Goal: Task Accomplishment & Management: Manage account settings

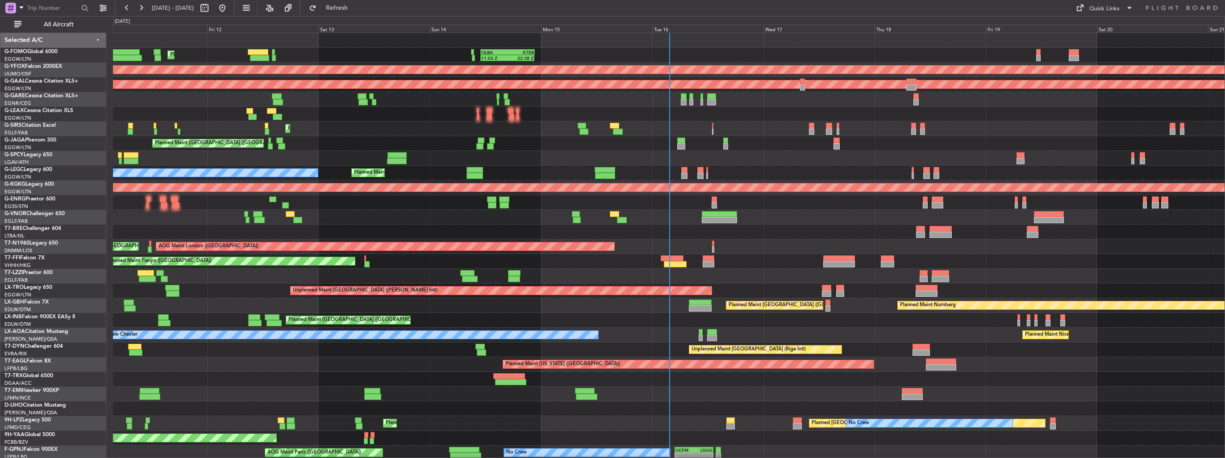
click at [790, 129] on div "Planned Maint London (Farnborough) AOG Maint Kemble" at bounding box center [669, 128] width 1112 height 15
click at [59, 27] on span "All Aircraft" at bounding box center [58, 24] width 71 height 6
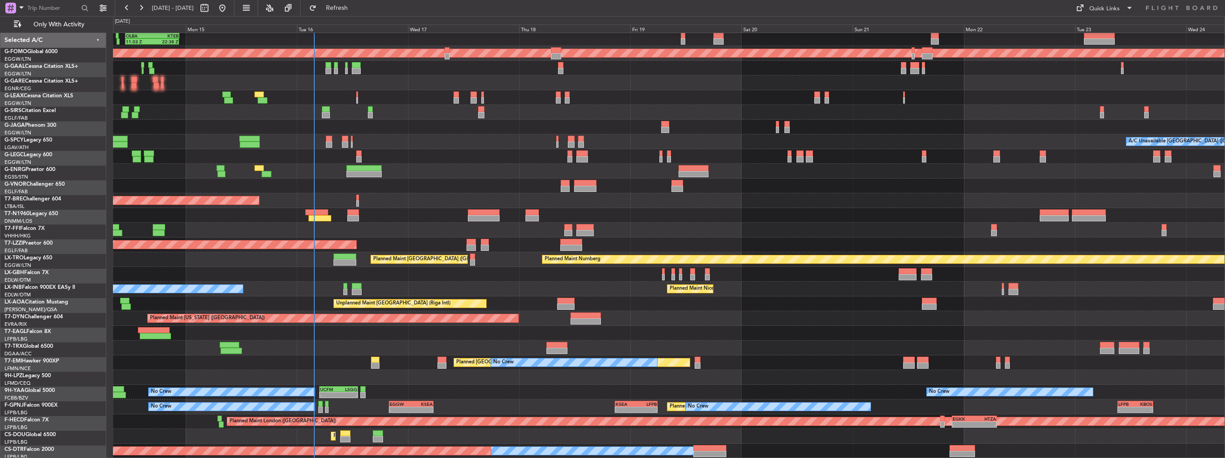
scroll to position [16, 0]
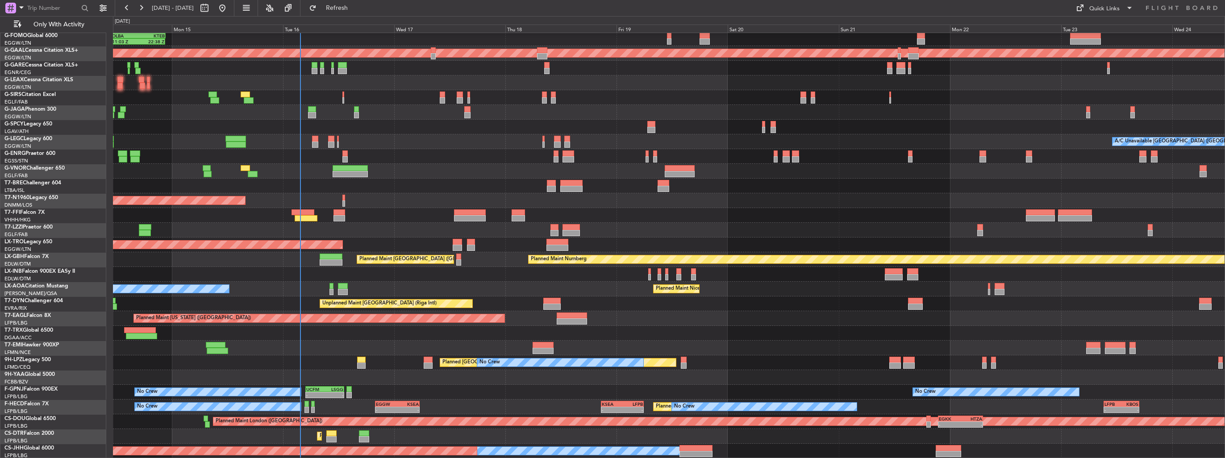
click at [401, 199] on div "AOG Maint London ([GEOGRAPHIC_DATA])" at bounding box center [669, 200] width 1112 height 15
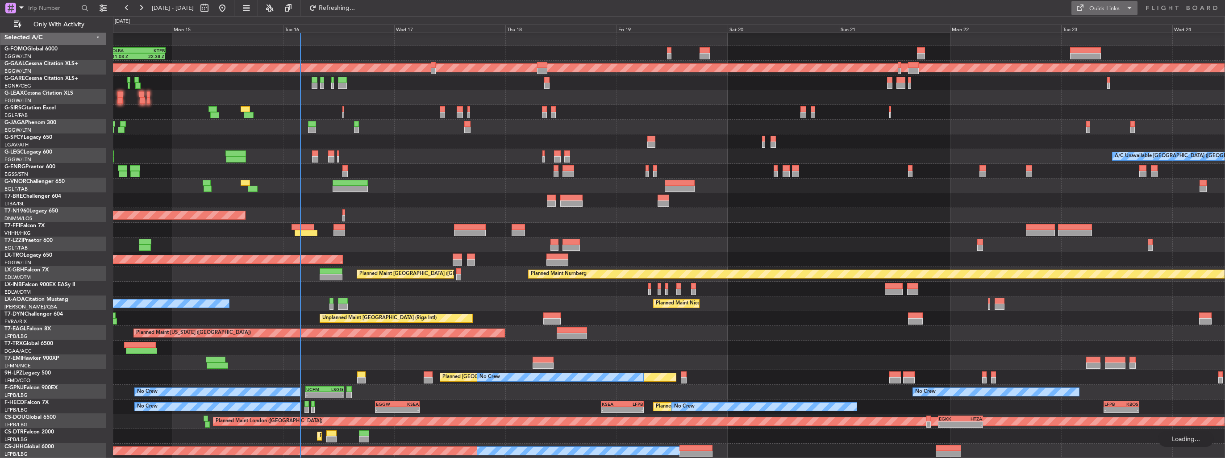
scroll to position [2, 0]
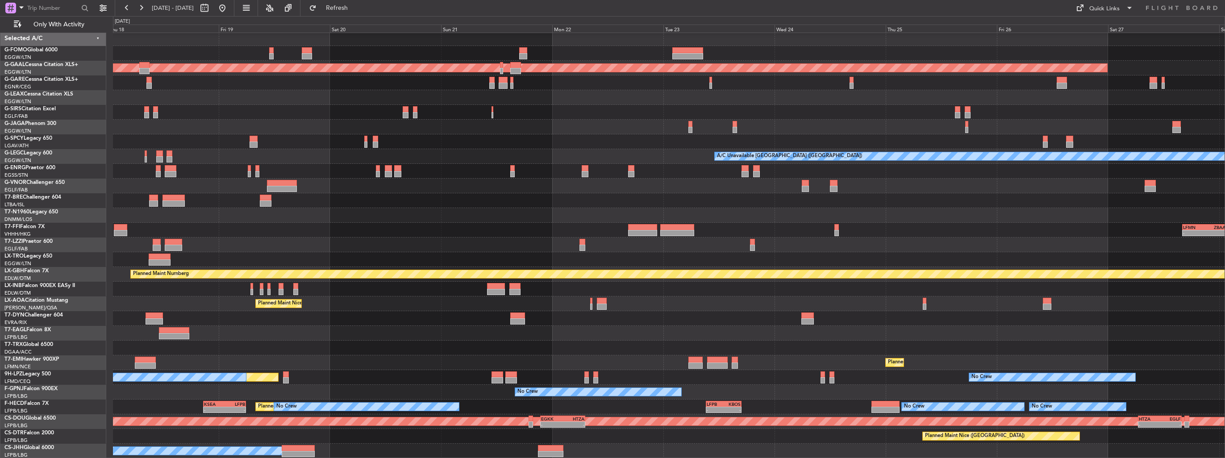
click at [560, 128] on div "Planned Maint Dusseldorf A/C Unavailable London (Luton) AOG Maint London (Stans…" at bounding box center [669, 244] width 1112 height 427
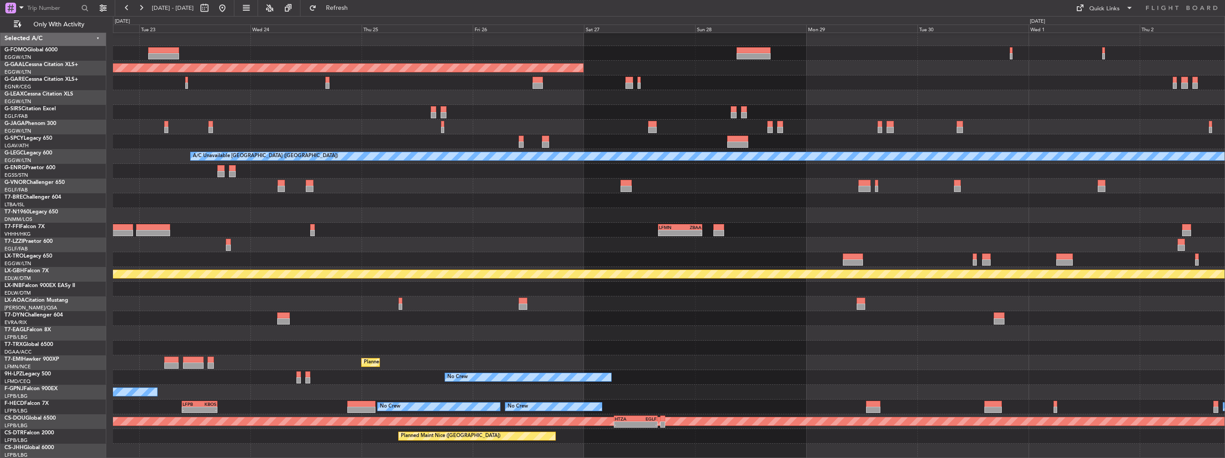
scroll to position [0, 0]
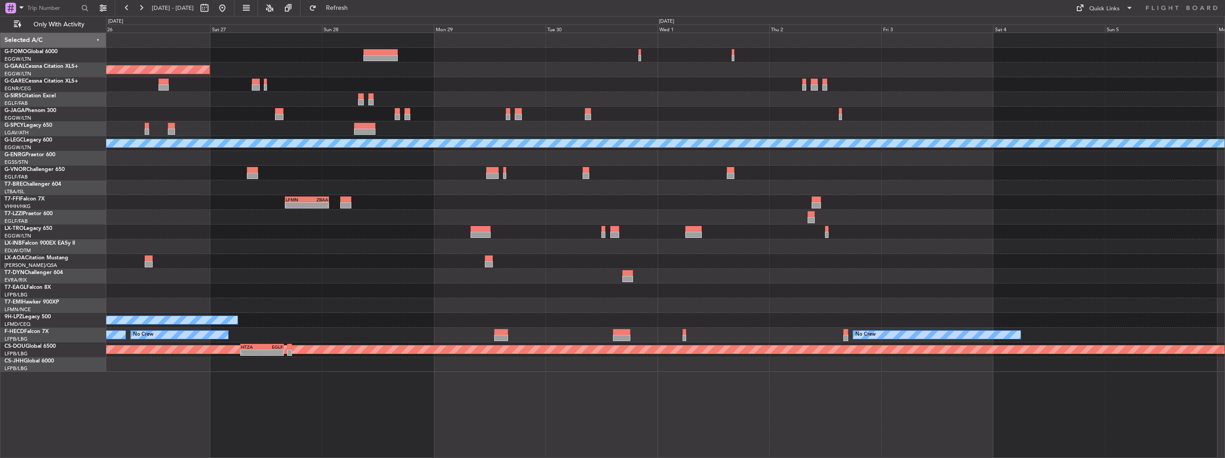
click at [398, 102] on div "Planned Maint Dusseldorf A/C Unavailable London (Luton) - - LFMN 16:05 Z ZBAA 0…" at bounding box center [665, 202] width 1119 height 339
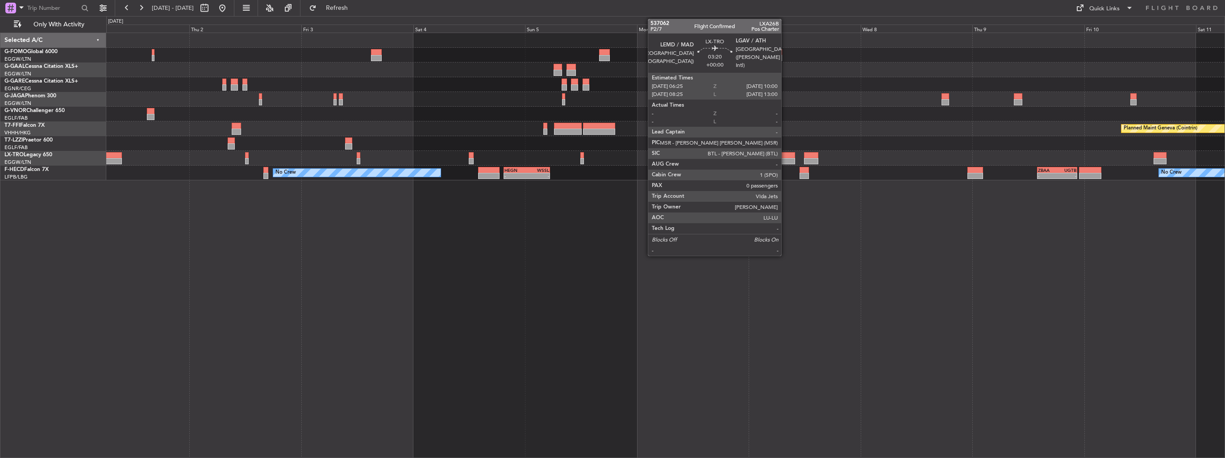
click at [785, 156] on div at bounding box center [786, 155] width 17 height 6
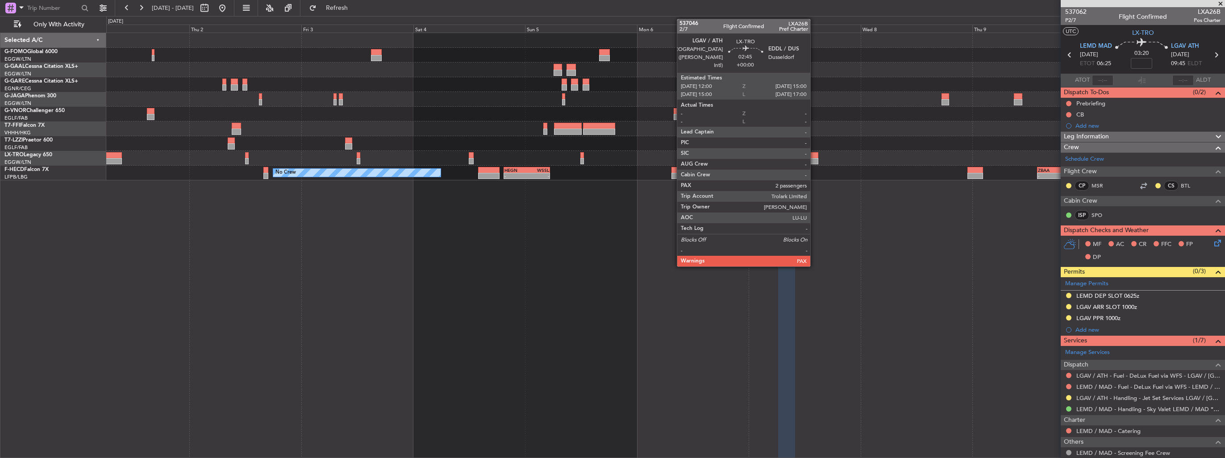
click at [815, 158] on div at bounding box center [811, 161] width 14 height 6
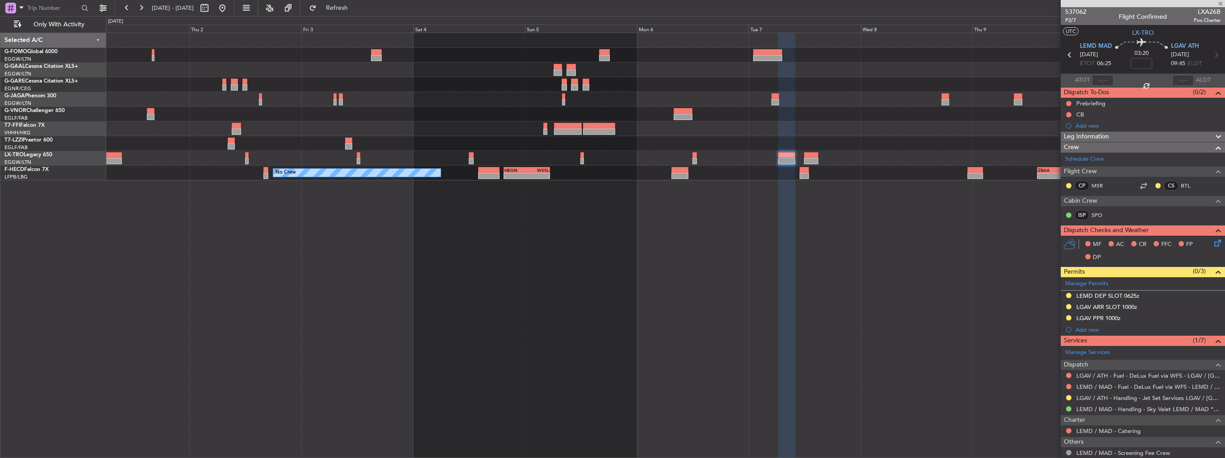
type input "2"
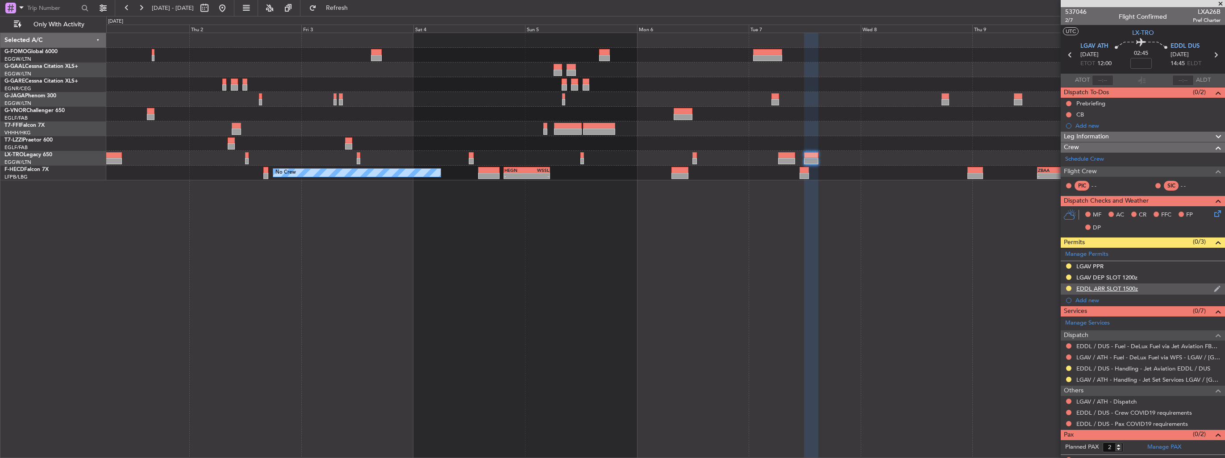
click at [1214, 285] on img at bounding box center [1217, 289] width 7 height 8
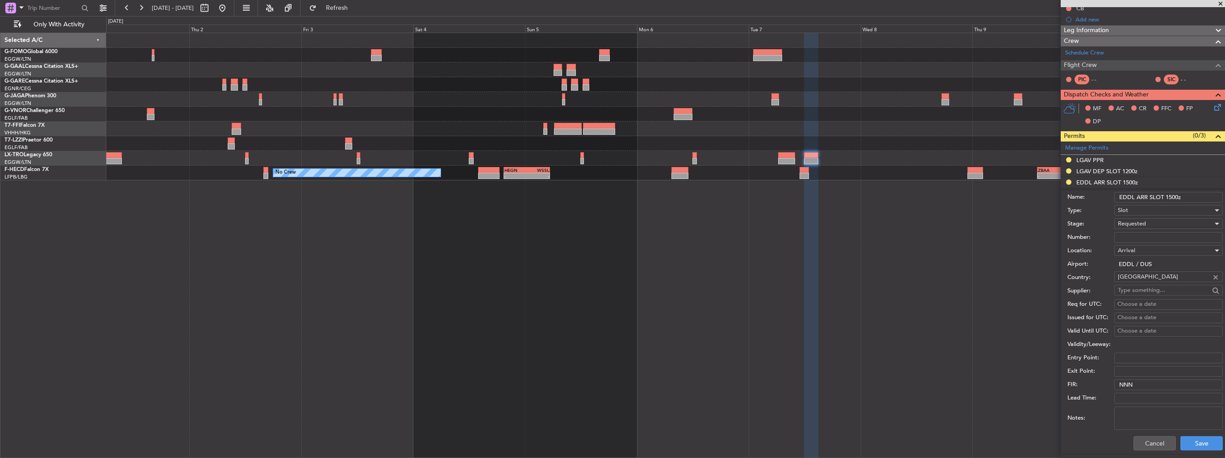
scroll to position [134, 0]
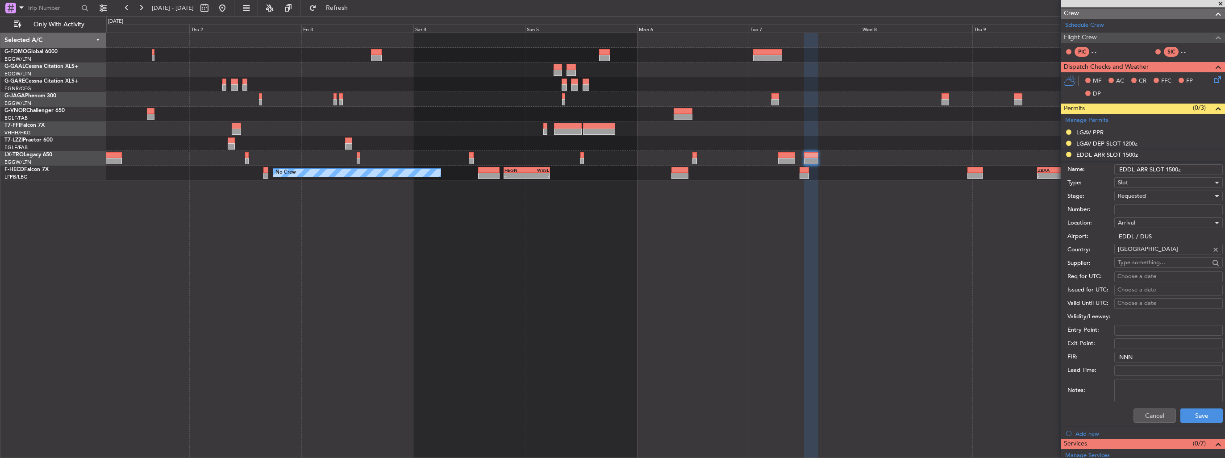
click at [1163, 210] on input "Number:" at bounding box center [1169, 210] width 109 height 11
paste input "EDDL1609253029"
type input "EDDL1609253029"
click at [1165, 196] on div "Requested" at bounding box center [1165, 195] width 95 height 13
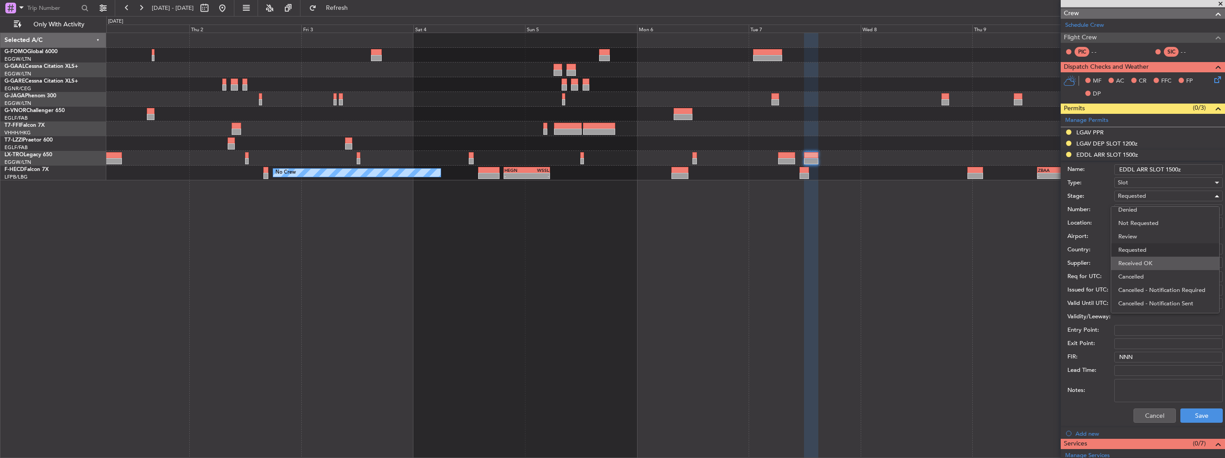
click at [1163, 261] on span "Received OK" at bounding box center [1166, 263] width 94 height 13
click at [1202, 414] on button "Save" at bounding box center [1202, 416] width 42 height 14
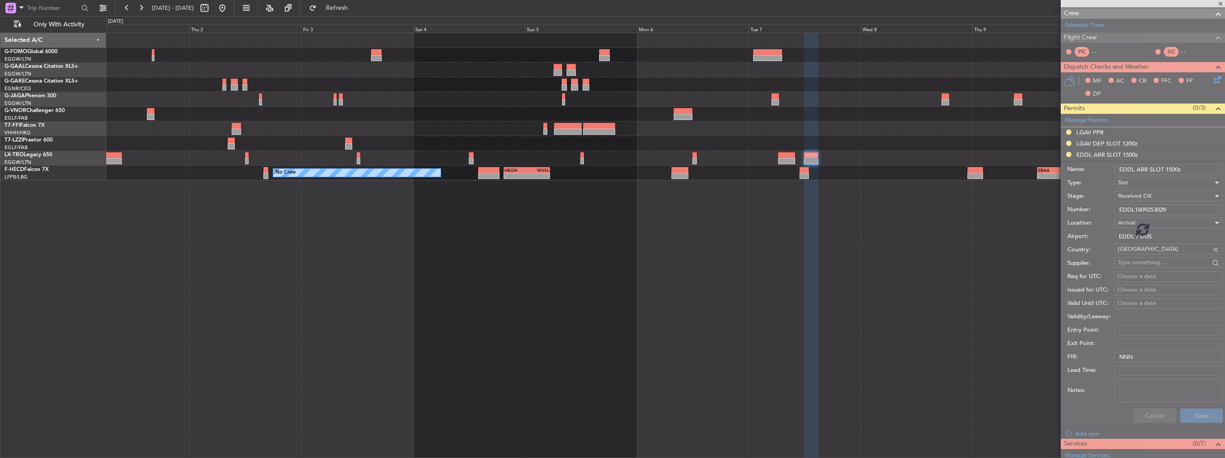
scroll to position [6, 0]
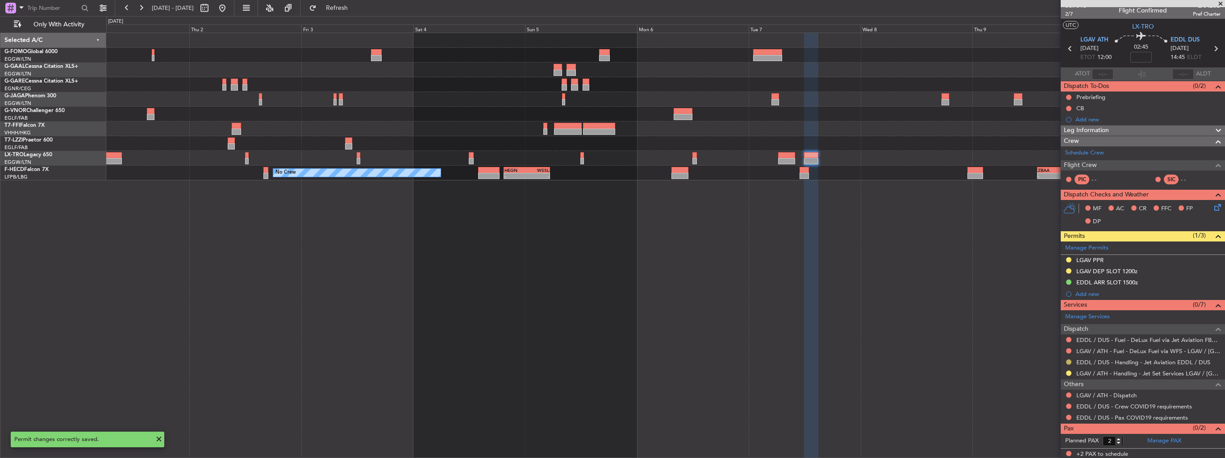
click at [1068, 361] on button at bounding box center [1068, 361] width 5 height 5
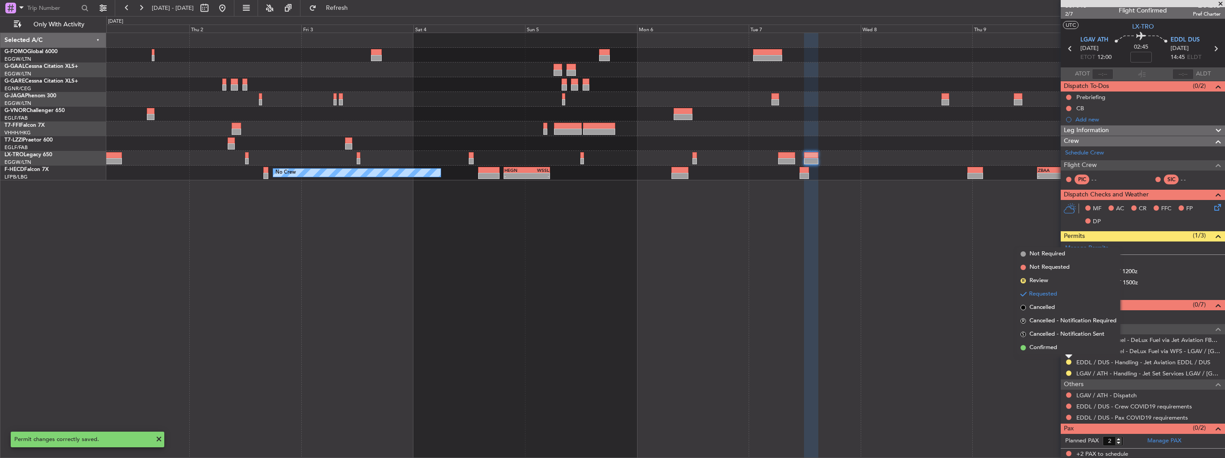
click at [1050, 346] on span "Confirmed" at bounding box center [1044, 347] width 28 height 9
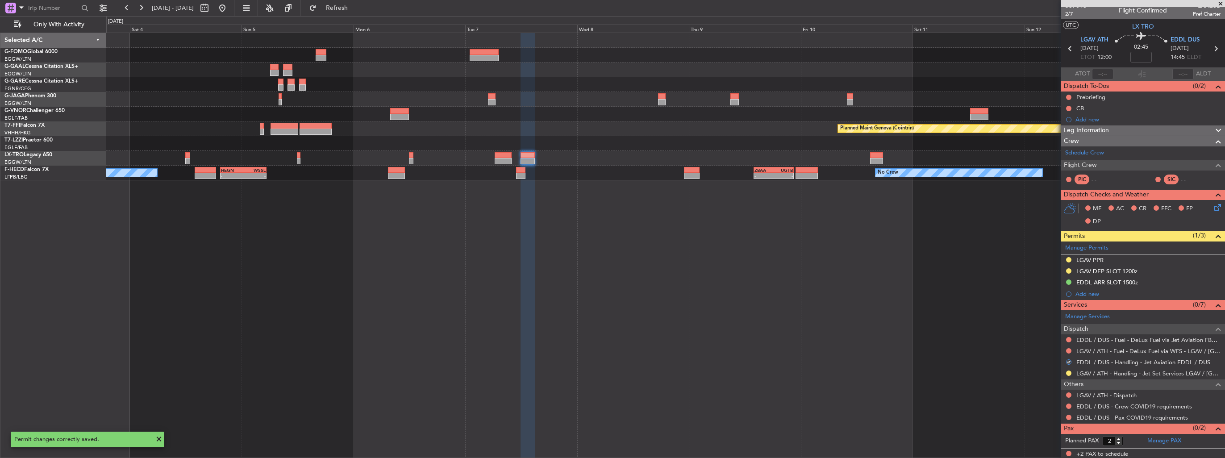
click at [711, 213] on div "Owner London (Luton) Planned Maint Geneva (Cointrin) No Crew No Crew - - HEGN 1…" at bounding box center [665, 246] width 1119 height 426
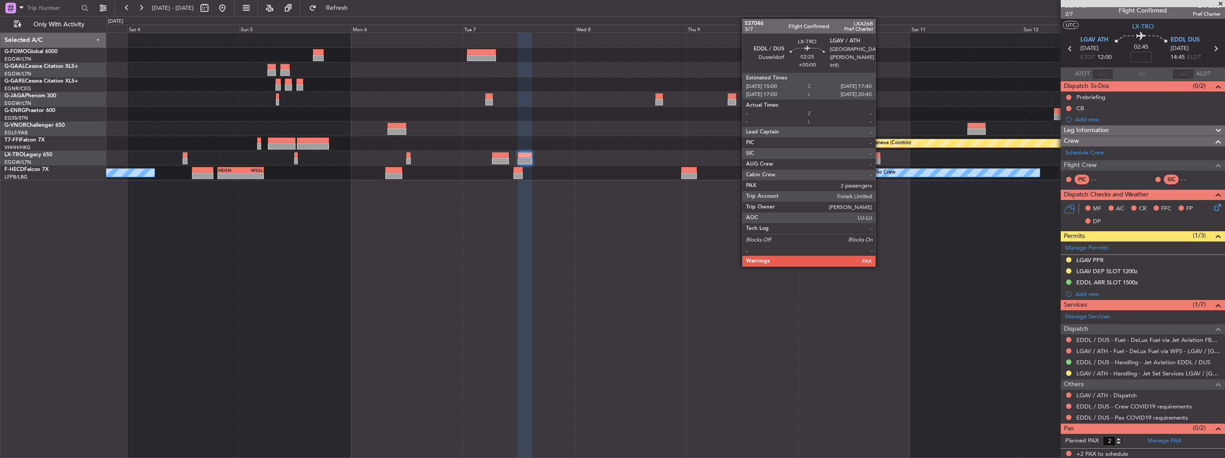
click at [880, 156] on div at bounding box center [874, 155] width 13 height 6
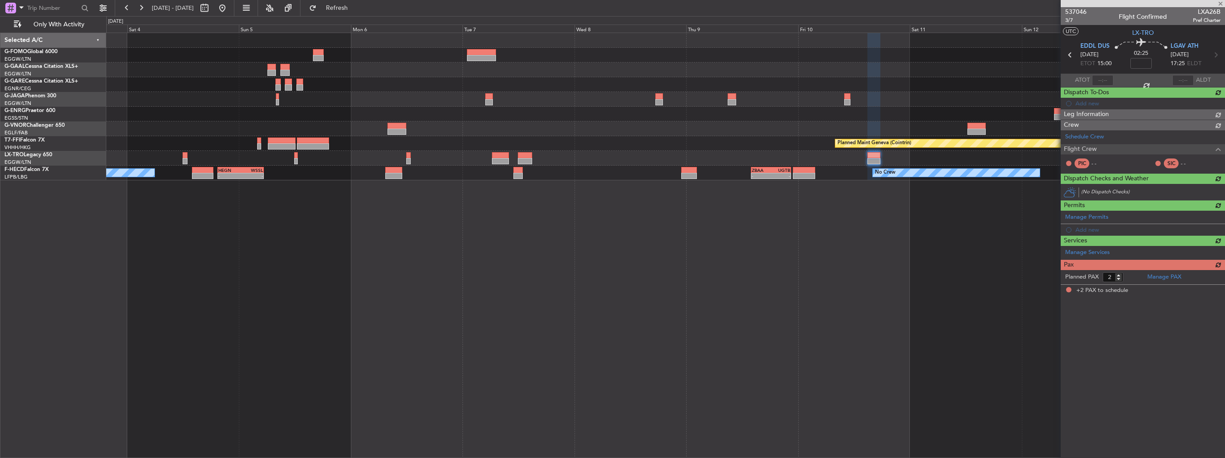
scroll to position [0, 0]
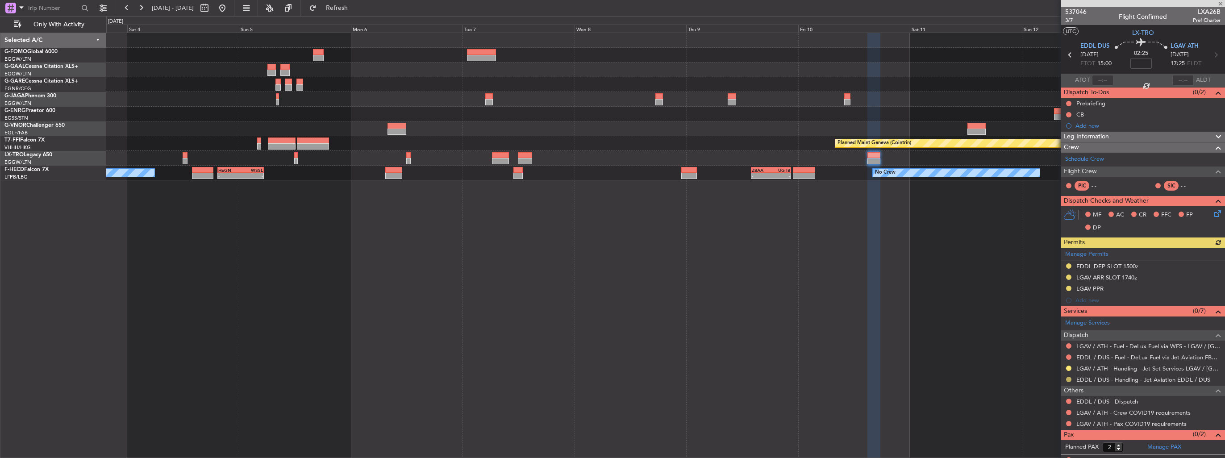
click at [1069, 380] on button at bounding box center [1068, 379] width 5 height 5
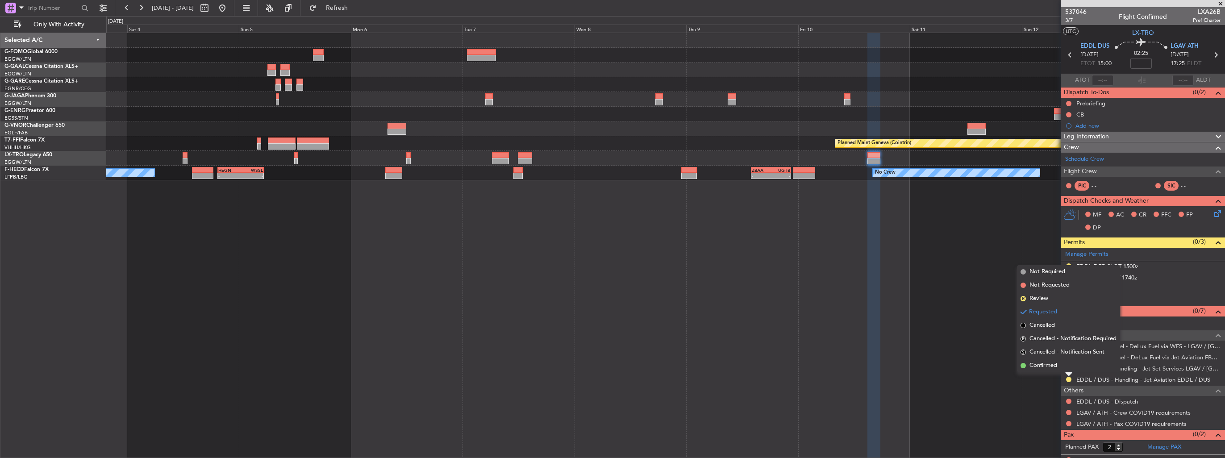
click at [1061, 369] on li "Confirmed" at bounding box center [1068, 365] width 103 height 13
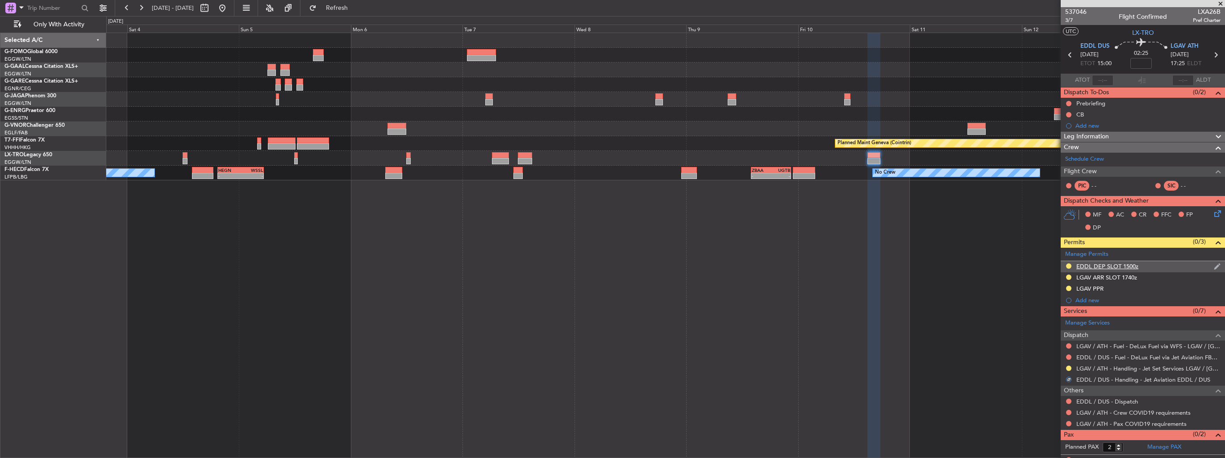
click at [1214, 264] on img at bounding box center [1217, 267] width 7 height 8
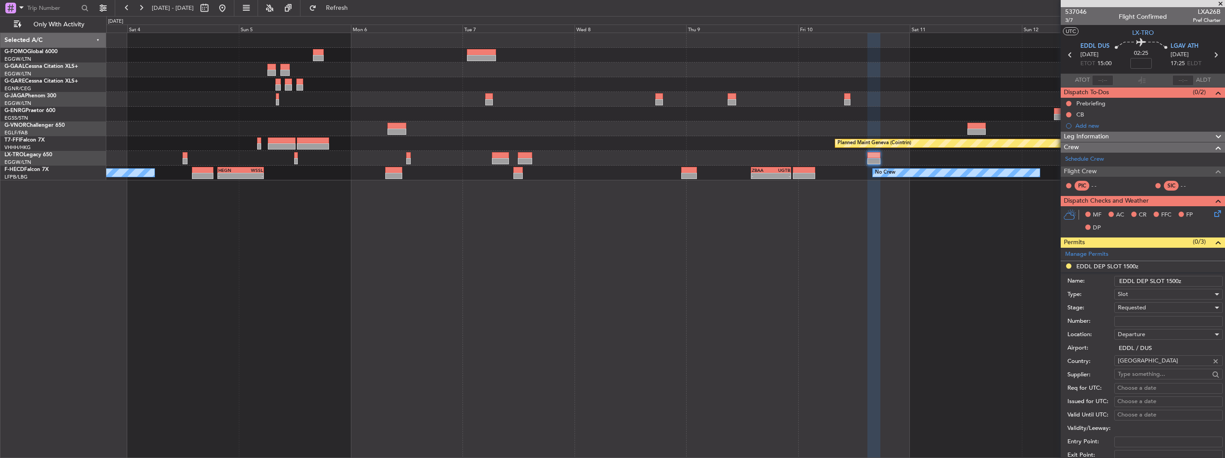
click at [1147, 322] on input "Number:" at bounding box center [1169, 321] width 109 height 11
paste input "EDDL1609253030"
type input "EDDL1609253030"
click at [1152, 307] on div "Requested" at bounding box center [1165, 307] width 95 height 13
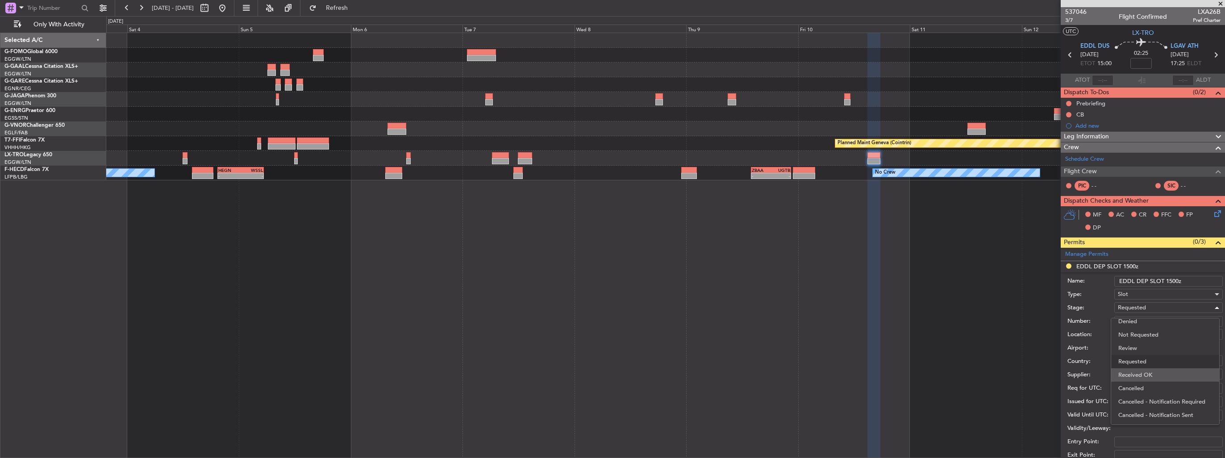
click at [1158, 374] on span "Received OK" at bounding box center [1166, 374] width 94 height 13
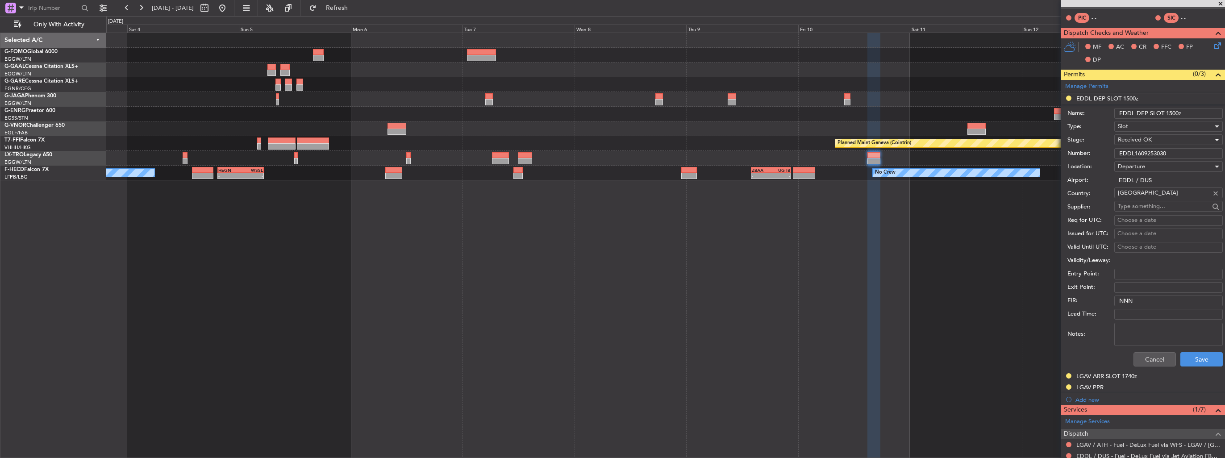
scroll to position [179, 0]
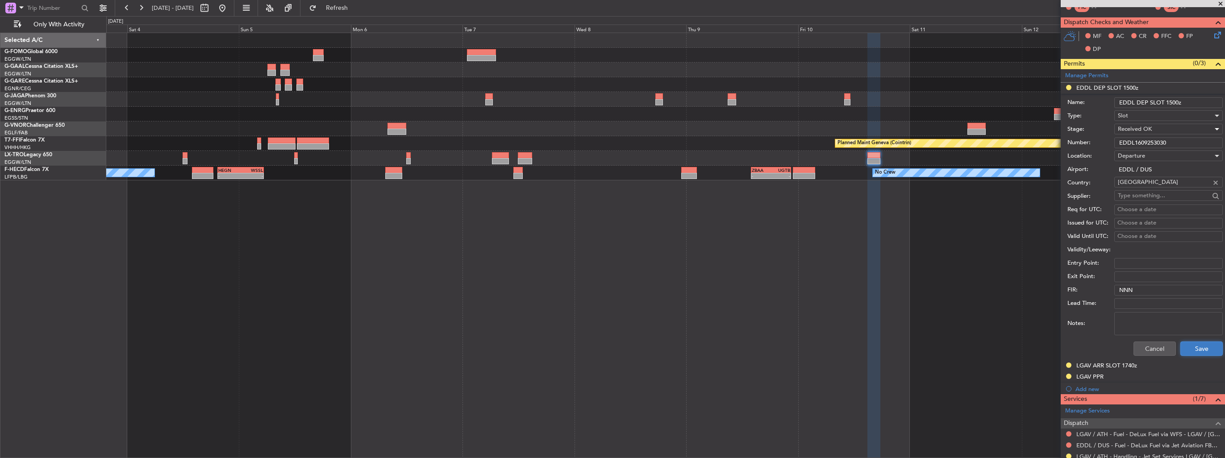
click at [1188, 347] on button "Save" at bounding box center [1202, 349] width 42 height 14
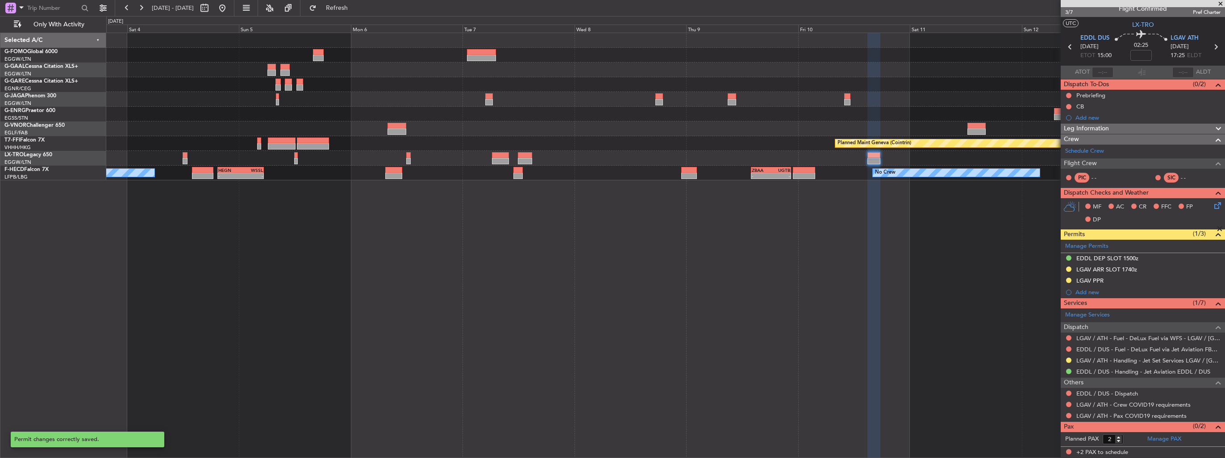
scroll to position [6, 0]
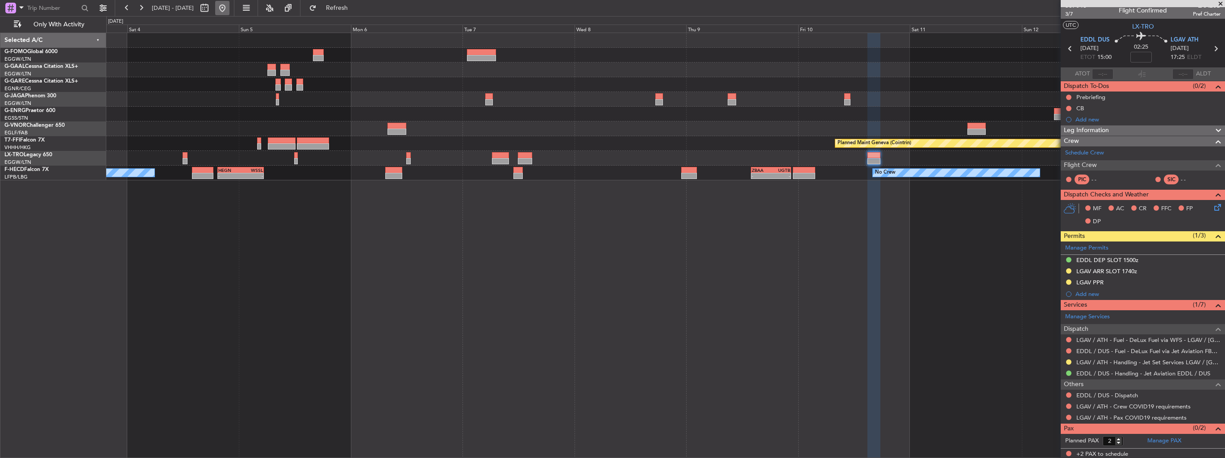
click at [230, 9] on button at bounding box center [222, 8] width 14 height 14
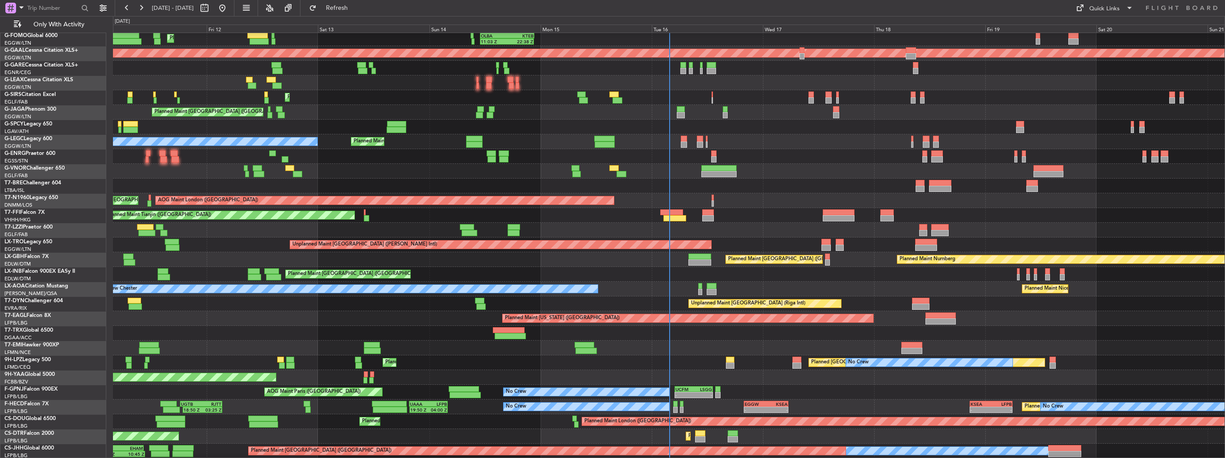
scroll to position [16, 0]
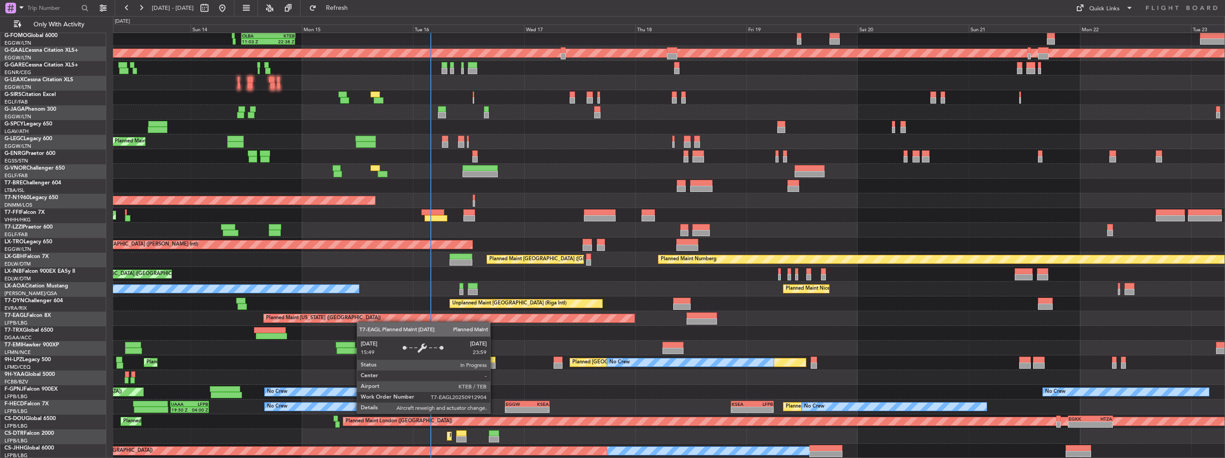
click at [322, 315] on div "11:03 Z 22:38 Z OLBA 11:00 Z KTEB 22:45 Z Planned Maint London (Luton) Planned …" at bounding box center [669, 238] width 1112 height 442
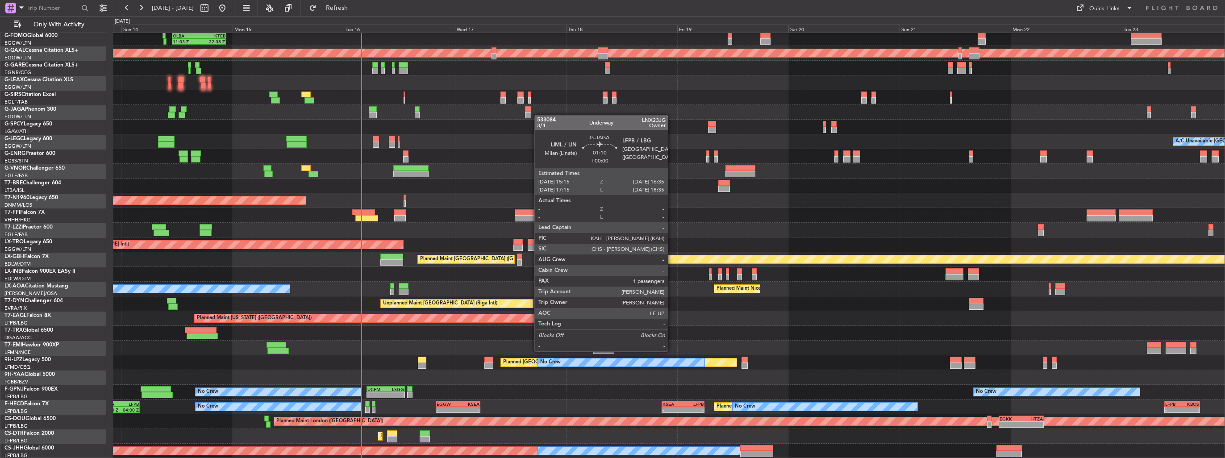
click at [513, 110] on div "11:03 Z 22:38 Z OLBA 11:00 Z KTEB 22:45 Z Planned Maint London (Luton) Planned …" at bounding box center [669, 238] width 1112 height 442
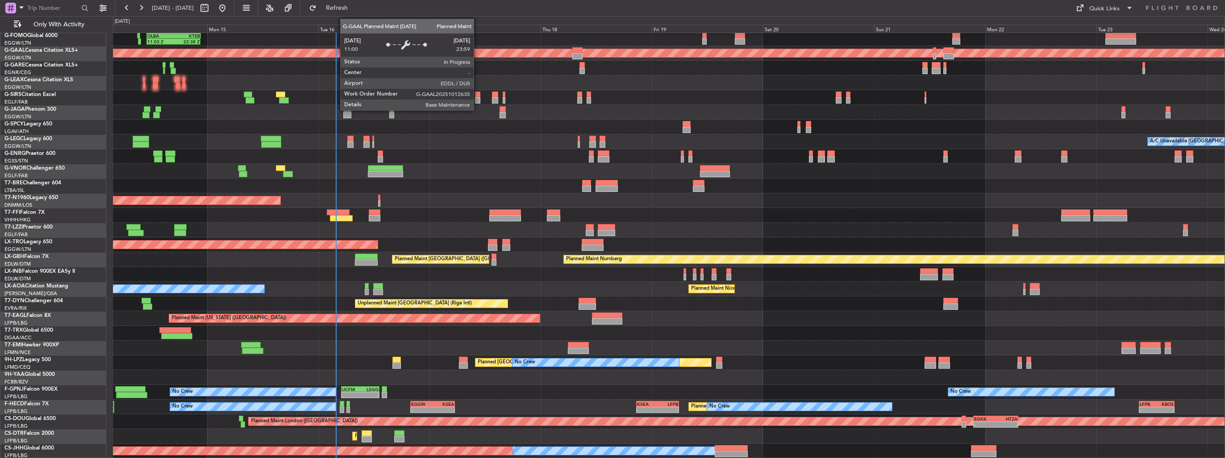
scroll to position [2, 0]
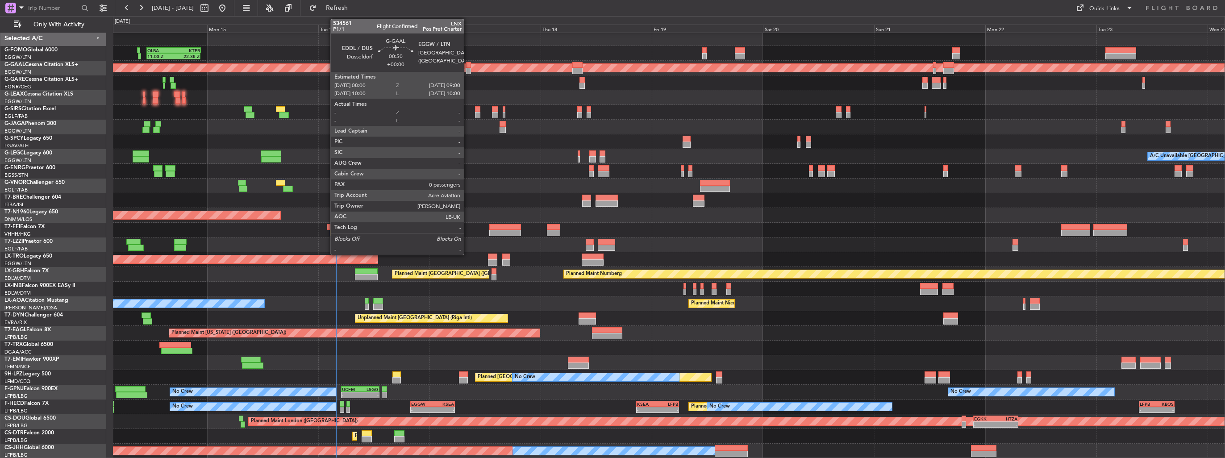
click at [468, 64] on div at bounding box center [468, 65] width 5 height 6
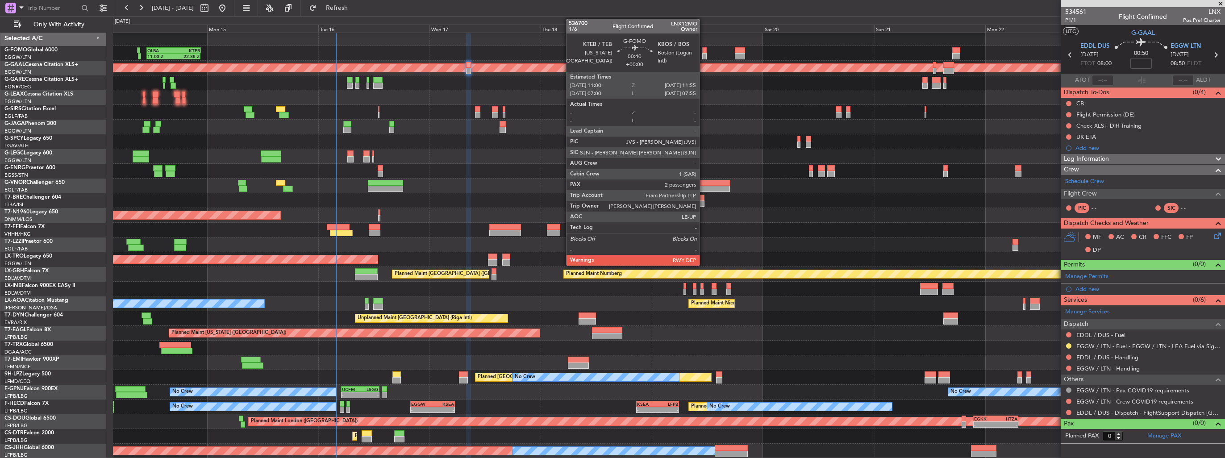
click at [704, 55] on div at bounding box center [704, 56] width 4 height 6
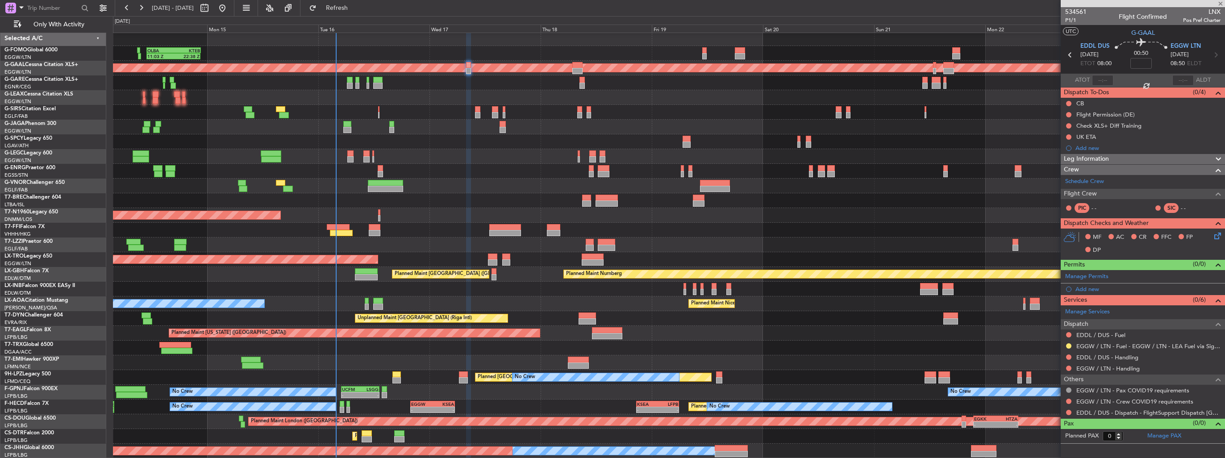
type input "2"
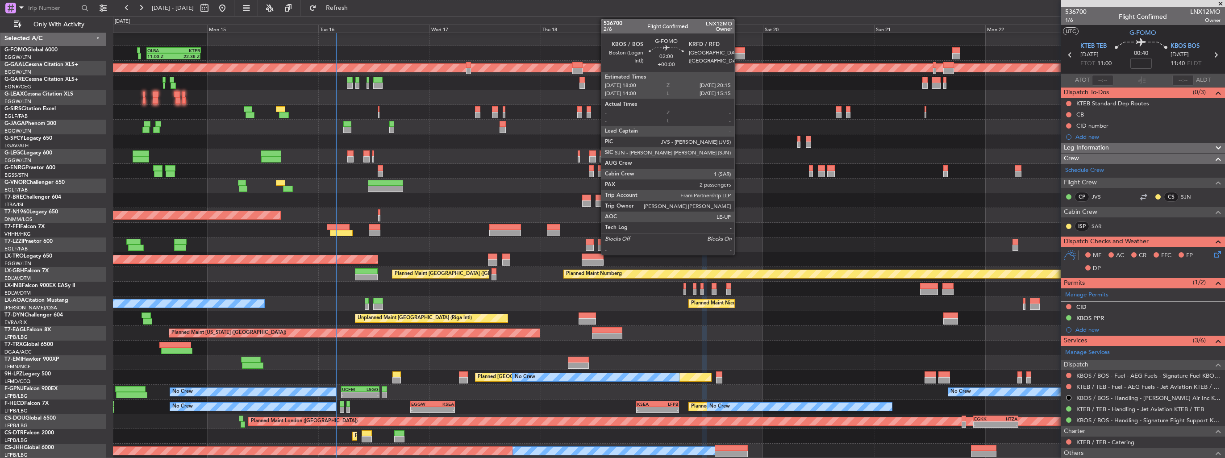
click at [739, 54] on div at bounding box center [740, 56] width 11 height 6
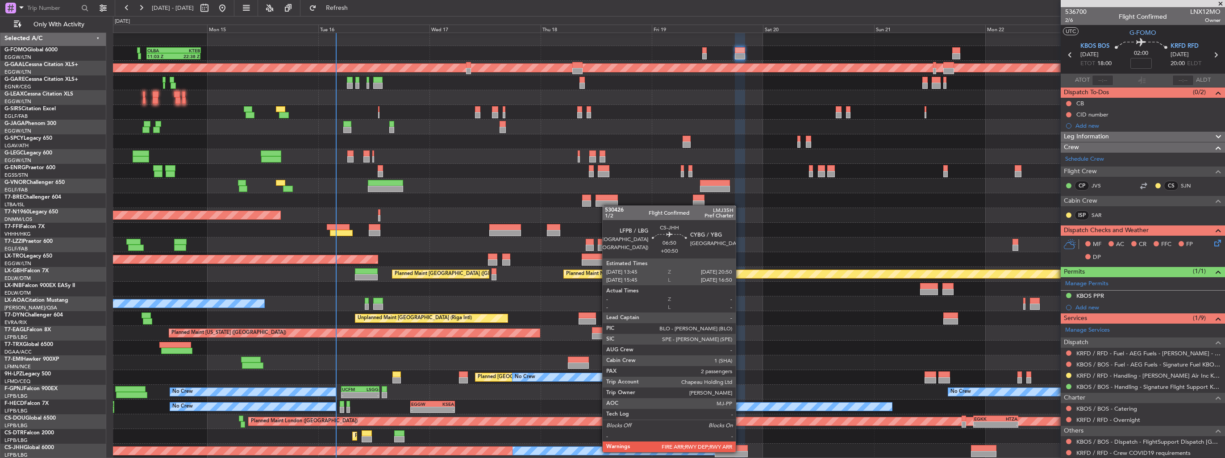
click at [740, 451] on div at bounding box center [731, 454] width 33 height 6
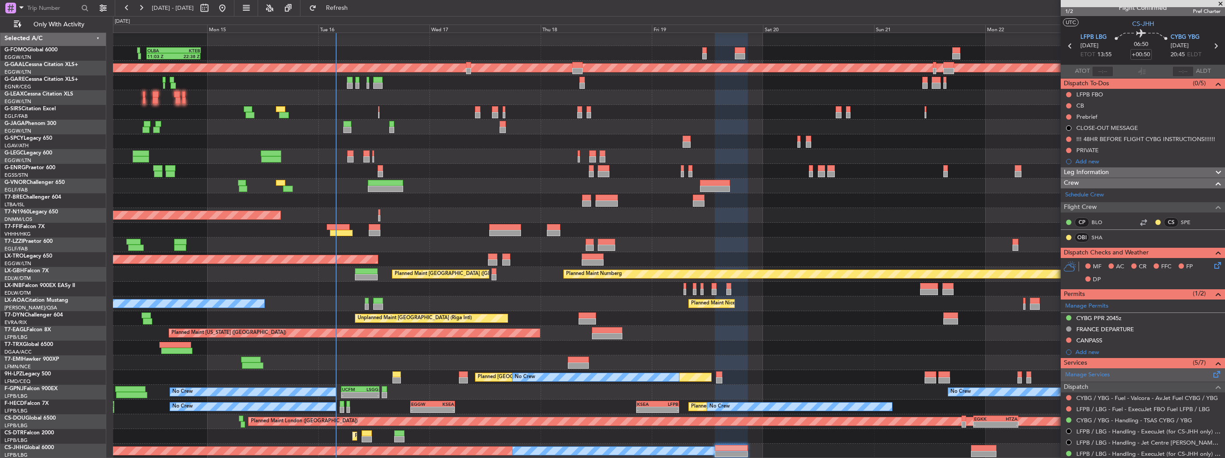
scroll to position [0, 0]
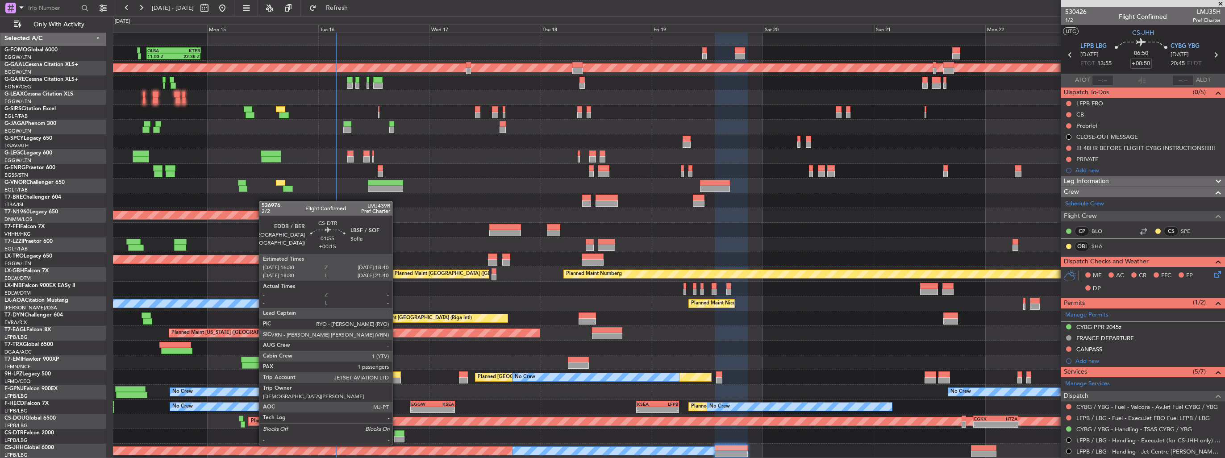
click at [397, 436] on div at bounding box center [399, 439] width 10 height 6
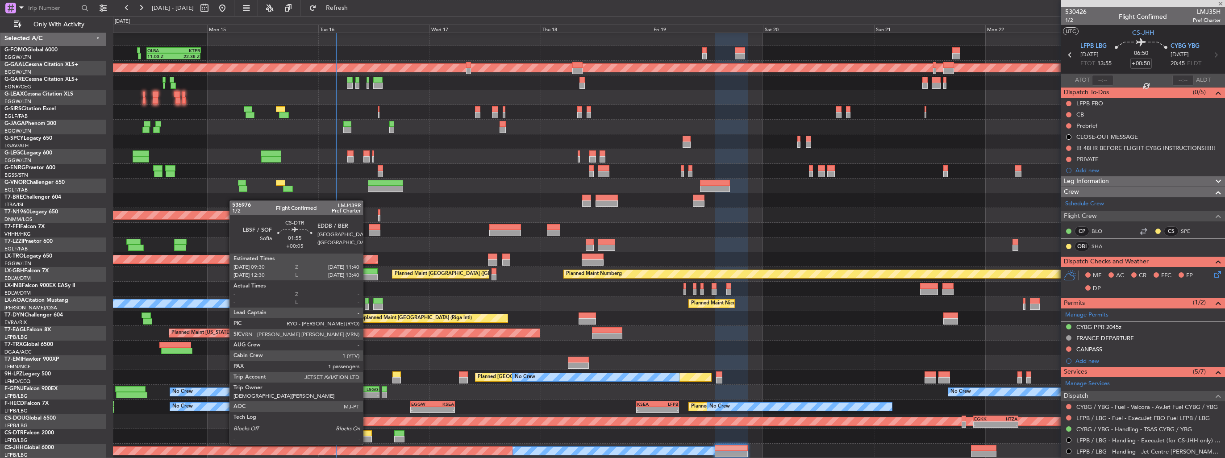
type input "+00:15"
type input "1"
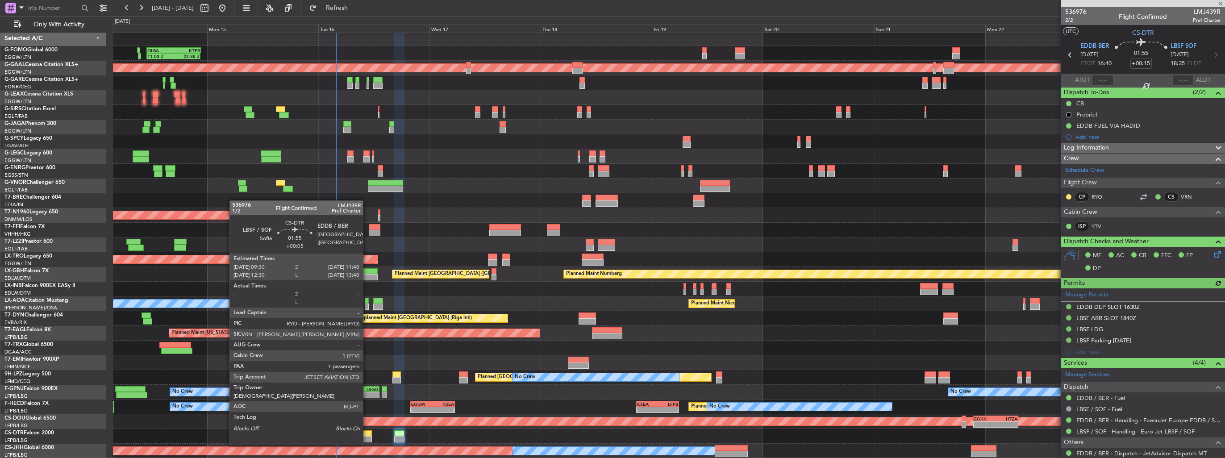
click at [367, 436] on div at bounding box center [367, 439] width 10 height 6
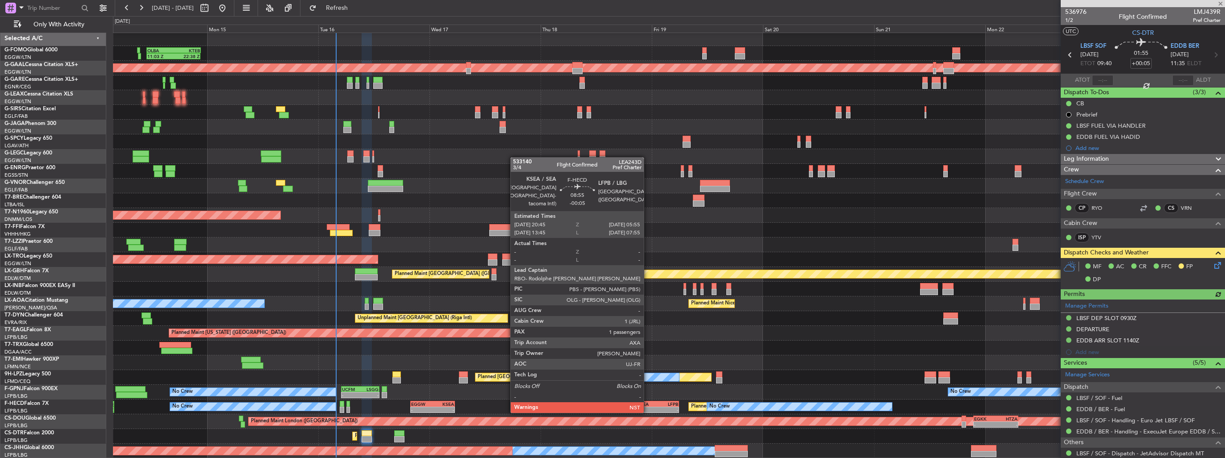
click at [648, 403] on div "KSEA" at bounding box center [647, 403] width 21 height 5
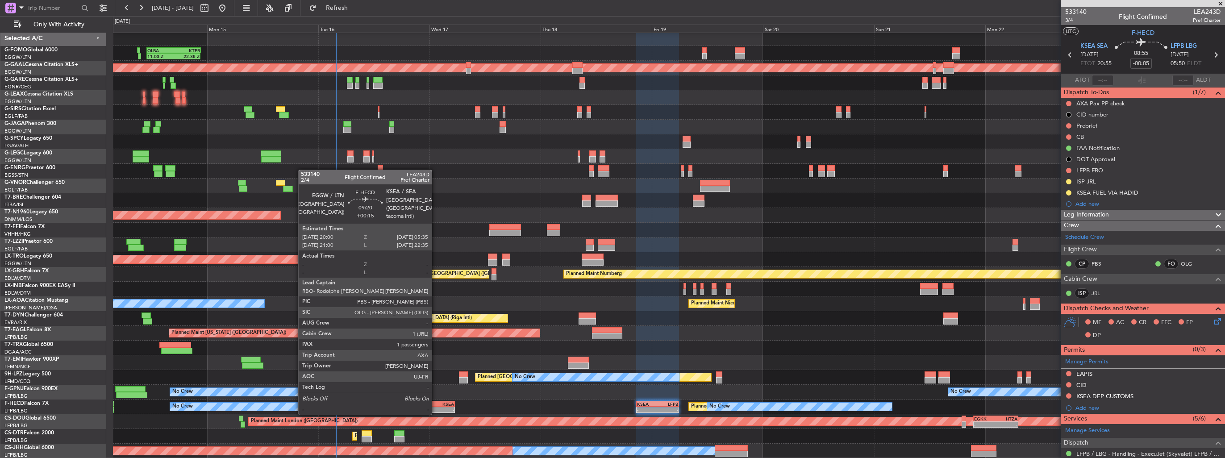
click at [436, 405] on div "KSEA" at bounding box center [443, 403] width 21 height 5
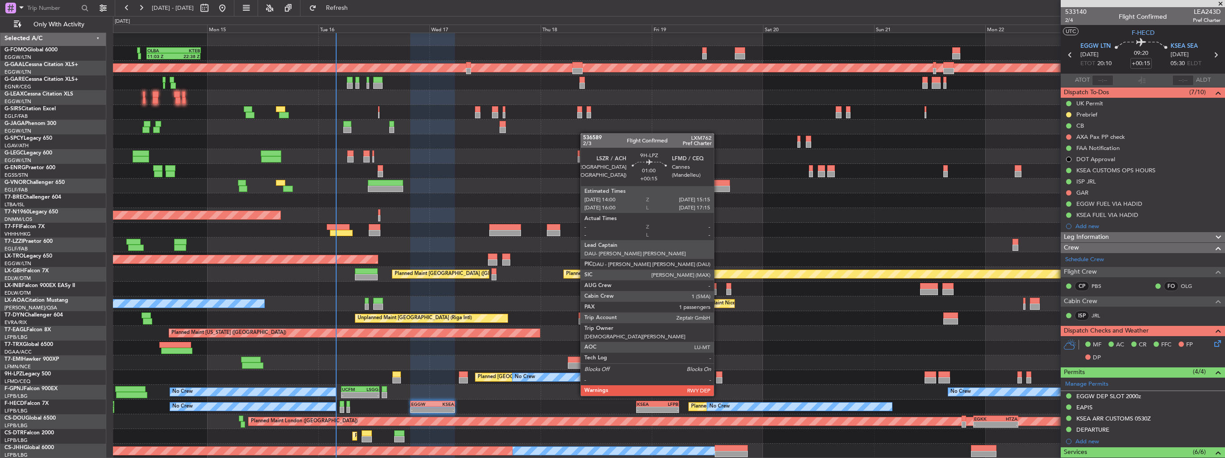
click at [718, 379] on div at bounding box center [719, 380] width 6 height 6
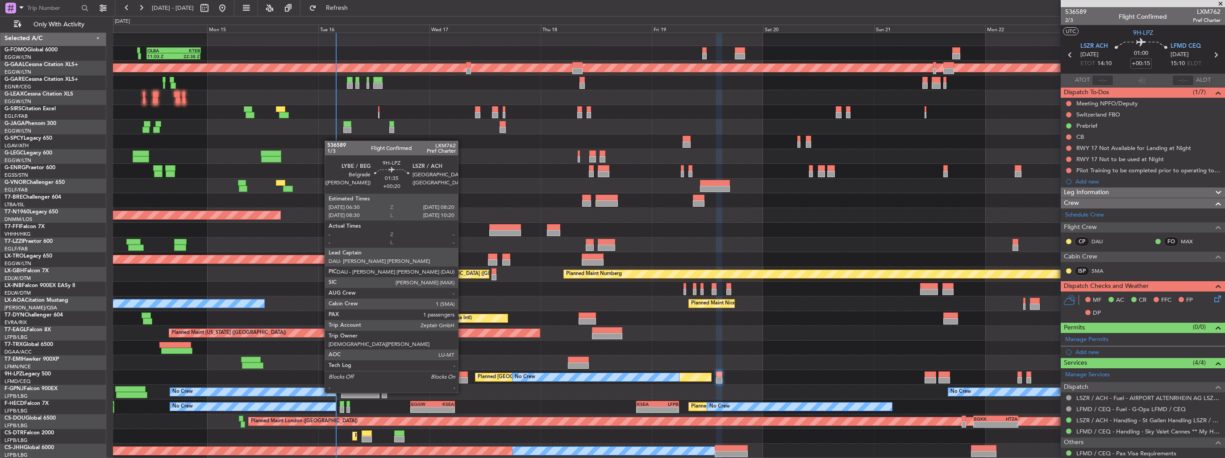
click at [462, 376] on div at bounding box center [463, 375] width 9 height 6
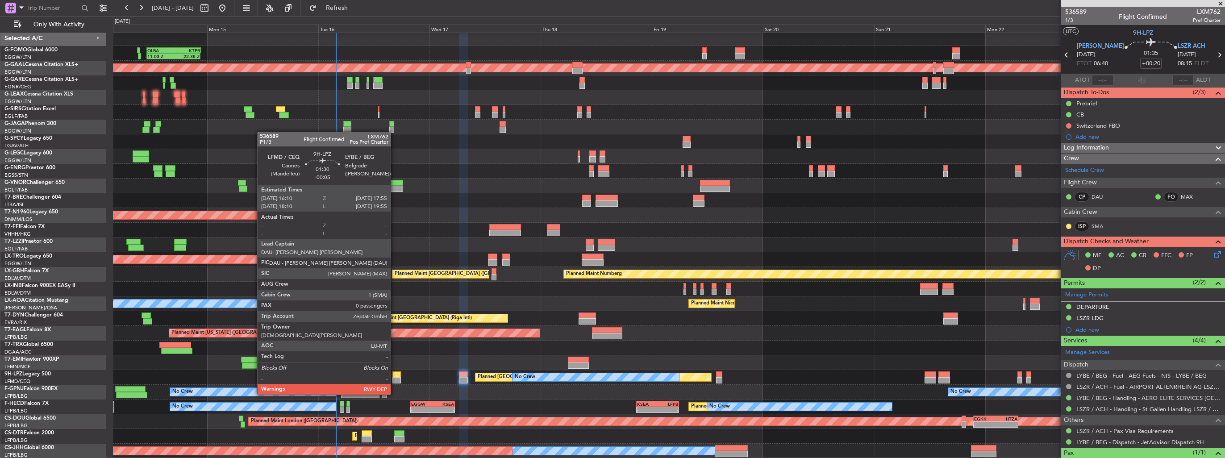
click at [395, 378] on div at bounding box center [397, 380] width 8 height 6
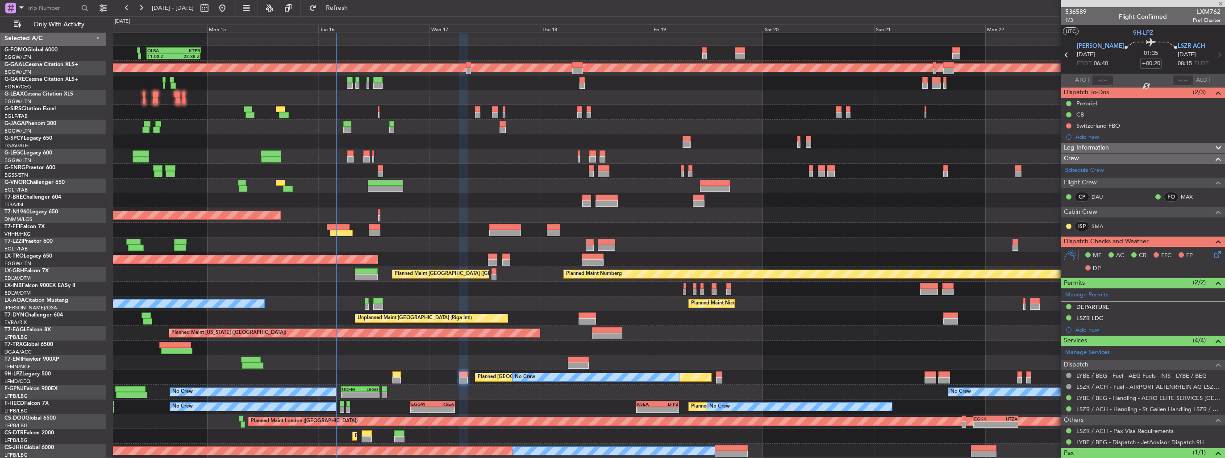
type input "-00:05"
type input "0"
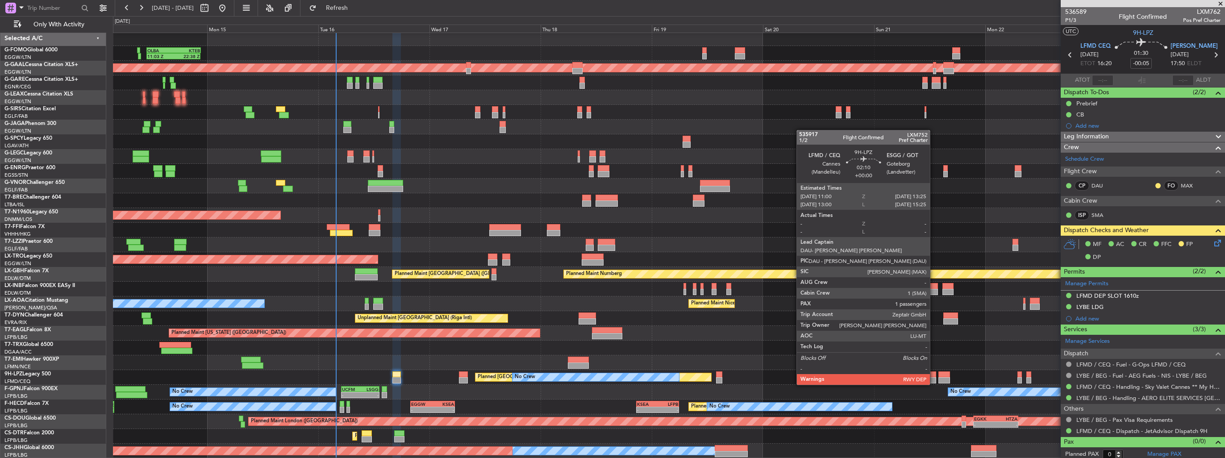
click at [934, 376] on div at bounding box center [931, 375] width 12 height 6
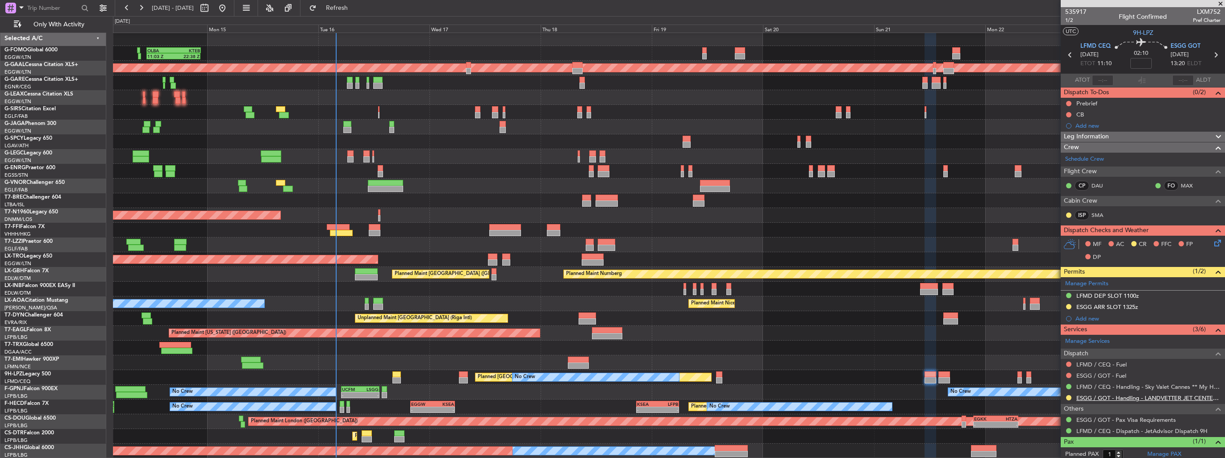
click at [1107, 397] on link "ESGG / GOT - Handling - LANDVETTER JET CENTER ESGG/GOT" at bounding box center [1149, 398] width 144 height 8
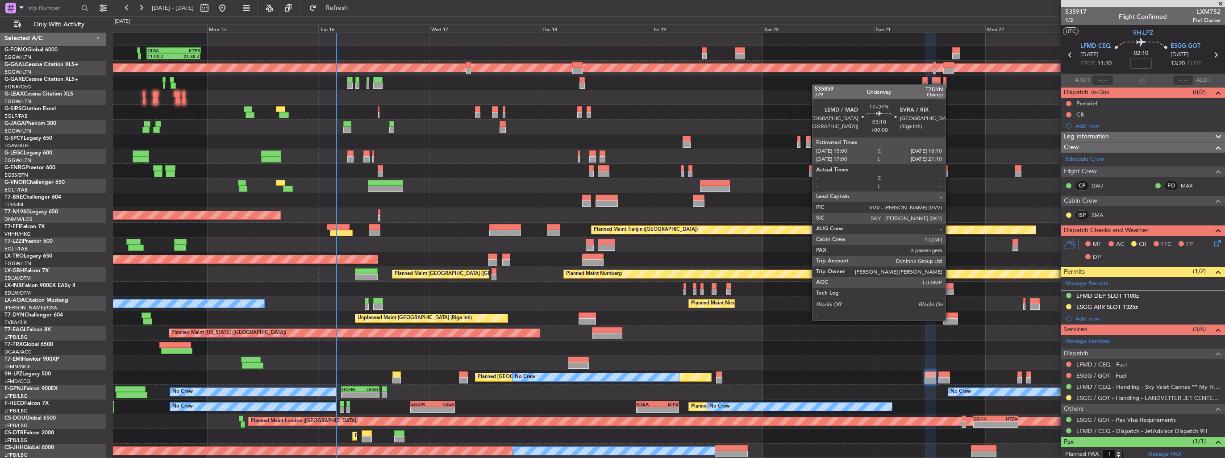
click at [950, 320] on div at bounding box center [951, 321] width 15 height 6
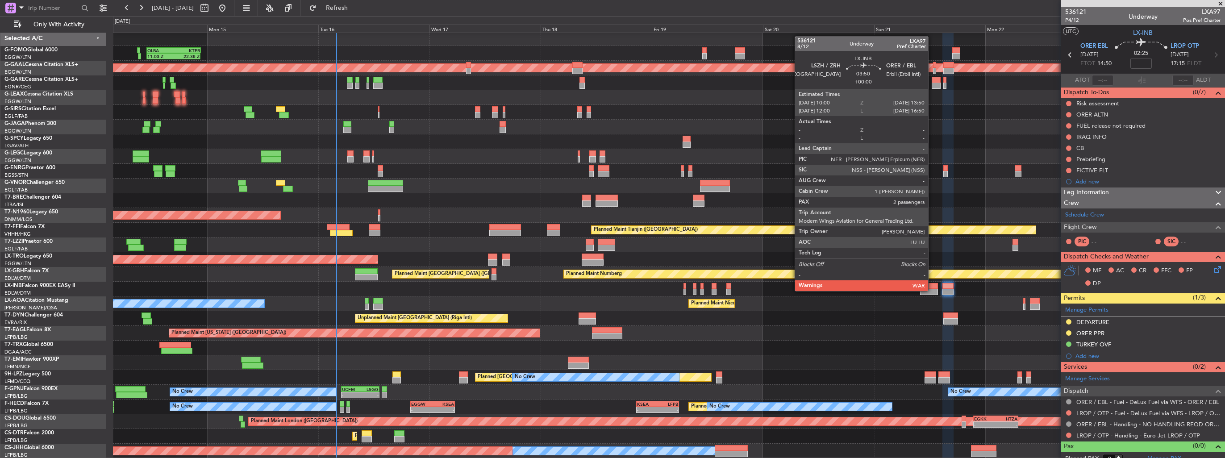
click at [932, 290] on div at bounding box center [929, 292] width 18 height 6
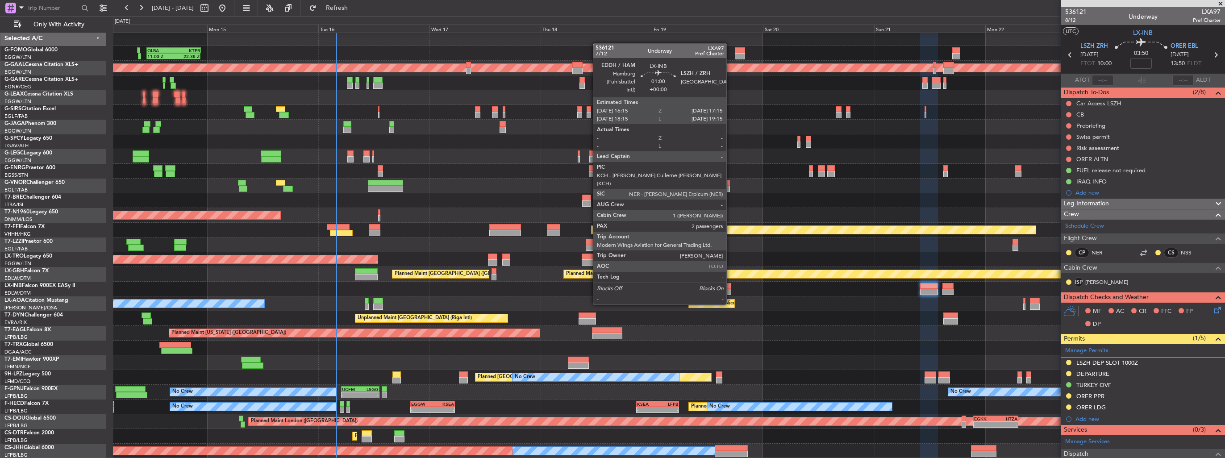
click at [731, 287] on div at bounding box center [729, 286] width 5 height 6
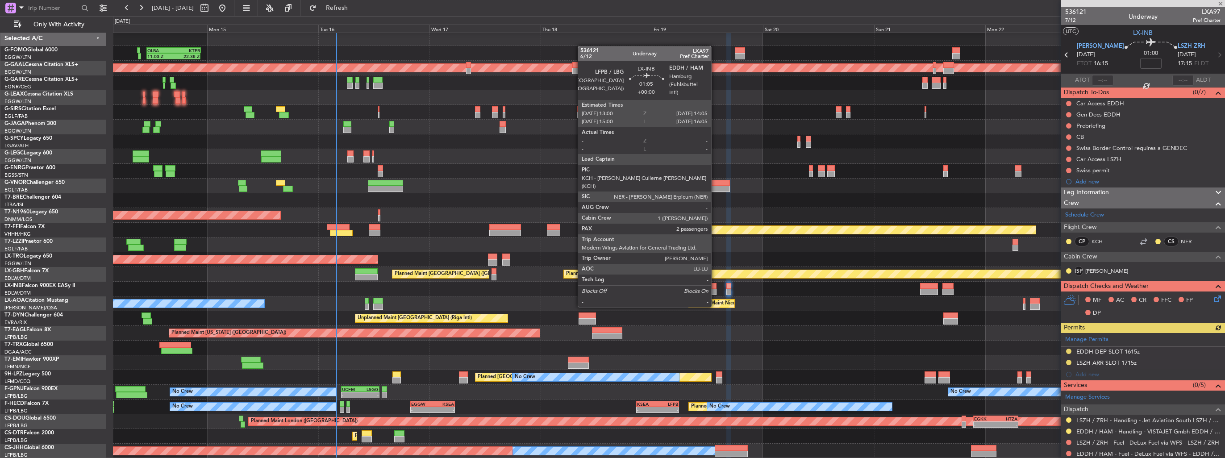
click at [715, 289] on div at bounding box center [714, 292] width 5 height 6
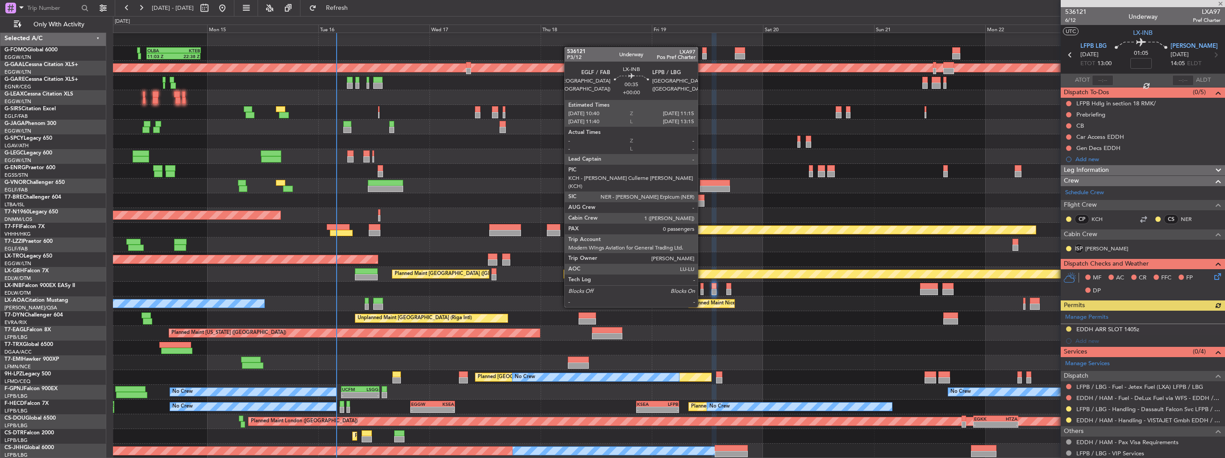
click at [702, 290] on div at bounding box center [702, 292] width 3 height 6
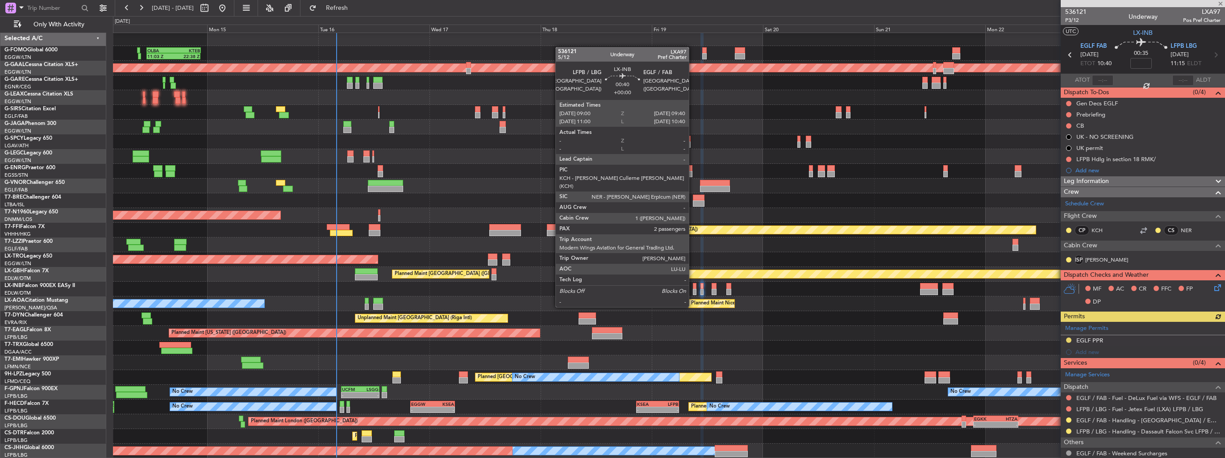
click at [693, 290] on div at bounding box center [694, 292] width 3 height 6
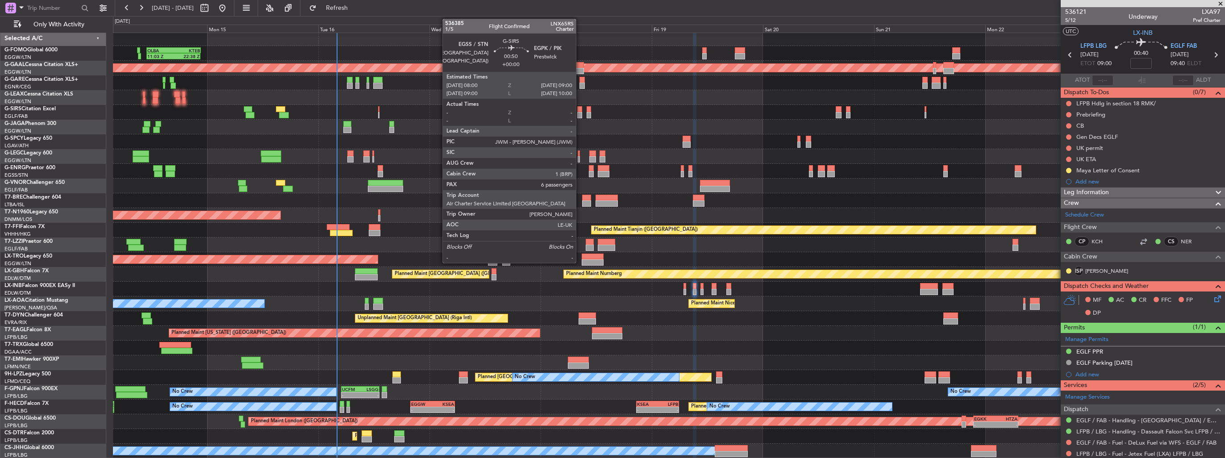
click at [580, 112] on div at bounding box center [579, 115] width 5 height 6
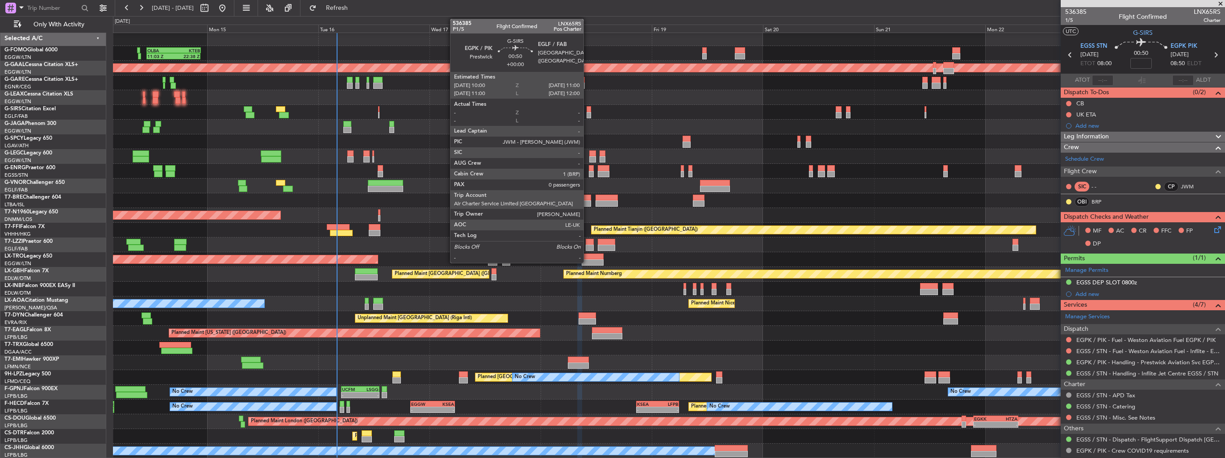
click at [588, 113] on div at bounding box center [589, 115] width 5 height 6
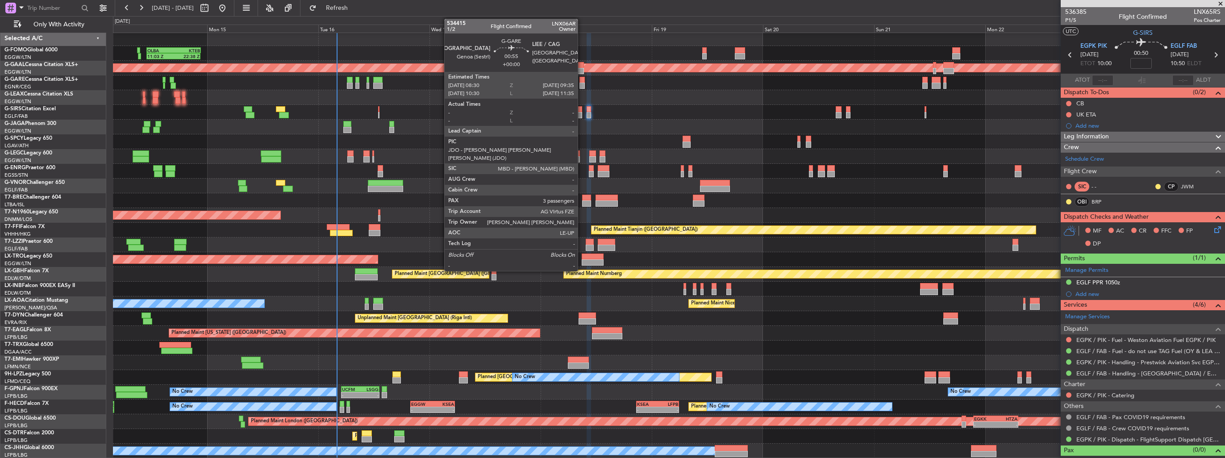
click at [582, 78] on div at bounding box center [582, 80] width 5 height 6
type input "3"
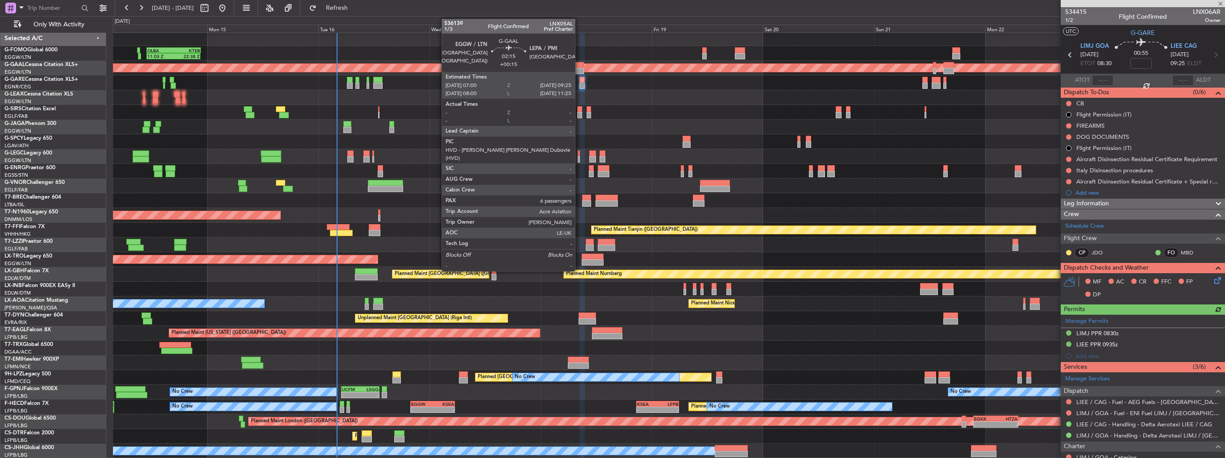
click at [579, 67] on div at bounding box center [578, 65] width 12 height 6
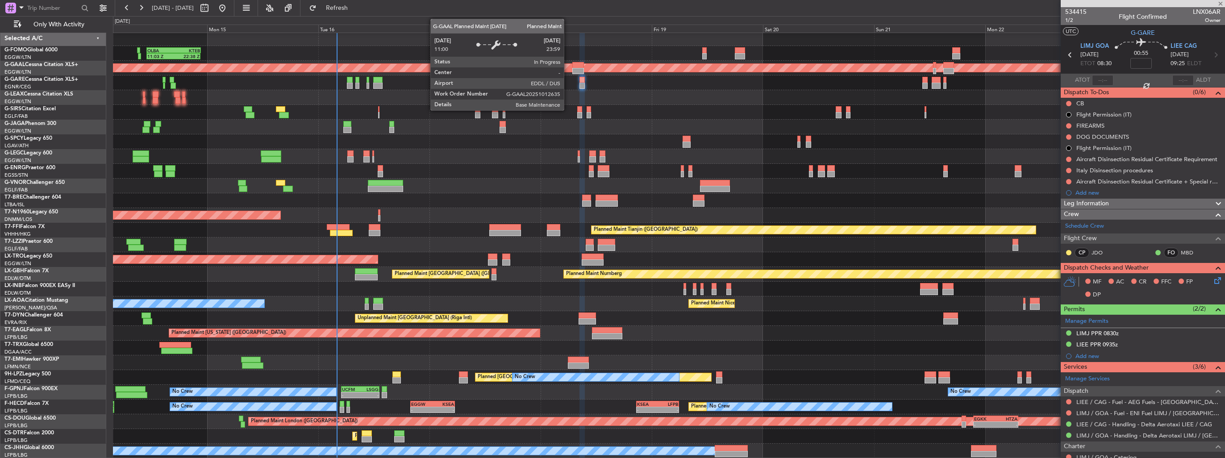
type input "+00:15"
type input "6"
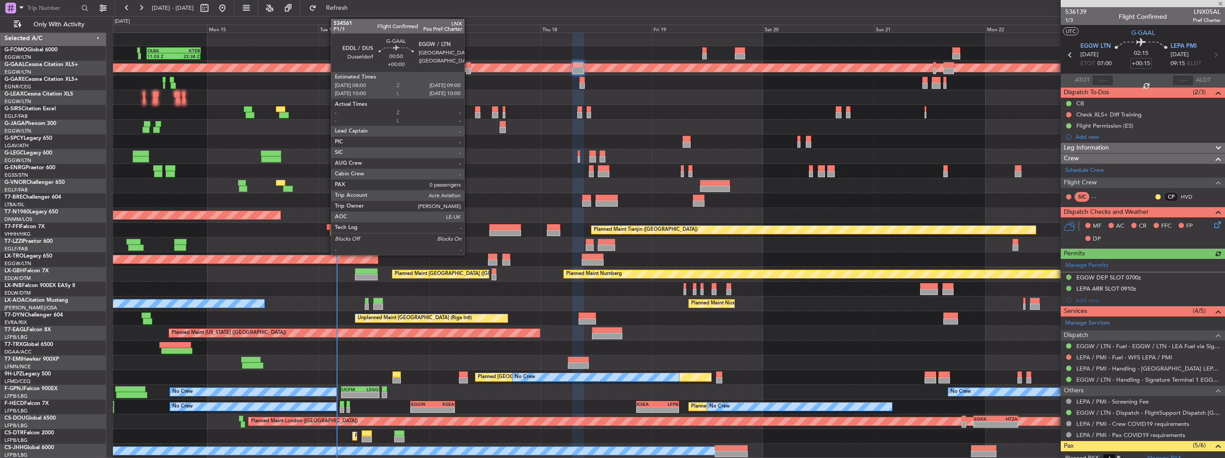
click at [468, 67] on div at bounding box center [468, 65] width 5 height 6
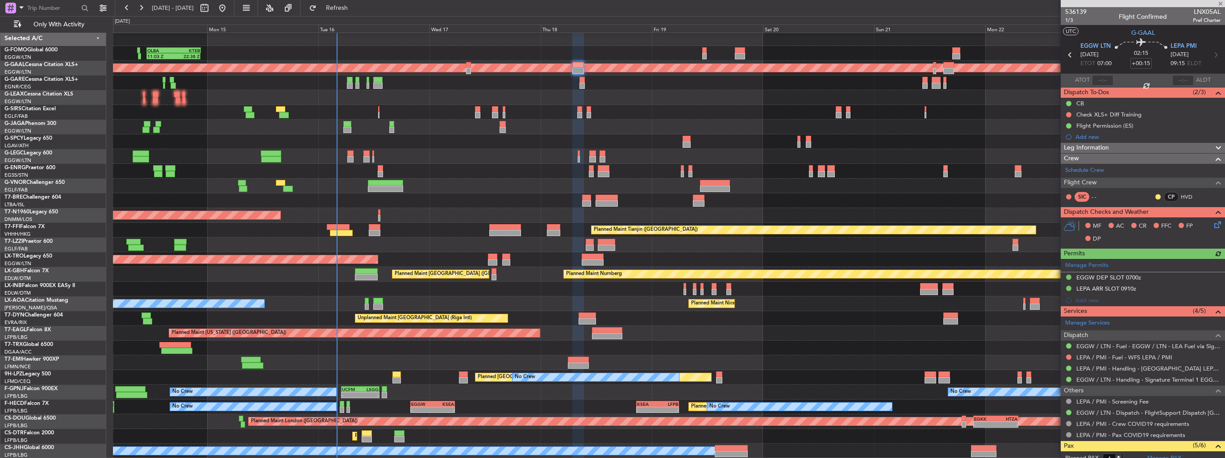
type input "0"
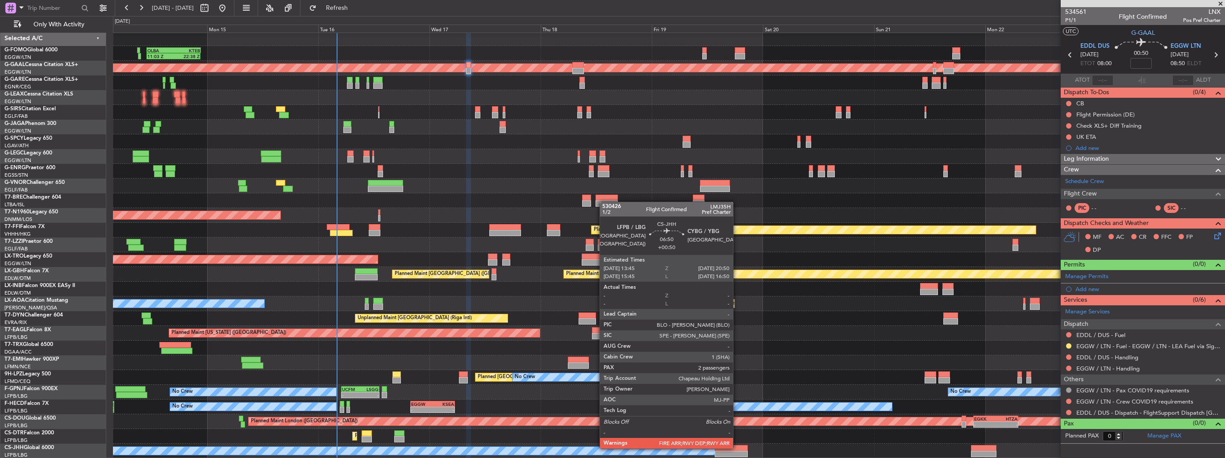
click at [737, 448] on div at bounding box center [731, 448] width 33 height 6
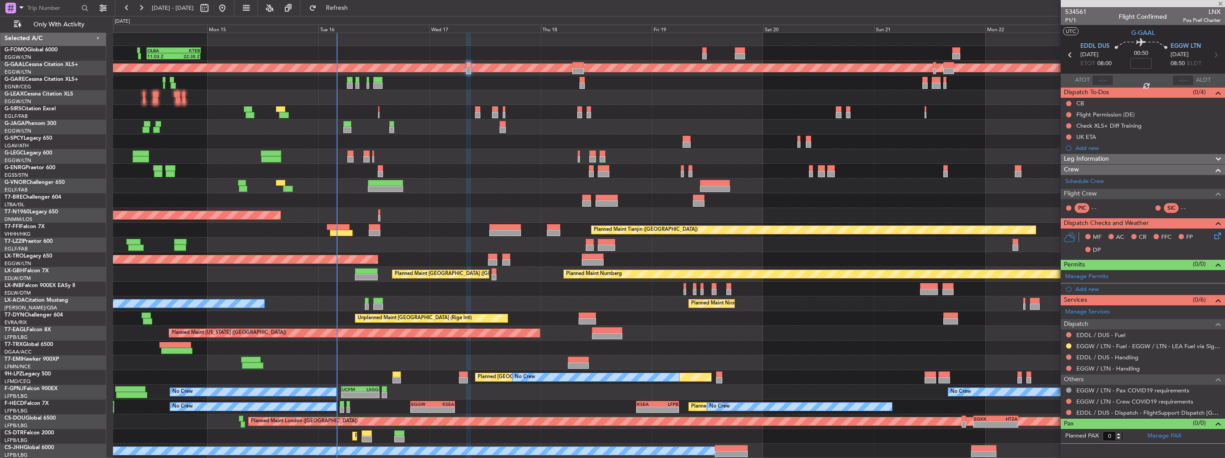
type input "+00:50"
type input "2"
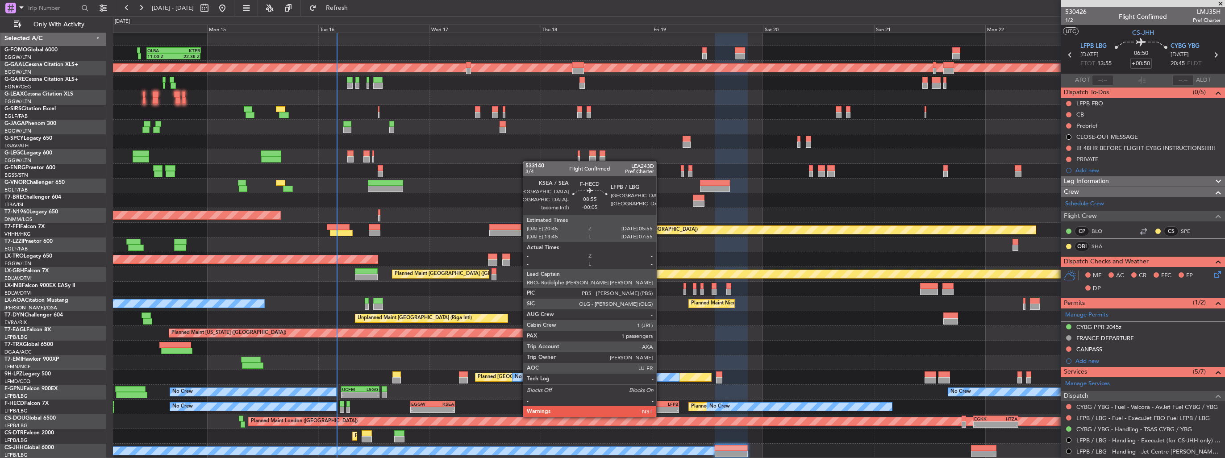
click at [660, 407] on div "-" at bounding box center [668, 409] width 21 height 5
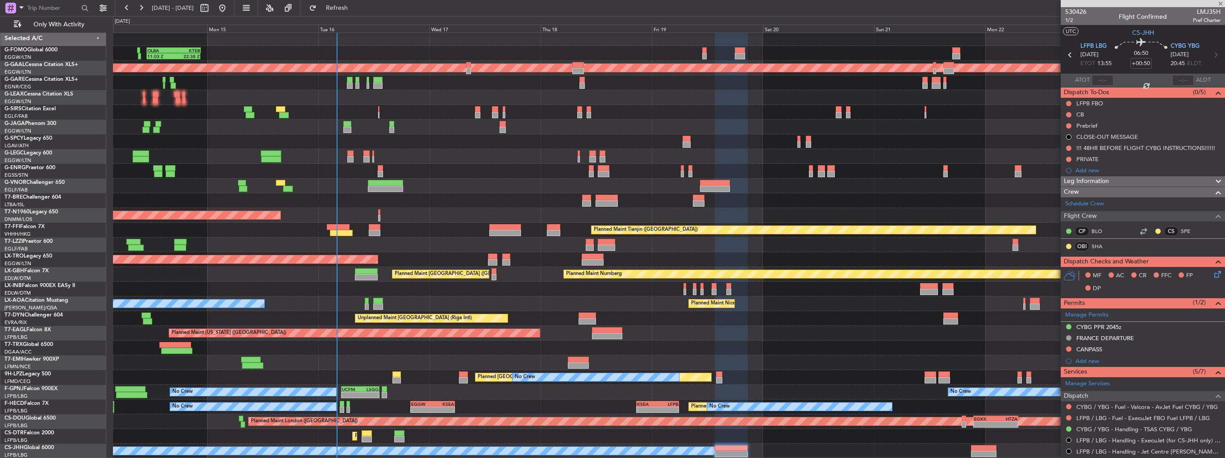
type input "-00:05"
type input "1"
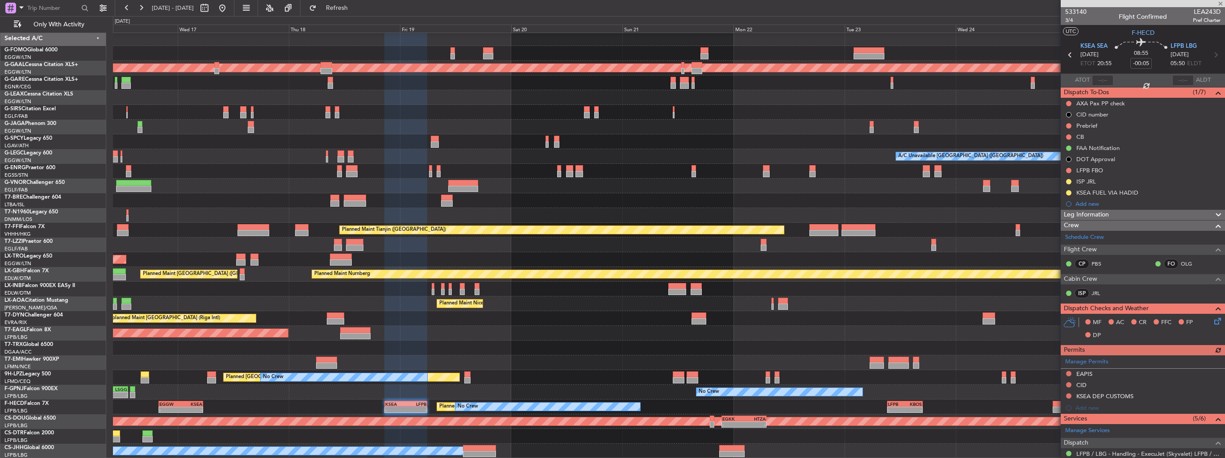
click at [717, 330] on div "11:03 Z 22:38 Z OLBA 11:00 Z KTEB 22:45 Z Planned Maint Dusseldorf A/C Unavaila…" at bounding box center [669, 244] width 1112 height 427
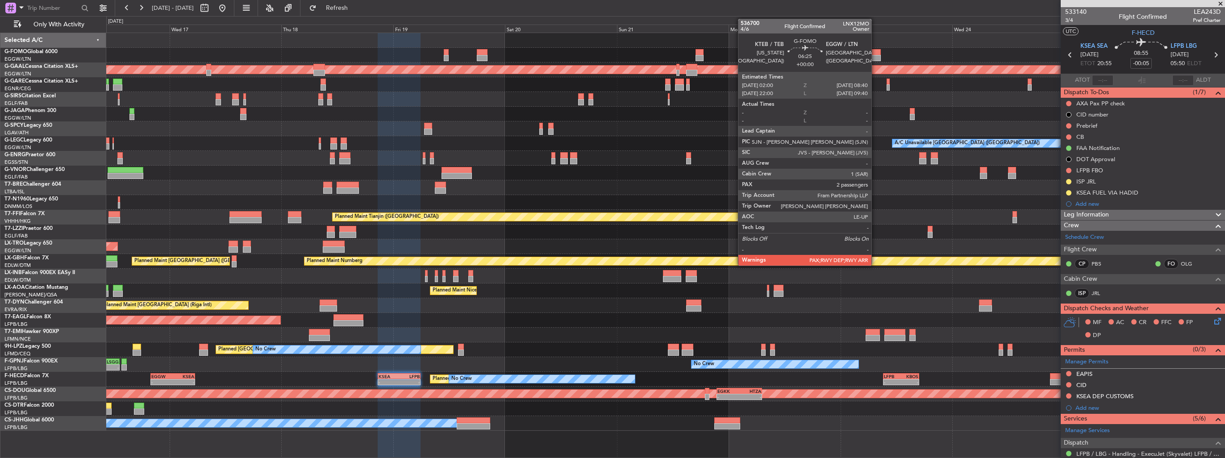
click at [876, 55] on div at bounding box center [865, 58] width 31 height 6
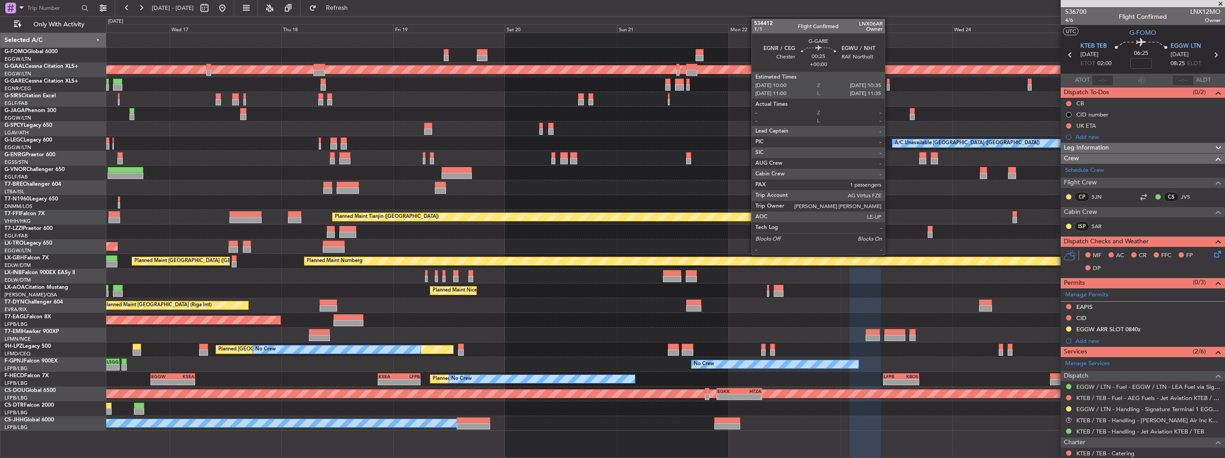
click at [889, 83] on div at bounding box center [888, 82] width 3 height 6
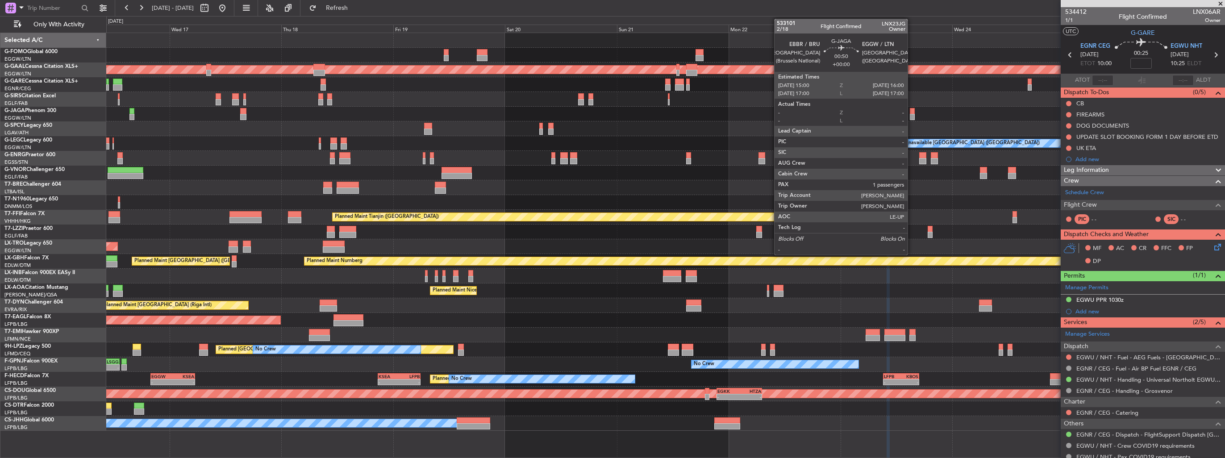
click at [912, 114] on div at bounding box center [912, 117] width 5 height 6
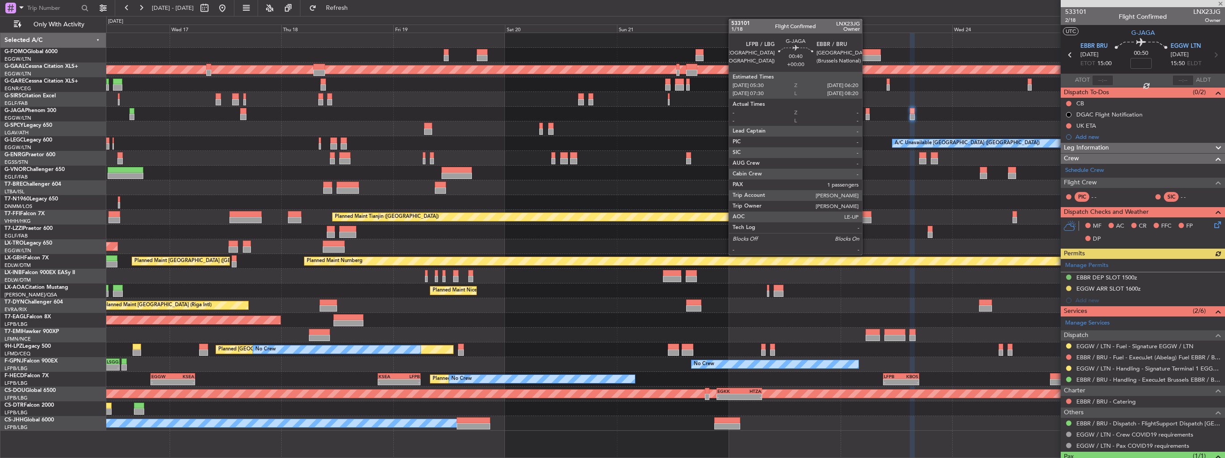
click at [866, 117] on div at bounding box center [868, 117] width 4 height 6
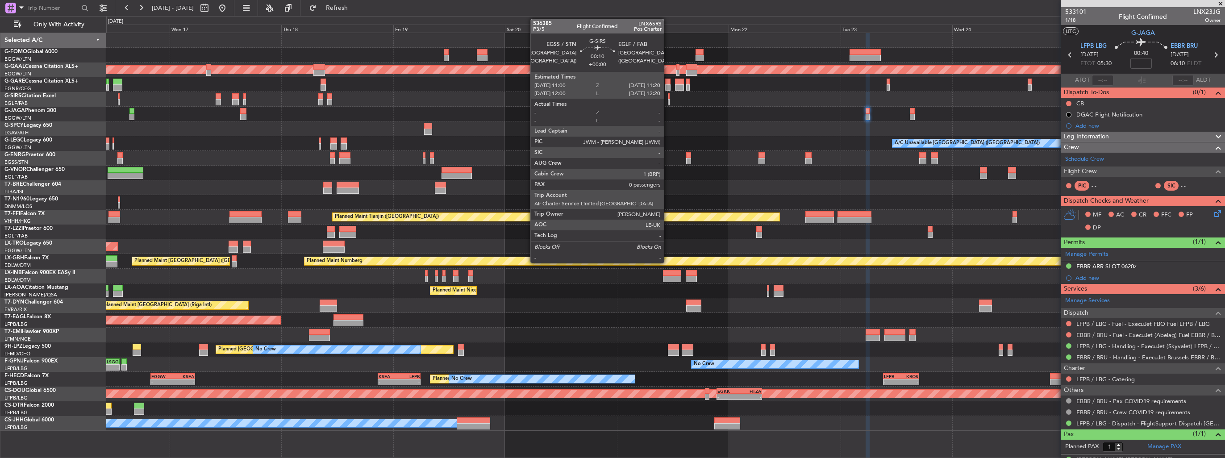
click at [668, 98] on div at bounding box center [669, 96] width 2 height 6
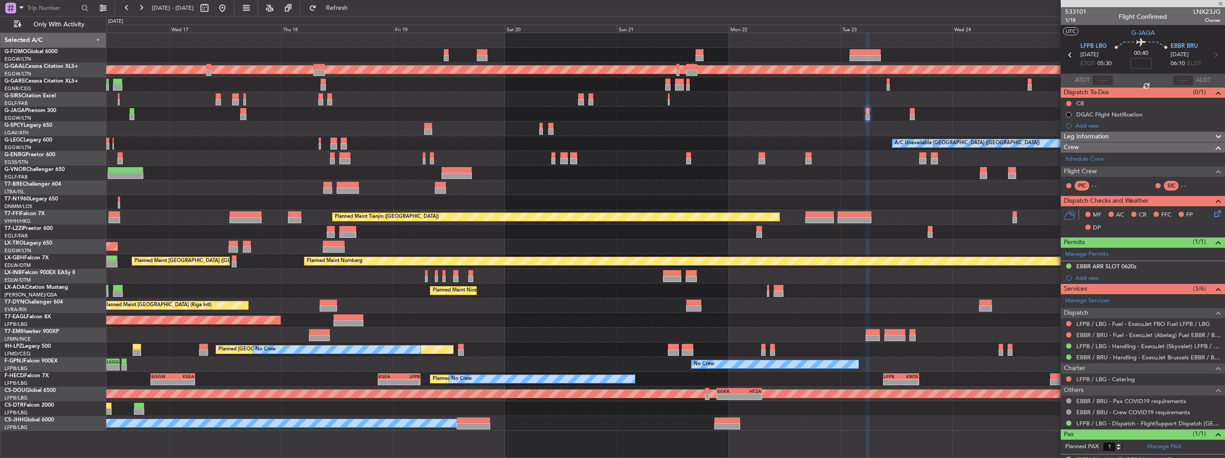
type input "0"
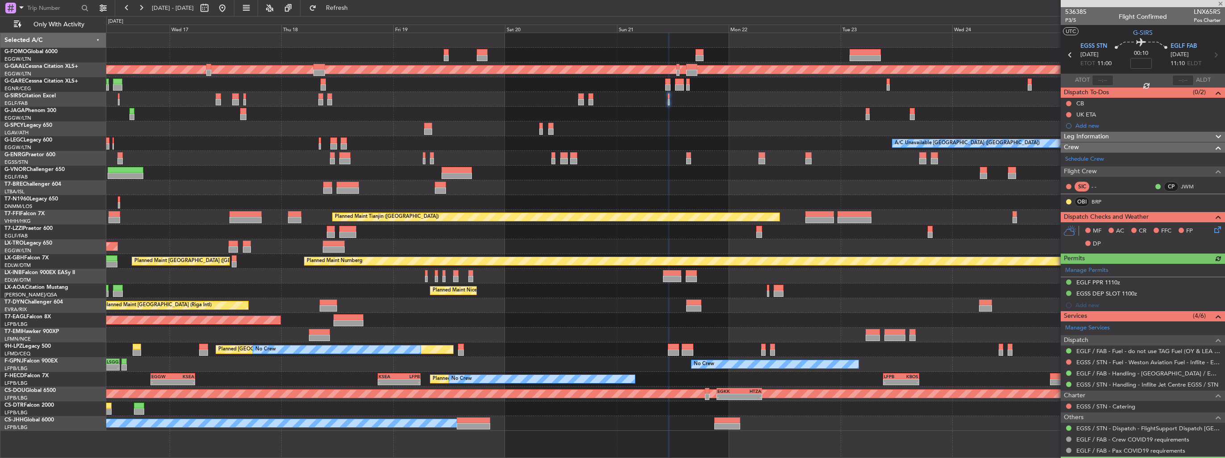
click at [913, 370] on div "No Crew - - UCFM 05:00 Z LSGG 13:20 Z No Crew" at bounding box center [665, 364] width 1119 height 15
click at [913, 376] on div "KBOS" at bounding box center [910, 376] width 17 height 5
type input "+00:50"
type input "1"
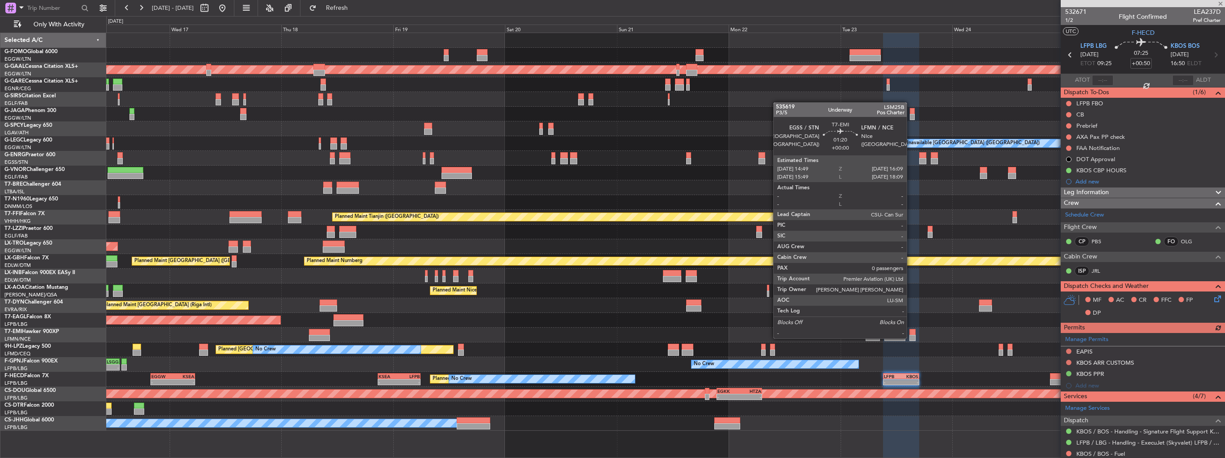
click at [911, 338] on div at bounding box center [913, 338] width 6 height 6
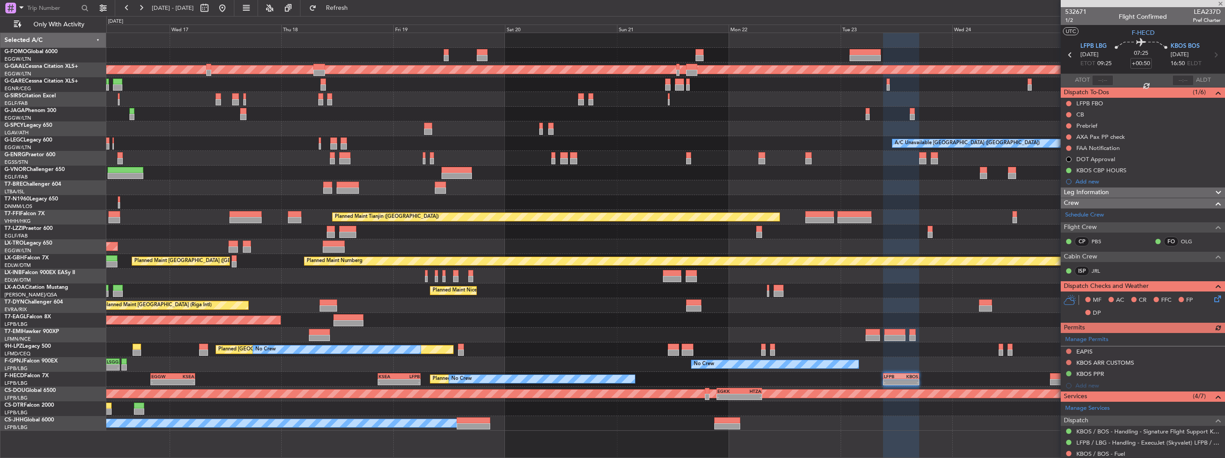
type input "0"
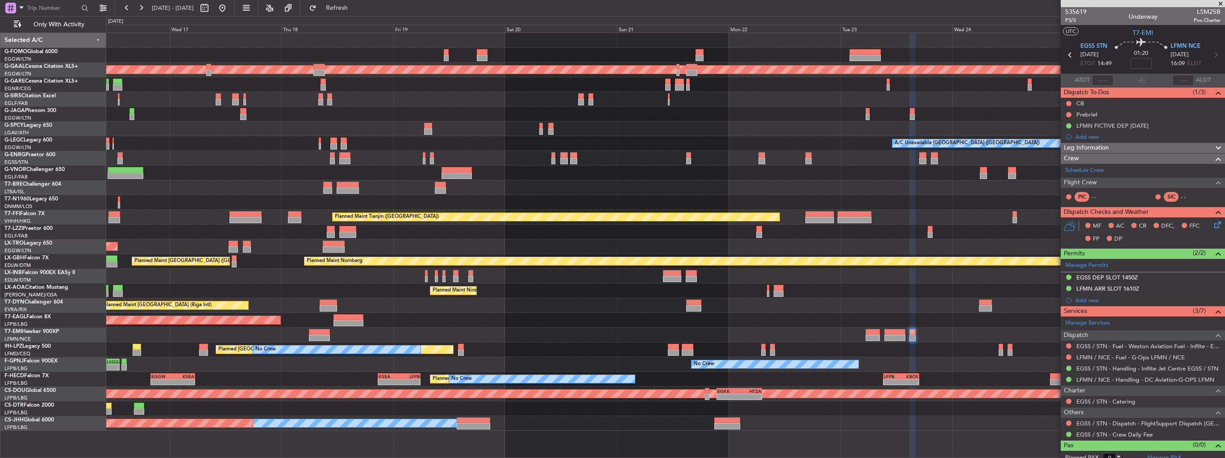
click at [720, 355] on div "11:03 Z 22:38 Z OLBA 11:00 Z KTEB 22:45 Z Planned Maint Dusseldorf A/C Unavaila…" at bounding box center [665, 232] width 1119 height 398
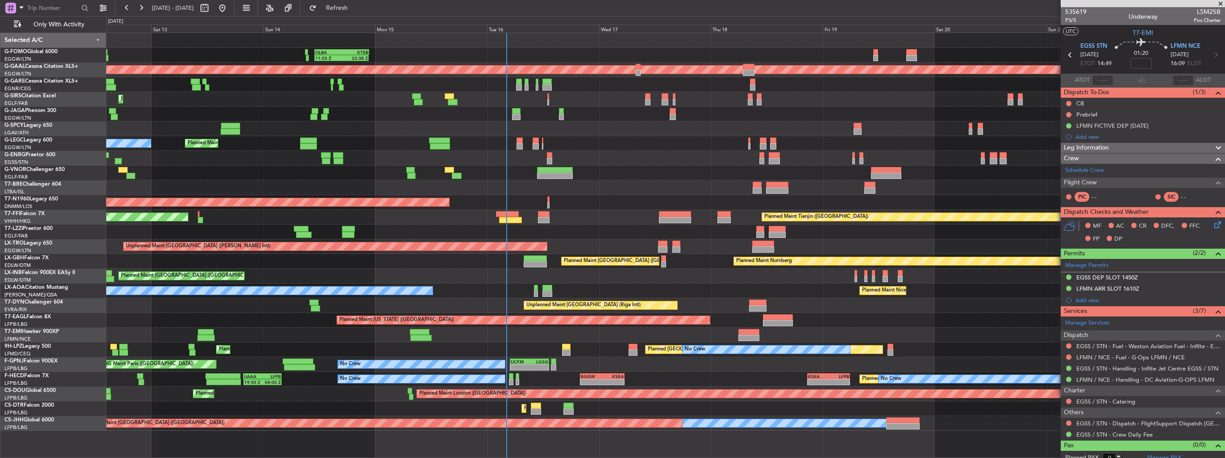
click at [518, 297] on div "11:03 Z 22:38 Z OLBA 11:00 Z KTEB 22:45 Z Planned Maint London (Luton) Planned …" at bounding box center [665, 232] width 1119 height 398
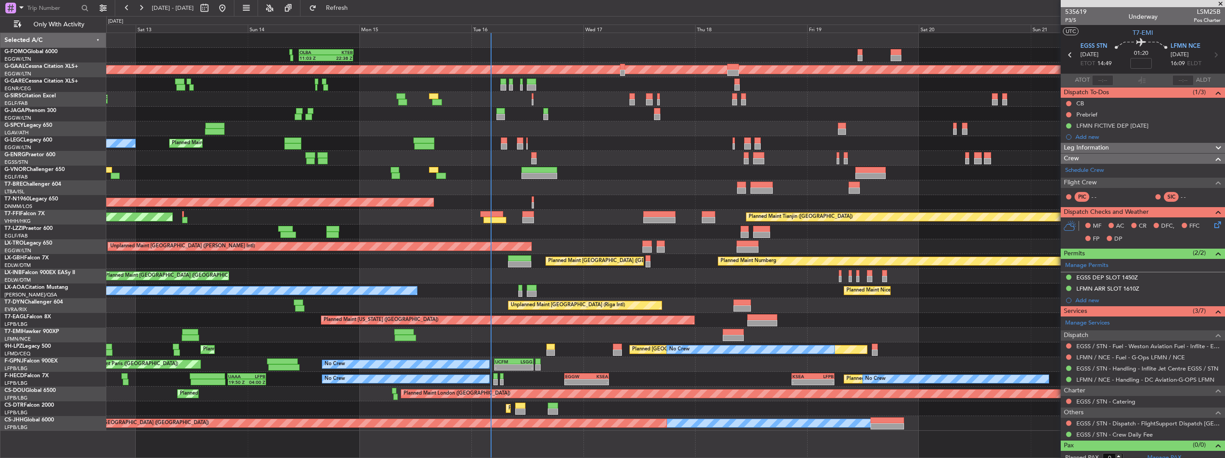
click at [429, 309] on div "11:03 Z 22:38 Z OLBA 11:00 Z KTEB 22:45 Z Planned Maint London (Luton) Planned …" at bounding box center [665, 232] width 1119 height 398
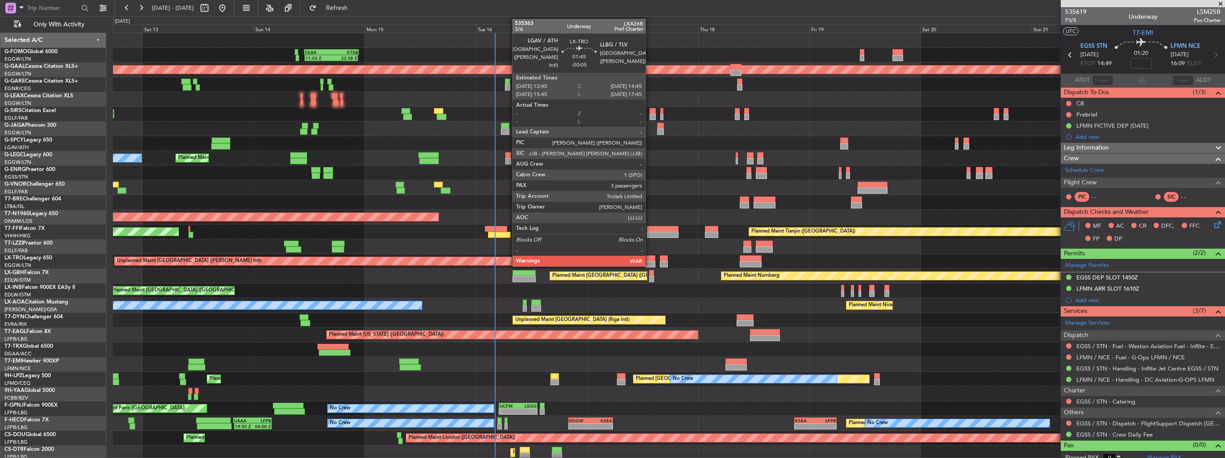
click at [650, 261] on div at bounding box center [650, 264] width 9 height 6
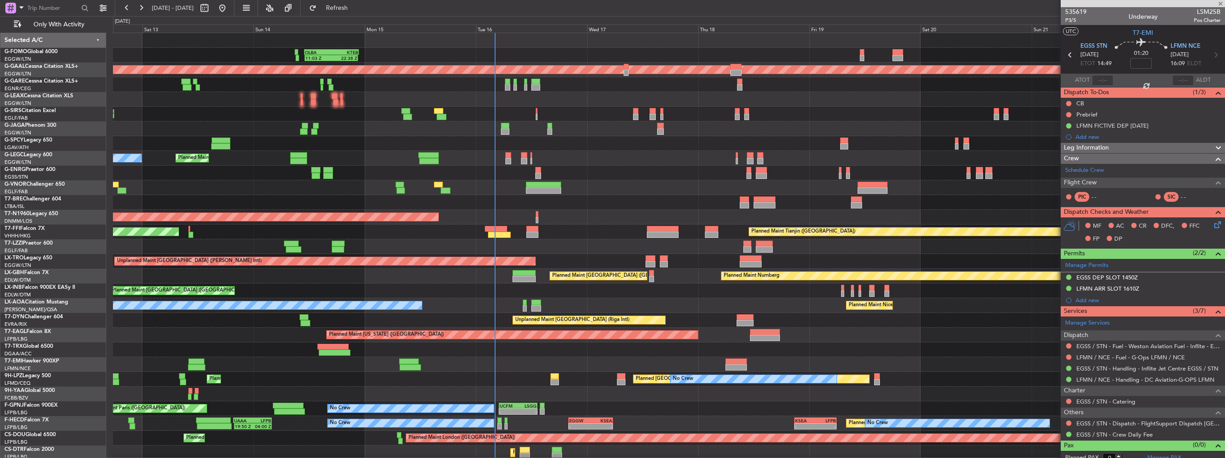
type input "-00:05"
type input "3"
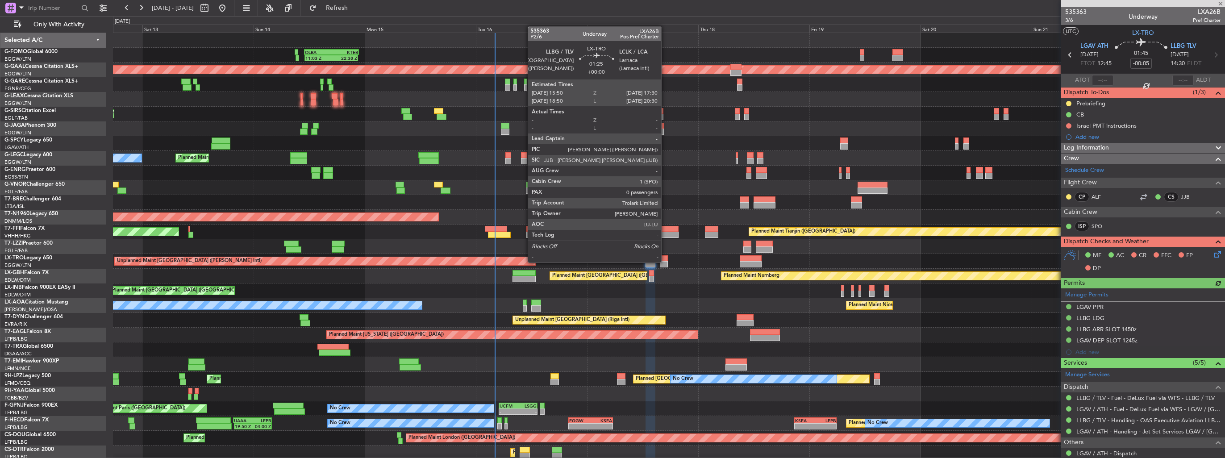
click at [665, 261] on div at bounding box center [664, 264] width 8 height 6
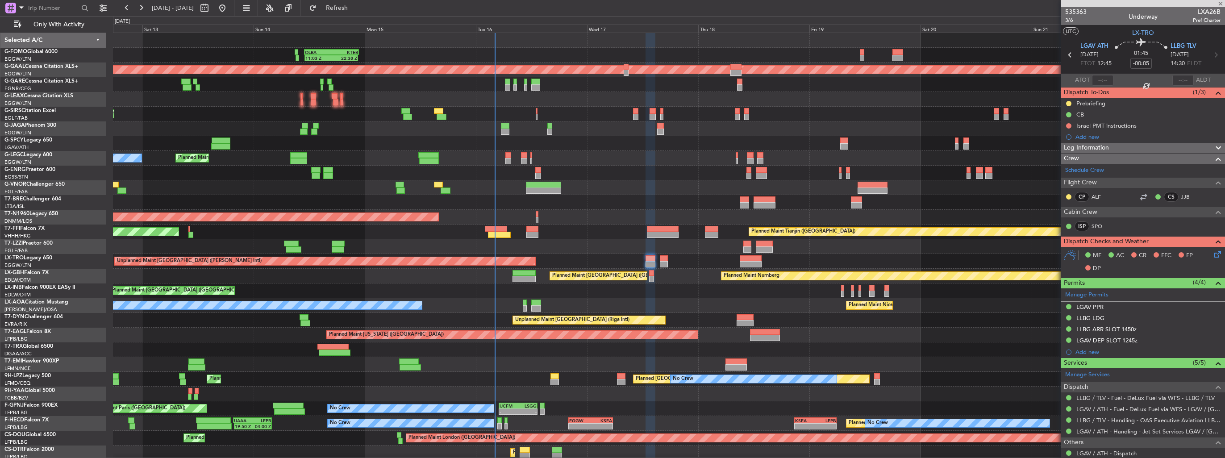
type input "0"
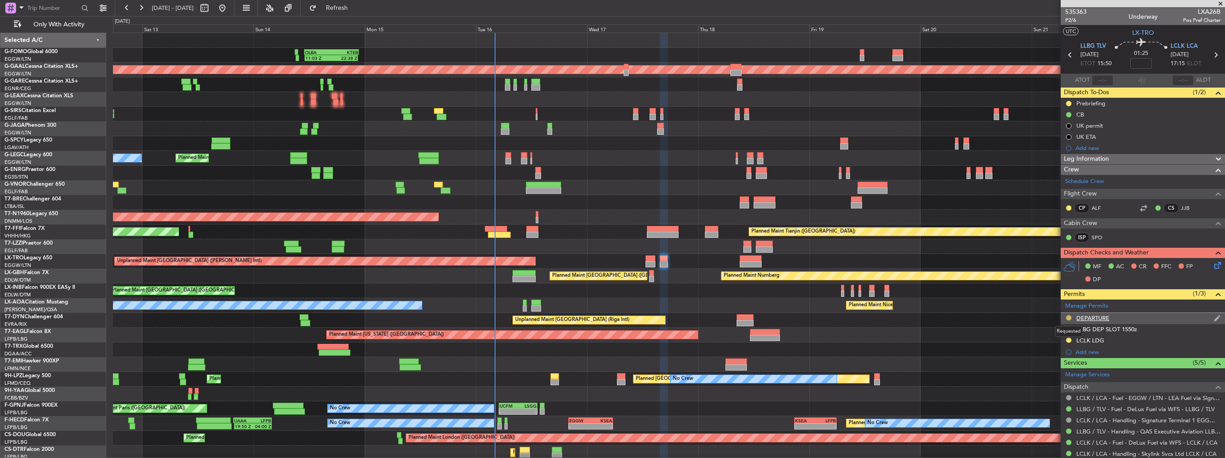
click at [1070, 317] on button at bounding box center [1068, 317] width 5 height 5
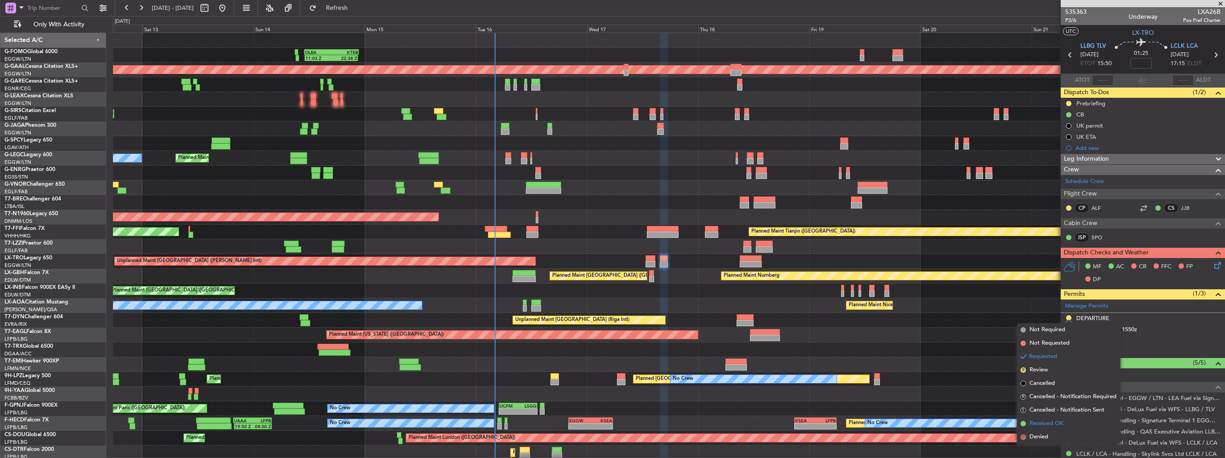
click at [1056, 421] on span "Received OK" at bounding box center [1047, 423] width 34 height 9
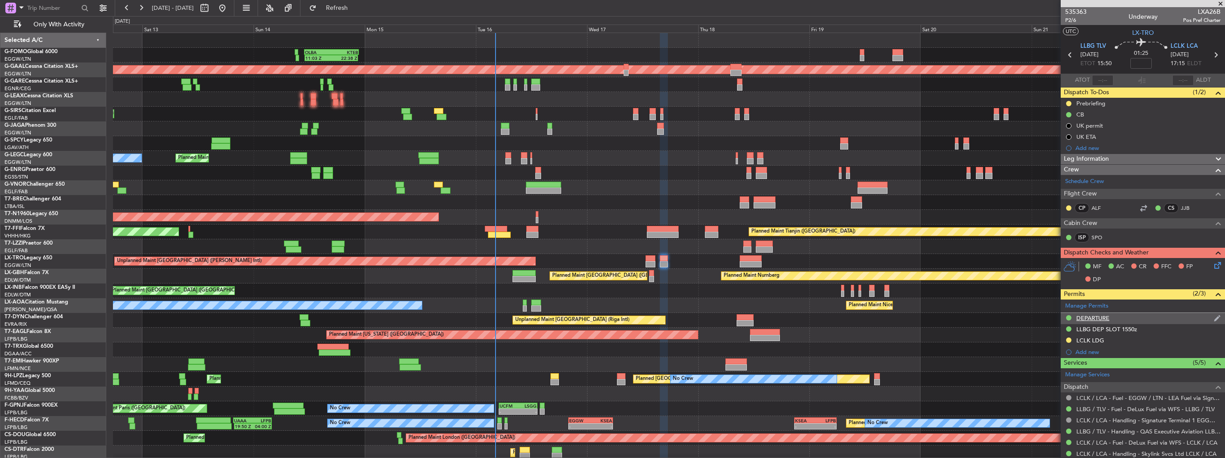
click at [1214, 317] on img at bounding box center [1217, 318] width 7 height 8
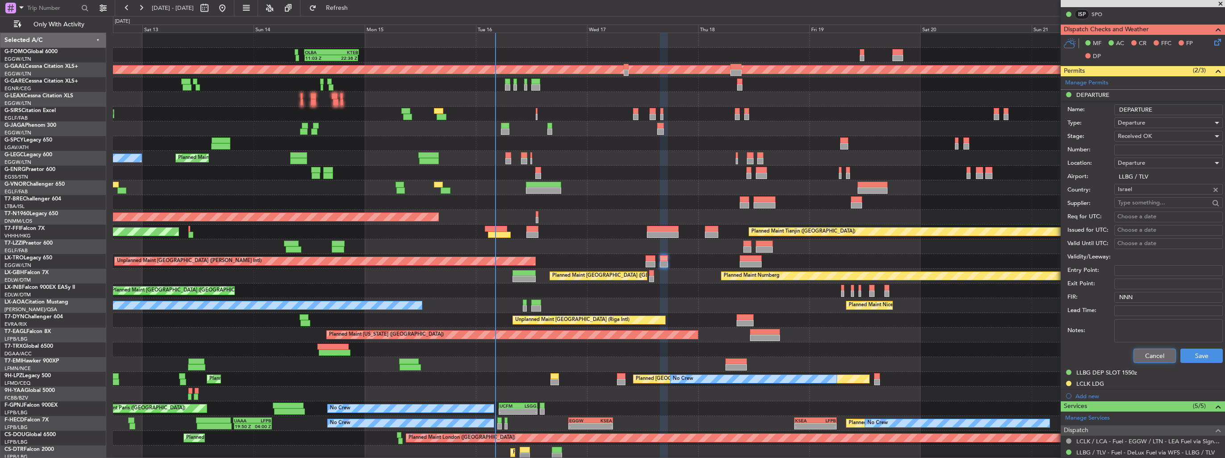
click at [1154, 354] on button "Cancel" at bounding box center [1155, 356] width 42 height 14
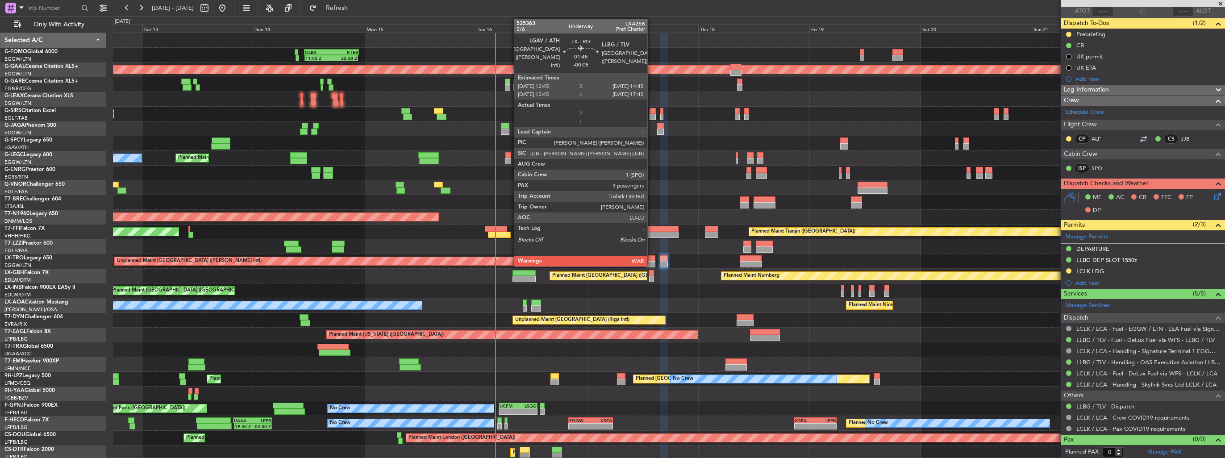
click at [652, 261] on div at bounding box center [650, 264] width 9 height 6
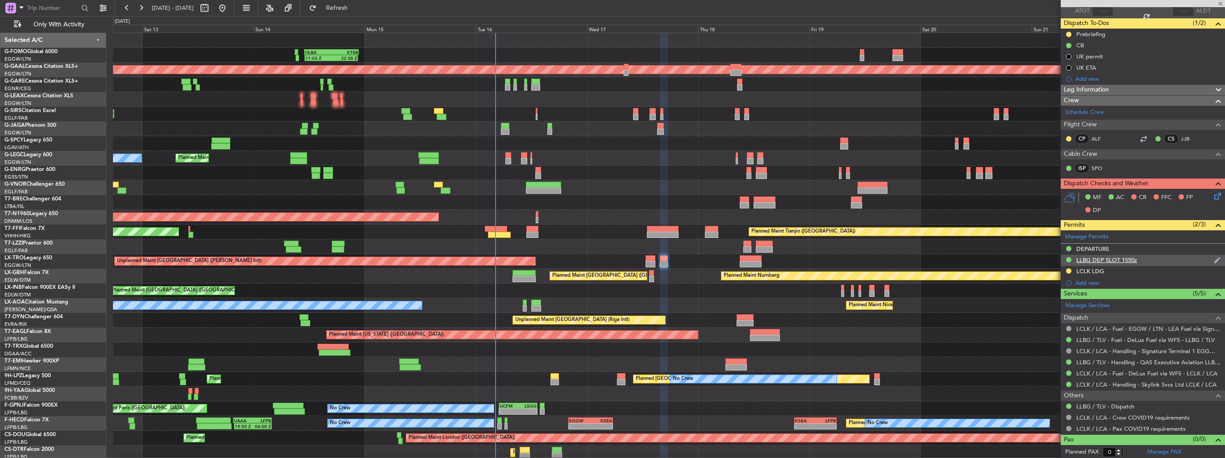
type input "-00:05"
type input "3"
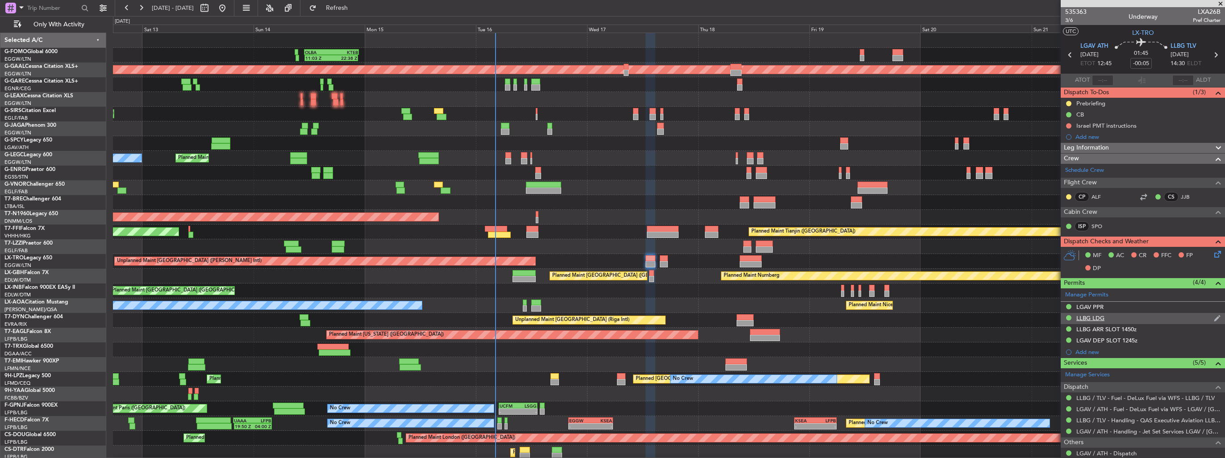
click at [1214, 318] on img at bounding box center [1217, 318] width 7 height 8
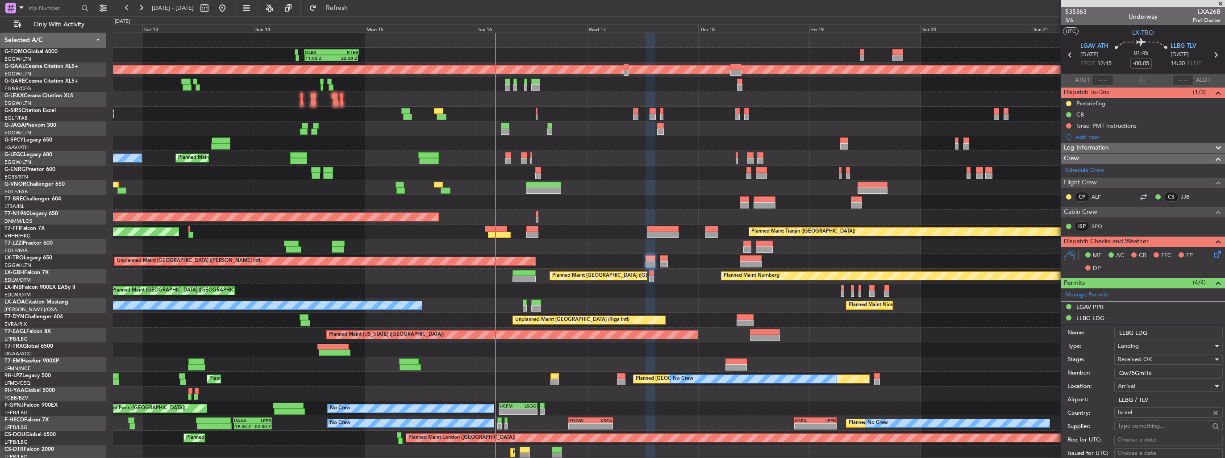
drag, startPoint x: 1162, startPoint y: 373, endPoint x: 1115, endPoint y: 372, distance: 47.8
click at [1115, 372] on input "Qw75GmHx" at bounding box center [1169, 373] width 109 height 11
click at [1104, 369] on label "Number:" at bounding box center [1091, 373] width 47 height 9
click at [1115, 368] on input "Qw75GmHx" at bounding box center [1169, 373] width 109 height 11
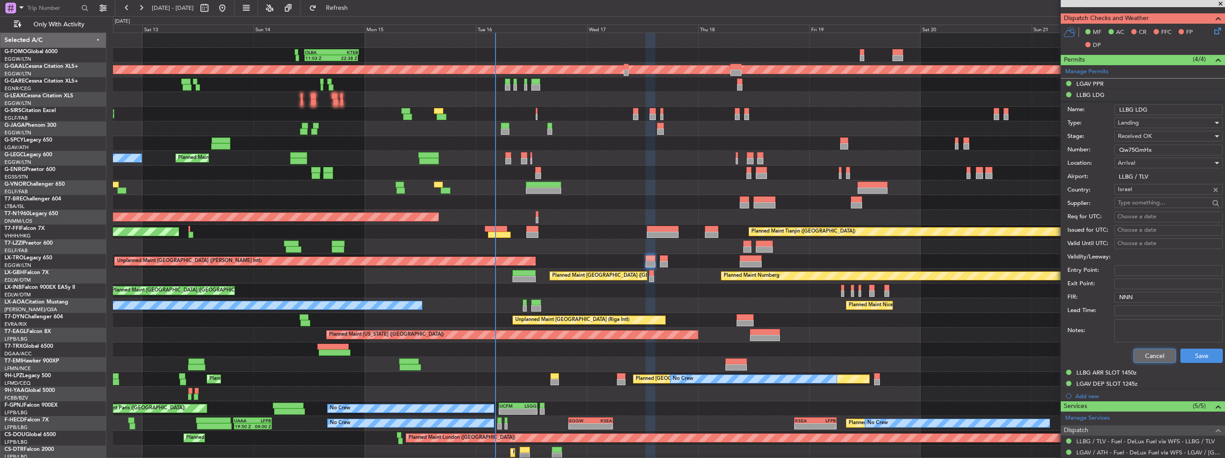
click at [1149, 359] on button "Cancel" at bounding box center [1155, 356] width 42 height 14
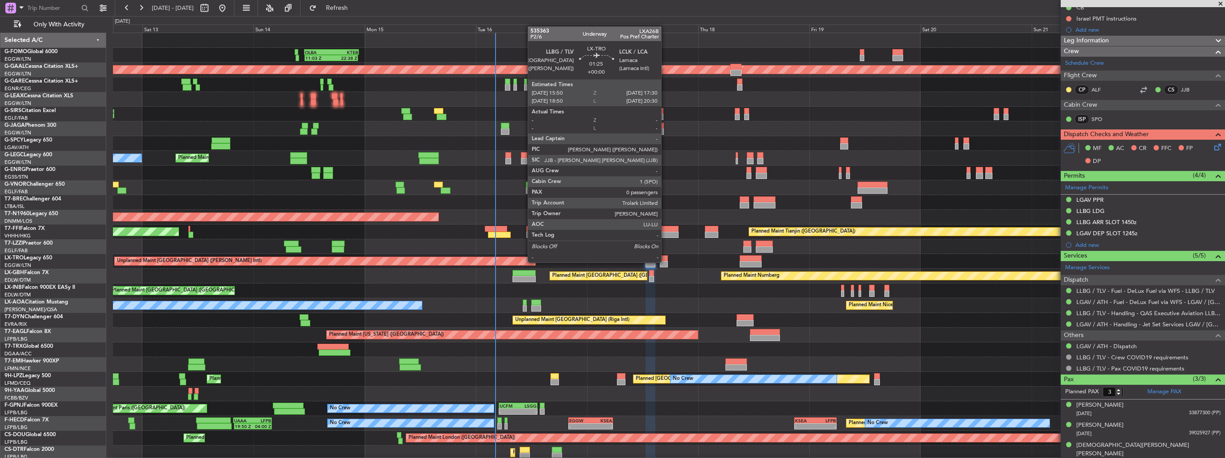
click at [664, 262] on div at bounding box center [664, 264] width 8 height 6
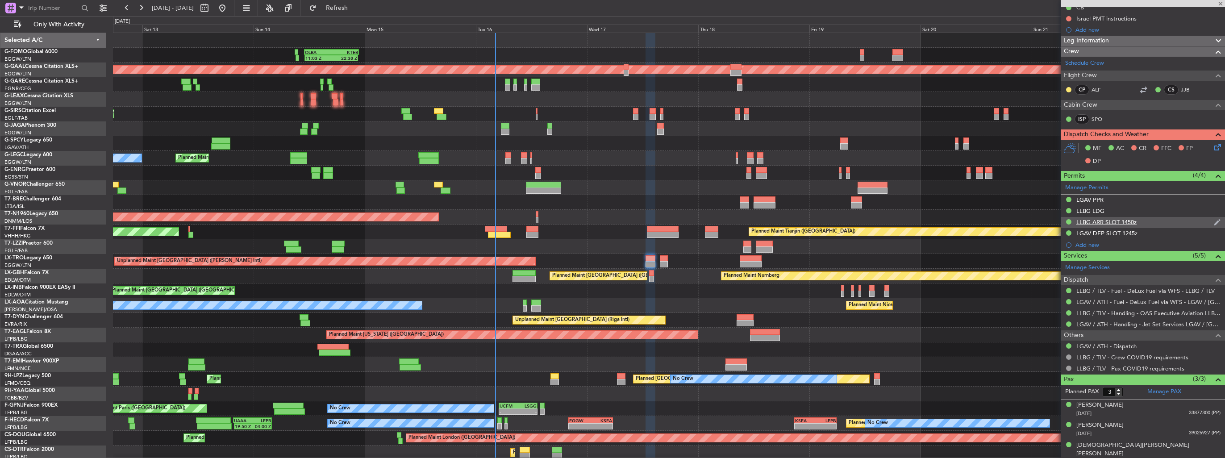
type input "0"
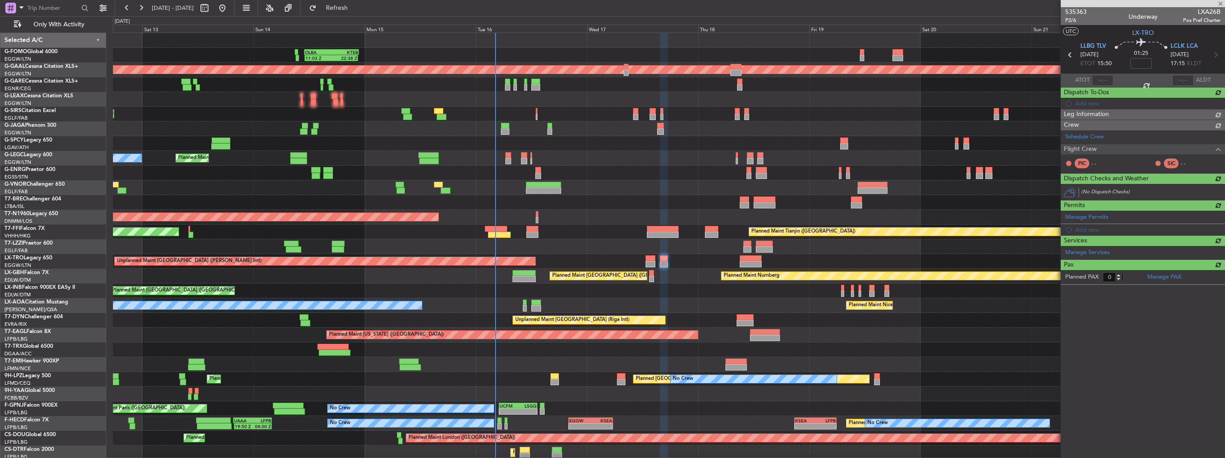
scroll to position [0, 0]
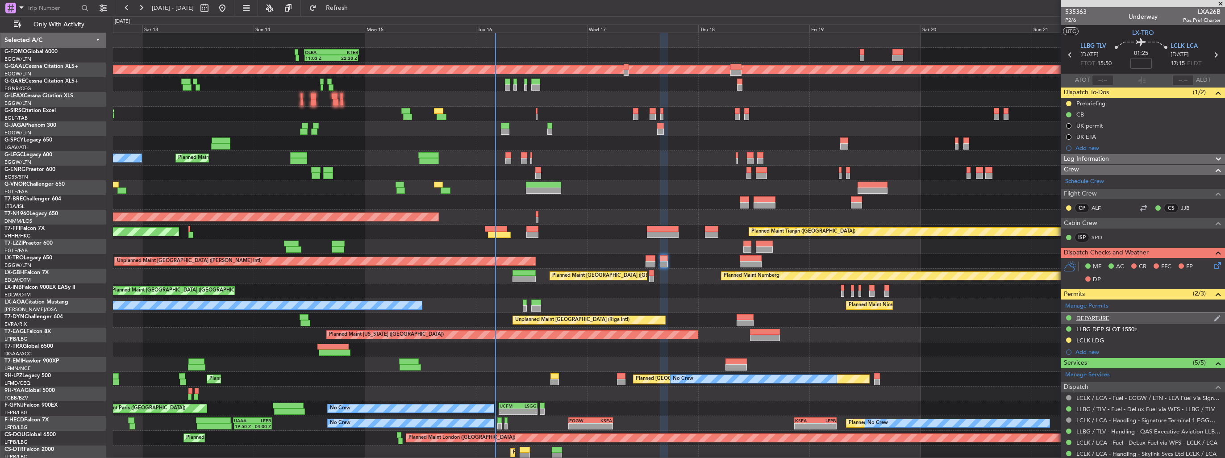
click at [1206, 318] on div "DEPARTURE" at bounding box center [1143, 318] width 164 height 11
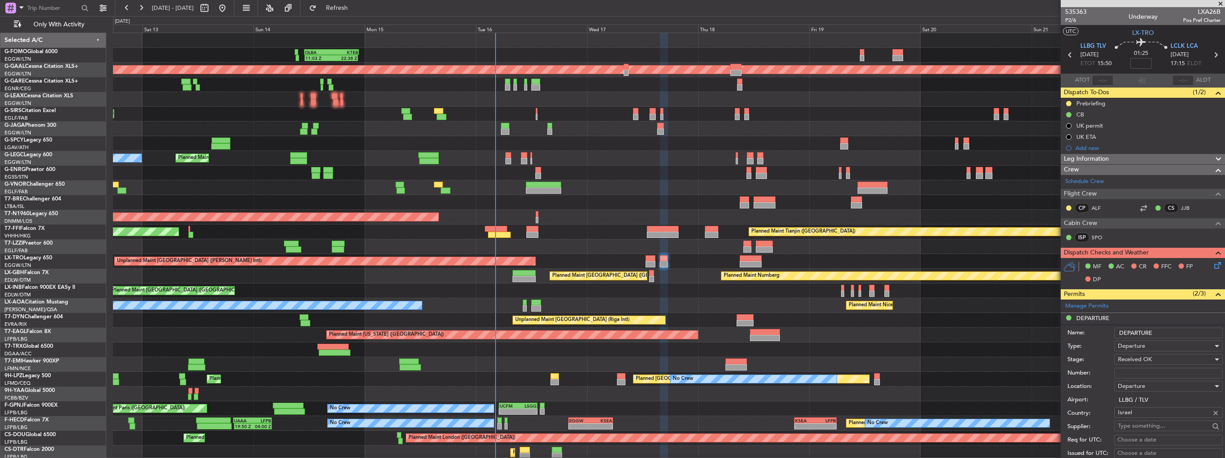
click at [1147, 368] on input "Number:" at bounding box center [1169, 373] width 109 height 11
paste input "Qw75GmHx"
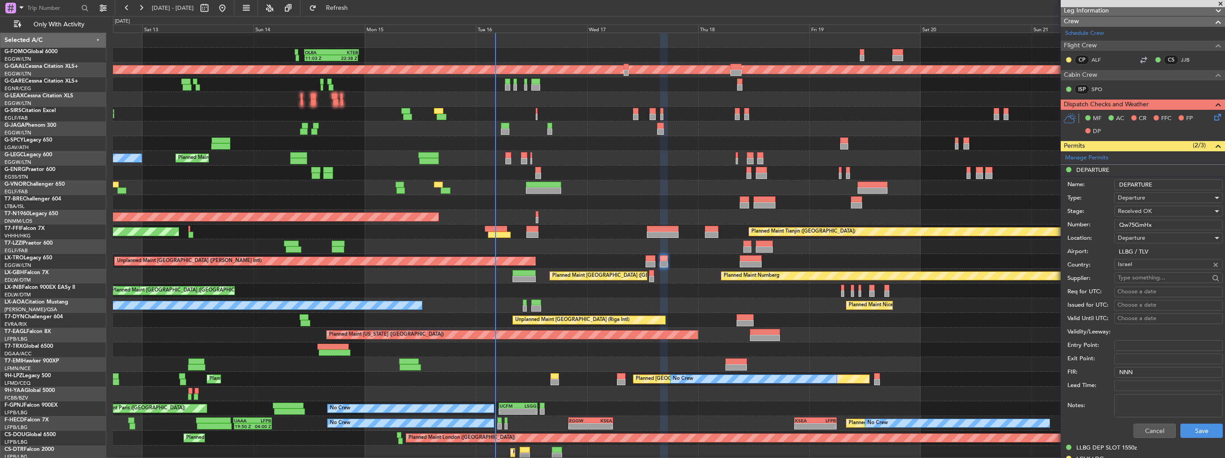
scroll to position [223, 0]
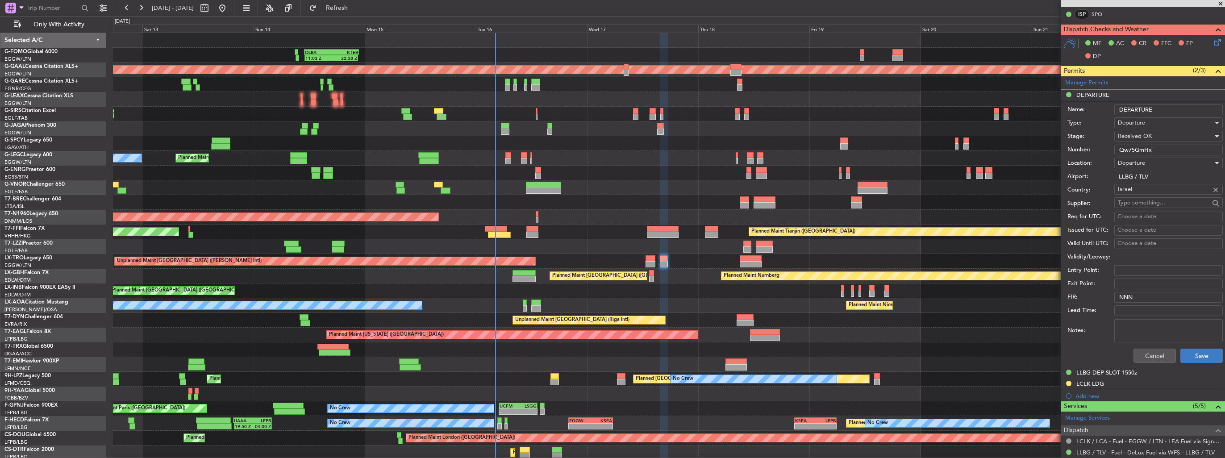
type input "Qw75GmHx"
click at [1194, 351] on button "Save" at bounding box center [1202, 356] width 42 height 14
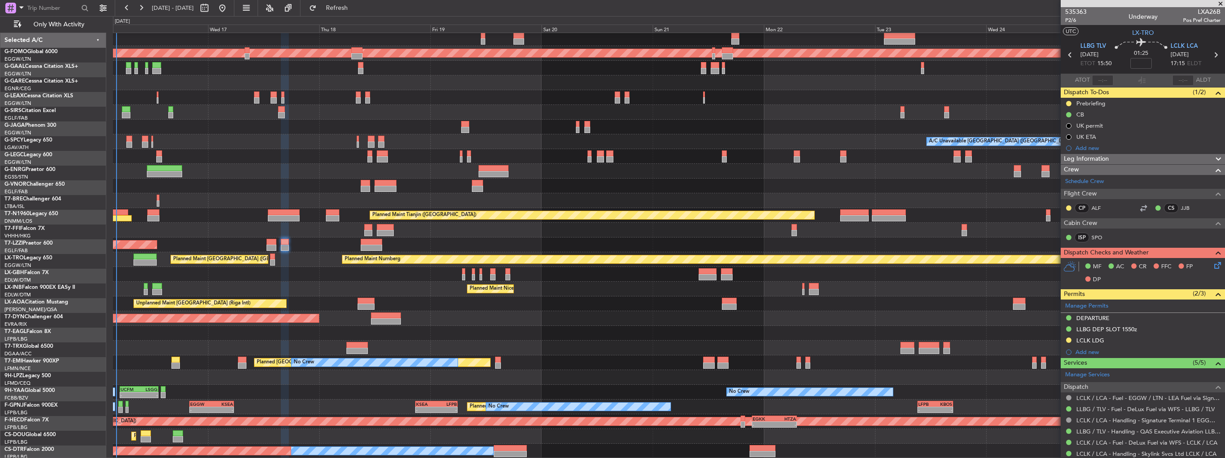
scroll to position [16, 0]
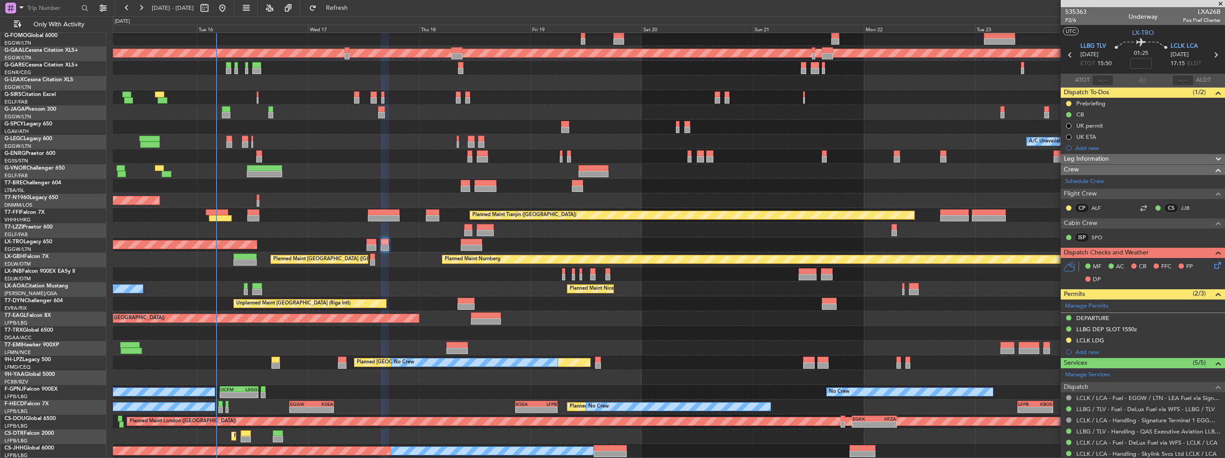
click at [458, 46] on div "11:03 Z 22:38 Z OLBA 11:00 Z KTEB 22:45 Z Planned Maint Dusseldorf A/C Unavaila…" at bounding box center [669, 238] width 1112 height 442
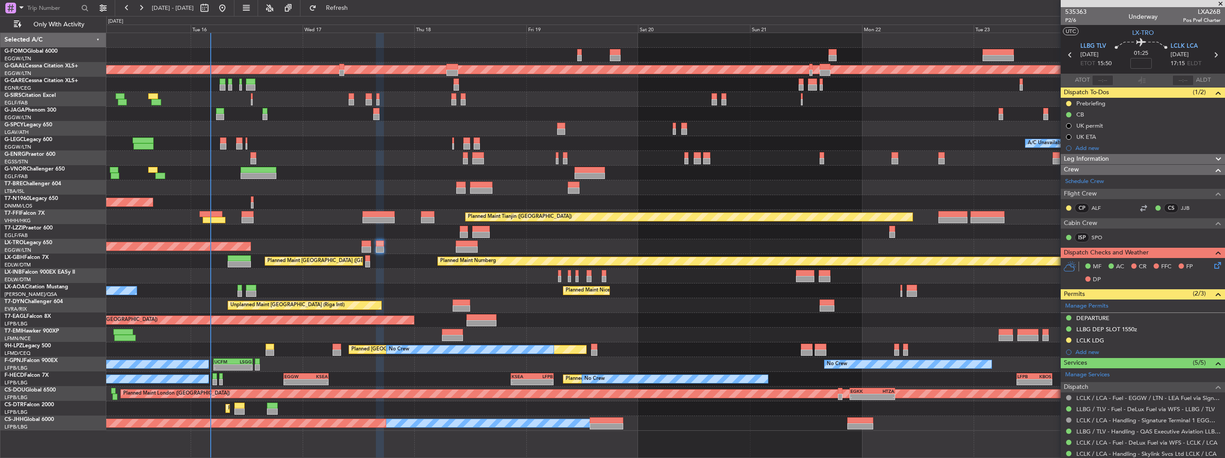
scroll to position [0, 0]
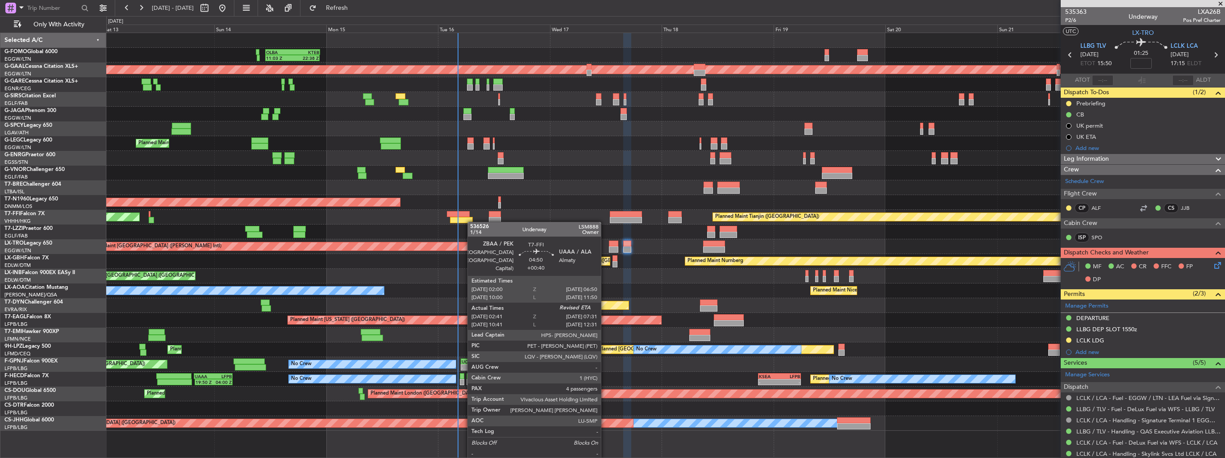
click at [460, 219] on div "Planned Maint Tianjin (Binhai) Planned Maint Tianjin (Binhai)" at bounding box center [665, 217] width 1119 height 15
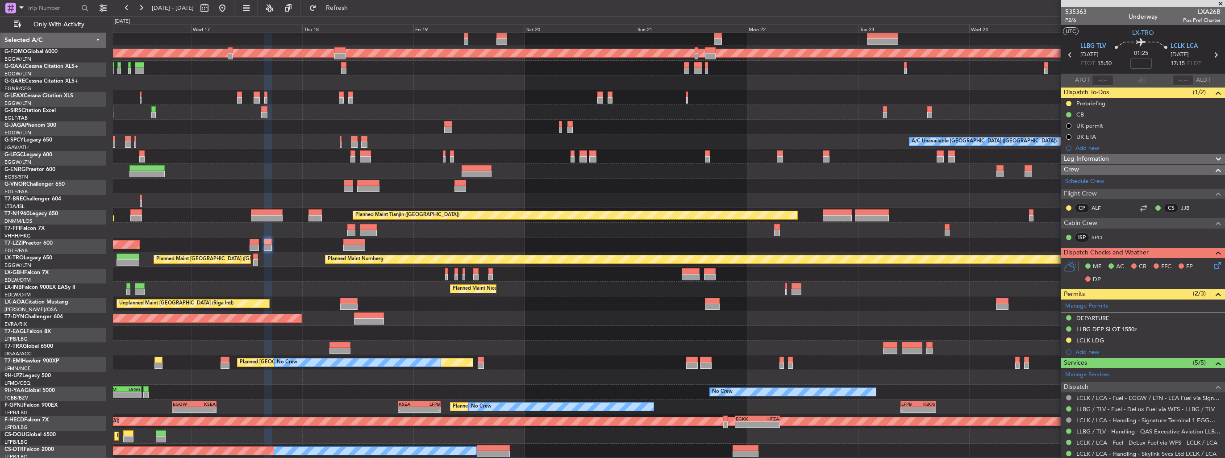
scroll to position [16, 0]
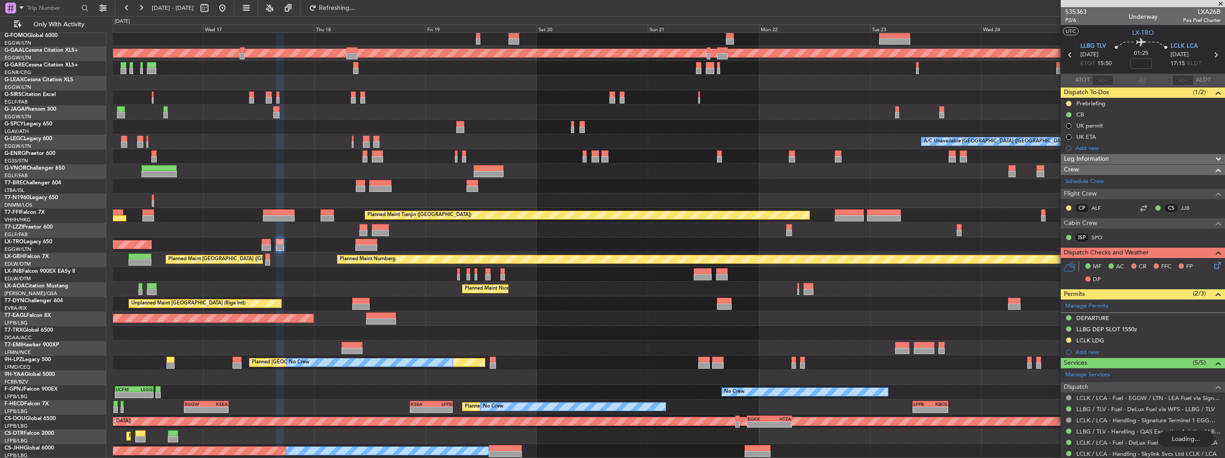
click at [413, 138] on div "11:03 Z 22:38 Z OLBA 11:00 Z KTEB 22:45 Z Planned Maint Dusseldorf A/C Unavaila…" at bounding box center [669, 238] width 1112 height 442
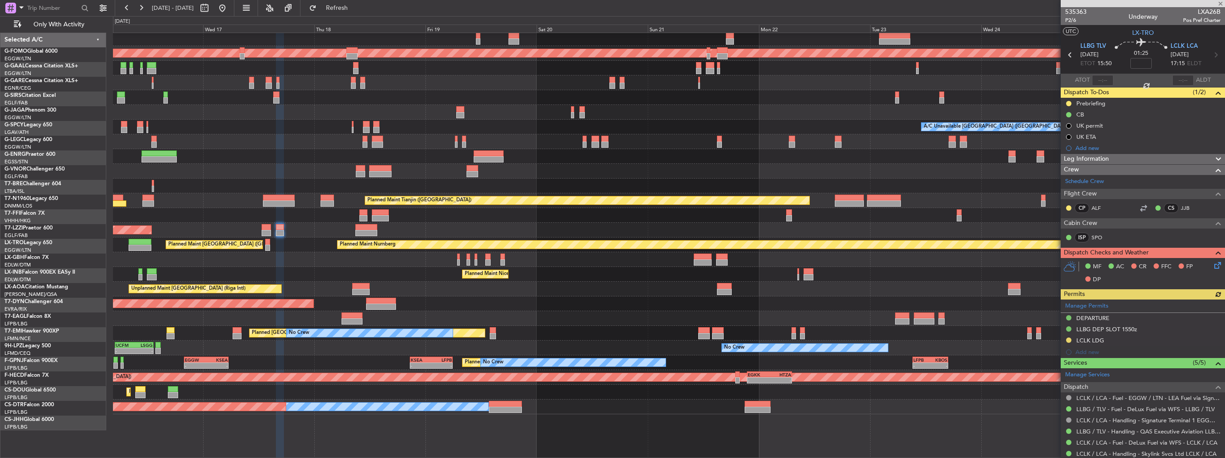
scroll to position [0, 0]
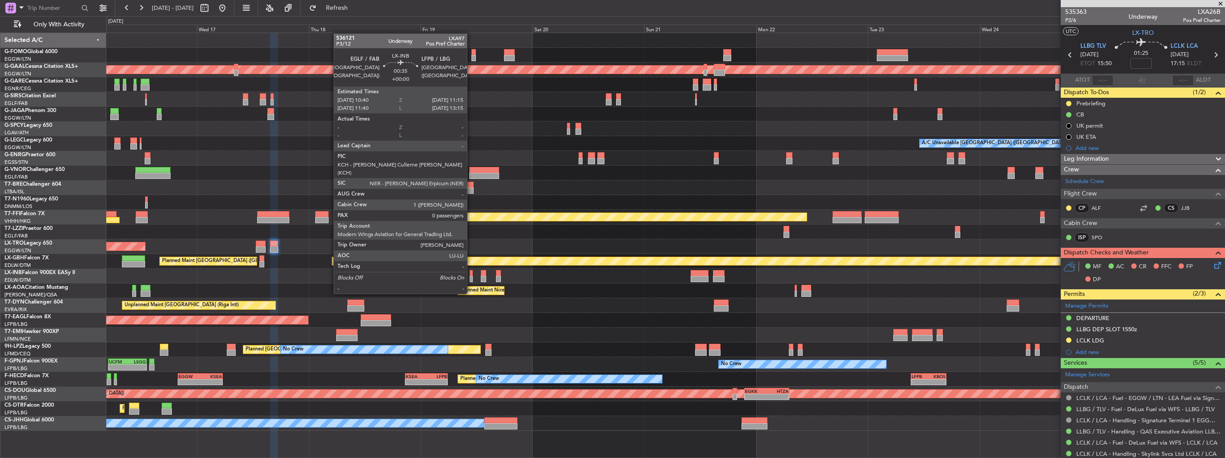
click at [470, 277] on div at bounding box center [471, 279] width 3 height 6
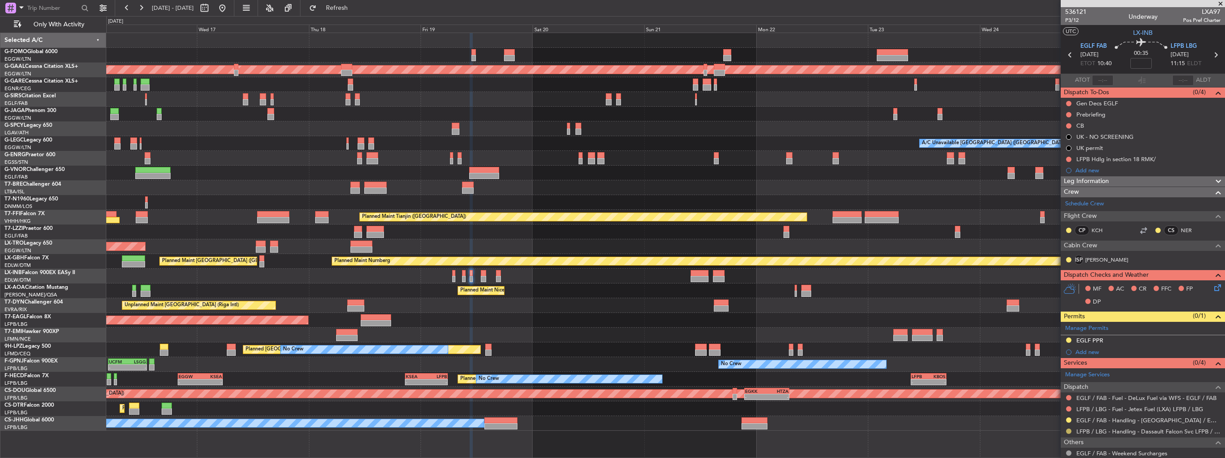
click at [1069, 431] on button at bounding box center [1068, 431] width 5 height 5
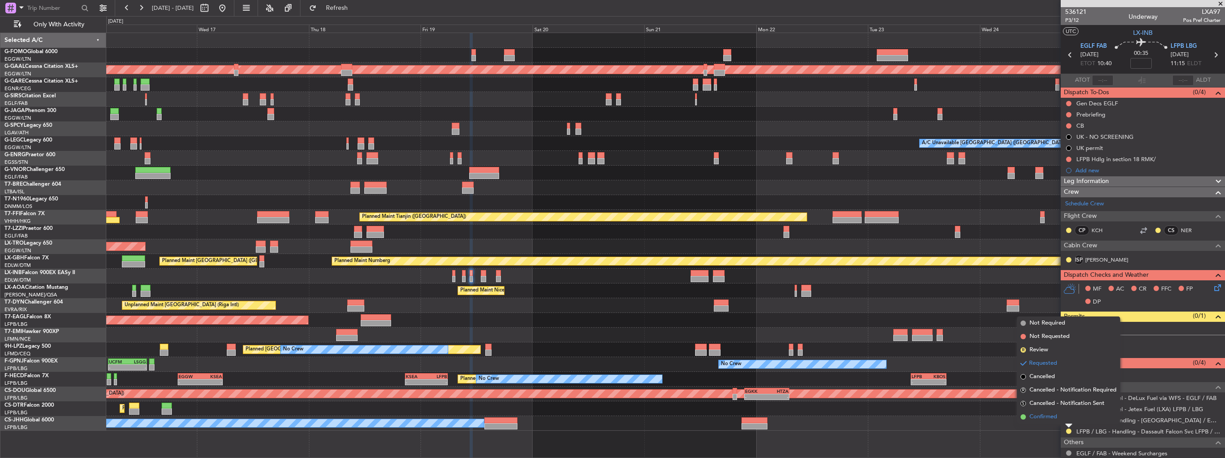
click at [1055, 417] on span "Confirmed" at bounding box center [1044, 417] width 28 height 9
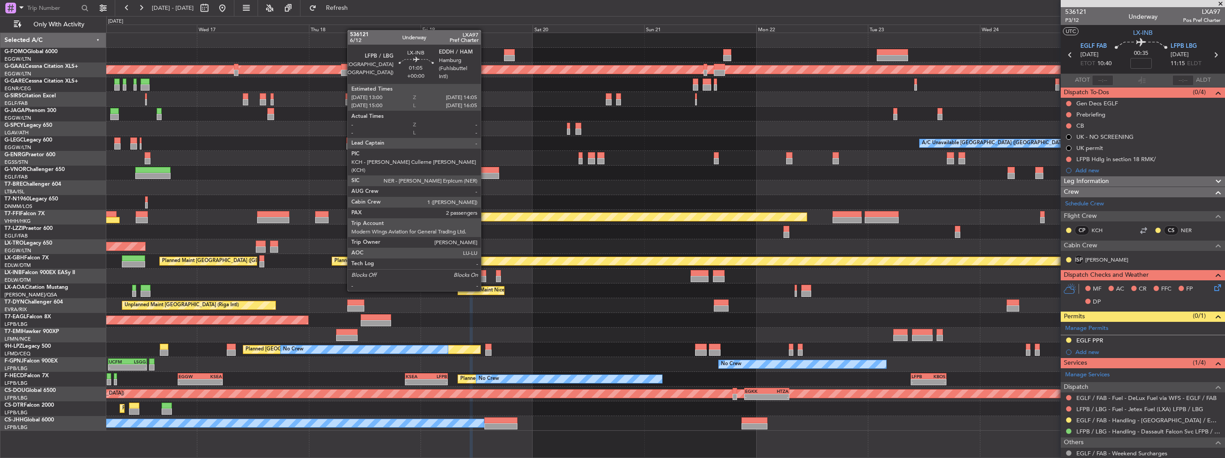
click at [485, 273] on div at bounding box center [483, 273] width 5 height 6
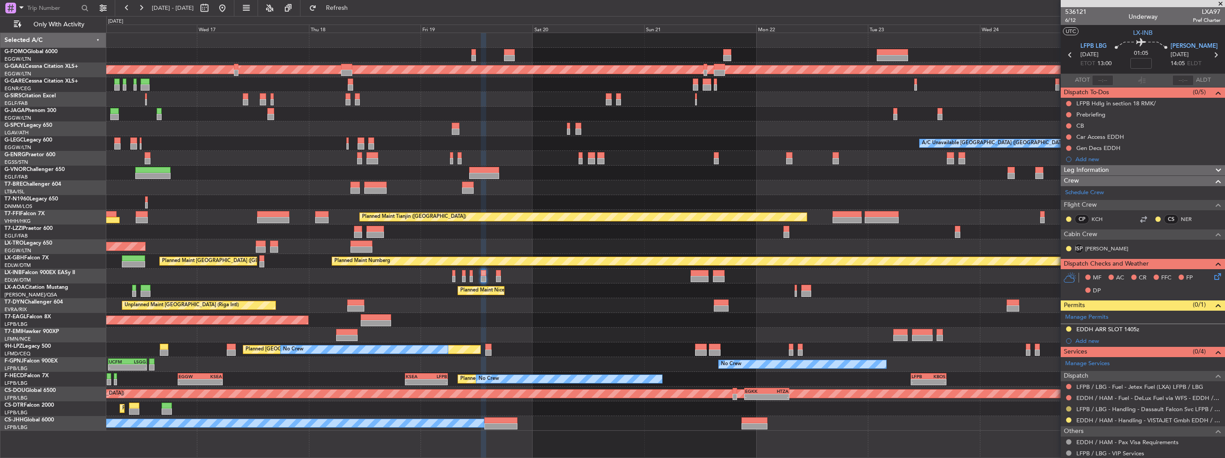
click at [1068, 407] on button at bounding box center [1068, 408] width 5 height 5
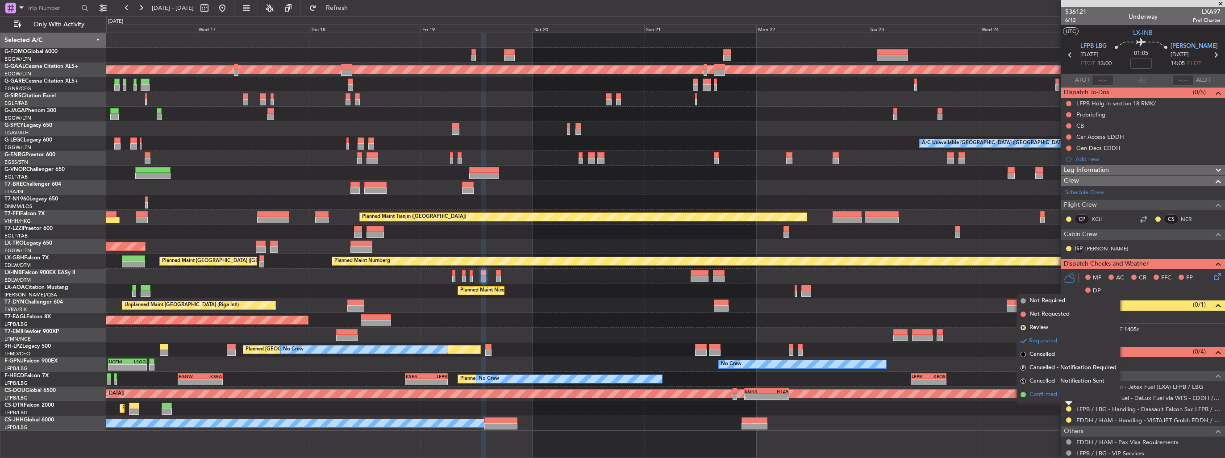
click at [1056, 398] on span "Confirmed" at bounding box center [1044, 394] width 28 height 9
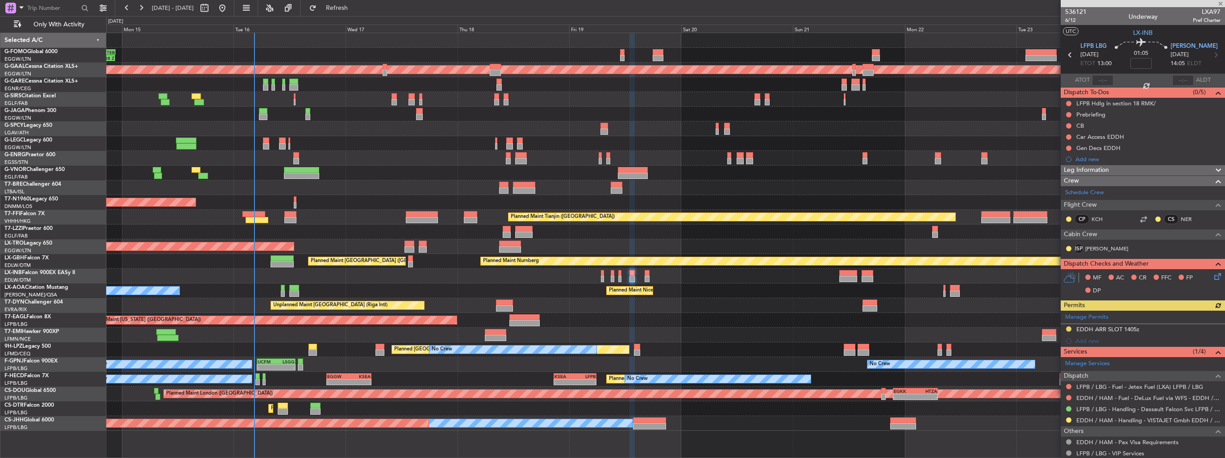
click at [503, 194] on div "11:03 Z 22:38 Z OLBA 11:00 Z KTEB 22:45 Z Planned Maint Dusseldorf Planned Main…" at bounding box center [665, 232] width 1119 height 398
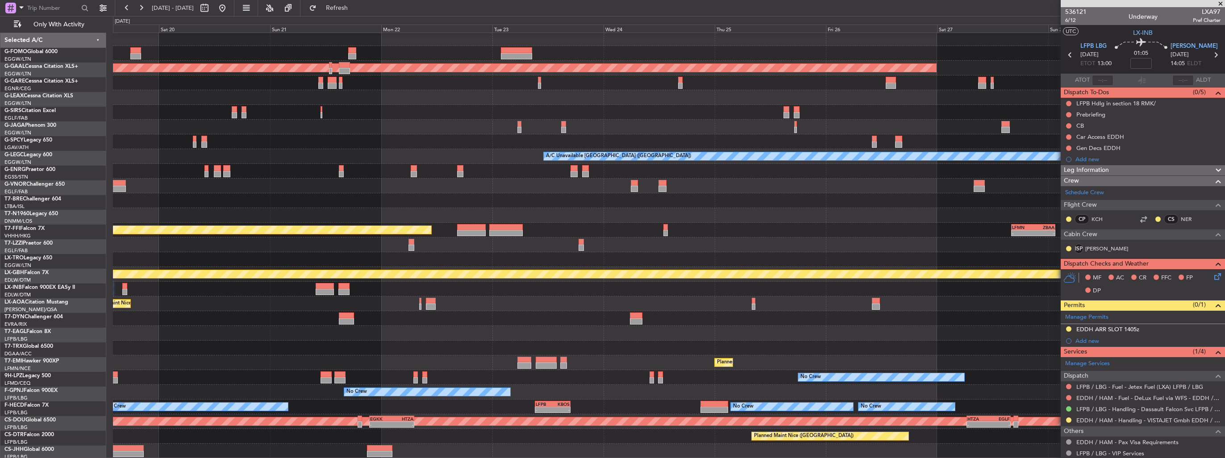
click at [221, 94] on div at bounding box center [669, 97] width 1112 height 15
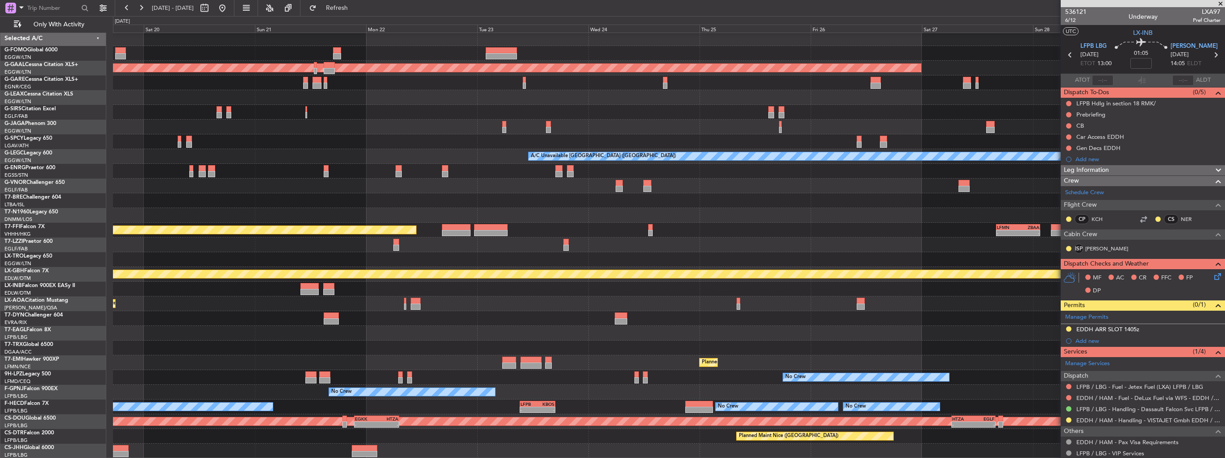
click at [211, 90] on div at bounding box center [669, 97] width 1112 height 15
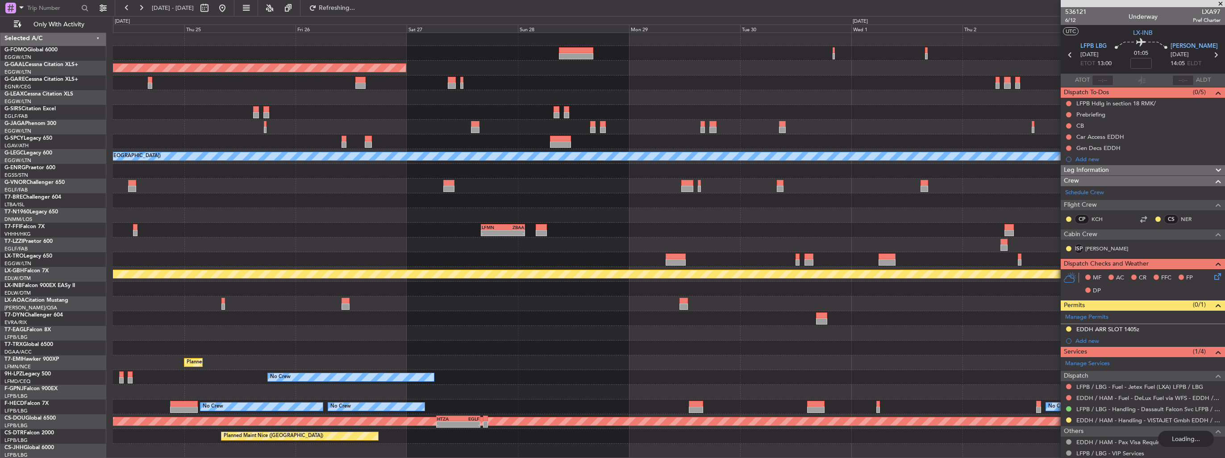
scroll to position [0, 0]
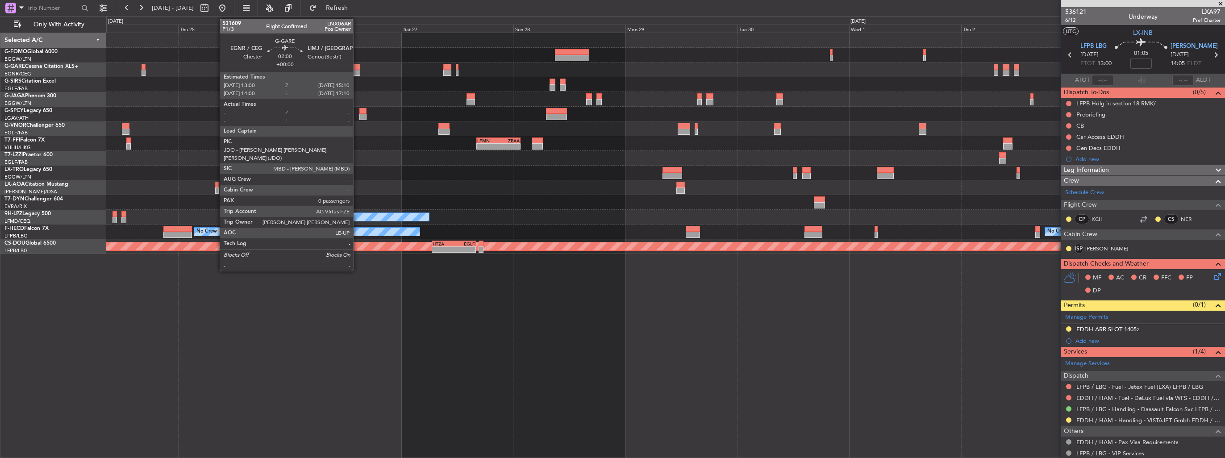
click at [357, 66] on div at bounding box center [355, 67] width 10 height 6
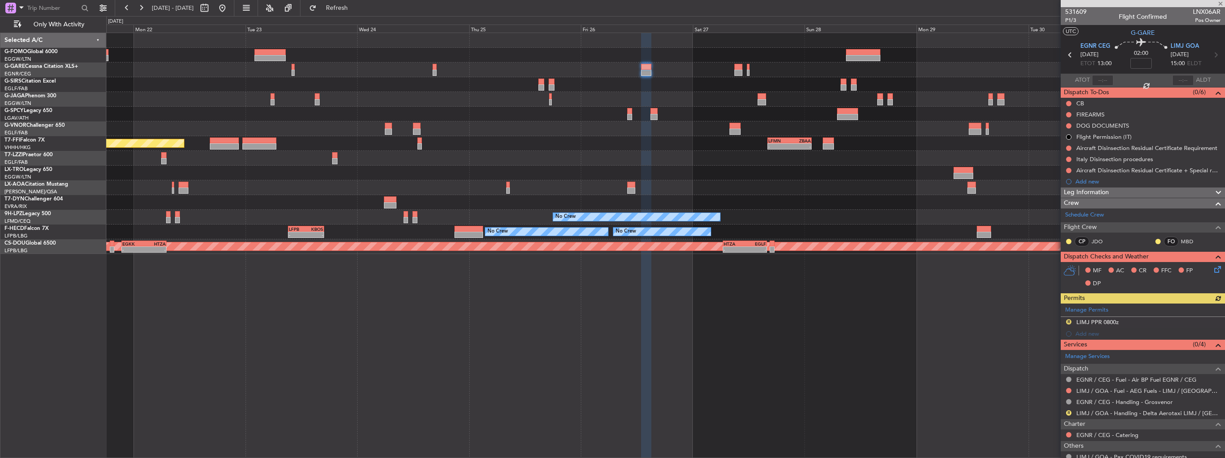
click at [904, 225] on div "- - LFMN 16:05 Z ZBAA 01:35 Z Planned Maint Tianjin (Binhai) Planned Maint Nice…" at bounding box center [665, 143] width 1119 height 221
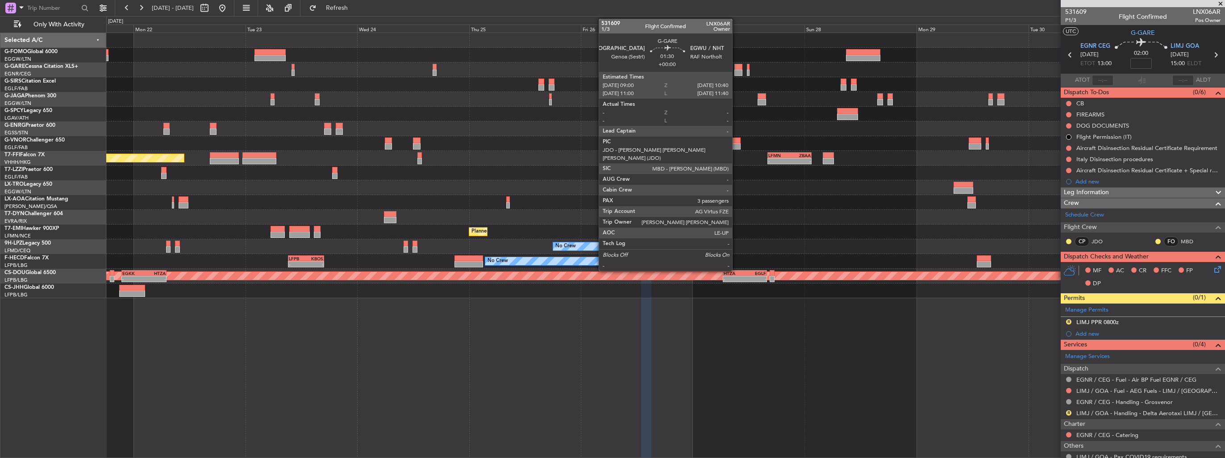
click at [736, 67] on div at bounding box center [739, 67] width 8 height 6
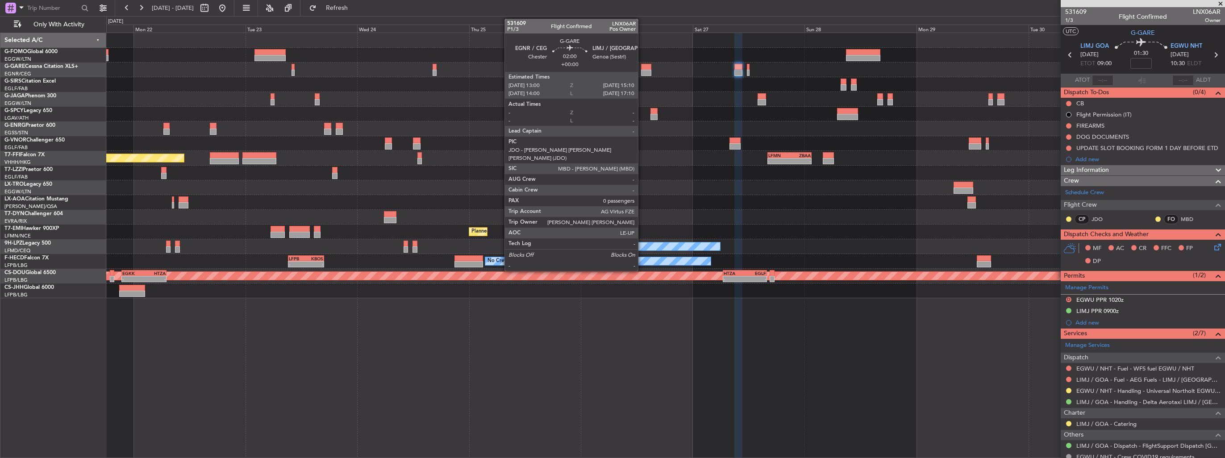
click at [642, 65] on div at bounding box center [646, 67] width 10 height 6
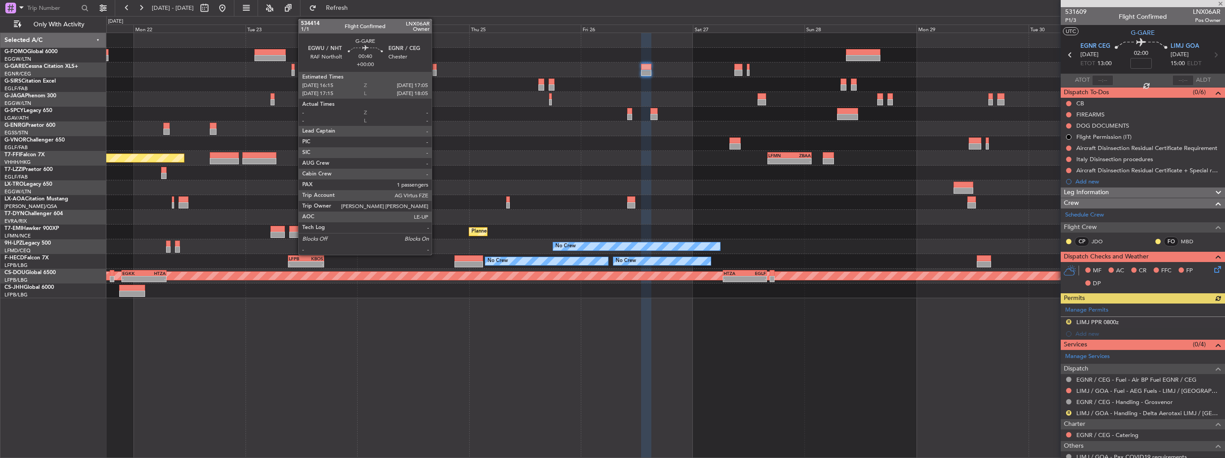
click at [436, 72] on div at bounding box center [435, 73] width 4 height 6
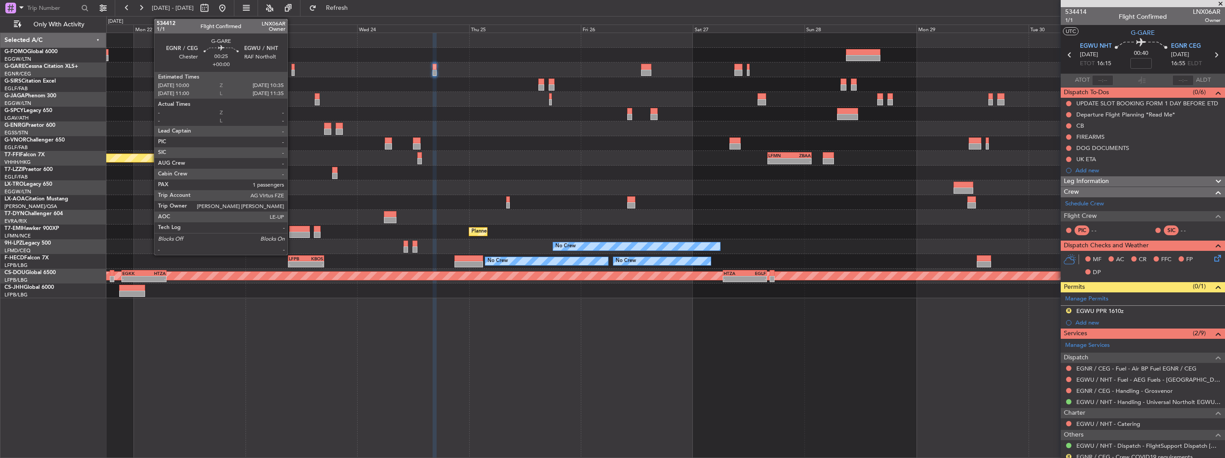
click at [292, 71] on div at bounding box center [293, 73] width 3 height 6
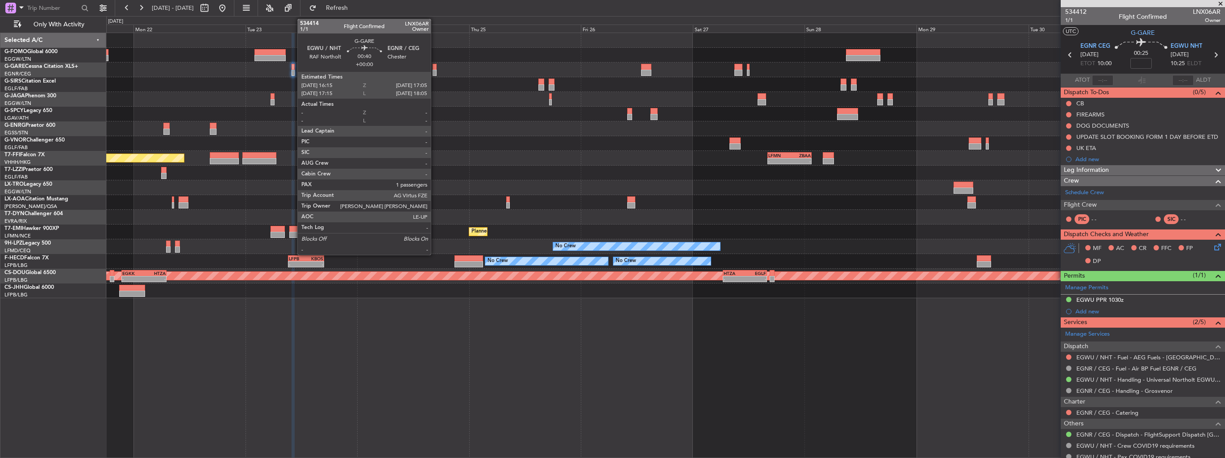
click at [435, 70] on div at bounding box center [435, 73] width 4 height 6
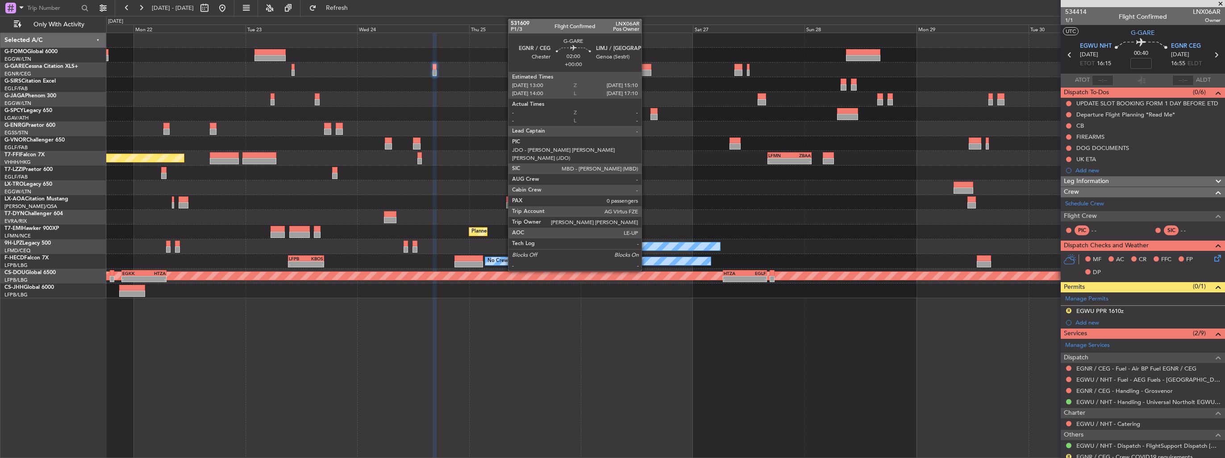
click at [646, 69] on div at bounding box center [646, 67] width 10 height 6
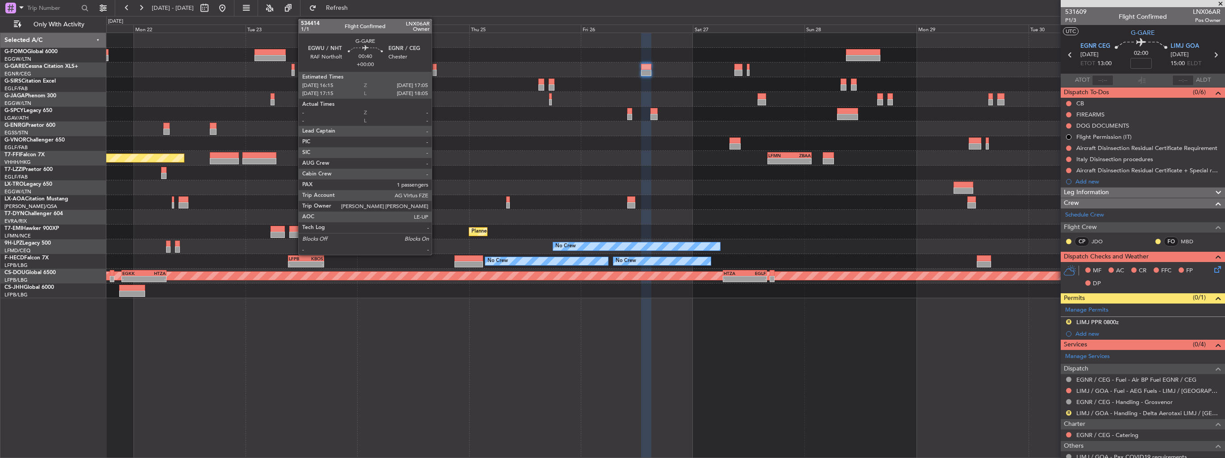
click at [436, 70] on div at bounding box center [435, 73] width 4 height 6
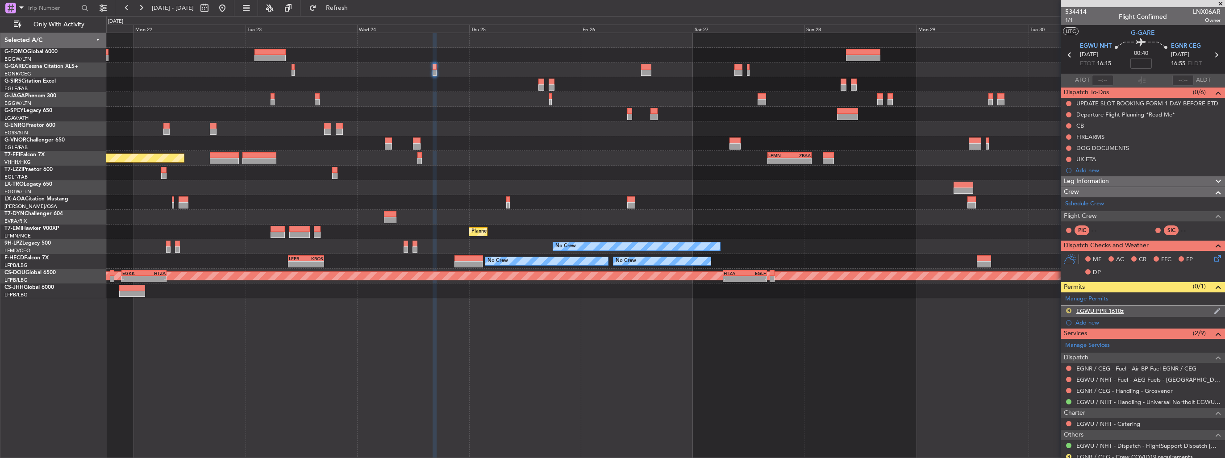
click at [1069, 309] on button "R" at bounding box center [1068, 310] width 5 height 5
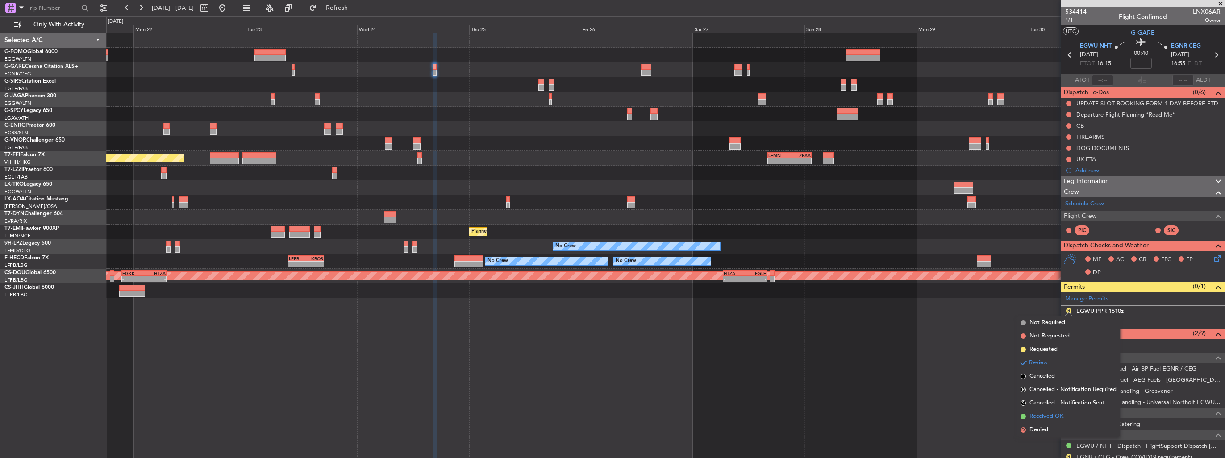
click at [1045, 412] on li "Received OK" at bounding box center [1068, 416] width 103 height 13
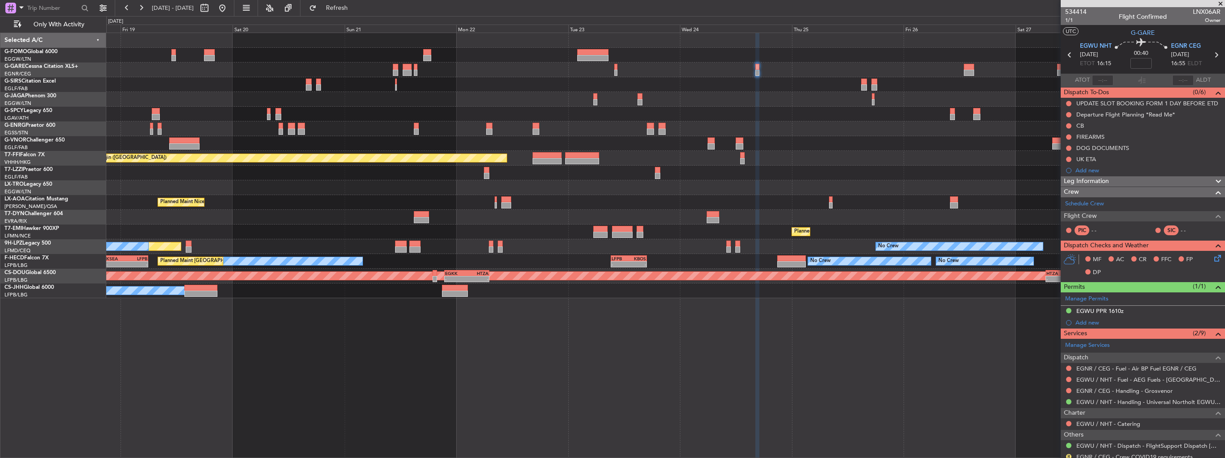
click at [784, 180] on div at bounding box center [665, 173] width 1119 height 15
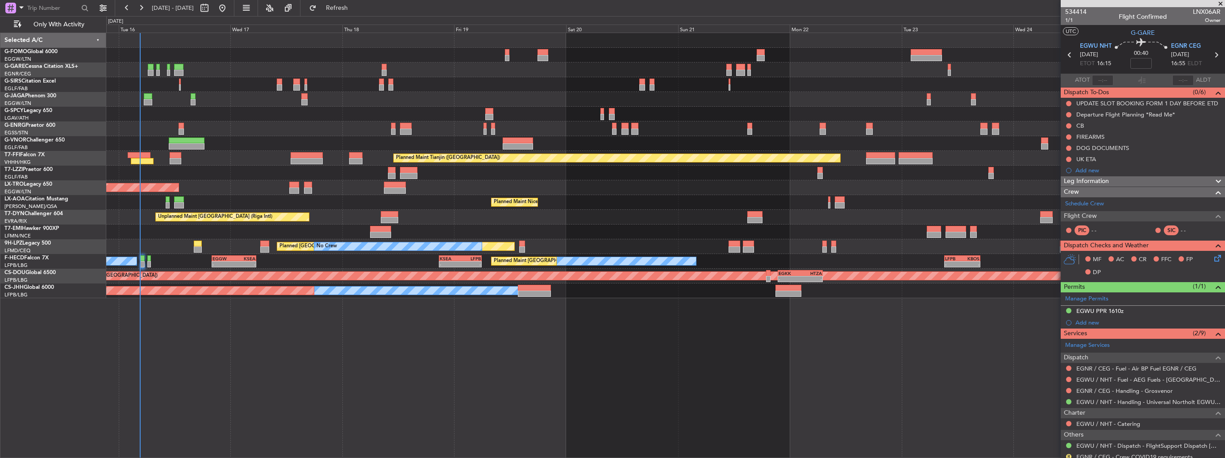
click at [777, 197] on div "Planned Maint Nice (Côte d'Azur Airport) No Crew Chester" at bounding box center [665, 202] width 1119 height 15
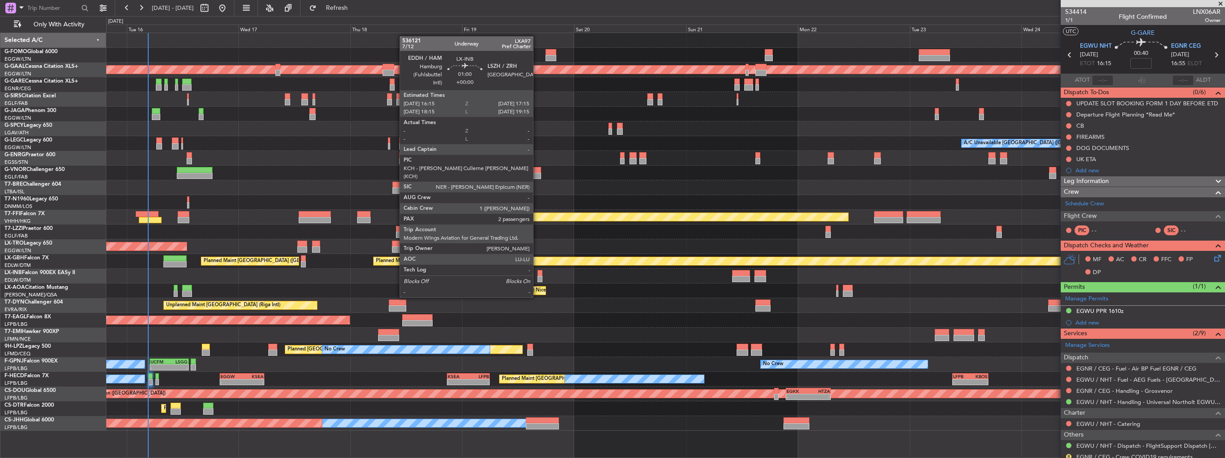
click at [538, 280] on div at bounding box center [540, 279] width 5 height 6
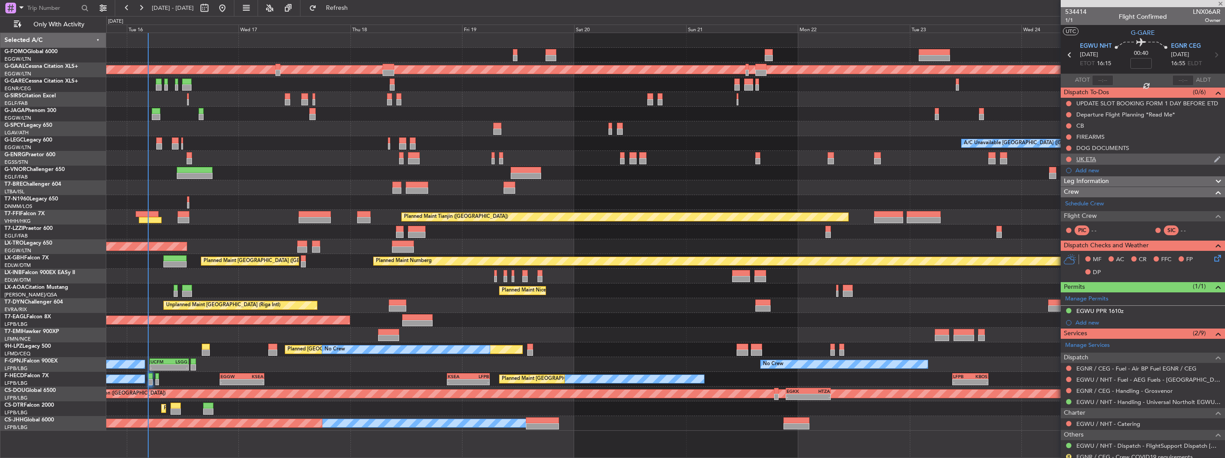
type input "2"
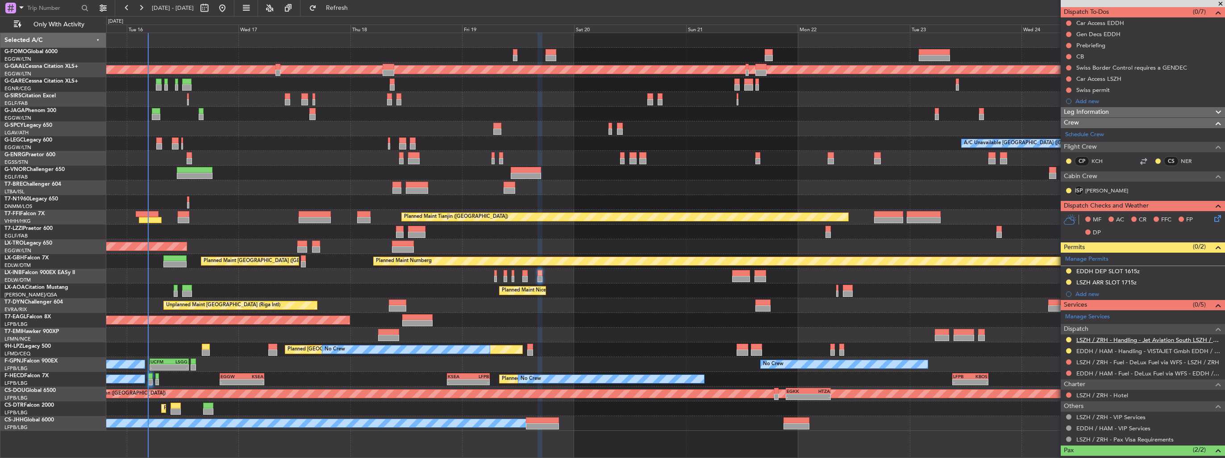
scroll to position [131, 0]
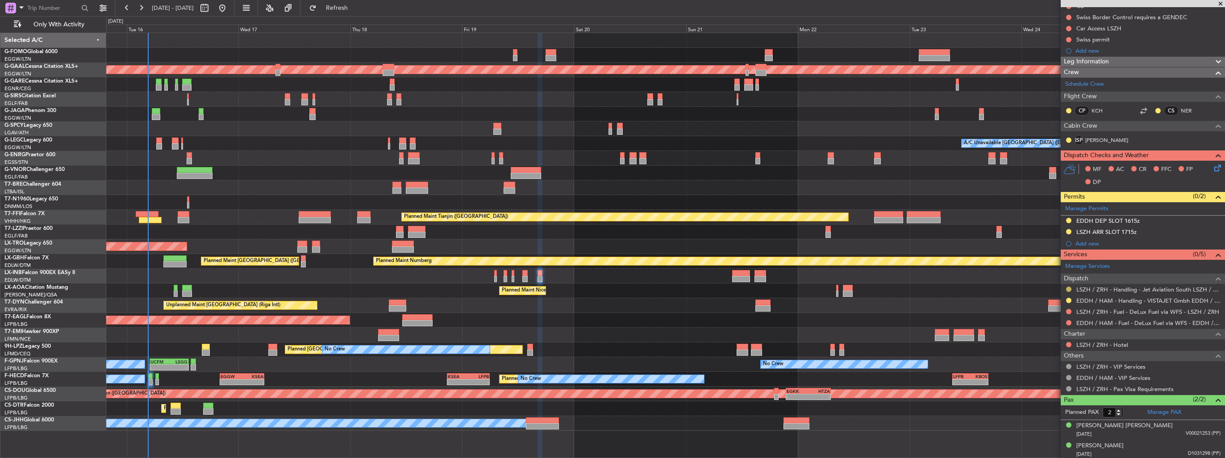
click at [1070, 289] on button at bounding box center [1068, 289] width 5 height 5
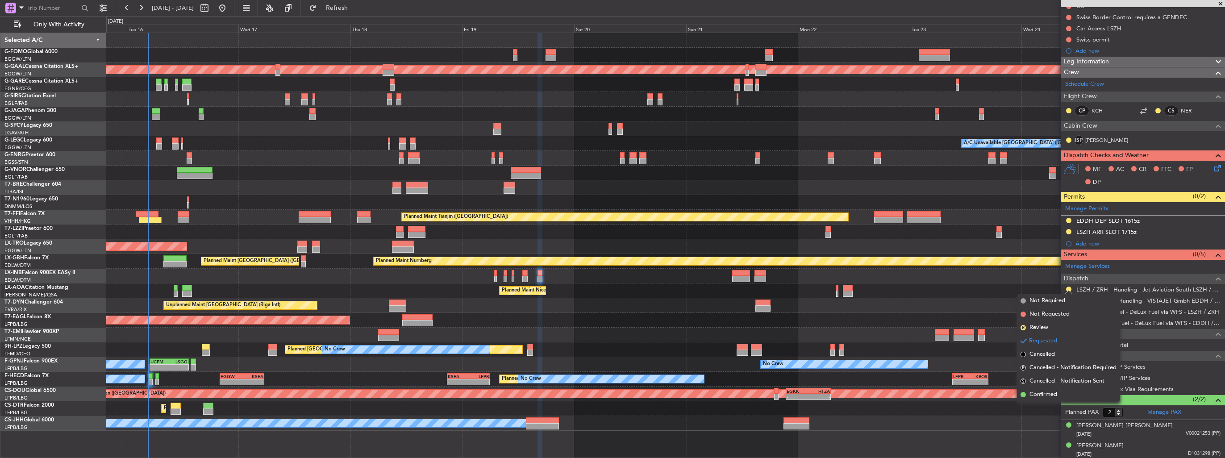
click at [1052, 394] on span "Confirmed" at bounding box center [1044, 394] width 28 height 9
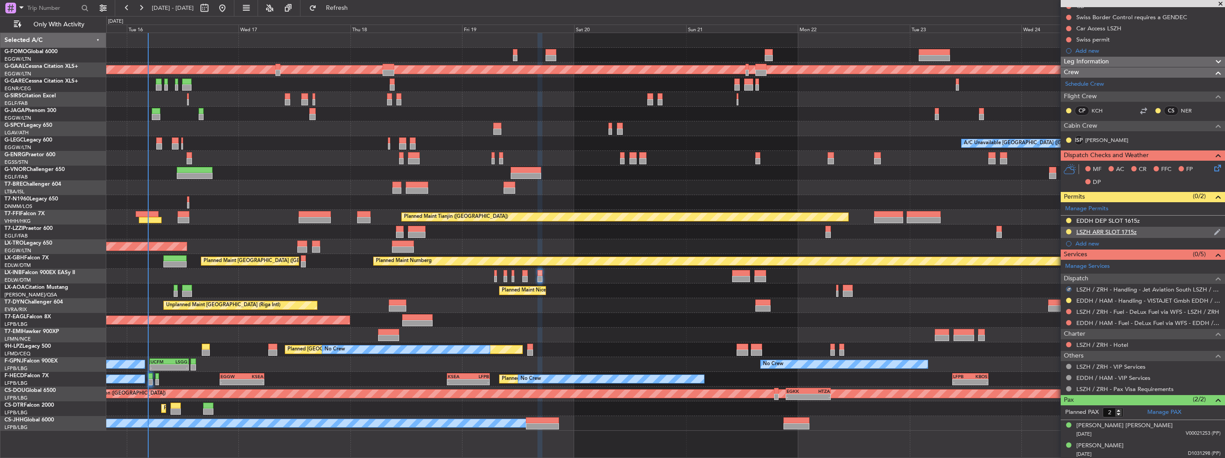
click at [1214, 233] on img at bounding box center [1217, 232] width 7 height 8
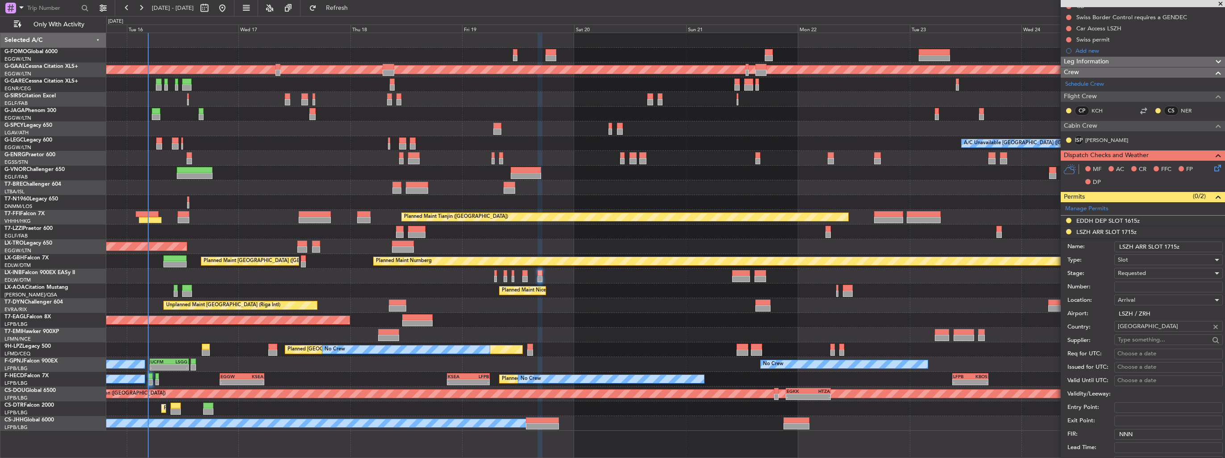
click at [1159, 287] on input "Number:" at bounding box center [1169, 287] width 109 height 11
paste input "LSZHALXA009700"
type input "LSZHALXA009700"
click at [1154, 274] on div "Requested" at bounding box center [1165, 273] width 95 height 13
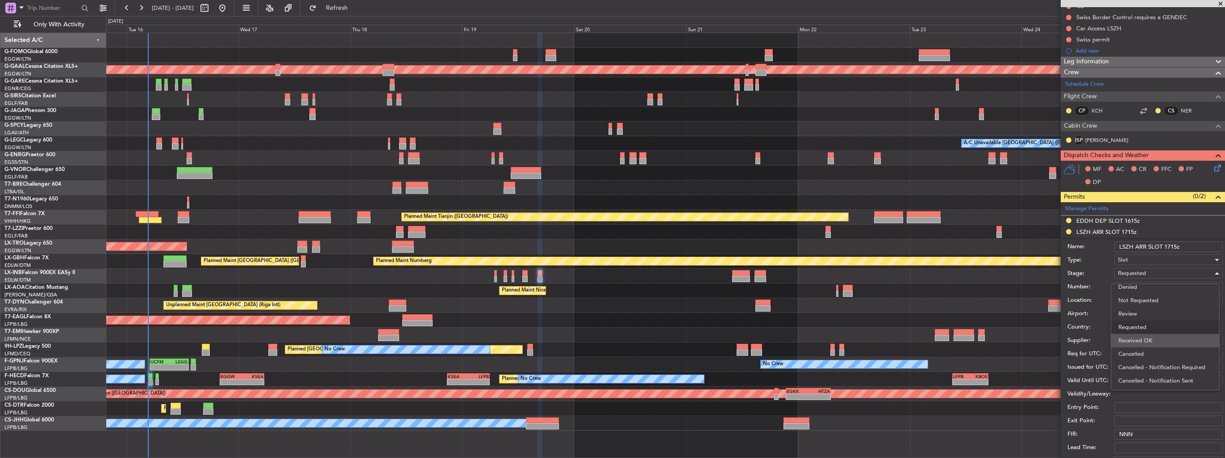
click at [1156, 337] on span "Received OK" at bounding box center [1166, 340] width 94 height 13
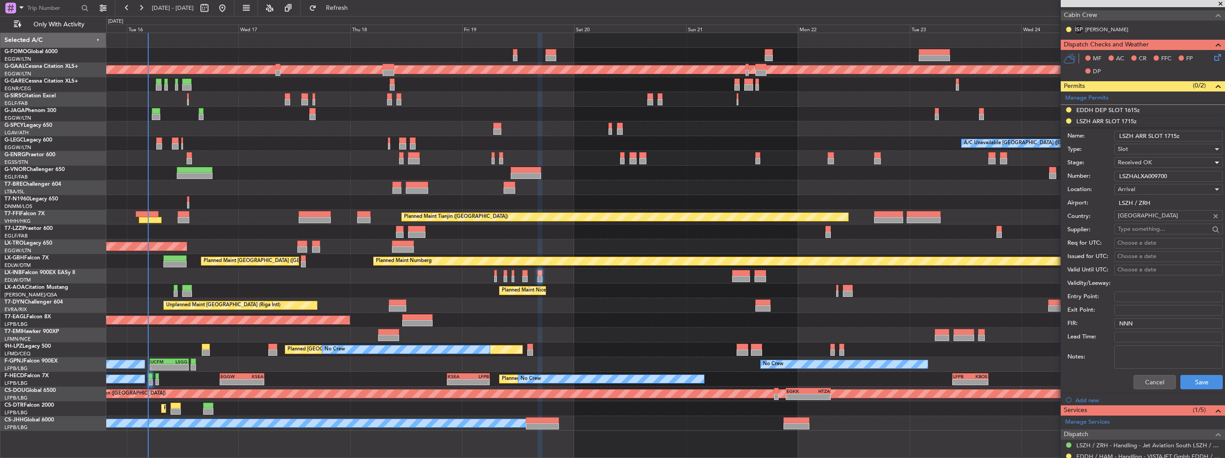
scroll to position [354, 0]
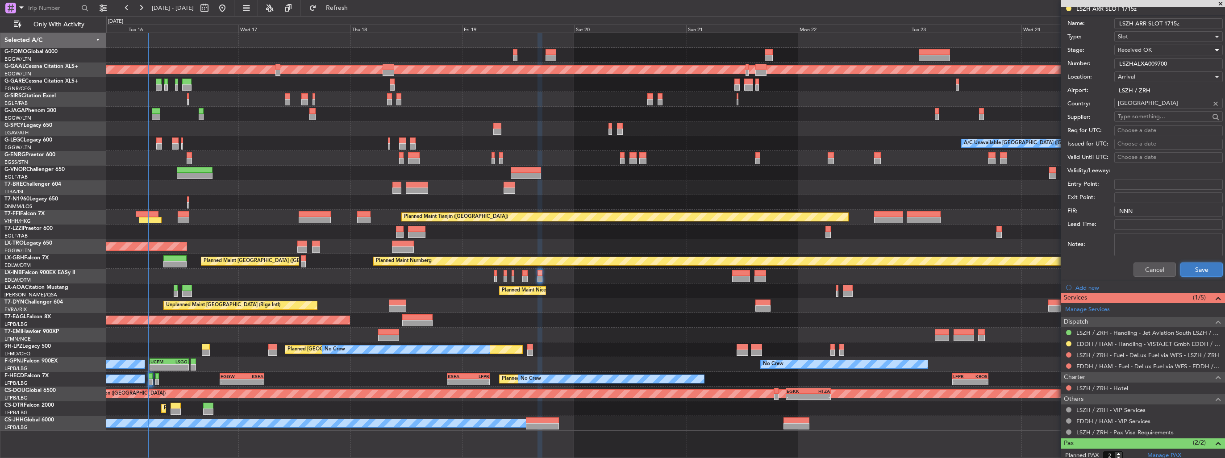
click at [1187, 269] on button "Save" at bounding box center [1202, 270] width 42 height 14
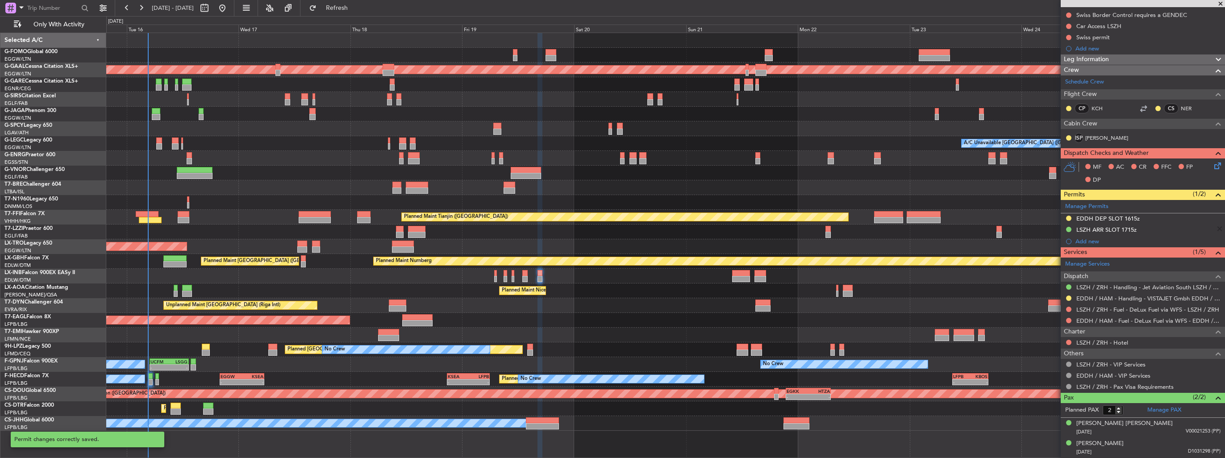
scroll to position [88, 0]
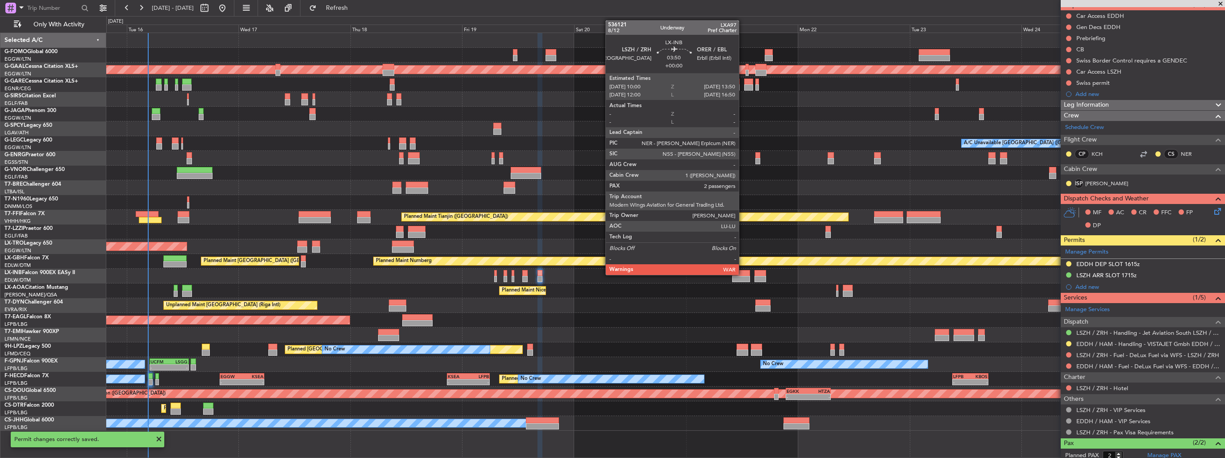
click at [743, 274] on div at bounding box center [741, 273] width 18 height 6
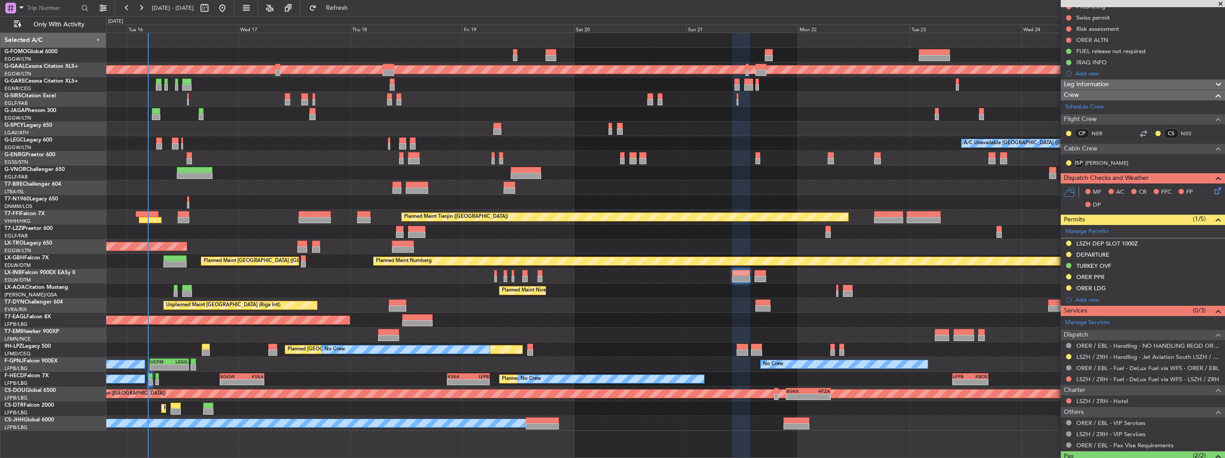
scroll to position [134, 0]
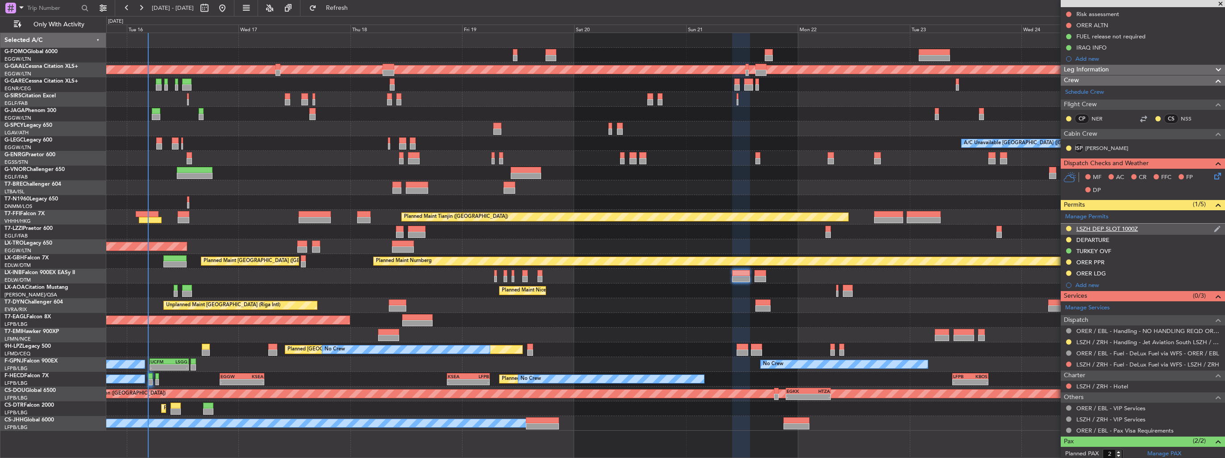
click at [1214, 226] on img at bounding box center [1217, 229] width 7 height 8
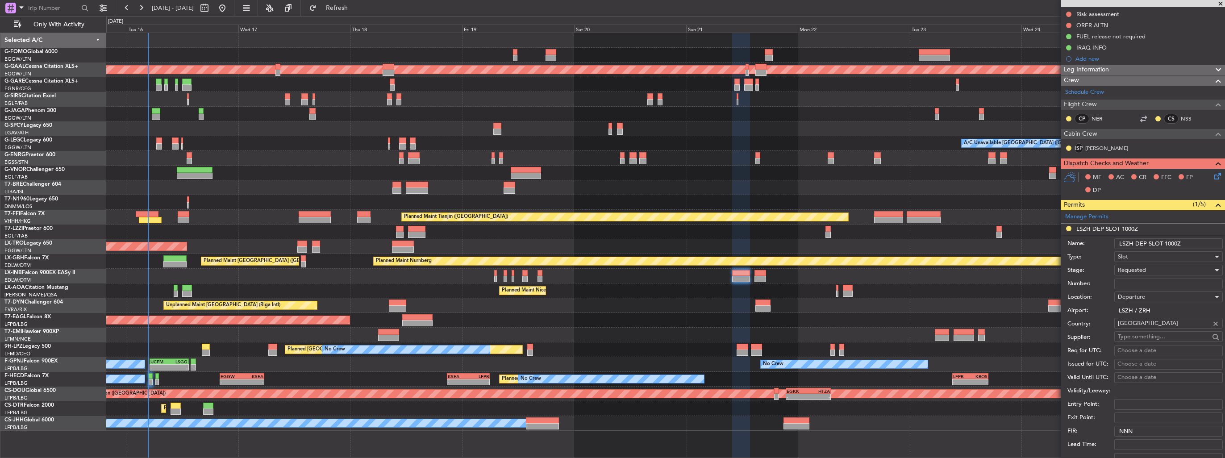
drag, startPoint x: 1190, startPoint y: 242, endPoint x: 1165, endPoint y: 246, distance: 24.8
click at [1165, 245] on input "LSZH DEP SLOT 1000Z" at bounding box center [1169, 243] width 109 height 11
type input "LSZH DEP SLOT 0940z"
click at [1169, 282] on input "Number:" at bounding box center [1169, 284] width 109 height 11
paste input "LSZHDLXA009700"
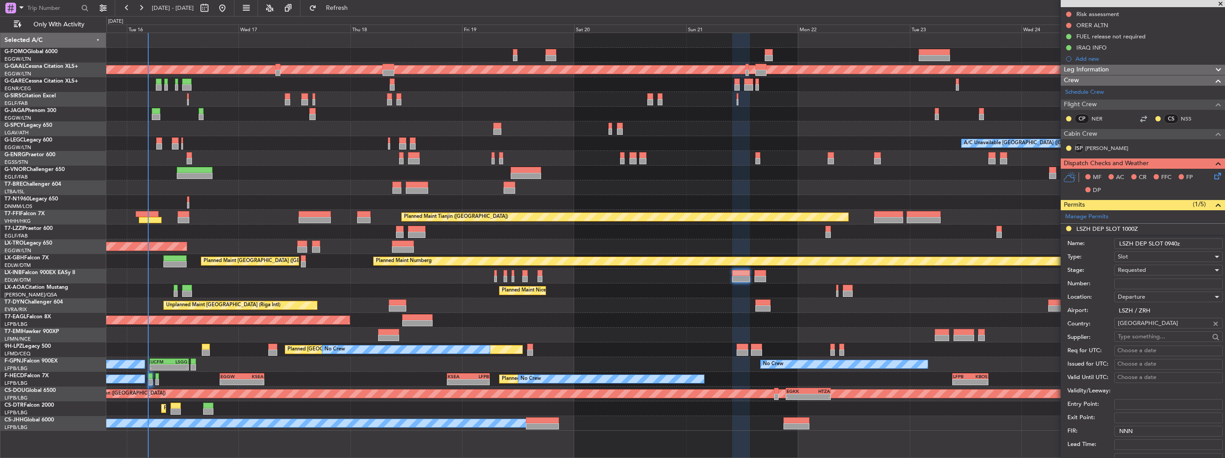
type input "LSZHDLXA009700"
click at [1152, 271] on div "Requested" at bounding box center [1165, 269] width 95 height 13
click at [1167, 331] on span "Received OK" at bounding box center [1166, 337] width 94 height 13
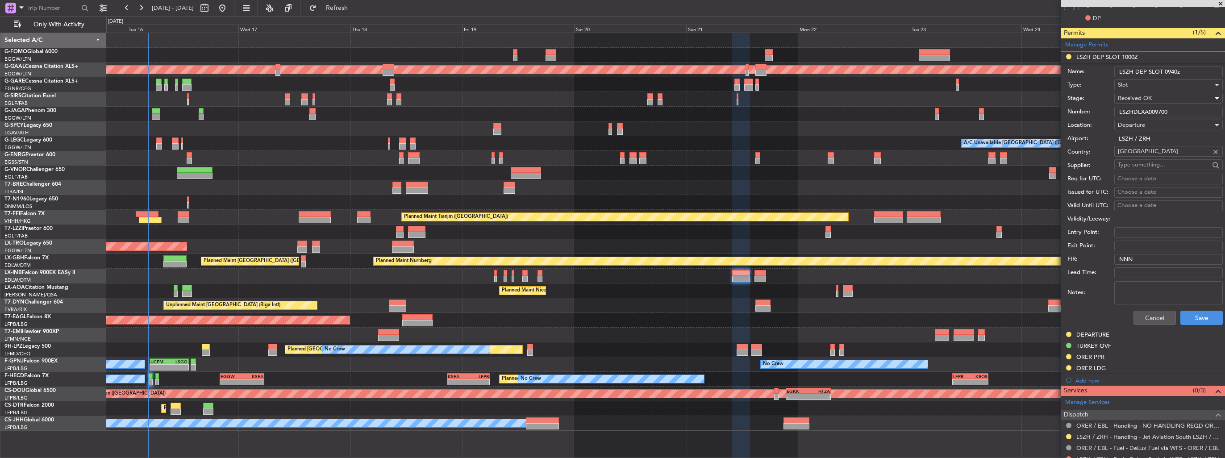
scroll to position [313, 0]
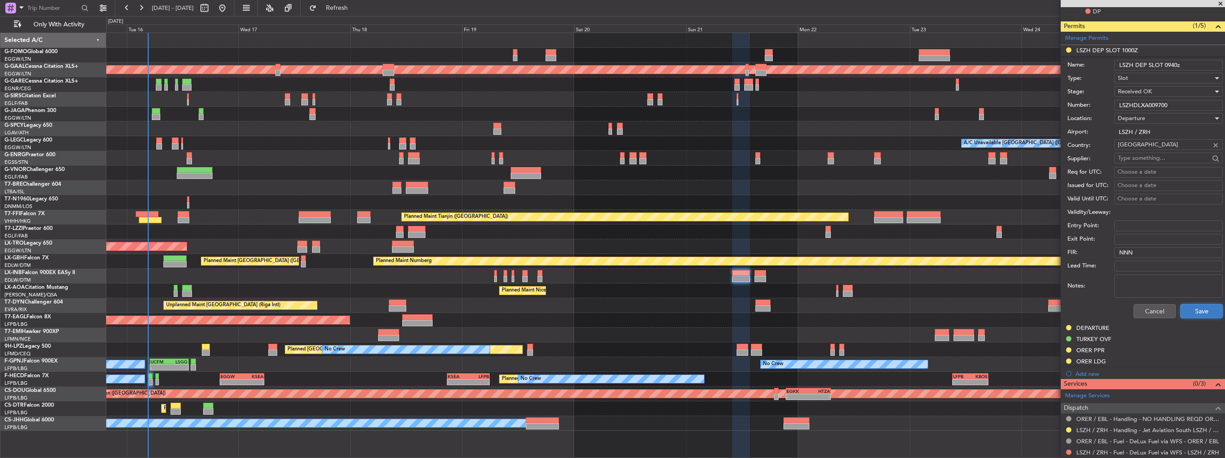
click at [1191, 310] on button "Save" at bounding box center [1202, 311] width 42 height 14
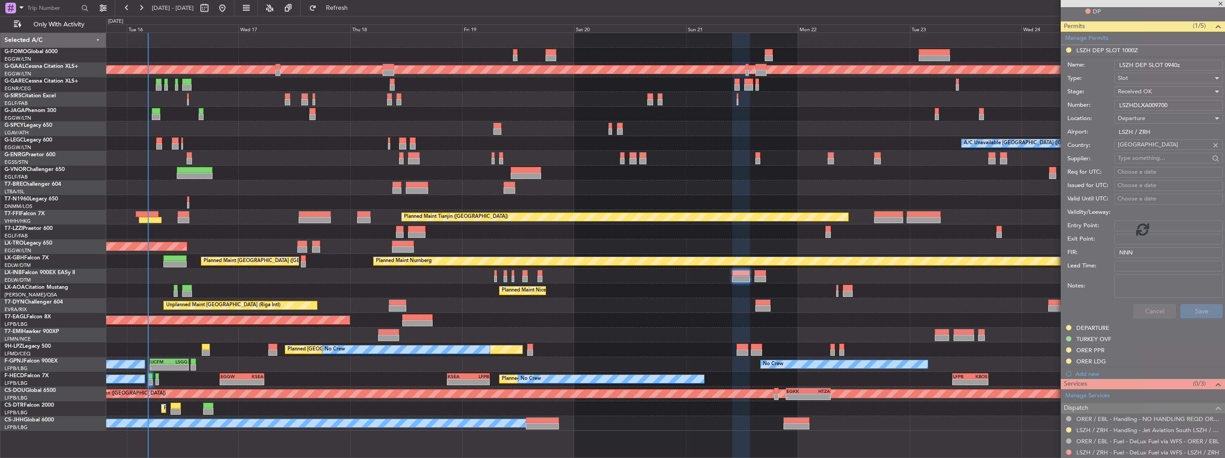
scroll to position [175, 0]
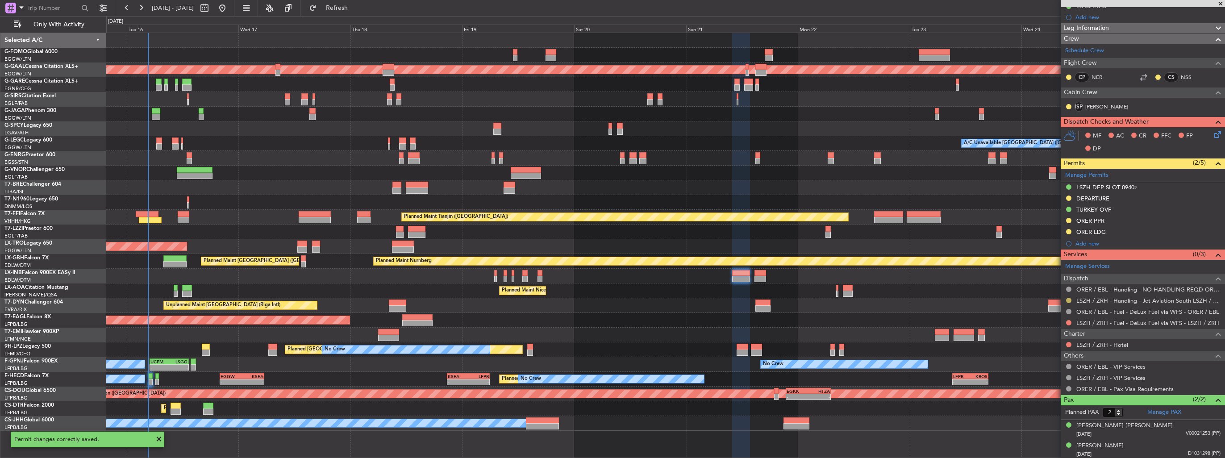
click at [1068, 300] on button at bounding box center [1068, 300] width 5 height 5
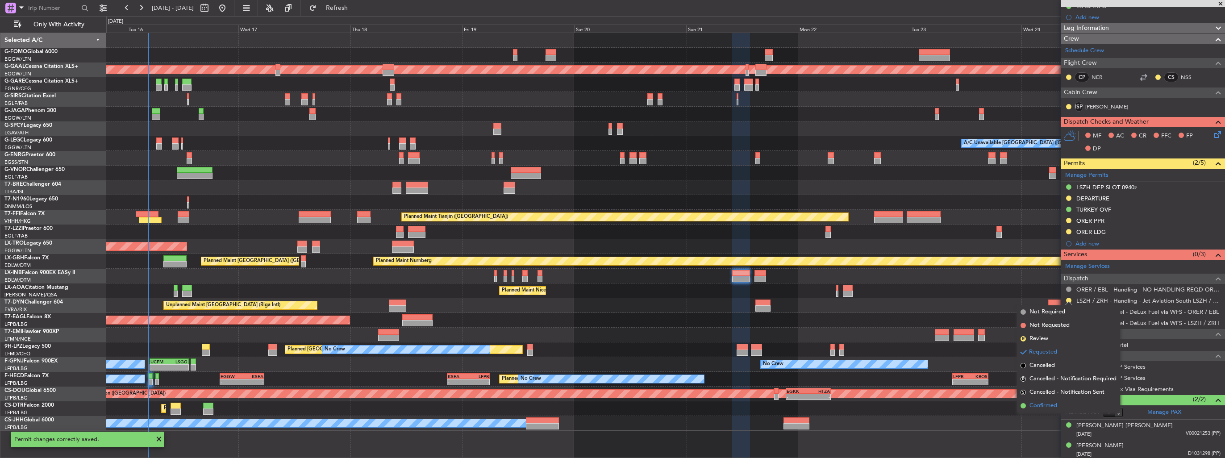
click at [1050, 406] on span "Confirmed" at bounding box center [1044, 405] width 28 height 9
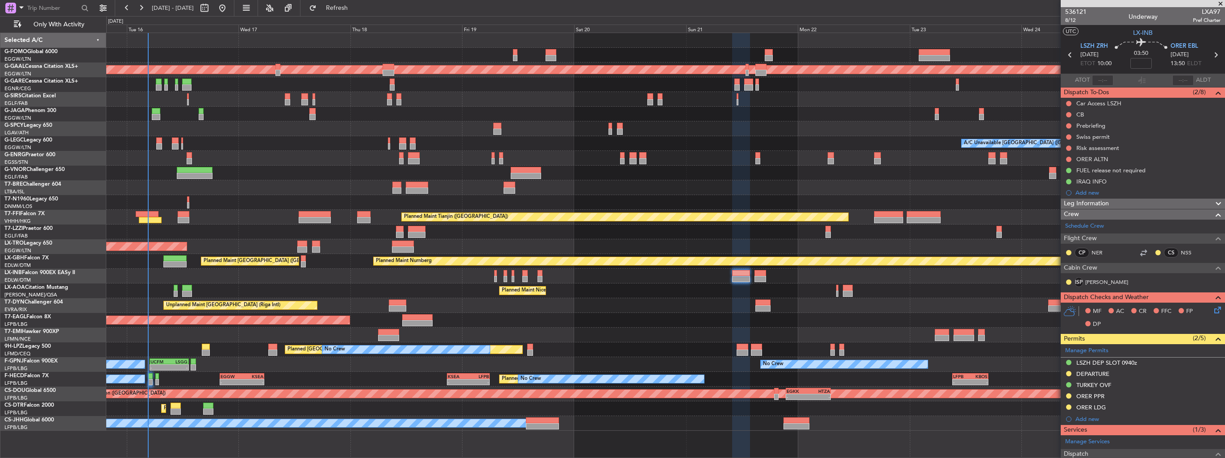
scroll to position [89, 0]
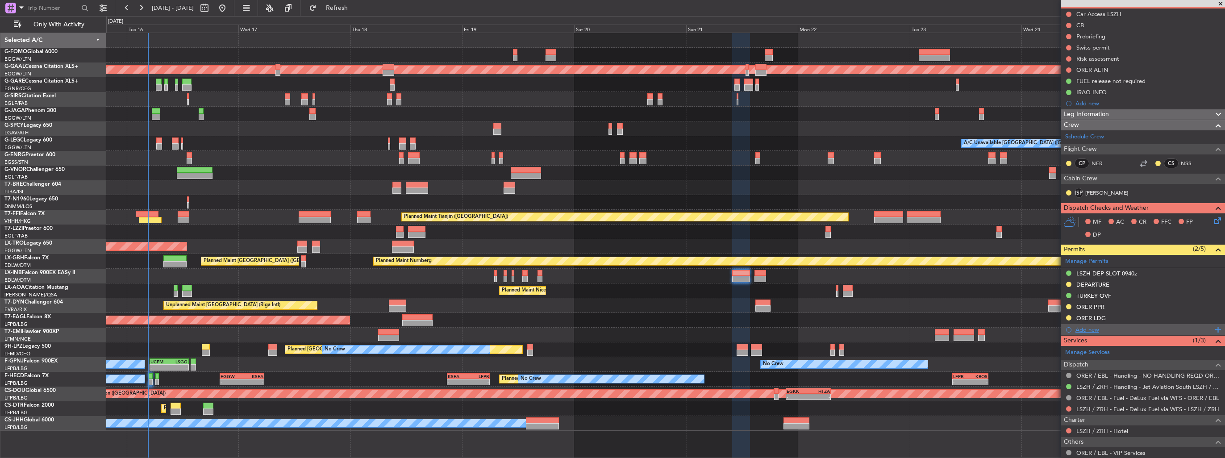
click at [1085, 330] on div "Add new" at bounding box center [1144, 330] width 137 height 8
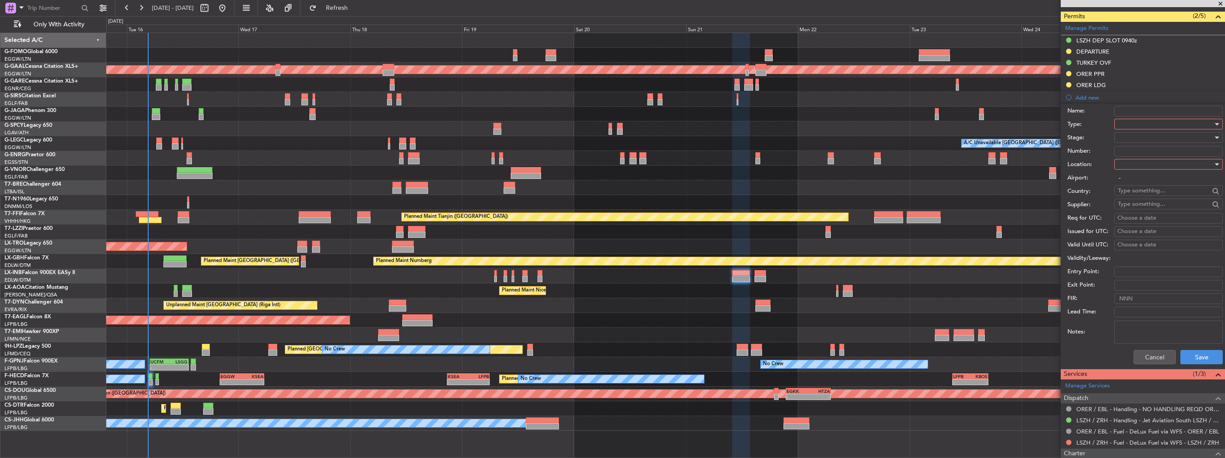
scroll to position [357, 0]
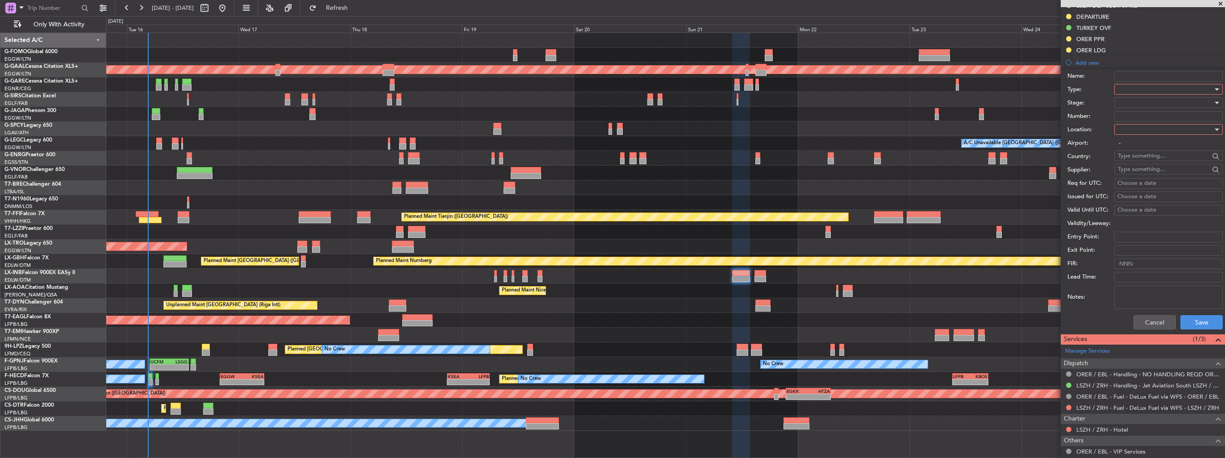
click at [1134, 85] on div at bounding box center [1165, 89] width 95 height 13
click at [1175, 178] on span "Slot" at bounding box center [1166, 173] width 94 height 13
click at [1161, 126] on div at bounding box center [1165, 129] width 95 height 13
click at [1161, 142] on span "Departure" at bounding box center [1166, 146] width 94 height 13
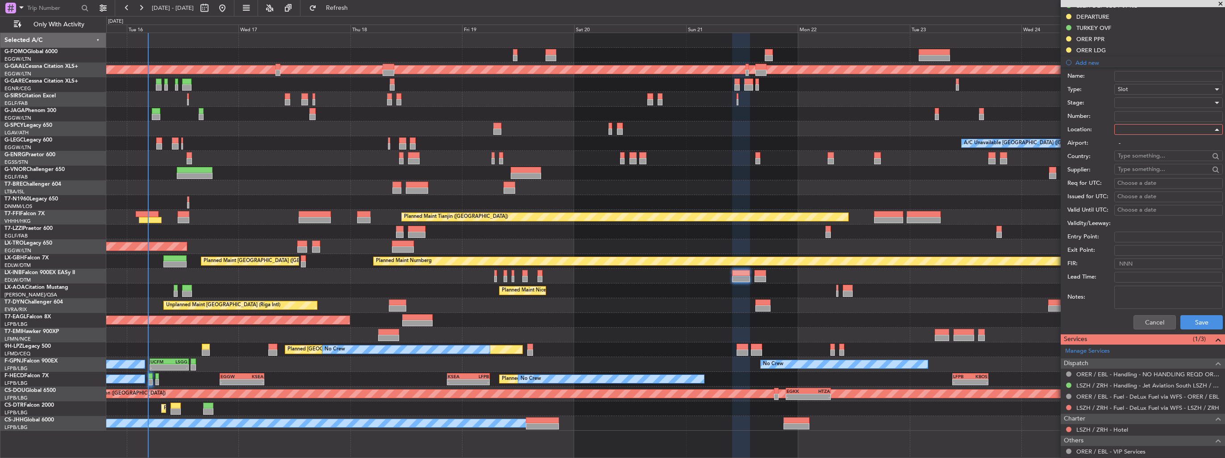
type input "LSZH / ZRH"
click at [1157, 103] on div at bounding box center [1165, 102] width 95 height 13
click at [1149, 118] on span "Denied" at bounding box center [1166, 119] width 94 height 13
click at [1207, 321] on button "Save" at bounding box center [1202, 322] width 42 height 14
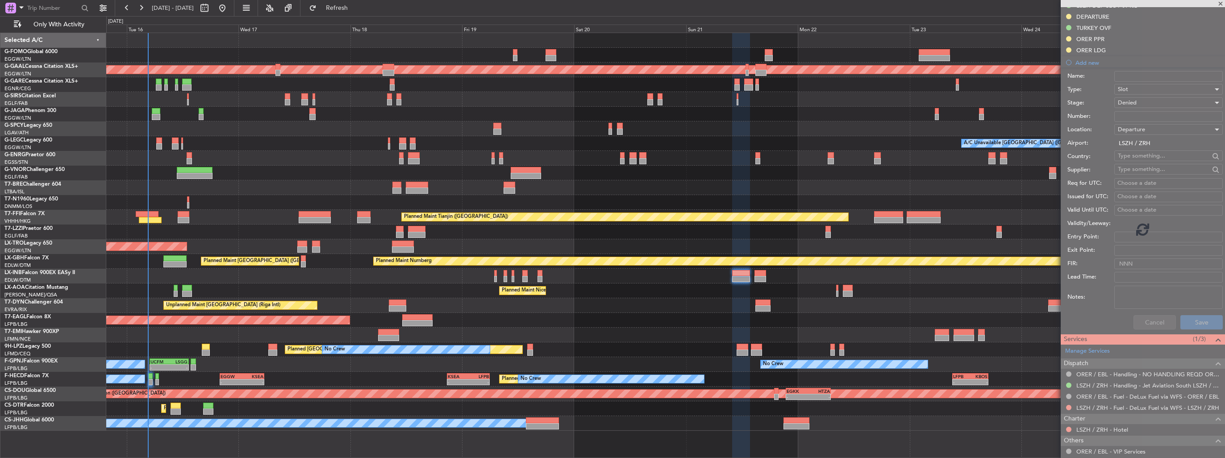
scroll to position [187, 0]
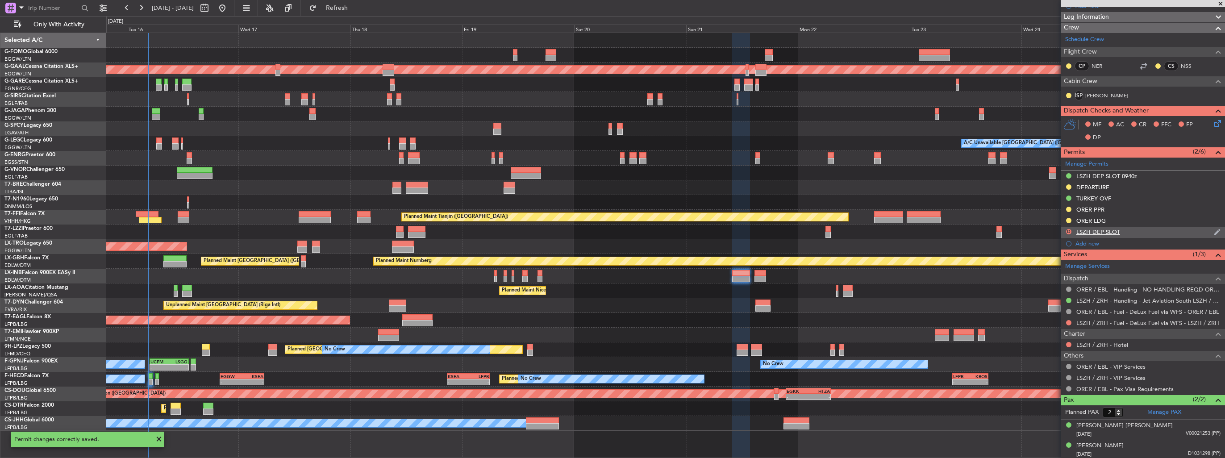
click at [1214, 230] on img at bounding box center [1217, 232] width 7 height 8
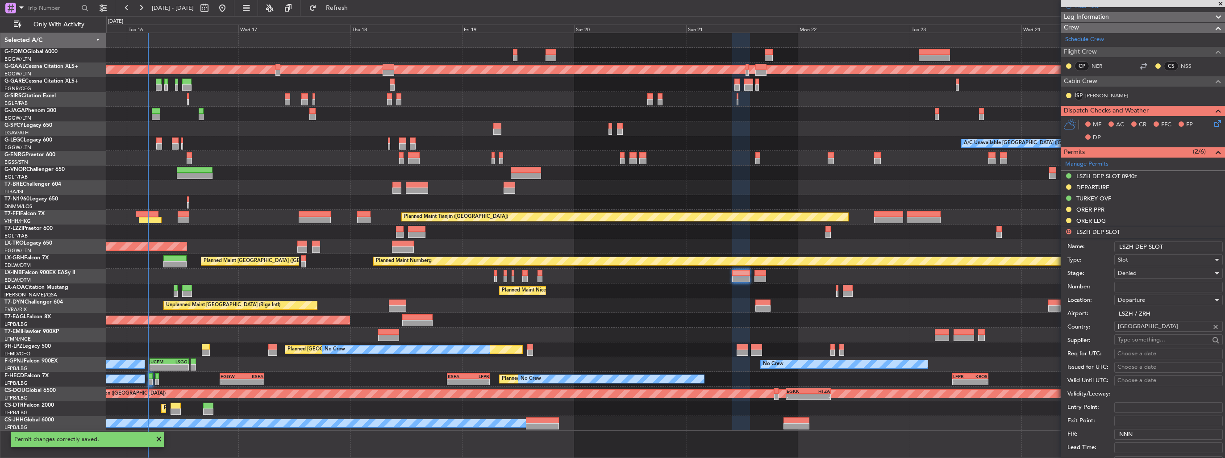
scroll to position [357, 0]
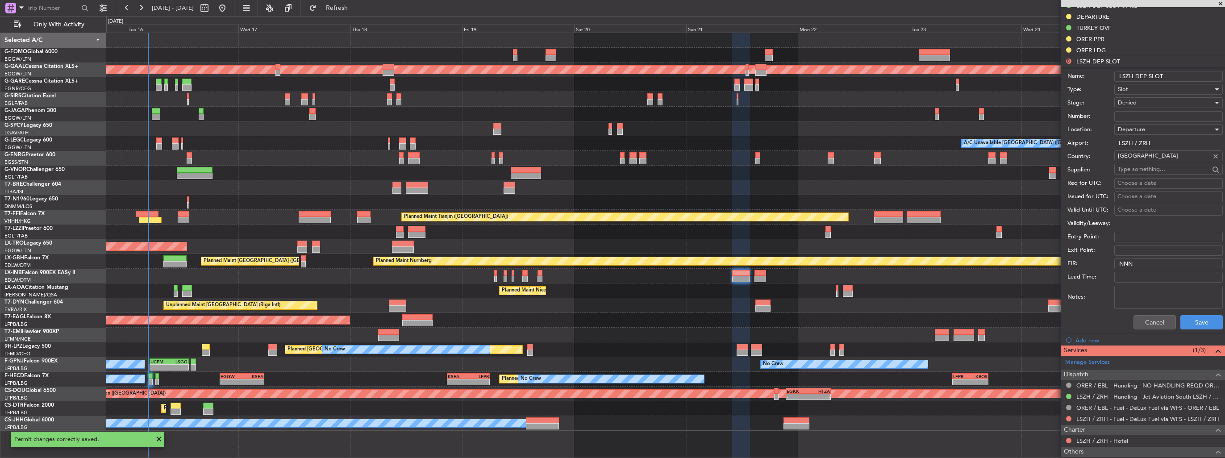
click at [1185, 77] on input "LSZH DEP SLOT" at bounding box center [1169, 76] width 109 height 11
type input "LSZH DEP SLOT 1000z"
click at [1181, 321] on button "Save" at bounding box center [1202, 322] width 42 height 14
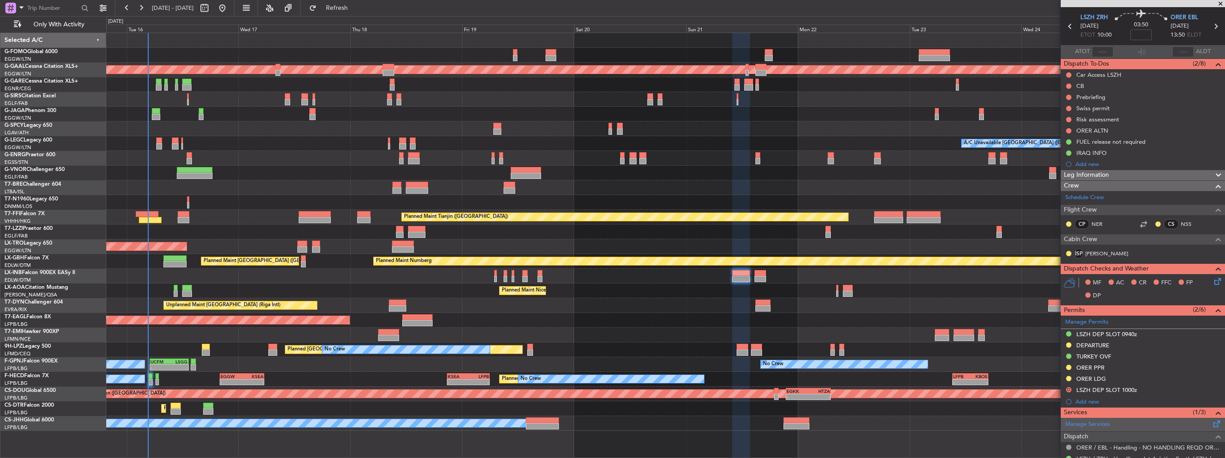
scroll to position [0, 0]
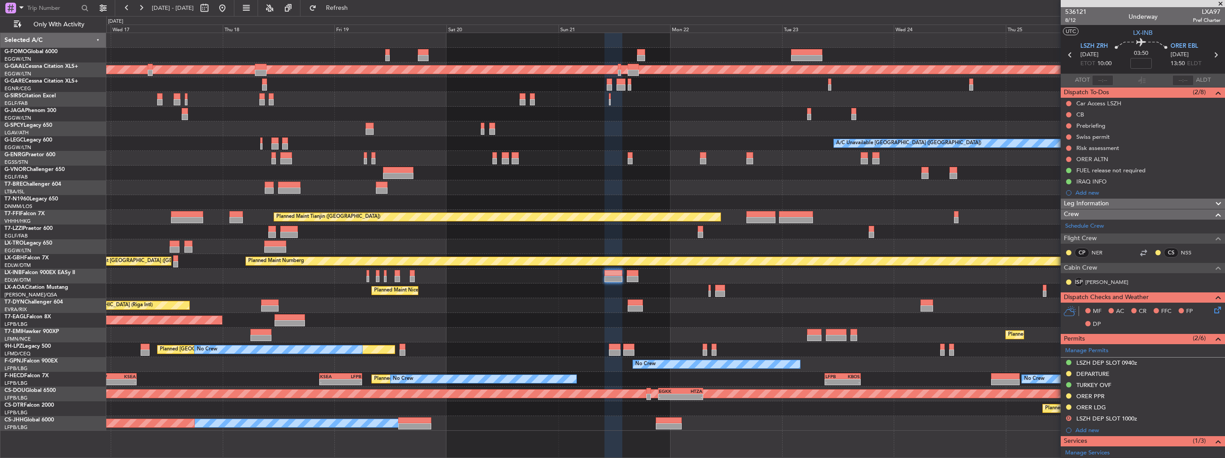
click at [361, 142] on div "OLBA 11:00 Z KTEB 22:45 Z 11:03 Z 22:38 Z Planned Maint Dusseldorf A/C Unavaila…" at bounding box center [665, 232] width 1119 height 398
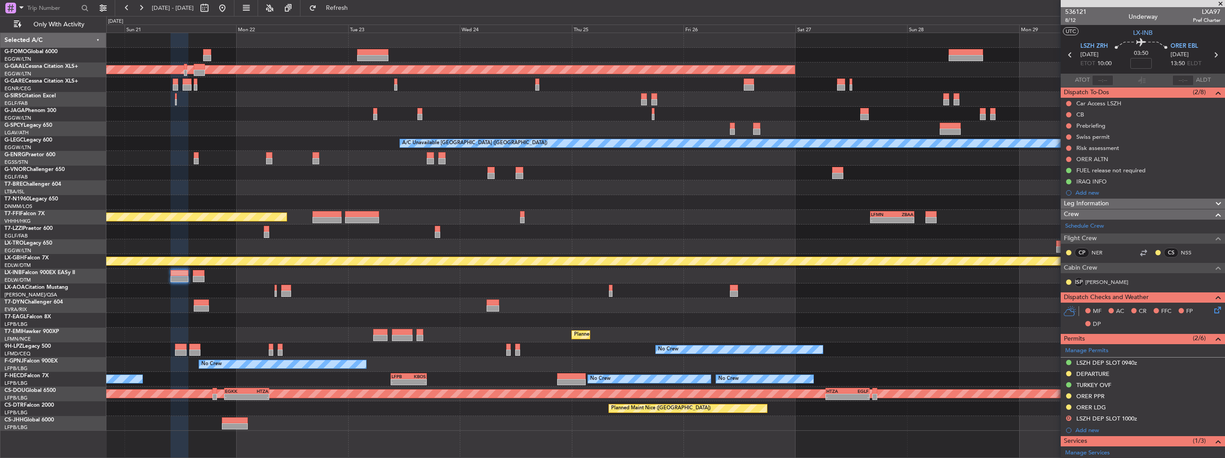
click at [578, 137] on div "A/C Unavailable [GEOGRAPHIC_DATA] ([GEOGRAPHIC_DATA])" at bounding box center [665, 143] width 1119 height 15
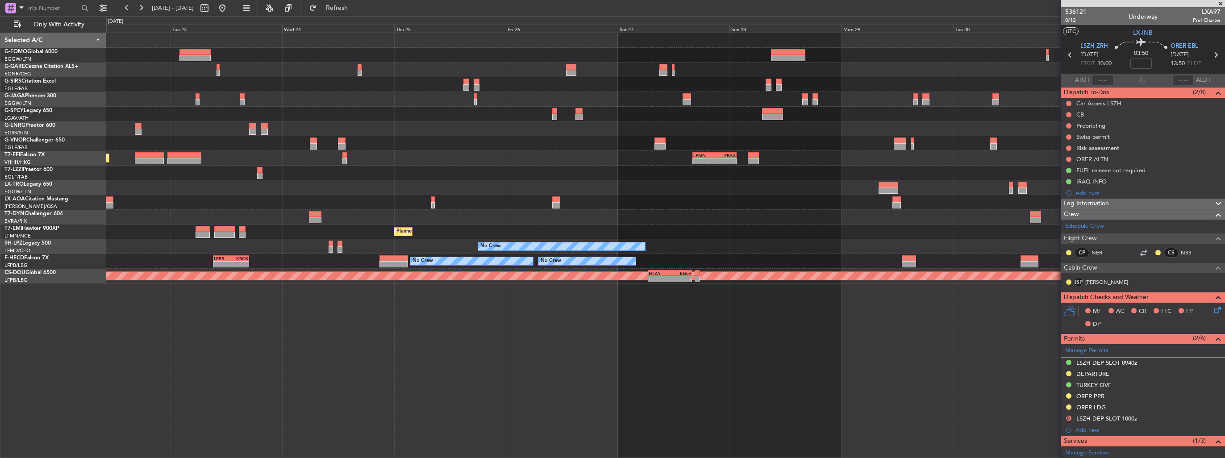
click at [575, 70] on div at bounding box center [571, 73] width 10 height 6
type input "0"
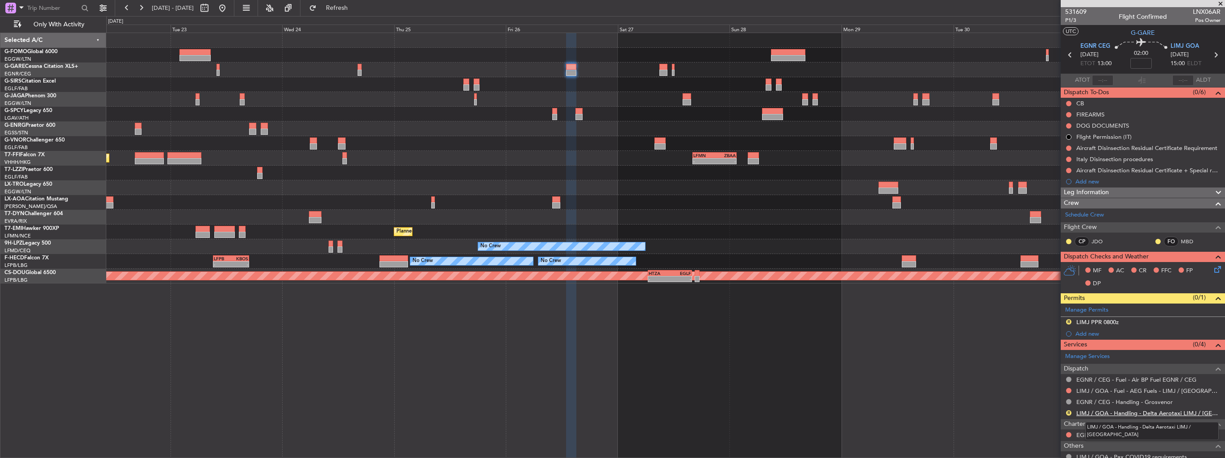
click at [1107, 412] on link "LIMJ / GOA - Handling - Delta Aerotaxi LIMJ / GOA" at bounding box center [1149, 413] width 144 height 8
click at [1214, 325] on img at bounding box center [1217, 322] width 7 height 8
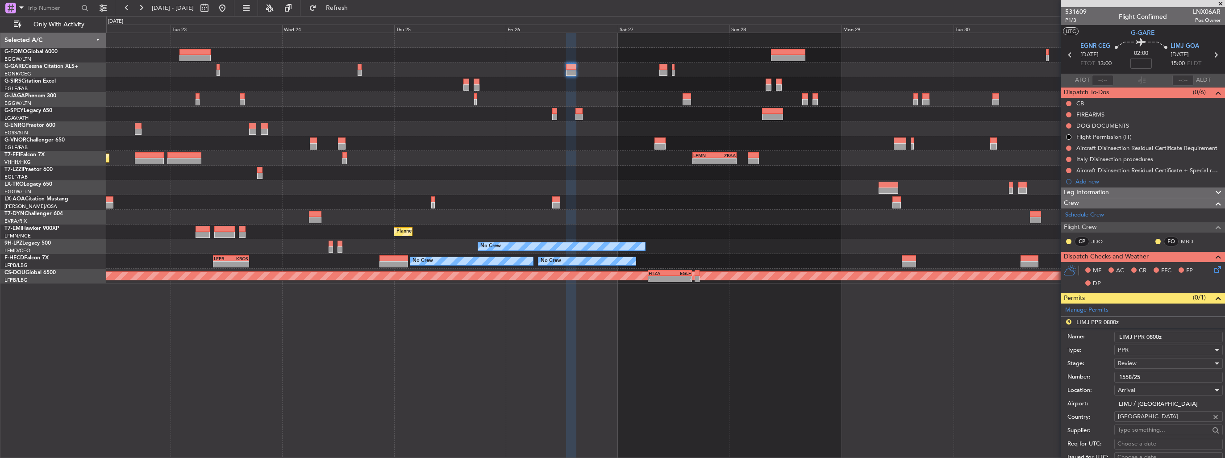
drag, startPoint x: 1179, startPoint y: 338, endPoint x: 1146, endPoint y: 340, distance: 32.6
click at [1146, 340] on input "LIMJ PPR 0800z" at bounding box center [1169, 337] width 109 height 11
type input "LIMJ PPR 1510z"
click at [1134, 363] on span "Review" at bounding box center [1127, 363] width 19 height 8
click at [1160, 419] on span "Requested" at bounding box center [1166, 420] width 94 height 13
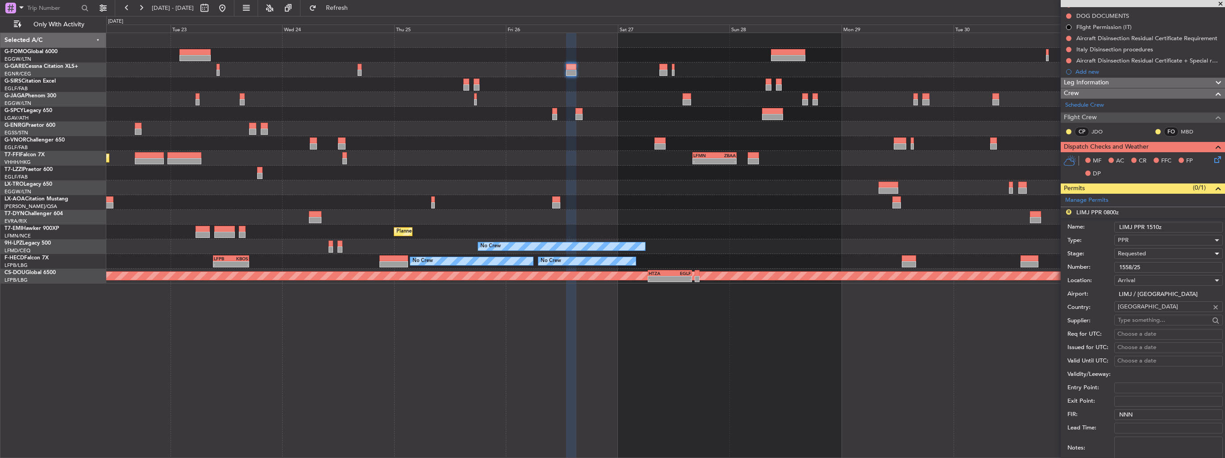
scroll to position [179, 0]
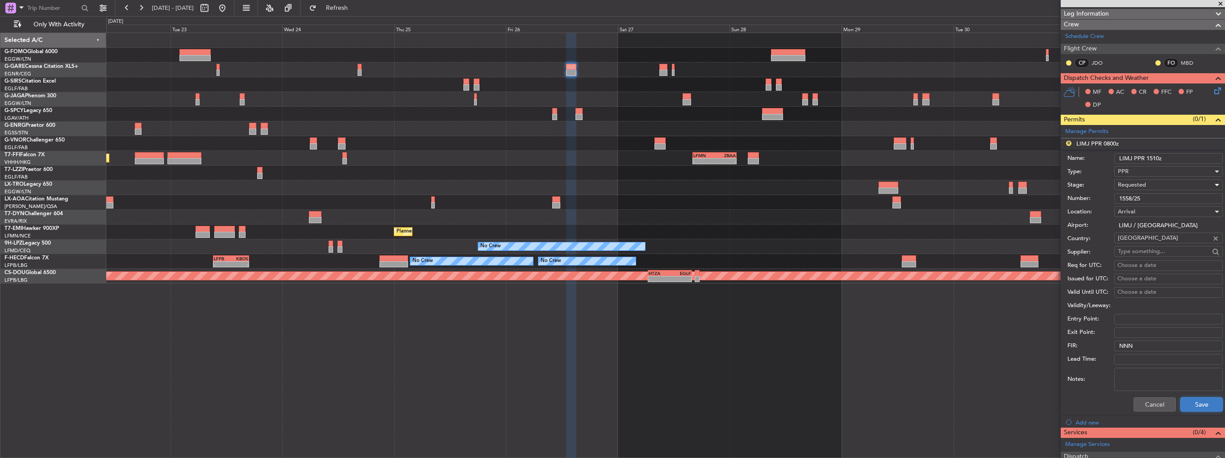
click at [1196, 403] on button "Save" at bounding box center [1202, 404] width 42 height 14
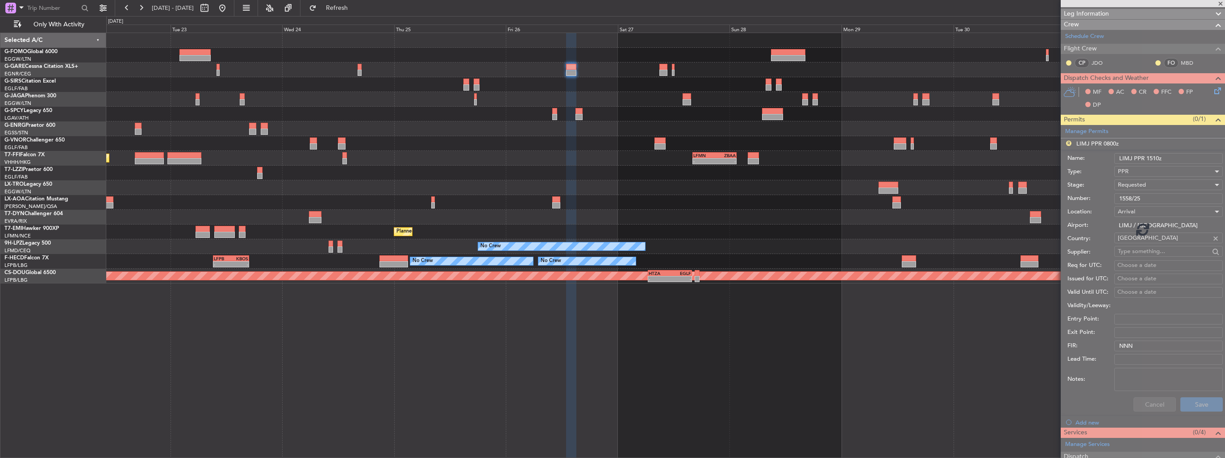
scroll to position [50, 0]
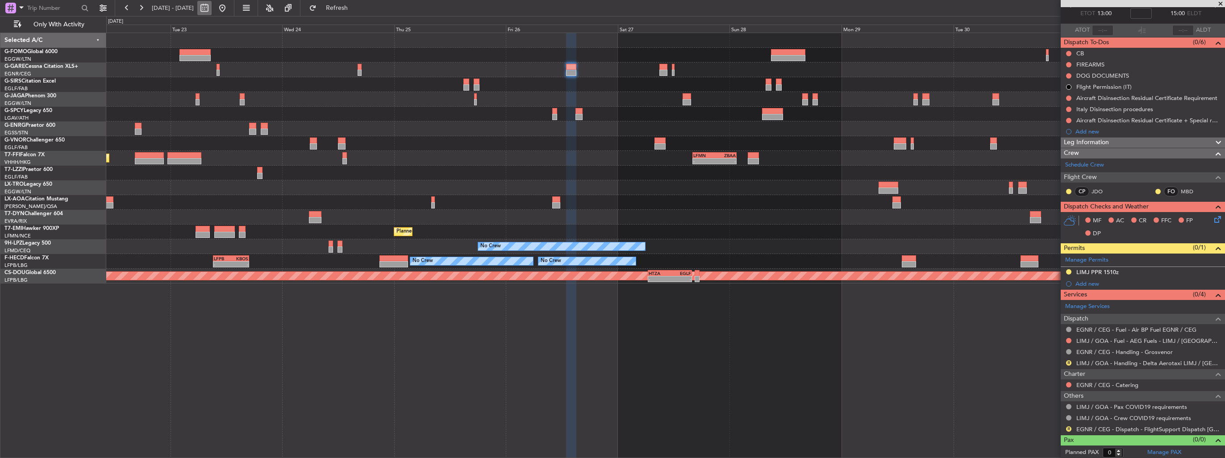
click at [230, 10] on button at bounding box center [222, 8] width 14 height 14
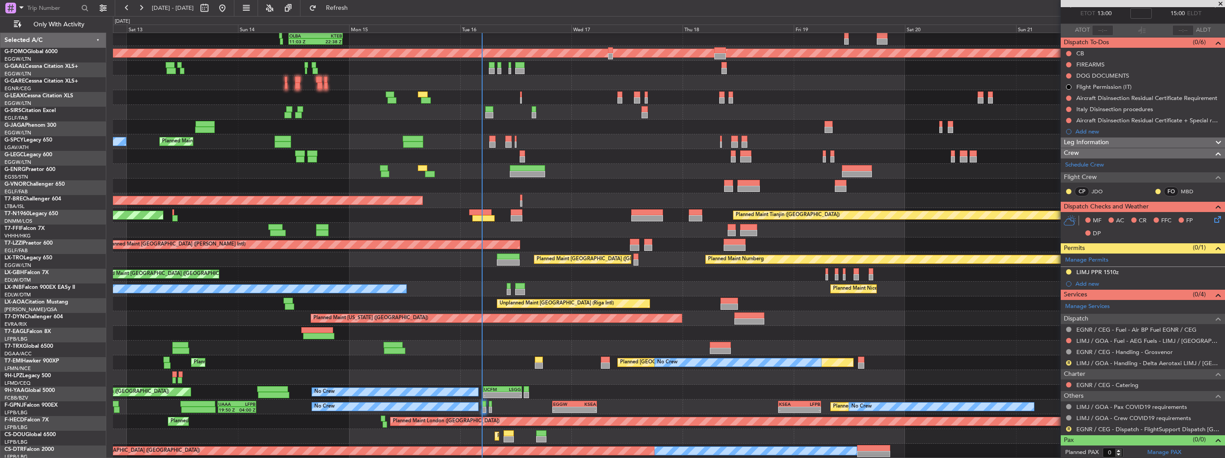
scroll to position [16, 0]
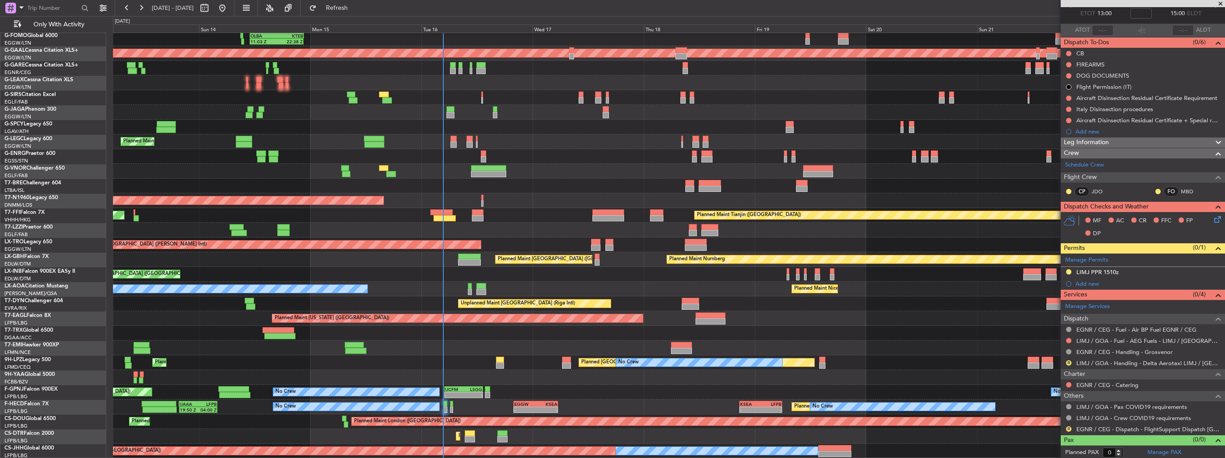
click at [403, 114] on div "11:03 Z 22:38 Z OLBA 11:00 Z KTEB 22:45 Z Planned Maint London (Luton) Planned …" at bounding box center [669, 238] width 1112 height 442
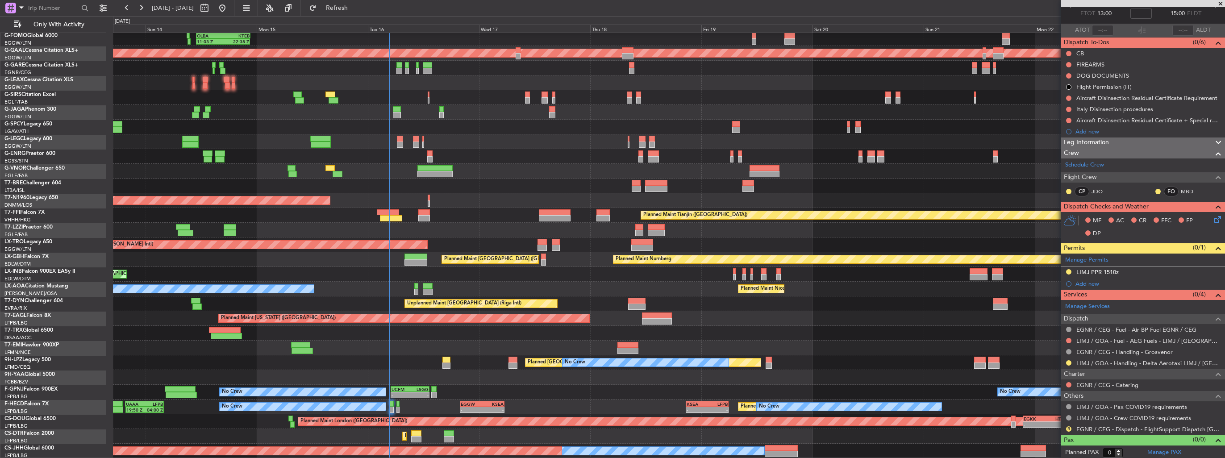
click at [572, 132] on div "11:03 Z 22:38 Z OLBA 11:00 Z KTEB 22:45 Z Planned Maint London (Luton) Planned …" at bounding box center [669, 238] width 1112 height 442
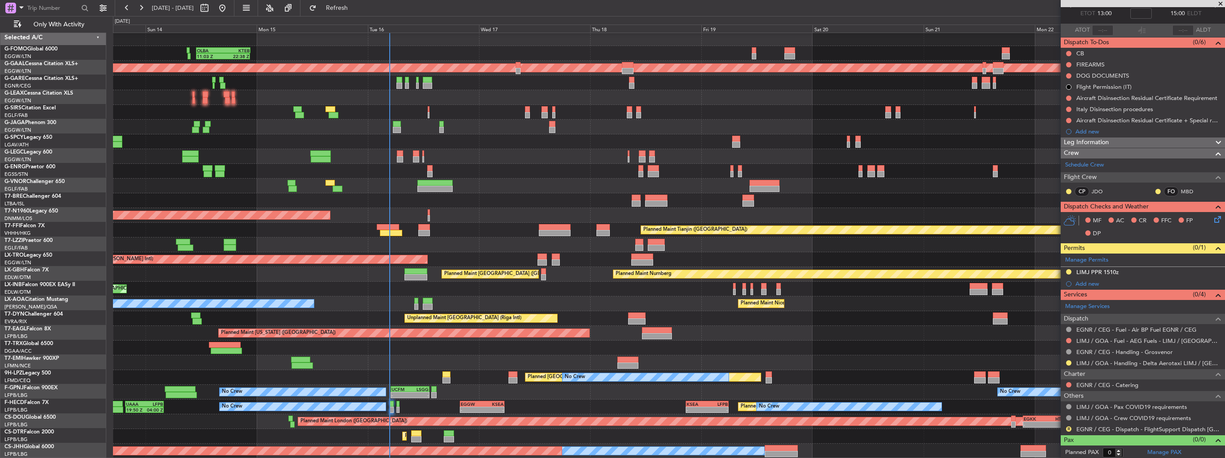
scroll to position [2, 0]
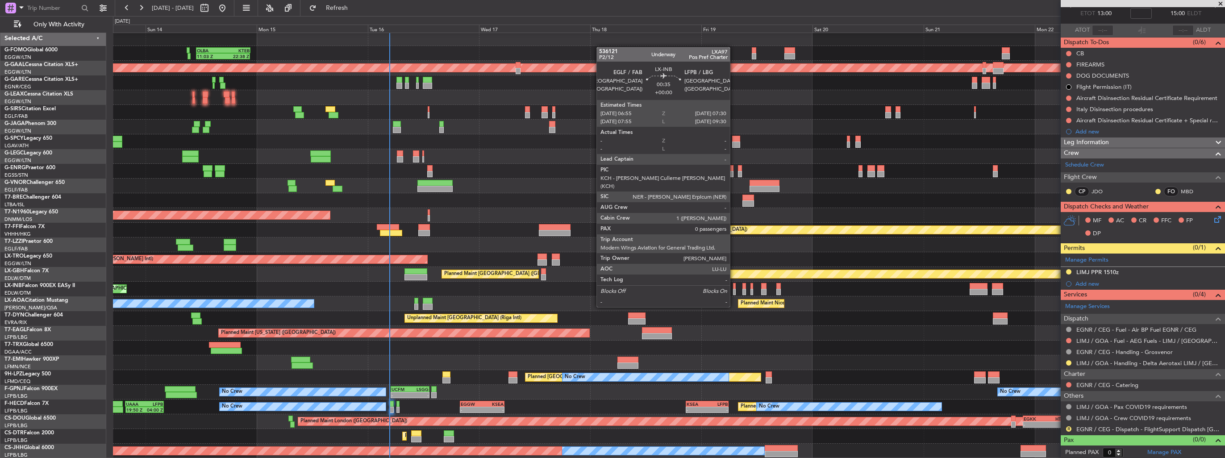
click at [734, 290] on div at bounding box center [734, 292] width 3 height 6
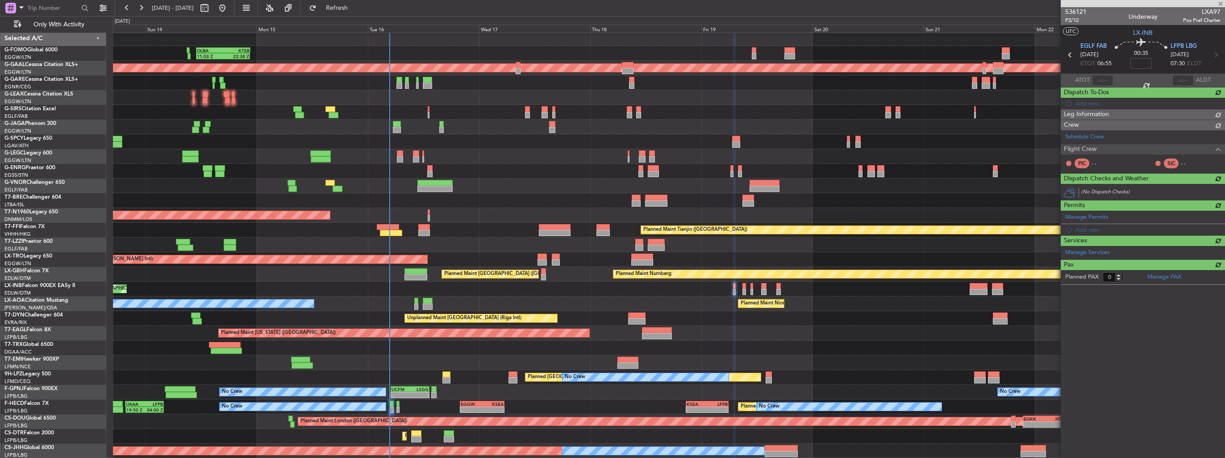
scroll to position [0, 0]
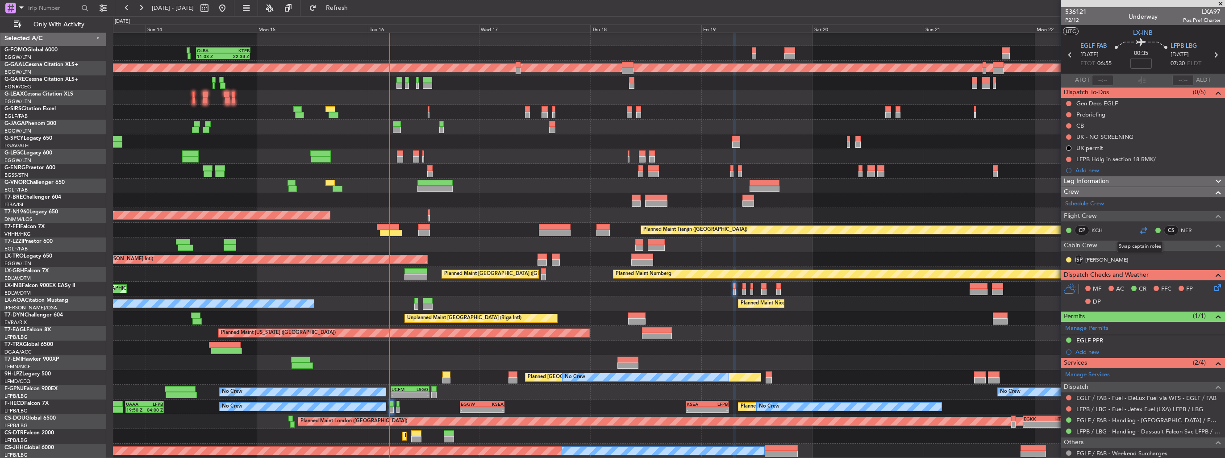
click at [1143, 228] on div at bounding box center [1143, 230] width 11 height 11
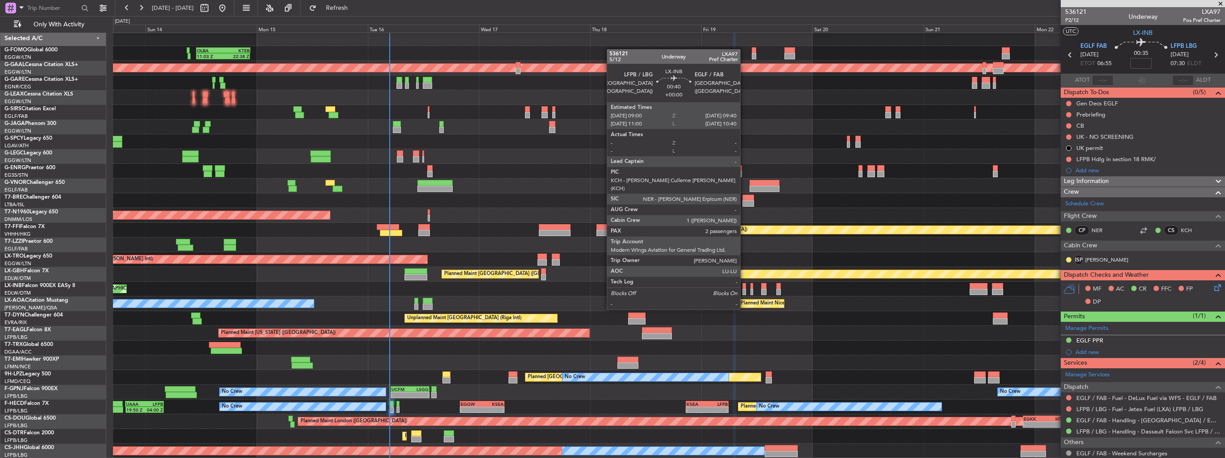
click at [744, 292] on div at bounding box center [744, 292] width 3 height 6
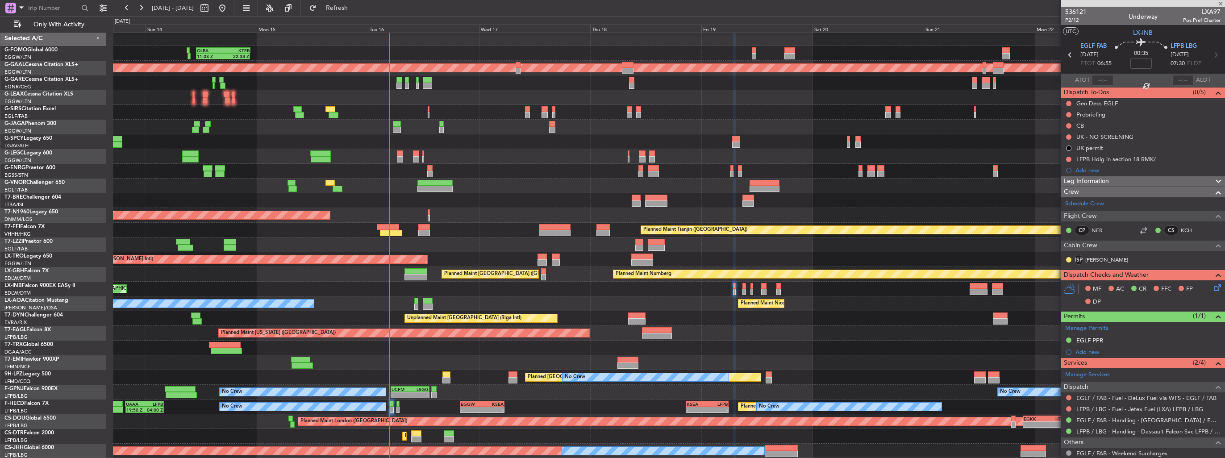
type input "2"
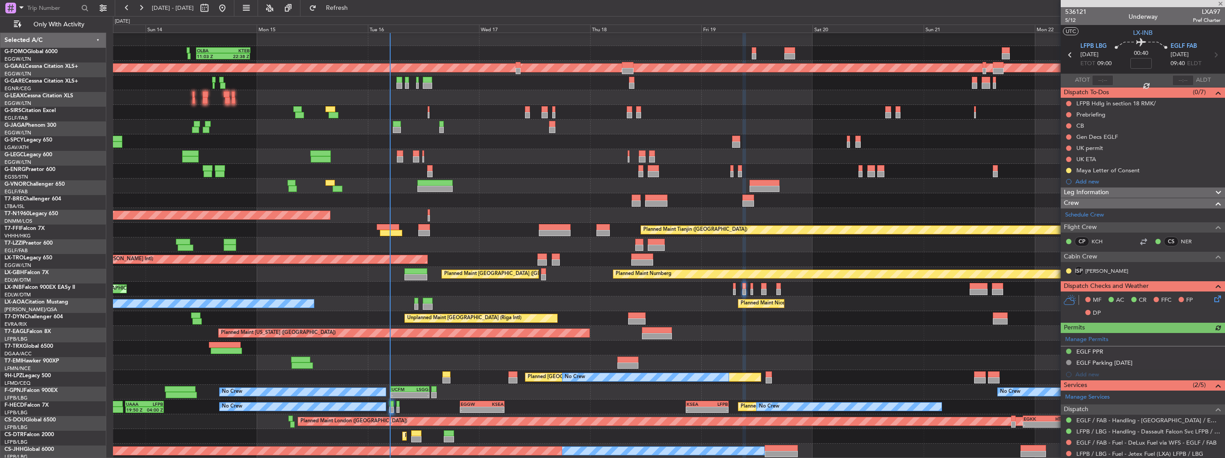
scroll to position [2, 0]
click at [1138, 240] on div at bounding box center [1143, 241] width 11 height 11
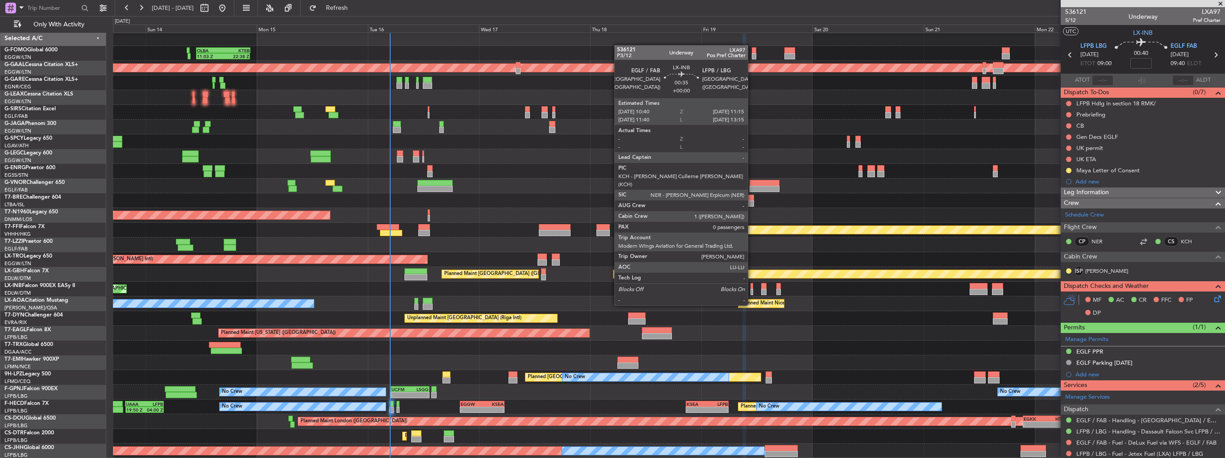
click at [752, 289] on div at bounding box center [752, 292] width 3 height 6
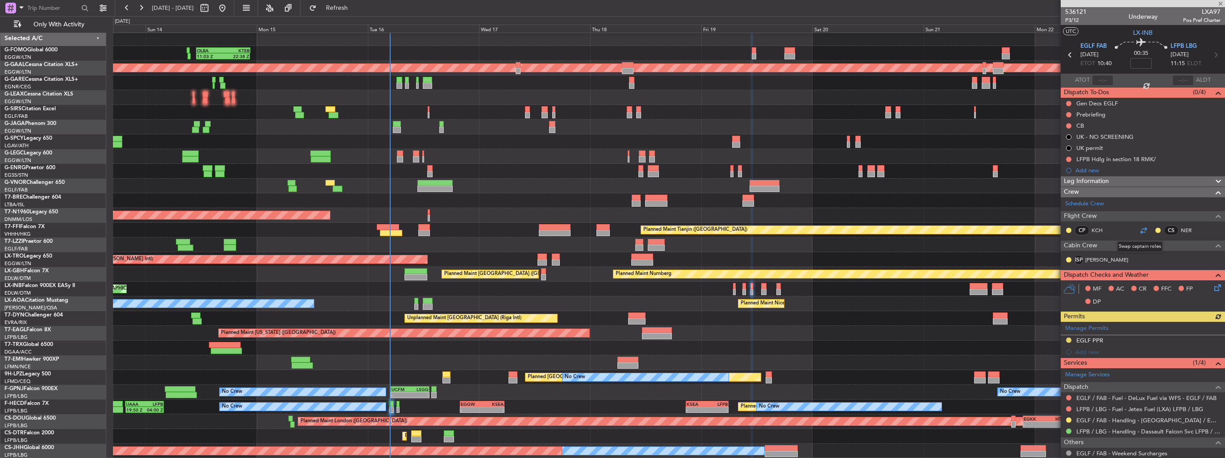
click at [1138, 230] on div at bounding box center [1143, 230] width 11 height 11
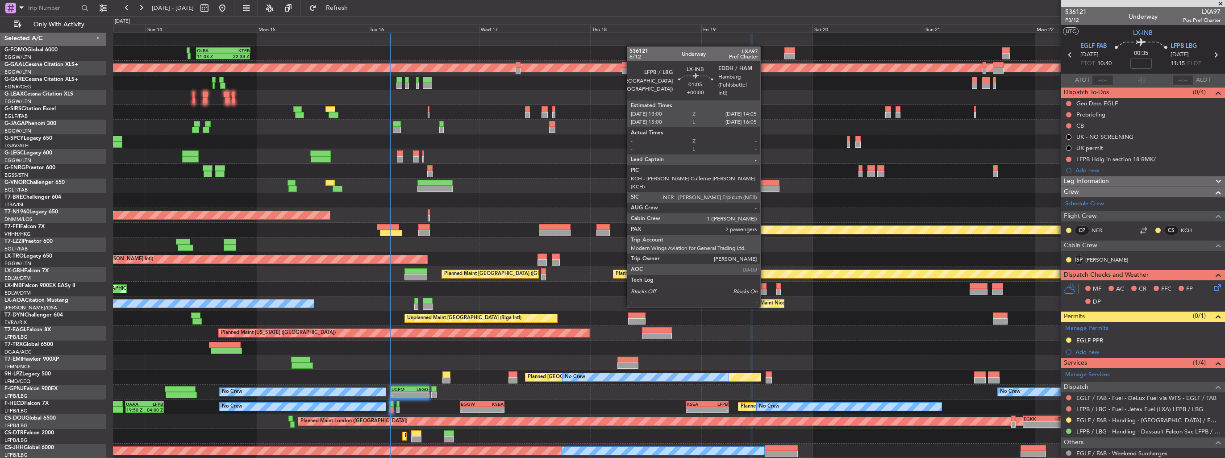
click at [765, 290] on div at bounding box center [763, 292] width 5 height 6
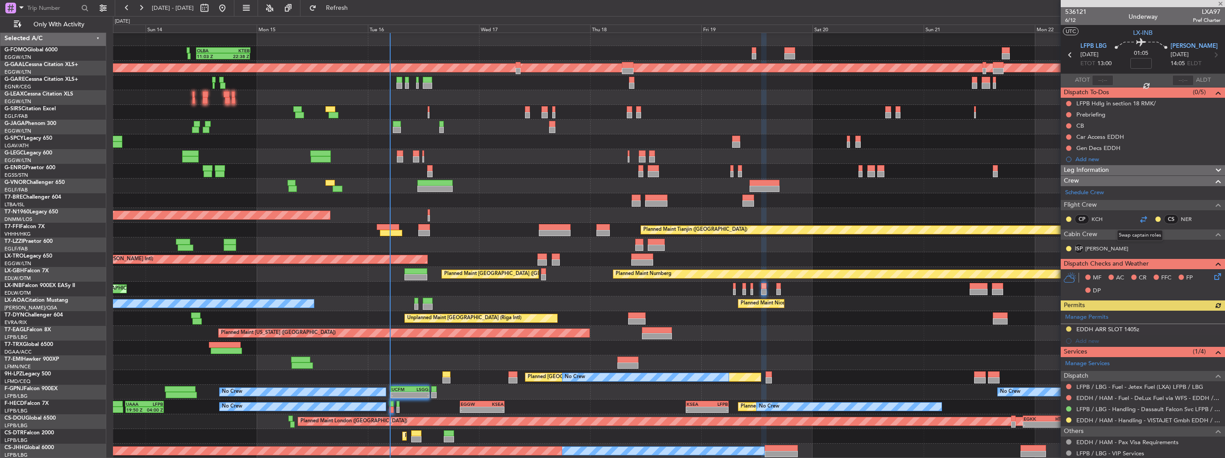
click at [1138, 220] on div at bounding box center [1143, 219] width 11 height 11
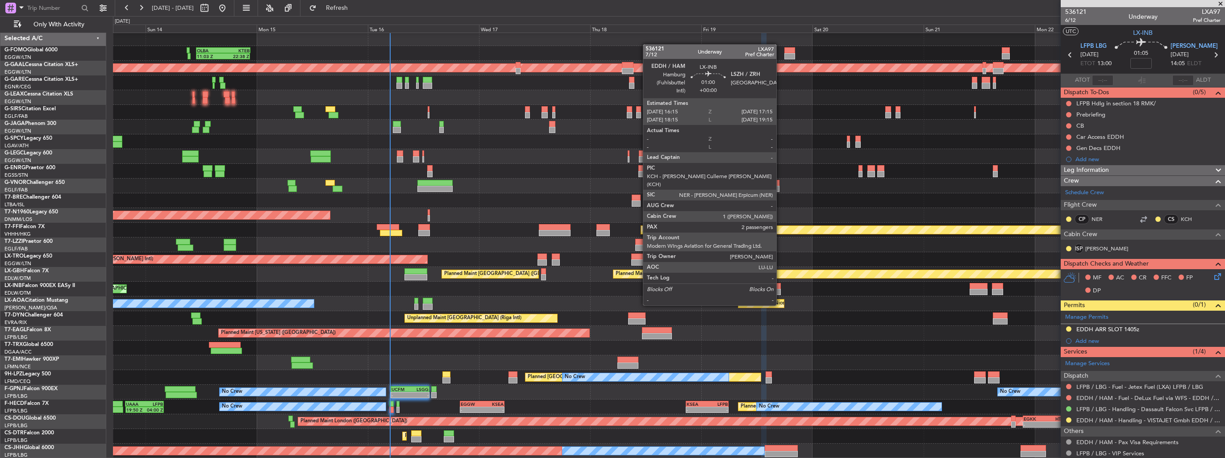
click at [781, 288] on div at bounding box center [779, 286] width 5 height 6
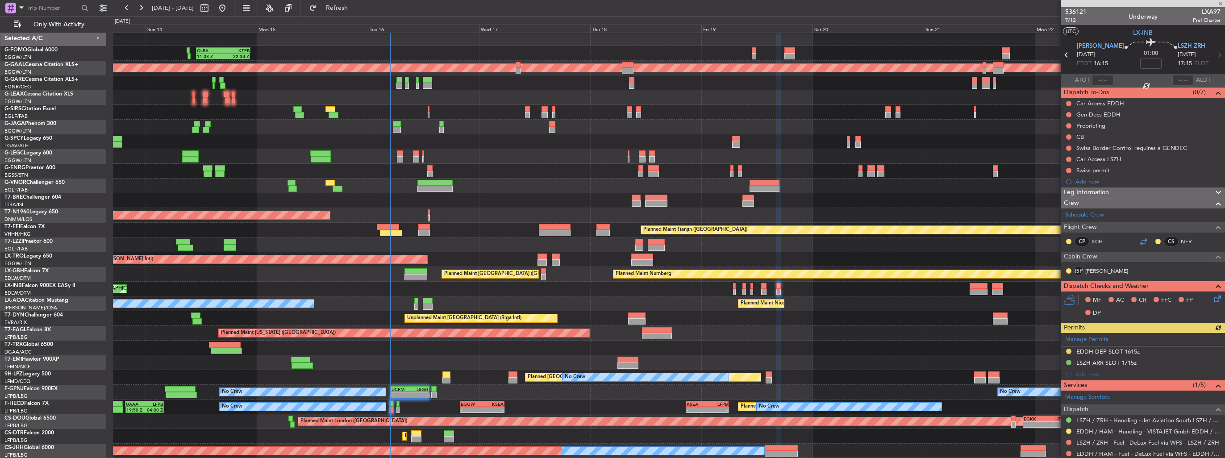
click at [1139, 242] on div at bounding box center [1143, 241] width 11 height 11
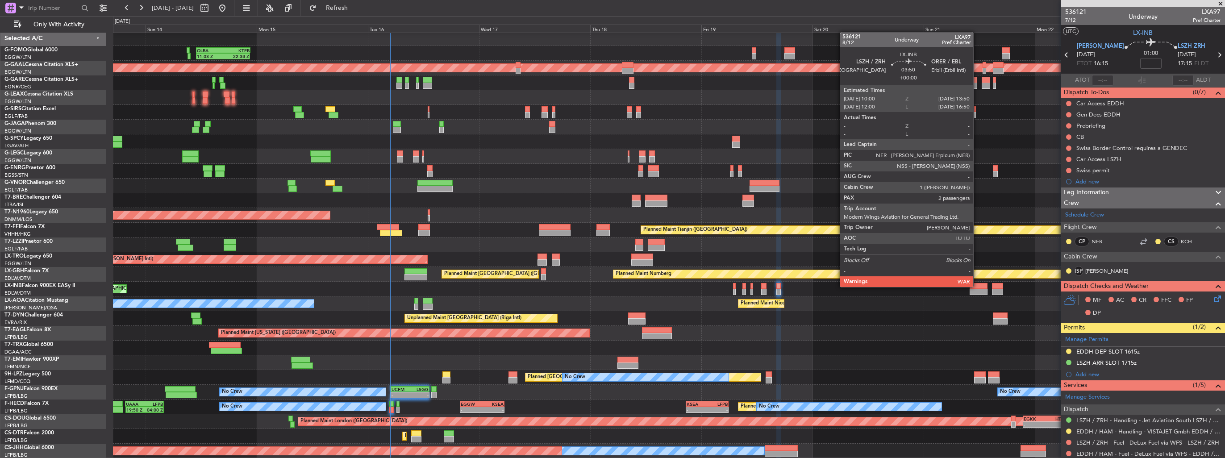
click at [978, 286] on div at bounding box center [979, 286] width 18 height 6
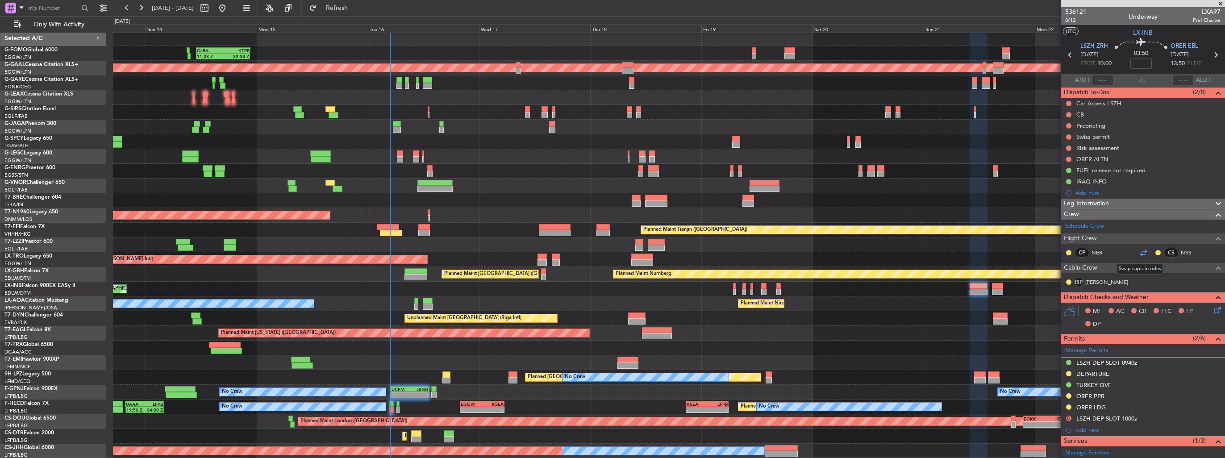
click at [1141, 251] on div at bounding box center [1143, 252] width 11 height 11
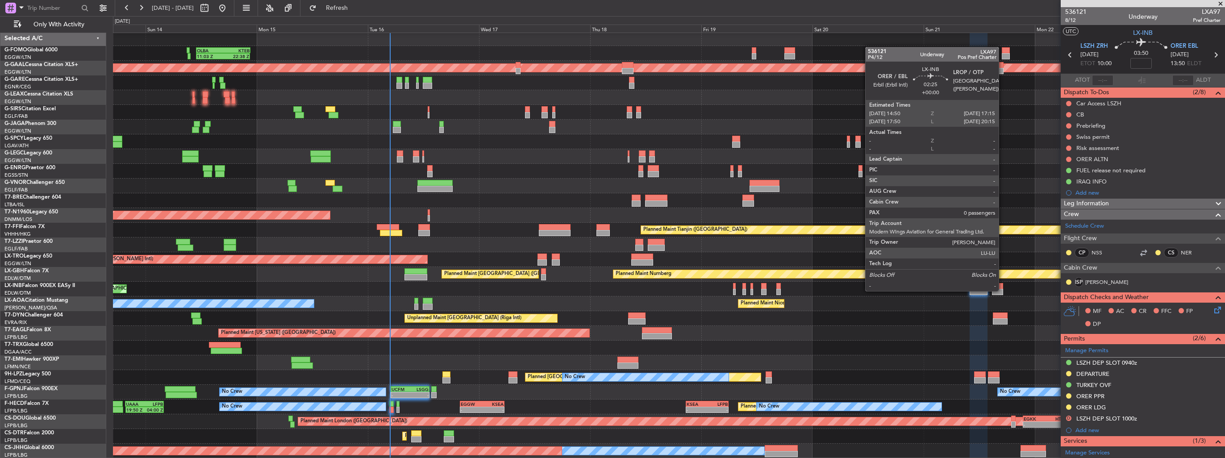
click at [1003, 290] on div at bounding box center [998, 292] width 12 height 6
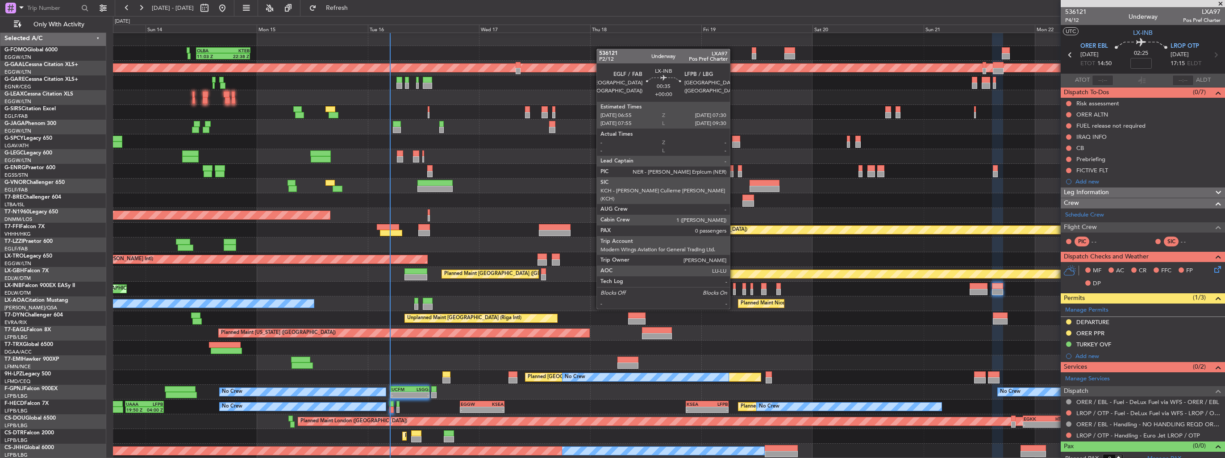
click at [734, 292] on div at bounding box center [734, 292] width 3 height 6
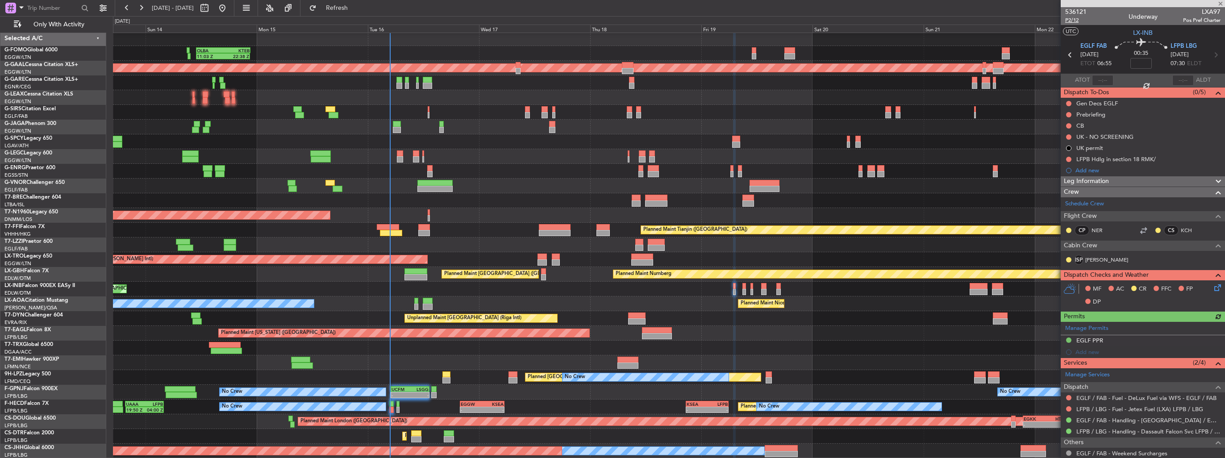
click at [1066, 19] on span "P2/12" at bounding box center [1075, 21] width 21 height 8
click at [1086, 202] on link "Schedule Crew" at bounding box center [1084, 204] width 39 height 9
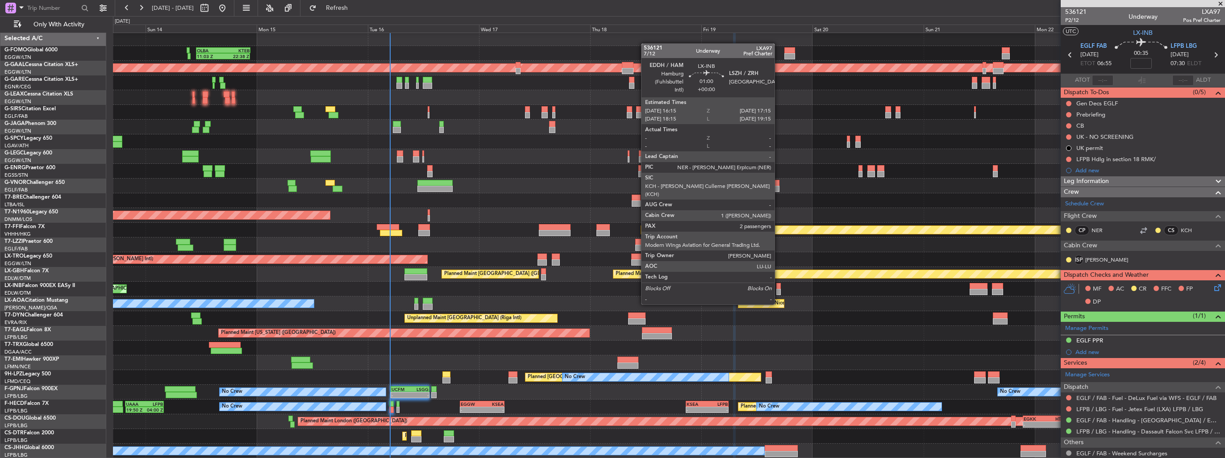
click at [779, 287] on div at bounding box center [779, 286] width 5 height 6
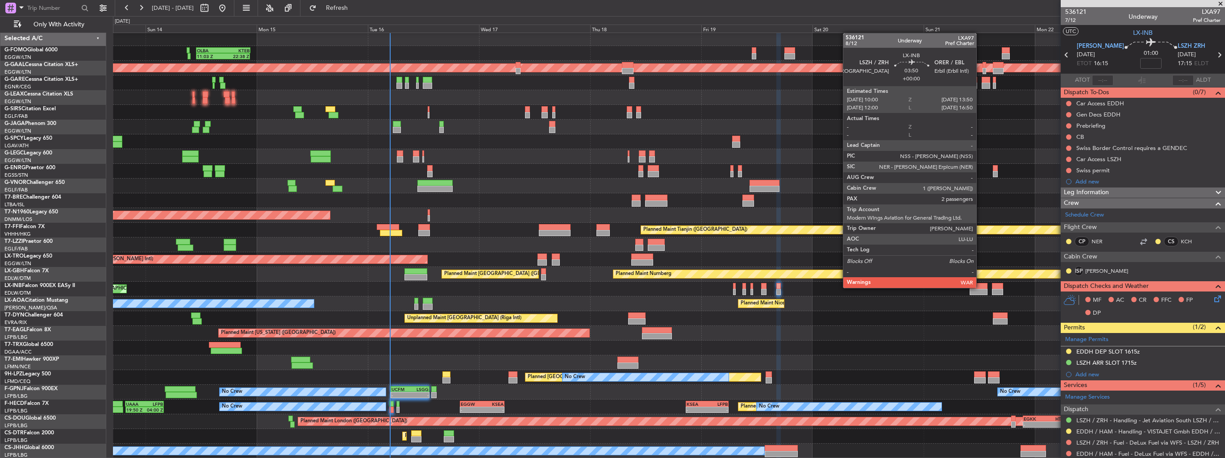
click at [981, 287] on div at bounding box center [979, 286] width 18 height 6
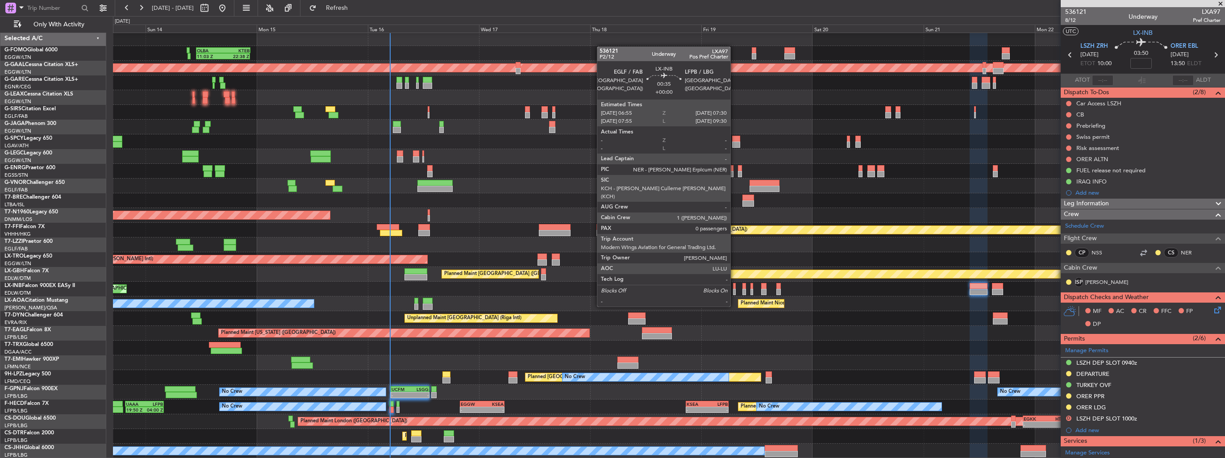
click at [735, 290] on div at bounding box center [734, 292] width 3 height 6
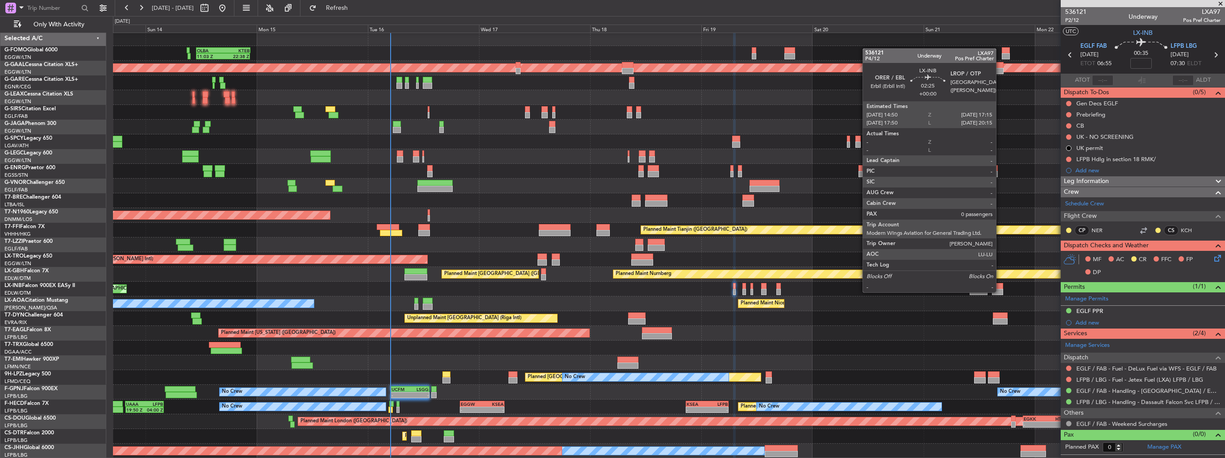
click at [1000, 292] on div at bounding box center [998, 292] width 12 height 6
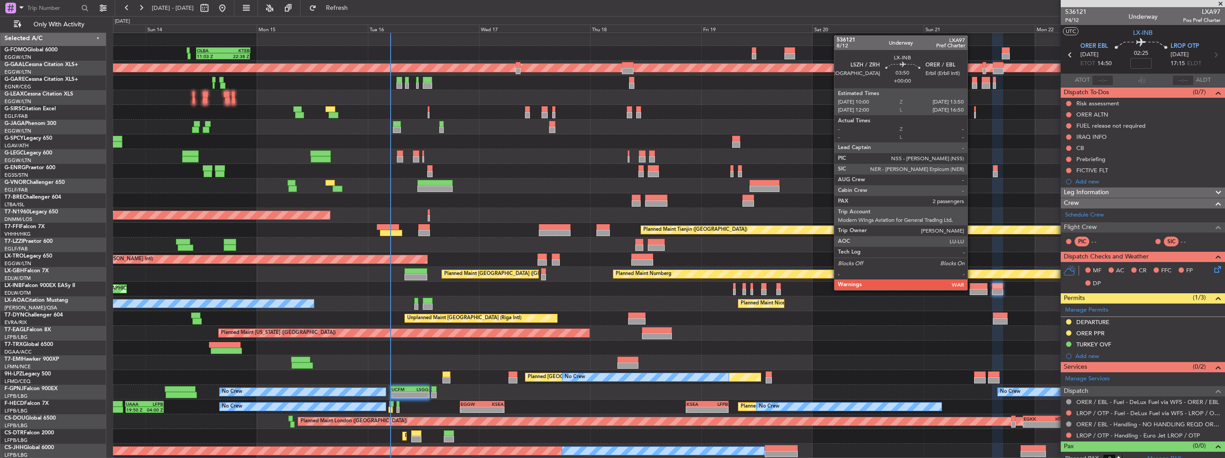
click at [972, 289] on div at bounding box center [979, 292] width 18 height 6
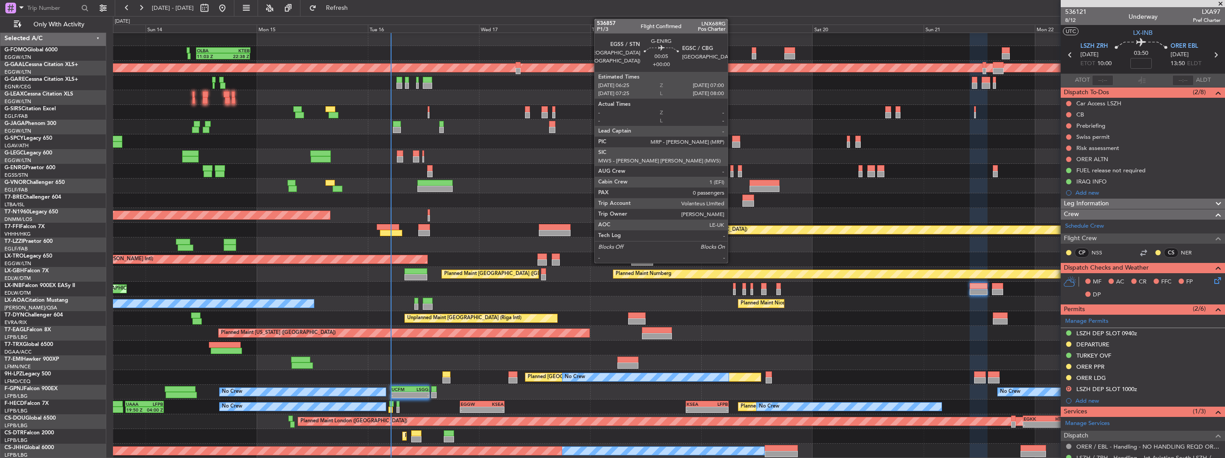
click at [732, 171] on div at bounding box center [732, 174] width 3 height 6
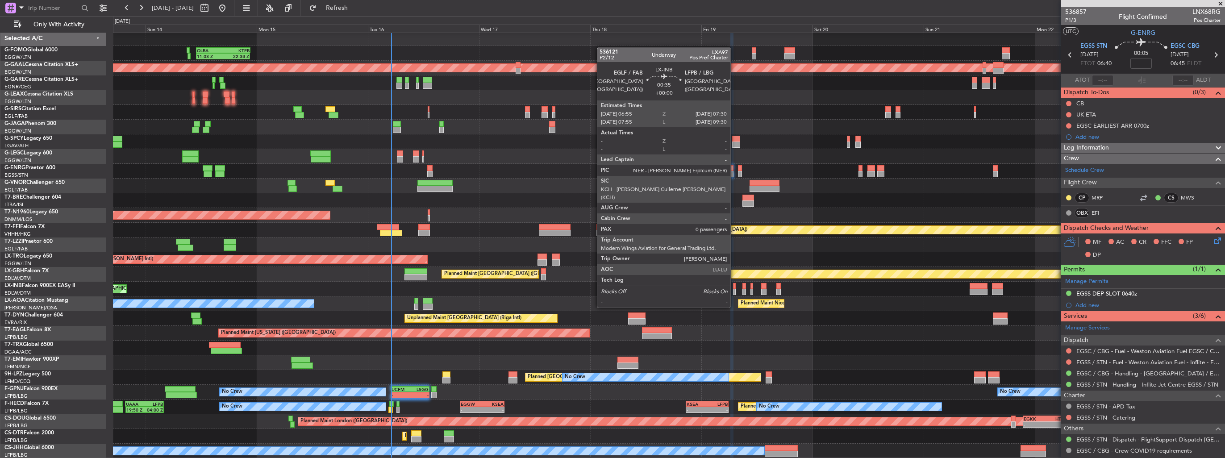
click at [734, 291] on div at bounding box center [734, 292] width 3 height 6
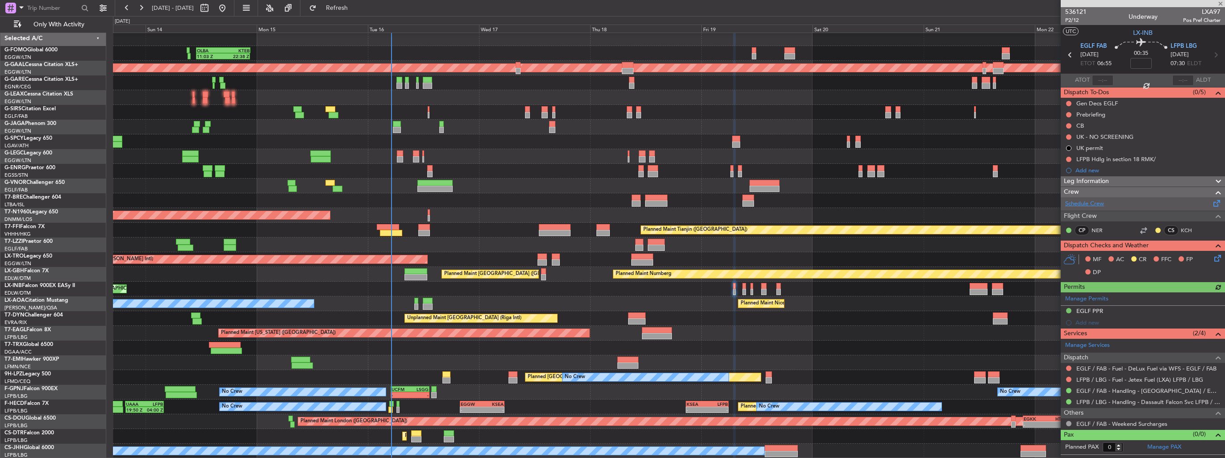
click at [1074, 206] on link "Schedule Crew" at bounding box center [1084, 204] width 39 height 9
click at [348, 9] on span "Refresh" at bounding box center [337, 8] width 38 height 6
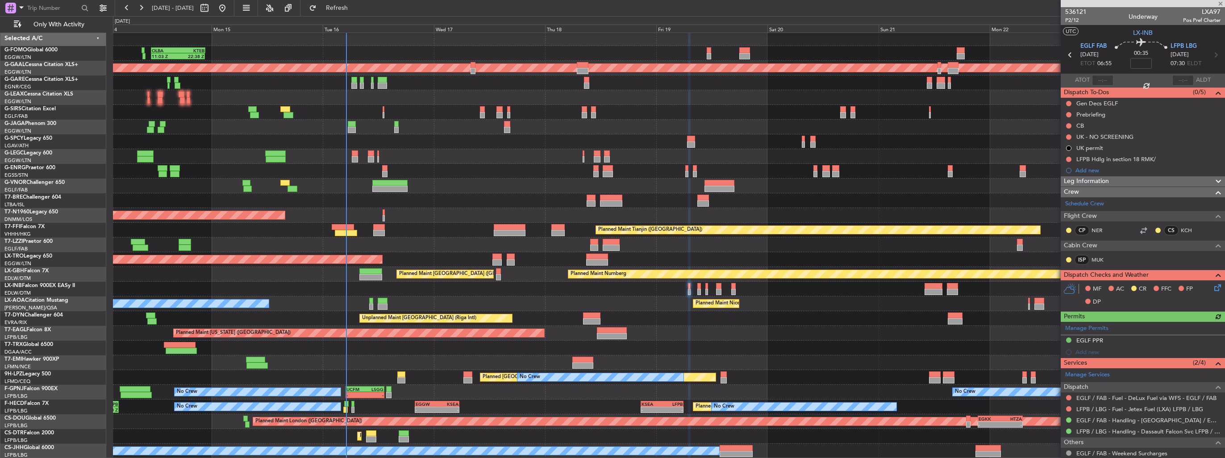
click at [806, 302] on div "No Crew Chester Planned Maint Nice (Côte d'Azur Airport)" at bounding box center [669, 304] width 1112 height 15
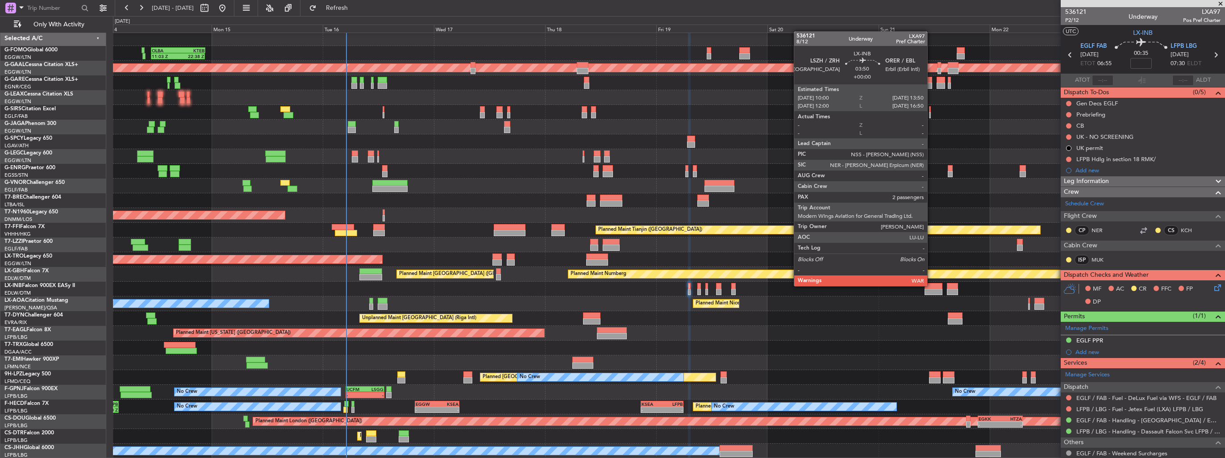
click at [932, 285] on div at bounding box center [934, 286] width 18 height 6
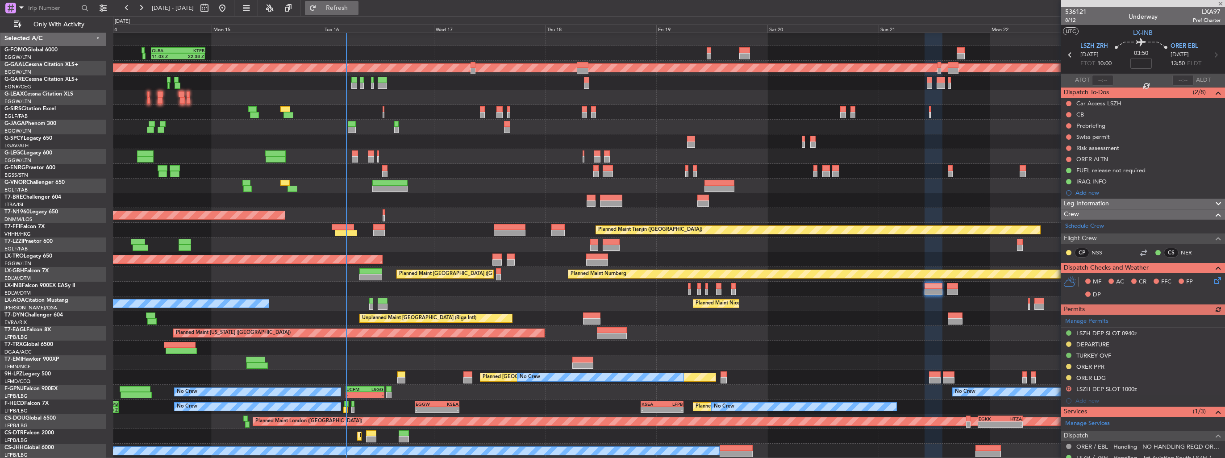
click at [356, 5] on span "Refresh" at bounding box center [337, 8] width 38 height 6
click at [359, 3] on button "Refresh" at bounding box center [332, 8] width 54 height 14
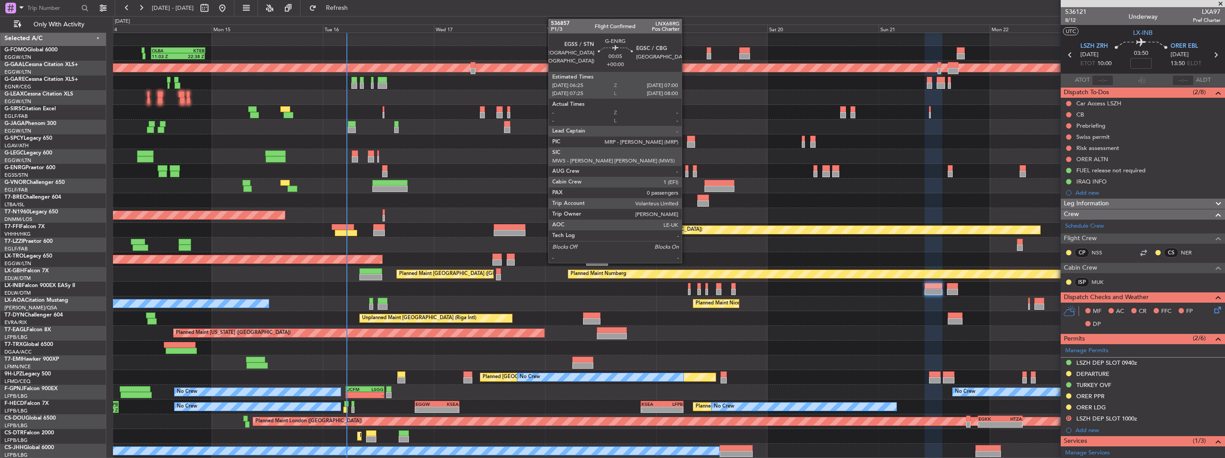
click at [686, 171] on div at bounding box center [686, 174] width 3 height 6
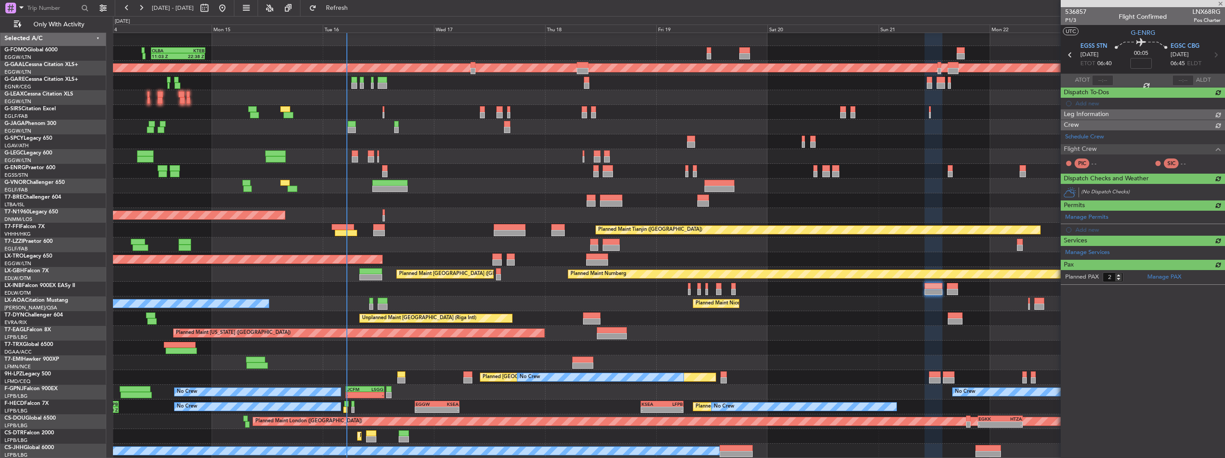
type input "0"
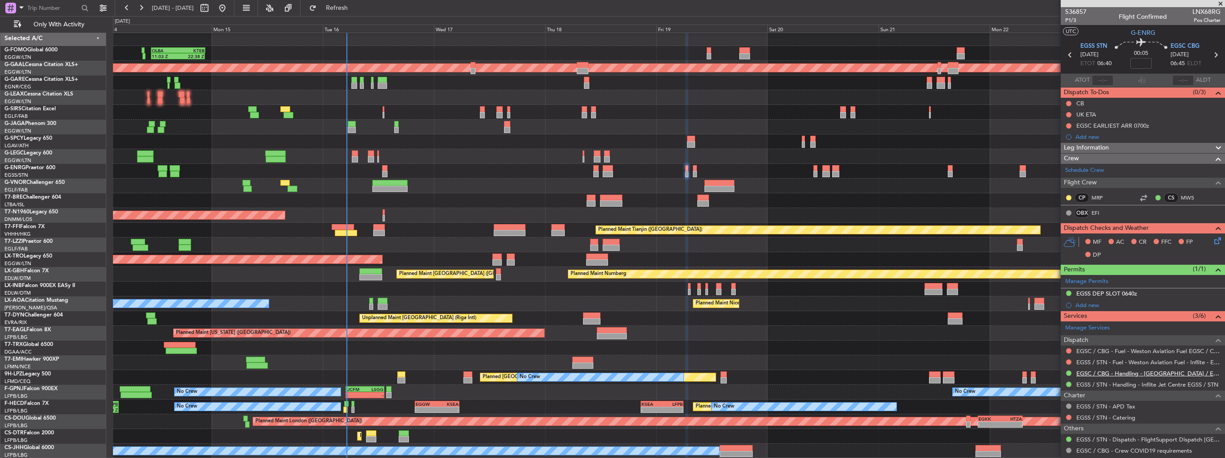
click at [1134, 370] on link "EGSC / CBG - Handling - Cambridge Jet Centre / EGSC / CBG" at bounding box center [1149, 374] width 144 height 8
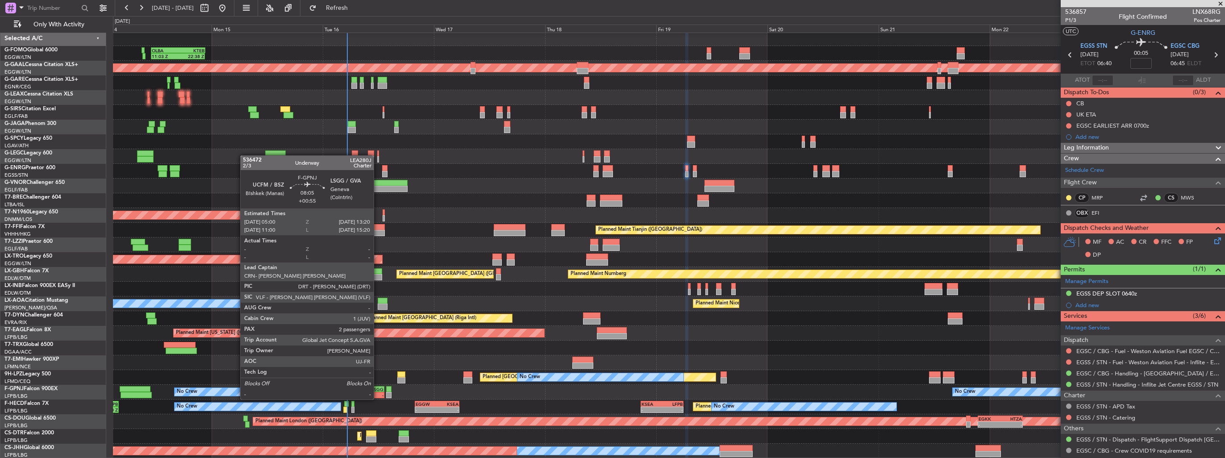
click at [378, 391] on div "LSGG" at bounding box center [374, 389] width 18 height 5
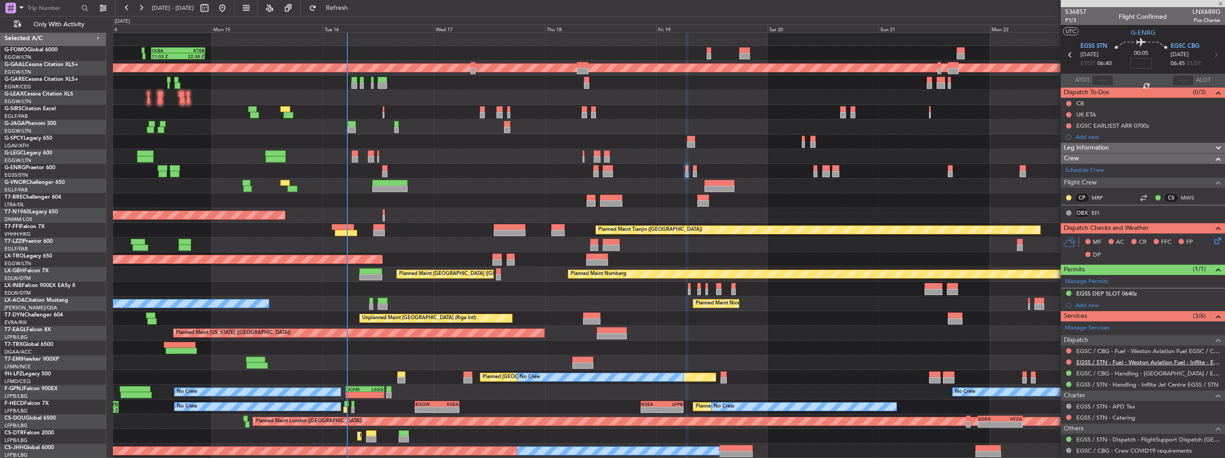
type input "+00:55"
type input "2"
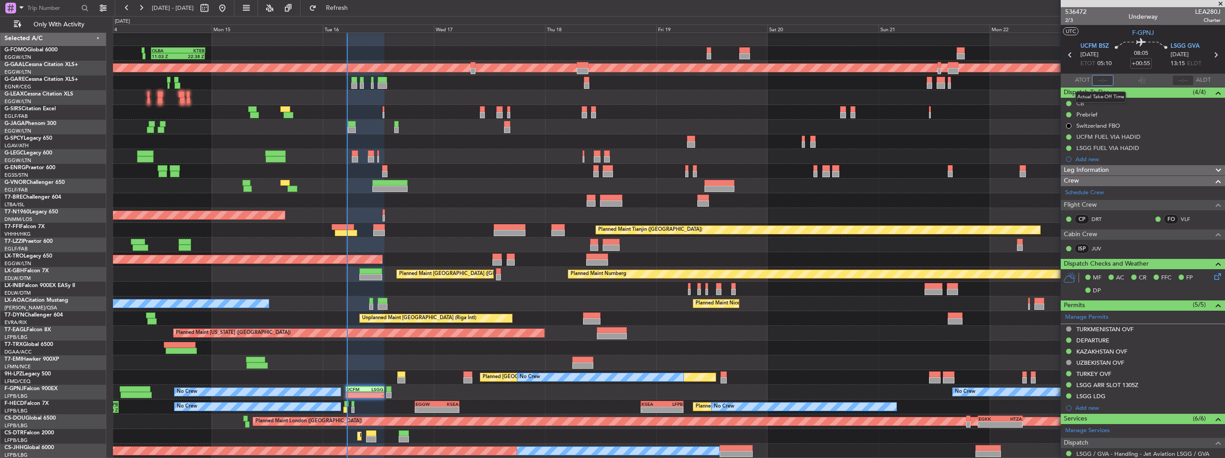
click at [1101, 82] on input "text" at bounding box center [1102, 80] width 21 height 11
type input "05:14"
click at [336, 209] on div "AOG Maint London ([GEOGRAPHIC_DATA])" at bounding box center [669, 215] width 1112 height 15
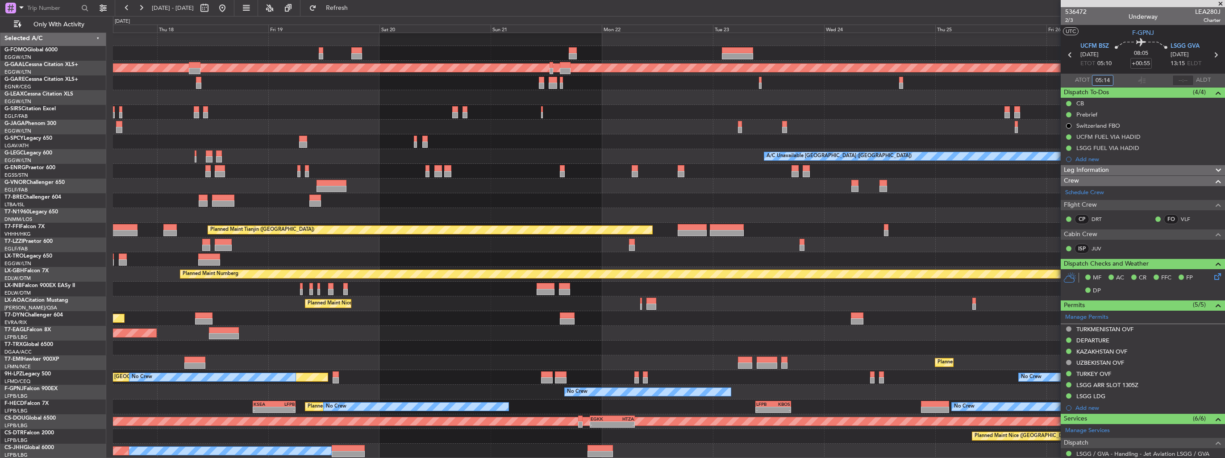
click at [503, 196] on div at bounding box center [669, 200] width 1112 height 15
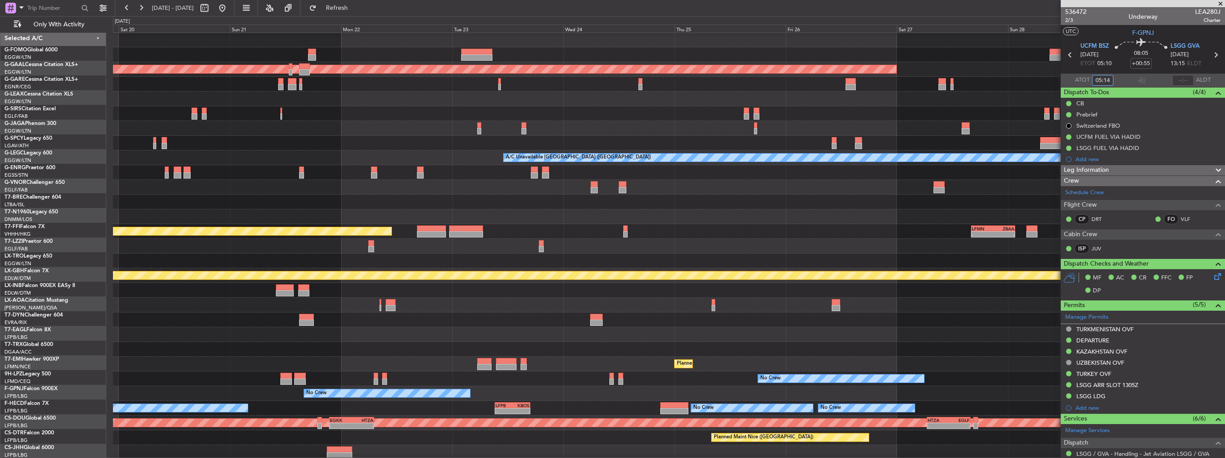
scroll to position [0, 0]
click at [485, 156] on div "Planned Maint Dusseldorf A/C Unavailable London (Luton) Planned Maint Tianjin (…" at bounding box center [669, 246] width 1112 height 427
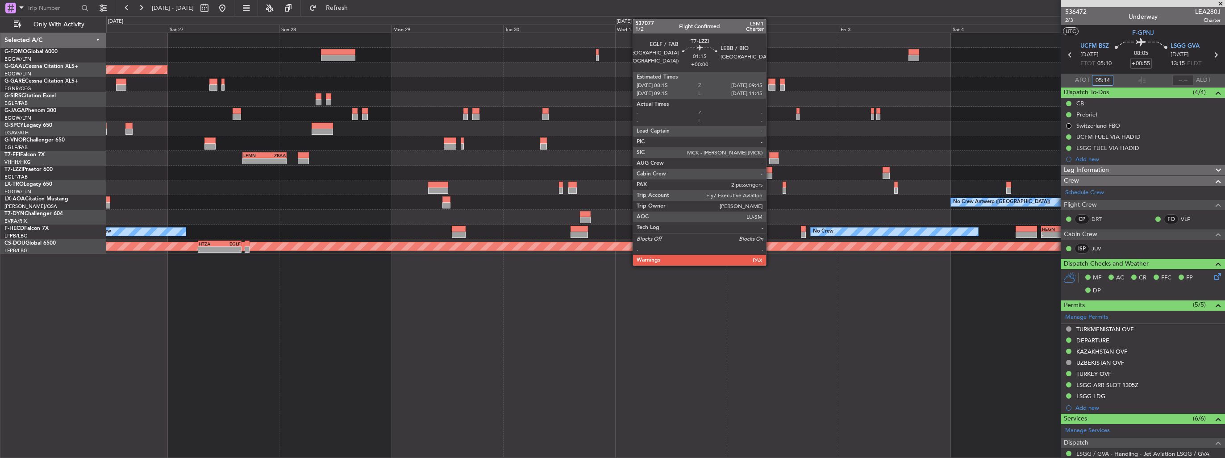
click at [770, 168] on div at bounding box center [768, 170] width 7 height 6
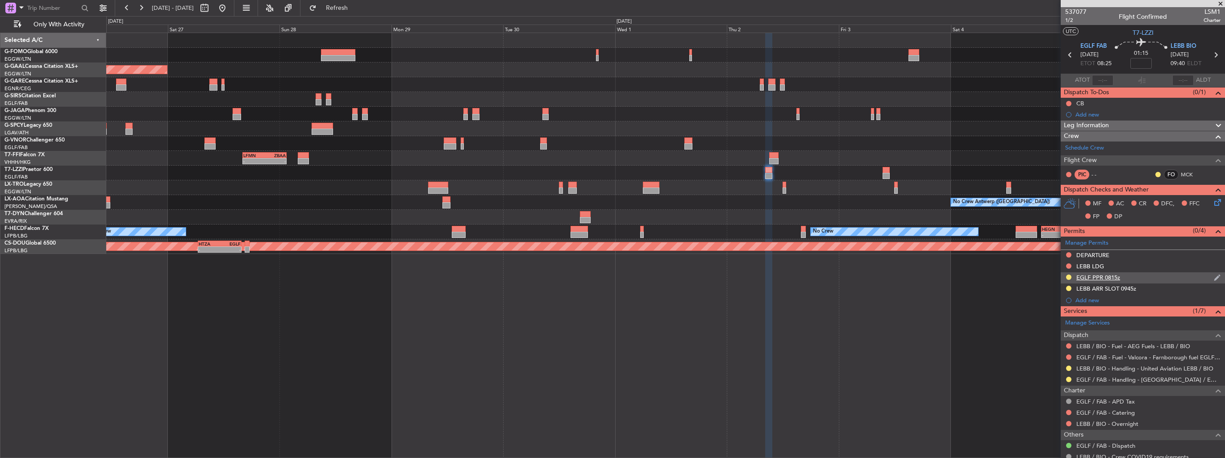
click at [1216, 276] on div "EGLF PPR 0815z" at bounding box center [1143, 277] width 164 height 11
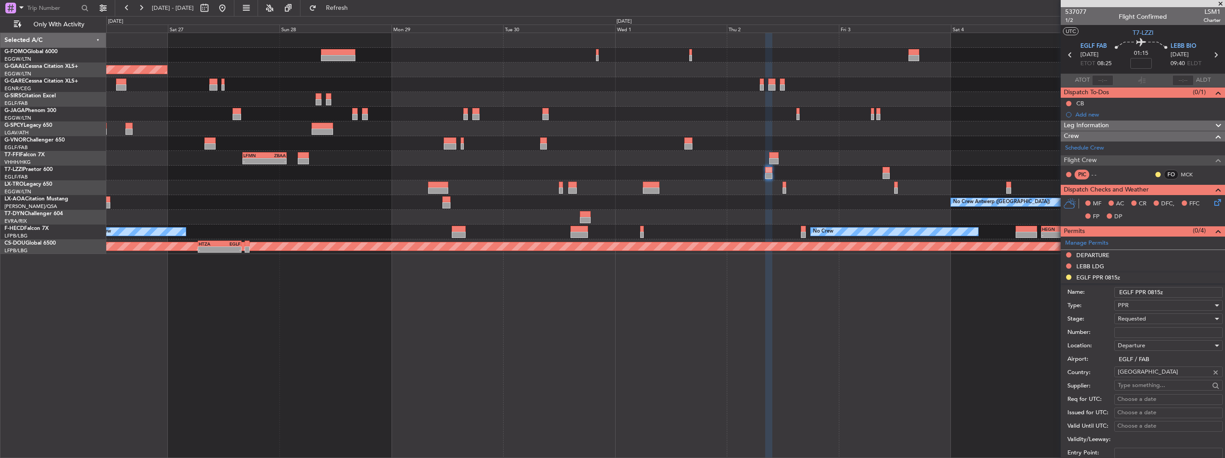
click at [1161, 331] on input "Number:" at bounding box center [1169, 332] width 109 height 11
paste input "375130"
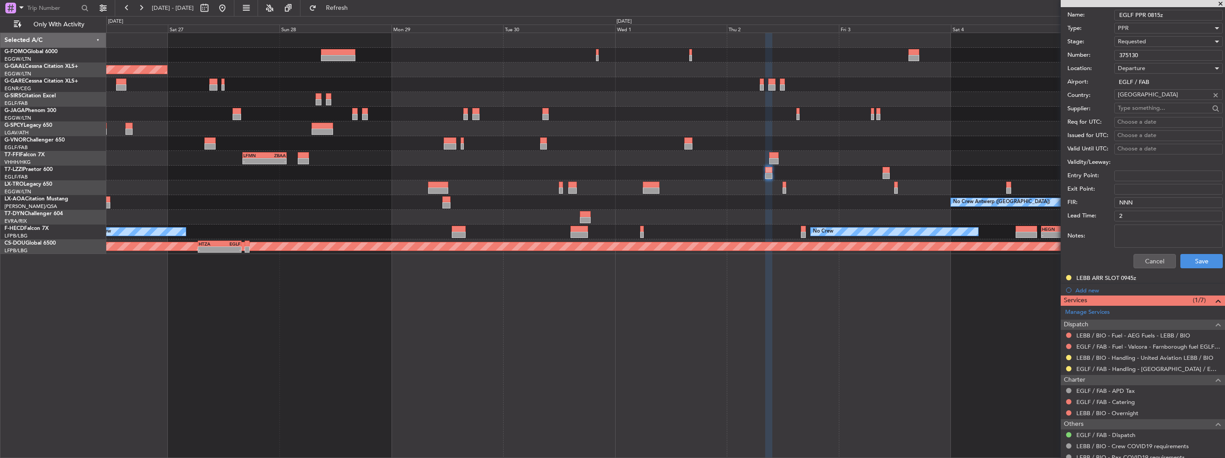
scroll to position [223, 0]
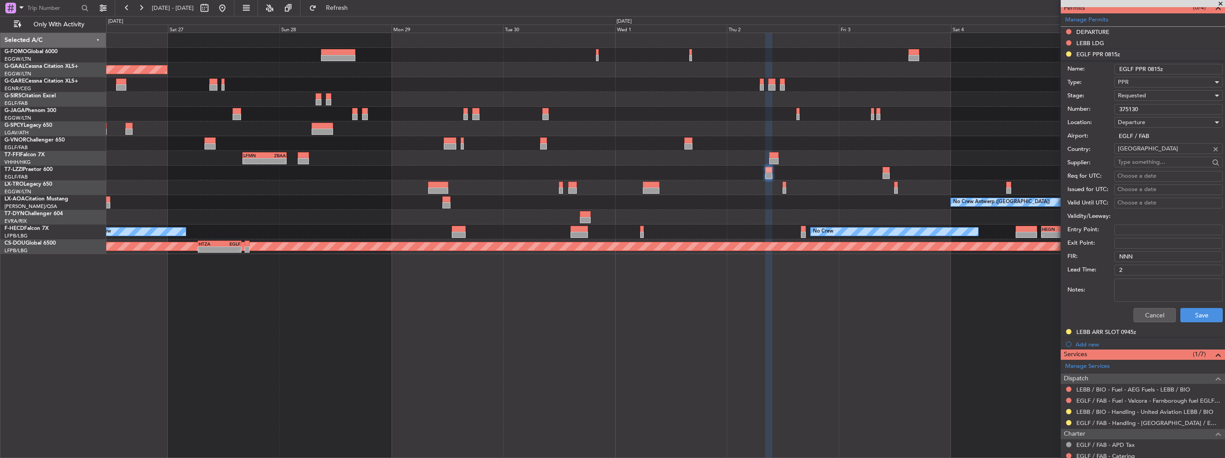
type input "375130"
click at [1141, 92] on span "Requested" at bounding box center [1132, 96] width 28 height 8
drag, startPoint x: 1141, startPoint y: 91, endPoint x: 1154, endPoint y: 163, distance: 73.1
click at [1154, 163] on span "Received OK" at bounding box center [1166, 162] width 94 height 13
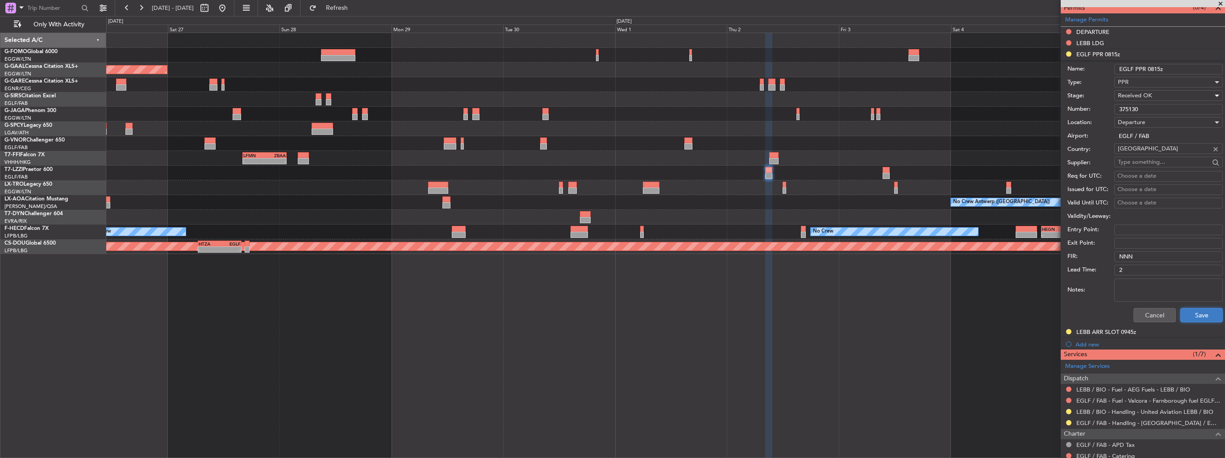
click at [1191, 312] on button "Save" at bounding box center [1202, 315] width 42 height 14
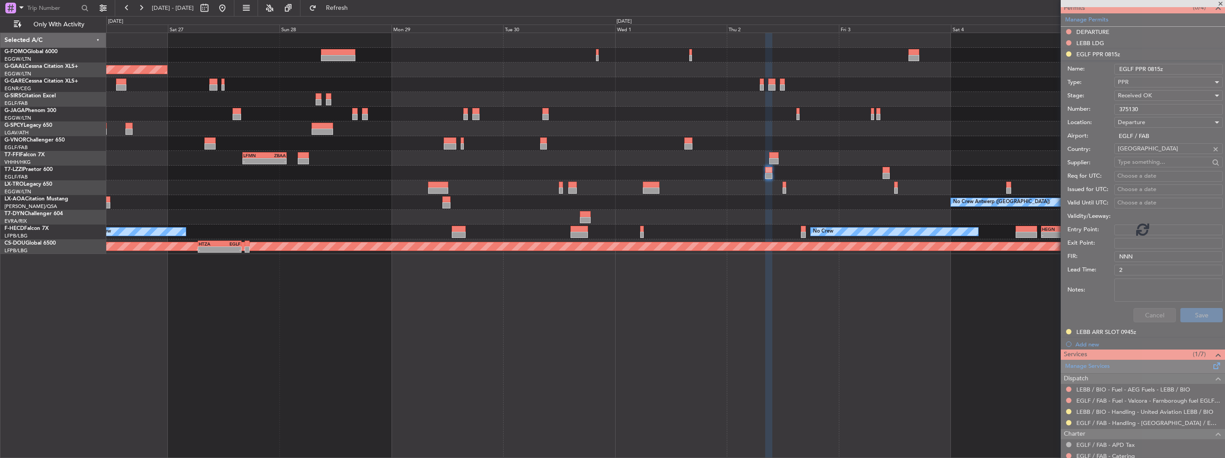
scroll to position [62, 0]
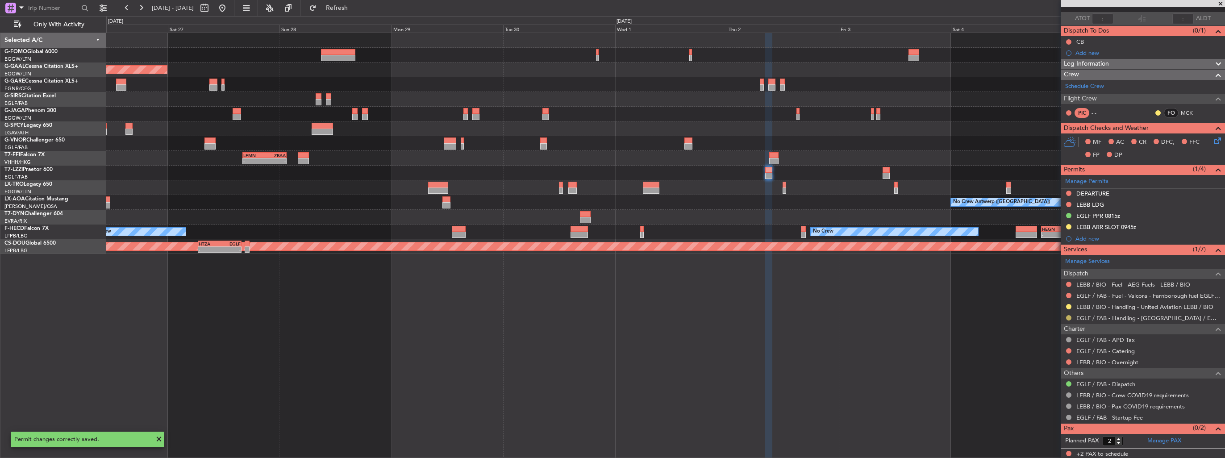
click at [1070, 317] on button at bounding box center [1068, 317] width 5 height 5
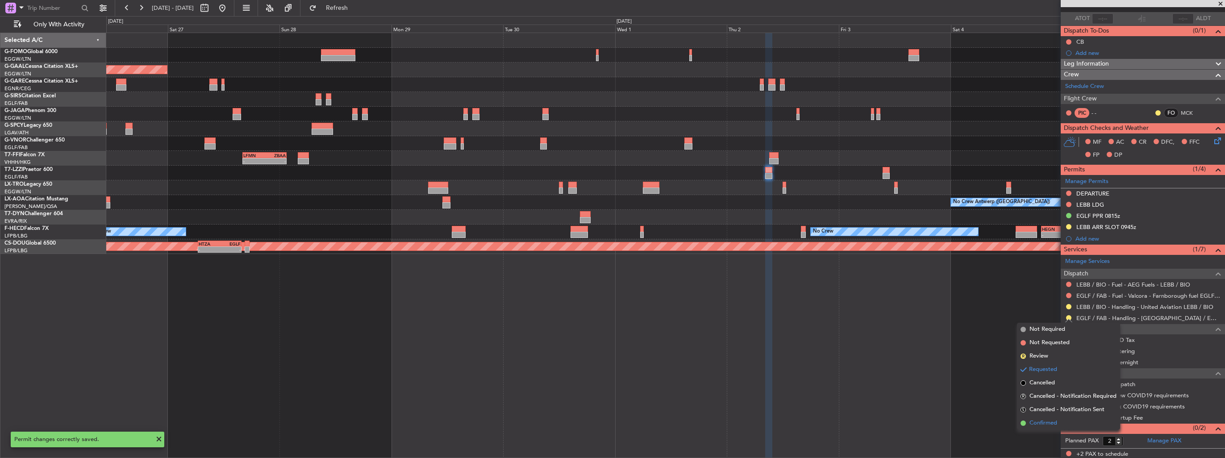
click at [1049, 425] on span "Confirmed" at bounding box center [1044, 423] width 28 height 9
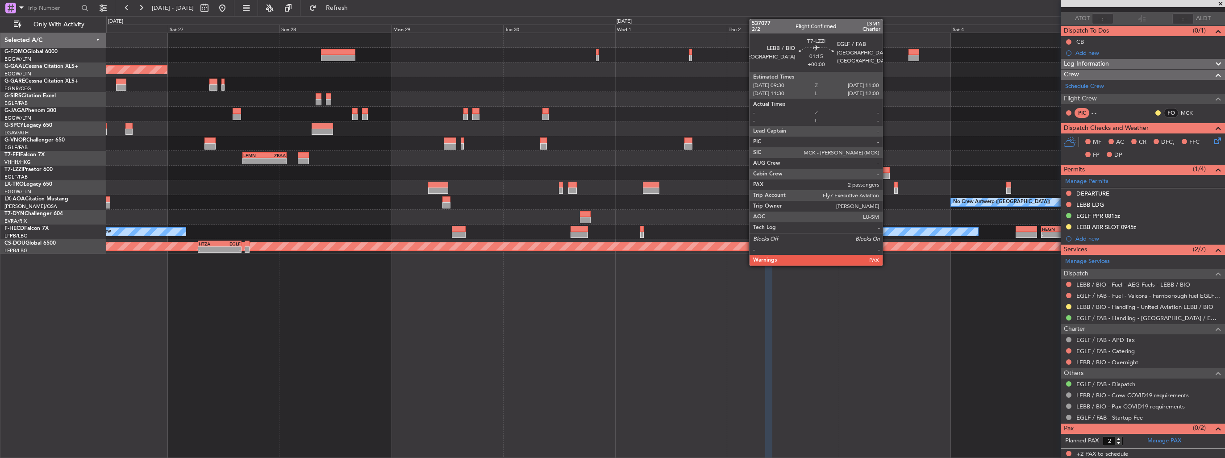
click at [887, 175] on div at bounding box center [886, 176] width 7 height 6
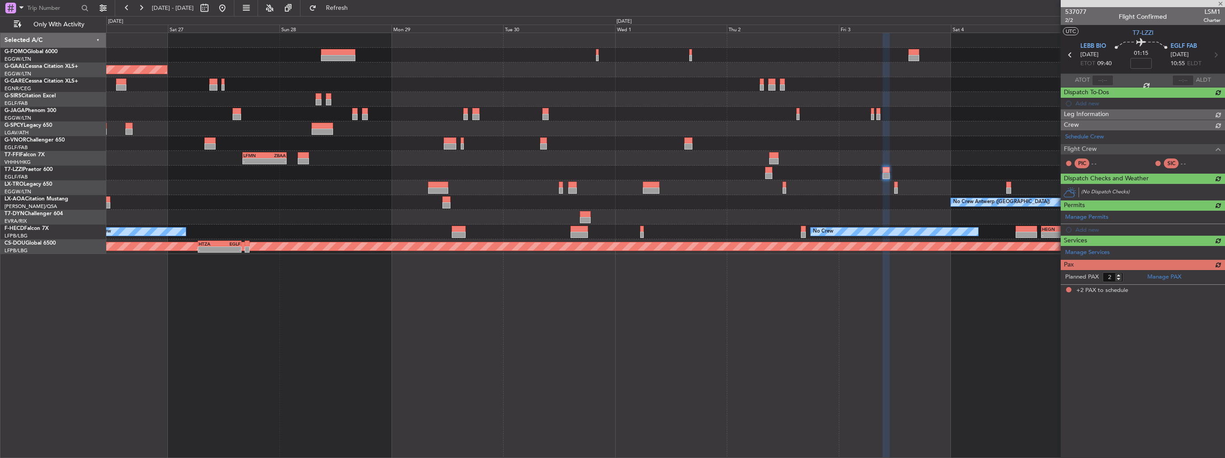
scroll to position [0, 0]
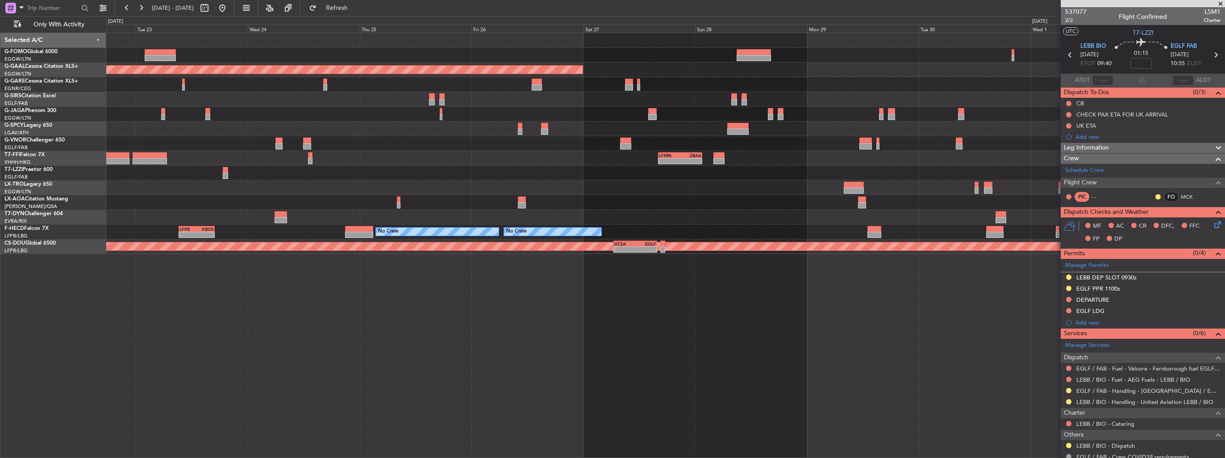
click at [743, 192] on div "Planned Maint Dusseldorf - - LFMN 16:05 Z ZBAA 01:35 Z Planned Maint Tianjin (B…" at bounding box center [665, 143] width 1119 height 221
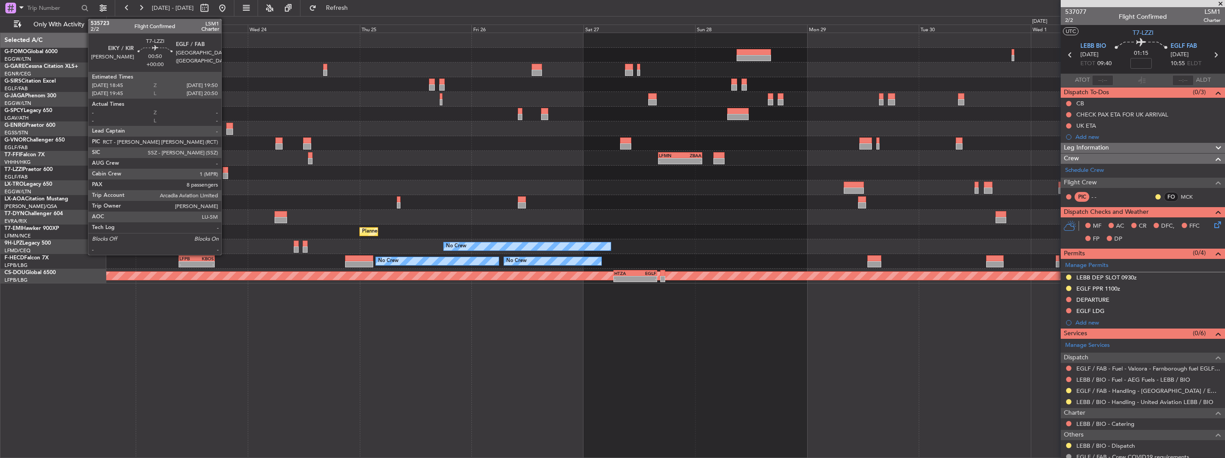
click at [226, 173] on div at bounding box center [225, 176] width 5 height 6
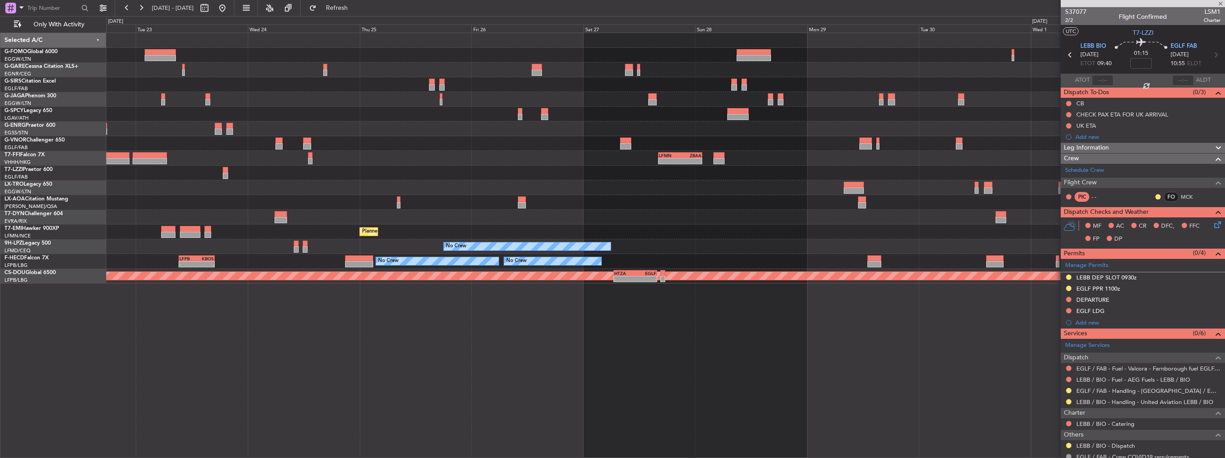
type input "8"
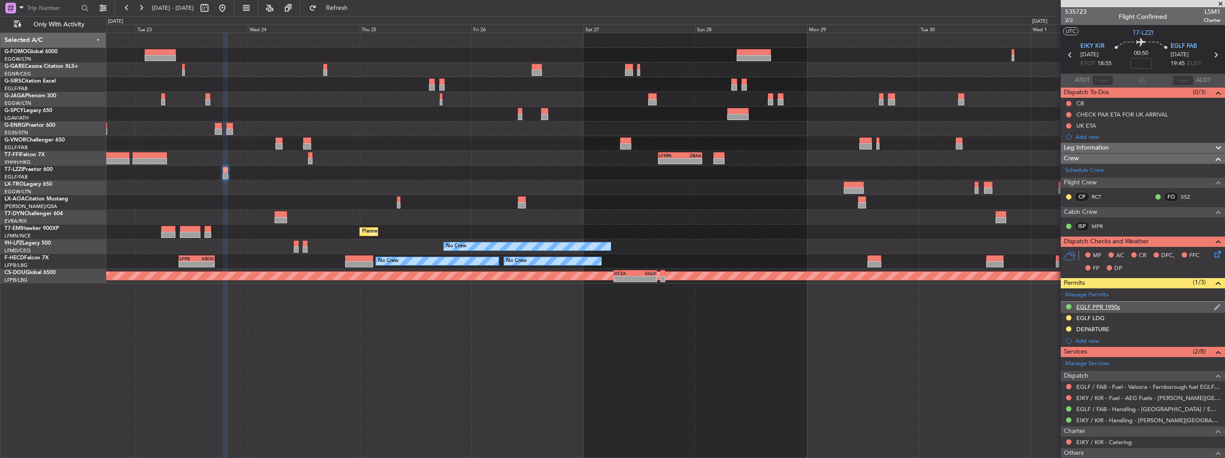
click at [1214, 305] on img at bounding box center [1217, 307] width 7 height 8
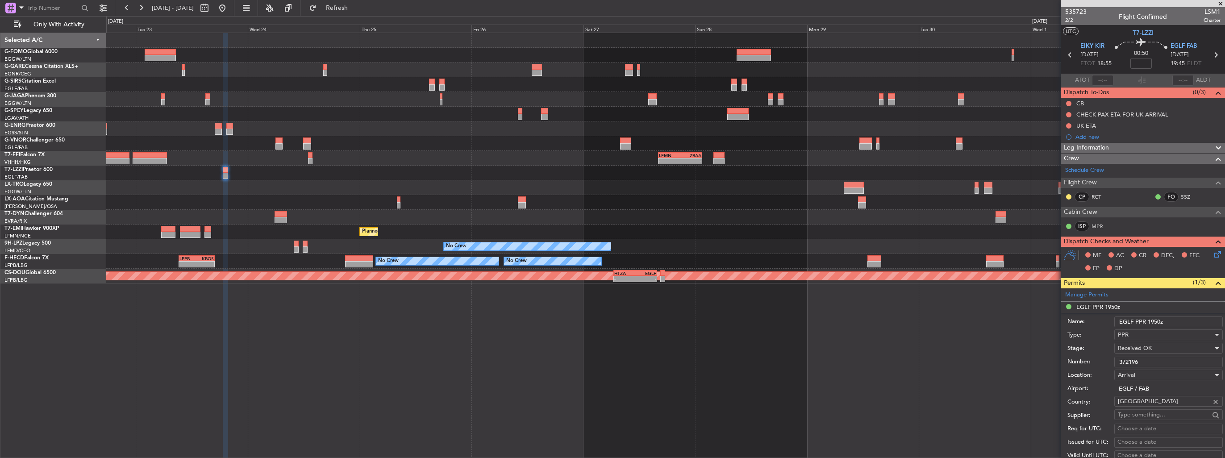
drag, startPoint x: 1148, startPoint y: 359, endPoint x: 1100, endPoint y: 368, distance: 48.6
click at [1100, 368] on form "Name: EGLF PPR 1950z Type: PPR Stage: Received OK Number: 372196 Location: Arri…" at bounding box center [1143, 446] width 164 height 267
paste input "5130"
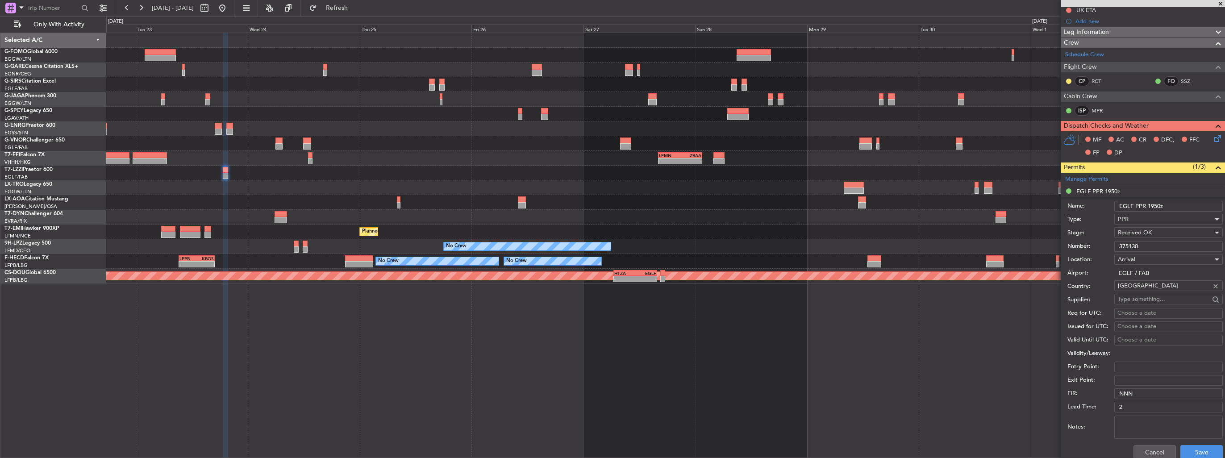
scroll to position [223, 0]
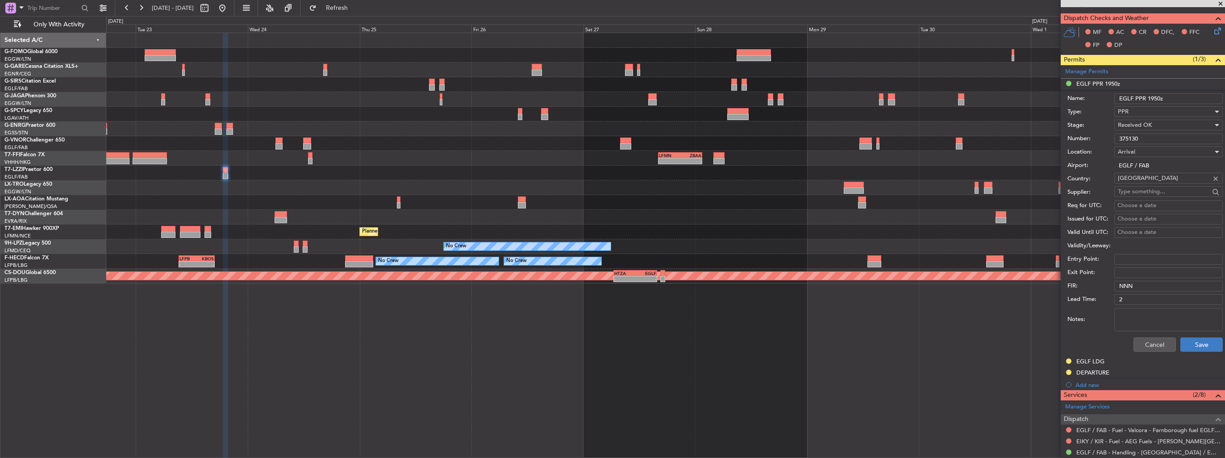
type input "375130"
click at [1197, 341] on button "Save" at bounding box center [1202, 345] width 42 height 14
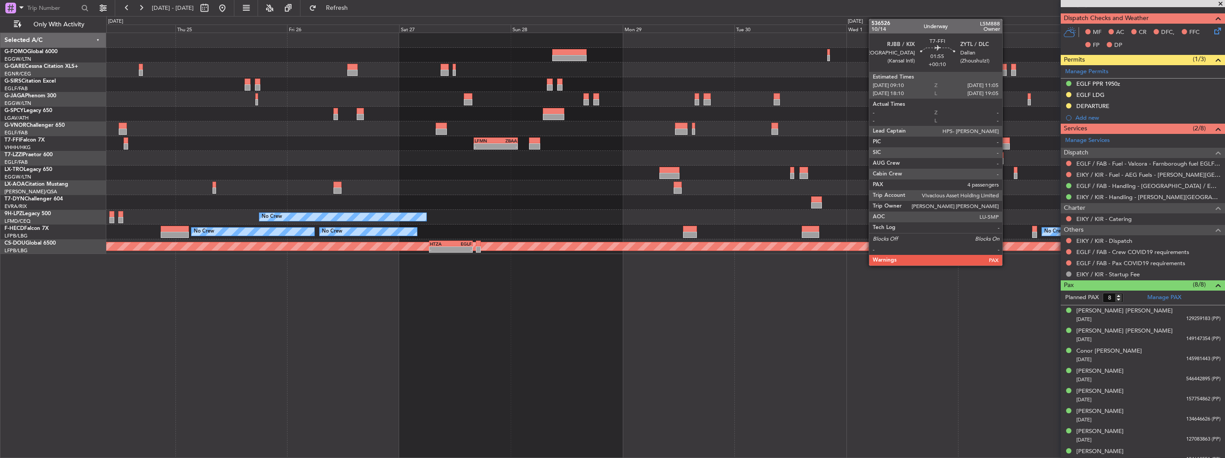
click at [1007, 144] on div at bounding box center [1005, 146] width 9 height 6
click at [1001, 154] on div at bounding box center [1000, 155] width 7 height 6
type input "+00:10"
type input "4"
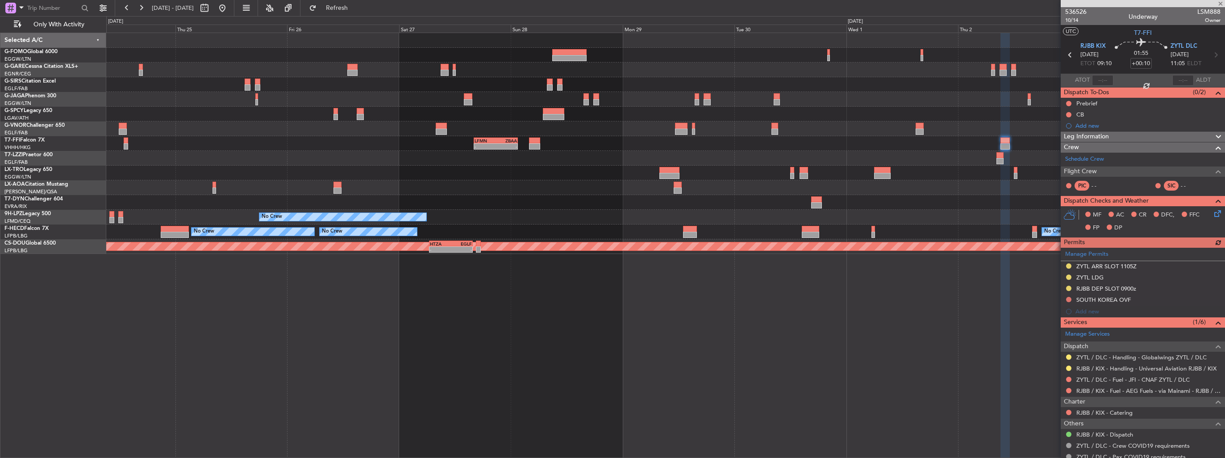
type input "2"
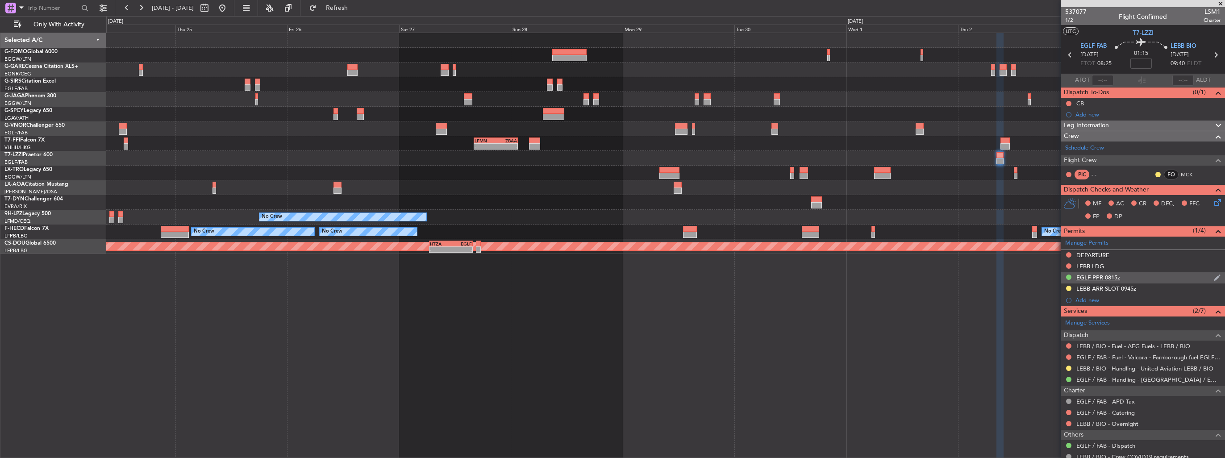
click at [1214, 277] on img at bounding box center [1217, 278] width 7 height 8
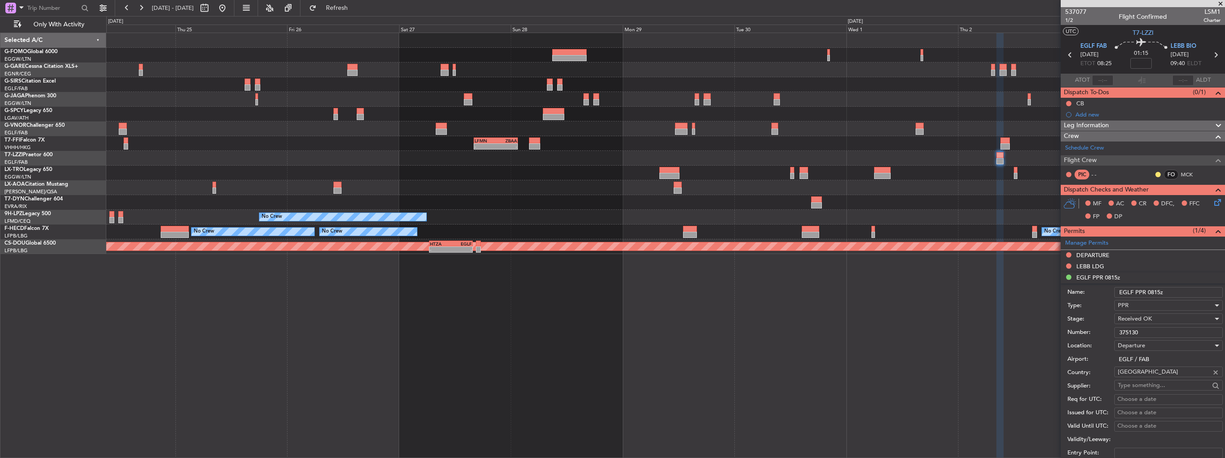
drag, startPoint x: 1132, startPoint y: 332, endPoint x: 1070, endPoint y: 333, distance: 62.5
click at [1070, 333] on div "Number: 375130" at bounding box center [1145, 332] width 155 height 13
paste input "1"
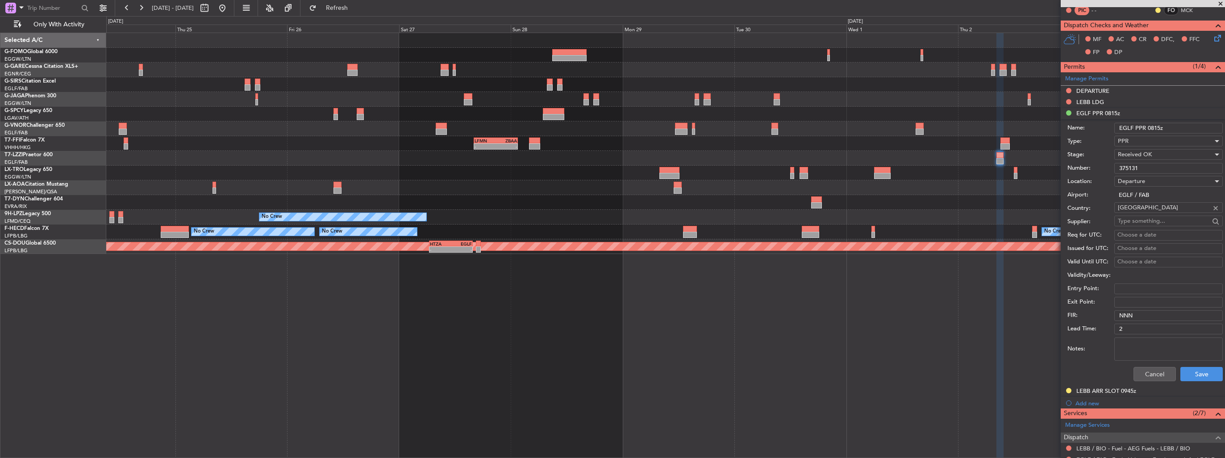
scroll to position [223, 0]
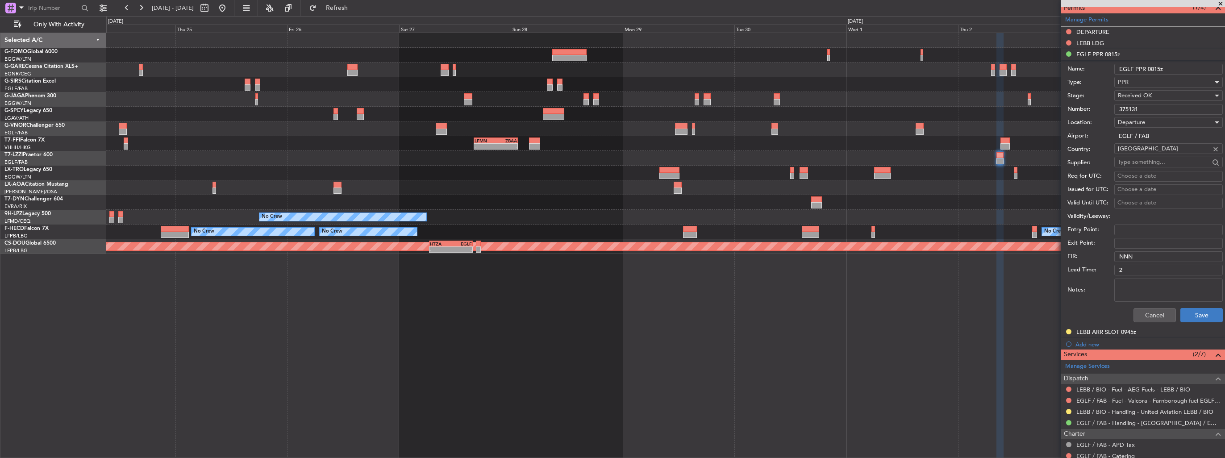
type input "375131"
click at [1188, 311] on button "Save" at bounding box center [1202, 315] width 42 height 14
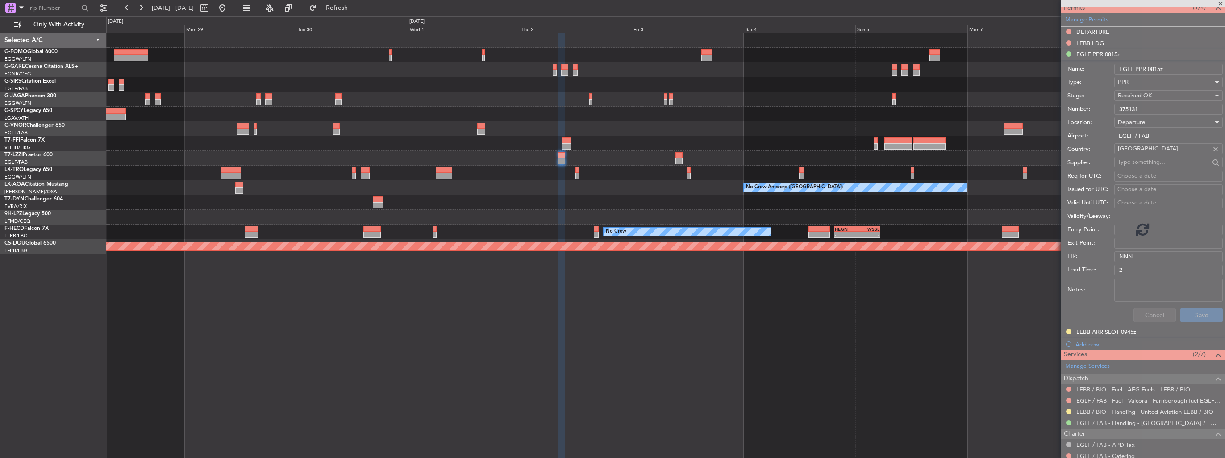
click at [333, 142] on div "LFMN 16:05 Z ZBAA 01:35 Z - - Planned Maint Geneva (Cointrin) No Crew Antwerp (…" at bounding box center [665, 143] width 1119 height 221
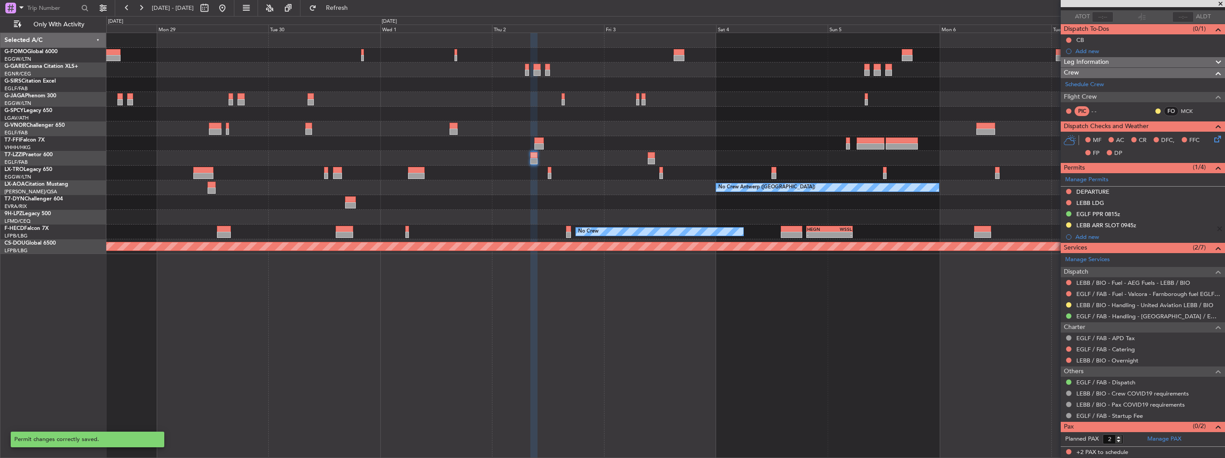
scroll to position [62, 0]
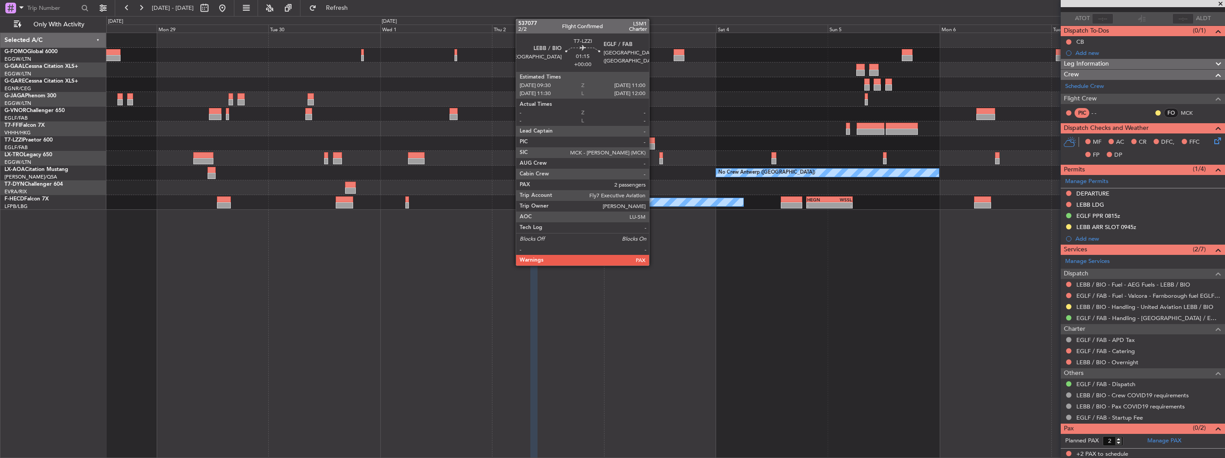
click at [653, 143] on div at bounding box center [651, 146] width 7 height 6
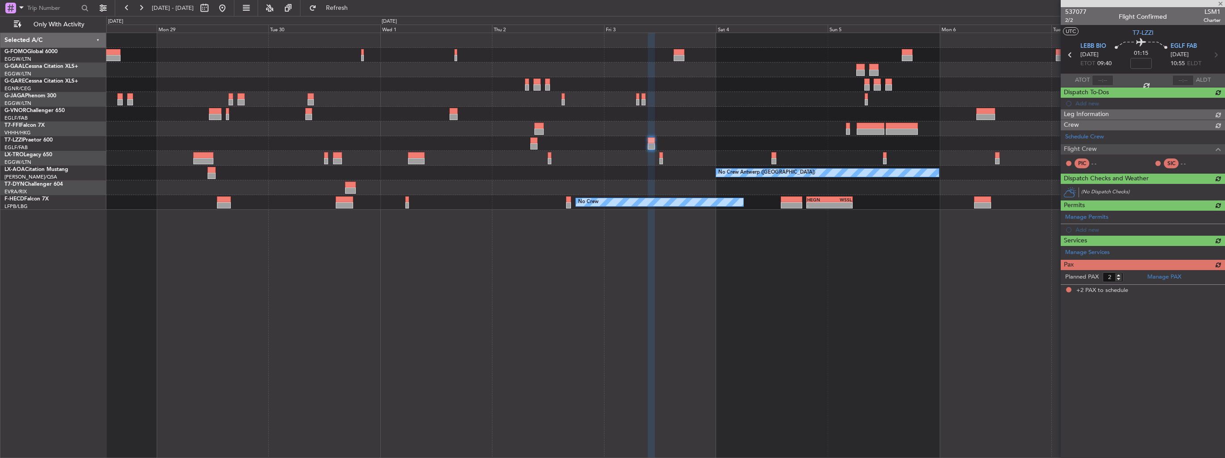
scroll to position [0, 0]
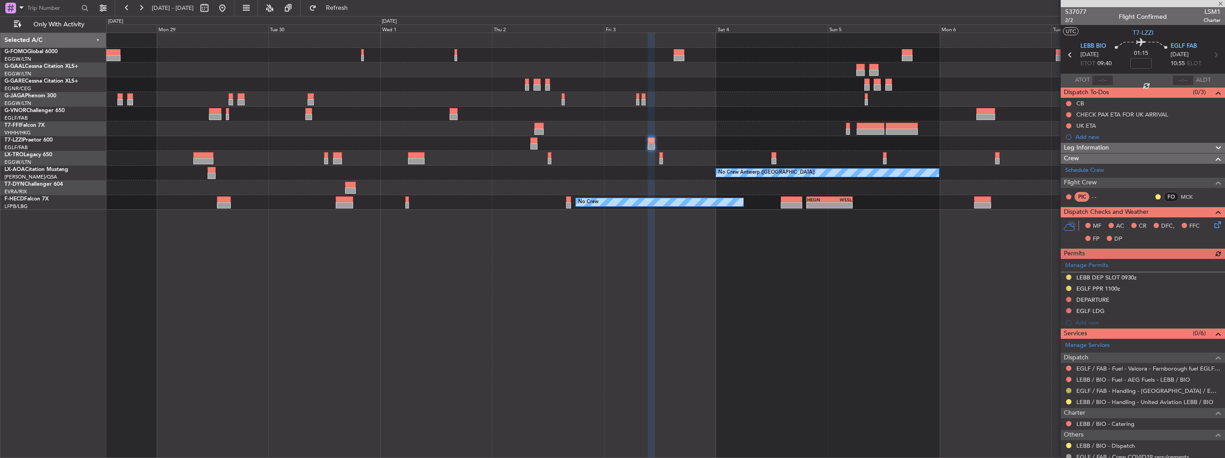
click at [1069, 392] on button at bounding box center [1068, 390] width 5 height 5
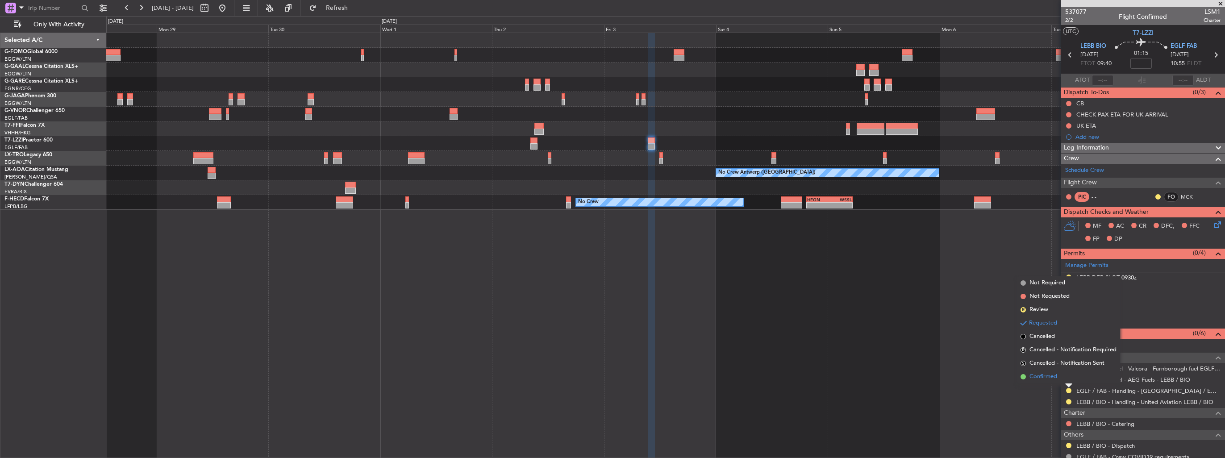
click at [1057, 379] on span "Confirmed" at bounding box center [1044, 376] width 28 height 9
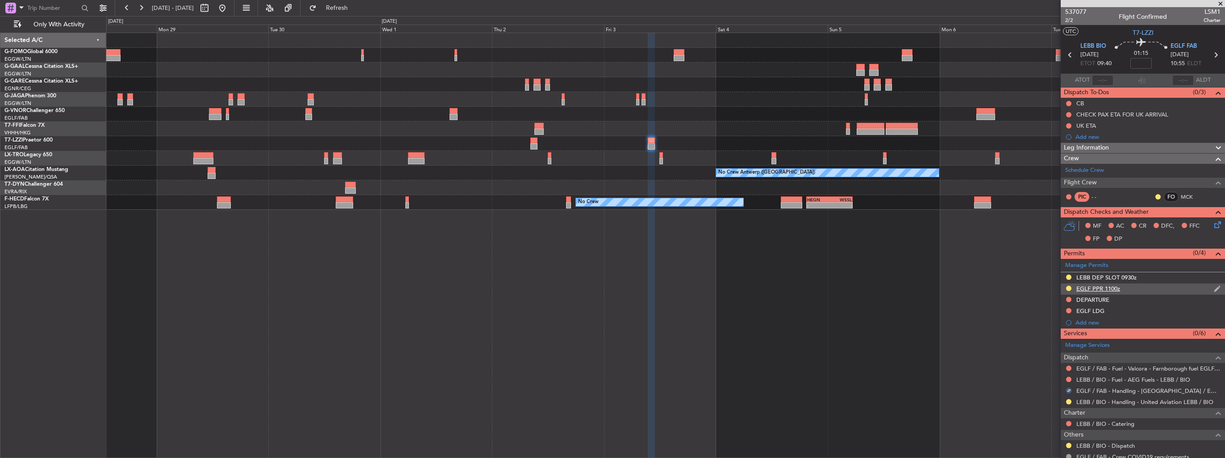
click at [1214, 287] on img at bounding box center [1217, 289] width 7 height 8
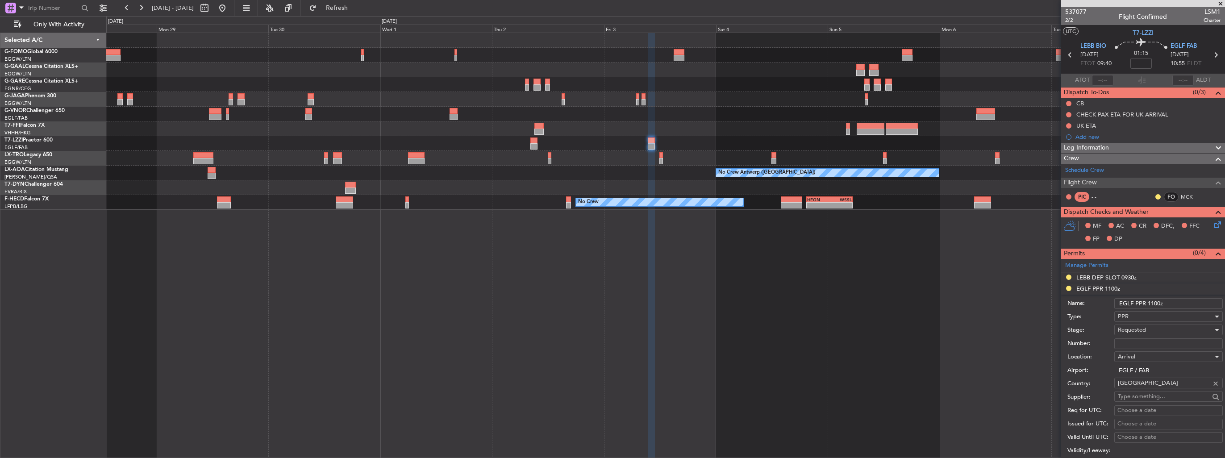
click at [1158, 340] on input "Number:" at bounding box center [1169, 343] width 109 height 11
paste input "375135"
type input "375135"
click at [1155, 330] on div "Requested" at bounding box center [1165, 329] width 95 height 13
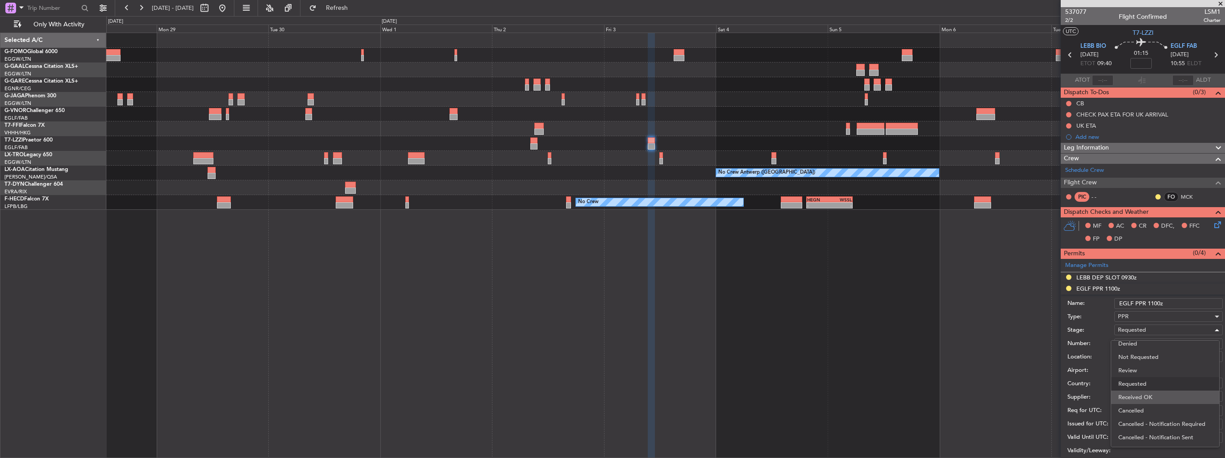
click at [1159, 398] on span "Received OK" at bounding box center [1166, 397] width 94 height 13
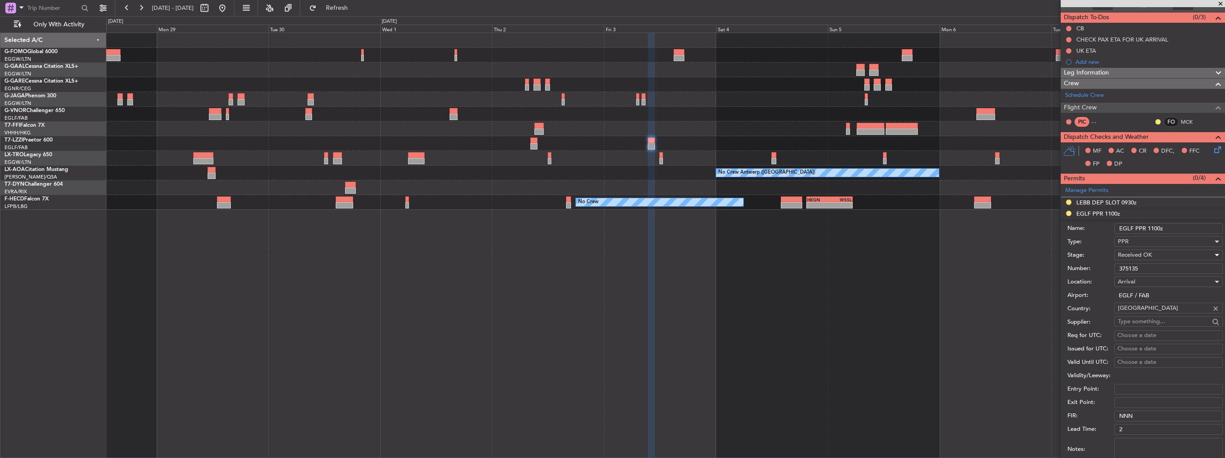
scroll to position [134, 0]
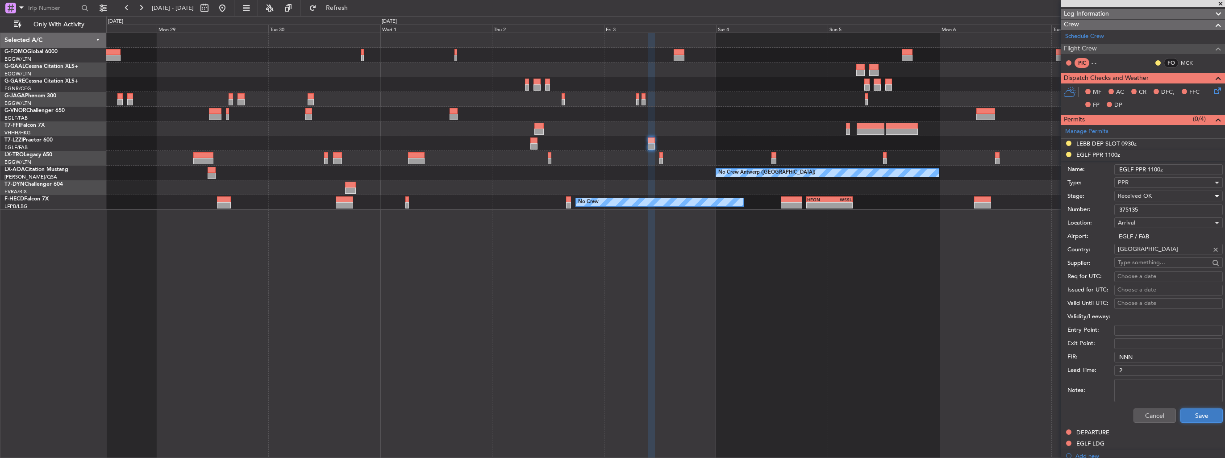
click at [1193, 418] on button "Save" at bounding box center [1202, 416] width 42 height 14
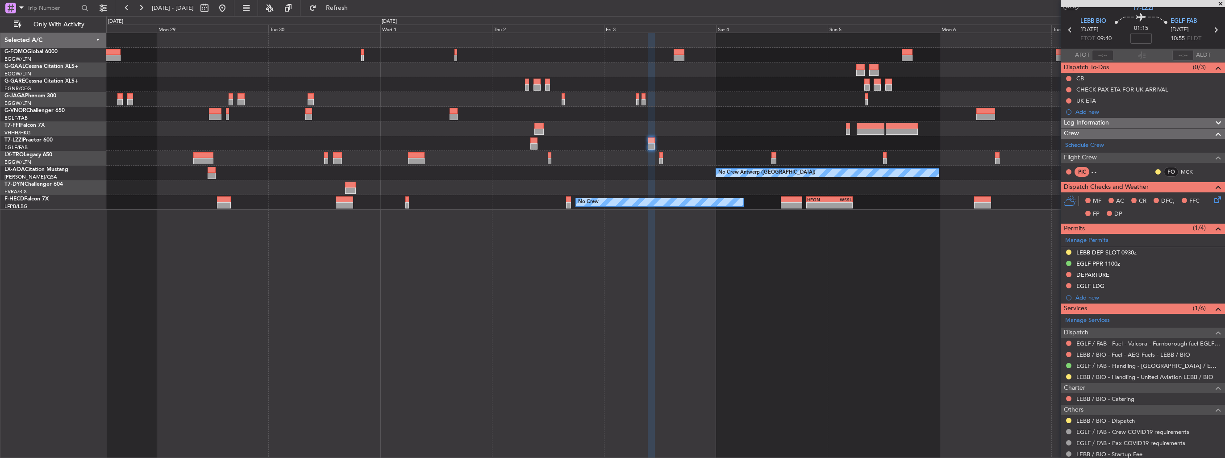
scroll to position [0, 0]
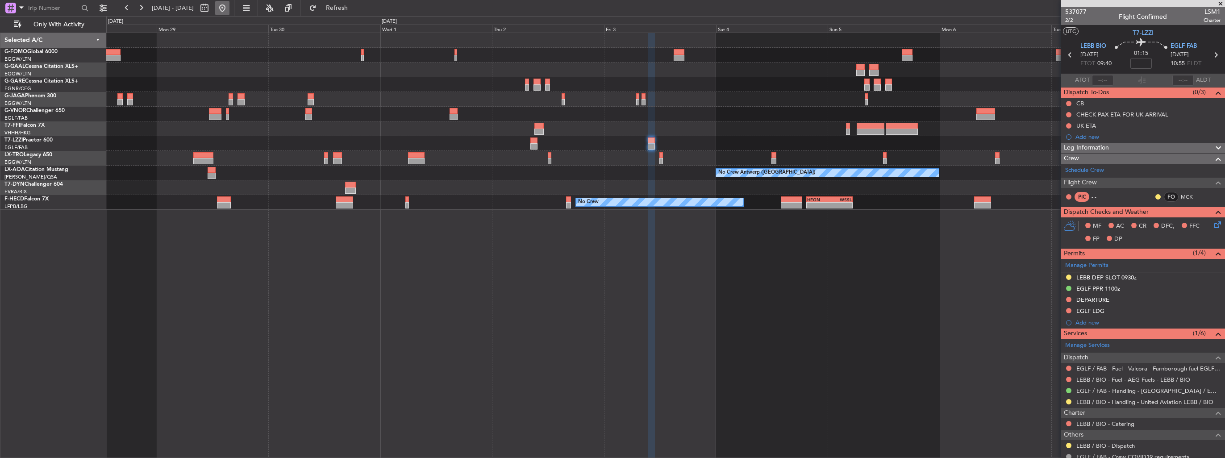
click at [230, 6] on button at bounding box center [222, 8] width 14 height 14
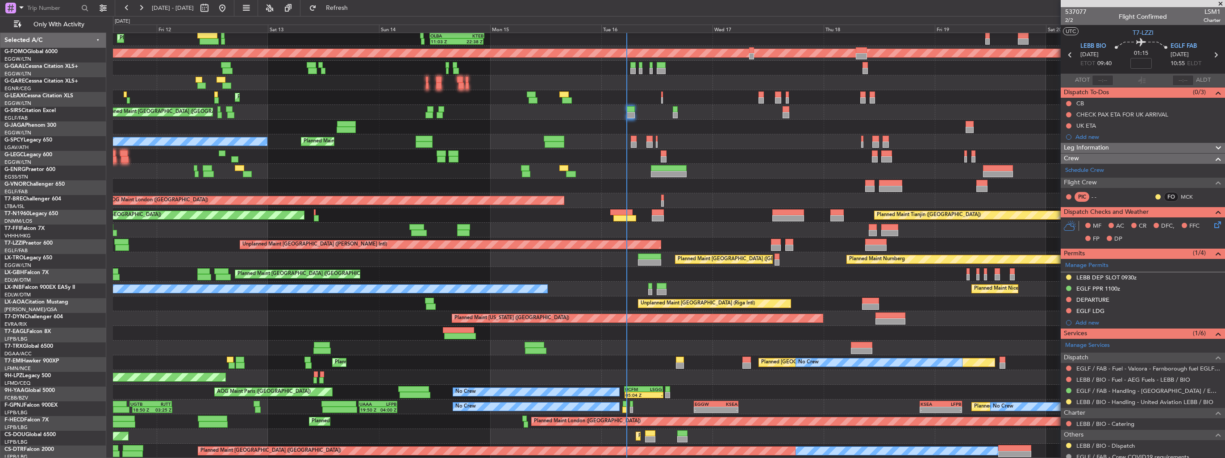
scroll to position [16, 0]
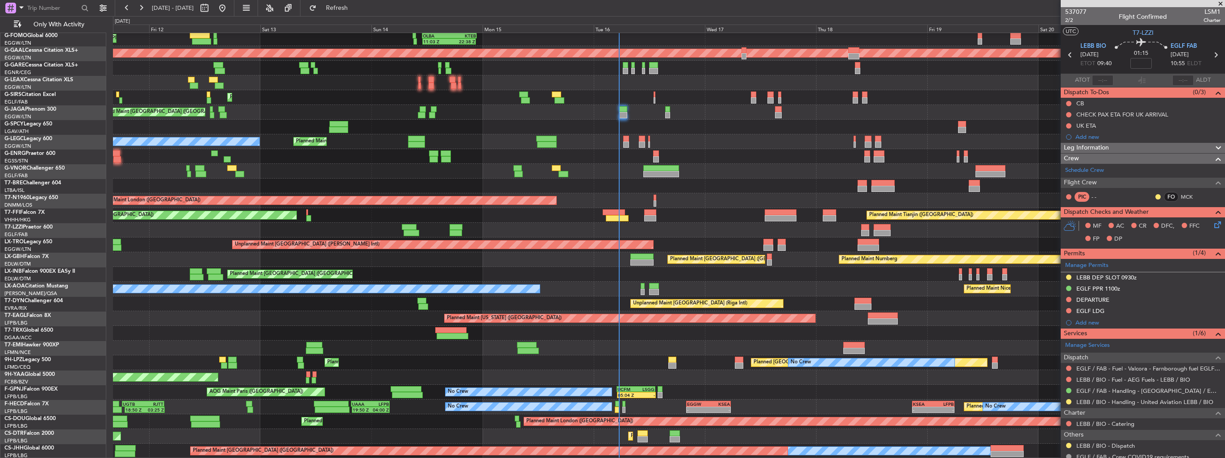
click at [489, 121] on div "Planned Maint London (Luton) 11:03 Z 22:38 Z OLBA 11:00 Z KTEB 22:45 Z Planned …" at bounding box center [669, 238] width 1112 height 442
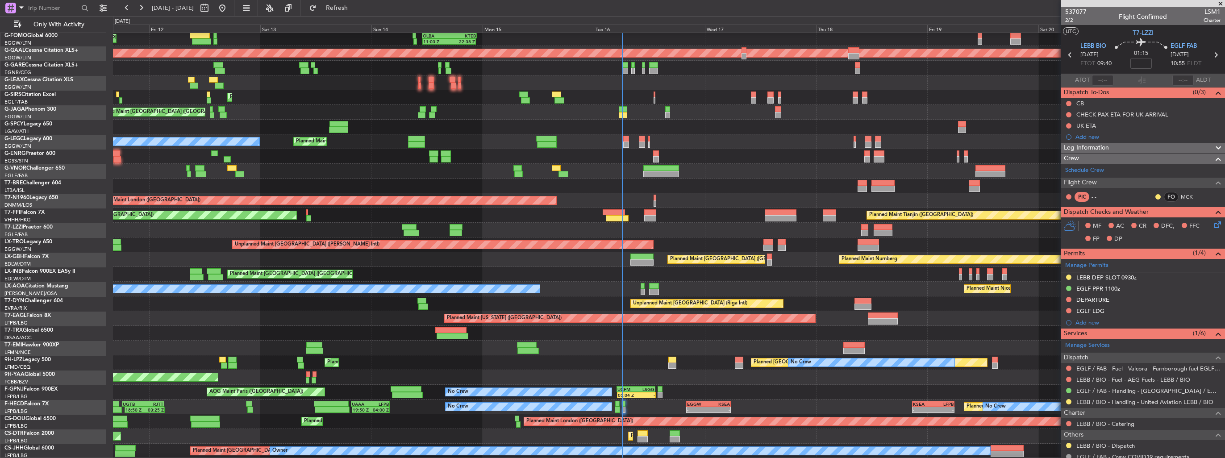
scroll to position [16, 0]
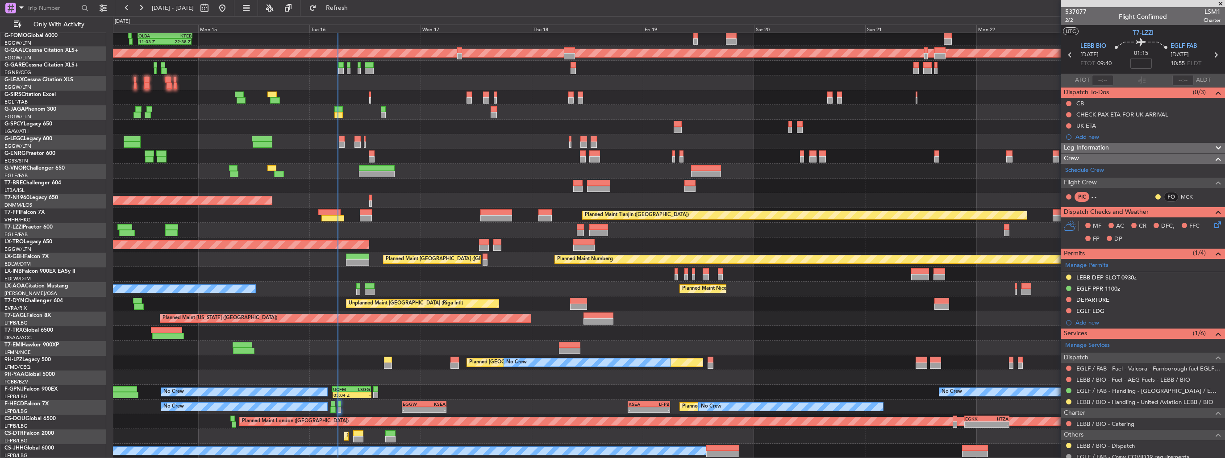
click at [448, 92] on div "11:03 Z 22:38 Z OLBA 11:00 Z KTEB 22:45 Z Planned Maint Dusseldorf Planned Main…" at bounding box center [669, 238] width 1112 height 442
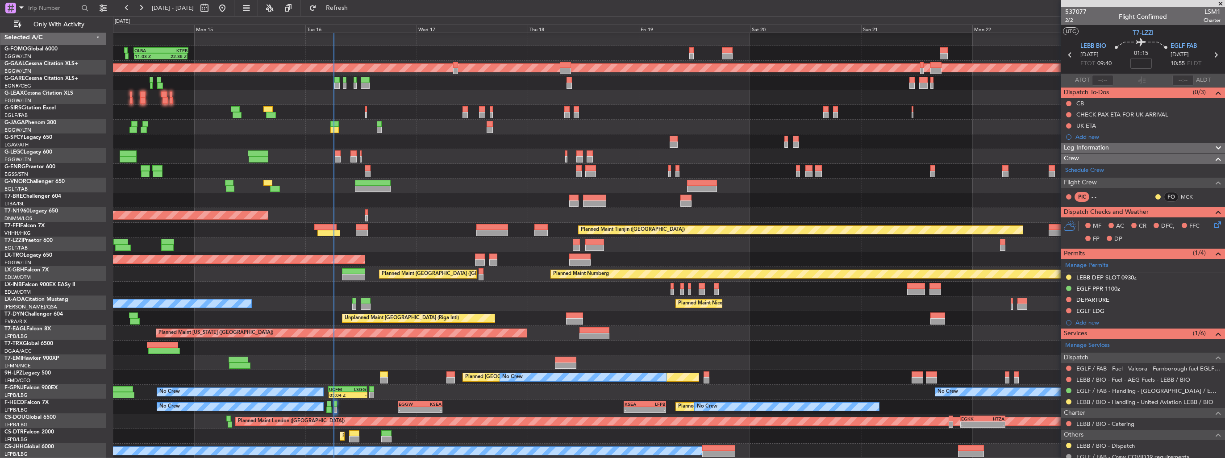
scroll to position [2, 0]
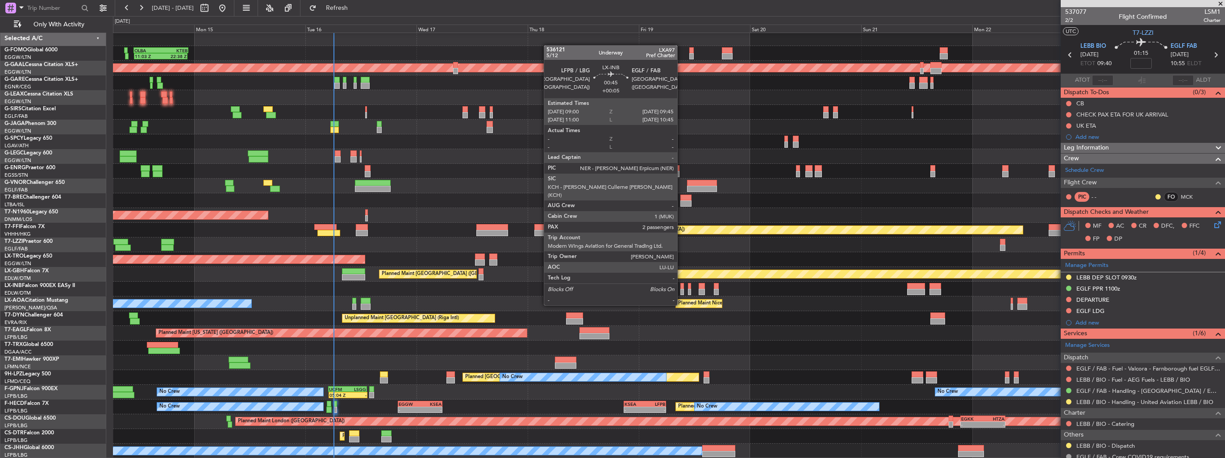
click at [681, 289] on div at bounding box center [683, 292] width 4 height 6
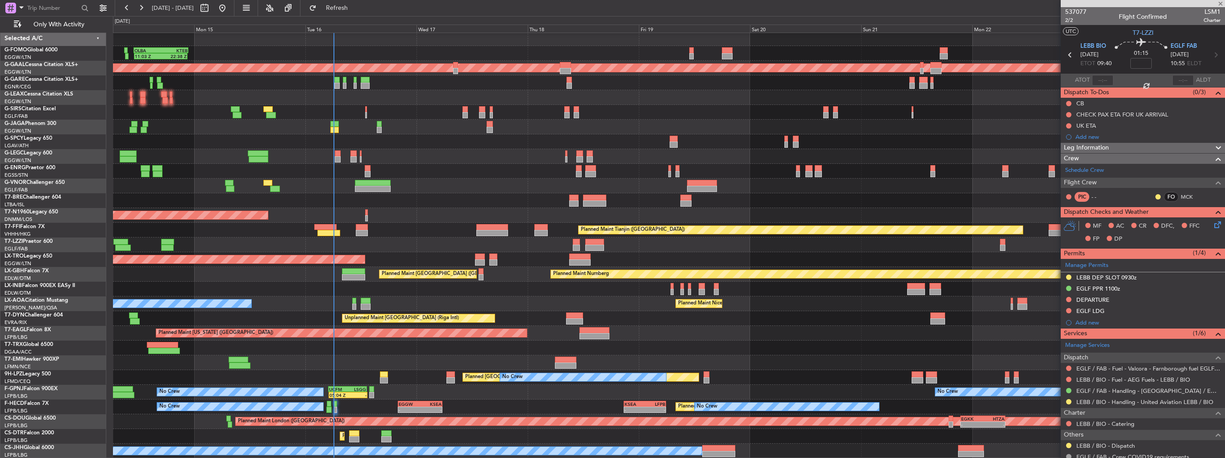
type input "+00:05"
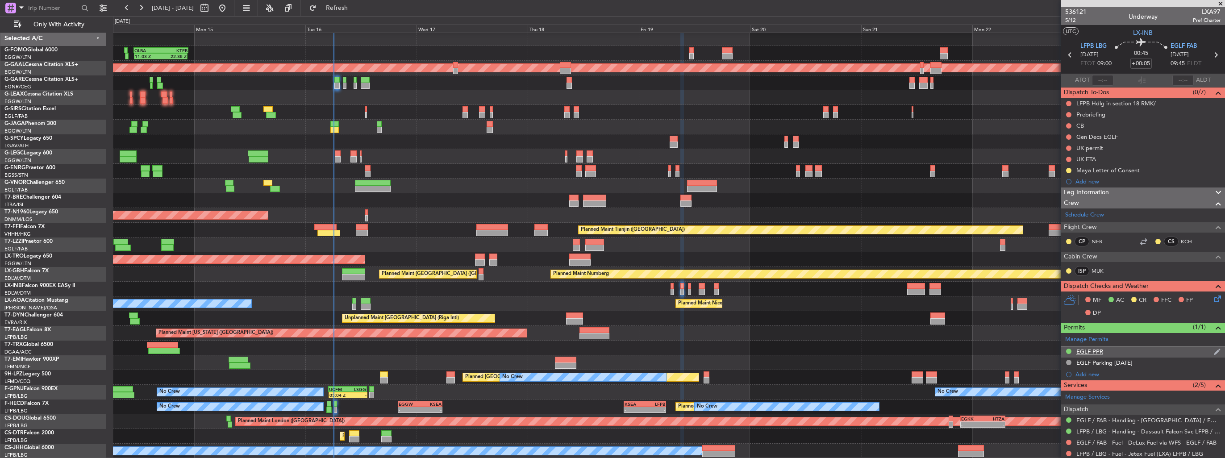
click at [1214, 349] on img at bounding box center [1217, 352] width 7 height 8
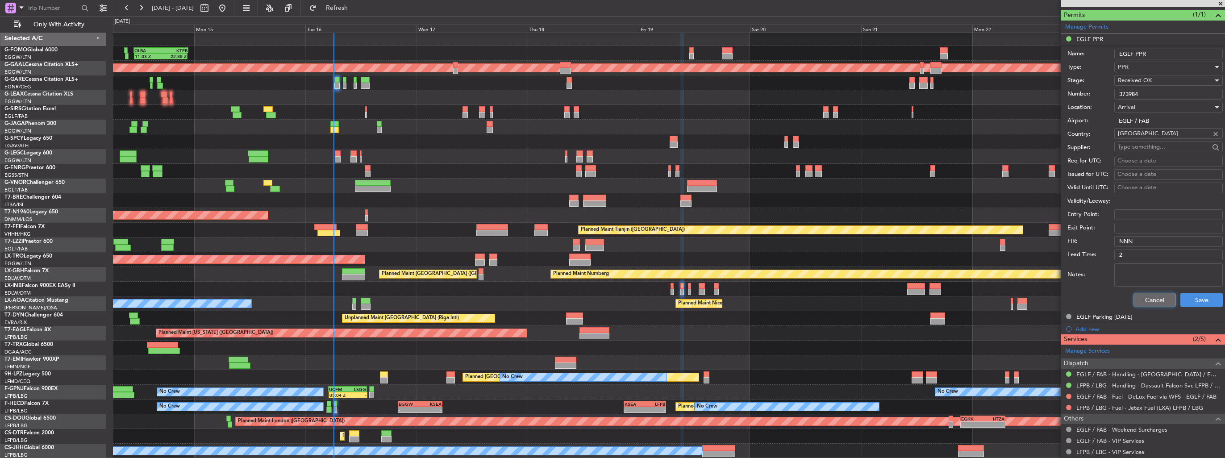
click at [1144, 293] on button "Cancel" at bounding box center [1155, 300] width 42 height 14
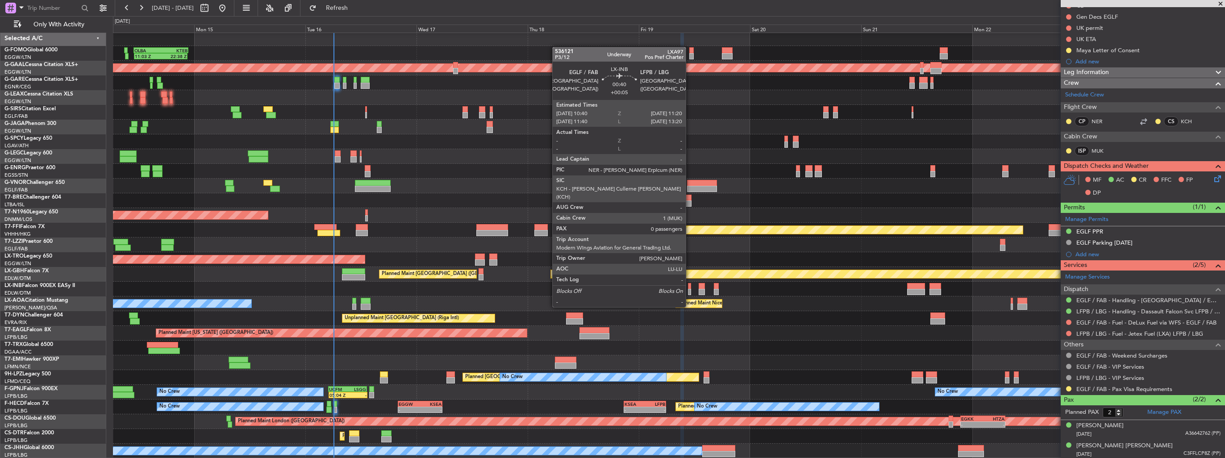
click at [690, 290] on div at bounding box center [689, 292] width 3 height 6
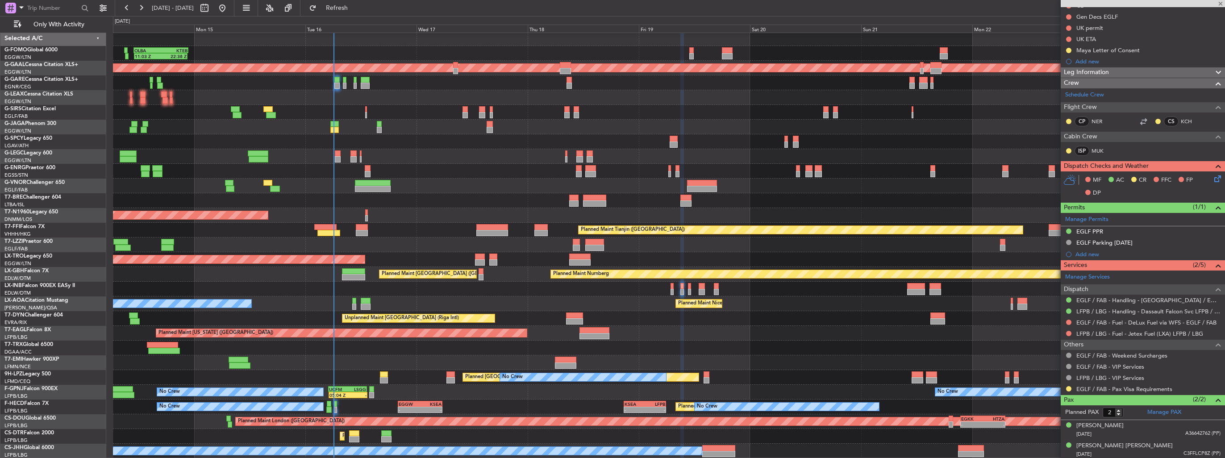
type input "0"
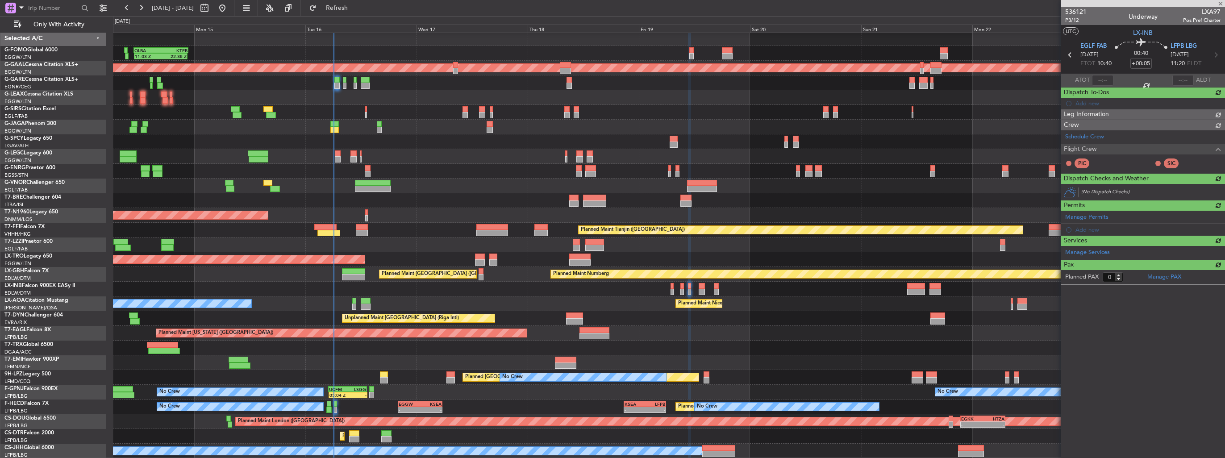
scroll to position [0, 0]
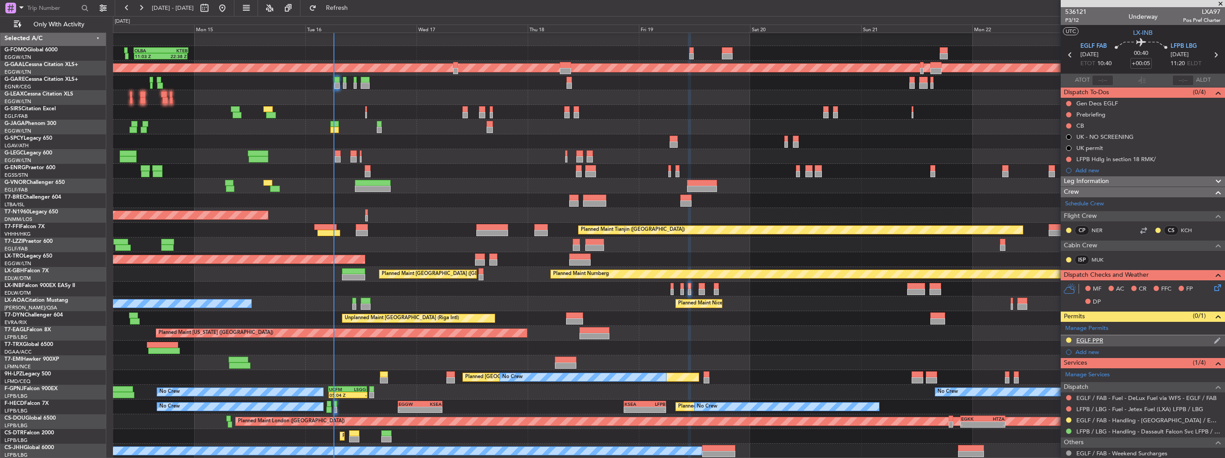
click at [1214, 338] on img at bounding box center [1217, 341] width 7 height 8
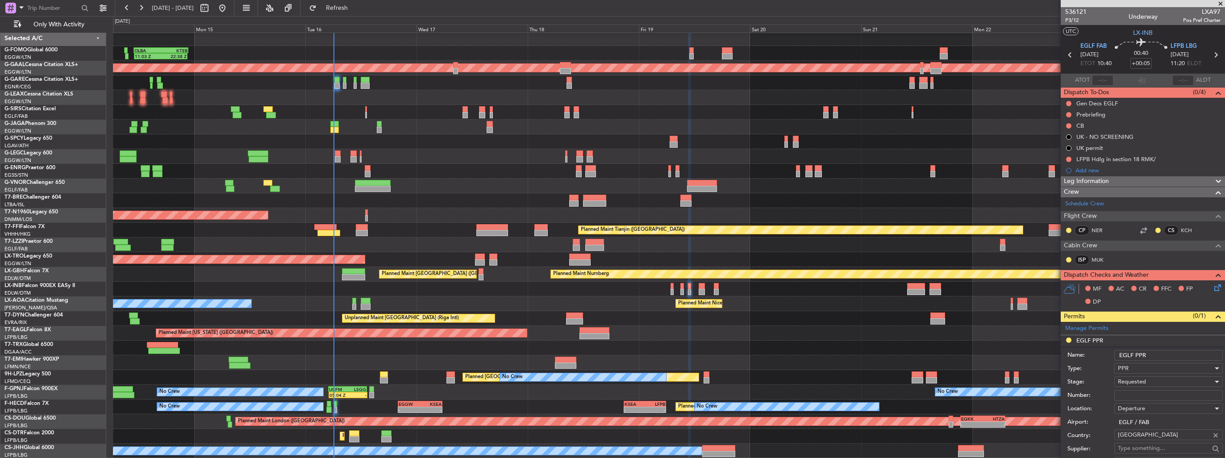
click at [1170, 392] on input "Number:" at bounding box center [1169, 395] width 109 height 11
paste input "375147"
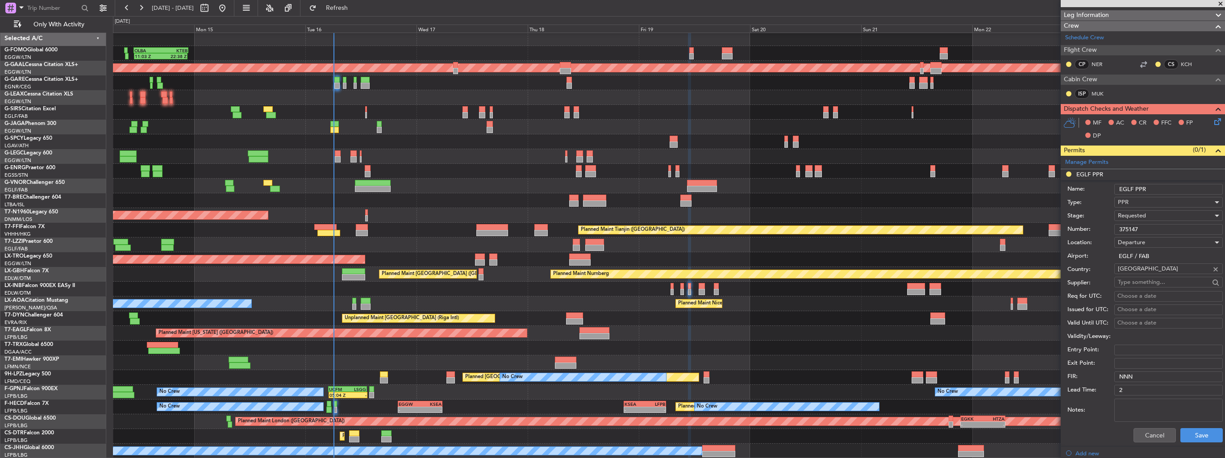
scroll to position [179, 0]
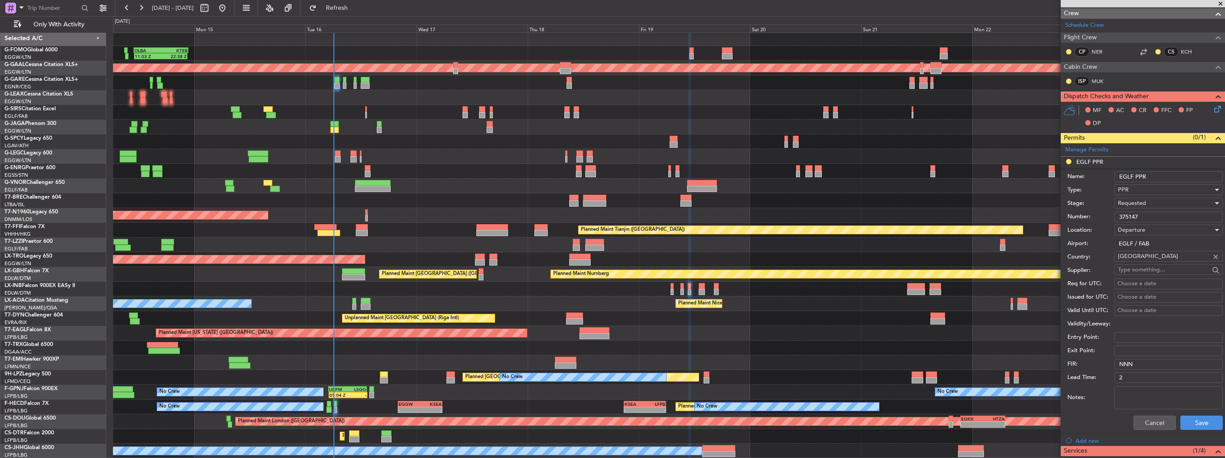
type input "375147"
click at [1151, 204] on div "Requested" at bounding box center [1165, 202] width 95 height 13
click at [1154, 254] on span "Requested" at bounding box center [1166, 257] width 94 height 13
click at [1148, 201] on div "Requested" at bounding box center [1165, 202] width 95 height 13
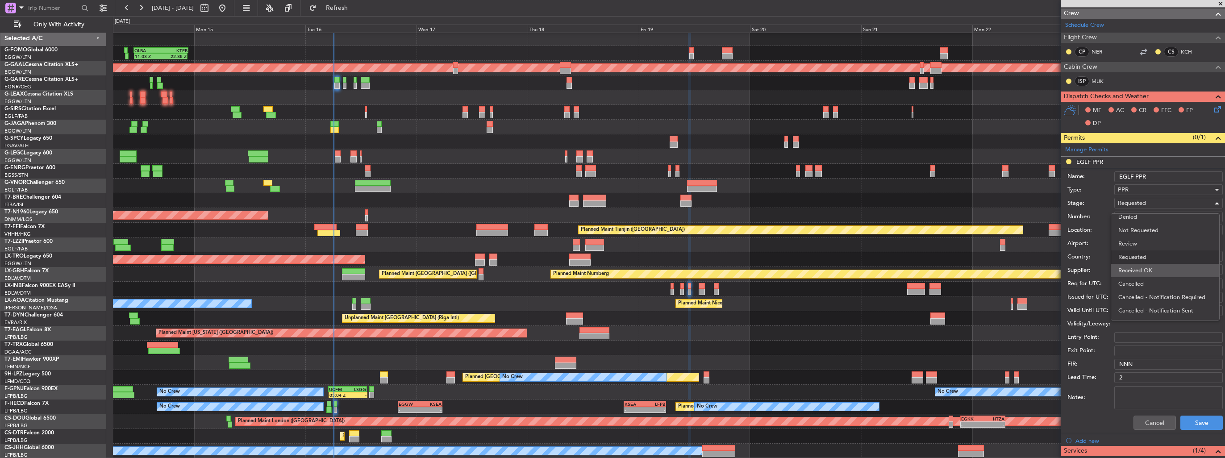
click at [1150, 272] on span "Received OK" at bounding box center [1166, 270] width 94 height 13
click at [1191, 423] on button "Save" at bounding box center [1202, 423] width 42 height 14
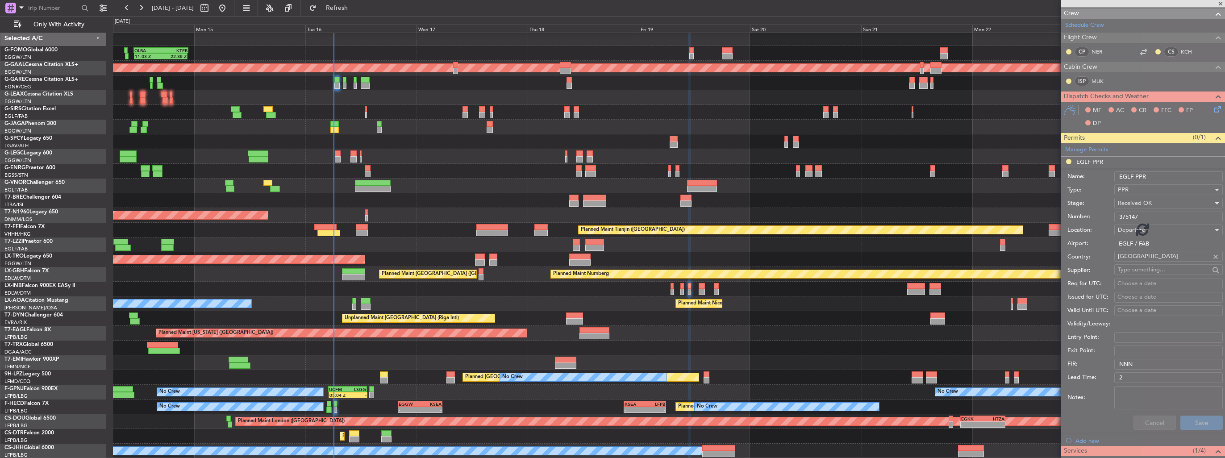
scroll to position [25, 0]
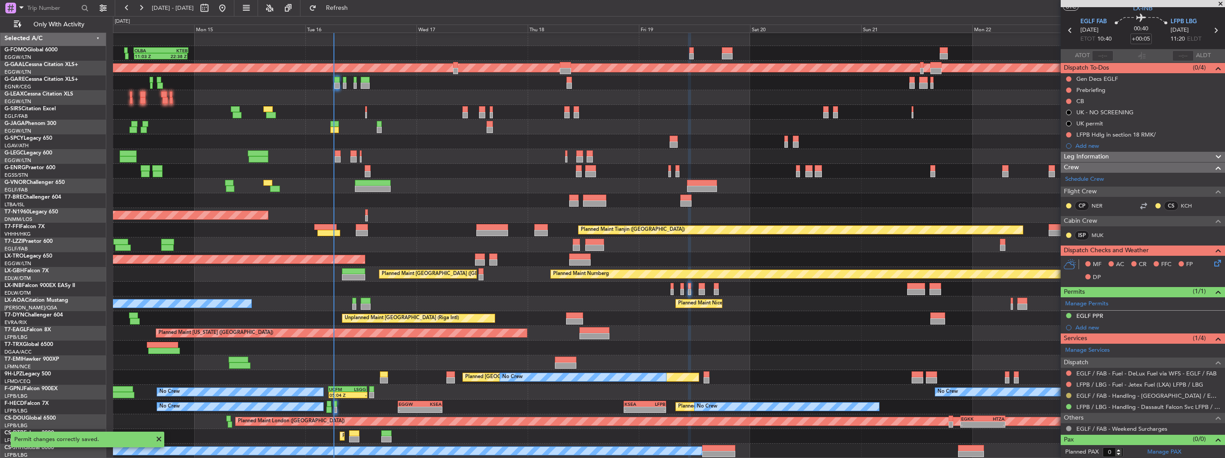
click at [1070, 396] on button at bounding box center [1068, 395] width 5 height 5
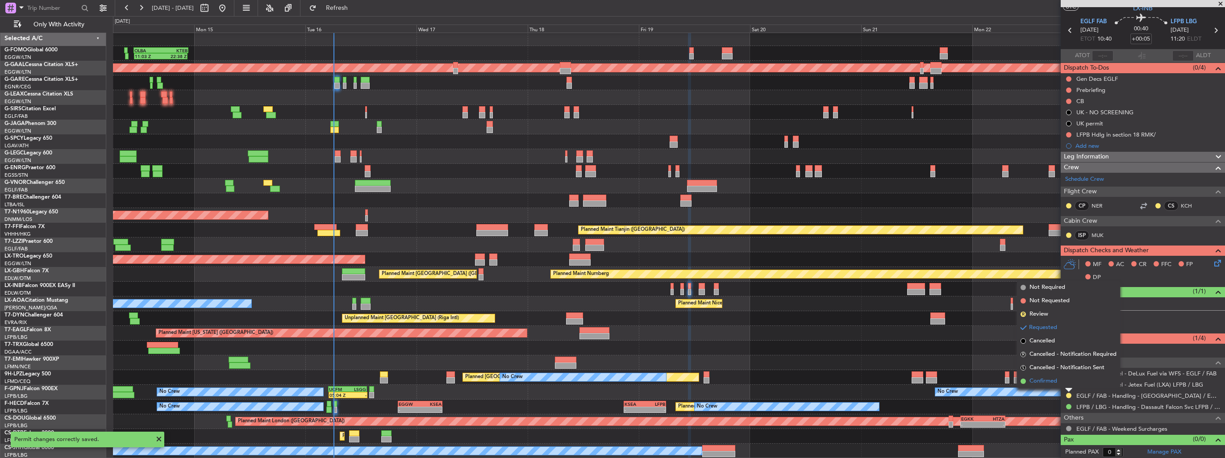
click at [1054, 384] on span "Confirmed" at bounding box center [1044, 381] width 28 height 9
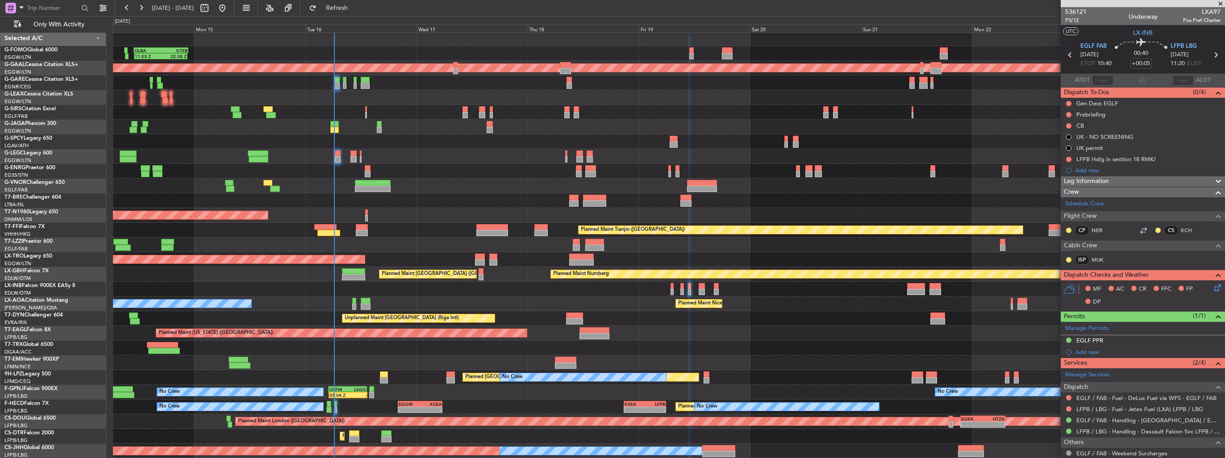
scroll to position [2, 0]
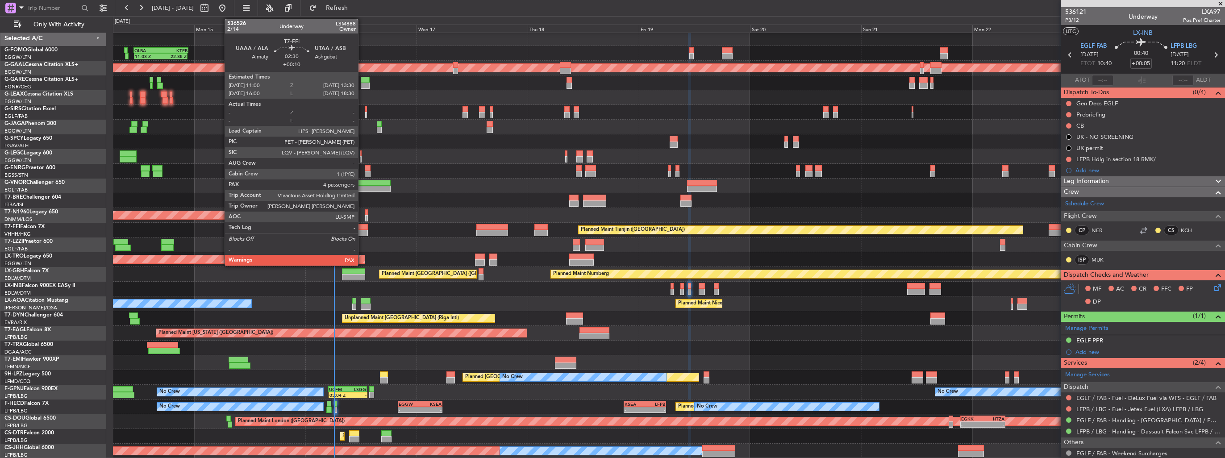
click at [362, 227] on div at bounding box center [362, 227] width 12 height 6
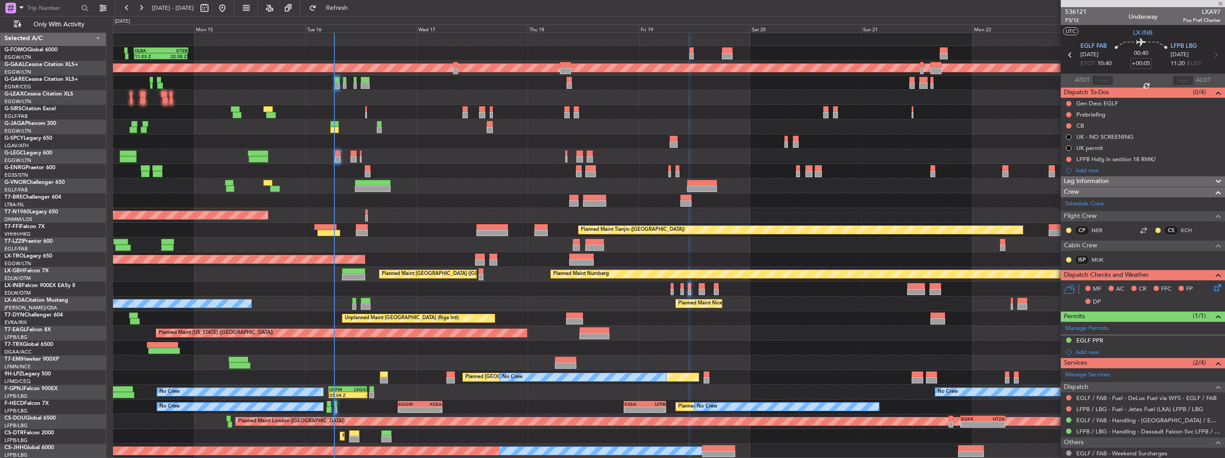
type input "+00:10"
type input "4"
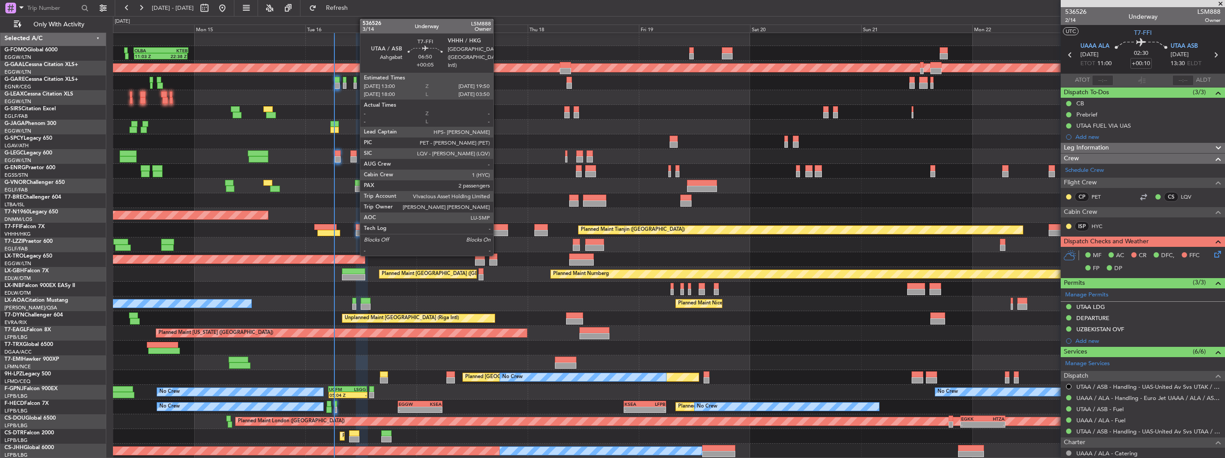
click at [497, 228] on div at bounding box center [492, 227] width 32 height 6
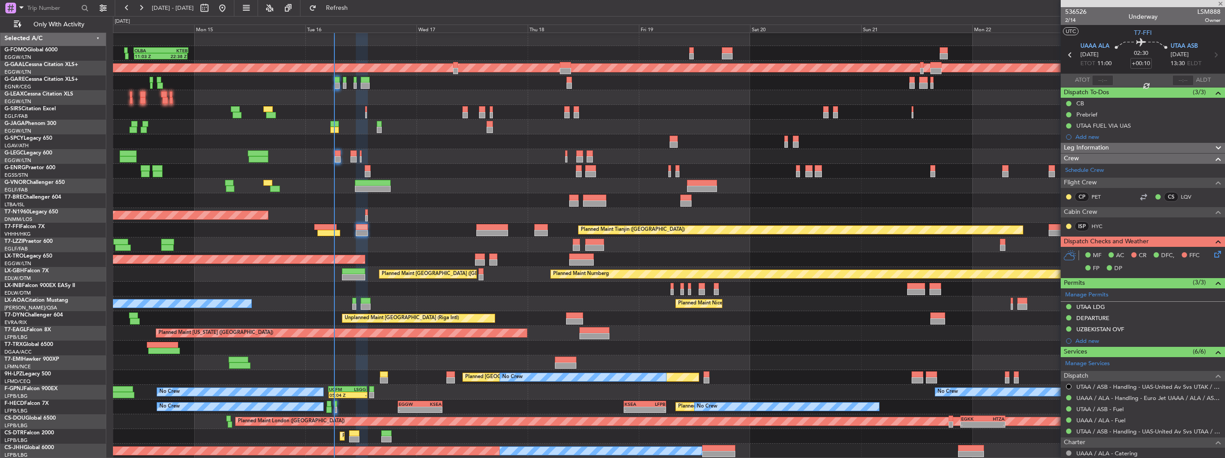
type input "+00:05"
type input "2"
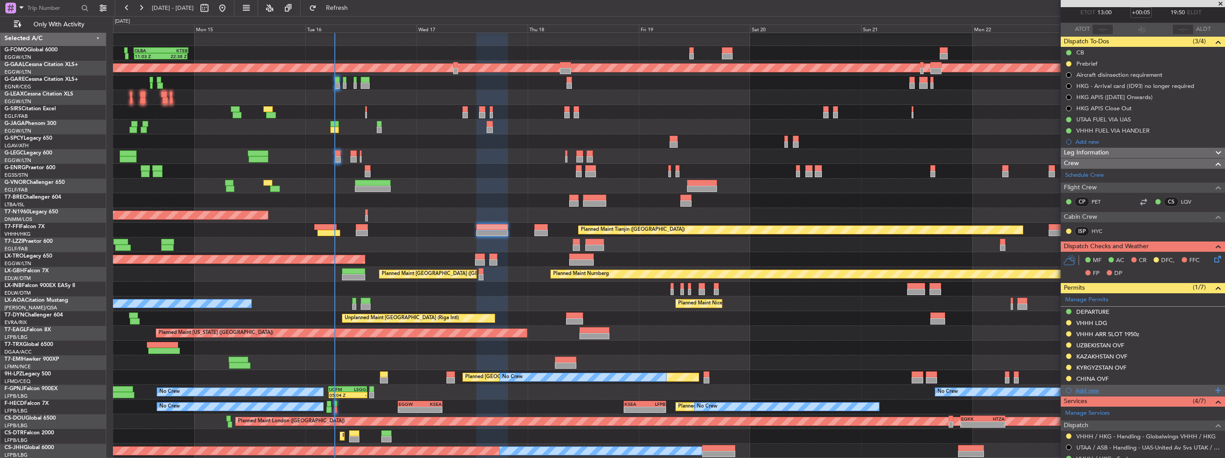
scroll to position [89, 0]
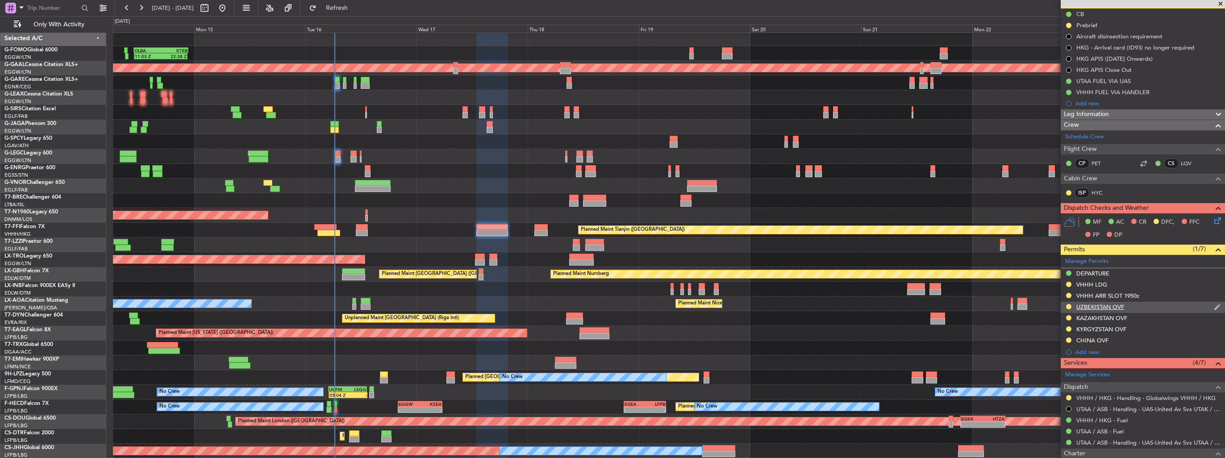
click at [1206, 306] on div "UZBEKISTAN OVF" at bounding box center [1143, 307] width 164 height 11
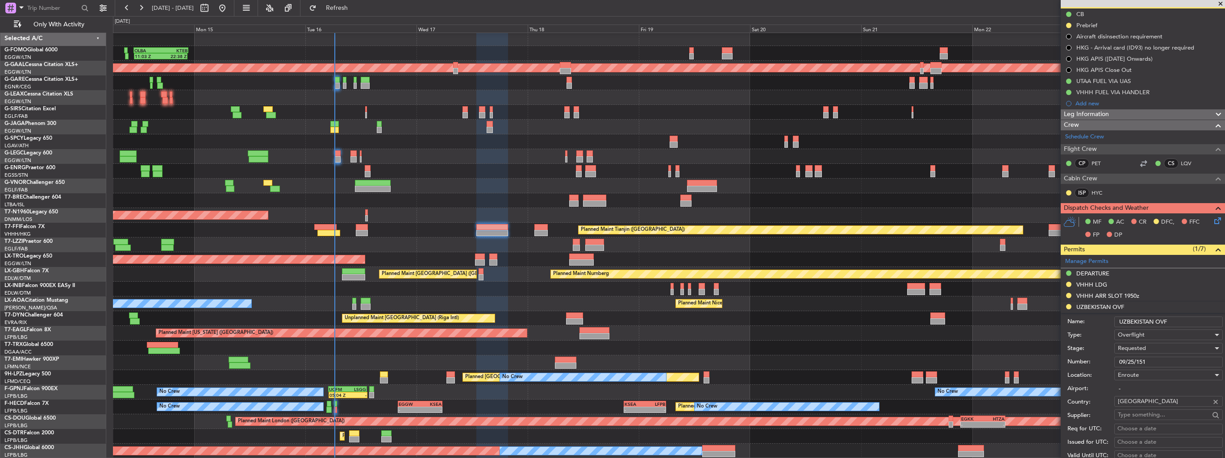
scroll to position [179, 0]
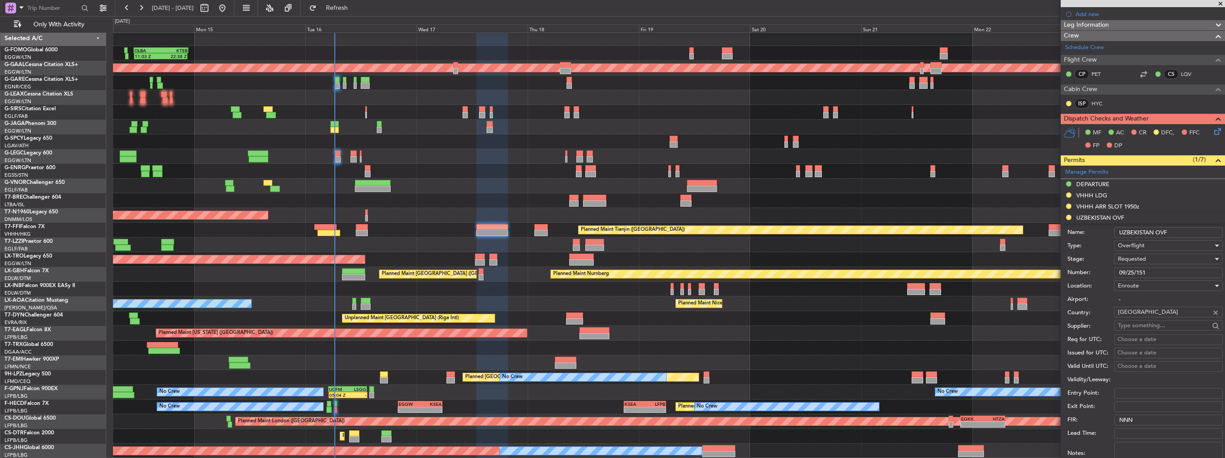
click at [1157, 260] on div "Requested" at bounding box center [1165, 258] width 95 height 13
click at [1144, 327] on span "Received OK" at bounding box center [1166, 326] width 94 height 13
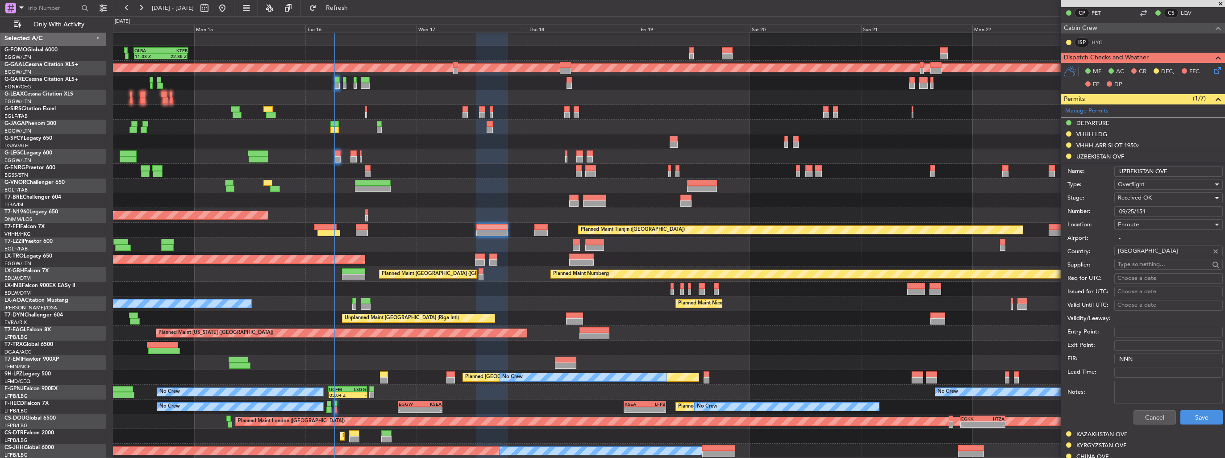
scroll to position [268, 0]
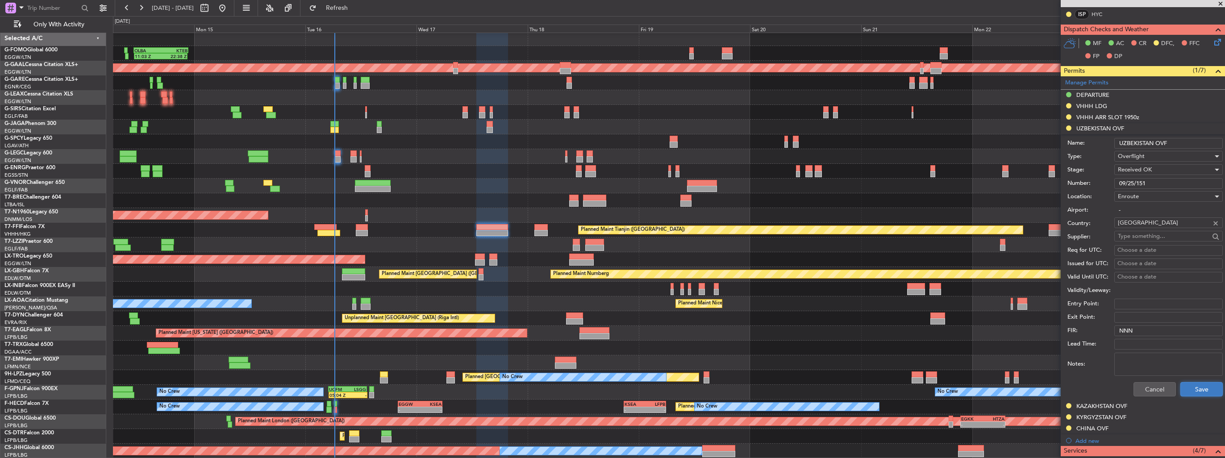
click at [1202, 386] on button "Save" at bounding box center [1202, 389] width 42 height 14
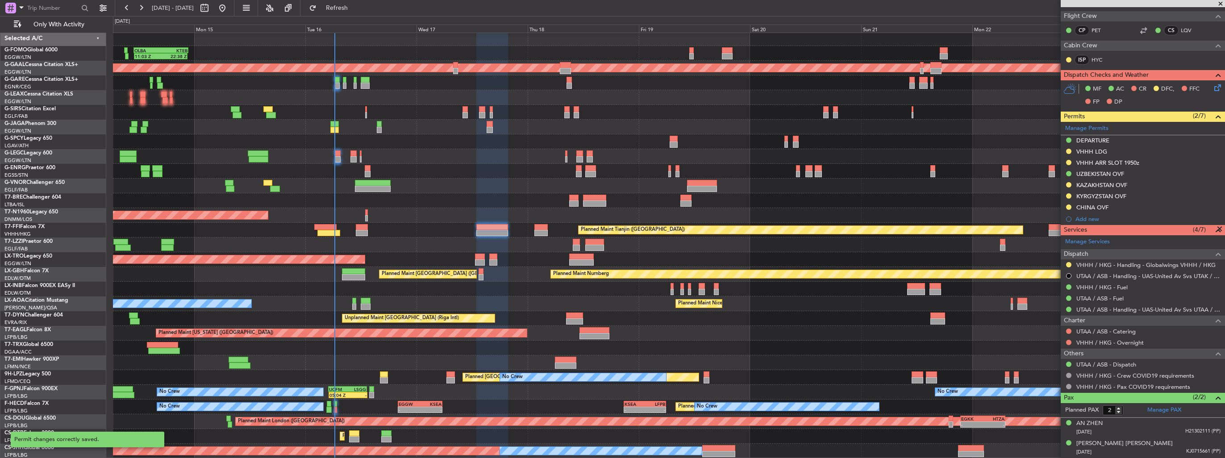
scroll to position [220, 0]
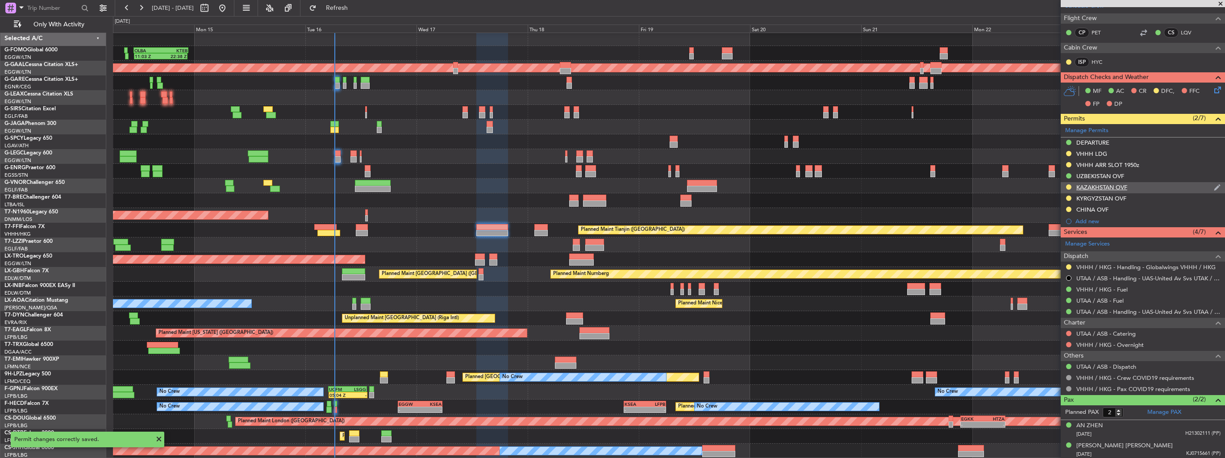
click at [1214, 186] on img at bounding box center [1217, 188] width 7 height 8
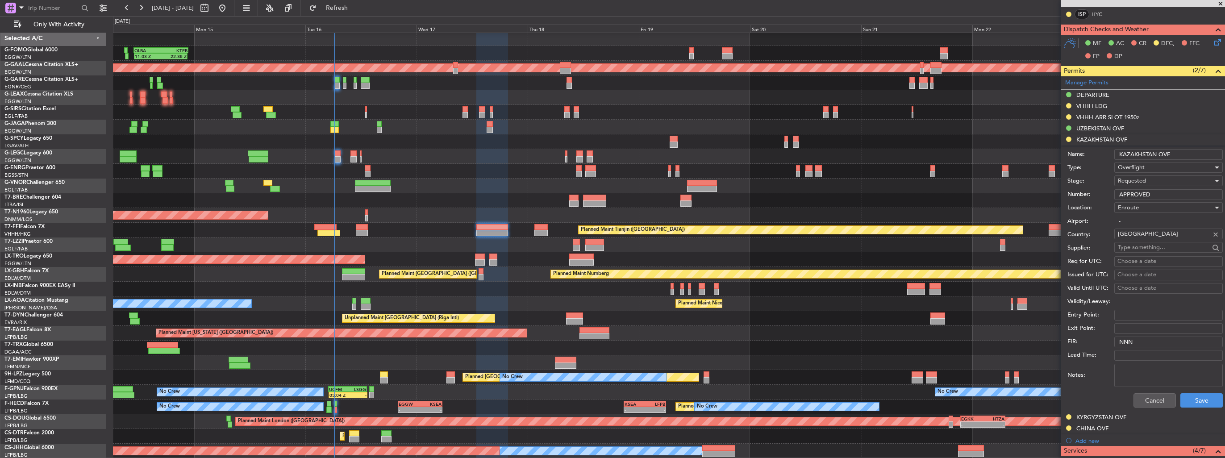
click at [1179, 184] on div "Requested" at bounding box center [1165, 180] width 95 height 13
click at [1153, 250] on span "Received OK" at bounding box center [1166, 248] width 94 height 13
click at [1199, 401] on button "Save" at bounding box center [1202, 400] width 42 height 14
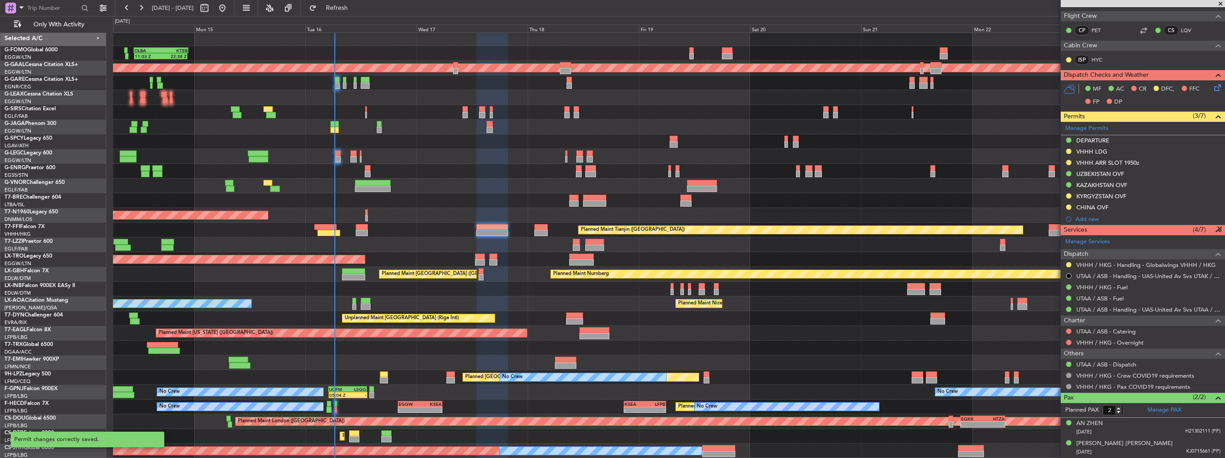
scroll to position [220, 0]
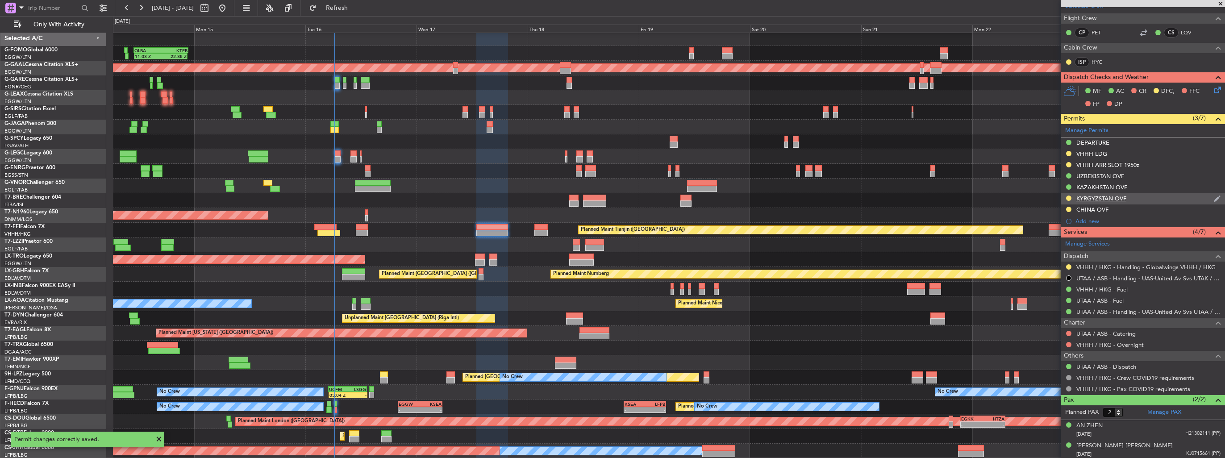
click at [1214, 196] on img at bounding box center [1217, 199] width 7 height 8
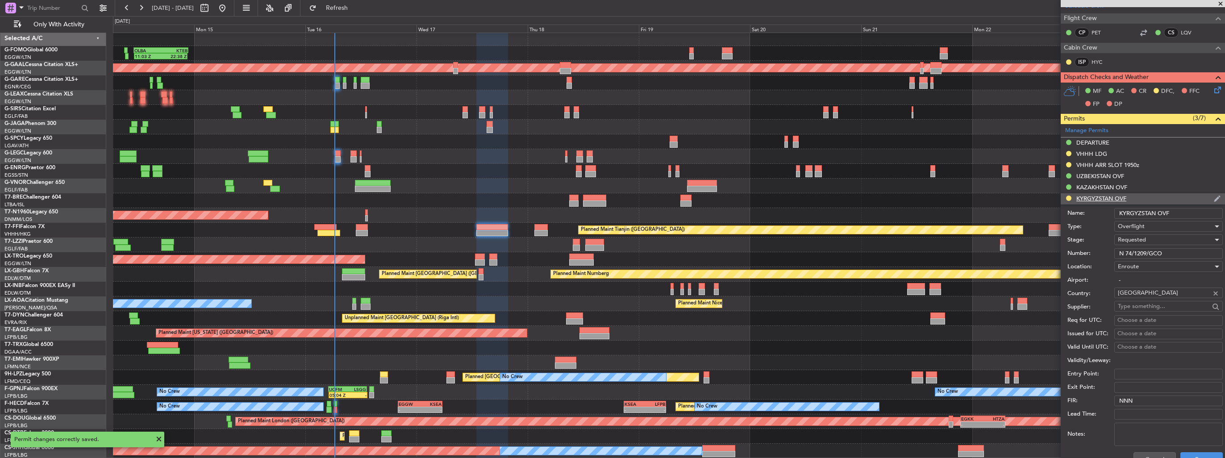
scroll to position [268, 0]
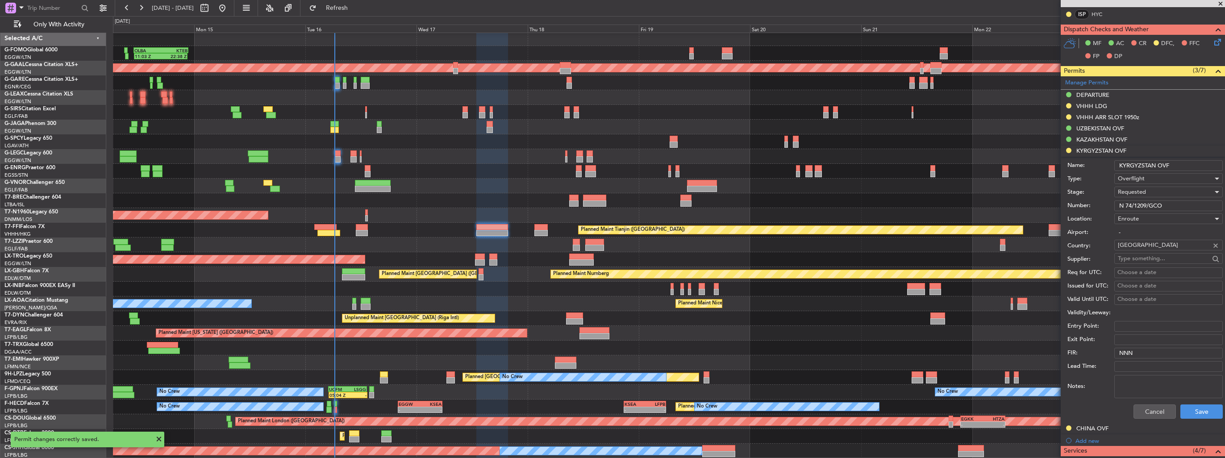
click at [1161, 193] on div "Requested" at bounding box center [1165, 191] width 95 height 13
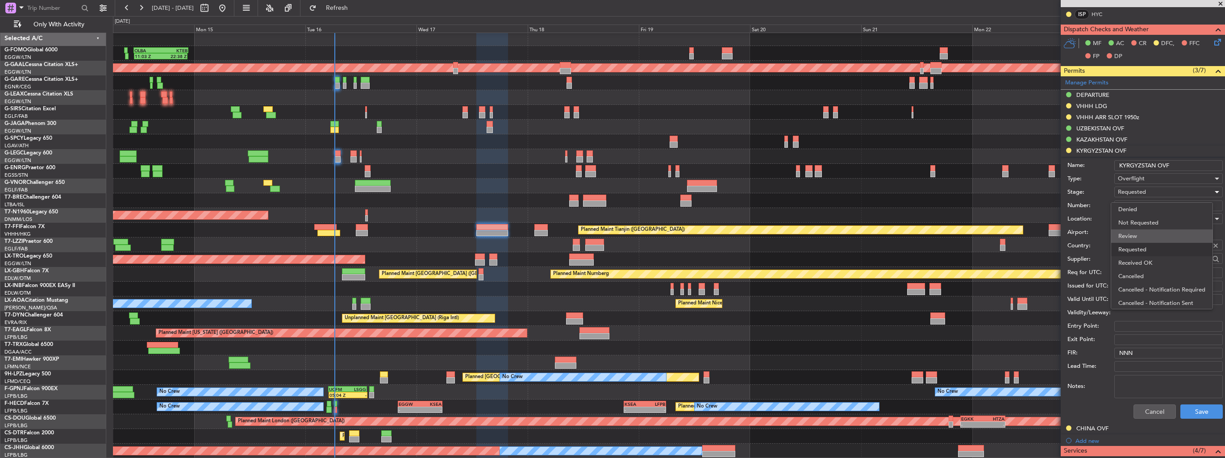
scroll to position [4, 0]
click at [1153, 262] on span "Received OK" at bounding box center [1166, 259] width 94 height 13
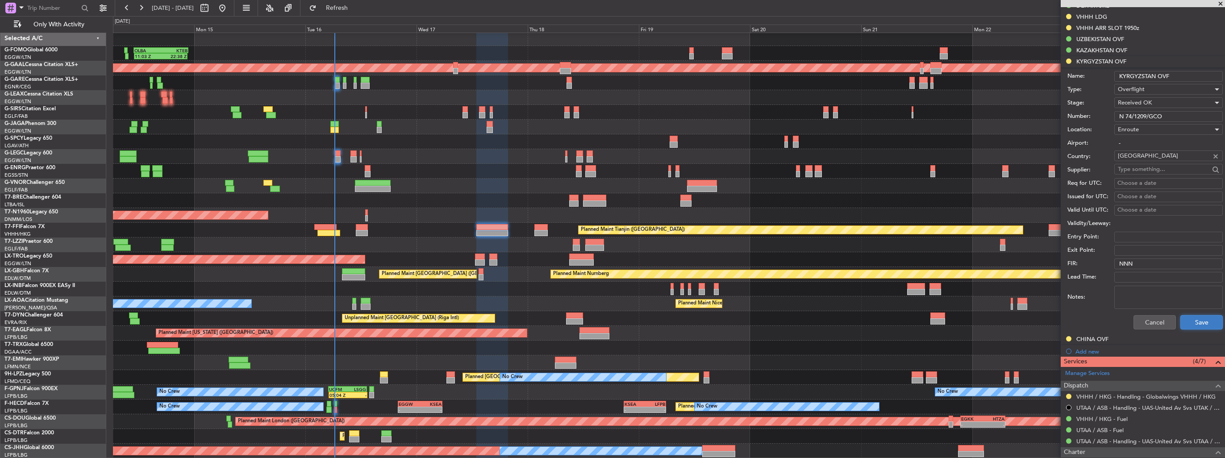
click at [1193, 324] on button "Save" at bounding box center [1202, 322] width 42 height 14
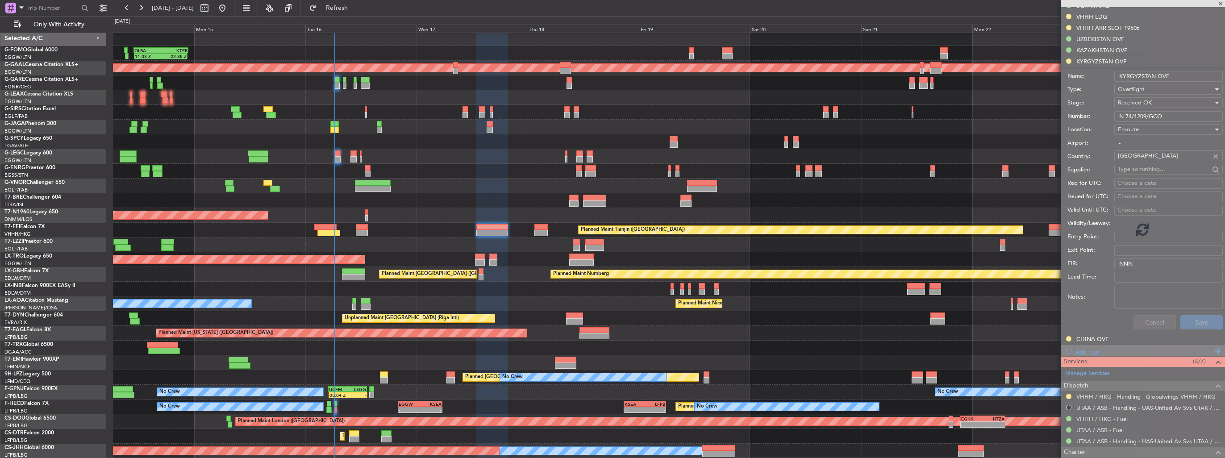
scroll to position [220, 0]
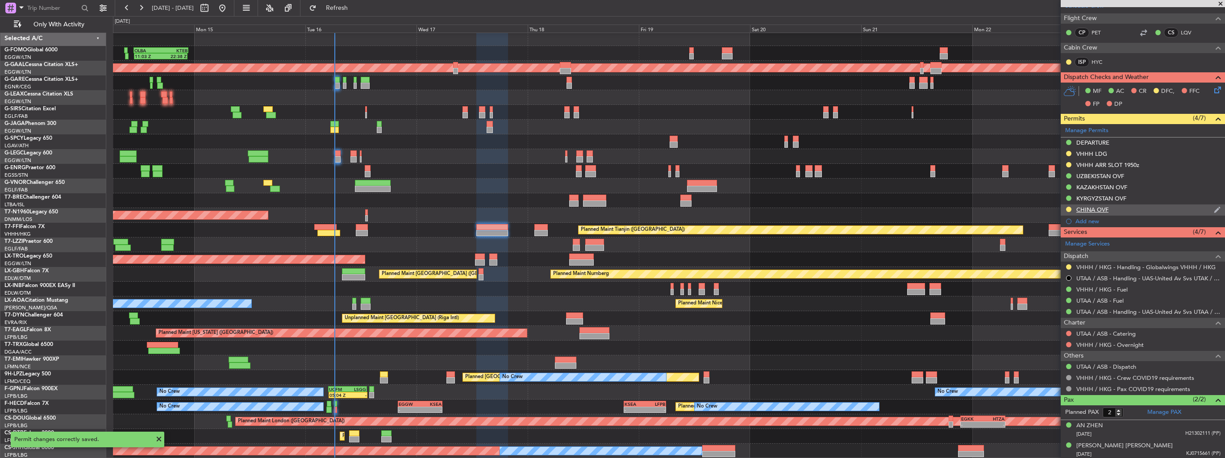
click at [1214, 210] on img at bounding box center [1217, 210] width 7 height 8
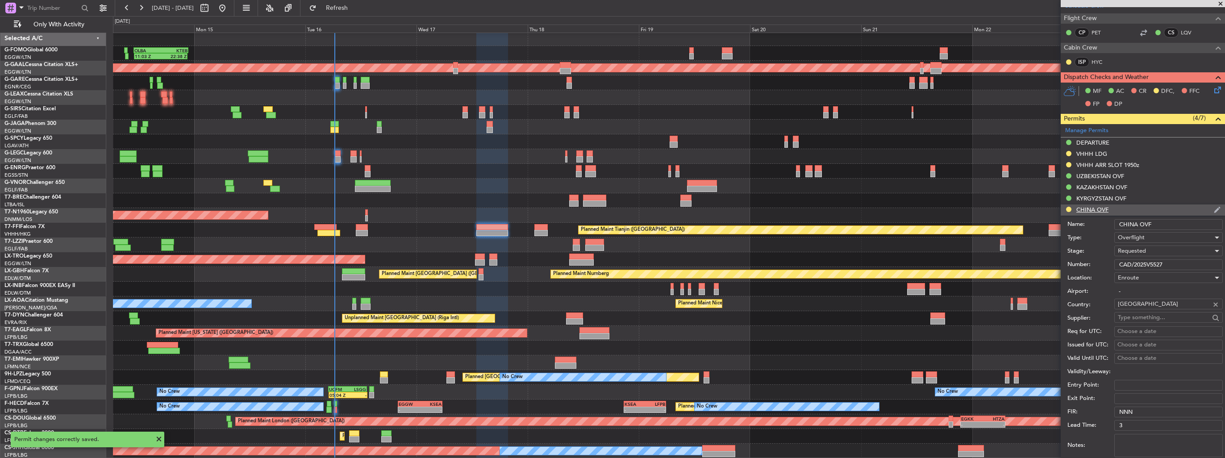
scroll to position [357, 0]
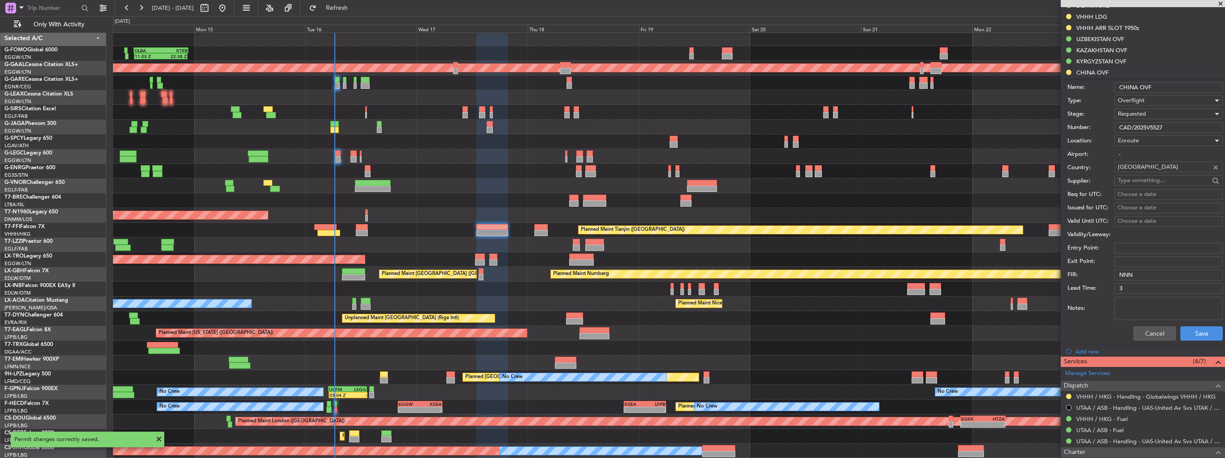
click at [1157, 112] on div "Requested" at bounding box center [1165, 113] width 95 height 13
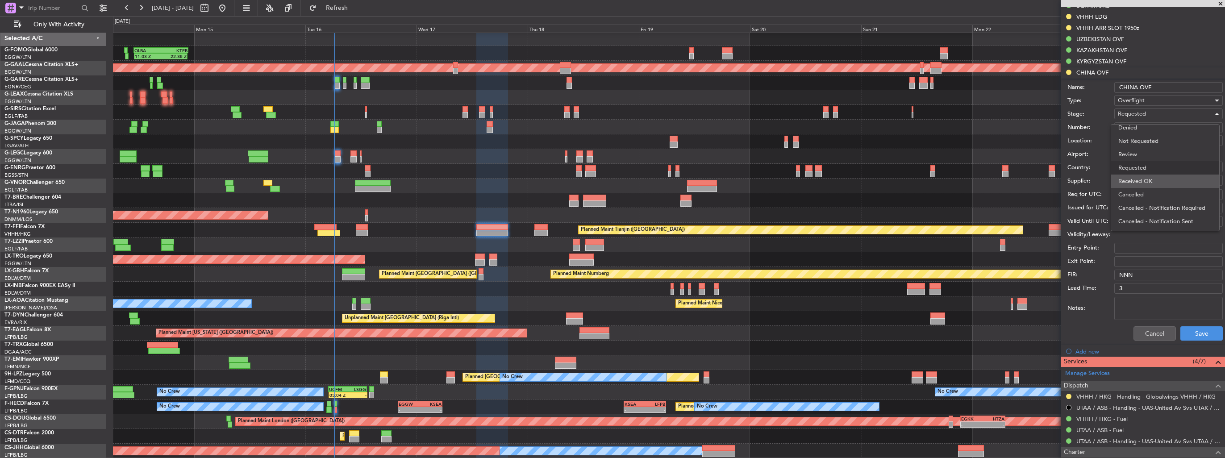
click at [1149, 178] on span "Received OK" at bounding box center [1166, 181] width 94 height 13
click at [1200, 337] on button "Save" at bounding box center [1202, 333] width 42 height 14
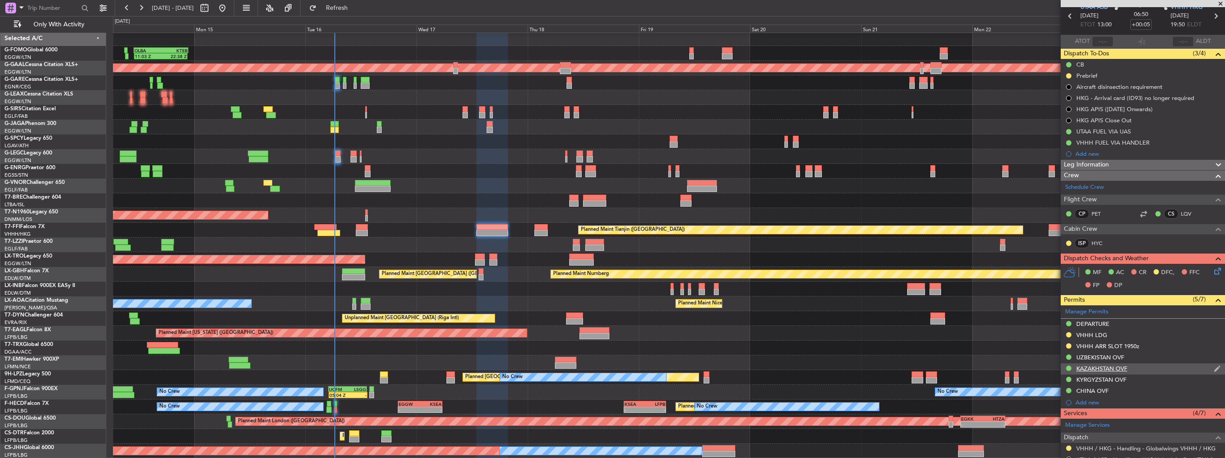
scroll to position [0, 0]
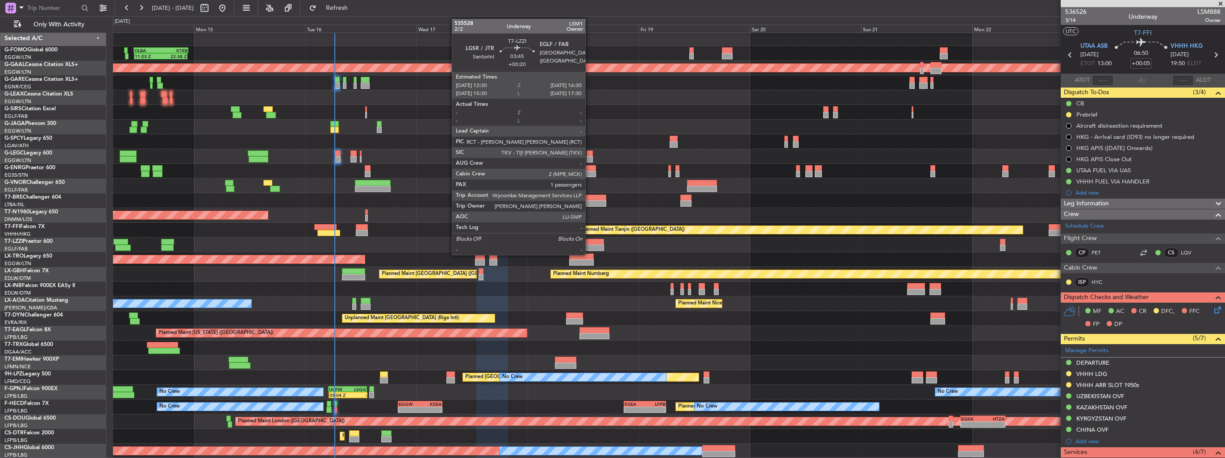
click at [589, 243] on div at bounding box center [594, 242] width 19 height 6
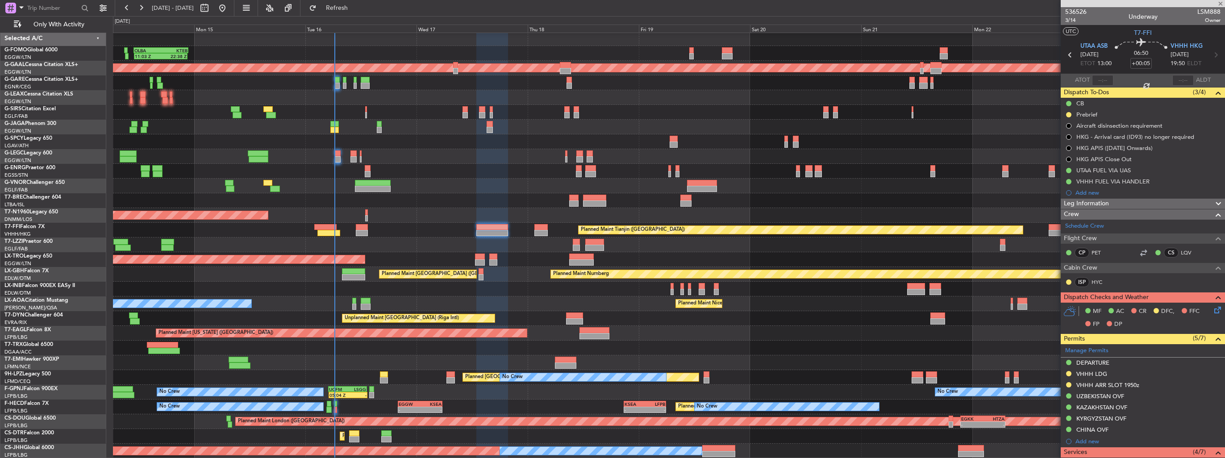
type input "+00:20"
type input "1"
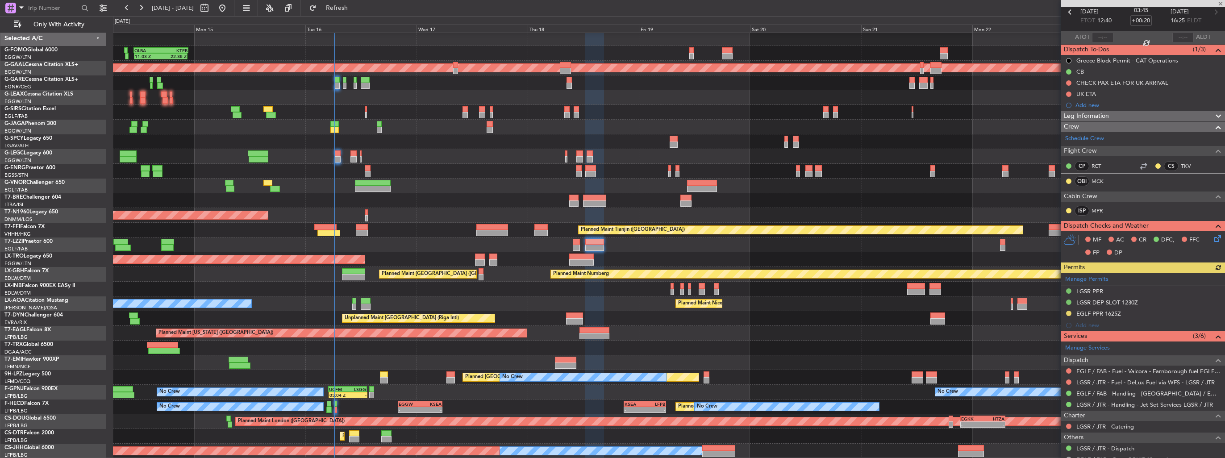
scroll to position [89, 0]
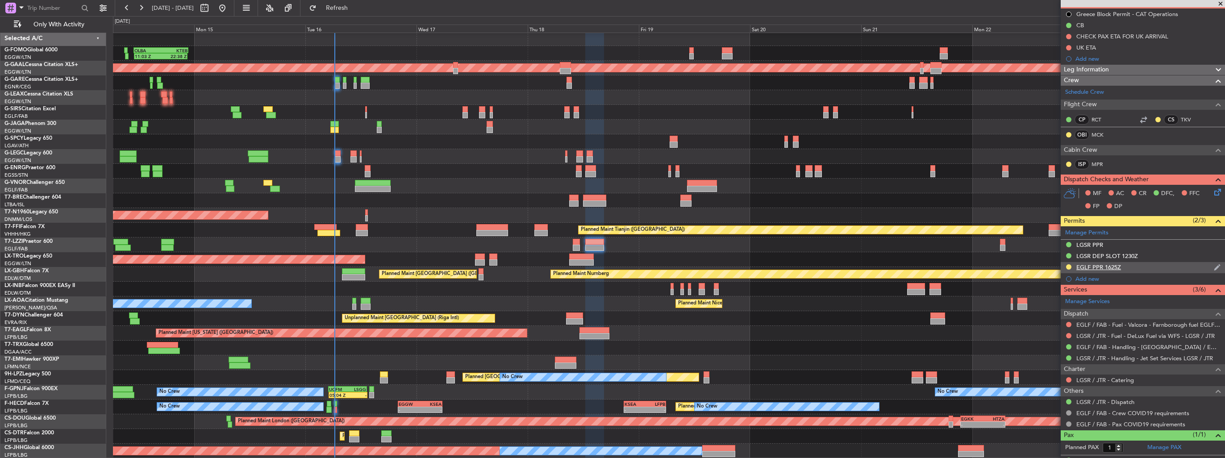
click at [1214, 266] on img at bounding box center [1217, 267] width 7 height 8
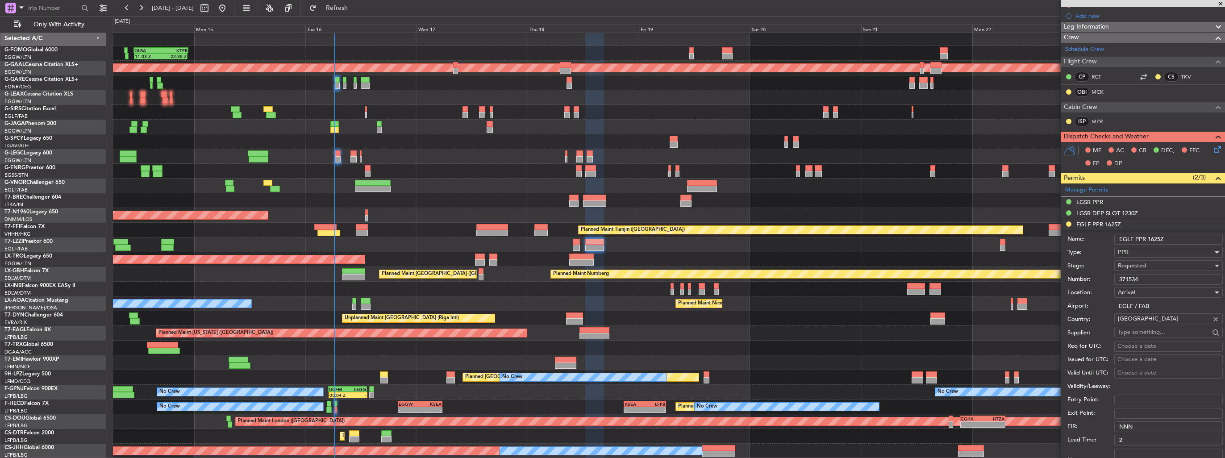
scroll to position [179, 0]
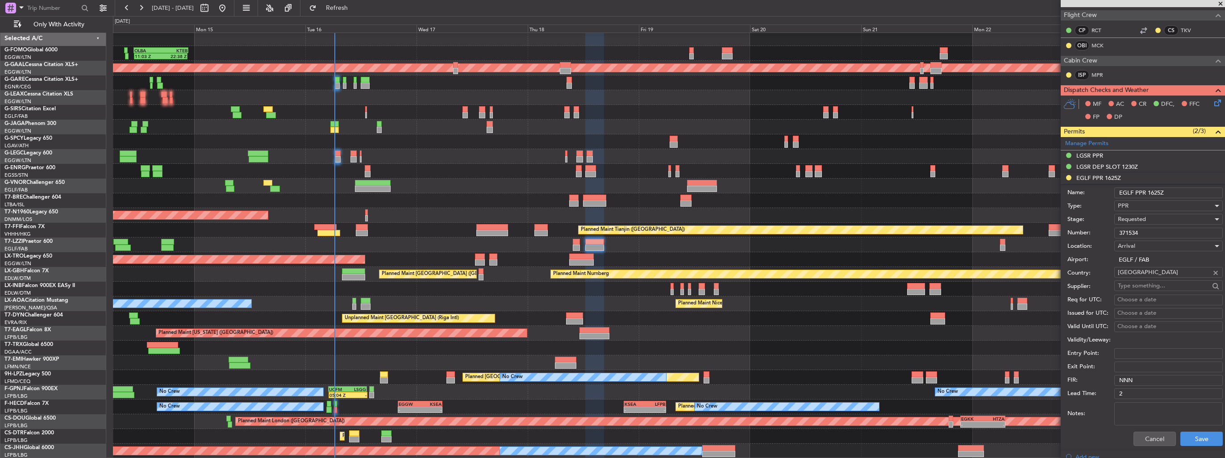
click at [1171, 192] on input "EGLF PPR 1625Z" at bounding box center [1169, 193] width 109 height 11
type input "EGLF PPR 1625z"
click at [1167, 221] on div "Requested" at bounding box center [1165, 219] width 95 height 13
click at [1167, 278] on span "Requested" at bounding box center [1166, 273] width 94 height 13
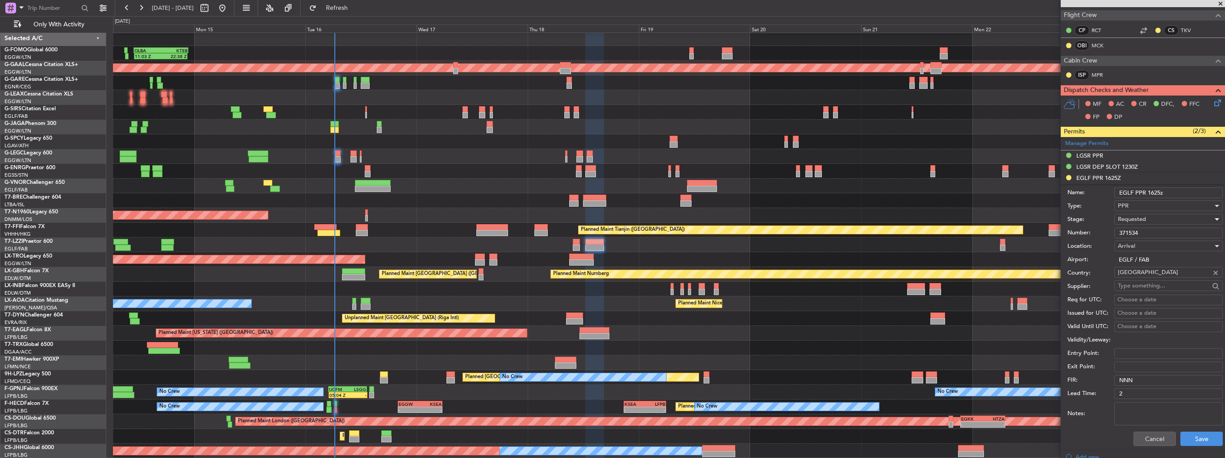
click at [1167, 220] on div "Requested" at bounding box center [1165, 219] width 95 height 13
click at [1161, 283] on span "Received OK" at bounding box center [1166, 286] width 94 height 13
click at [1195, 437] on button "Save" at bounding box center [1202, 439] width 42 height 14
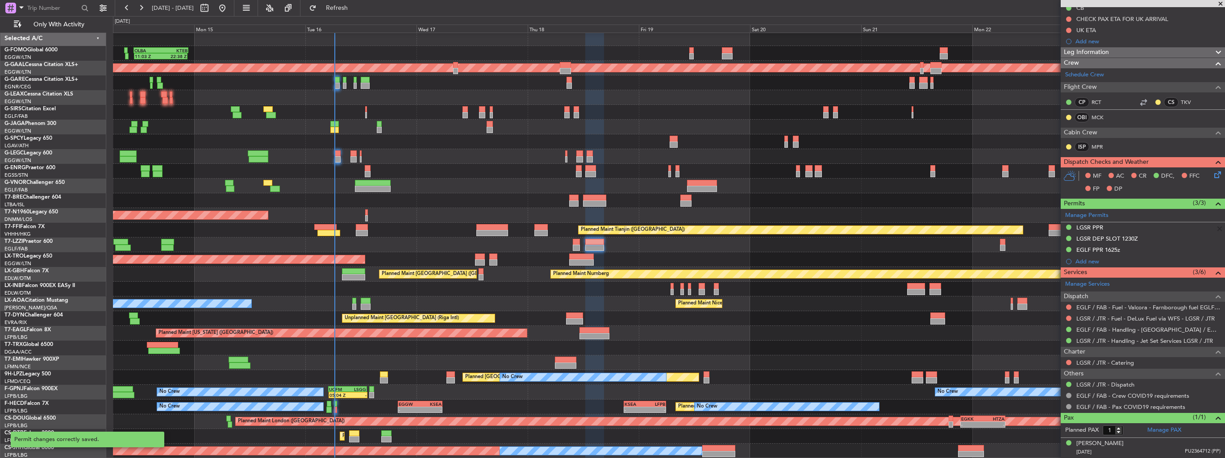
scroll to position [104, 0]
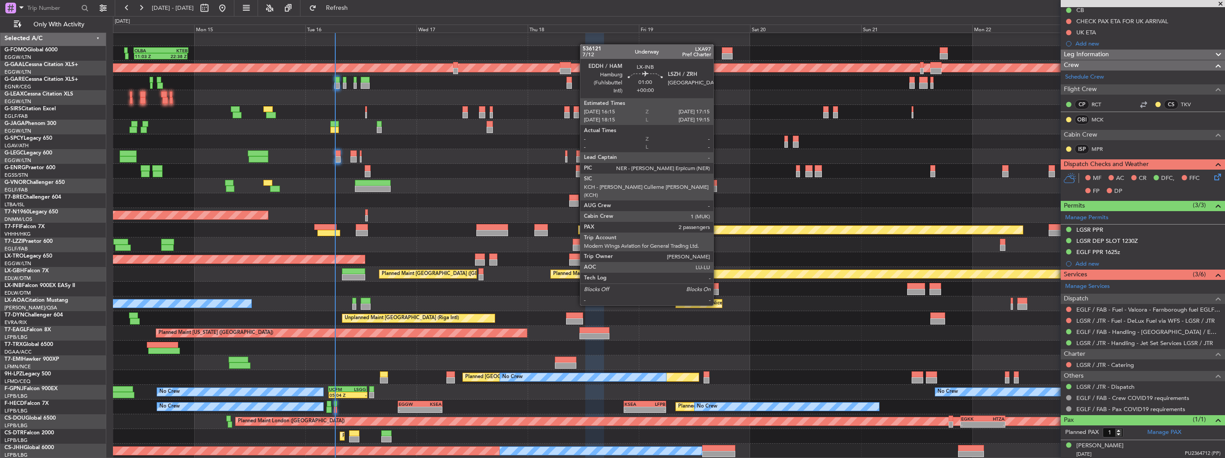
click at [718, 288] on div at bounding box center [716, 286] width 5 height 6
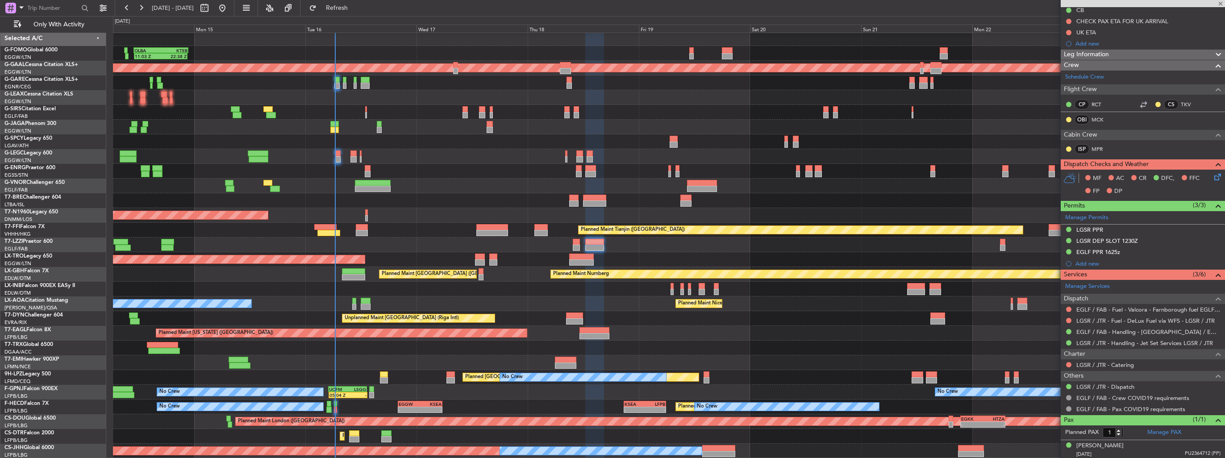
type input "2"
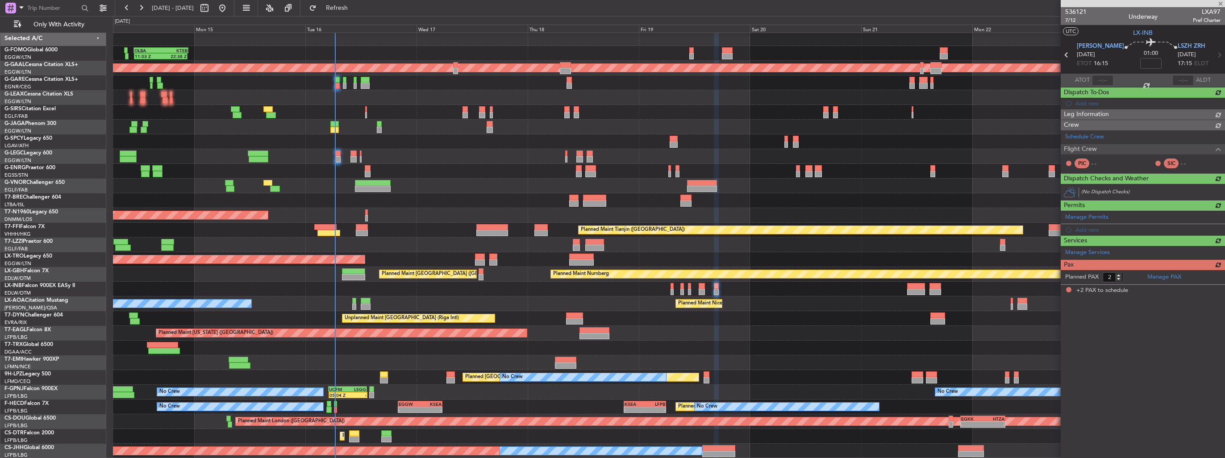
scroll to position [0, 0]
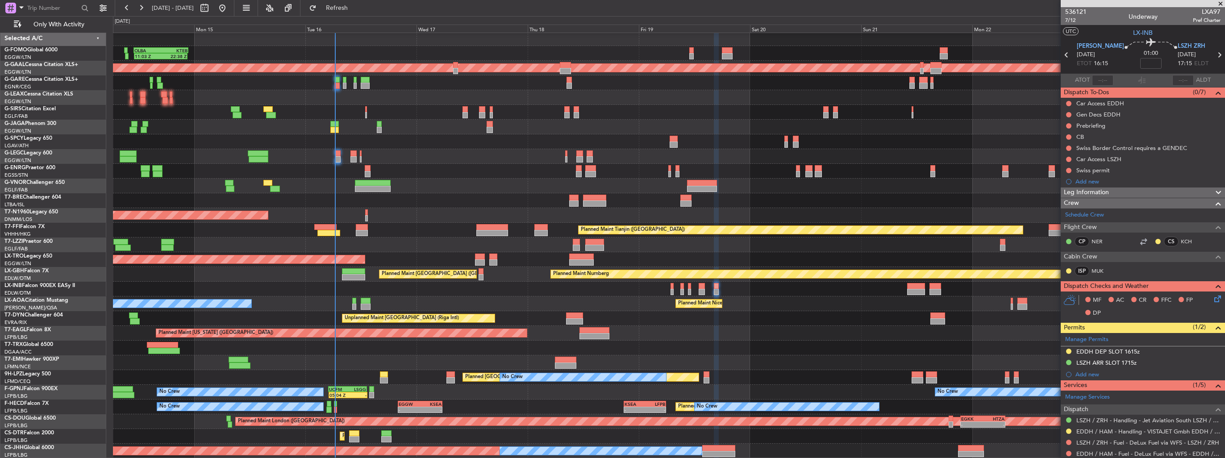
click at [0, 0] on img at bounding box center [0, 0] width 0 height 0
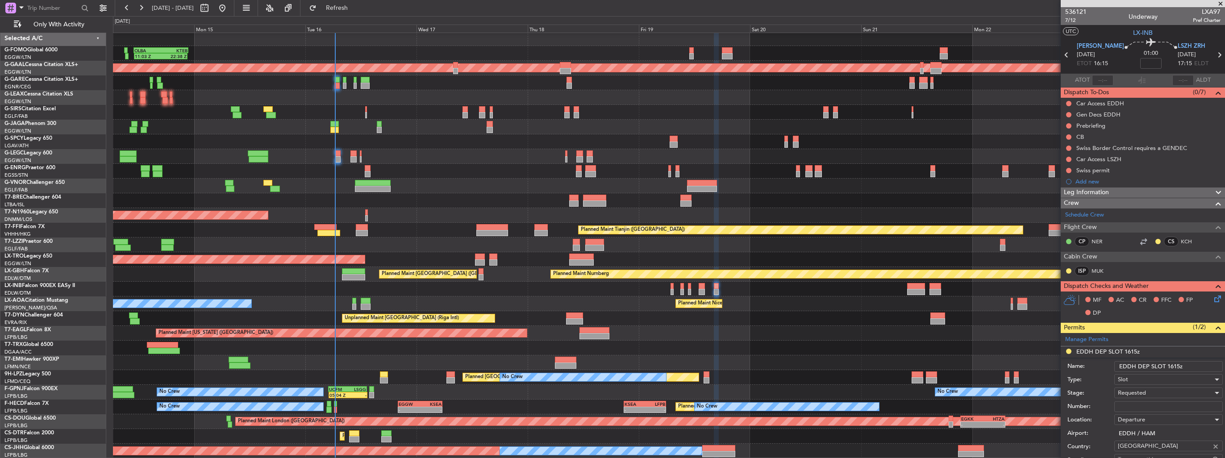
scroll to position [179, 0]
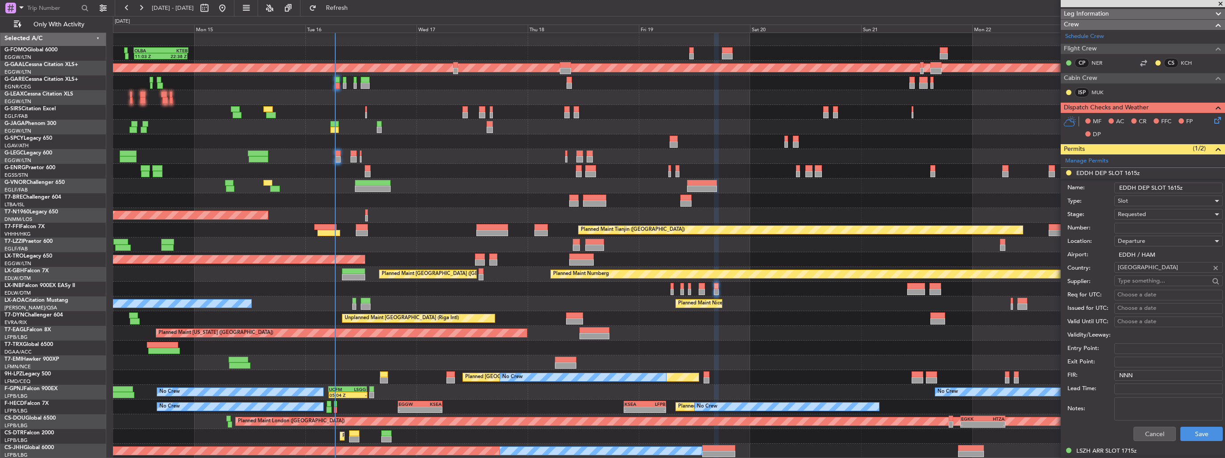
click at [1164, 227] on input "Number:" at bounding box center [1169, 228] width 109 height 11
paste input "EDDH1609253111"
type input "EDDH1609253111"
click at [1163, 212] on div "Requested" at bounding box center [1165, 214] width 95 height 13
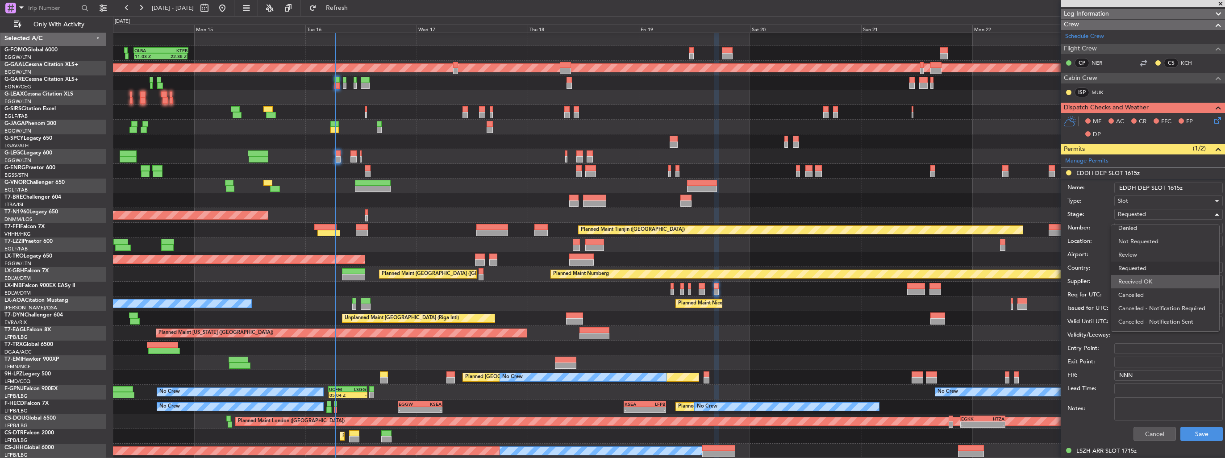
click at [1166, 280] on span "Received OK" at bounding box center [1166, 281] width 94 height 13
click at [1190, 430] on button "Save" at bounding box center [1202, 434] width 42 height 14
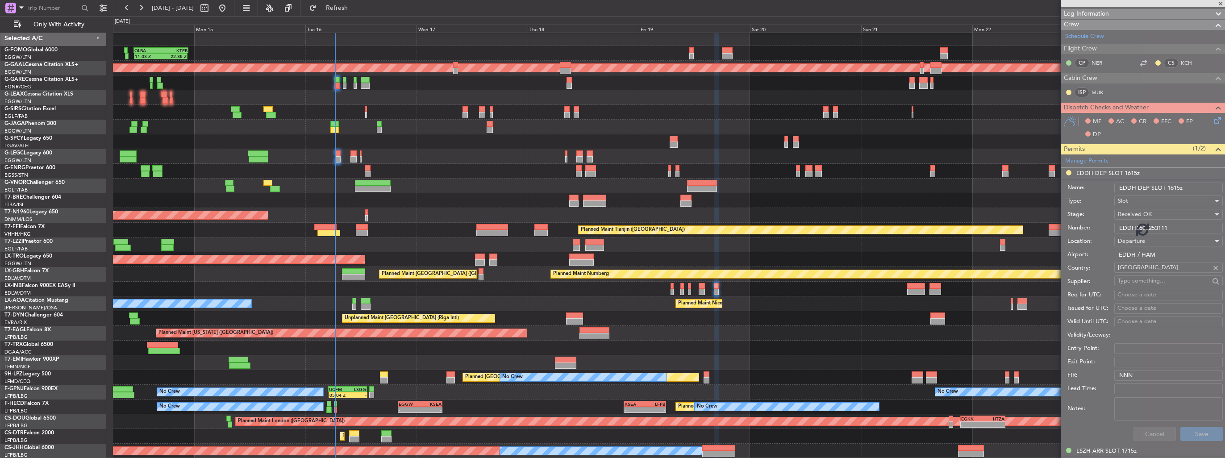
scroll to position [131, 0]
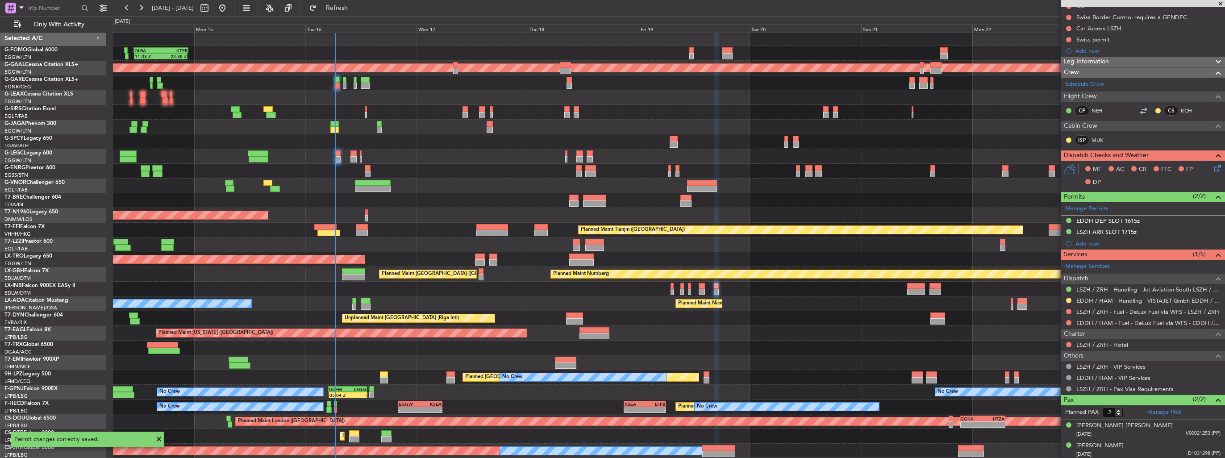
drag, startPoint x: 1069, startPoint y: 301, endPoint x: 1065, endPoint y: 308, distance: 8.8
click at [1069, 301] on button at bounding box center [1068, 300] width 5 height 5
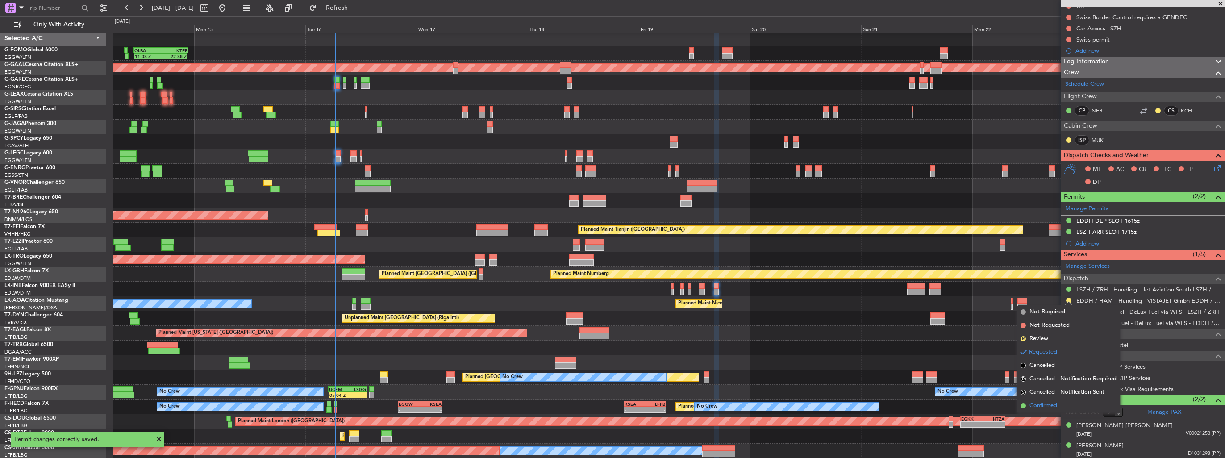
click at [1043, 404] on span "Confirmed" at bounding box center [1044, 405] width 28 height 9
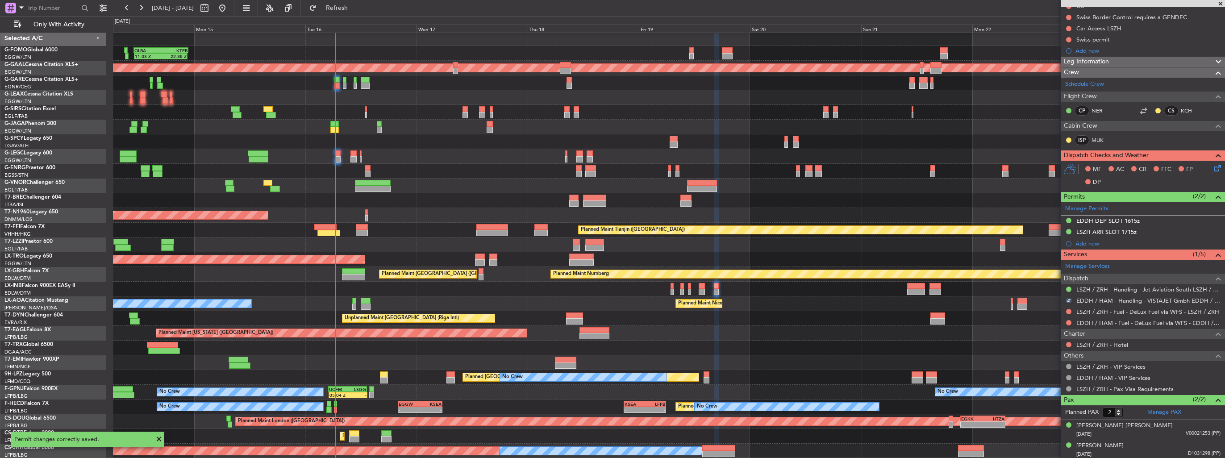
scroll to position [0, 0]
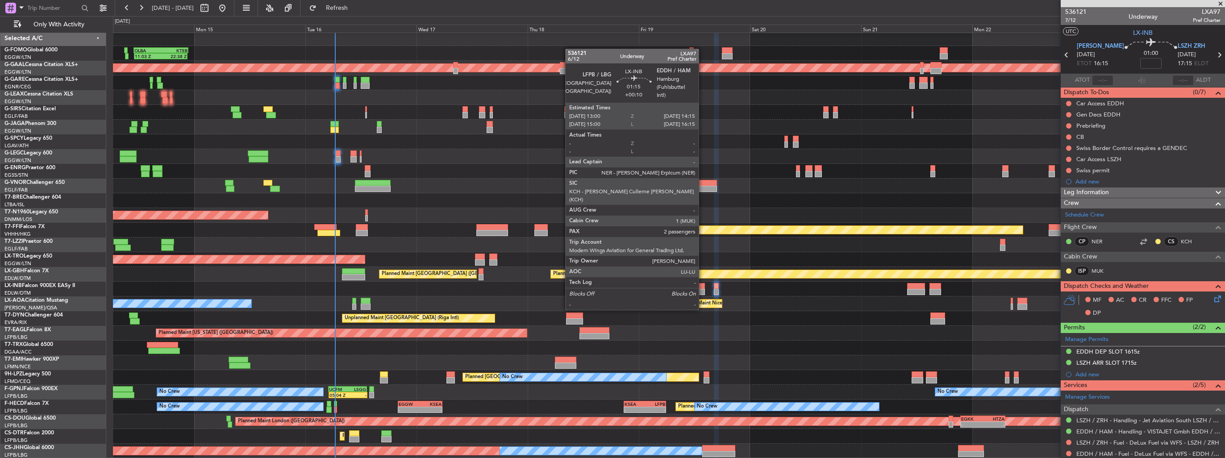
click at [703, 292] on div at bounding box center [702, 292] width 6 height 6
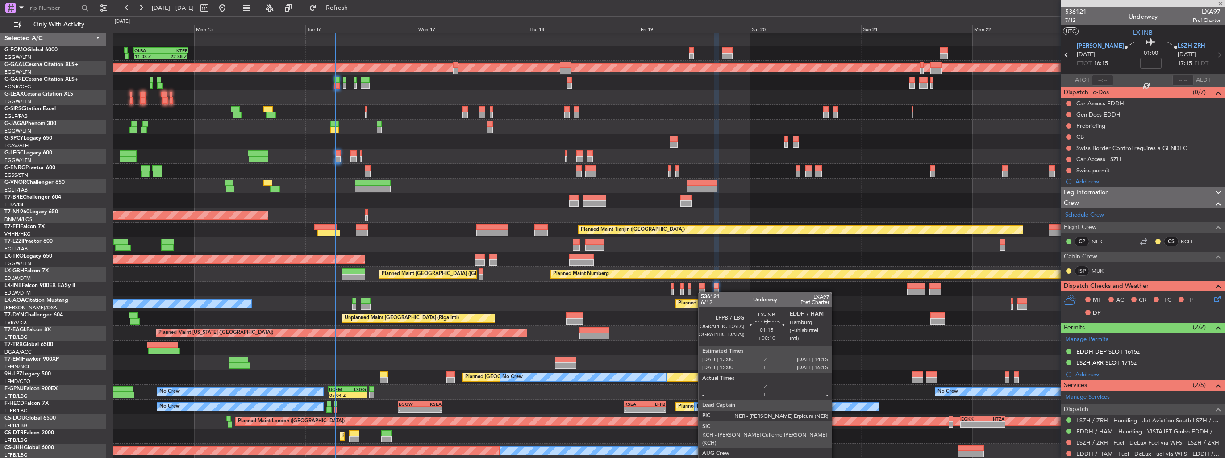
type input "+00:10"
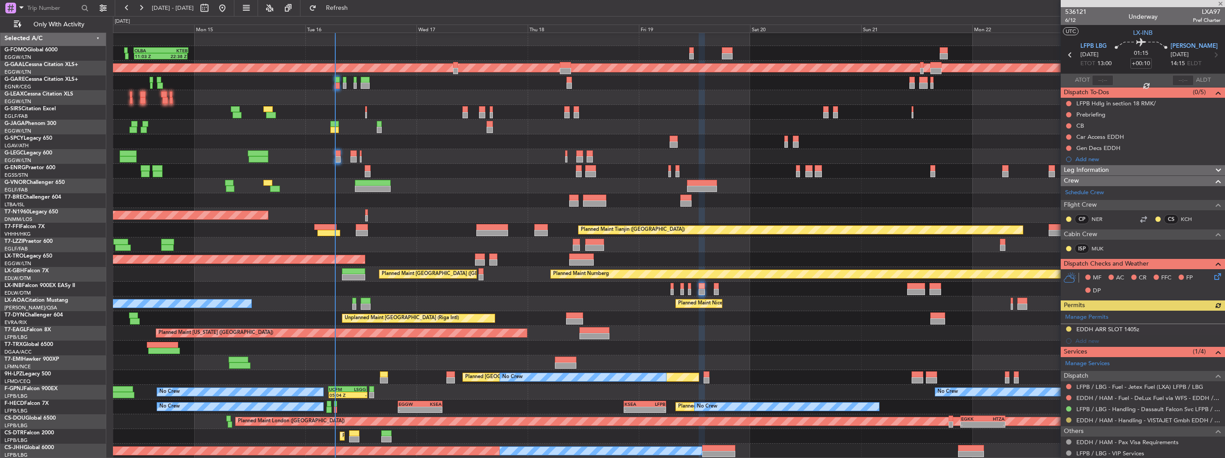
click at [1069, 418] on button at bounding box center [1068, 420] width 5 height 5
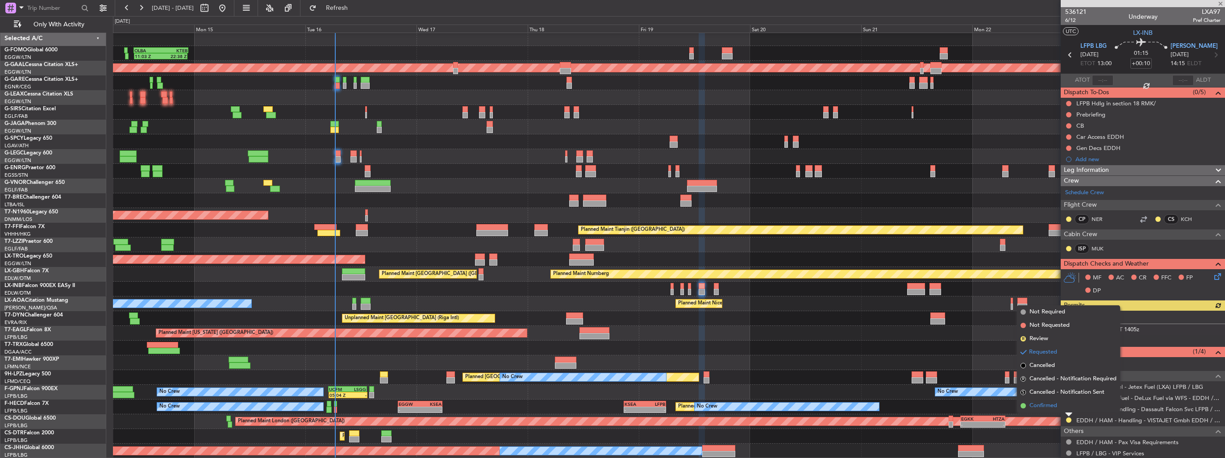
click at [1061, 408] on li "Confirmed" at bounding box center [1068, 405] width 103 height 13
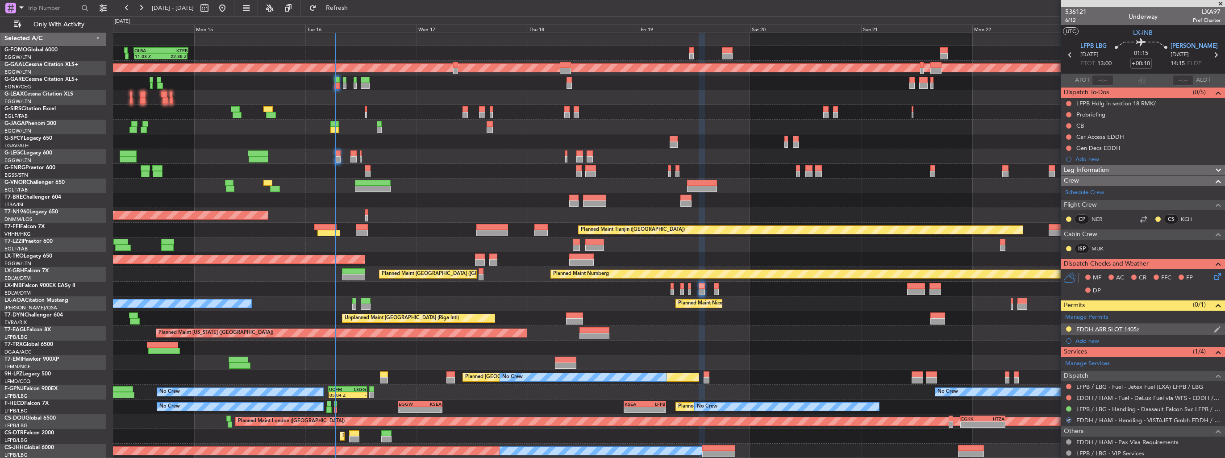
click at [1214, 326] on img at bounding box center [1217, 330] width 7 height 8
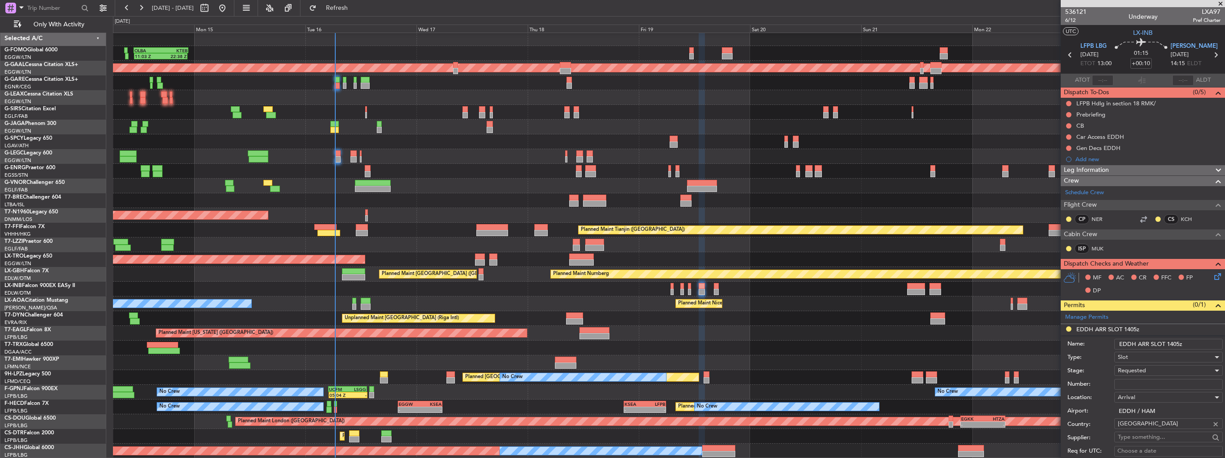
click at [1143, 383] on input "Number:" at bounding box center [1169, 384] width 109 height 11
paste input "EDDH1609253110"
type input "EDDH1609253110"
click at [1144, 374] on div "Requested" at bounding box center [1165, 370] width 95 height 13
click at [1149, 439] on span "Received OK" at bounding box center [1166, 441] width 94 height 13
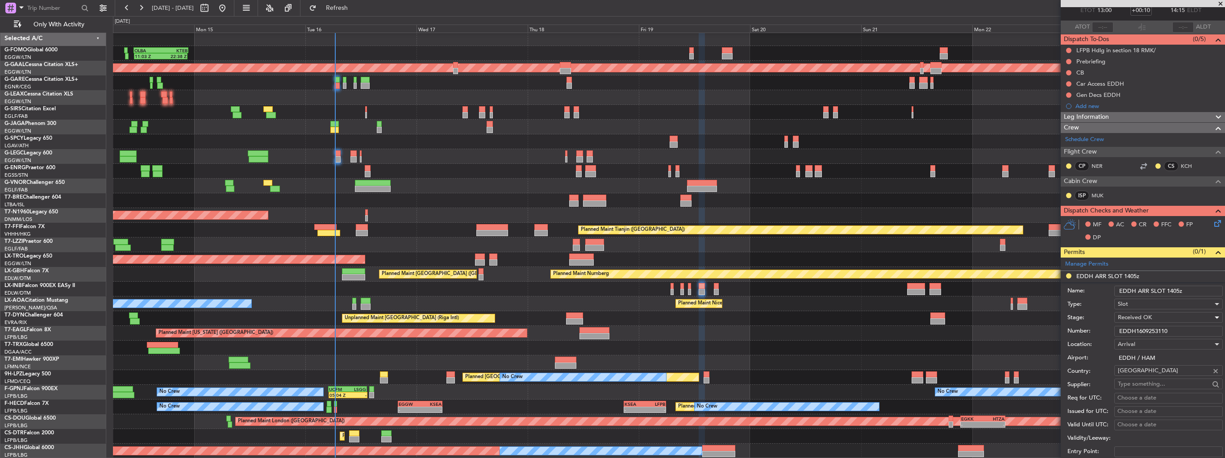
scroll to position [134, 0]
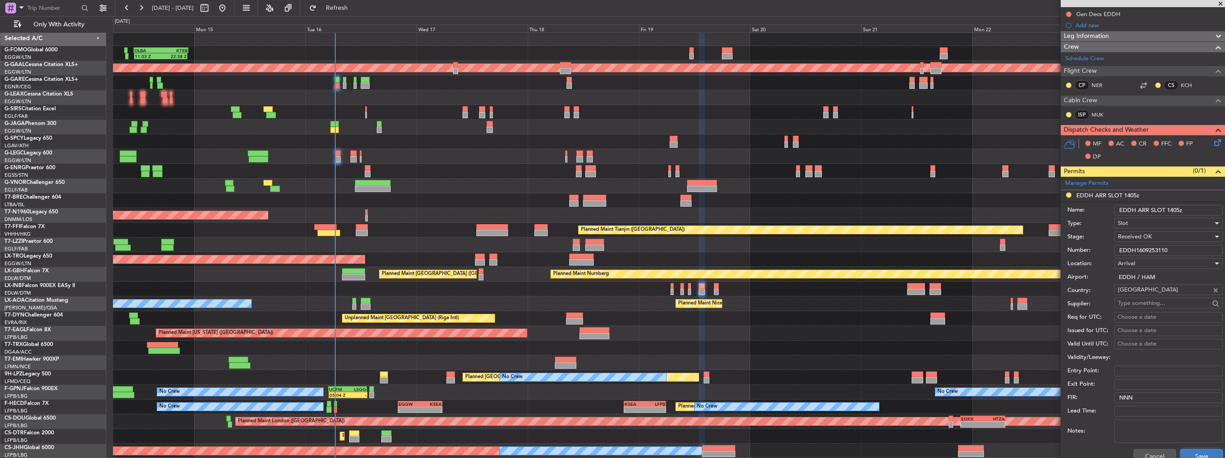
click at [1192, 455] on button "Save" at bounding box center [1202, 456] width 42 height 14
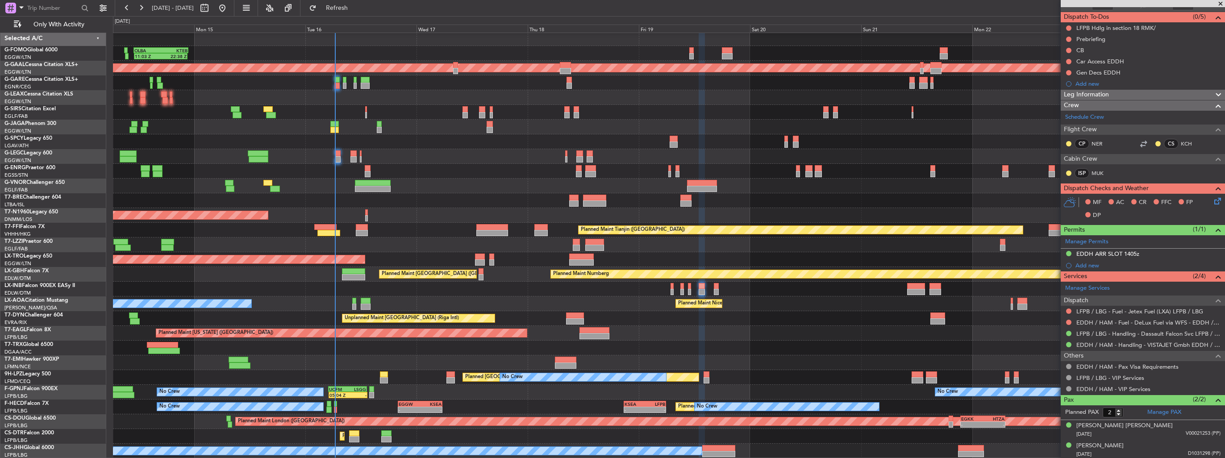
scroll to position [0, 0]
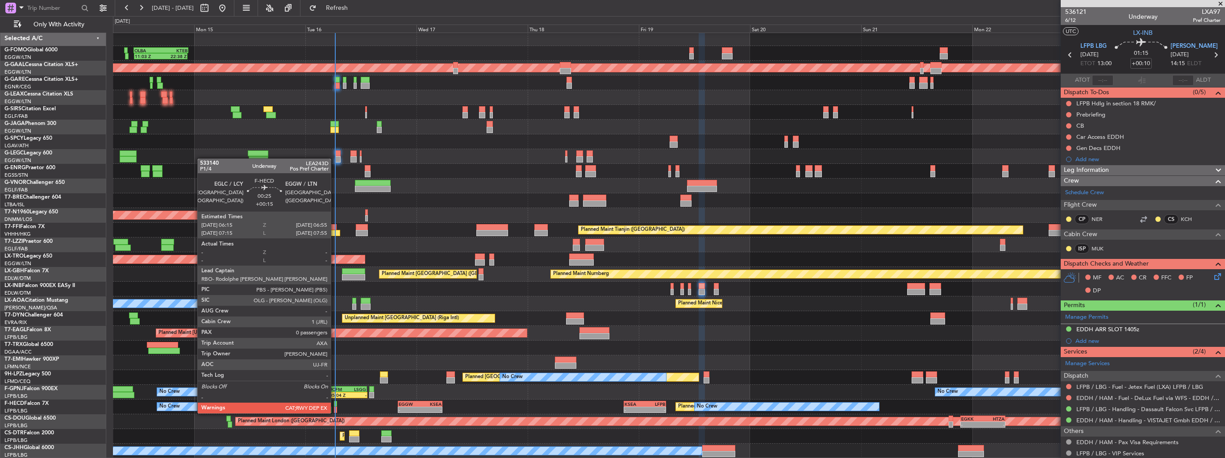
click at [335, 405] on div at bounding box center [335, 404] width 3 height 6
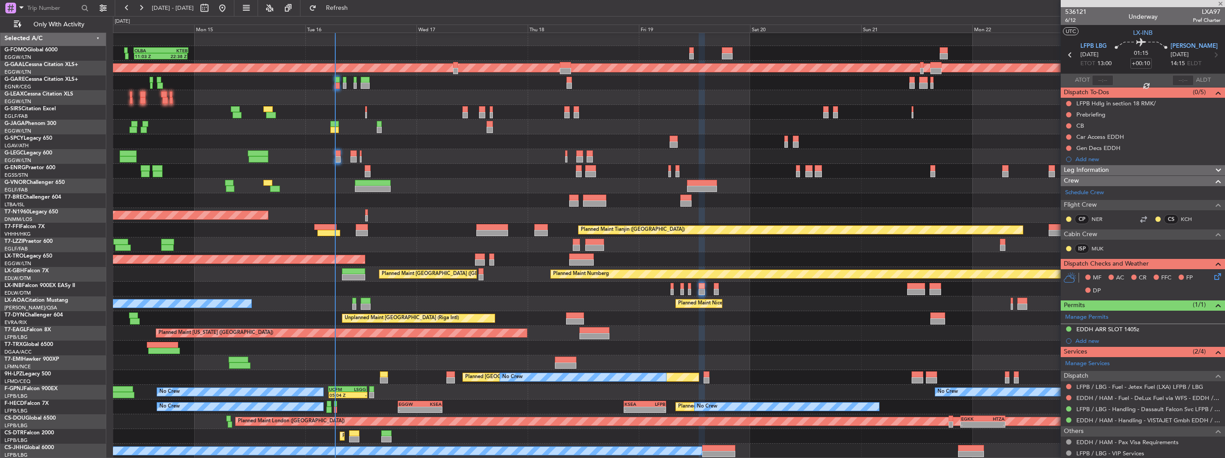
type input "+00:15"
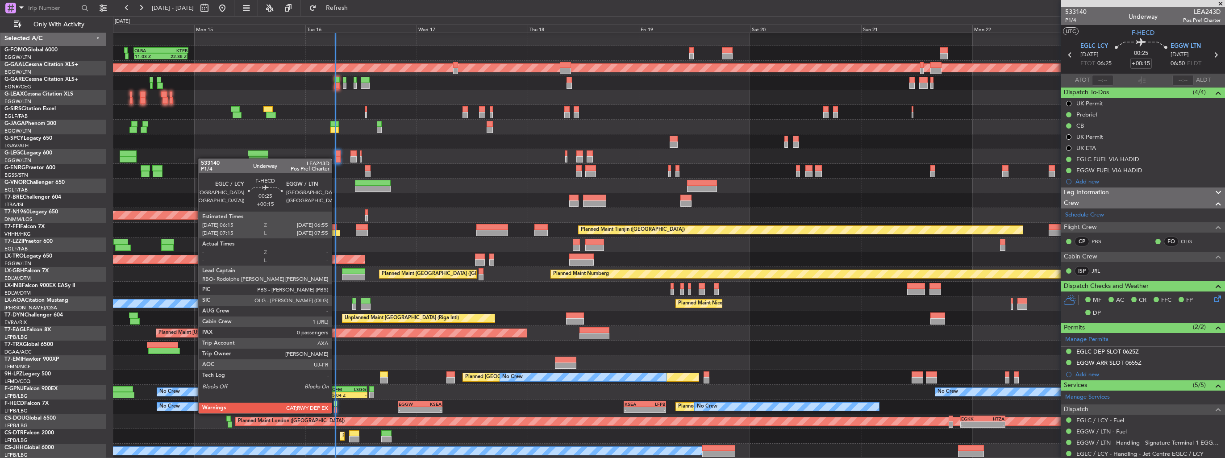
click at [336, 405] on div at bounding box center [335, 404] width 3 height 6
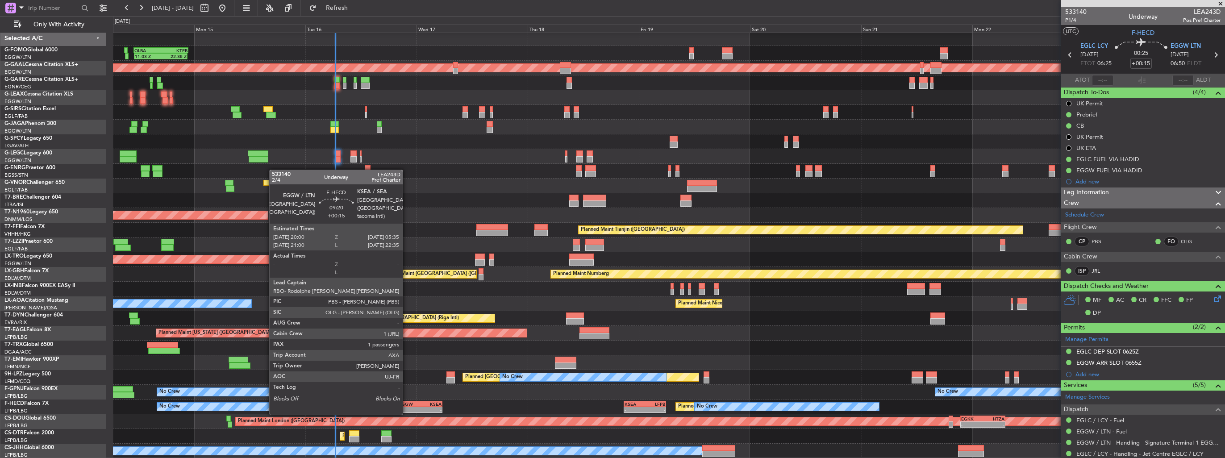
click at [407, 405] on div "EGGW" at bounding box center [409, 403] width 21 height 5
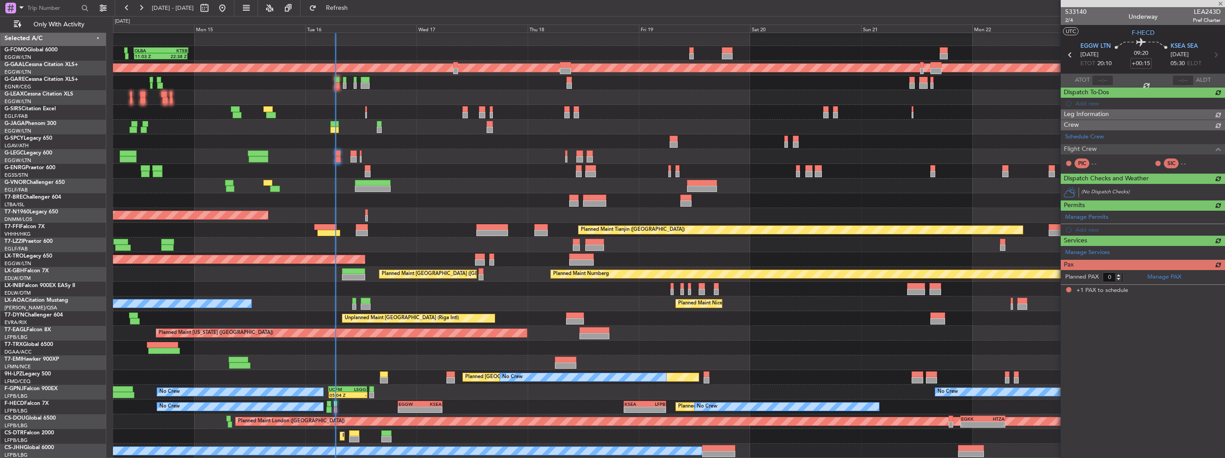
type input "1"
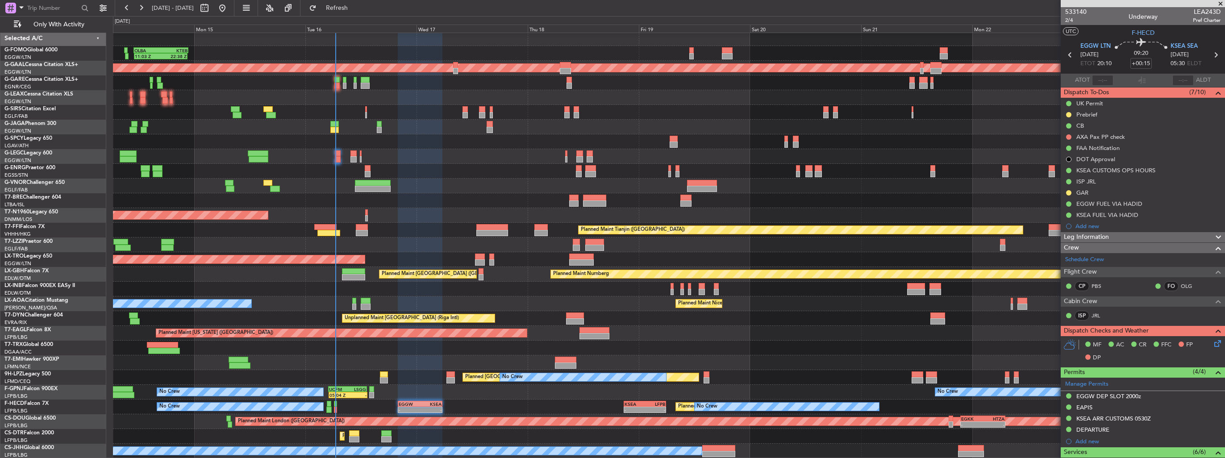
click at [179, 263] on div "11:03 Z 22:38 Z OLBA 11:00 Z KTEB 22:45 Z Planned [GEOGRAPHIC_DATA] Planned Mai…" at bounding box center [669, 244] width 1112 height 427
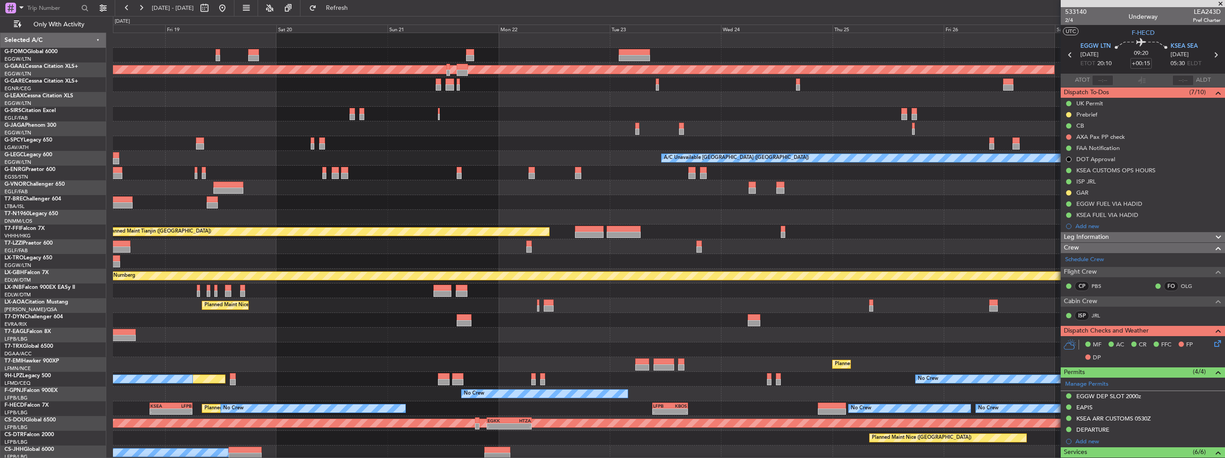
click at [264, 239] on div at bounding box center [669, 246] width 1112 height 15
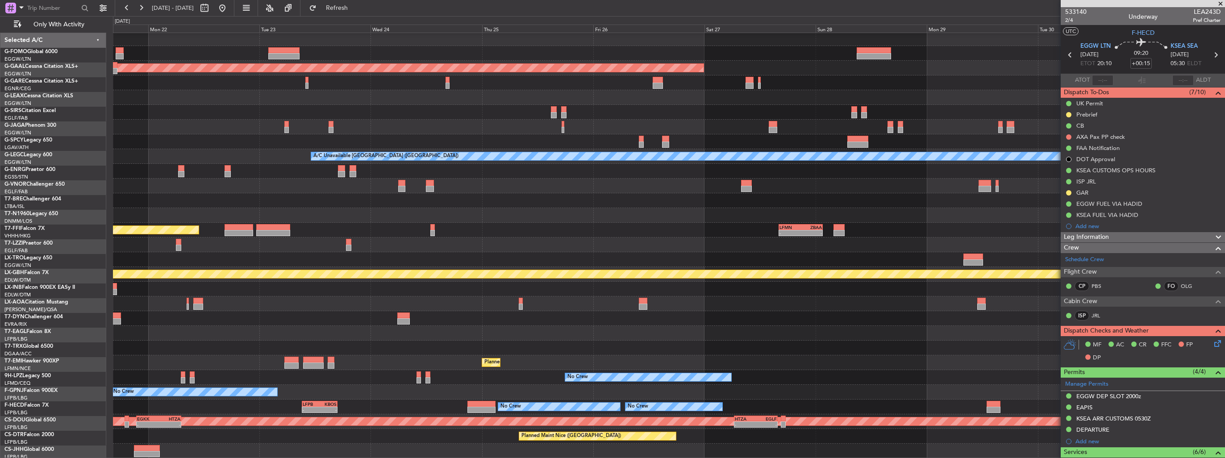
scroll to position [2, 0]
click at [300, 228] on div "Planned Maint Dusseldorf A/C Unavailable London (Luton) Planned Maint Tianjin (…" at bounding box center [669, 244] width 1112 height 427
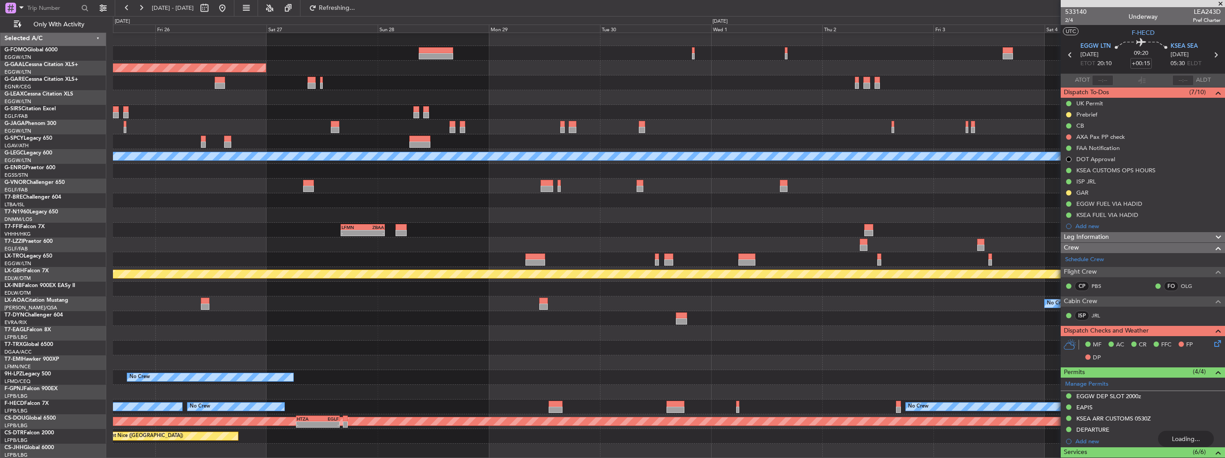
scroll to position [0, 0]
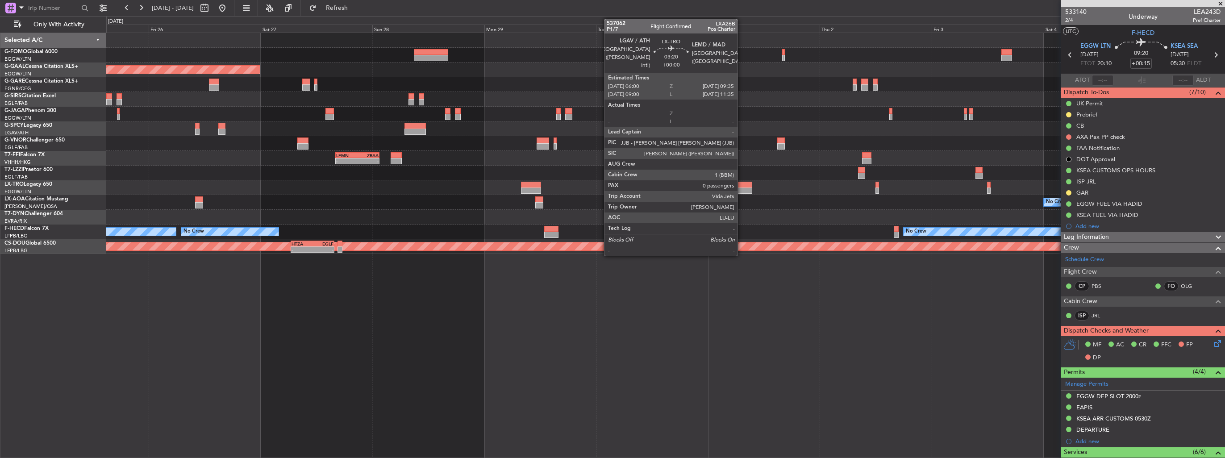
click at [742, 188] on div at bounding box center [744, 191] width 17 height 6
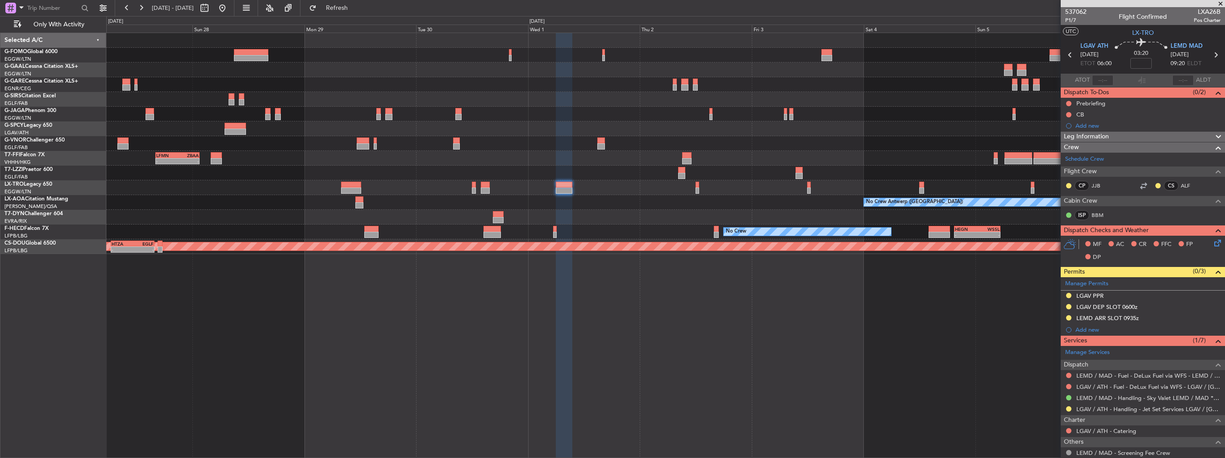
click at [652, 205] on div "Planned Maint Dusseldorf - - LFMN 16:05 Z ZBAA 01:35 Z No Crew Antwerp (Deurne)…" at bounding box center [665, 143] width 1119 height 221
click at [1071, 317] on button at bounding box center [1068, 317] width 5 height 5
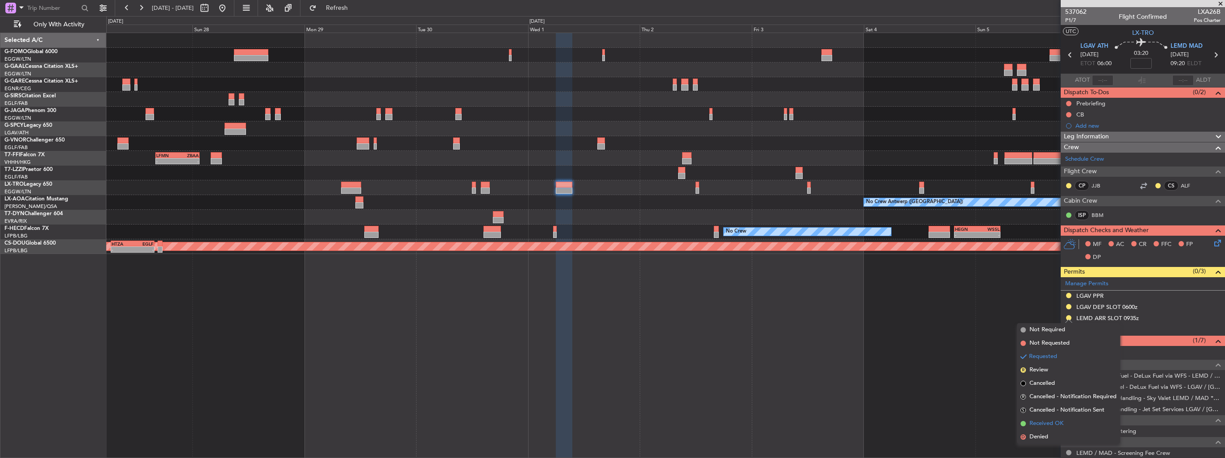
click at [1045, 424] on span "Received OK" at bounding box center [1047, 423] width 34 height 9
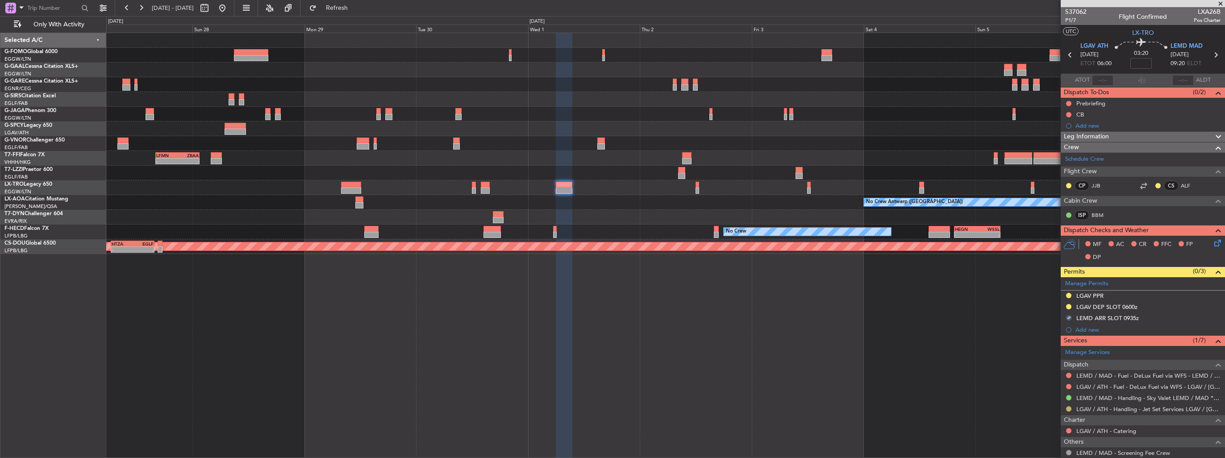
click at [1070, 409] on button at bounding box center [1068, 408] width 5 height 5
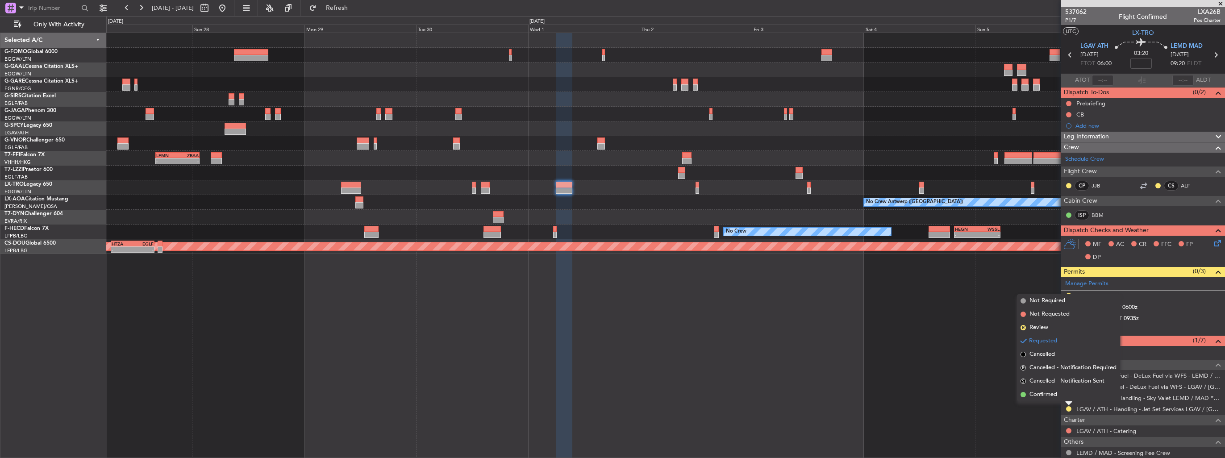
click at [1009, 404] on div "Planned Maint Dusseldorf - - LFMN 16:05 Z ZBAA 01:35 Z No Crew Antwerp (Deurne)…" at bounding box center [665, 246] width 1119 height 426
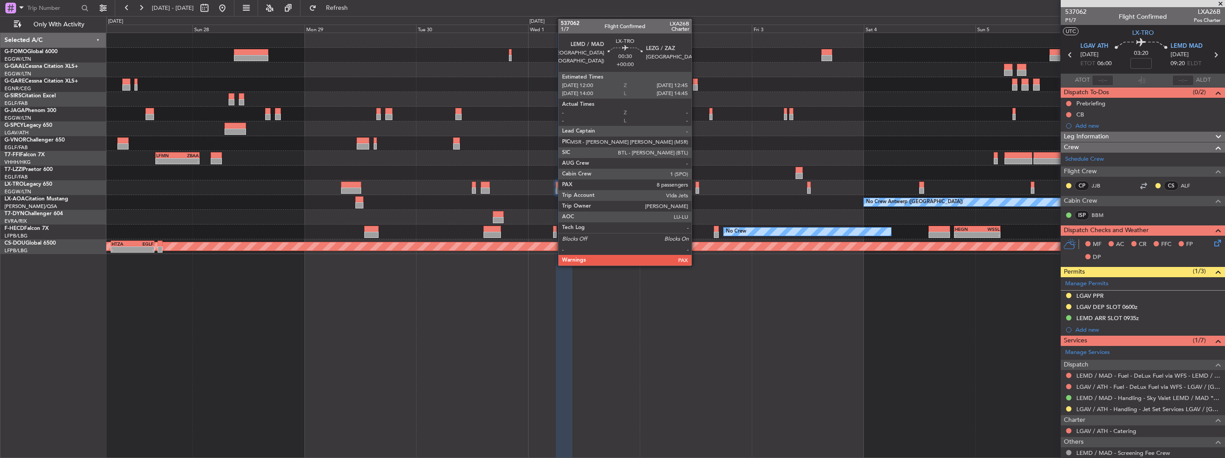
click at [696, 189] on div at bounding box center [698, 191] width 4 height 6
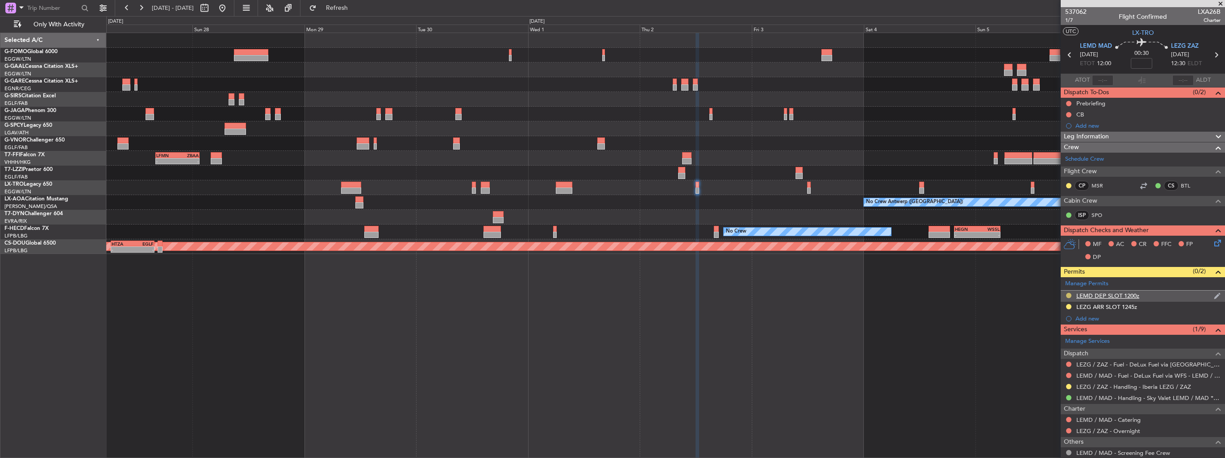
click at [1070, 294] on button at bounding box center [1068, 295] width 5 height 5
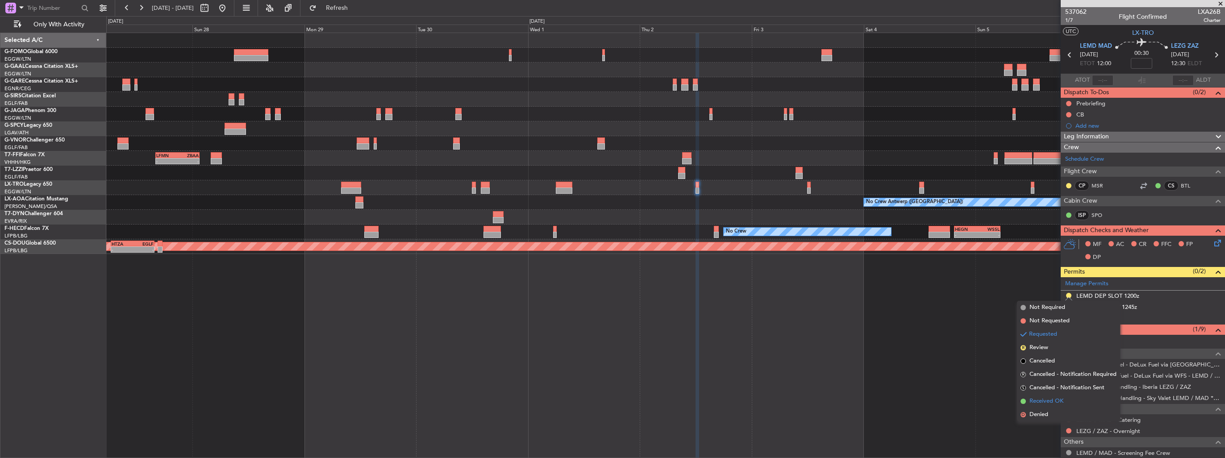
click at [1042, 402] on span "Received OK" at bounding box center [1047, 401] width 34 height 9
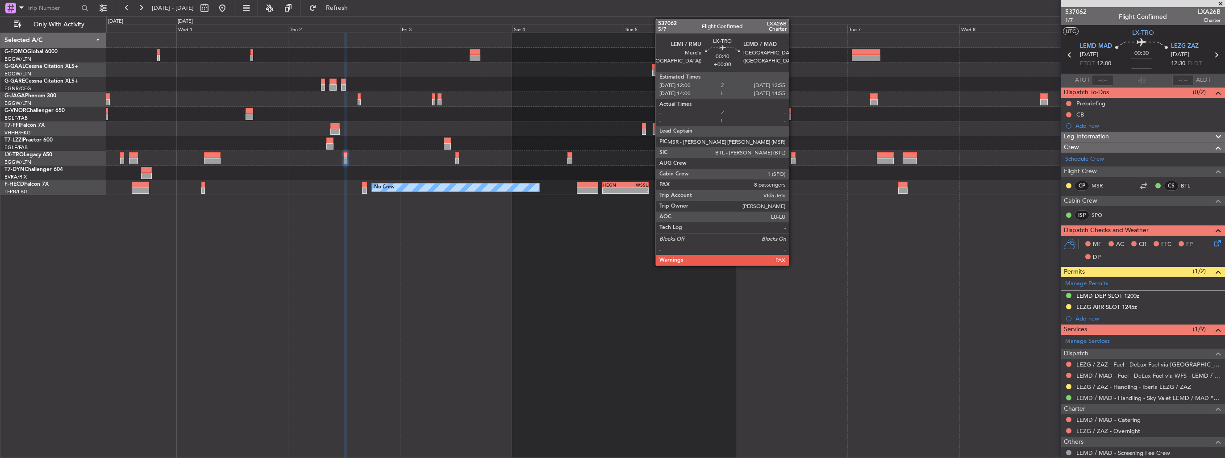
click at [793, 162] on div at bounding box center [793, 161] width 4 height 6
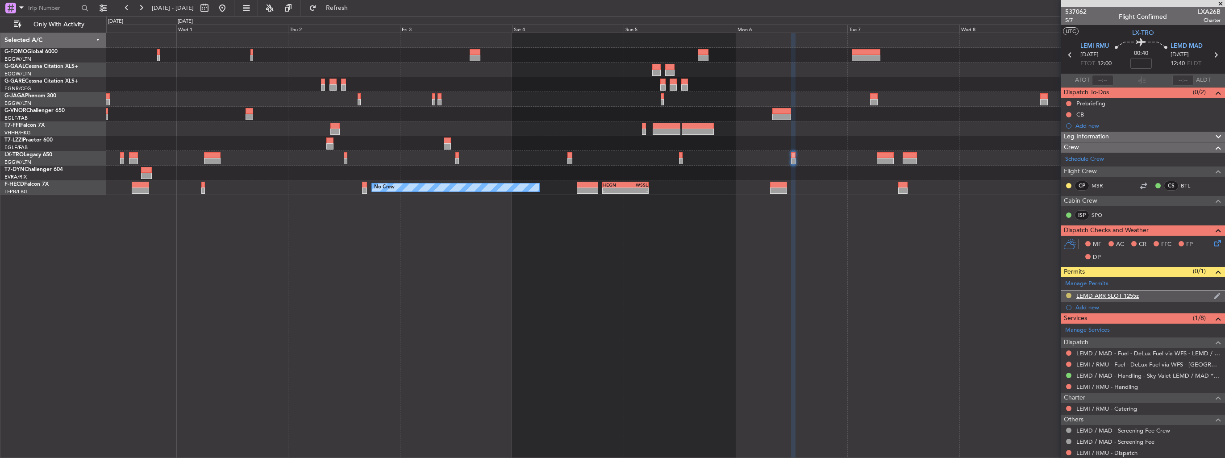
click at [1069, 296] on button at bounding box center [1068, 295] width 5 height 5
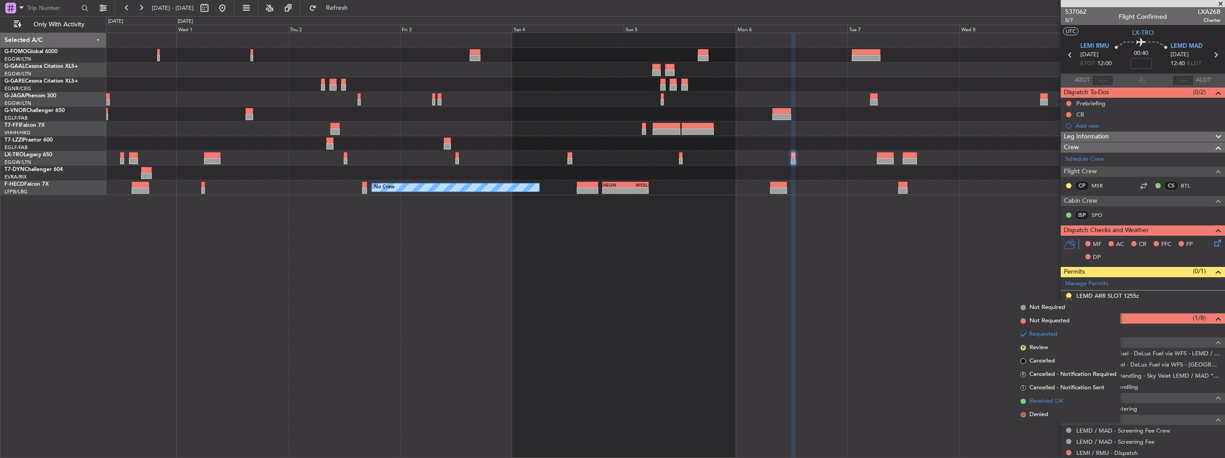
click at [1038, 395] on li "Received OK" at bounding box center [1068, 401] width 103 height 13
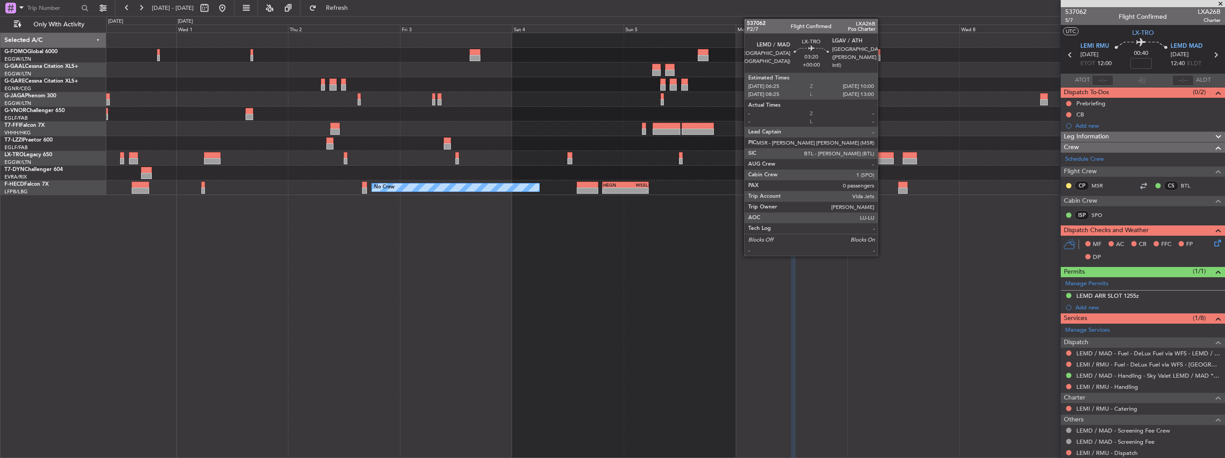
click at [882, 158] on div at bounding box center [885, 161] width 17 height 6
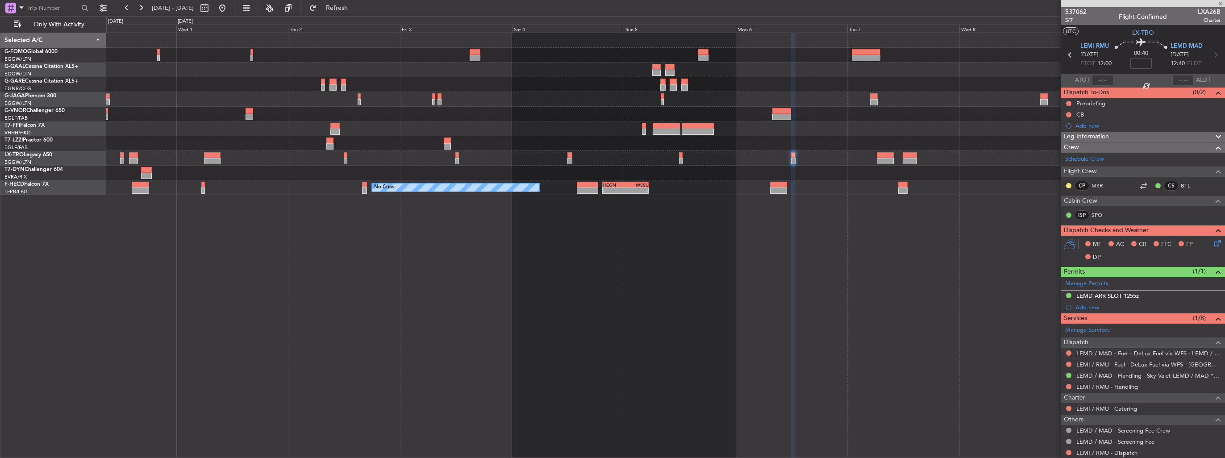
type input "0"
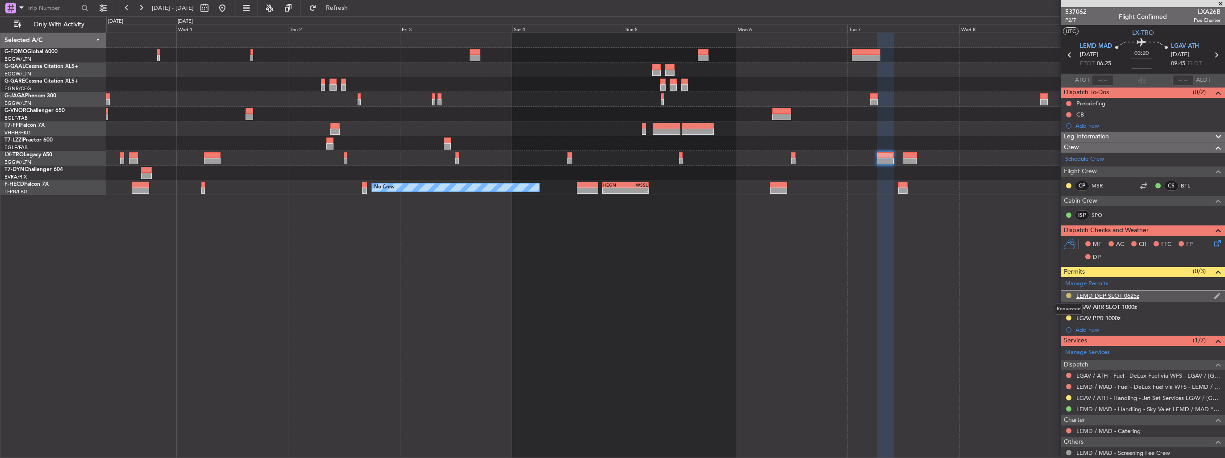
click at [1070, 294] on button at bounding box center [1068, 295] width 5 height 5
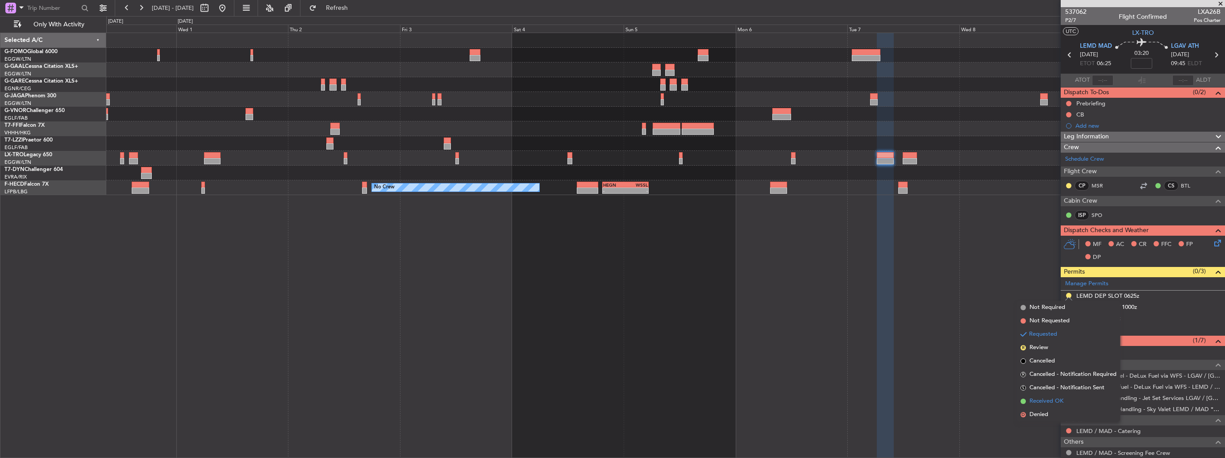
click at [1042, 400] on span "Received OK" at bounding box center [1047, 401] width 34 height 9
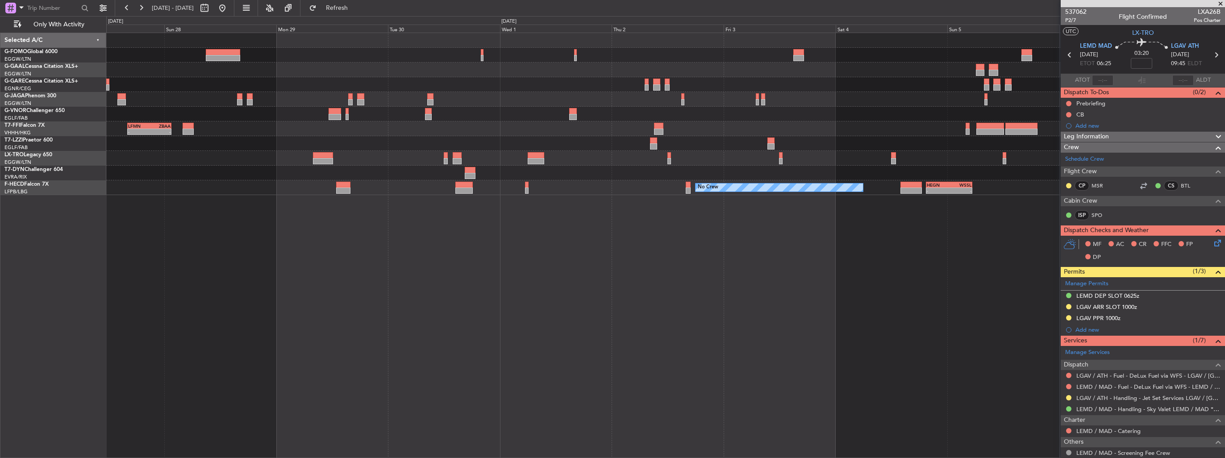
click at [577, 160] on div "Planned Maint Dusseldorf LFMN 16:05 Z ZBAA 01:35 Z - - No Crew - - HEGN 19:30 Z…" at bounding box center [665, 114] width 1119 height 162
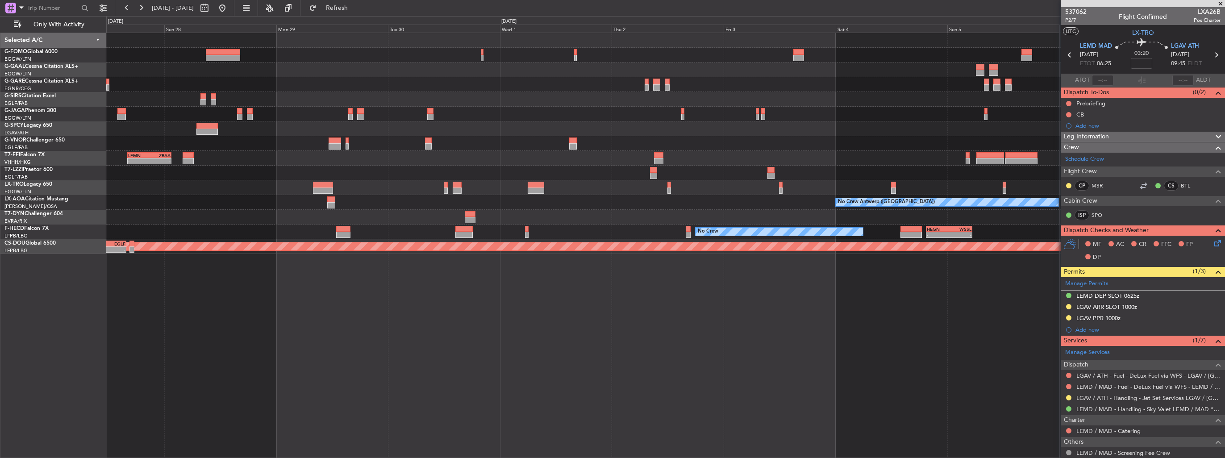
click at [718, 223] on div at bounding box center [665, 217] width 1119 height 15
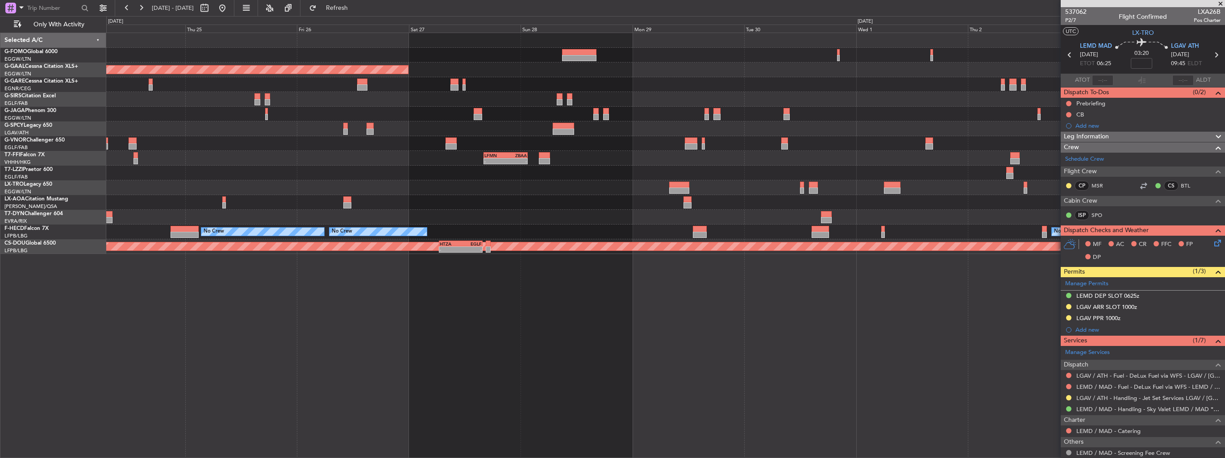
click at [706, 228] on div "No Crew No Crew No Crew LFPB 09:15 Z KBOS 16:55 Z - - - - HEGN 19:30 Z WSSL 05:…" at bounding box center [665, 232] width 1119 height 15
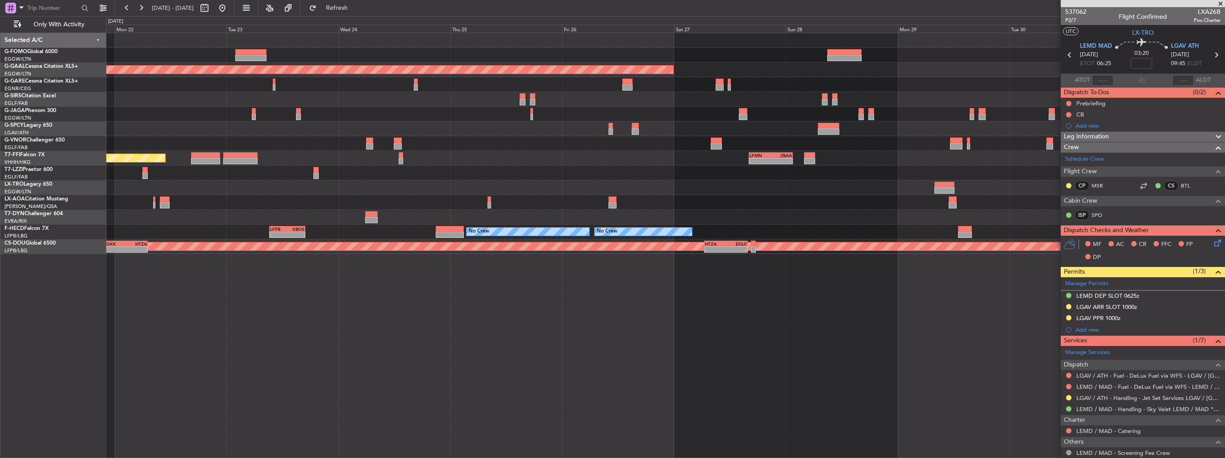
click at [803, 244] on div "Planned Maint London ([GEOGRAPHIC_DATA])" at bounding box center [858, 246] width 2970 height 8
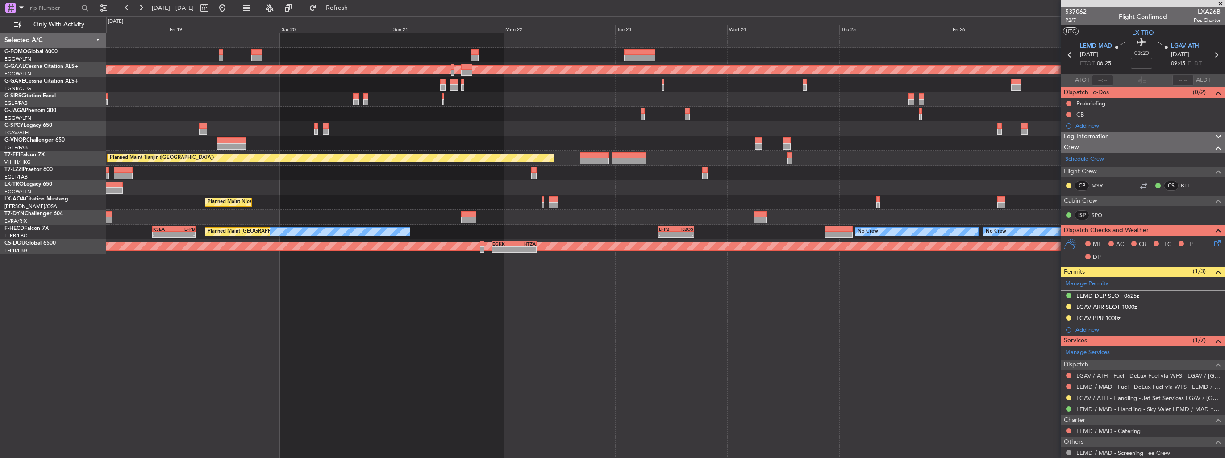
click at [895, 276] on div "Planned Maint Dusseldorf LFMN 16:05 Z ZBAA 01:35 Z - - Planned Maint Tianjin (B…" at bounding box center [665, 246] width 1119 height 426
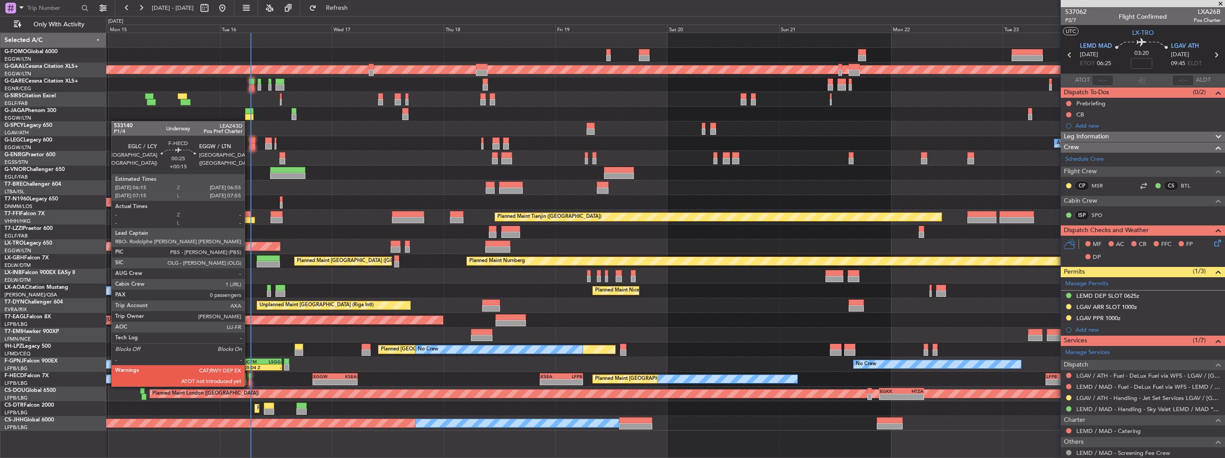
click at [249, 378] on div at bounding box center [250, 376] width 3 height 6
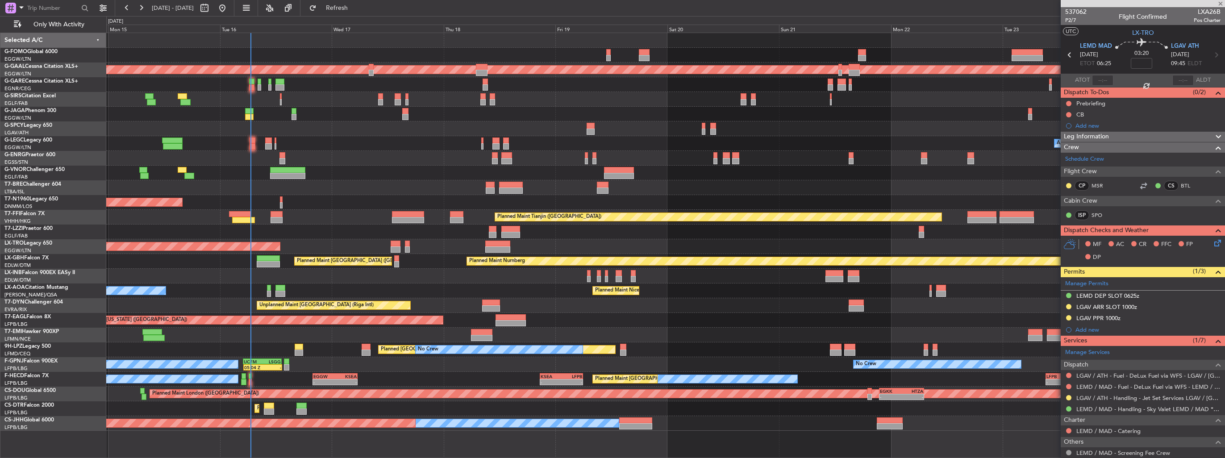
type input "+00:15"
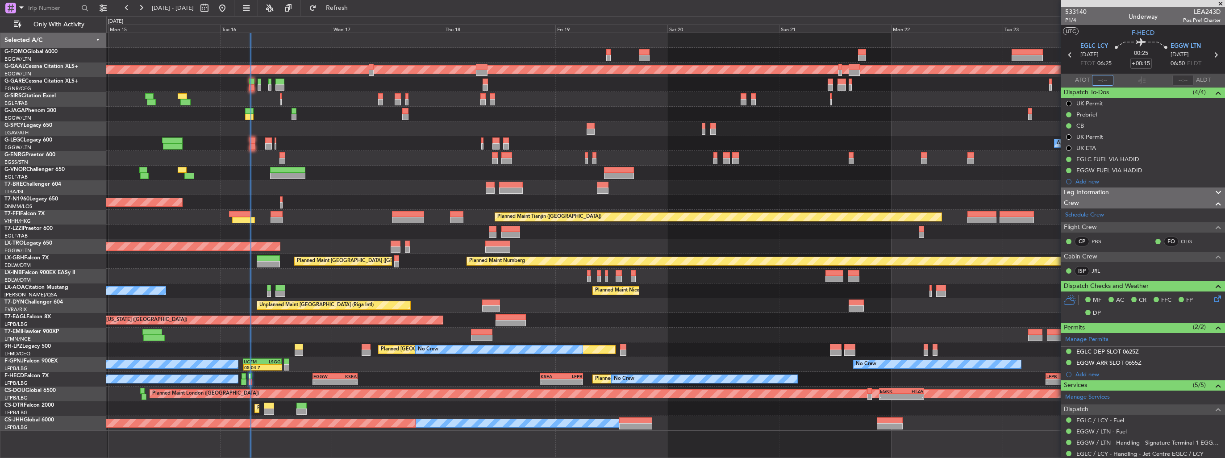
click at [1100, 79] on input "text" at bounding box center [1102, 80] width 21 height 11
type input "06:31"
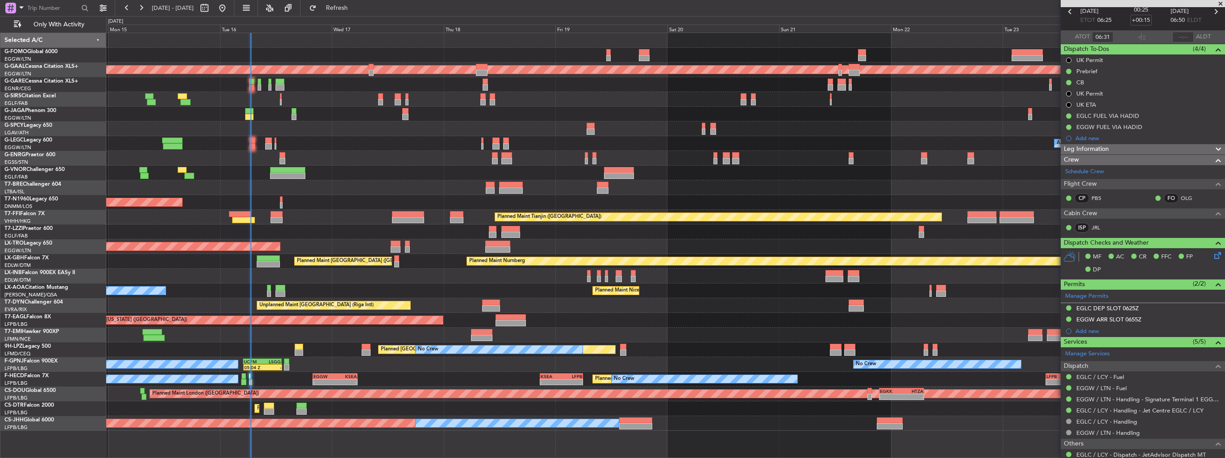
scroll to position [69, 0]
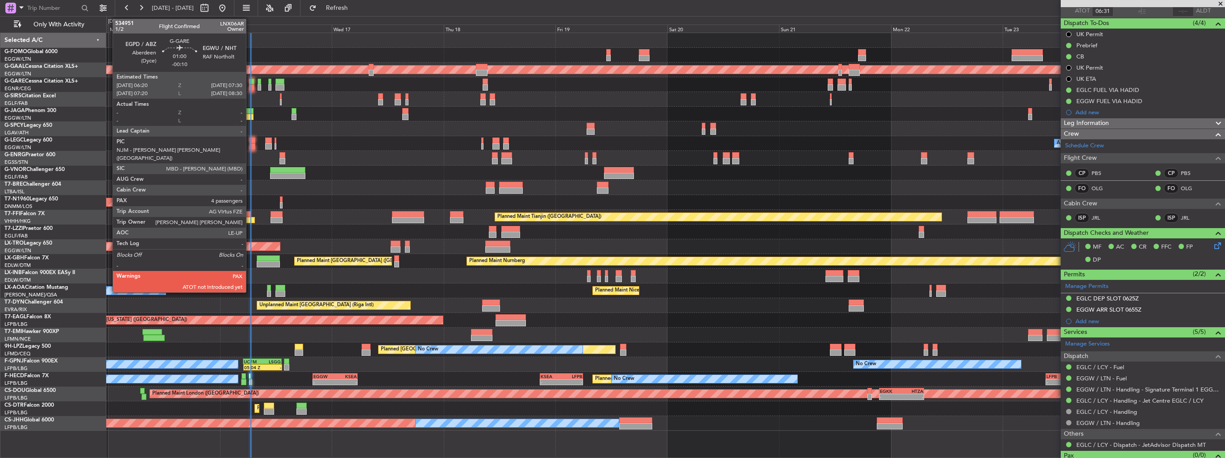
click at [250, 84] on div at bounding box center [252, 82] width 6 height 6
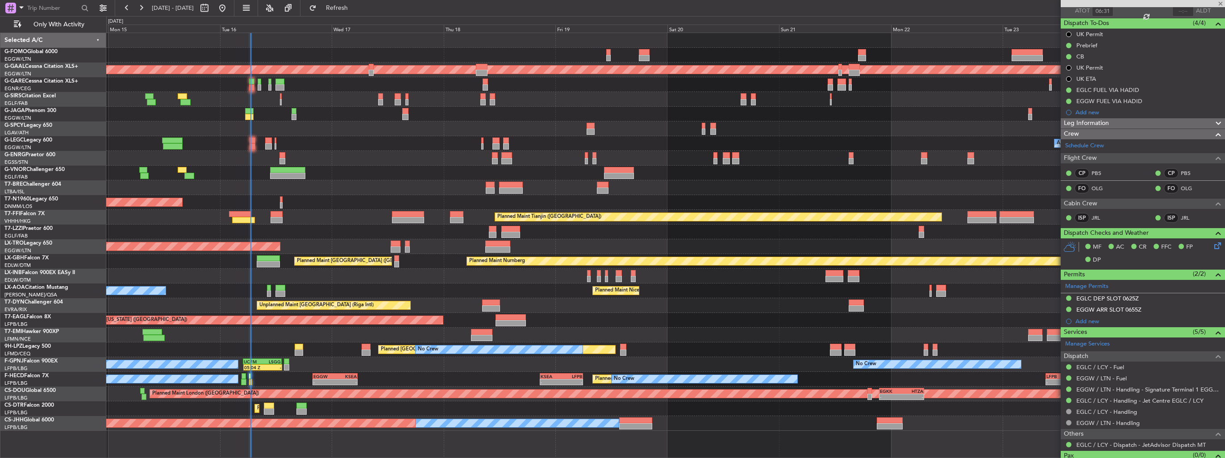
type input "-00:10"
type input "4"
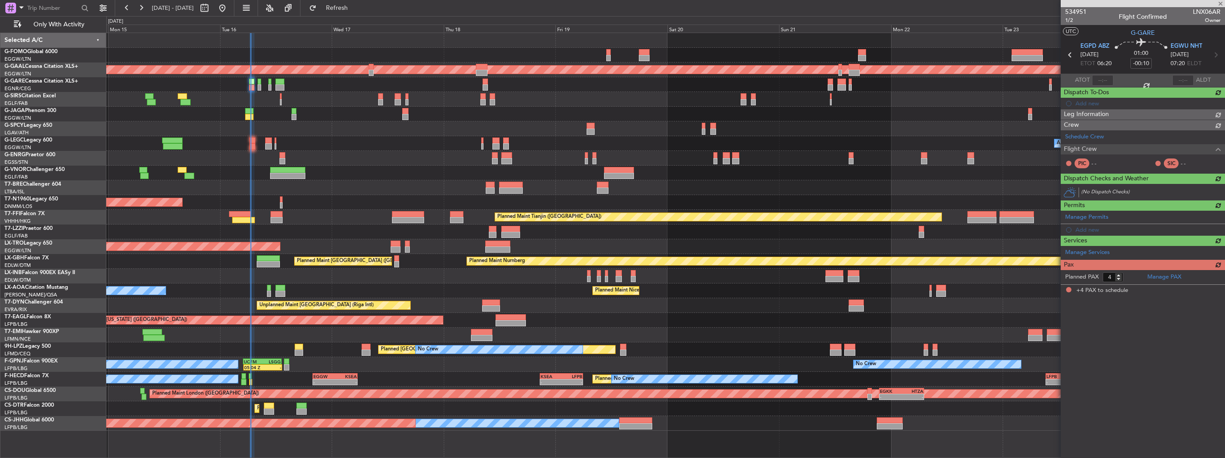
scroll to position [0, 0]
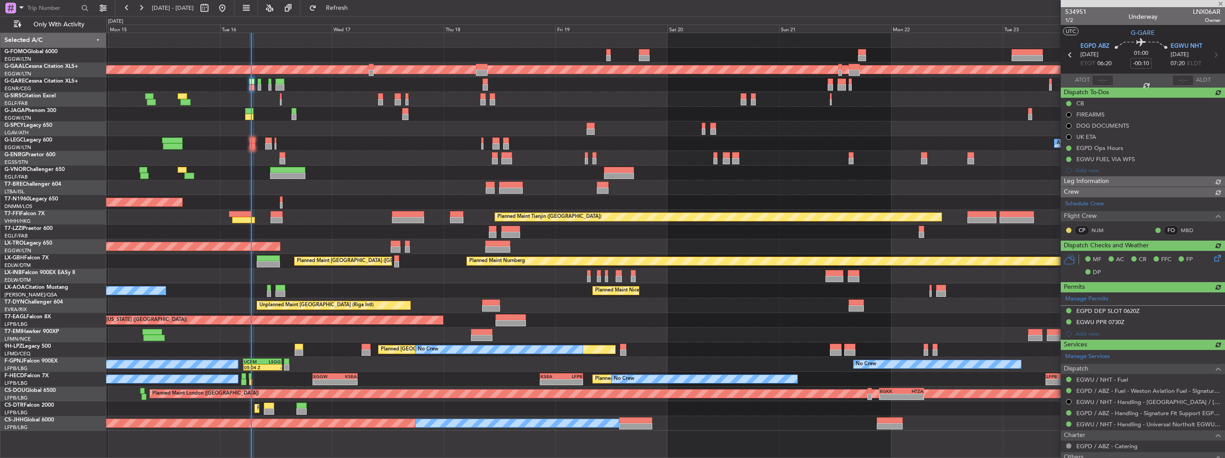
type input "06:36"
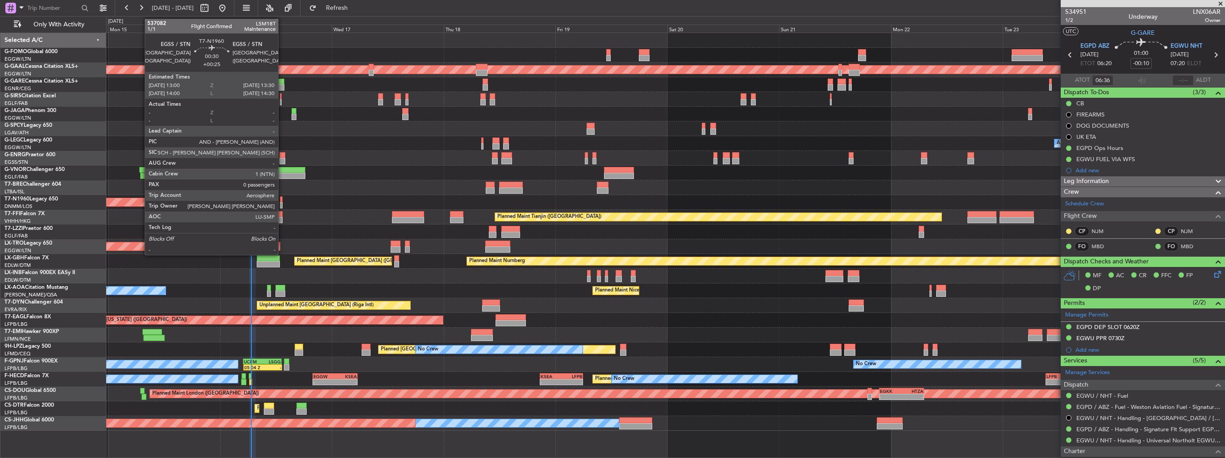
click at [282, 200] on div at bounding box center [281, 199] width 3 height 6
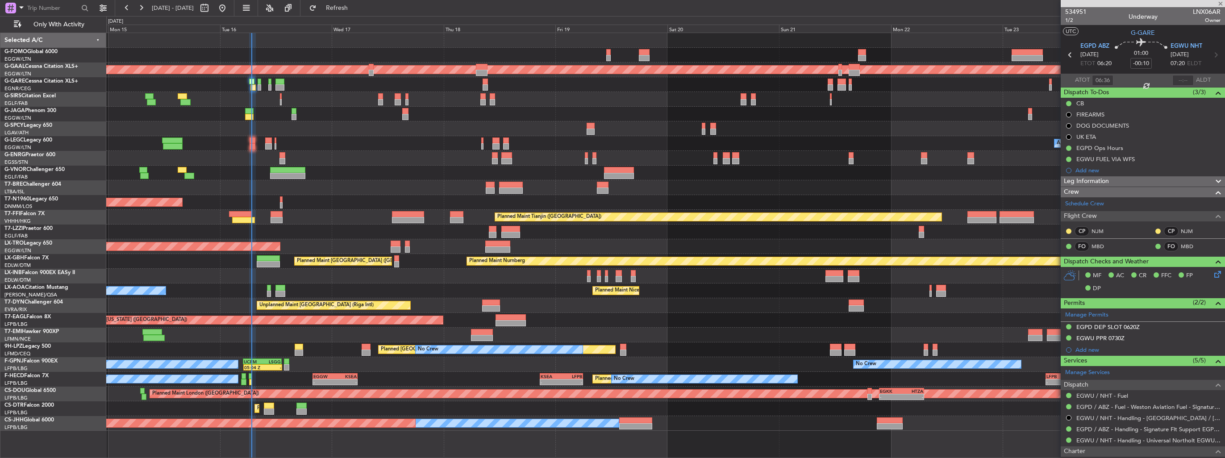
type input "+00:25"
type input "0"
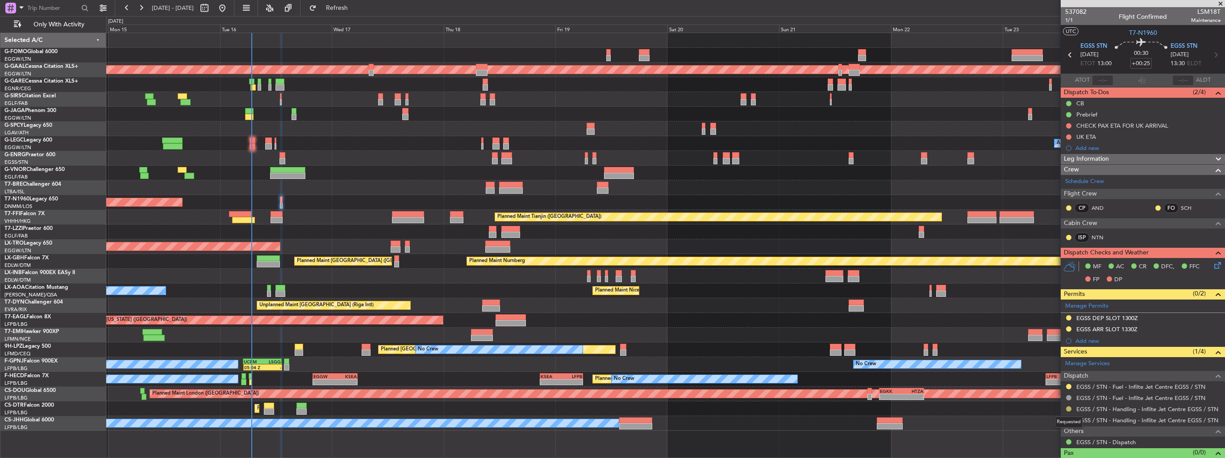
click at [1070, 409] on button at bounding box center [1068, 408] width 5 height 5
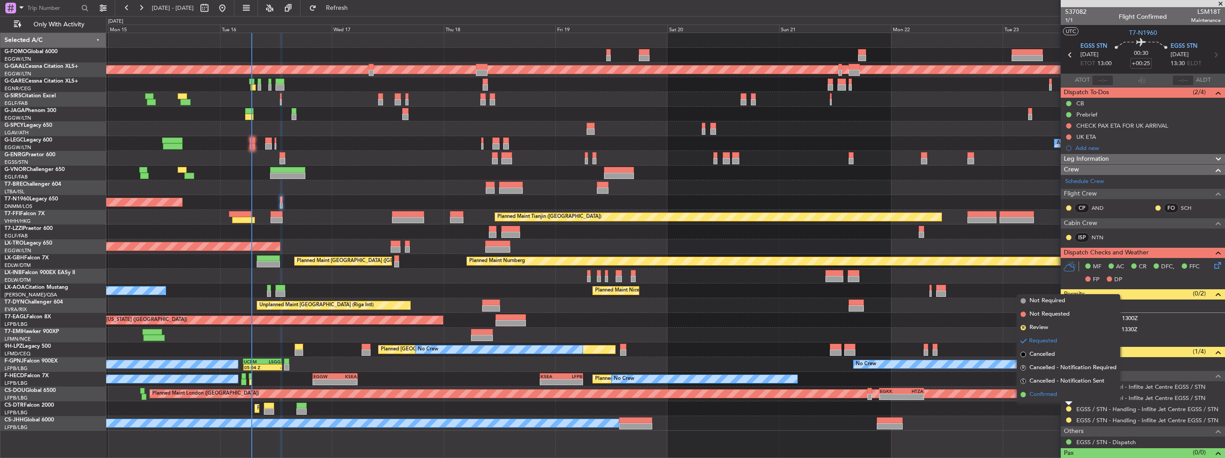
click at [1052, 400] on li "Confirmed" at bounding box center [1068, 394] width 103 height 13
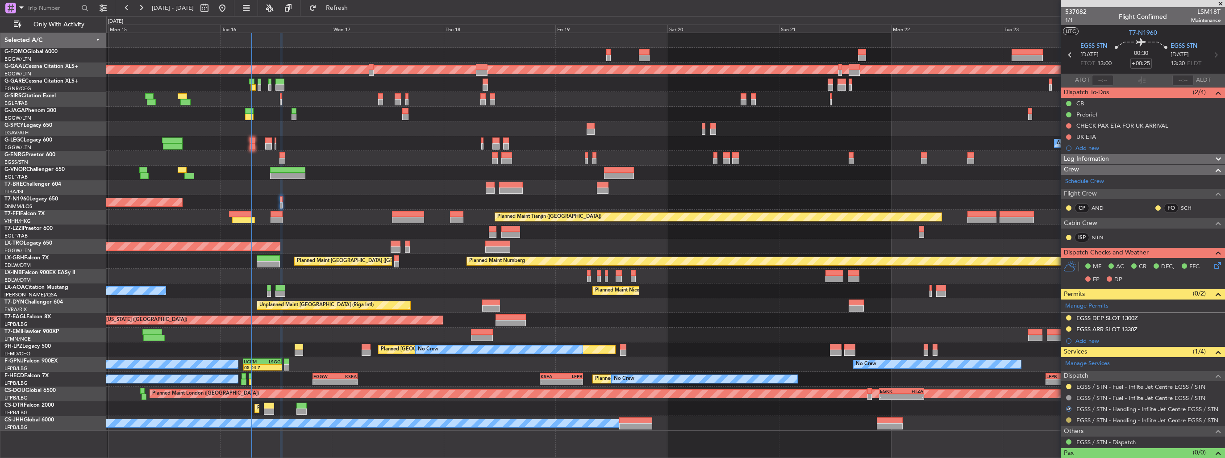
click at [1067, 419] on button at bounding box center [1068, 420] width 5 height 5
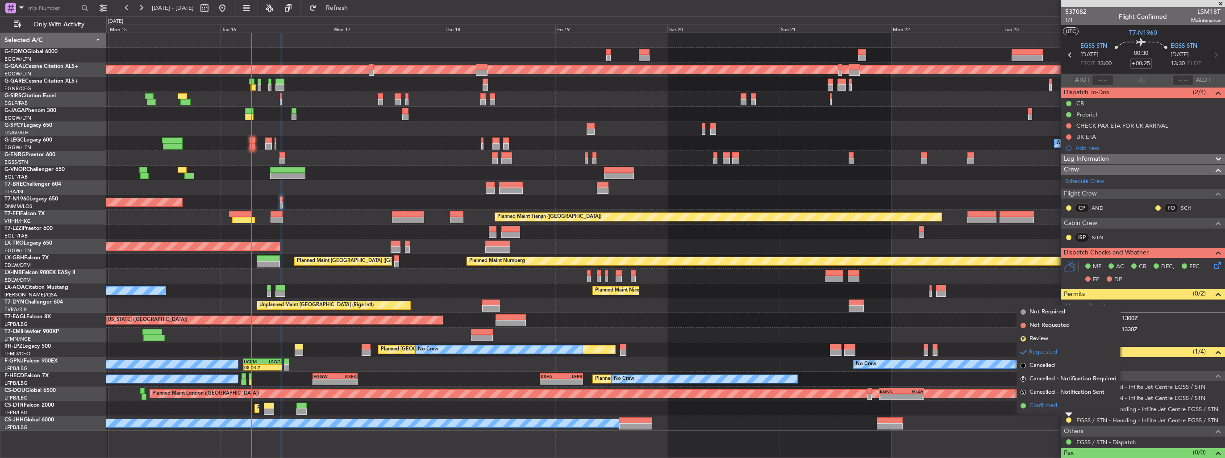
click at [1058, 406] on li "Confirmed" at bounding box center [1068, 405] width 103 height 13
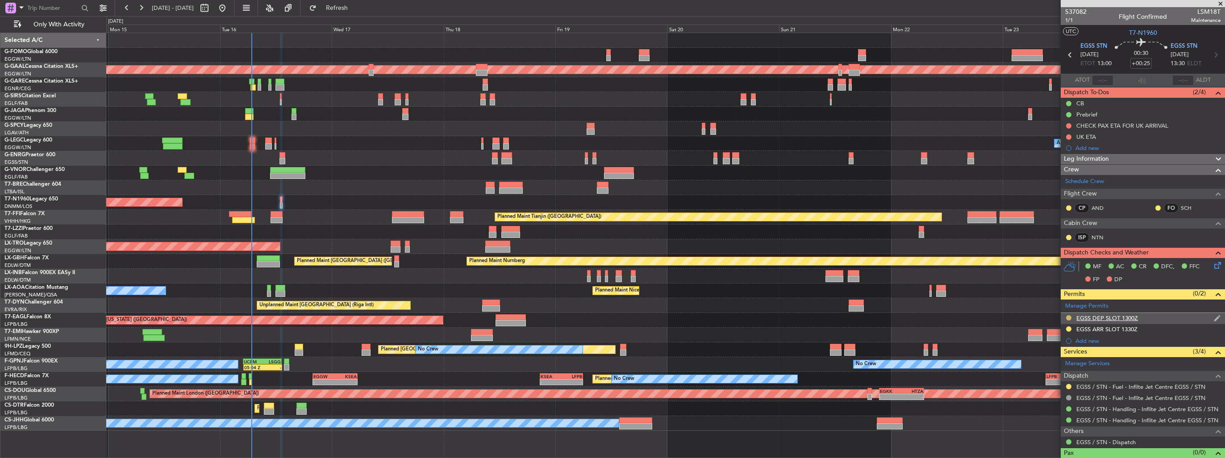
click at [1070, 319] on button at bounding box center [1068, 317] width 5 height 5
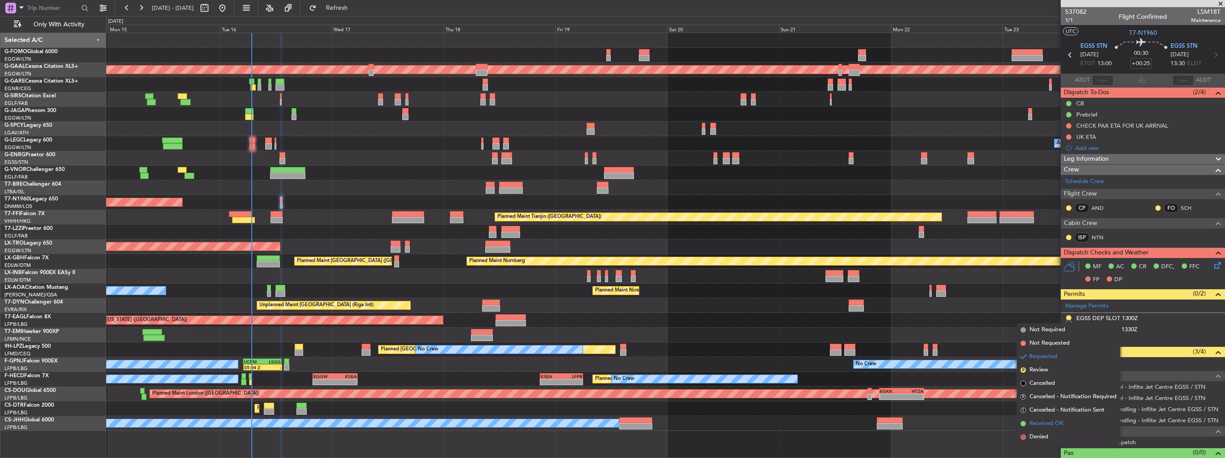
click at [1059, 421] on span "Received OK" at bounding box center [1047, 423] width 34 height 9
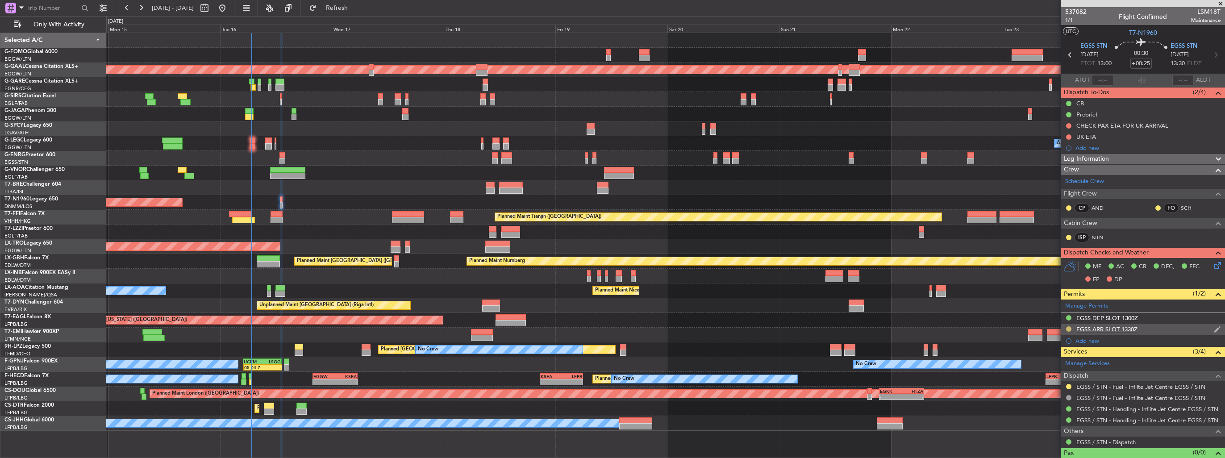
click at [1068, 328] on button at bounding box center [1068, 328] width 5 height 5
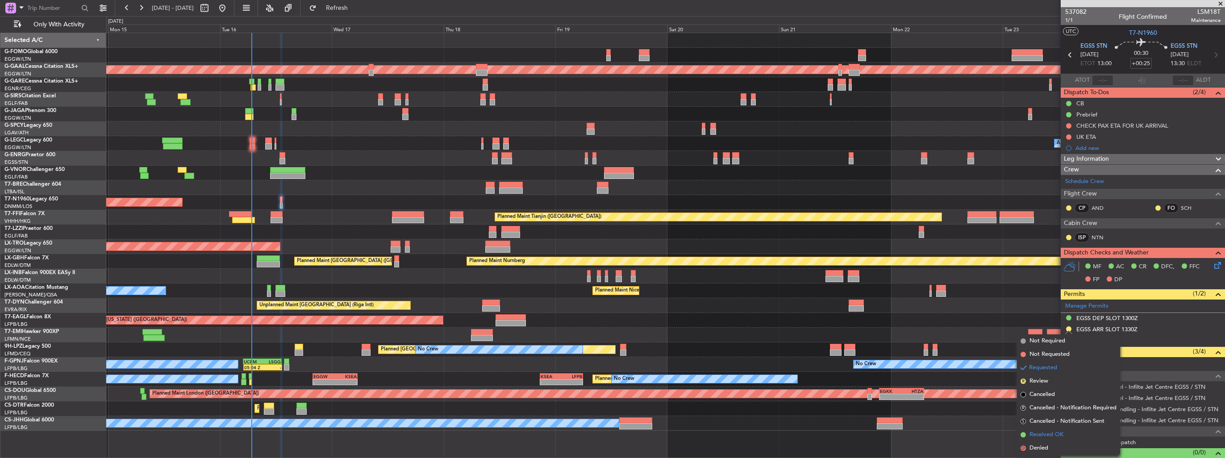
click at [1040, 435] on span "Received OK" at bounding box center [1047, 434] width 34 height 9
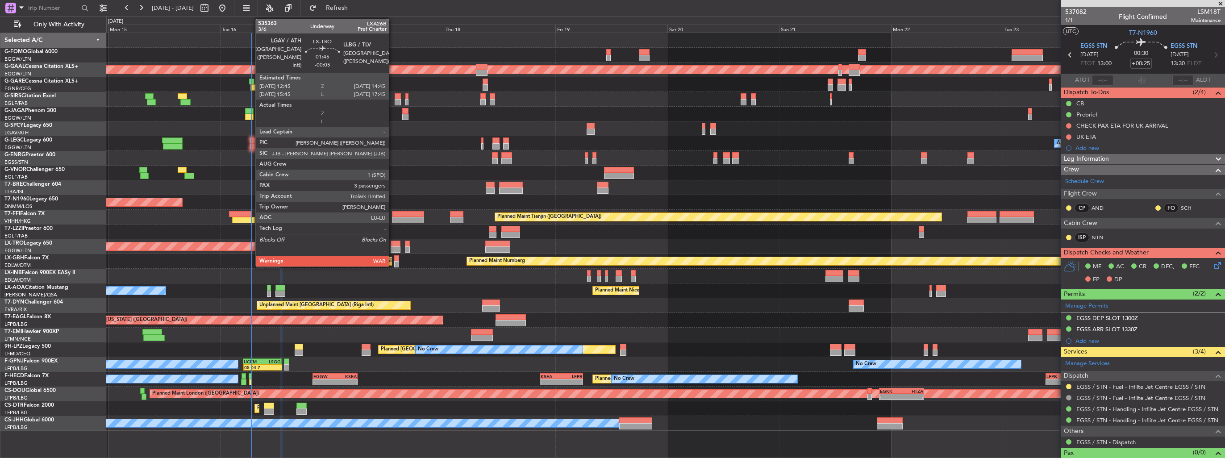
click at [393, 246] on div at bounding box center [395, 244] width 9 height 6
type input "-00:05"
type input "3"
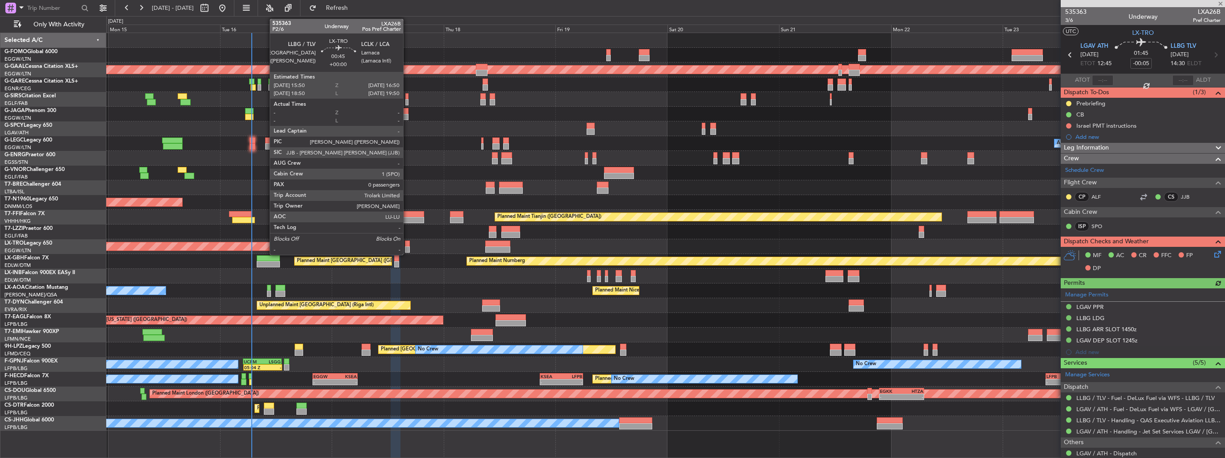
click at [407, 246] on div at bounding box center [407, 244] width 5 height 6
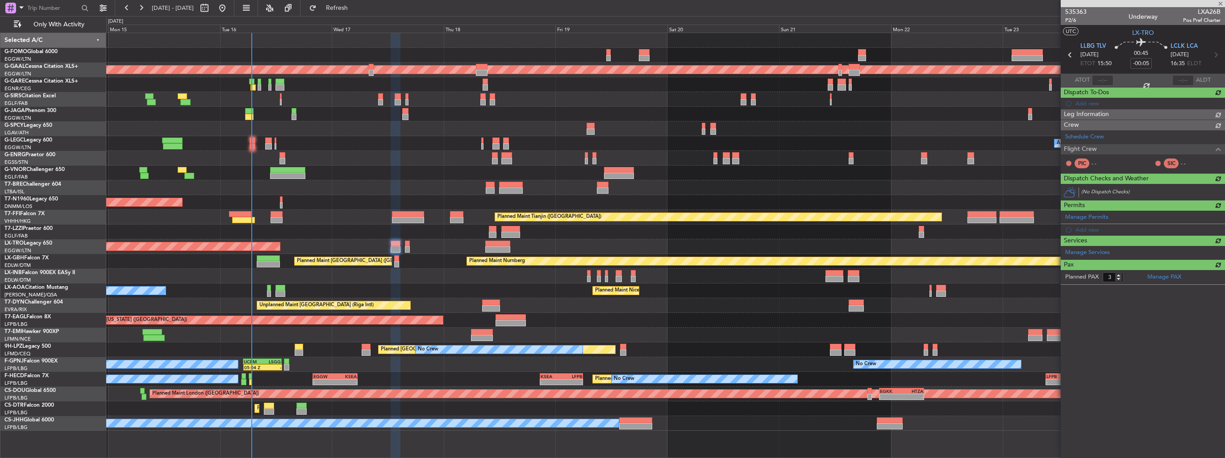
type input "0"
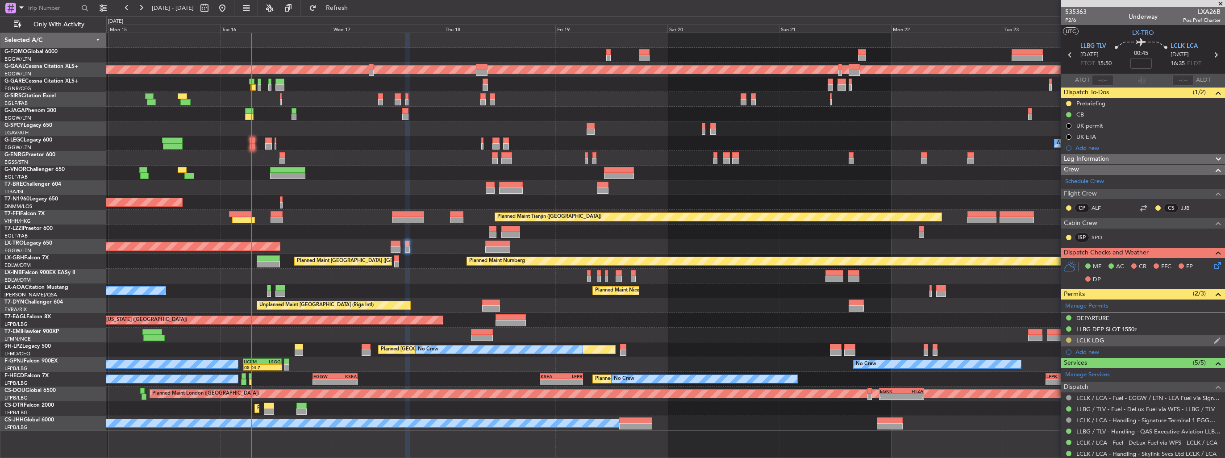
click at [1067, 339] on button at bounding box center [1068, 340] width 5 height 5
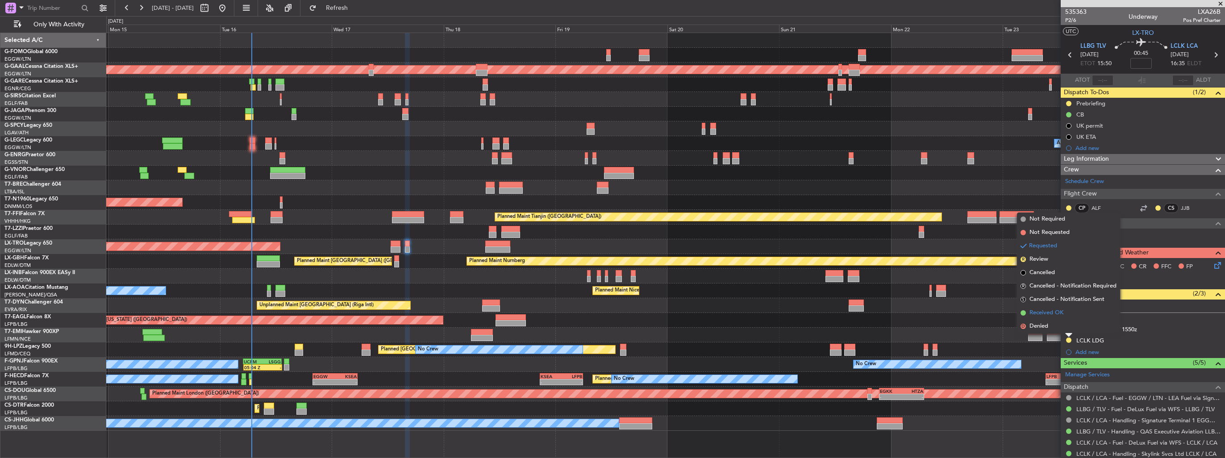
click at [1045, 311] on span "Received OK" at bounding box center [1047, 313] width 34 height 9
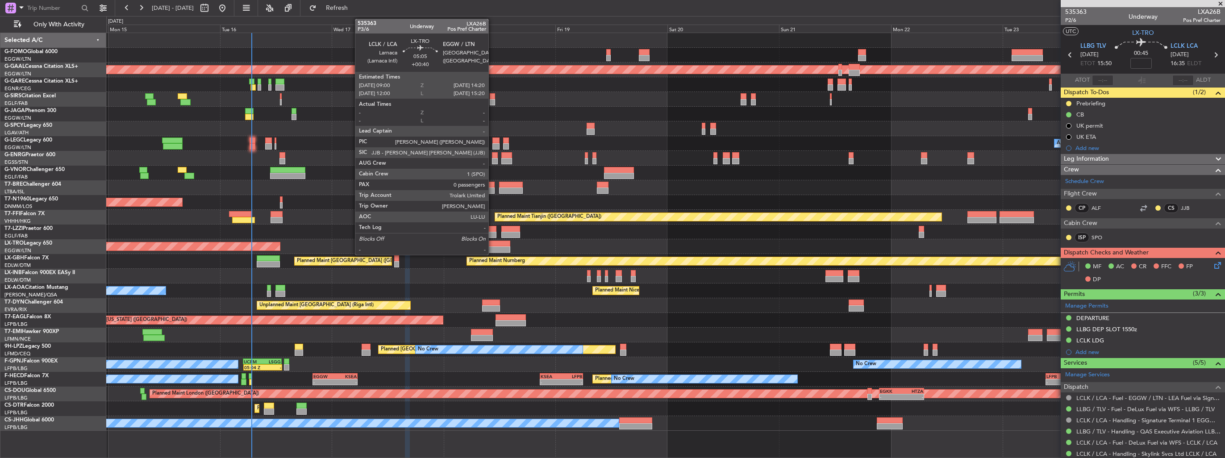
click at [493, 243] on div at bounding box center [497, 244] width 25 height 6
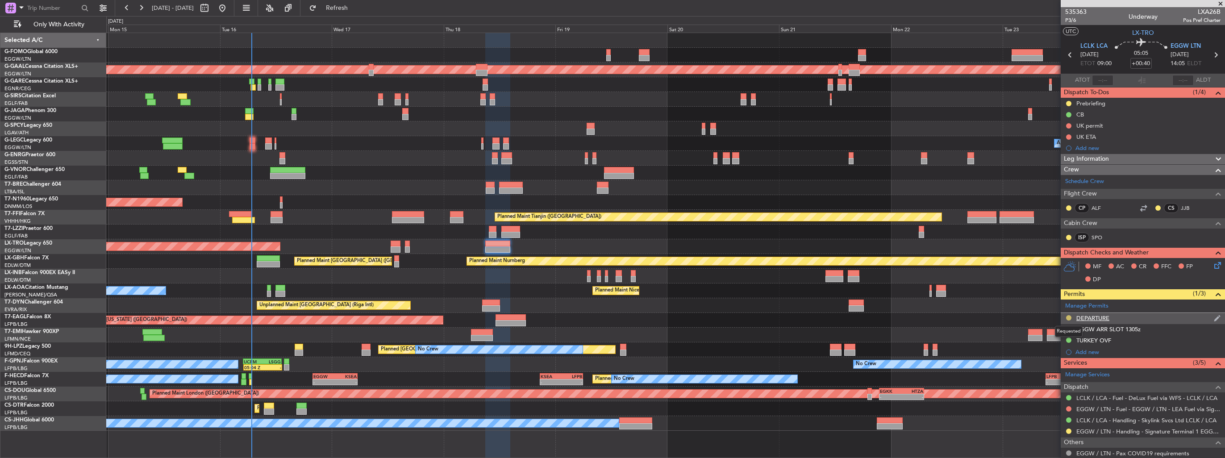
click at [1070, 317] on button at bounding box center [1068, 317] width 5 height 5
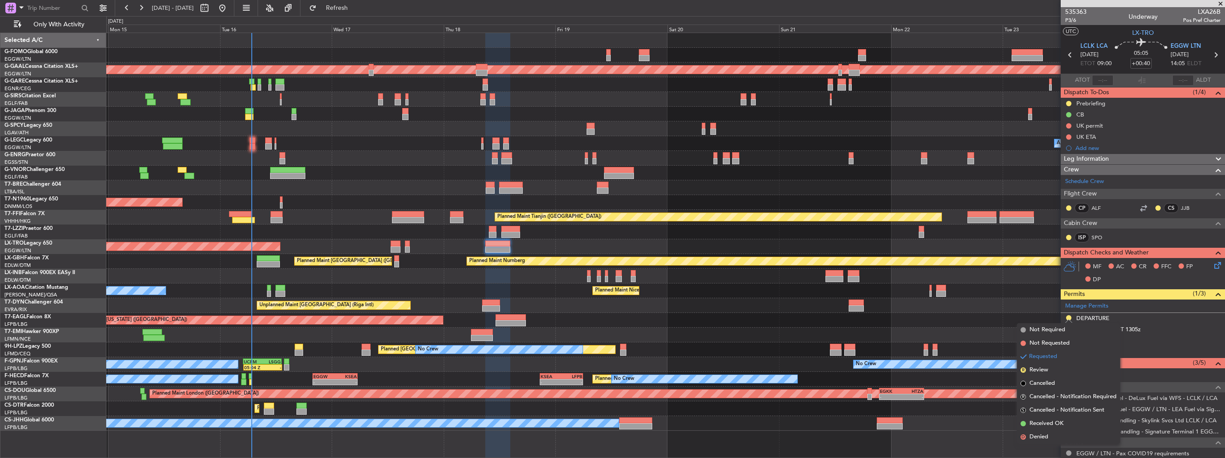
drag, startPoint x: 1034, startPoint y: 425, endPoint x: 1049, endPoint y: 408, distance: 22.5
click at [1034, 424] on span "Received OK" at bounding box center [1047, 423] width 34 height 9
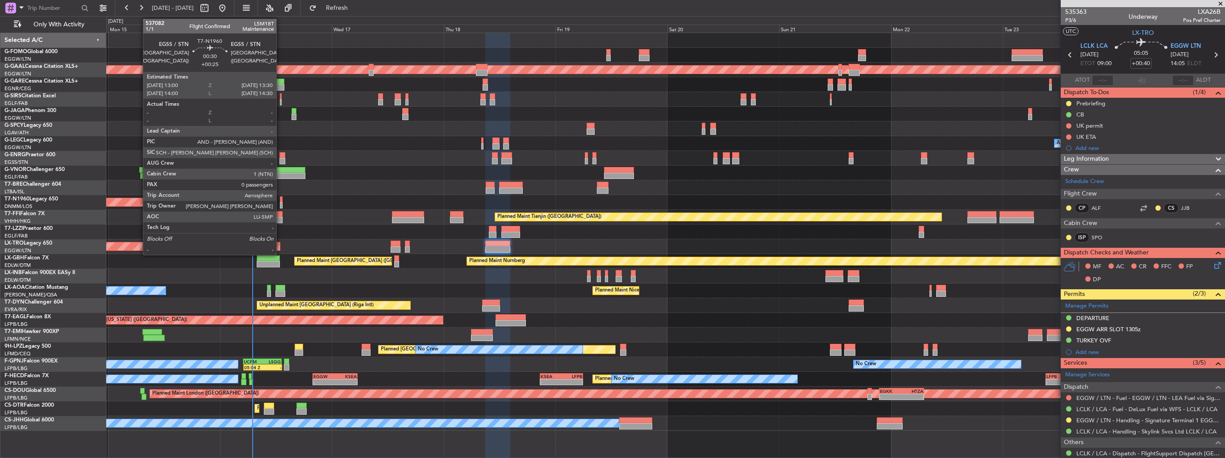
click at [280, 203] on div at bounding box center [281, 205] width 3 height 6
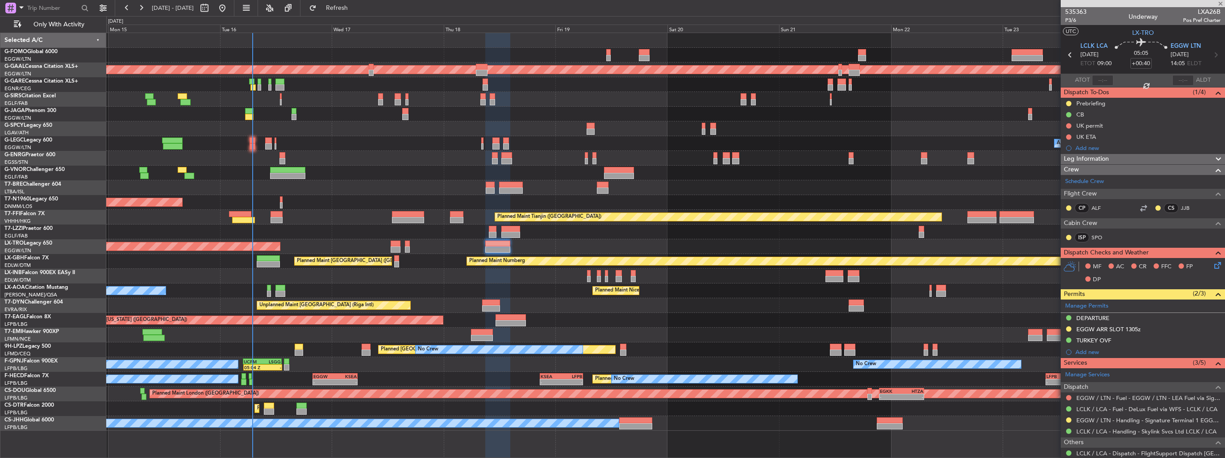
type input "+00:25"
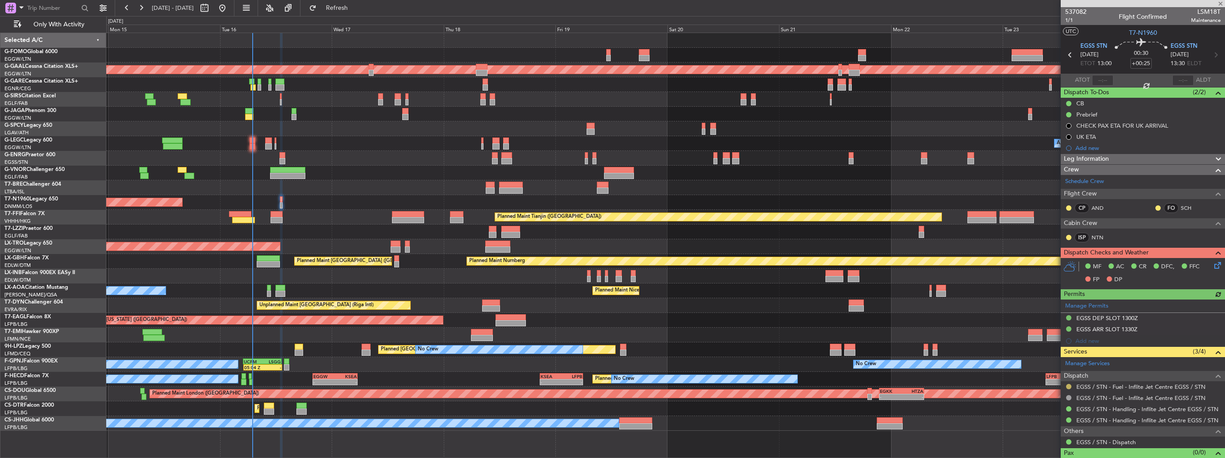
click at [1068, 387] on button at bounding box center [1068, 386] width 5 height 5
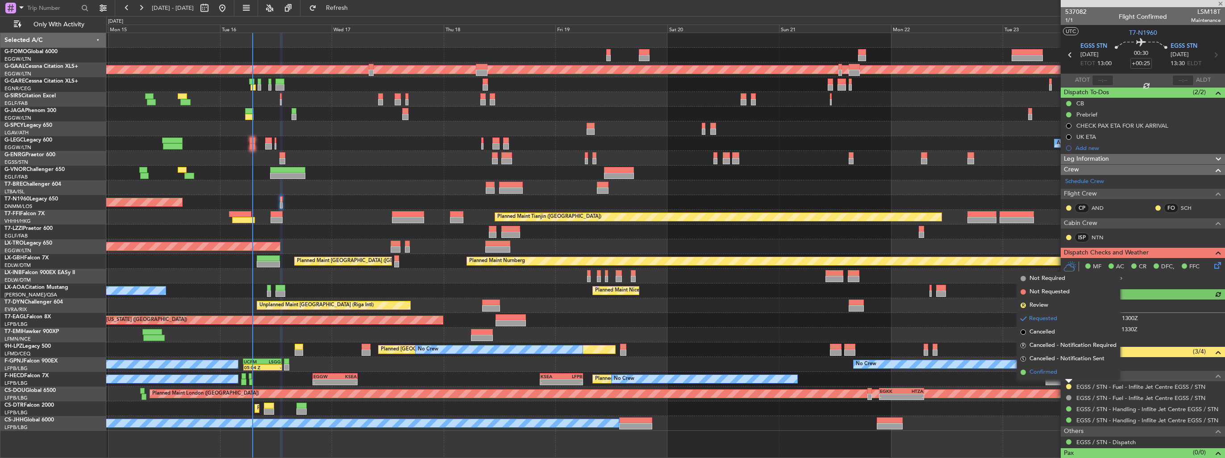
click at [1039, 375] on span "Confirmed" at bounding box center [1044, 372] width 28 height 9
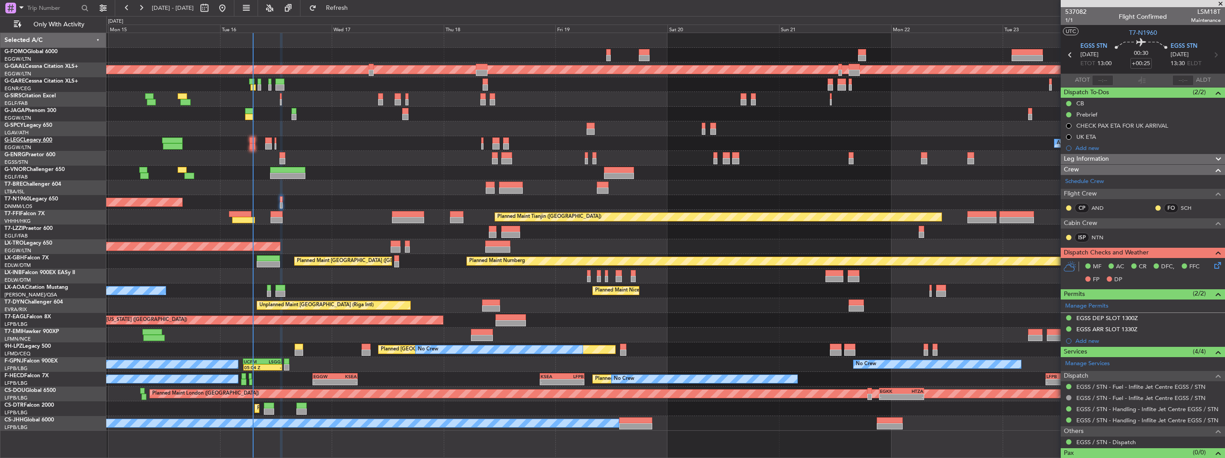
click at [48, 142] on div "11:03 Z 22:38 Z OLBA 11:00 Z KTEB 22:45 Z Planned Maint Dusseldorf Planned Main…" at bounding box center [612, 237] width 1225 height 442
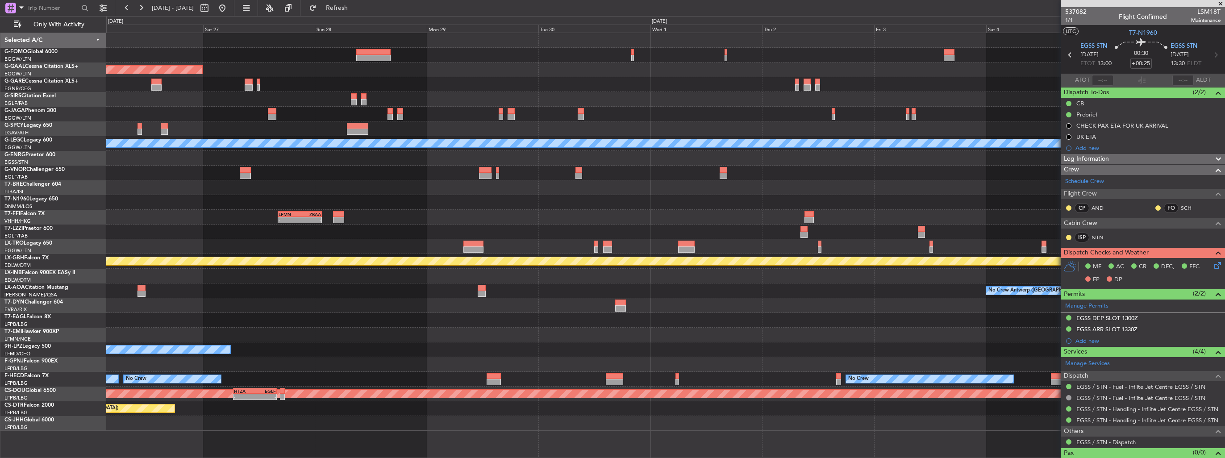
click at [34, 135] on div "Planned Maint Dusseldorf A/C Unavailable London (Luton) - - LFMN 16:05 Z ZBAA 0…" at bounding box center [612, 237] width 1225 height 442
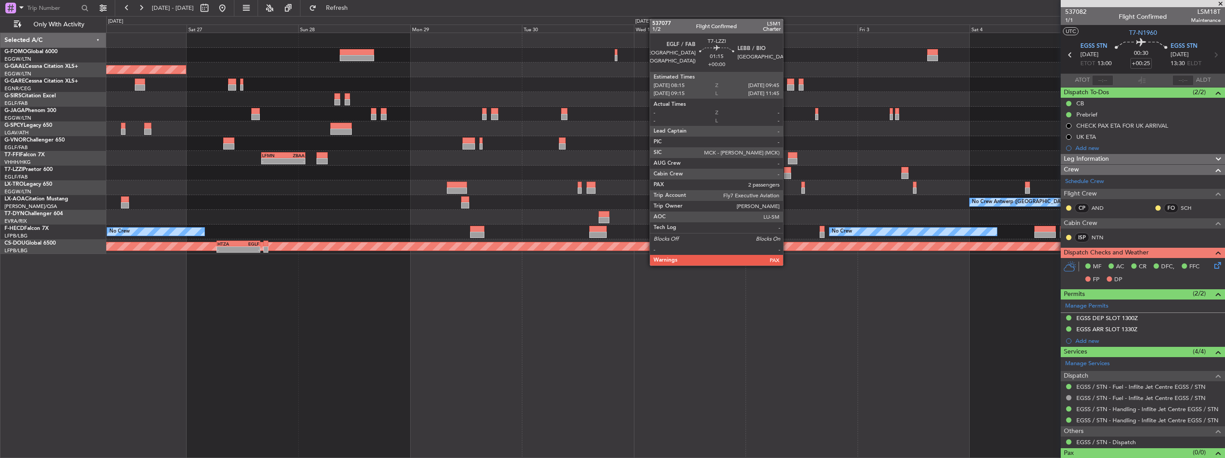
click at [787, 173] on div at bounding box center [787, 176] width 7 height 6
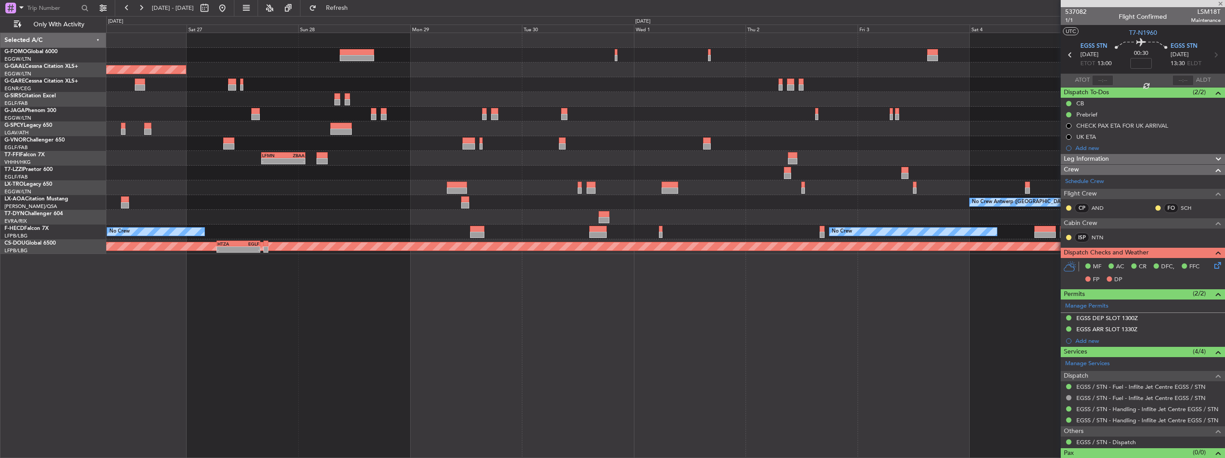
type input "2"
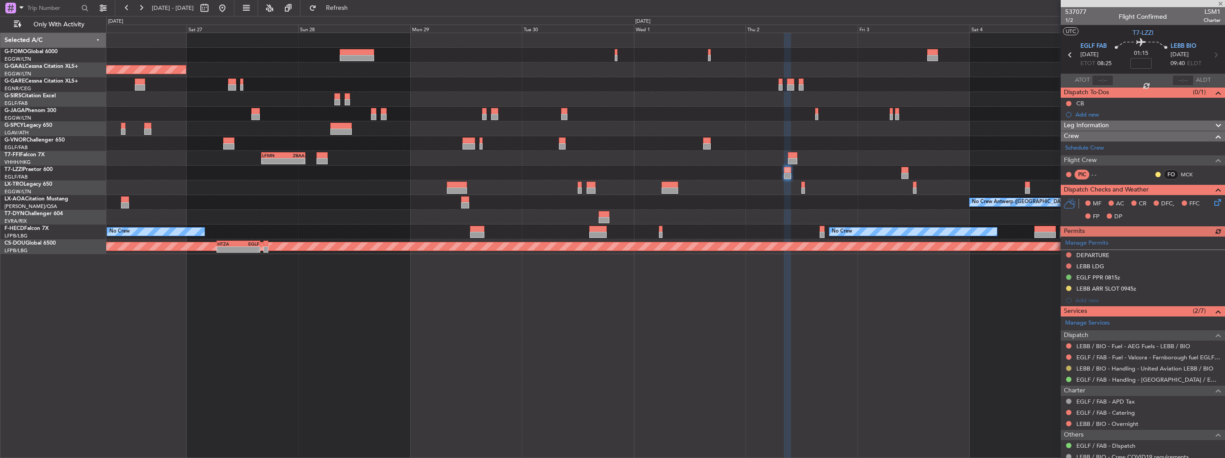
click at [1067, 367] on button at bounding box center [1068, 368] width 5 height 5
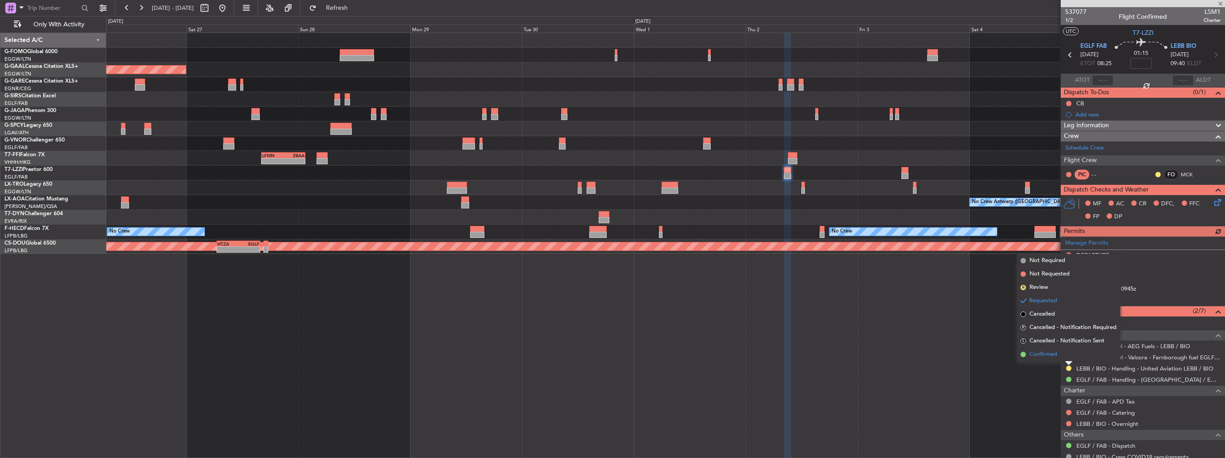
click at [1031, 357] on span "Confirmed" at bounding box center [1044, 354] width 28 height 9
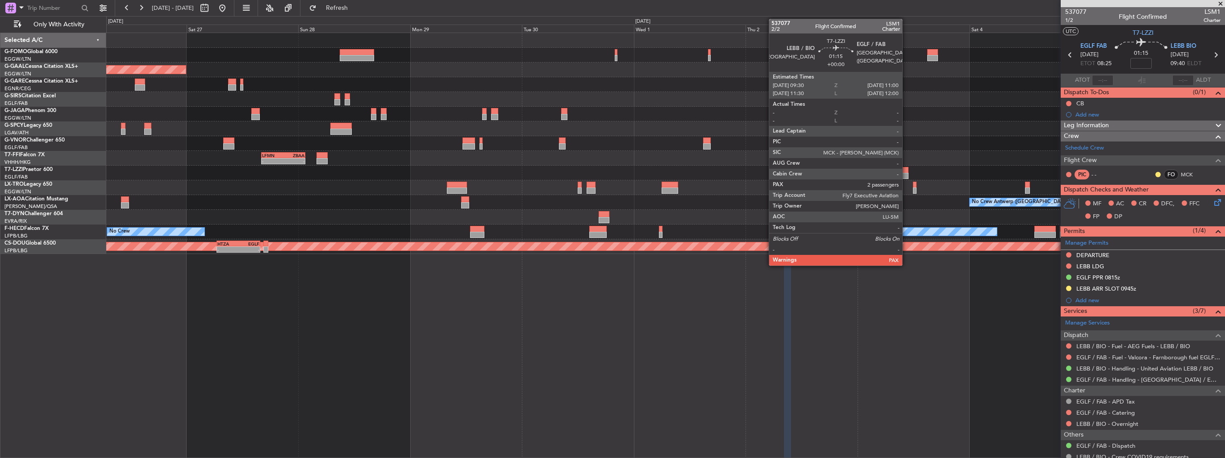
click at [907, 170] on div at bounding box center [905, 170] width 7 height 6
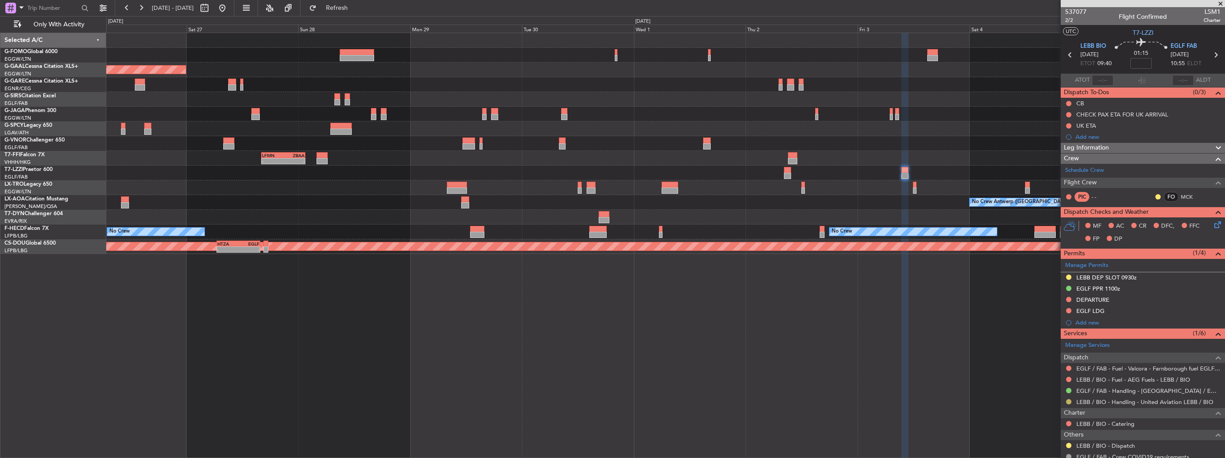
click at [1069, 402] on button at bounding box center [1068, 401] width 5 height 5
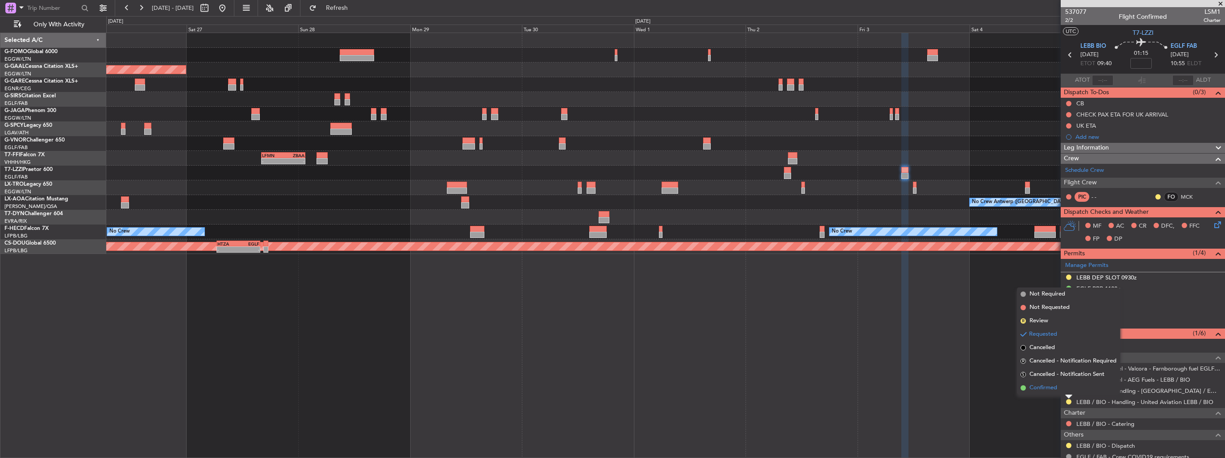
click at [1051, 389] on span "Confirmed" at bounding box center [1044, 388] width 28 height 9
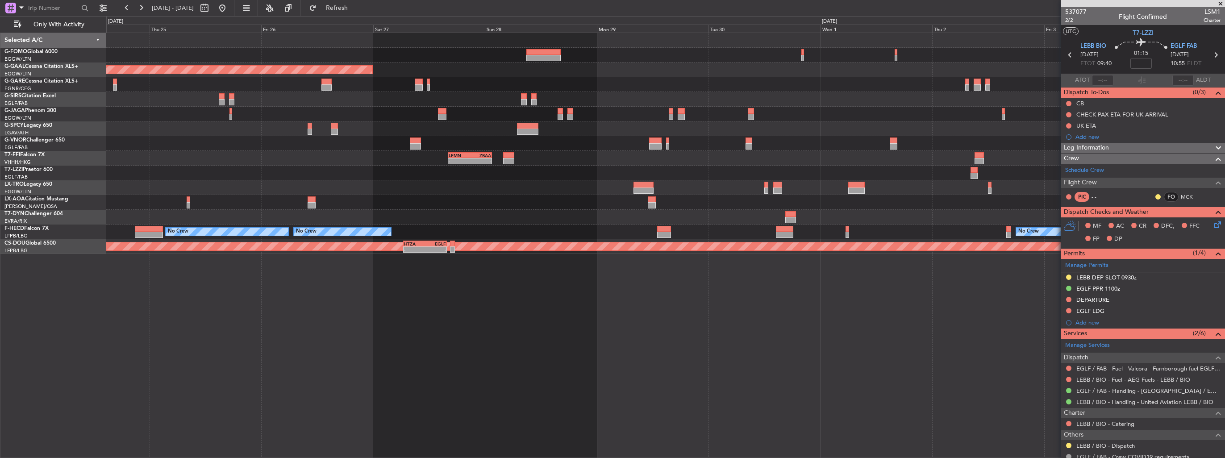
click at [811, 93] on div "Planned Maint Dusseldorf - - LFMN 16:05 Z ZBAA 01:35 Z Planned Maint Tianjin (B…" at bounding box center [665, 143] width 1119 height 221
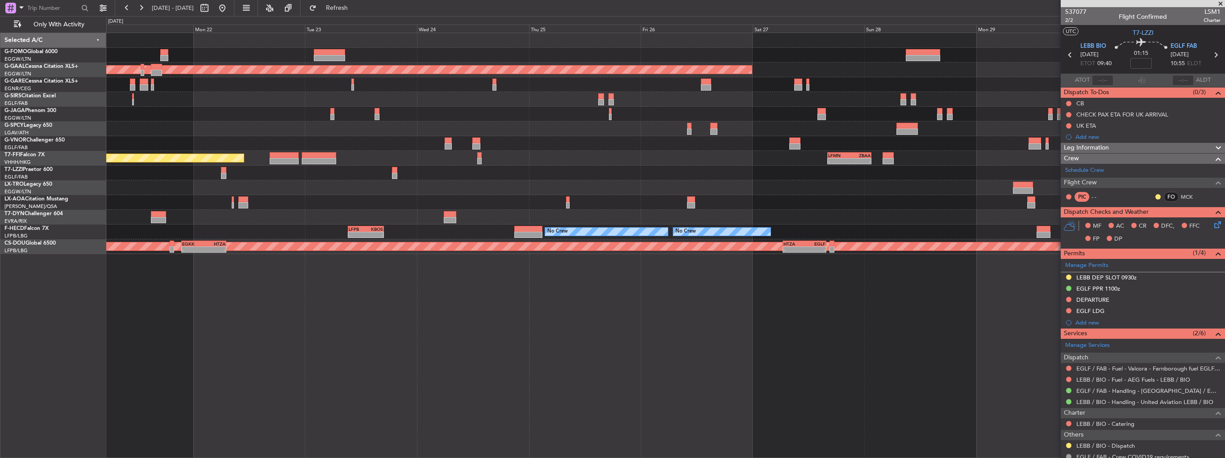
click at [775, 155] on div "Planned Maint Dusseldorf - - LFMN 16:05 Z ZBAA 01:35 Z Planned Maint Tianjin (B…" at bounding box center [665, 143] width 1119 height 221
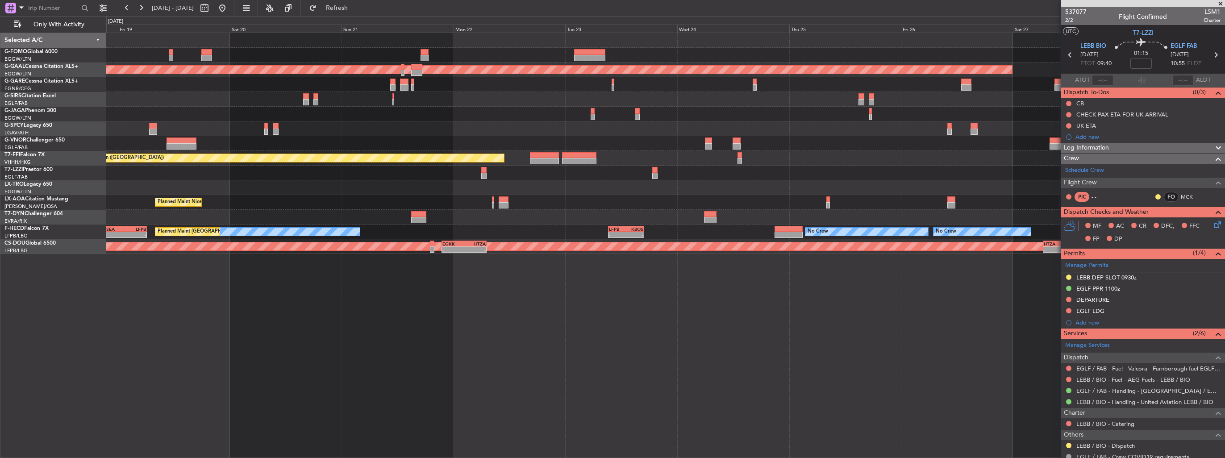
click at [668, 176] on div "Planned Maint Dusseldorf - - LFMN 16:05 Z ZBAA 01:35 Z Planned Maint Tianjin (B…" at bounding box center [665, 143] width 1119 height 221
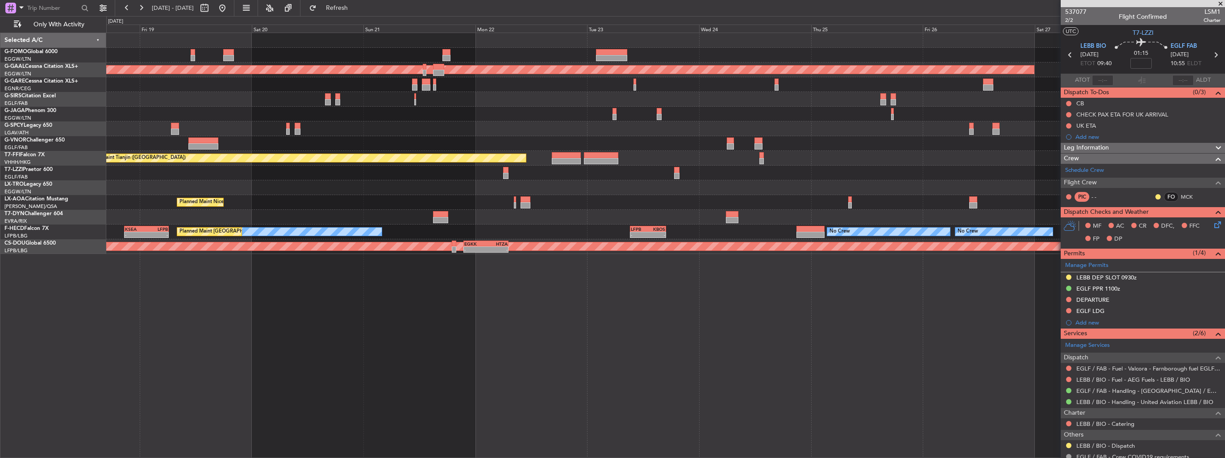
click at [759, 150] on div "Planned Maint Dusseldorf - - LFMN 16:05 Z ZBAA 01:35 Z Planned Maint Tianjin (B…" at bounding box center [665, 143] width 1119 height 221
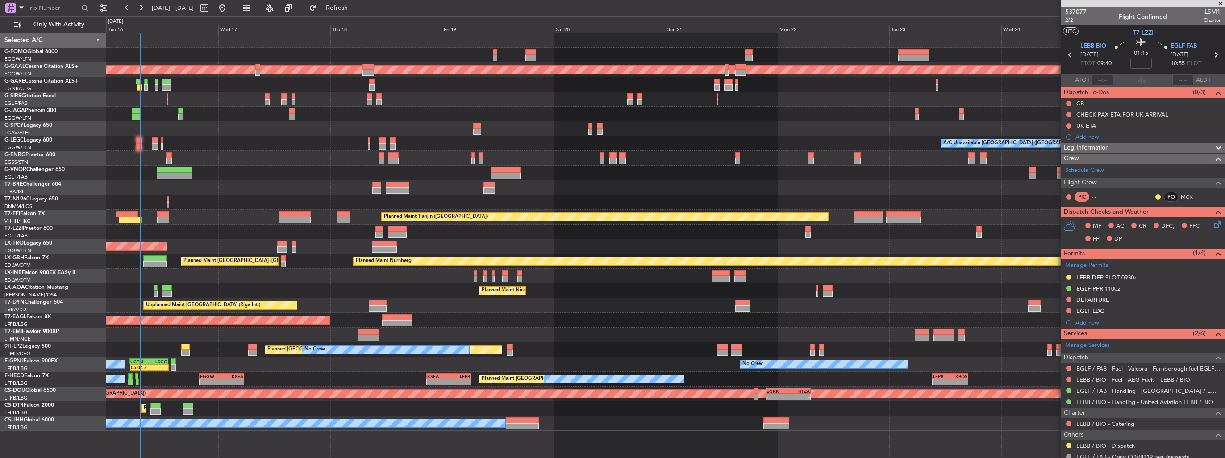
click at [279, 155] on div at bounding box center [665, 158] width 1119 height 15
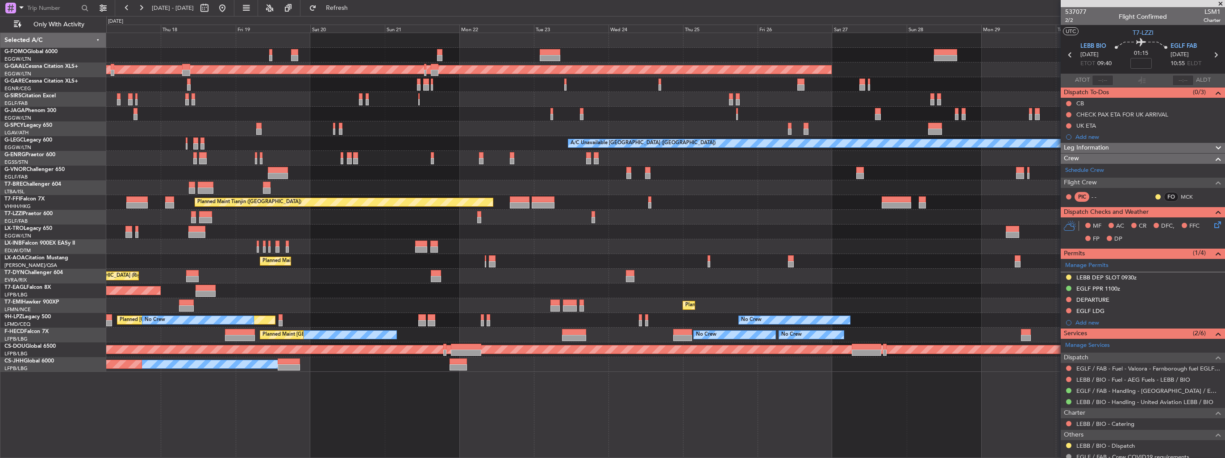
click at [332, 181] on div "11:03 Z 22:38 Z OLBA 11:00 Z KTEB 22:45 Z Planned Maint Dusseldorf A/C Unavaila…" at bounding box center [665, 202] width 1119 height 339
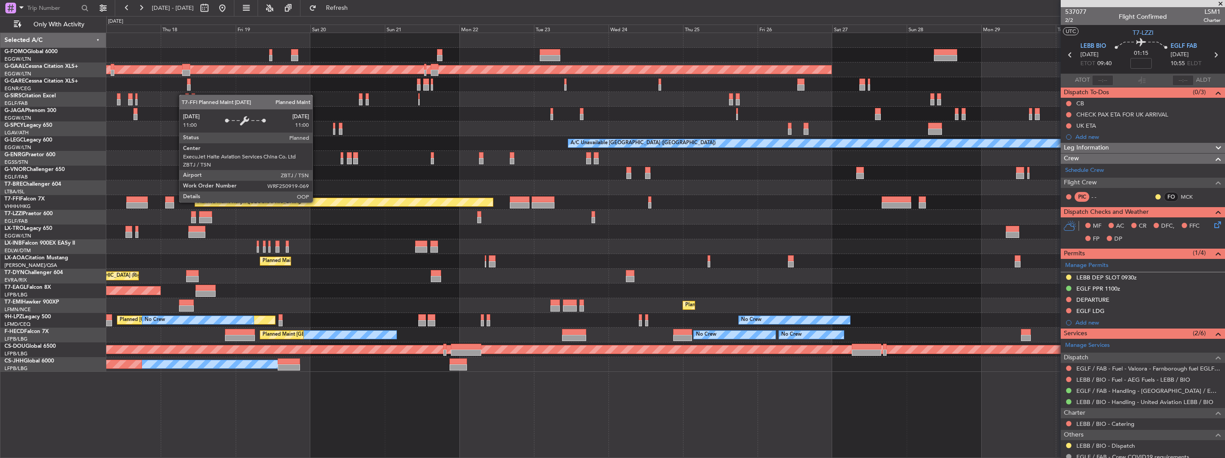
click at [518, 220] on div "11:03 Z 22:38 Z OLBA 11:00 Z KTEB 22:45 Z Planned Maint Dusseldorf A/C Unavaila…" at bounding box center [665, 202] width 1119 height 339
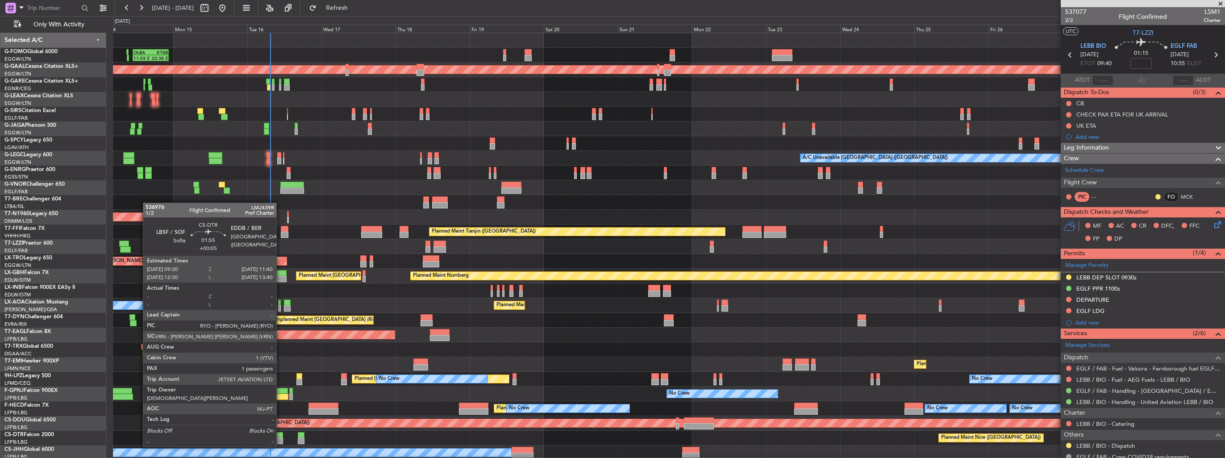
click at [280, 438] on div at bounding box center [279, 441] width 7 height 6
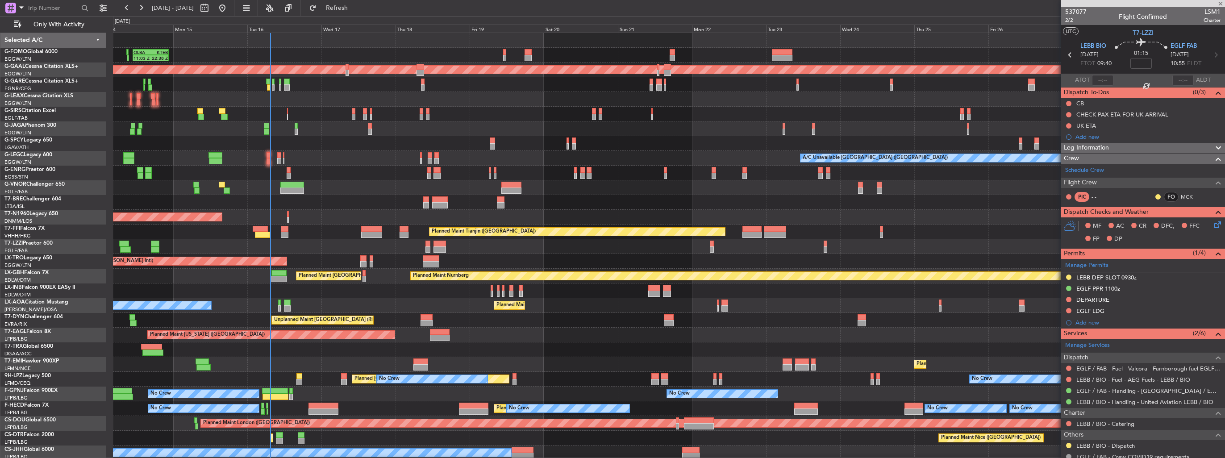
type input "+00:05"
type input "1"
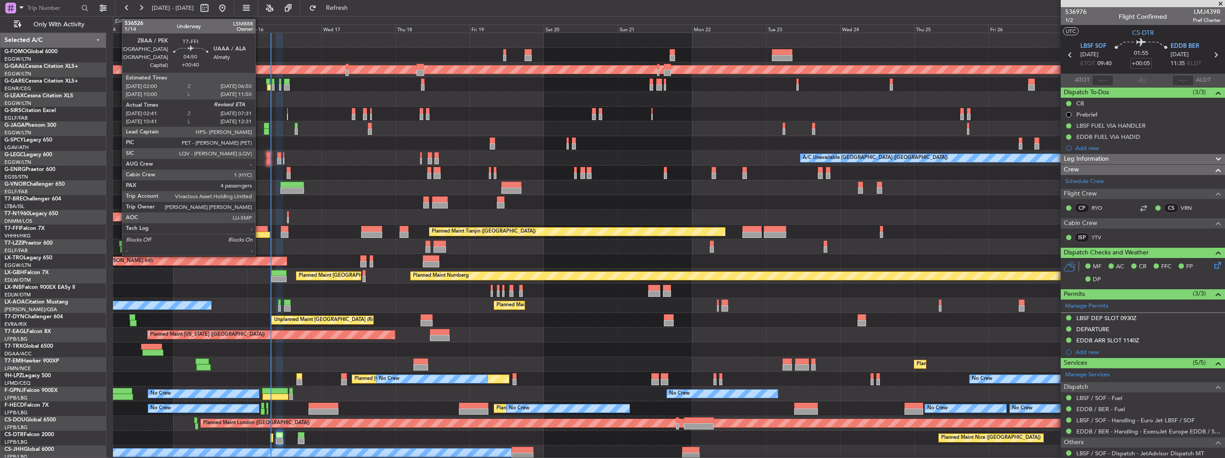
click at [259, 230] on div at bounding box center [260, 229] width 15 height 6
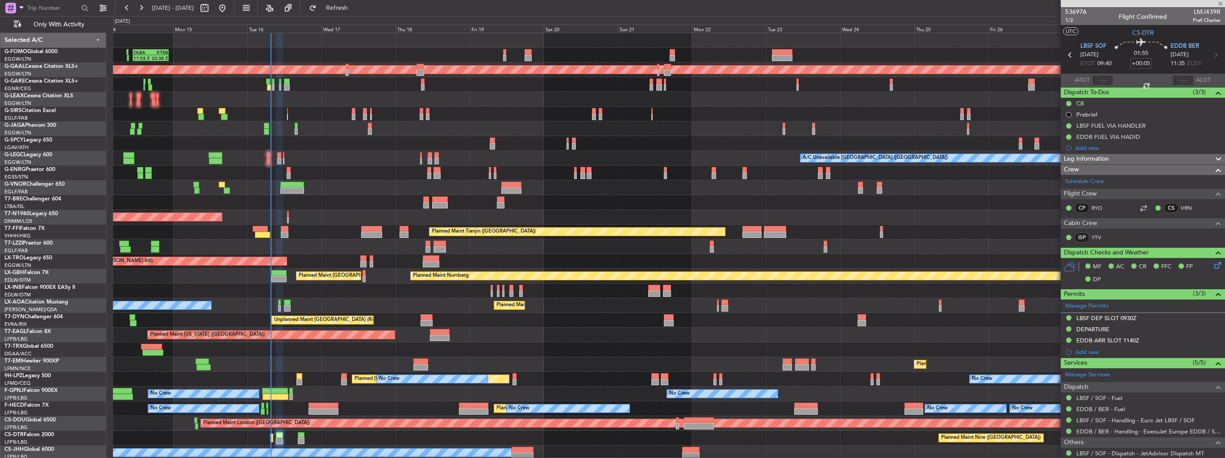
type input "+00:40"
type input "02:41"
type input "4"
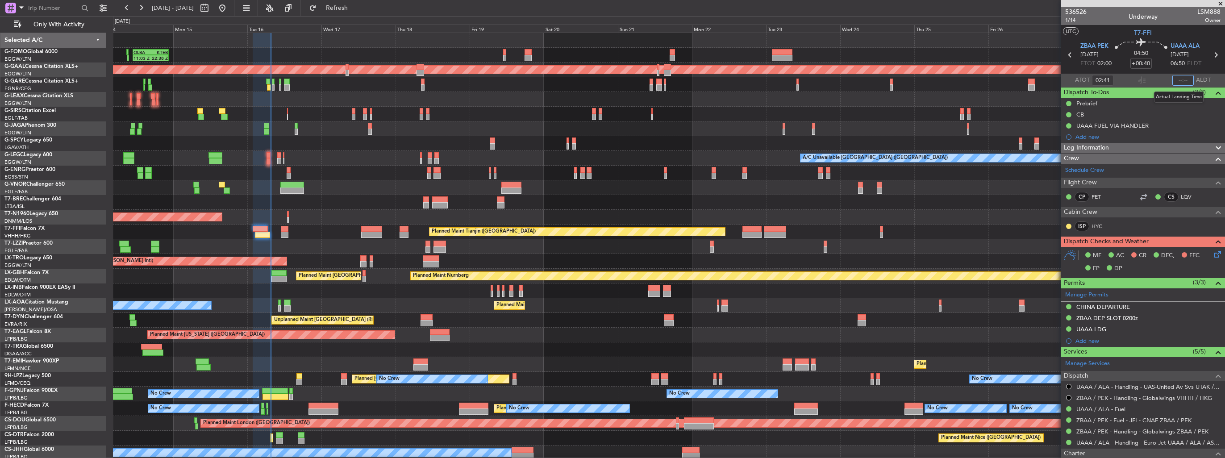
click at [1178, 82] on input "text" at bounding box center [1183, 80] width 21 height 11
type input "07:33"
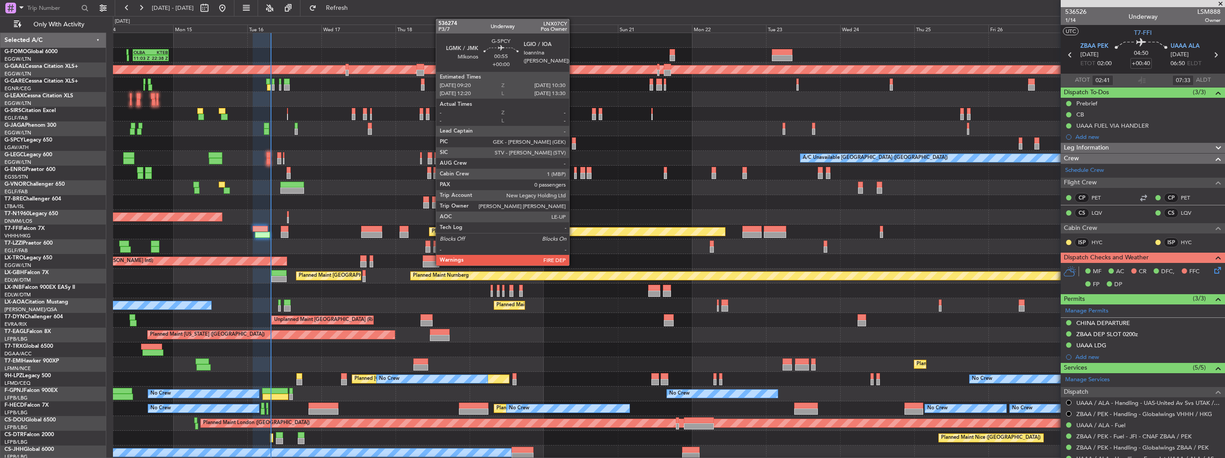
click at [573, 144] on div at bounding box center [574, 146] width 4 height 6
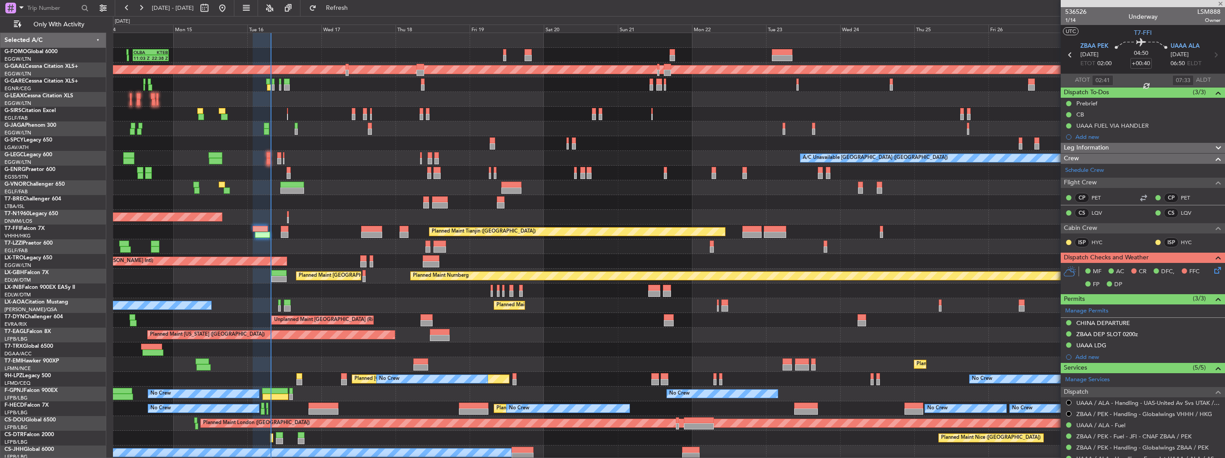
type input "0"
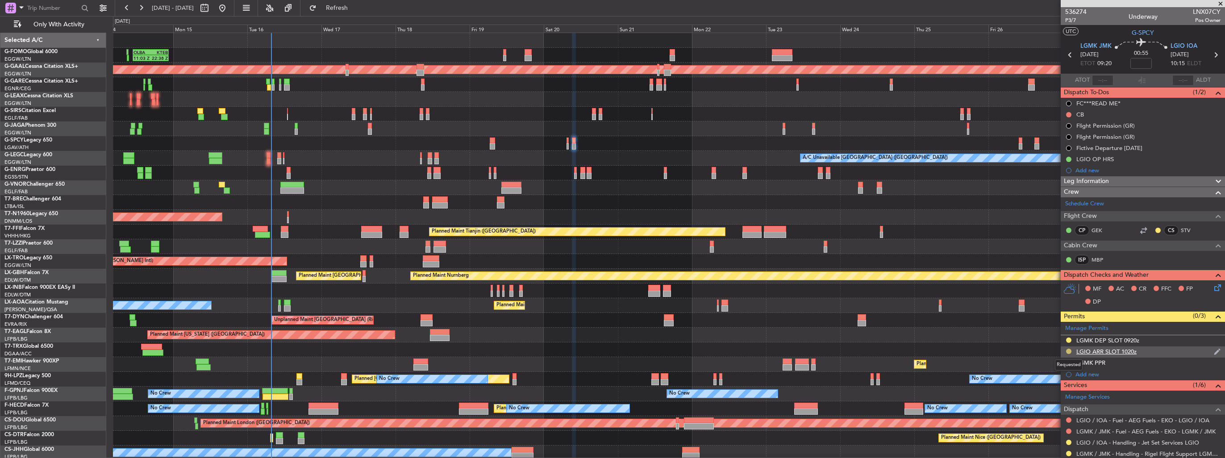
click at [1068, 351] on button at bounding box center [1068, 351] width 5 height 5
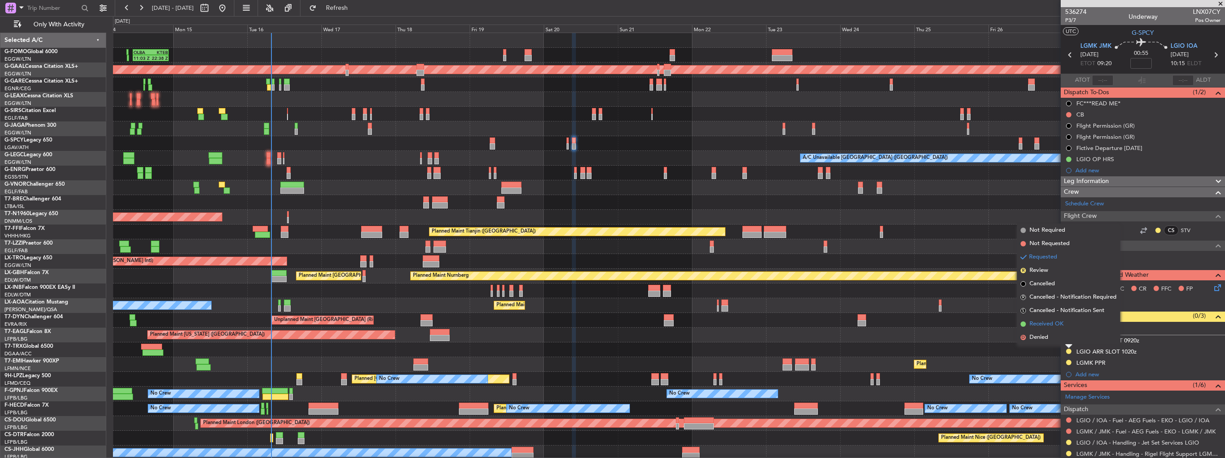
click at [1048, 325] on span "Received OK" at bounding box center [1047, 324] width 34 height 9
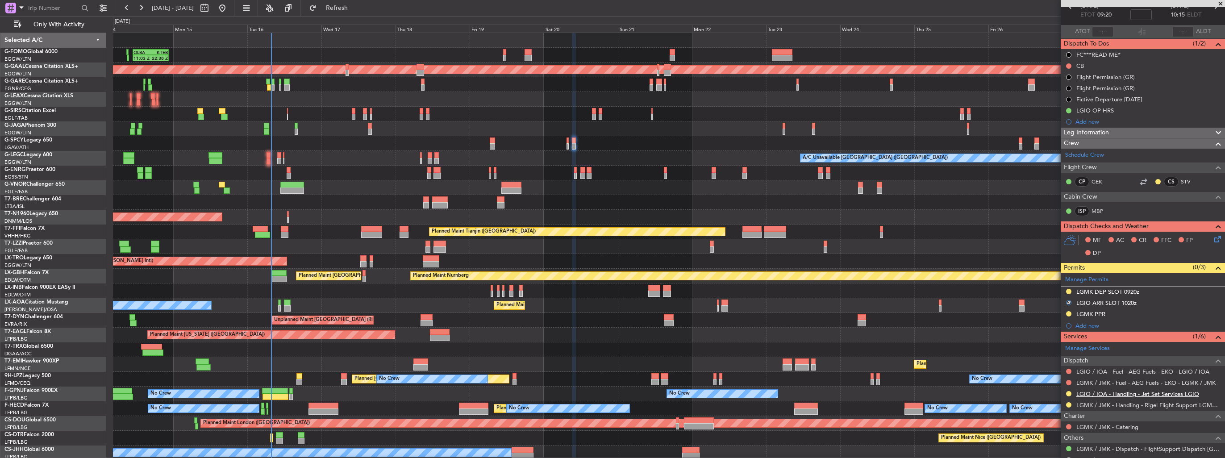
scroll to position [89, 0]
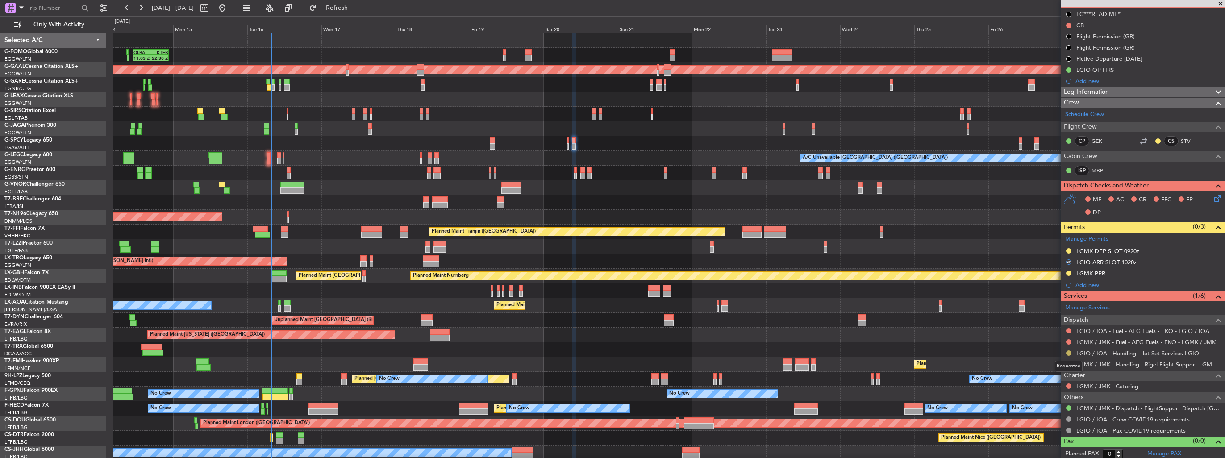
click at [1071, 351] on button at bounding box center [1068, 353] width 5 height 5
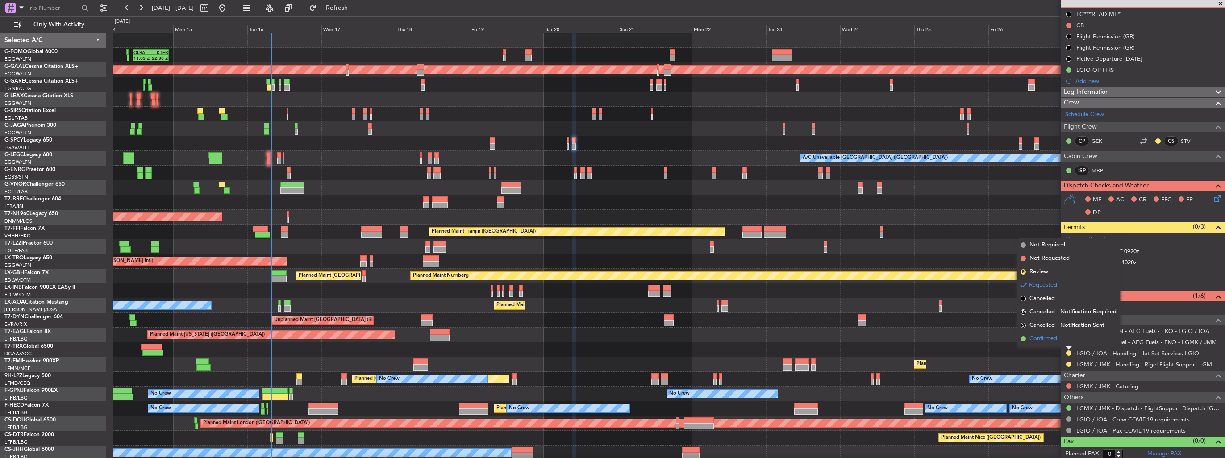
click at [1049, 337] on span "Confirmed" at bounding box center [1044, 338] width 28 height 9
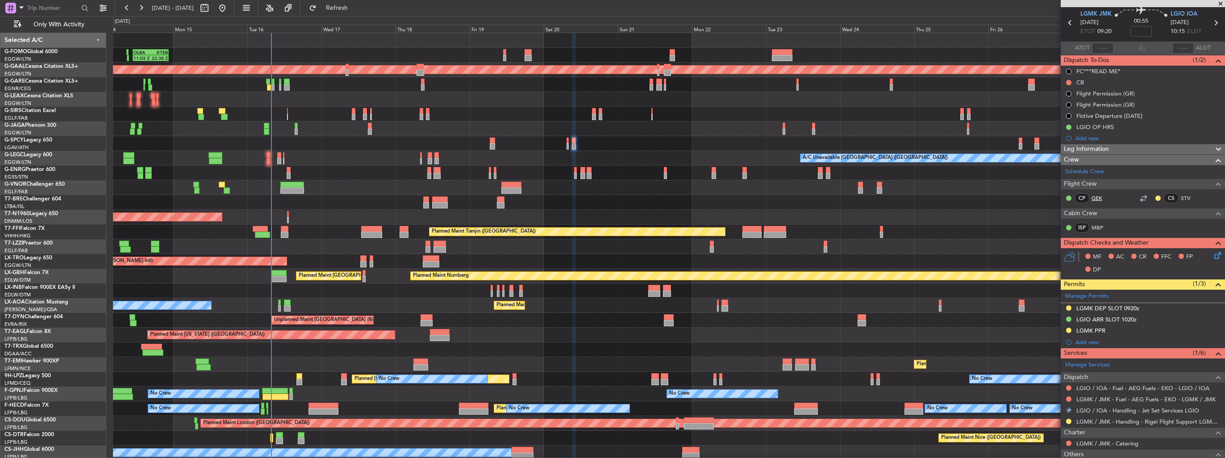
scroll to position [0, 0]
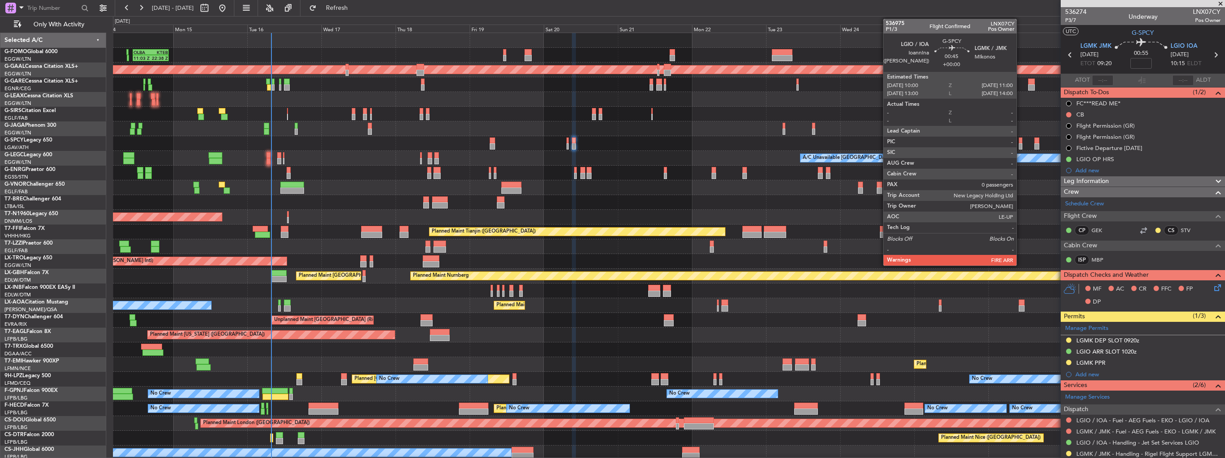
click at [1021, 148] on div at bounding box center [1020, 146] width 3 height 6
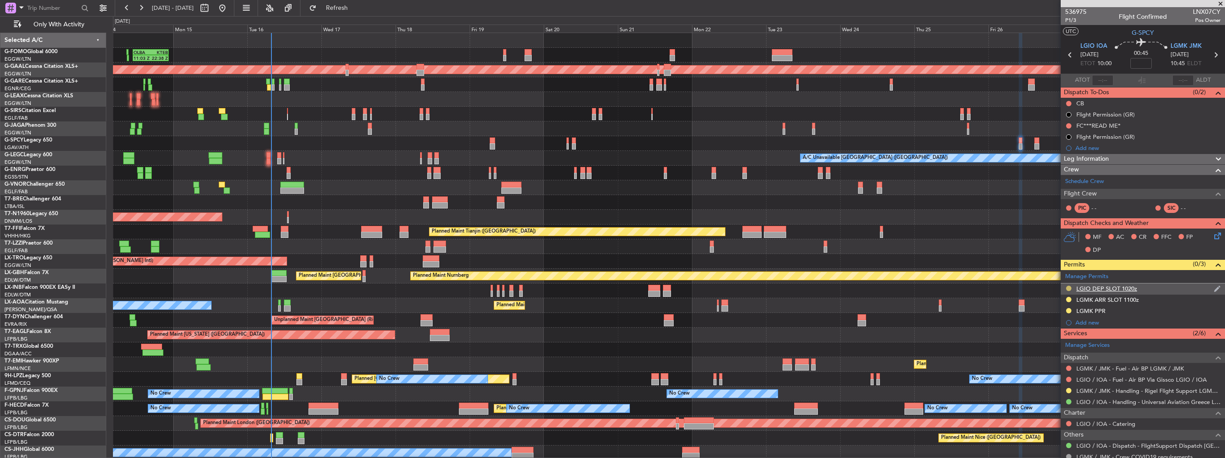
click at [1067, 288] on button at bounding box center [1068, 288] width 5 height 5
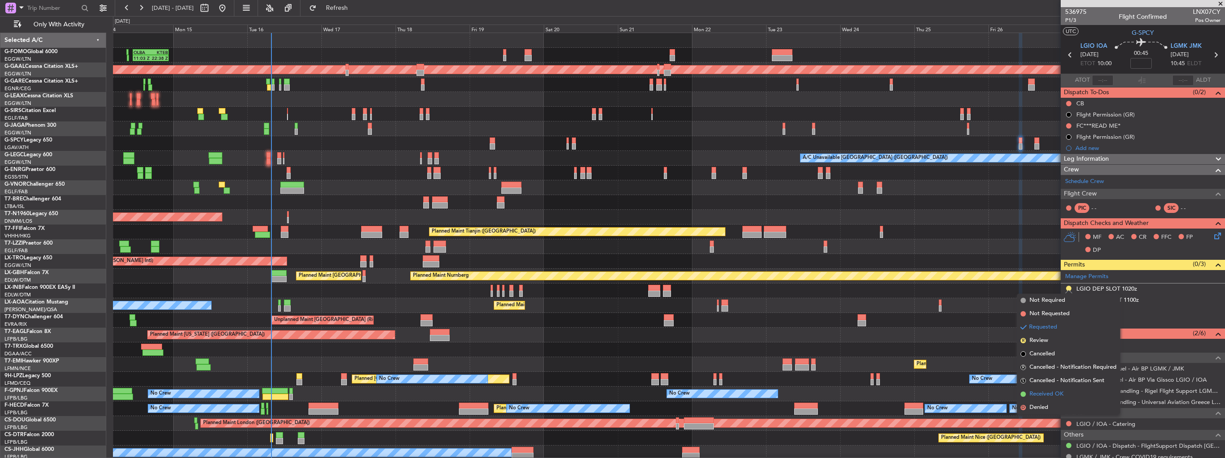
click at [1051, 397] on span "Received OK" at bounding box center [1047, 394] width 34 height 9
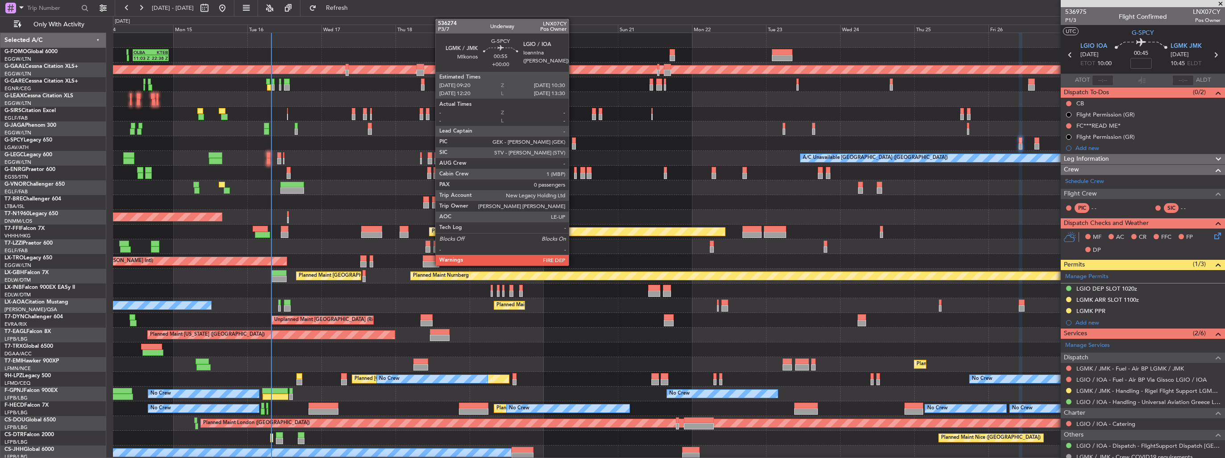
click at [573, 147] on div at bounding box center [574, 146] width 4 height 6
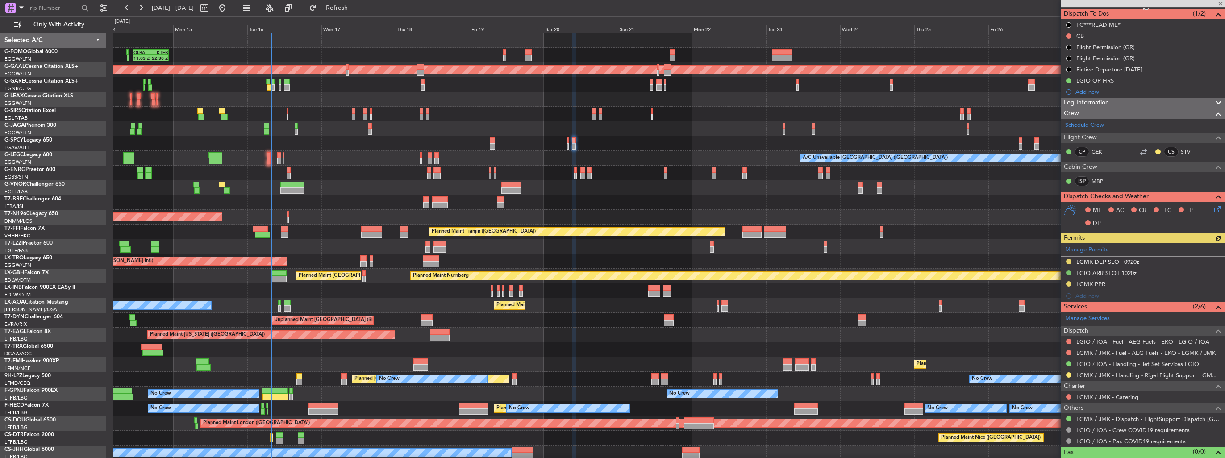
scroll to position [91, 0]
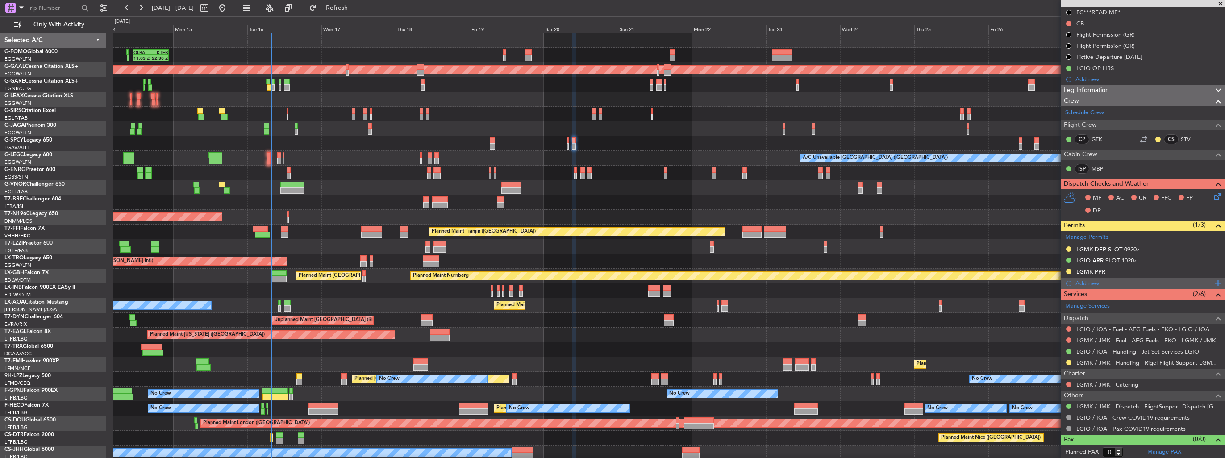
click at [1099, 282] on div "Add new" at bounding box center [1144, 284] width 137 height 8
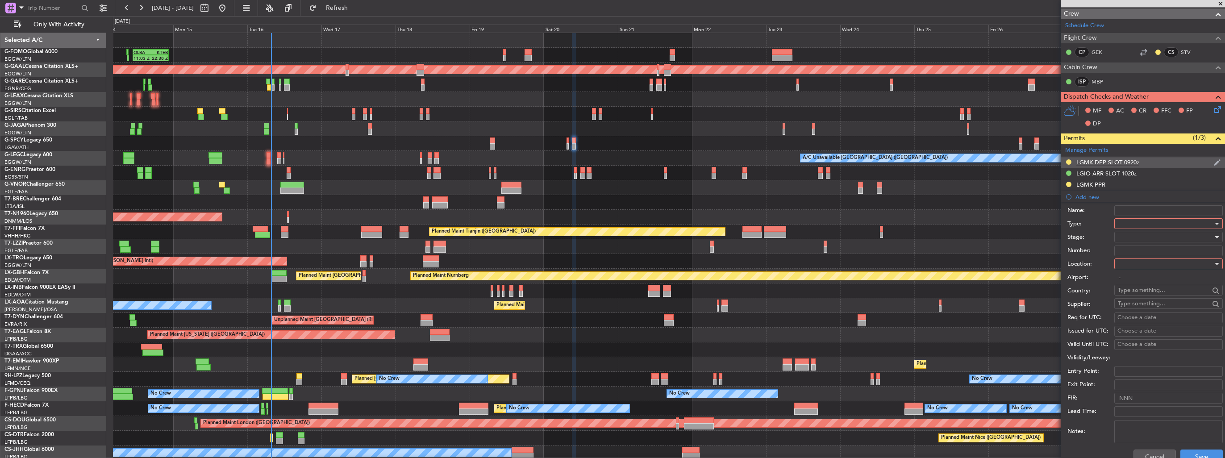
scroll to position [314, 0]
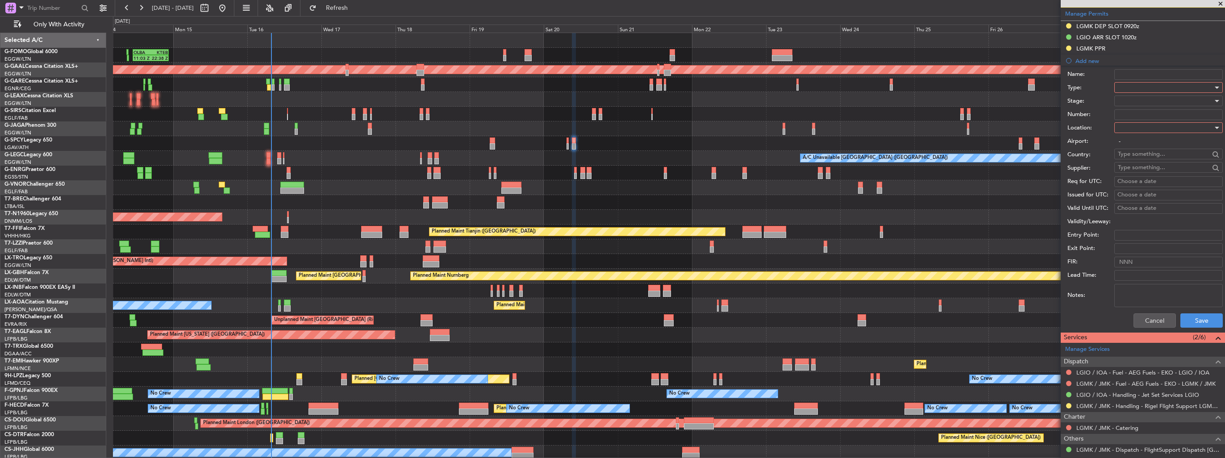
click at [1132, 88] on div at bounding box center [1165, 87] width 95 height 13
click at [1161, 137] on span "Parking" at bounding box center [1166, 136] width 94 height 13
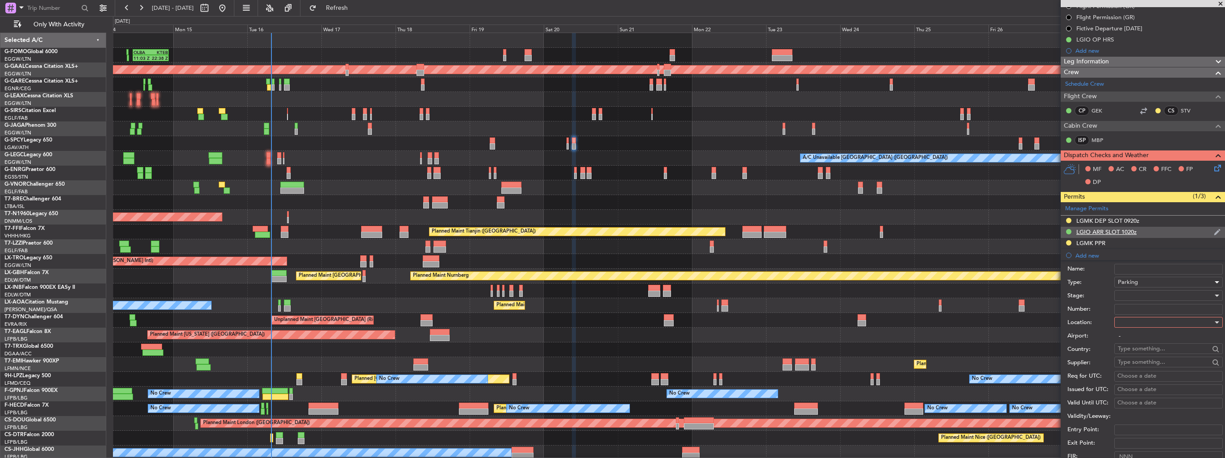
scroll to position [179, 0]
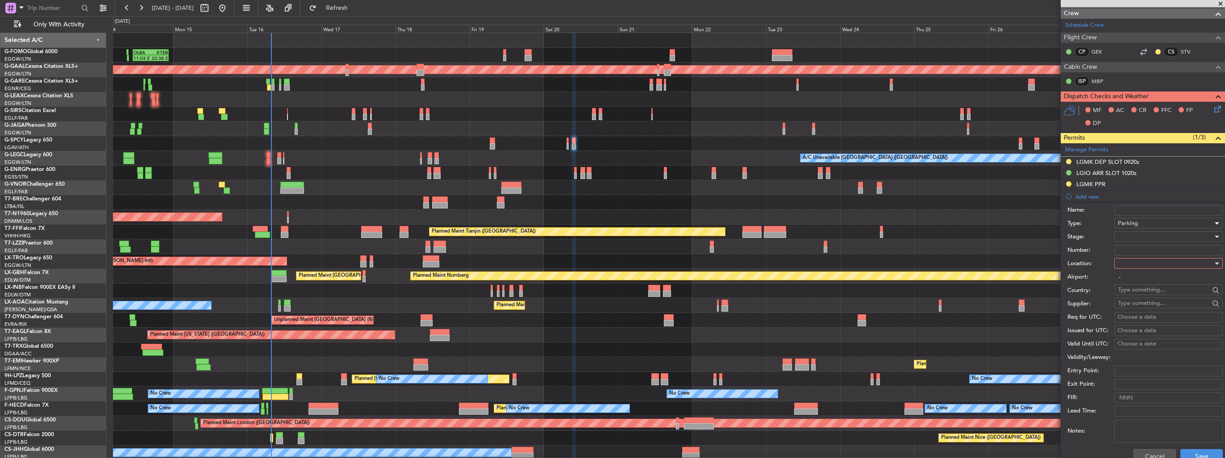
click at [1161, 267] on div at bounding box center [1165, 263] width 95 height 13
click at [1154, 309] on span "Arrival" at bounding box center [1166, 307] width 94 height 13
type input "LGIO / IOA"
click at [1145, 237] on div at bounding box center [1165, 236] width 95 height 13
click at [1157, 305] on span "Received OK" at bounding box center [1166, 307] width 94 height 13
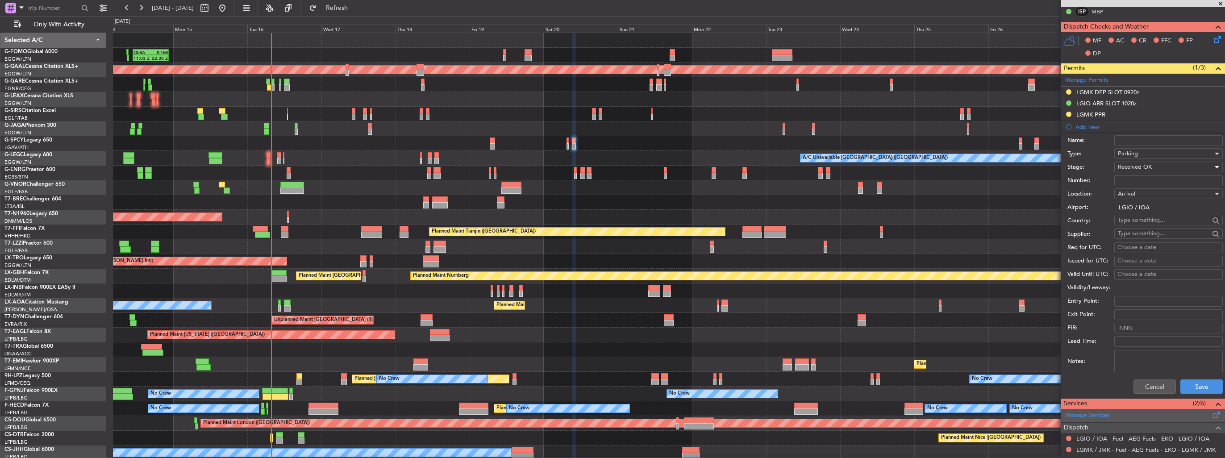
scroll to position [357, 0]
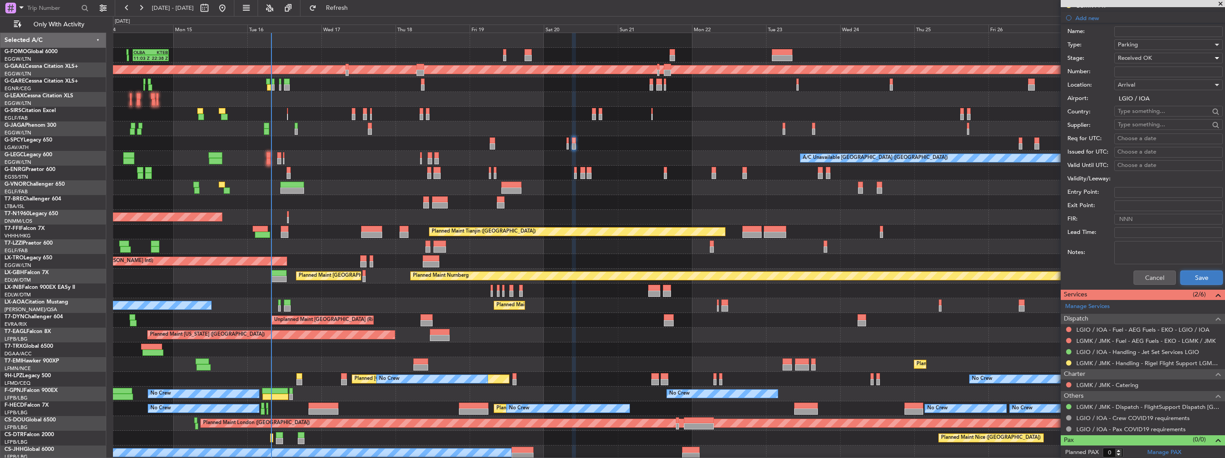
click at [1186, 277] on button "Save" at bounding box center [1202, 278] width 42 height 14
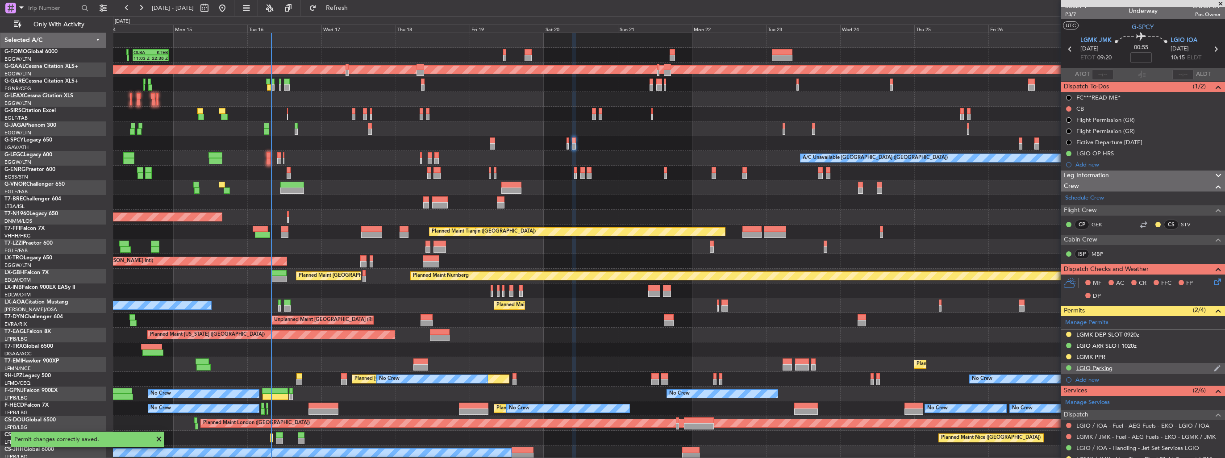
scroll to position [0, 0]
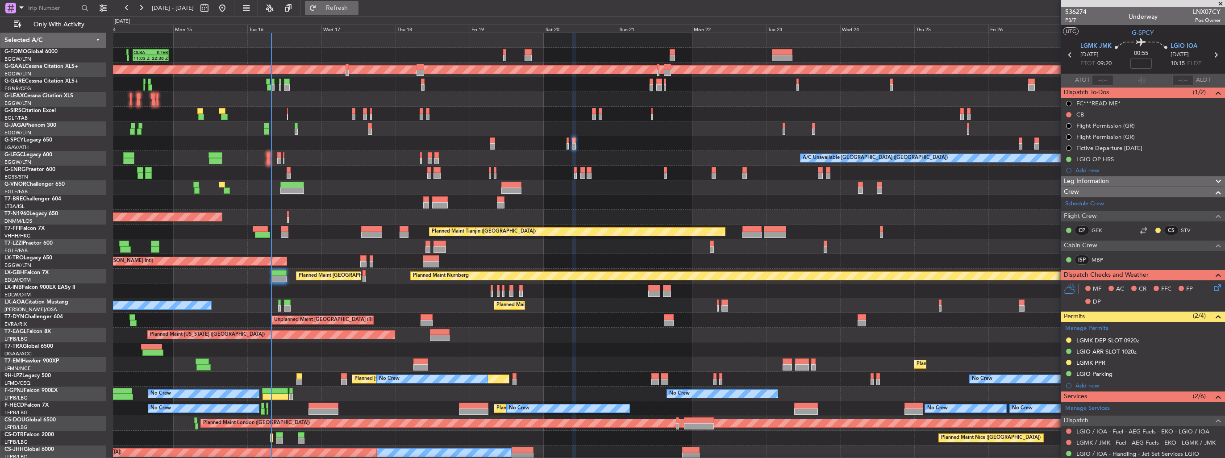
click at [356, 10] on span "Refresh" at bounding box center [337, 8] width 38 height 6
click at [345, 11] on button "Refresh" at bounding box center [332, 8] width 54 height 14
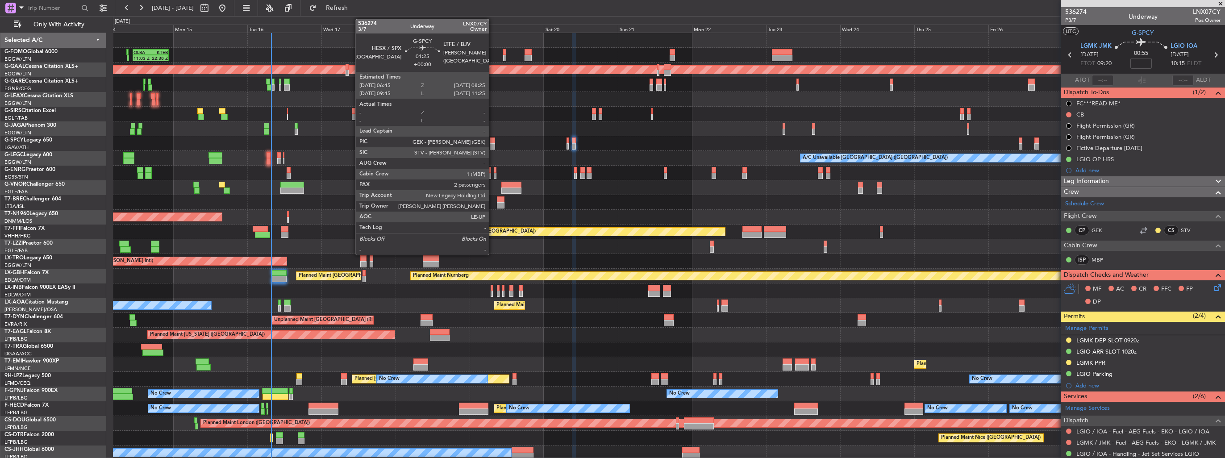
click at [493, 142] on div at bounding box center [492, 141] width 5 height 6
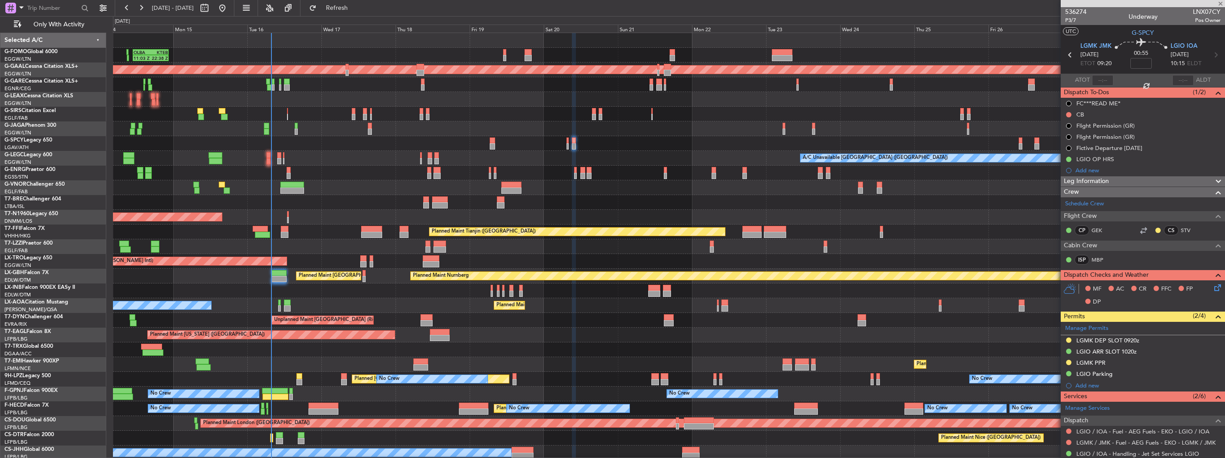
type input "2"
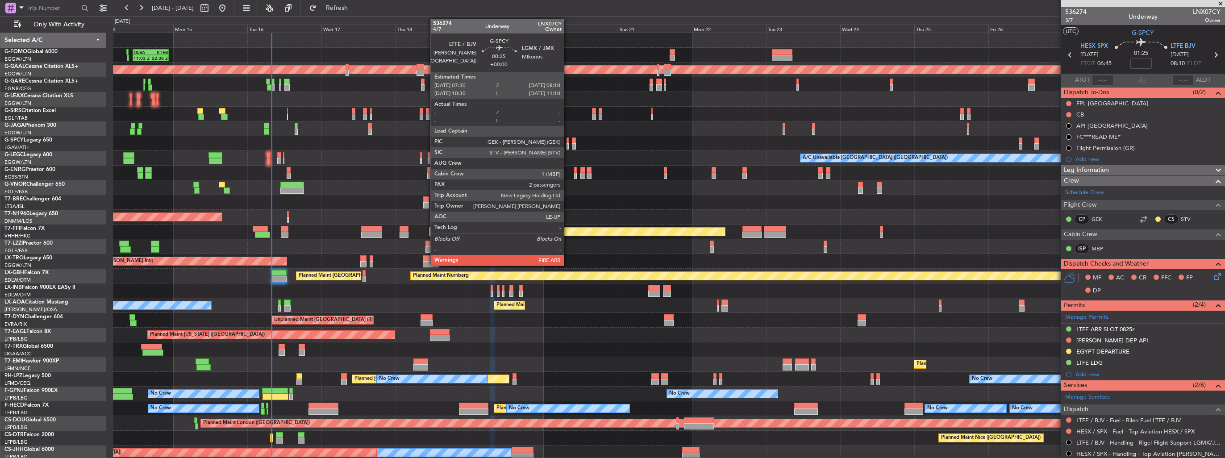
click at [568, 144] on div at bounding box center [568, 146] width 2 height 6
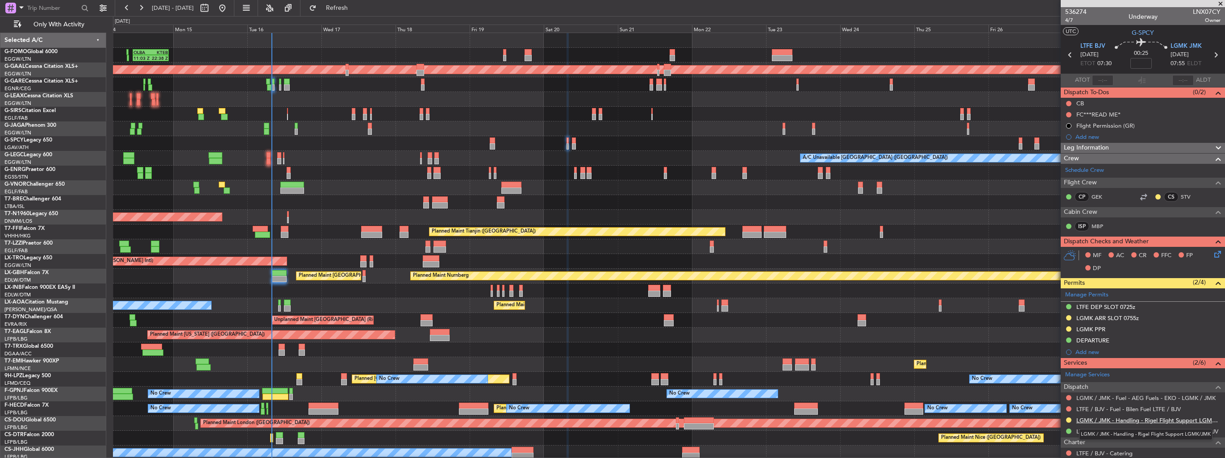
click at [1094, 419] on link "LGMK / JMK - Handling - Rigel Flight Support LGMK/JMK" at bounding box center [1149, 421] width 144 height 8
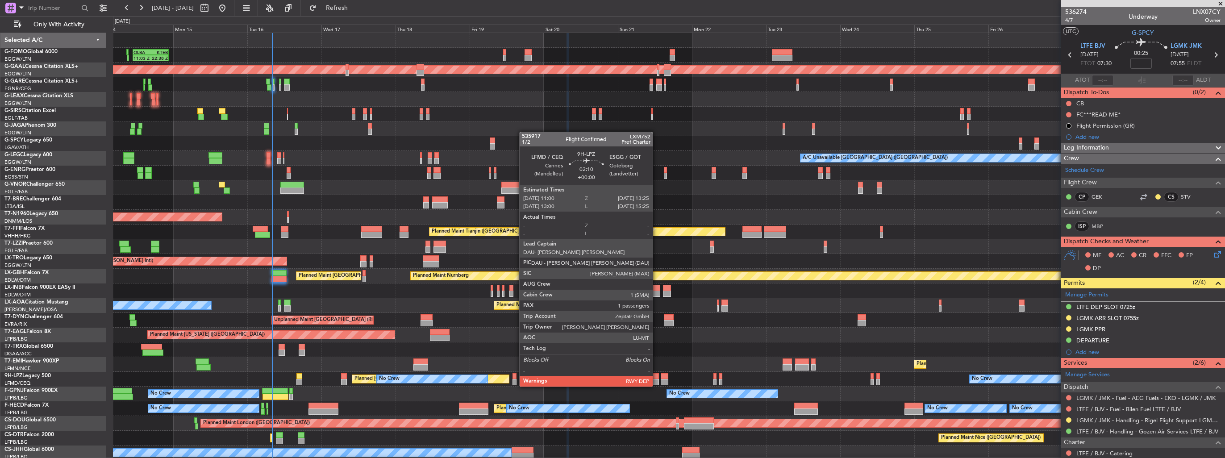
click at [657, 378] on div at bounding box center [656, 376] width 8 height 6
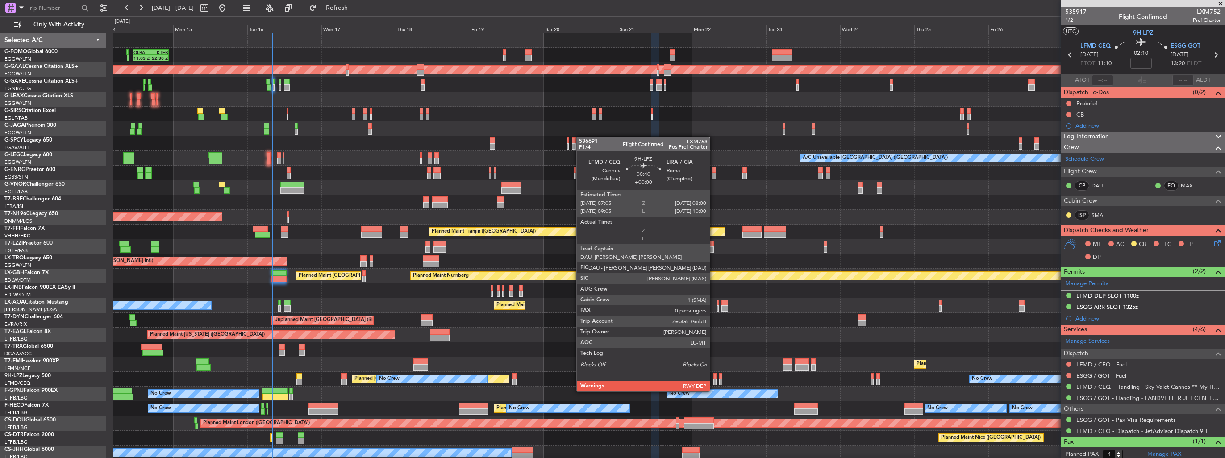
click at [714, 383] on div at bounding box center [715, 382] width 3 height 6
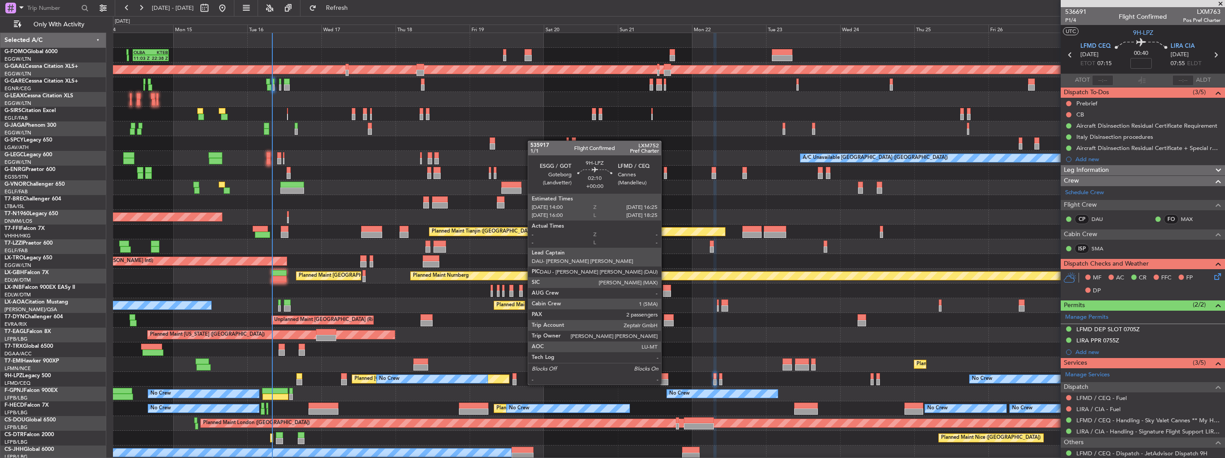
click at [665, 376] on div at bounding box center [665, 376] width 8 height 6
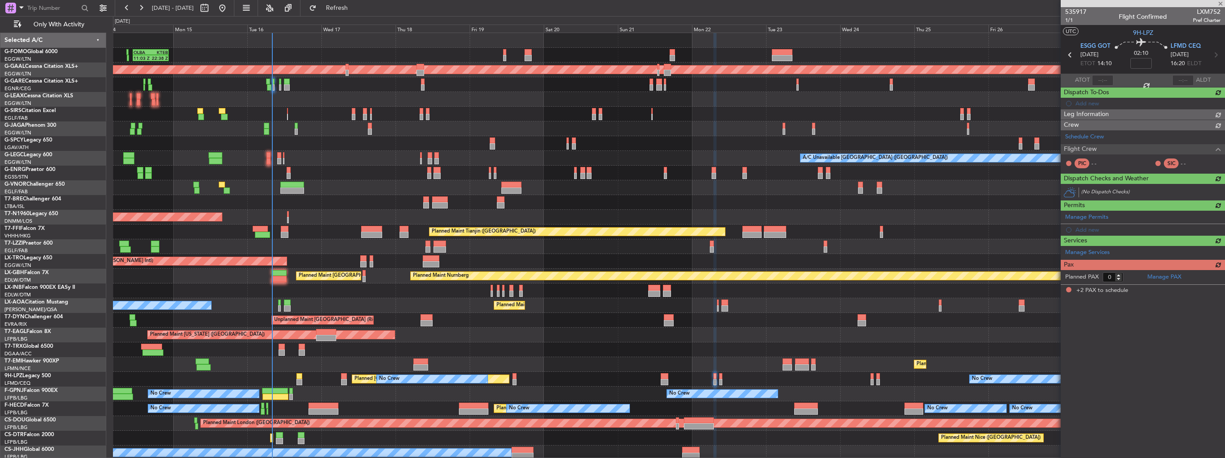
type input "2"
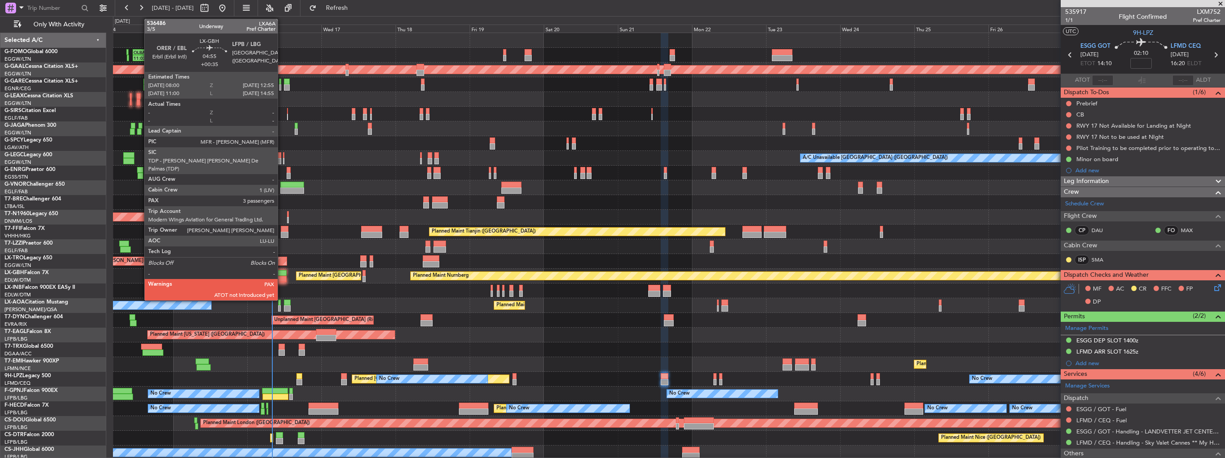
click at [282, 278] on div at bounding box center [280, 279] width 16 height 6
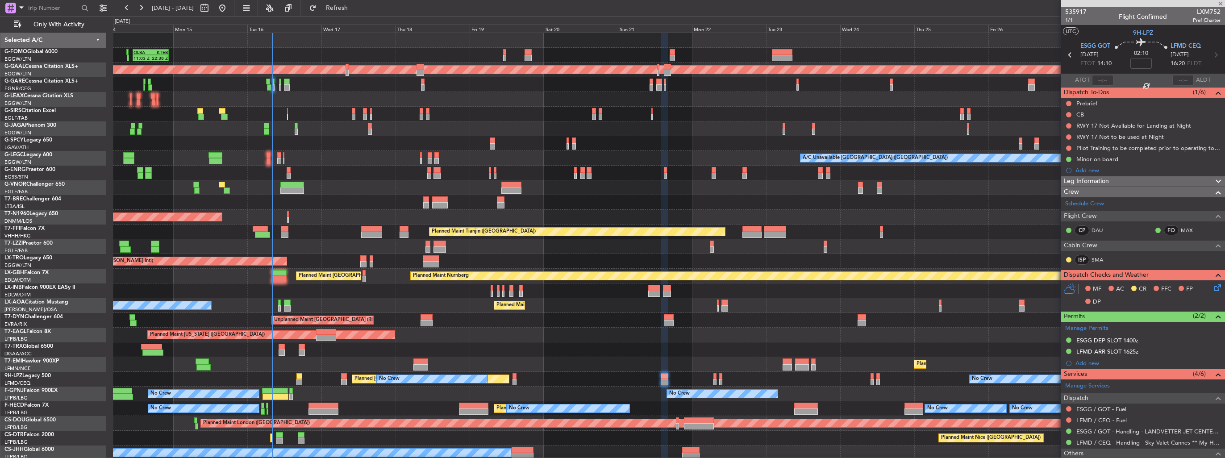
type input "+00:35"
type input "3"
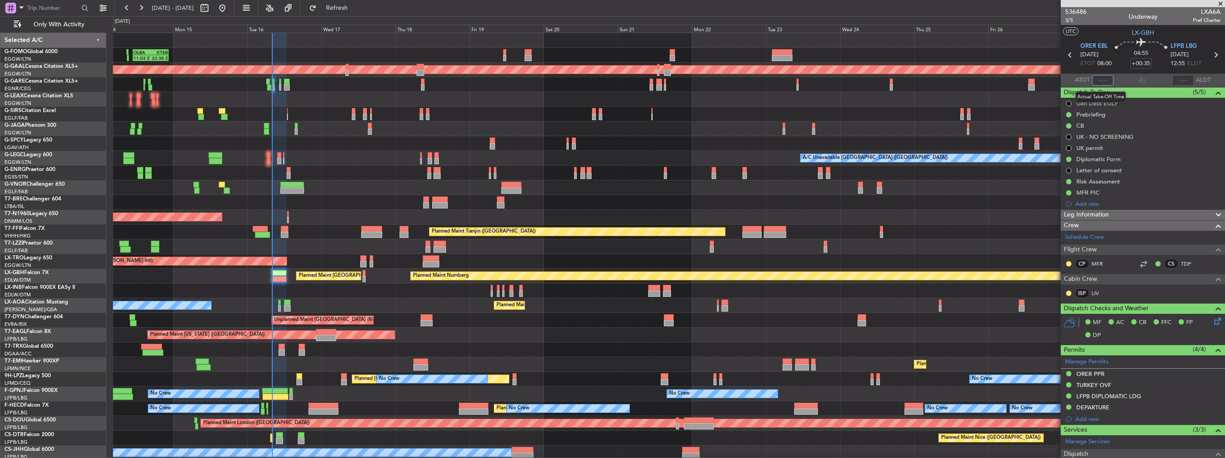
click at [1104, 81] on input "text" at bounding box center [1102, 80] width 21 height 11
type input "08:06"
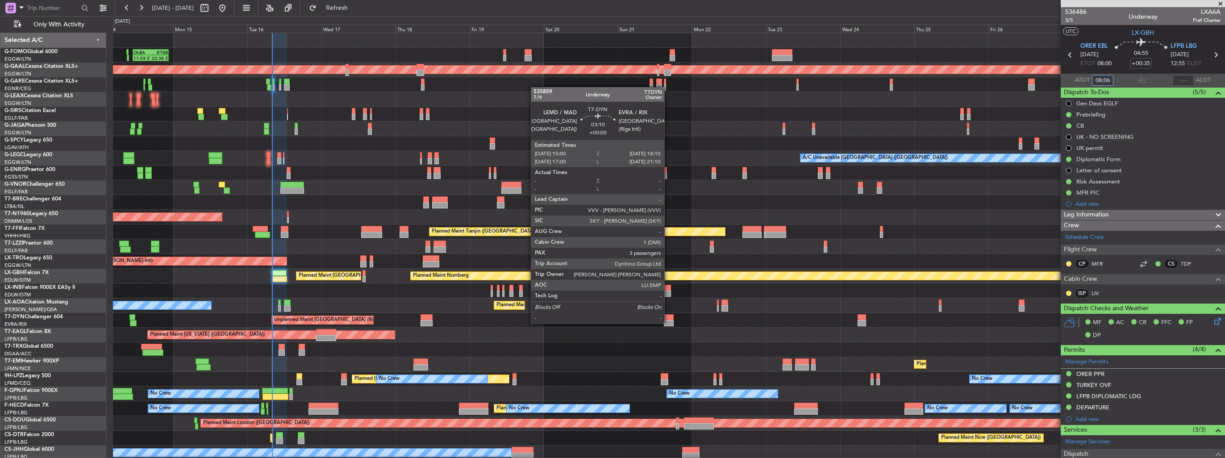
click at [668, 322] on div at bounding box center [669, 323] width 10 height 6
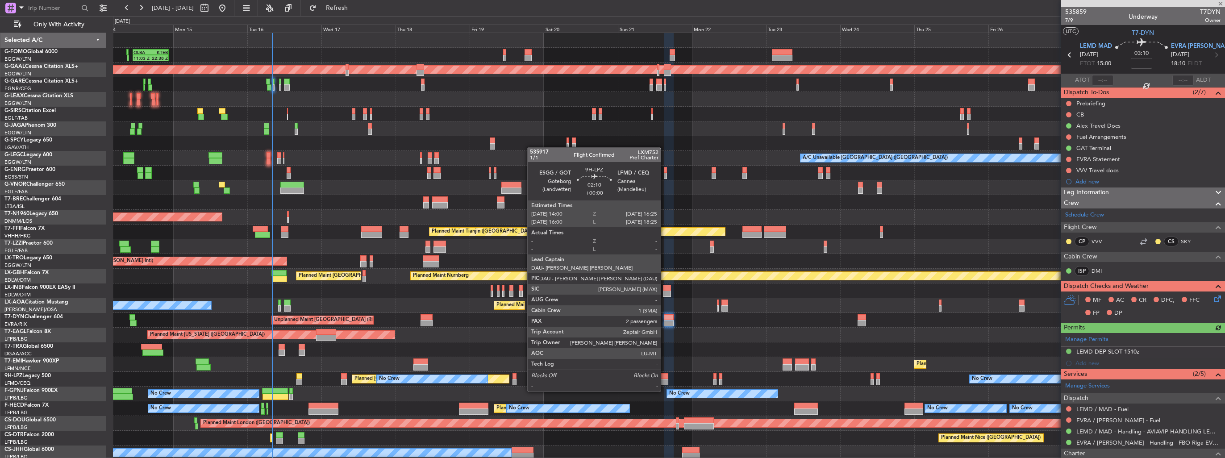
click at [665, 383] on div at bounding box center [665, 382] width 8 height 6
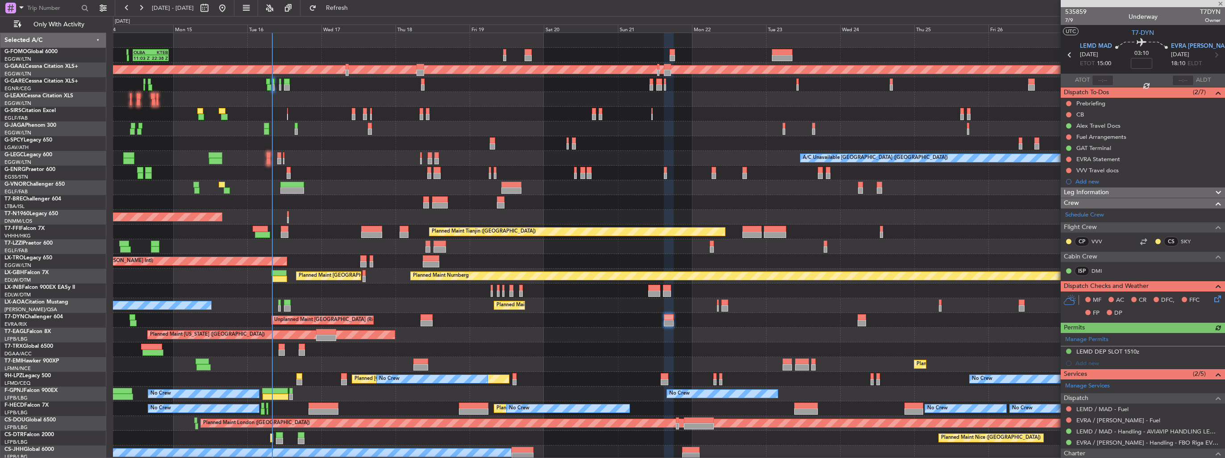
type input "2"
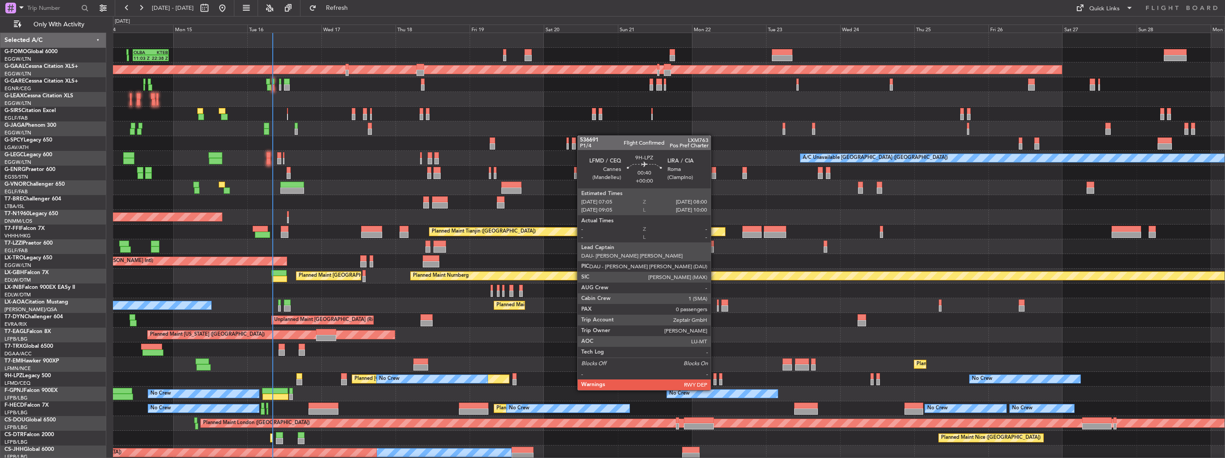
click at [715, 381] on div at bounding box center [715, 382] width 3 height 6
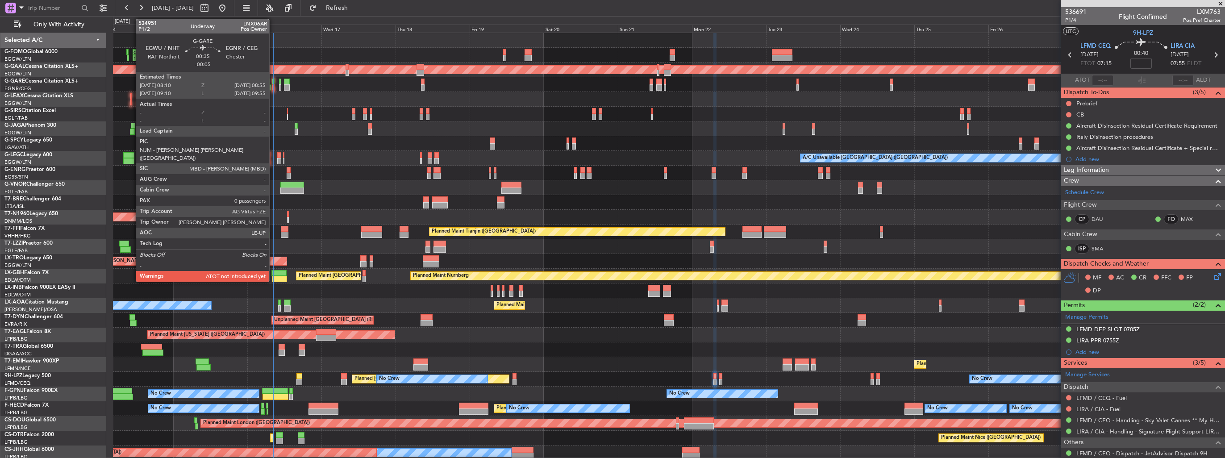
click at [273, 80] on div at bounding box center [273, 82] width 3 height 6
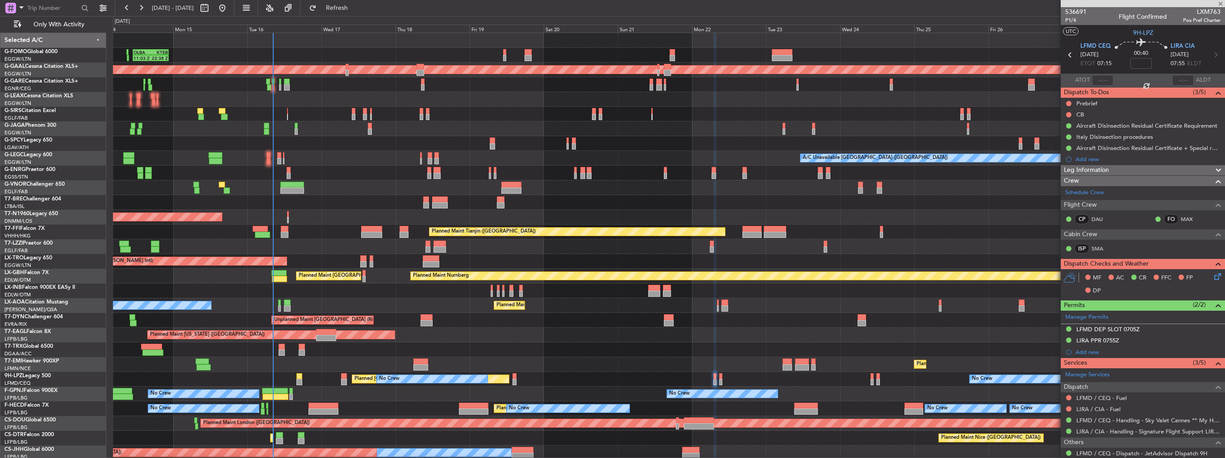
type input "-00:05"
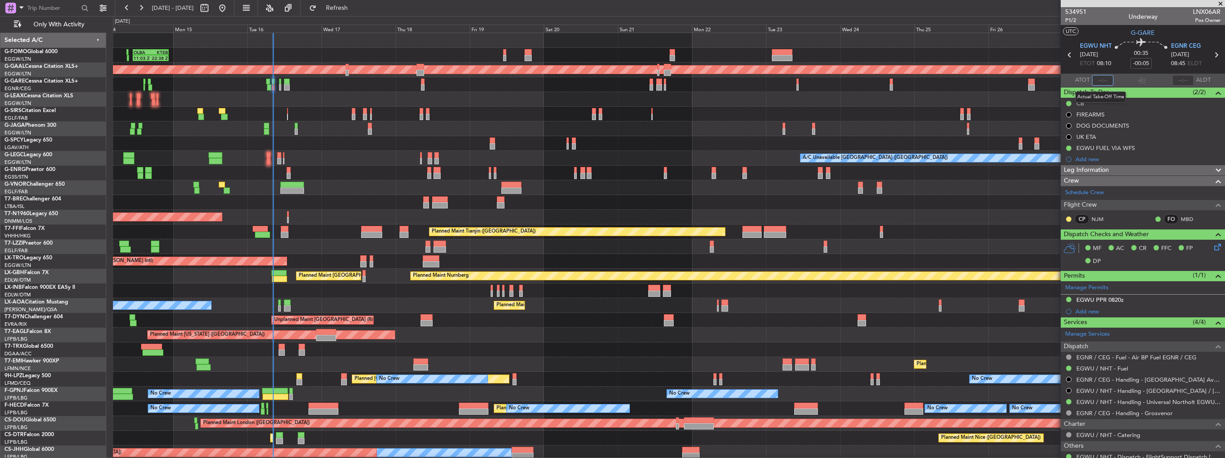
click at [1096, 82] on input "text" at bounding box center [1102, 80] width 21 height 11
type input "08:19"
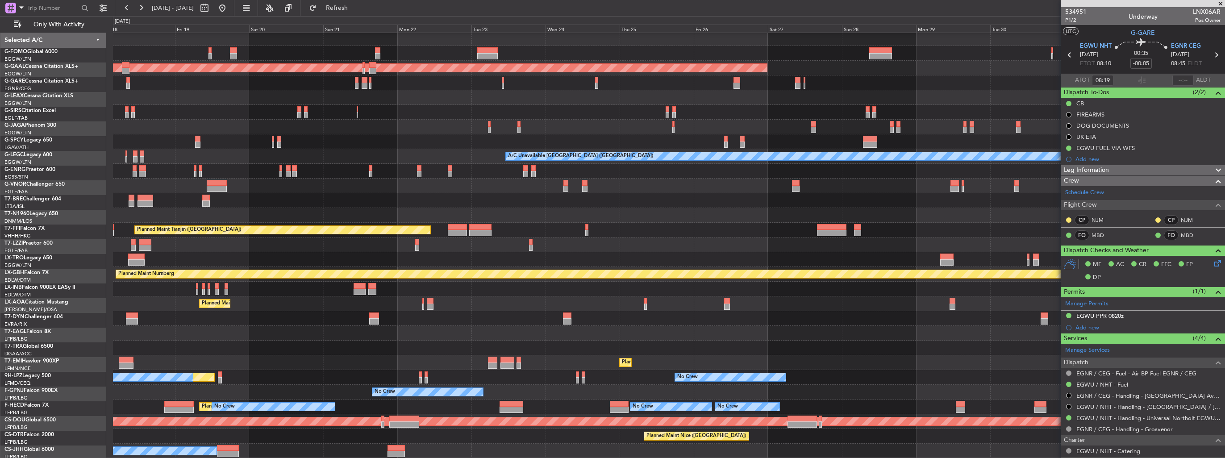
scroll to position [2, 0]
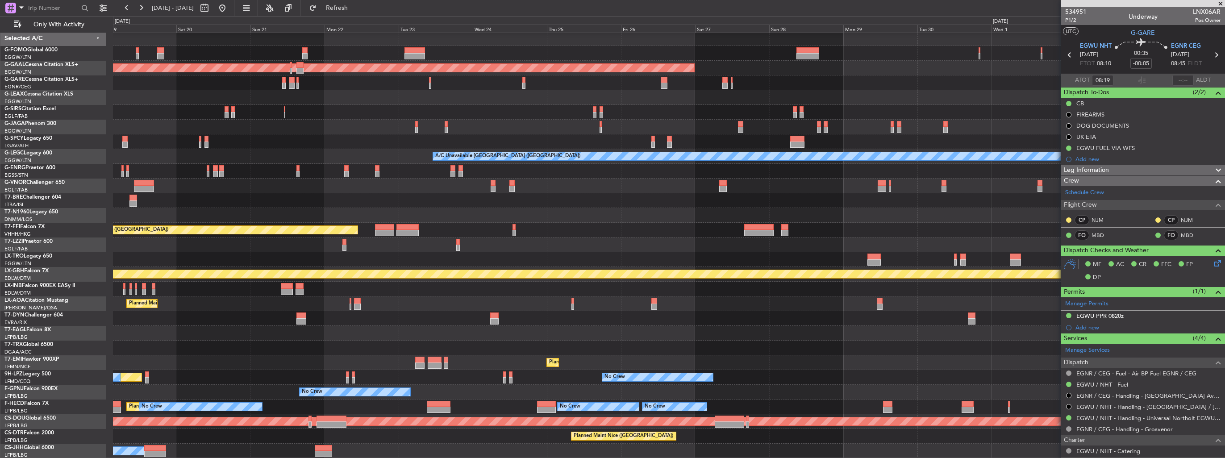
click at [378, 241] on div "Planned Maint Dusseldorf A/C Unavailable [GEOGRAPHIC_DATA] ([GEOGRAPHIC_DATA]) …" at bounding box center [669, 244] width 1112 height 427
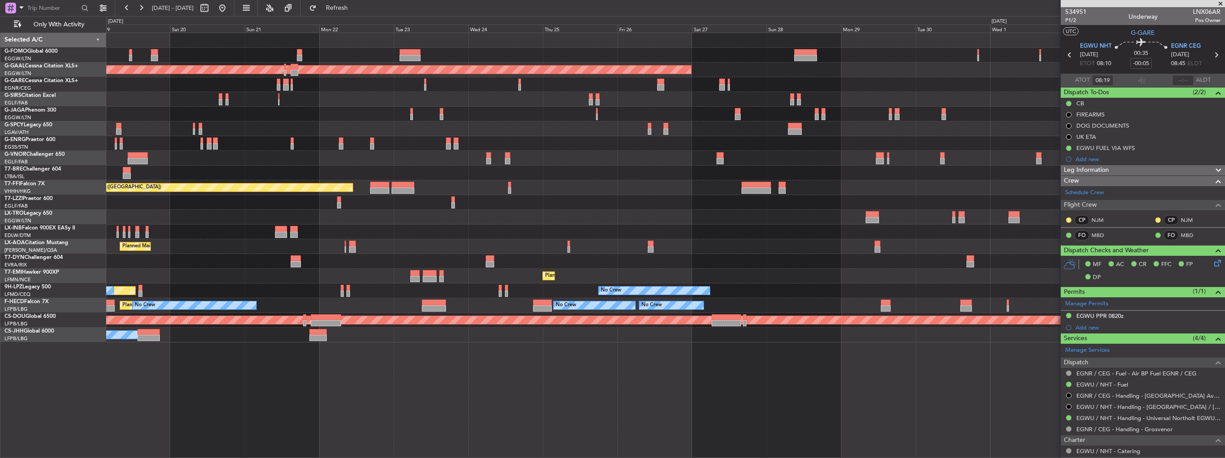
scroll to position [0, 0]
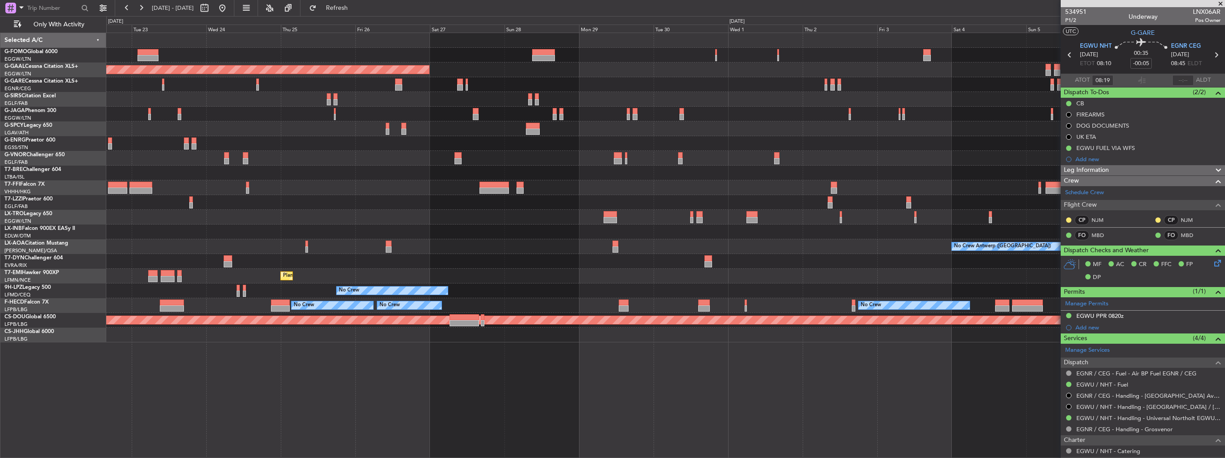
click at [239, 228] on div "Planned Maint Dusseldorf Planned Maint Geneva ([GEOGRAPHIC_DATA]) Planned Maint…" at bounding box center [665, 187] width 1119 height 309
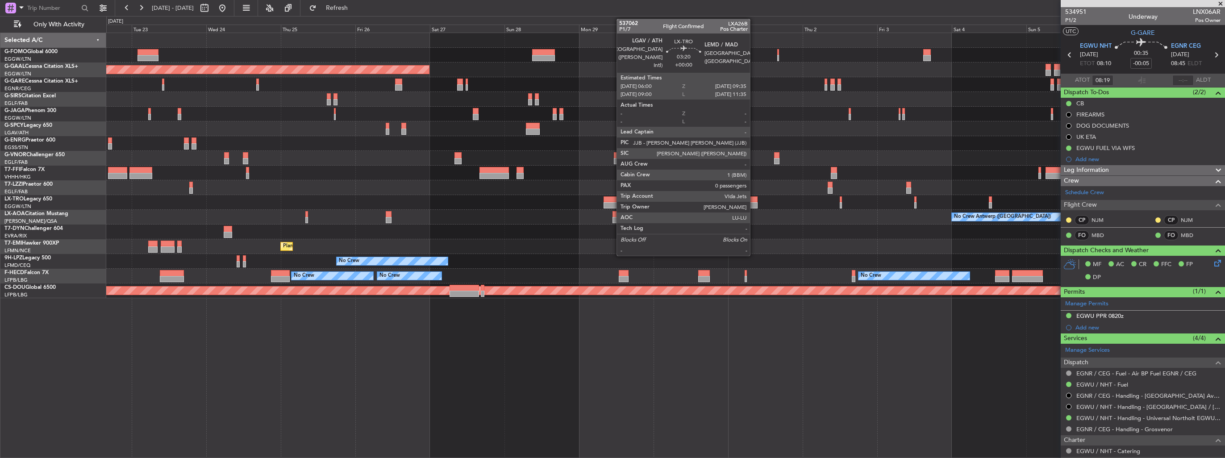
click at [754, 201] on div at bounding box center [752, 199] width 11 height 6
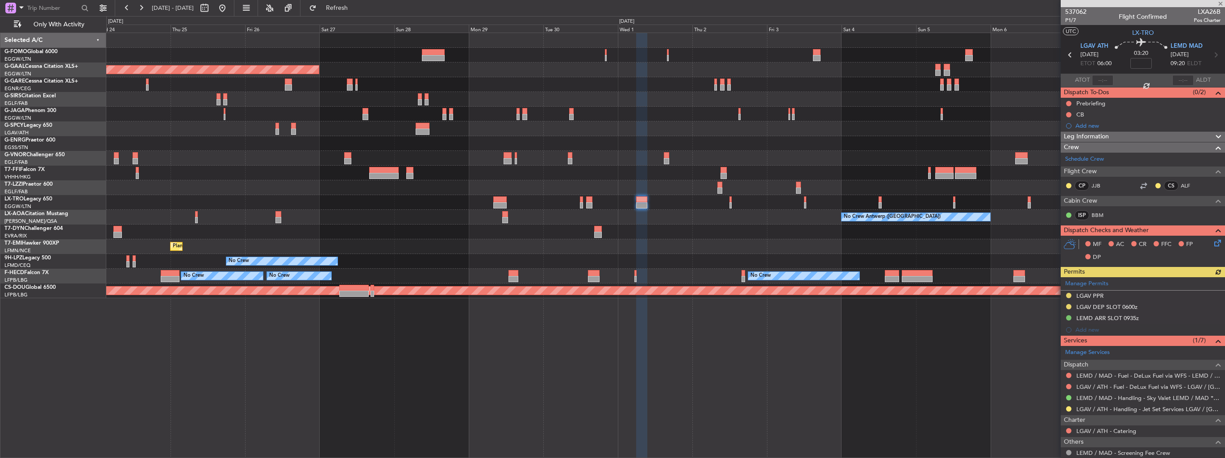
click at [691, 253] on div "Planned Maint [GEOGRAPHIC_DATA]" at bounding box center [665, 246] width 1119 height 15
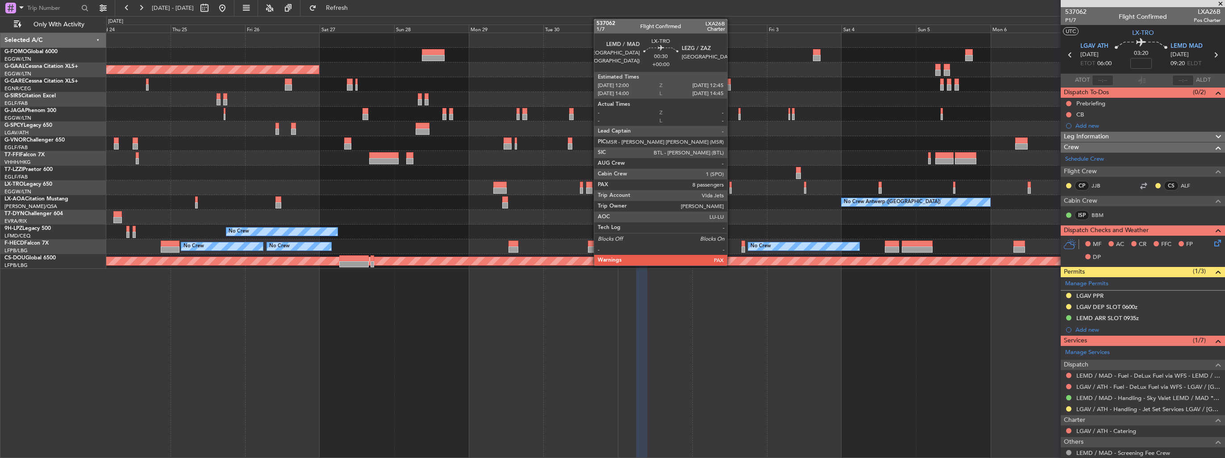
click at [731, 190] on div at bounding box center [731, 191] width 3 height 6
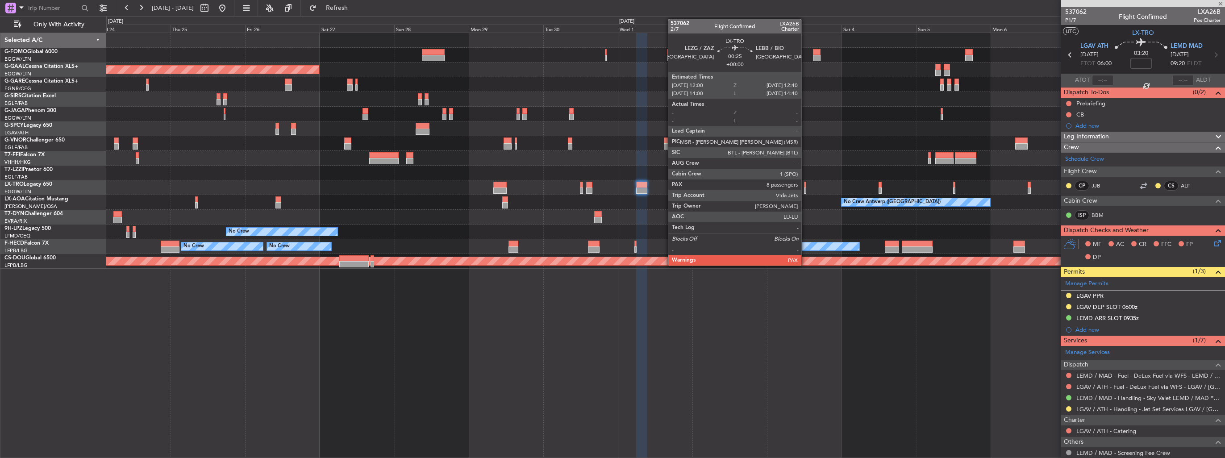
type input "8"
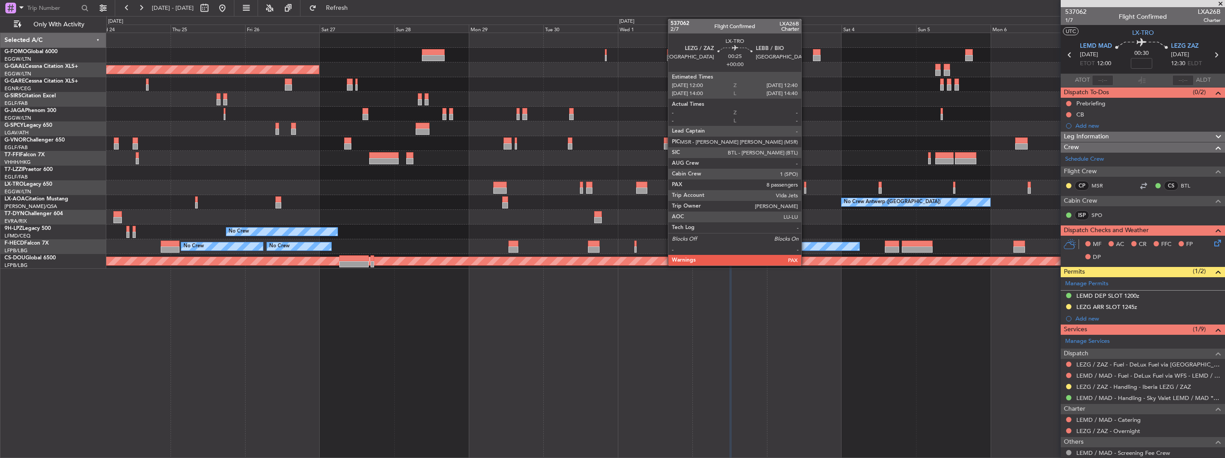
click at [806, 192] on div at bounding box center [805, 191] width 2 height 6
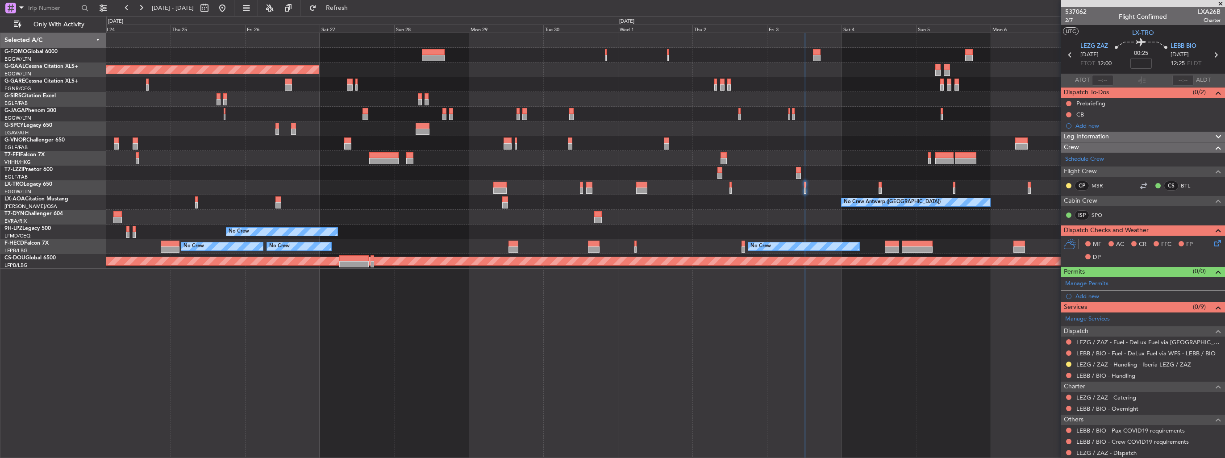
click at [715, 220] on div "Planned Maint Dusseldorf Planned Maint Geneva ([GEOGRAPHIC_DATA]) Planned Maint…" at bounding box center [665, 151] width 1119 height 236
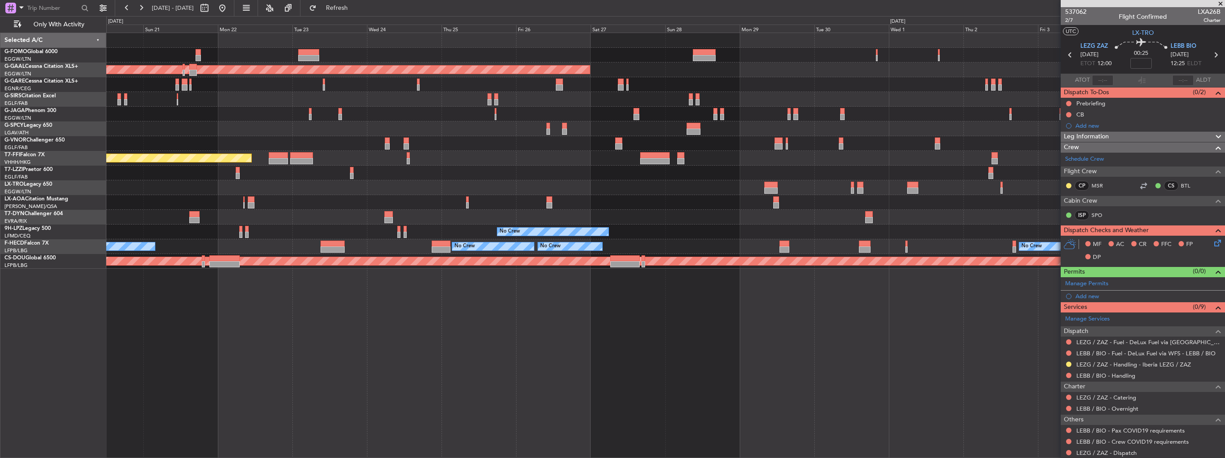
click at [695, 270] on div "Planned Maint Dusseldorf Planned Maint Tianjin ([GEOGRAPHIC_DATA]) No Crew [GEO…" at bounding box center [665, 246] width 1119 height 426
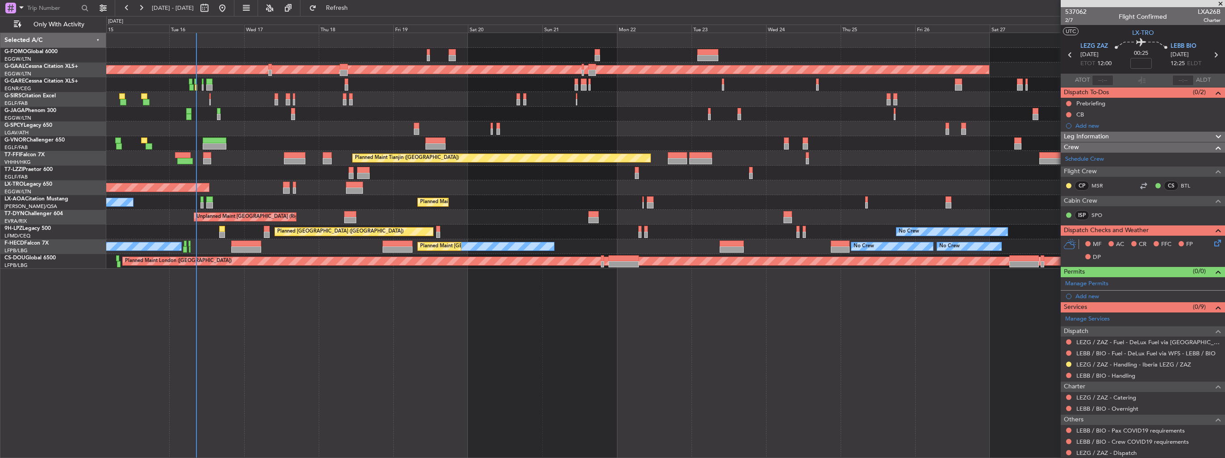
click at [673, 271] on div "11:03 Z 22:38 Z OLBA 11:00 Z KTEB 22:45 Z Planned Maint [GEOGRAPHIC_DATA] ([GEO…" at bounding box center [665, 246] width 1119 height 426
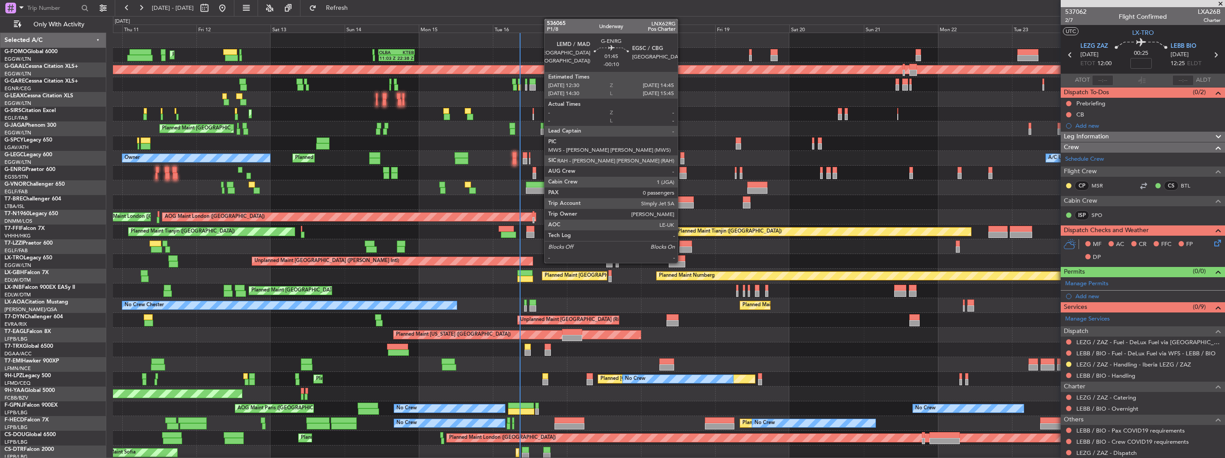
click at [682, 173] on div at bounding box center [683, 176] width 7 height 6
type input "-00:10"
type input "0"
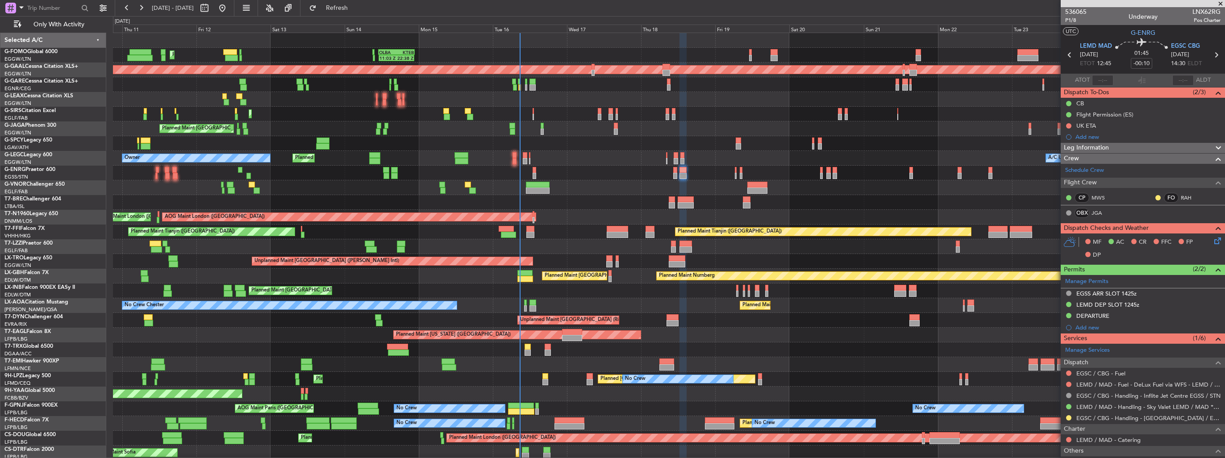
click at [1066, 416] on div at bounding box center [1068, 417] width 7 height 7
click at [1068, 416] on button at bounding box center [1068, 417] width 5 height 5
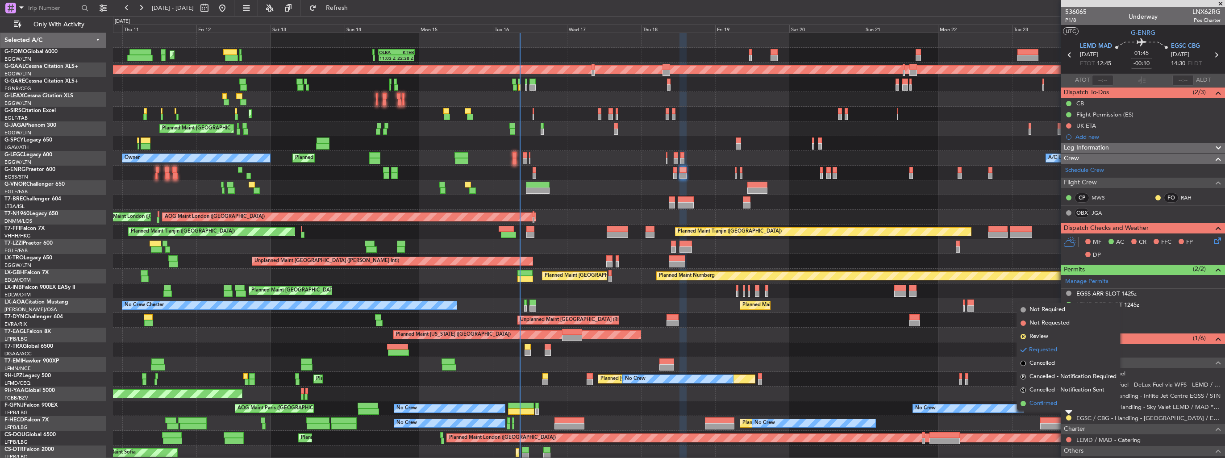
click at [1050, 406] on span "Confirmed" at bounding box center [1044, 403] width 28 height 9
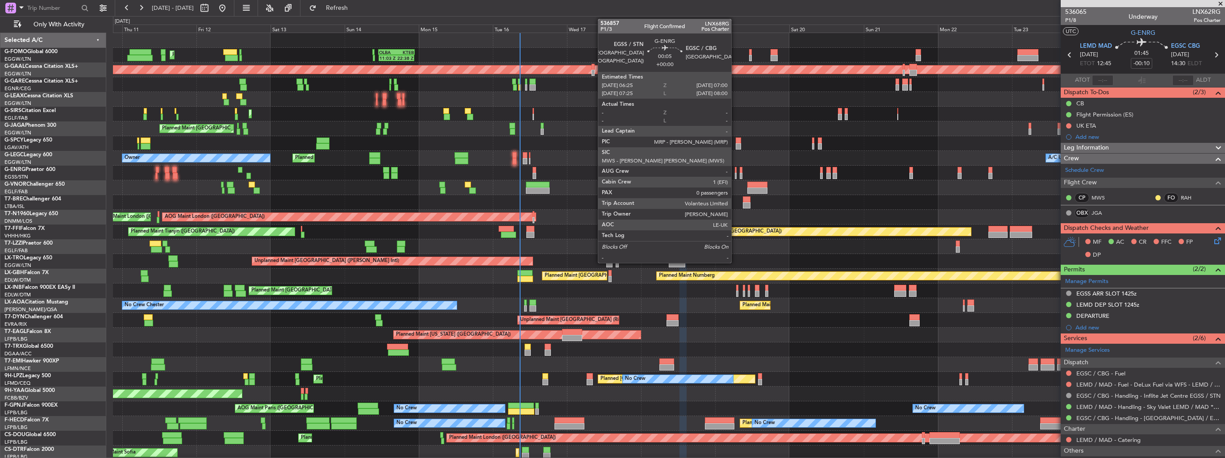
click at [735, 175] on div at bounding box center [736, 176] width 2 height 6
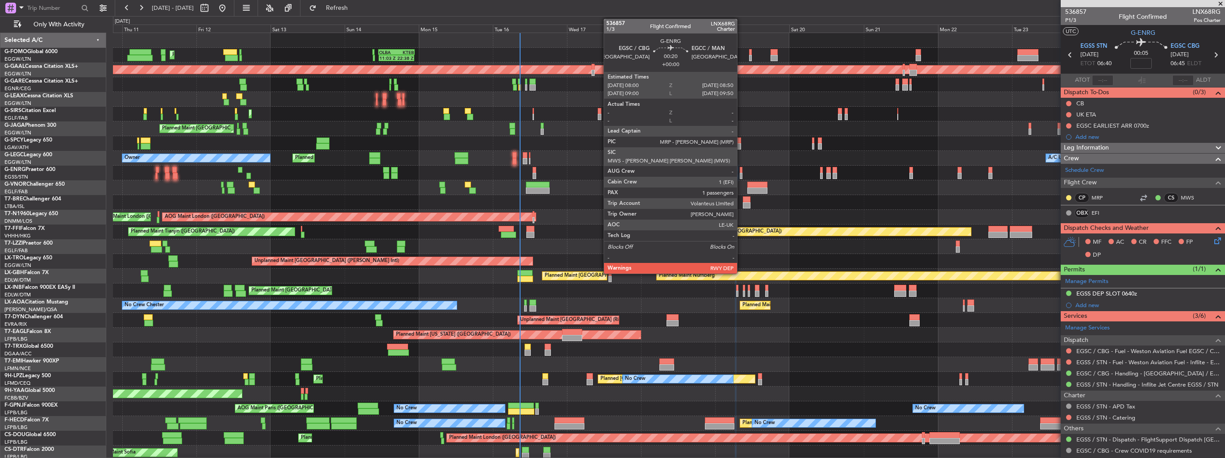
click at [741, 171] on div at bounding box center [741, 170] width 3 height 6
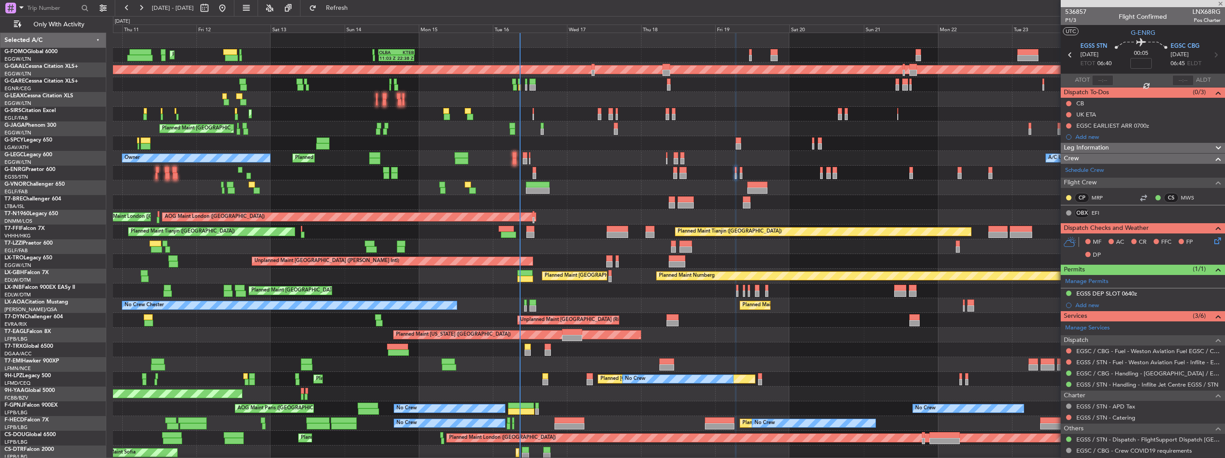
type input "1"
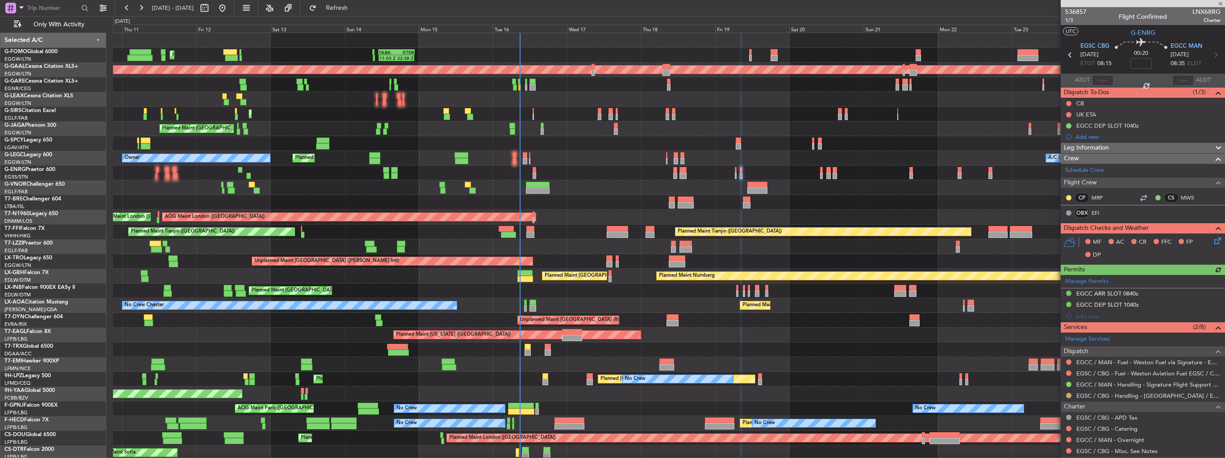
click at [1068, 396] on button at bounding box center [1068, 395] width 5 height 5
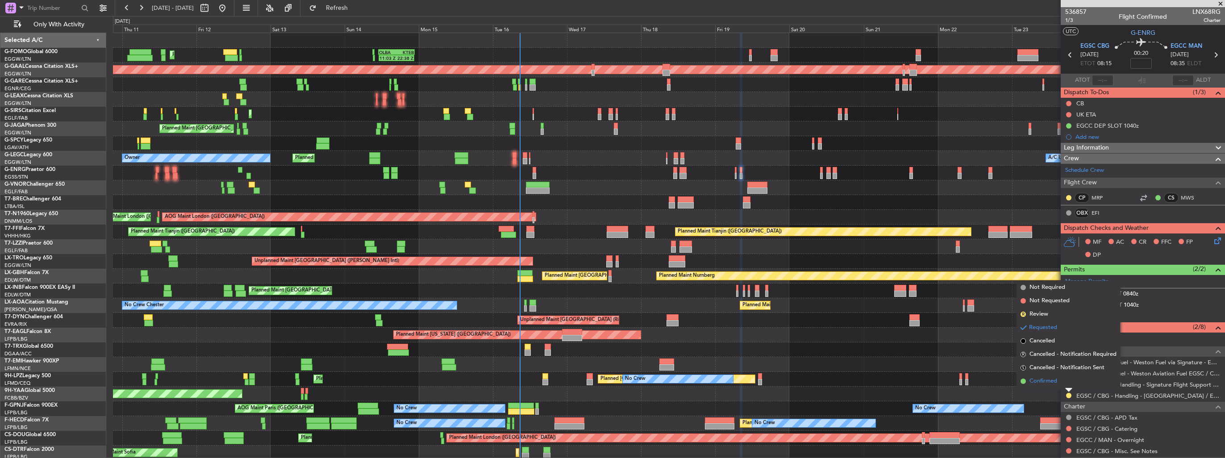
click at [1056, 384] on span "Confirmed" at bounding box center [1044, 381] width 28 height 9
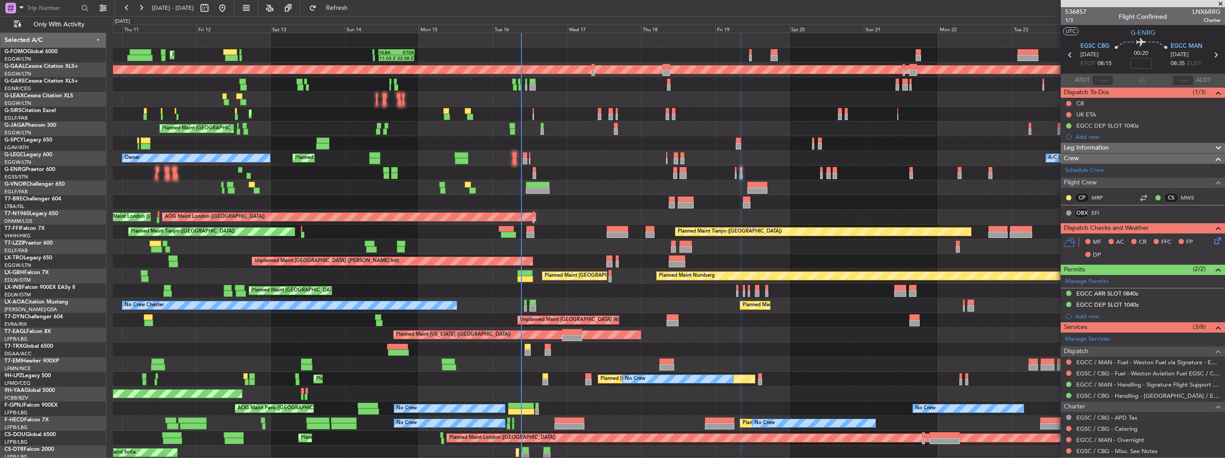
click at [127, 136] on div "Unplanned Maint [GEOGRAPHIC_DATA] ([PERSON_NAME] Intl)" at bounding box center [669, 143] width 1112 height 15
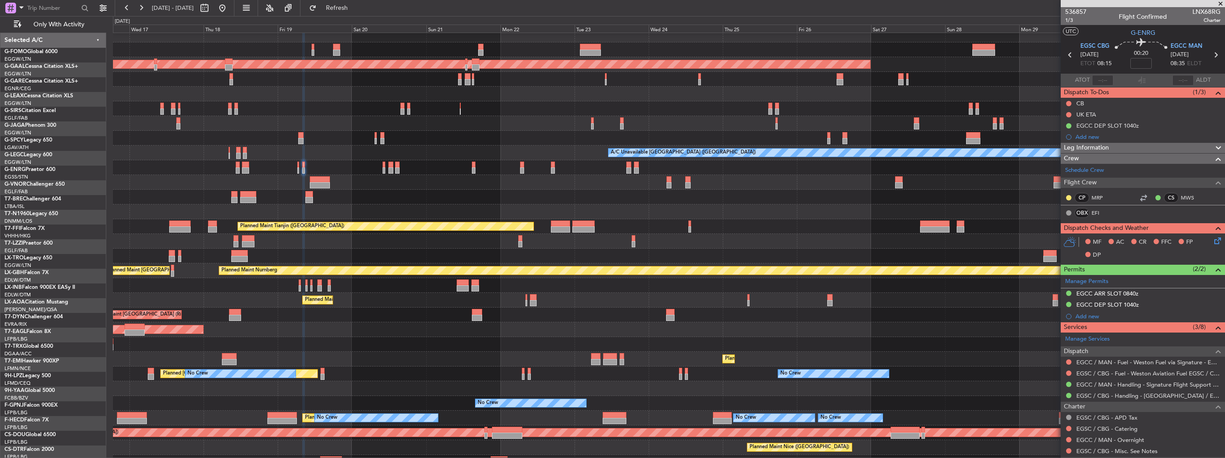
scroll to position [5, 0]
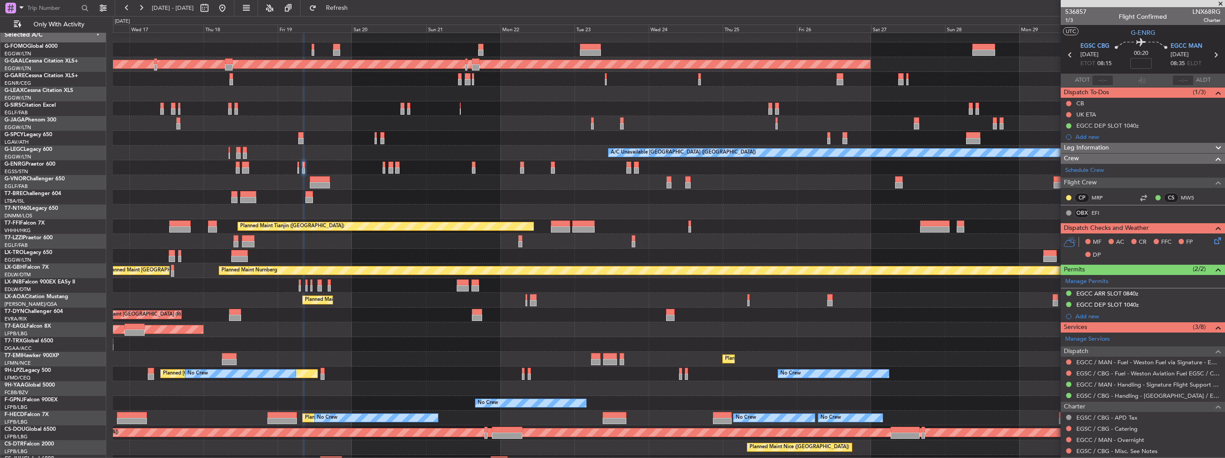
click at [114, 175] on div "11:03 Z 22:38 Z OLBA 11:00 Z KTEB 22:45 Z Planned [GEOGRAPHIC_DATA] A/C Unavail…" at bounding box center [669, 249] width 1112 height 442
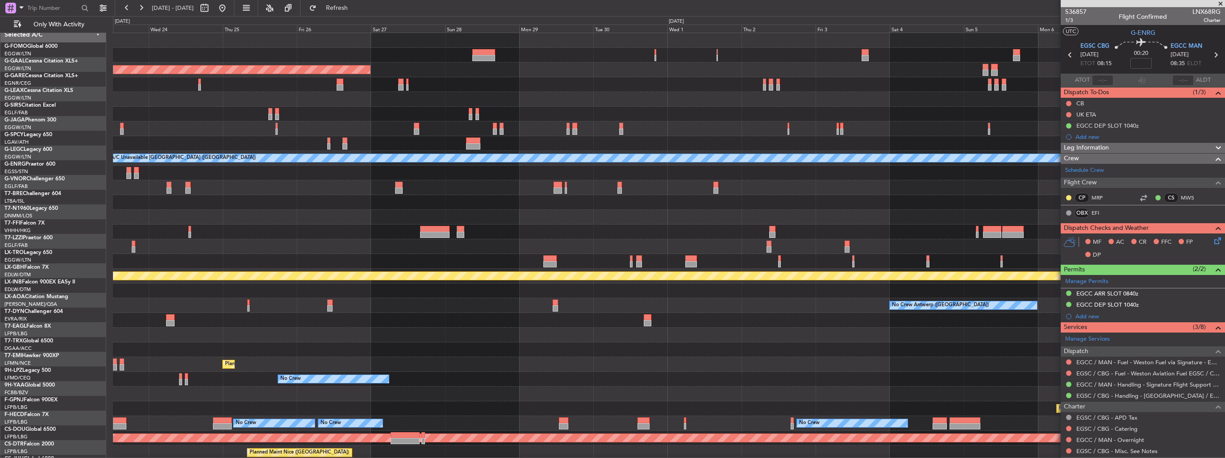
scroll to position [0, 0]
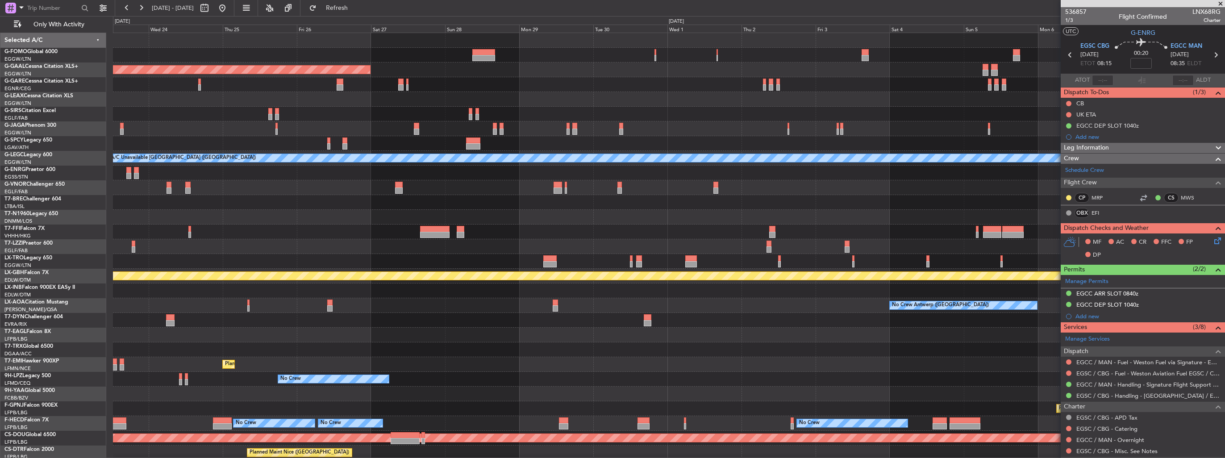
click at [96, 183] on div "Planned Maint Dusseldorf A/C Unavailable [GEOGRAPHIC_DATA] ([GEOGRAPHIC_DATA]) …" at bounding box center [612, 237] width 1225 height 442
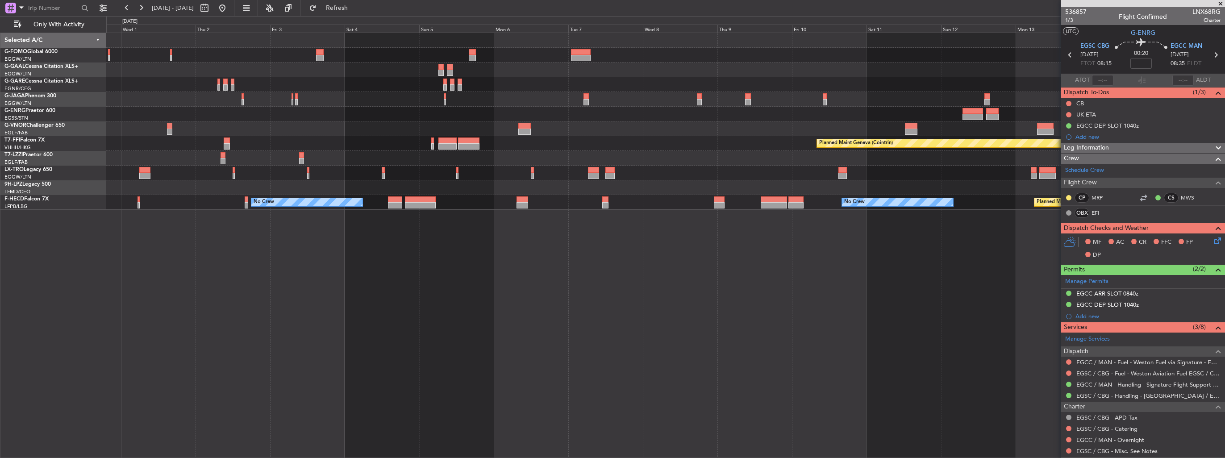
click at [577, 272] on div "Owner [GEOGRAPHIC_DATA] ([GEOGRAPHIC_DATA]) Planned Maint Geneva ([GEOGRAPHIC_D…" at bounding box center [665, 246] width 1119 height 426
click at [485, 144] on div "Owner [GEOGRAPHIC_DATA] ([GEOGRAPHIC_DATA]) Planned Maint Geneva ([GEOGRAPHIC_D…" at bounding box center [665, 121] width 1119 height 177
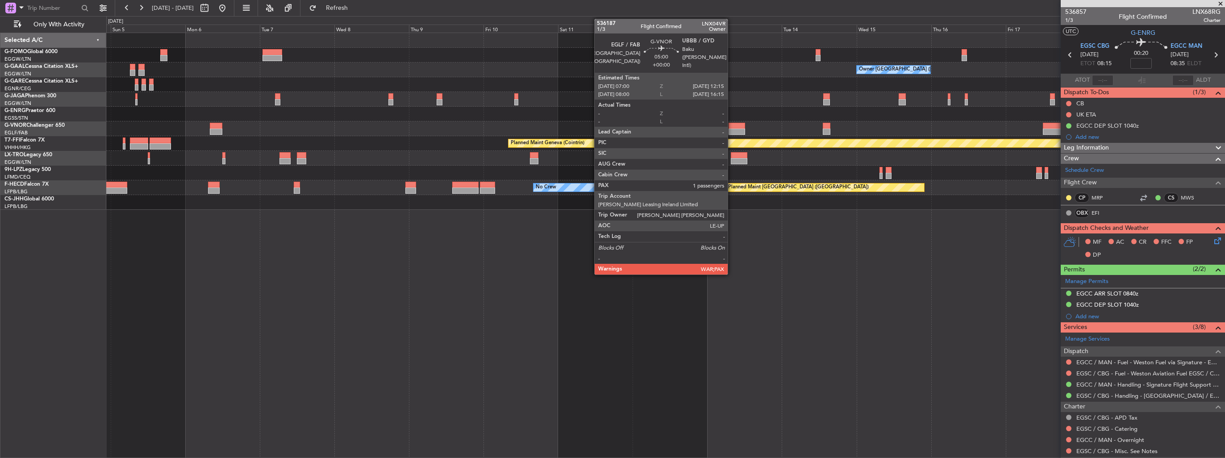
click at [732, 127] on div at bounding box center [737, 126] width 17 height 6
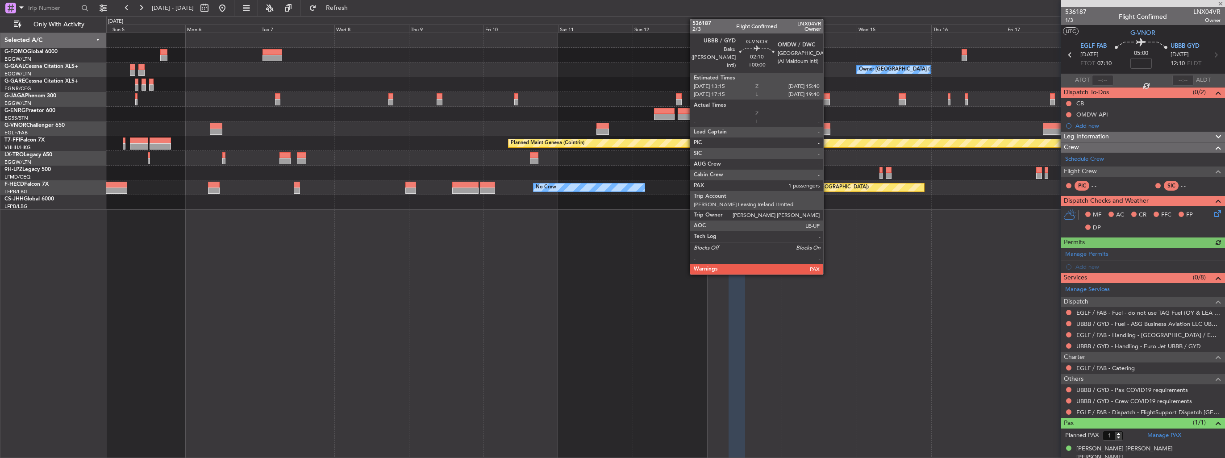
click at [827, 130] on div at bounding box center [827, 132] width 8 height 6
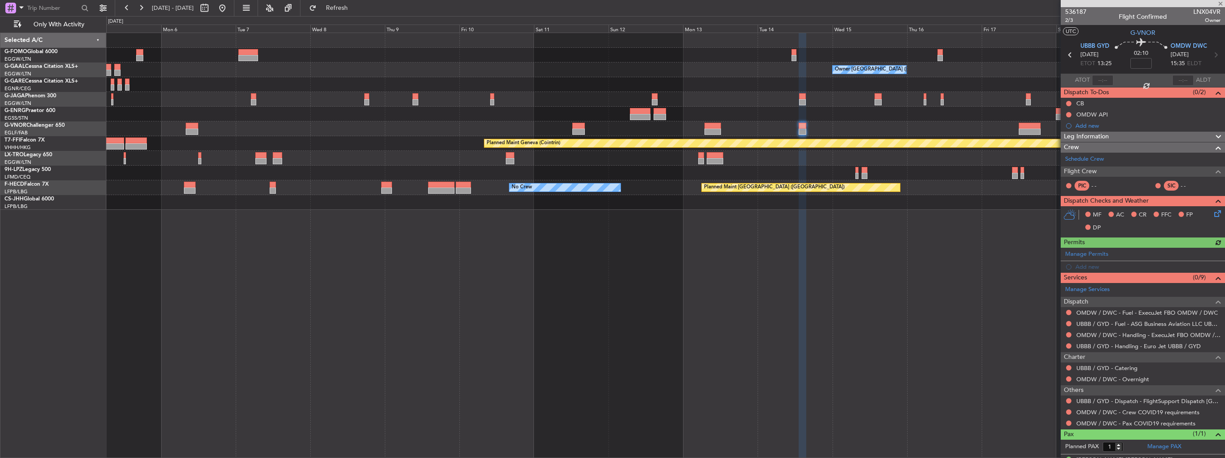
click at [755, 211] on div "Owner [GEOGRAPHIC_DATA] ([GEOGRAPHIC_DATA]) Planned Maint Geneva ([GEOGRAPHIC_D…" at bounding box center [665, 246] width 1119 height 426
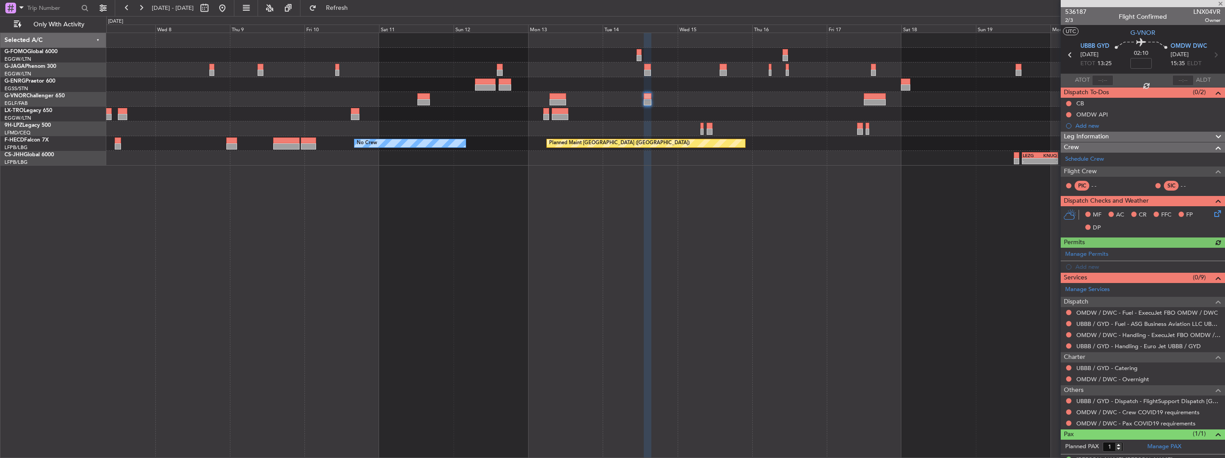
click at [873, 129] on div at bounding box center [665, 128] width 1119 height 15
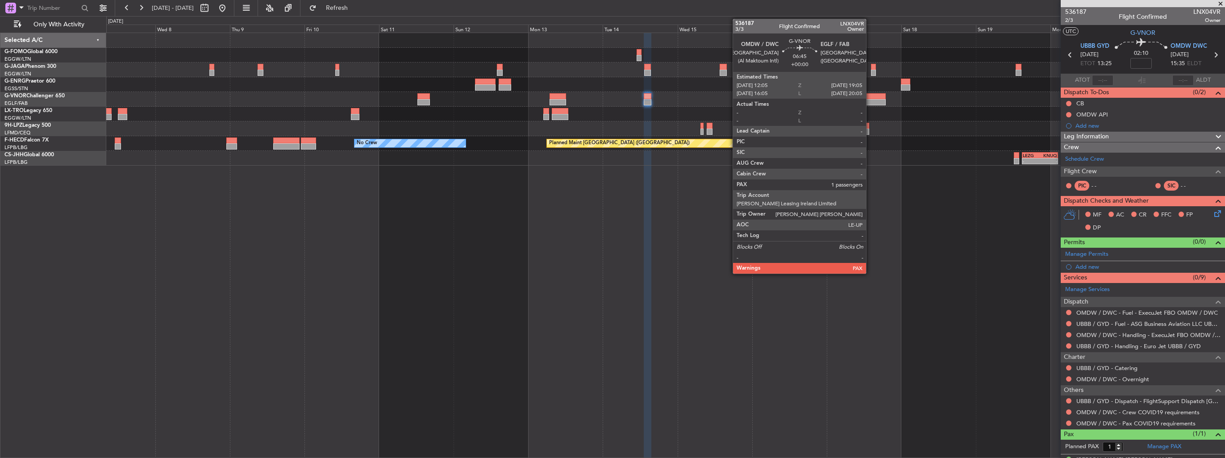
click at [870, 104] on div at bounding box center [875, 102] width 22 height 6
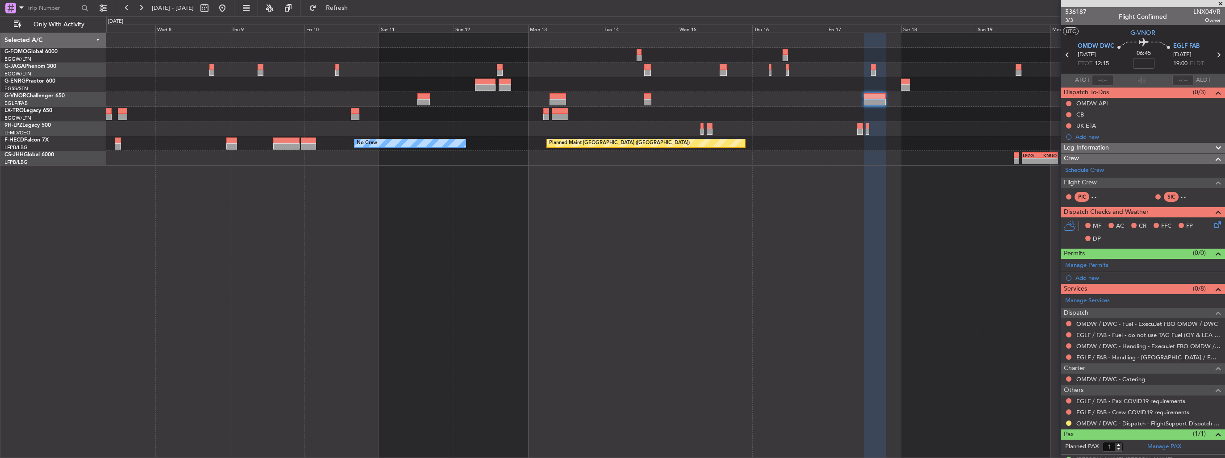
click at [850, 239] on div "Planned Maint [GEOGRAPHIC_DATA] ([GEOGRAPHIC_DATA]) No Crew No Crew - - LEZG 15…" at bounding box center [665, 246] width 1119 height 426
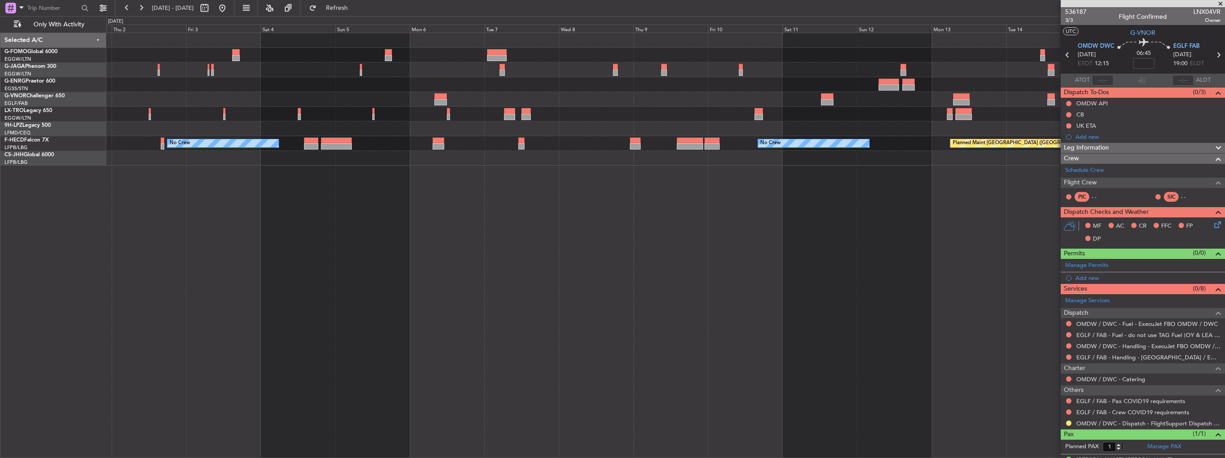
click at [907, 281] on div "Planned Maint [GEOGRAPHIC_DATA] ([GEOGRAPHIC_DATA]) No Crew No Crew - - LEZG 15…" at bounding box center [665, 246] width 1119 height 426
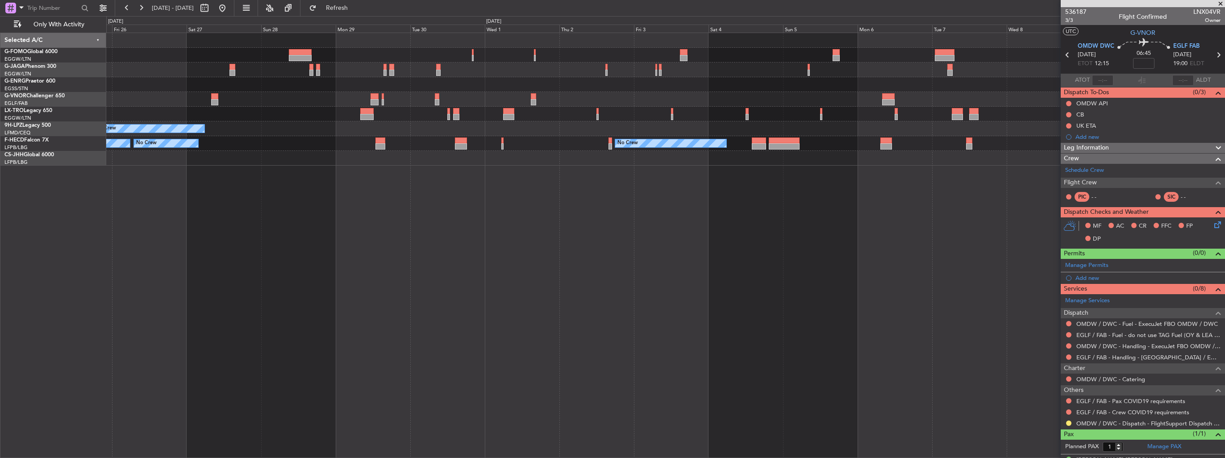
click at [821, 259] on div "No Crew No Crew No Crew No Crew No Crew Planned Maint [GEOGRAPHIC_DATA] ([GEOGR…" at bounding box center [665, 246] width 1119 height 426
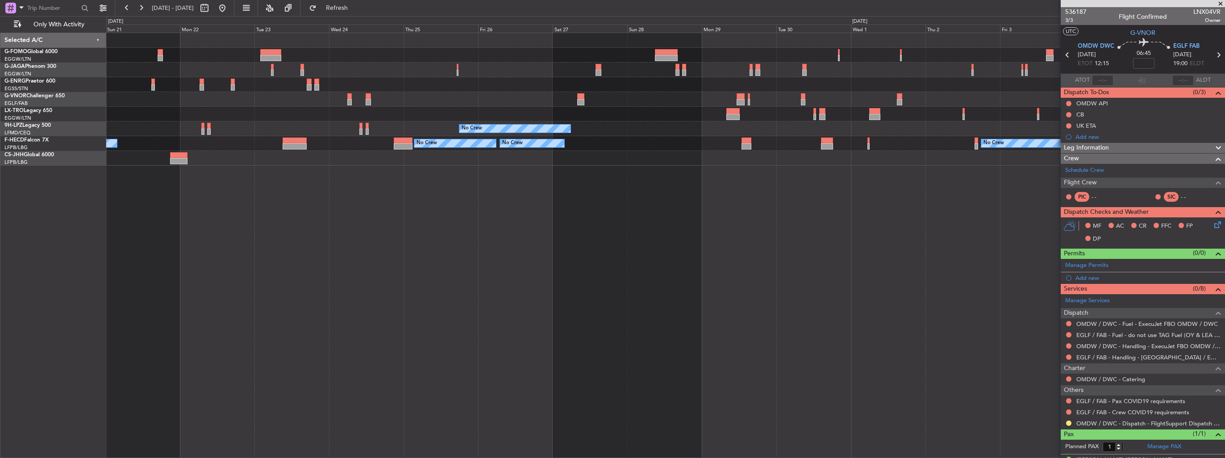
click at [827, 295] on div "No Crew No Crew [GEOGRAPHIC_DATA] ([GEOGRAPHIC_DATA]) No Crew No Crew No Crew N…" at bounding box center [665, 246] width 1119 height 426
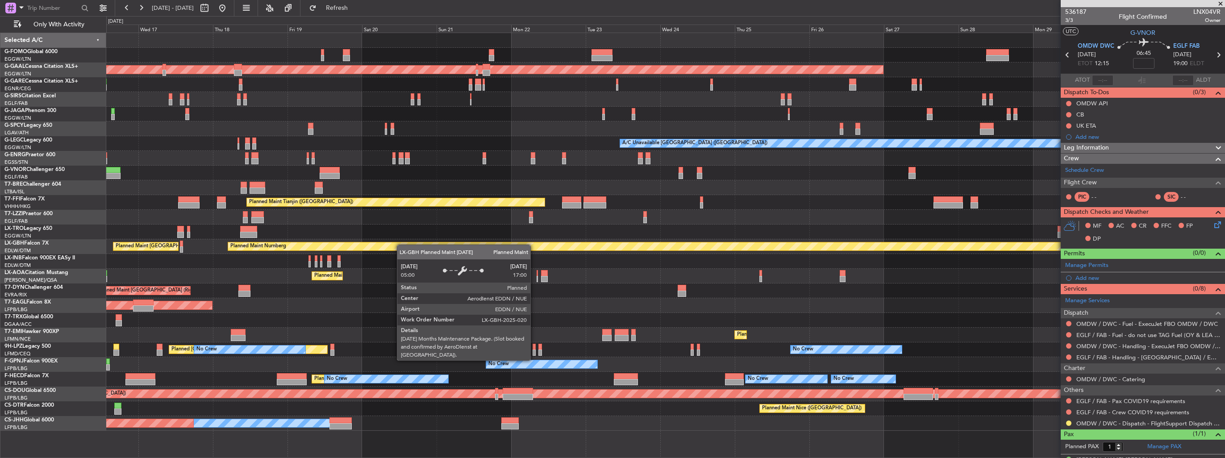
click at [560, 276] on div "11:03 Z 22:38 Z OLBA 11:00 Z KTEB 22:45 Z Planned [GEOGRAPHIC_DATA] A/C Unavail…" at bounding box center [665, 232] width 1119 height 398
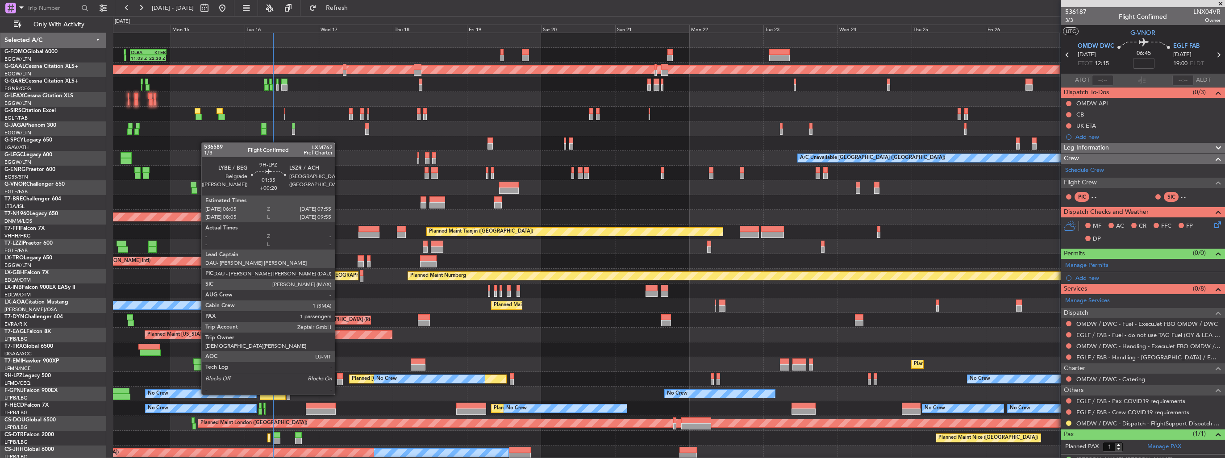
click at [339, 378] on div at bounding box center [340, 376] width 6 height 6
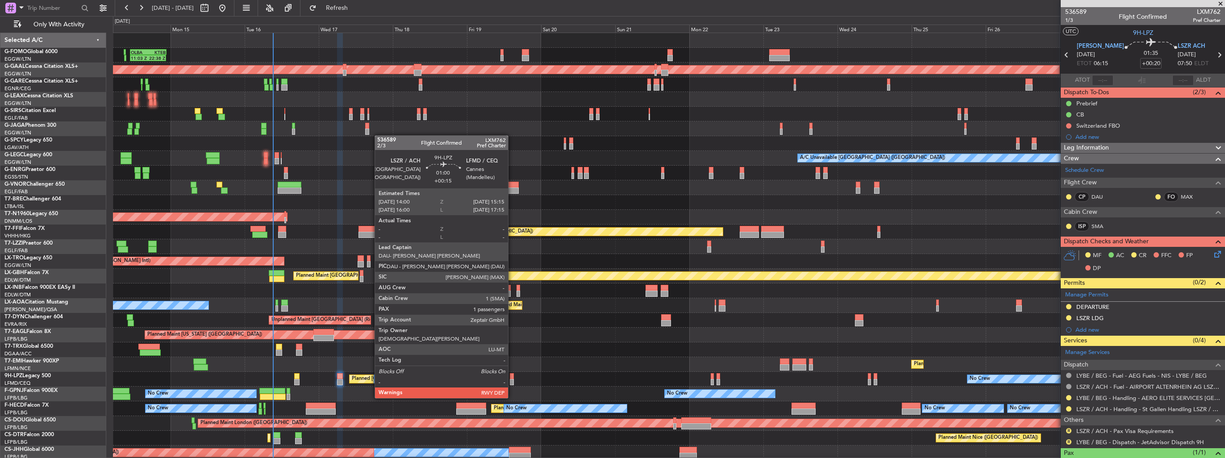
click at [512, 381] on div at bounding box center [512, 382] width 4 height 6
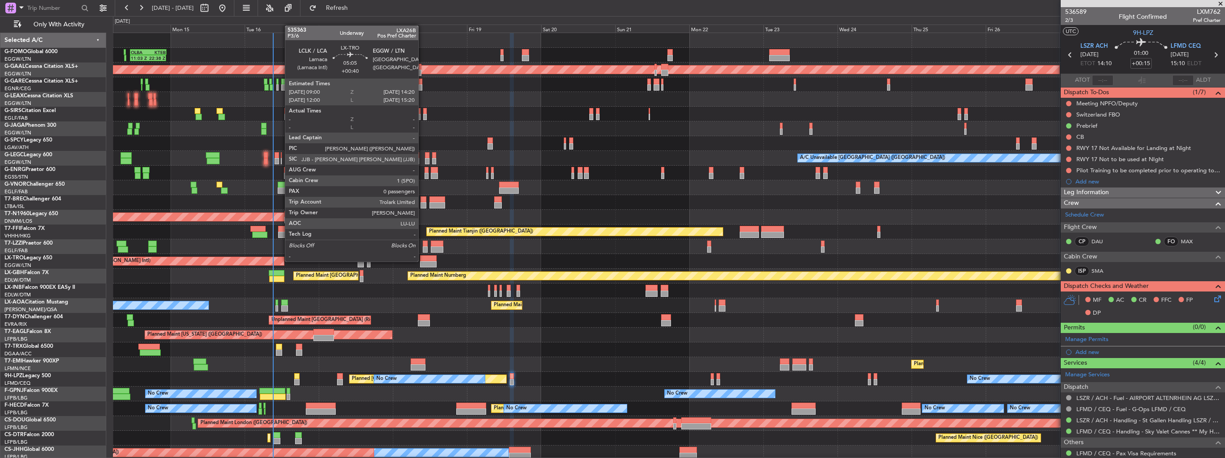
click at [422, 261] on div at bounding box center [428, 264] width 17 height 6
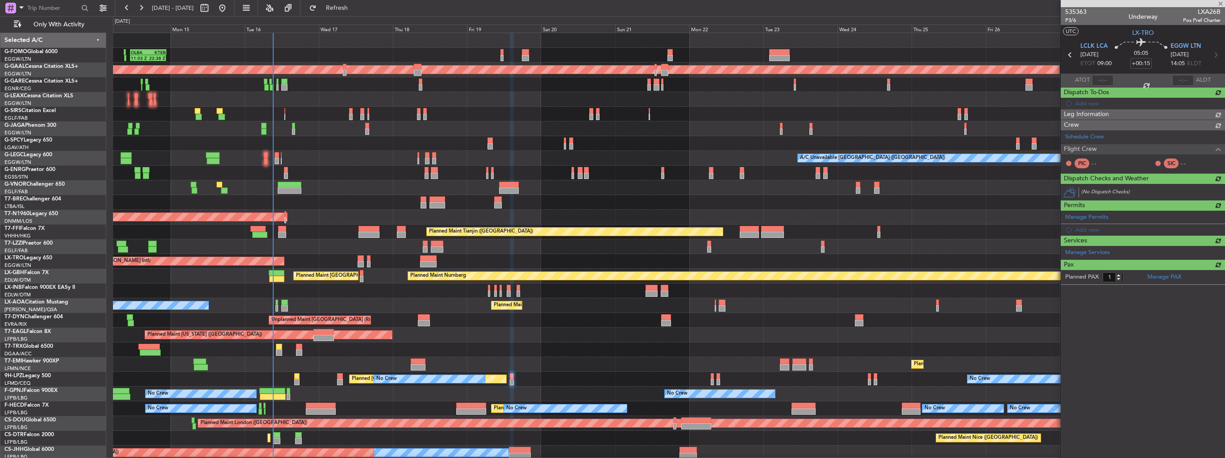
type input "+00:40"
type input "0"
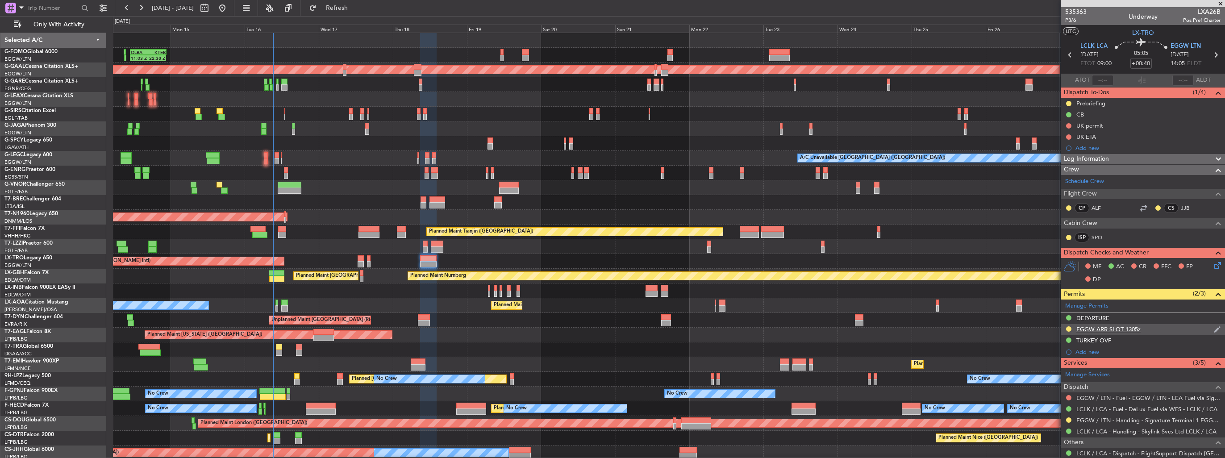
click at [1214, 327] on img at bounding box center [1217, 330] width 7 height 8
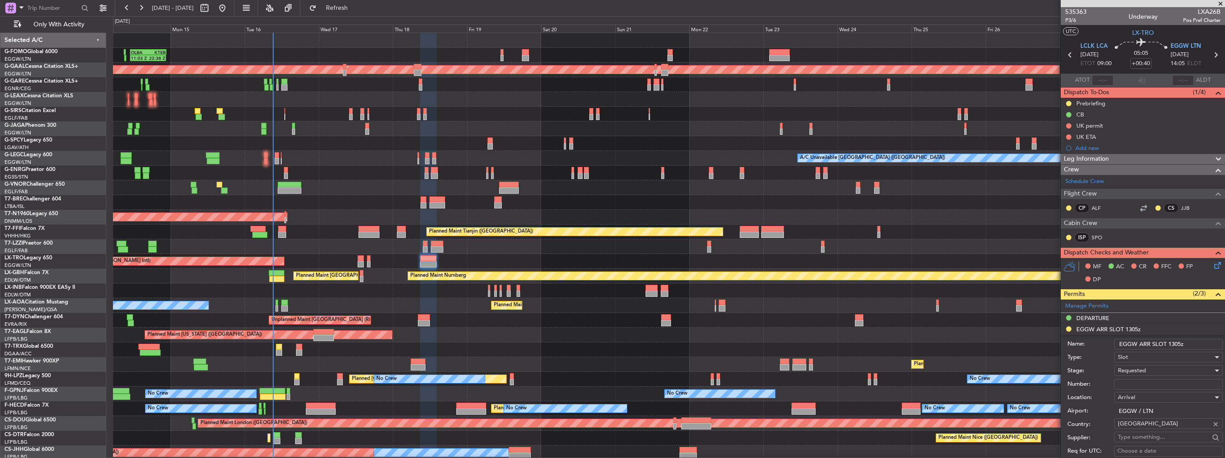
drag, startPoint x: 1187, startPoint y: 342, endPoint x: 1170, endPoint y: 343, distance: 16.1
click at [1170, 343] on input "EGGW ARR SLOT 1305z" at bounding box center [1169, 344] width 109 height 11
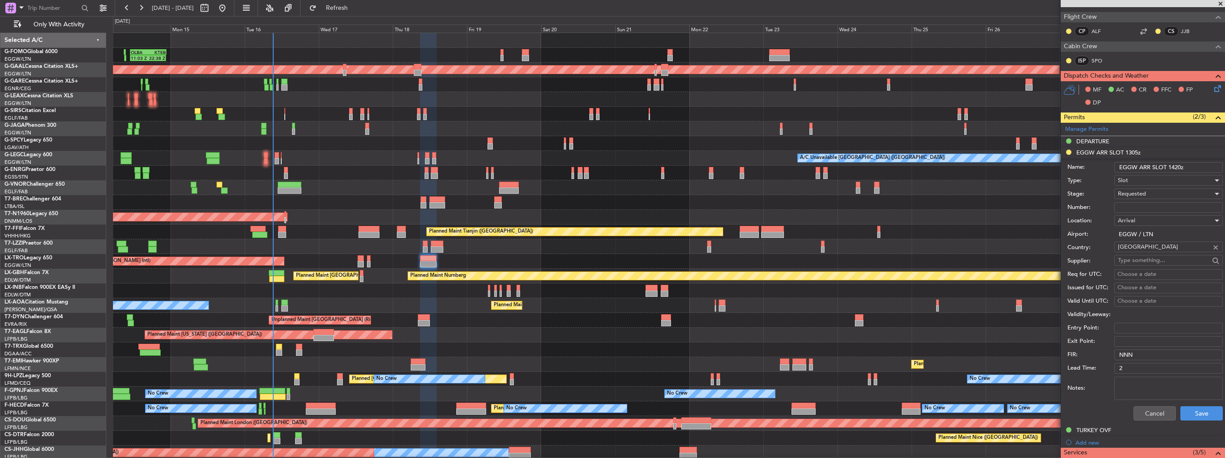
scroll to position [179, 0]
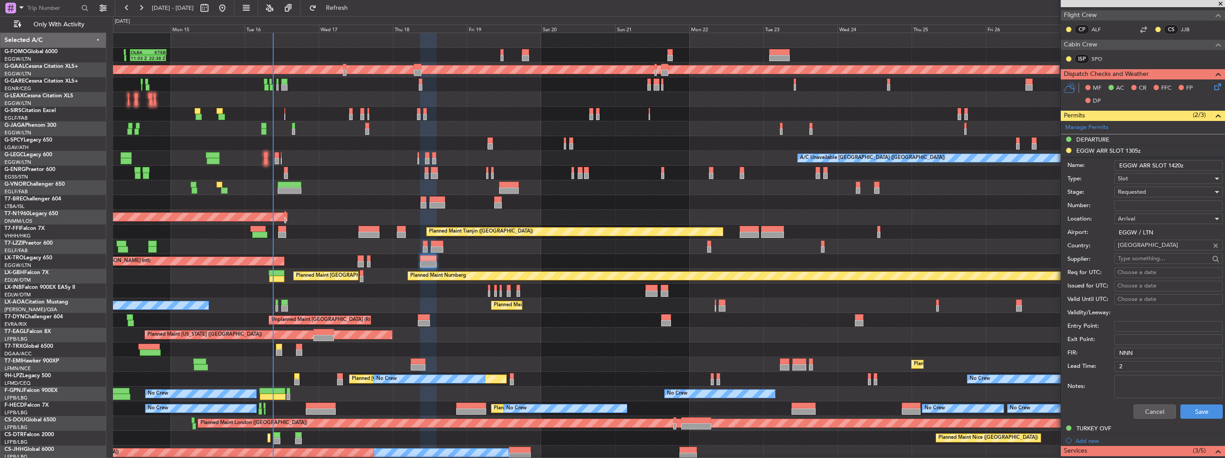
type input "EGGW ARR SLOT 1420z"
click at [1147, 190] on div "Requested" at bounding box center [1165, 191] width 95 height 13
click at [1166, 257] on span "Received OK" at bounding box center [1166, 259] width 94 height 13
click at [1196, 414] on button "Save" at bounding box center [1202, 412] width 42 height 14
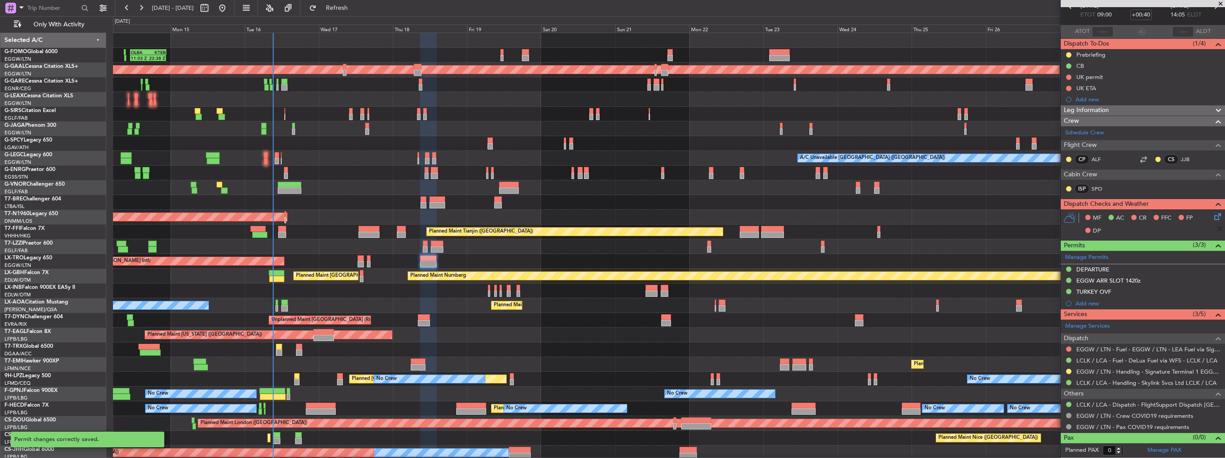
scroll to position [46, 0]
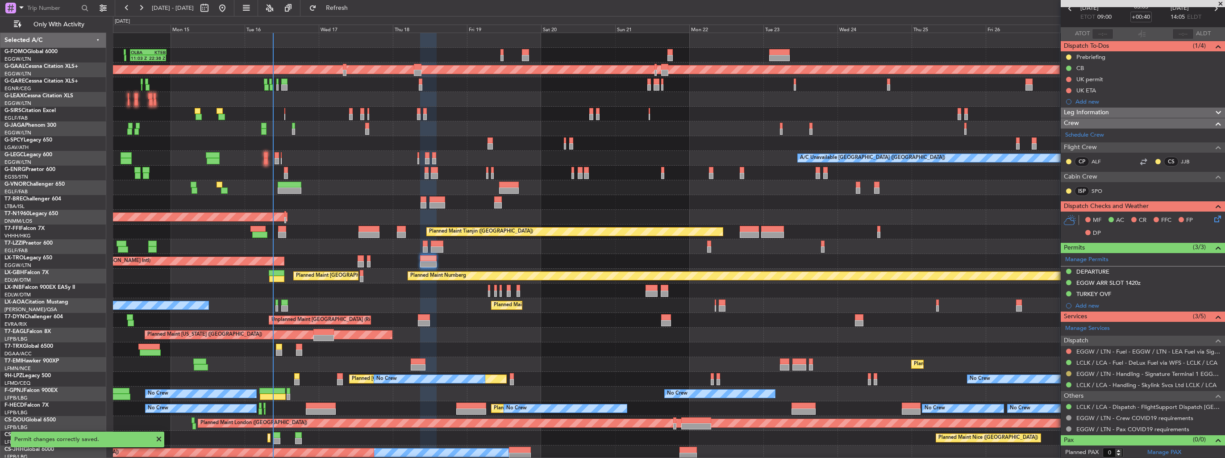
click at [1069, 374] on button at bounding box center [1068, 373] width 5 height 5
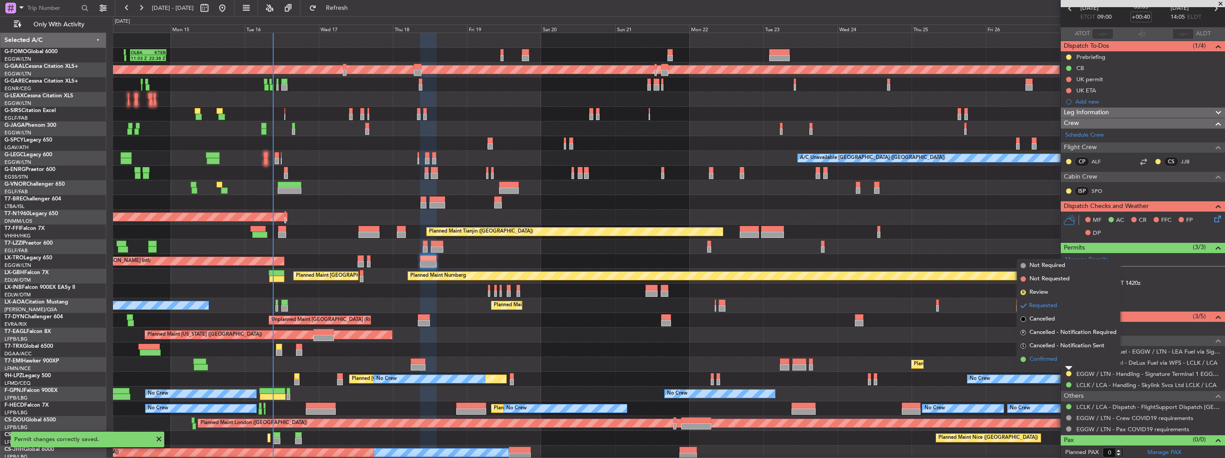
click at [1040, 360] on span "Confirmed" at bounding box center [1044, 359] width 28 height 9
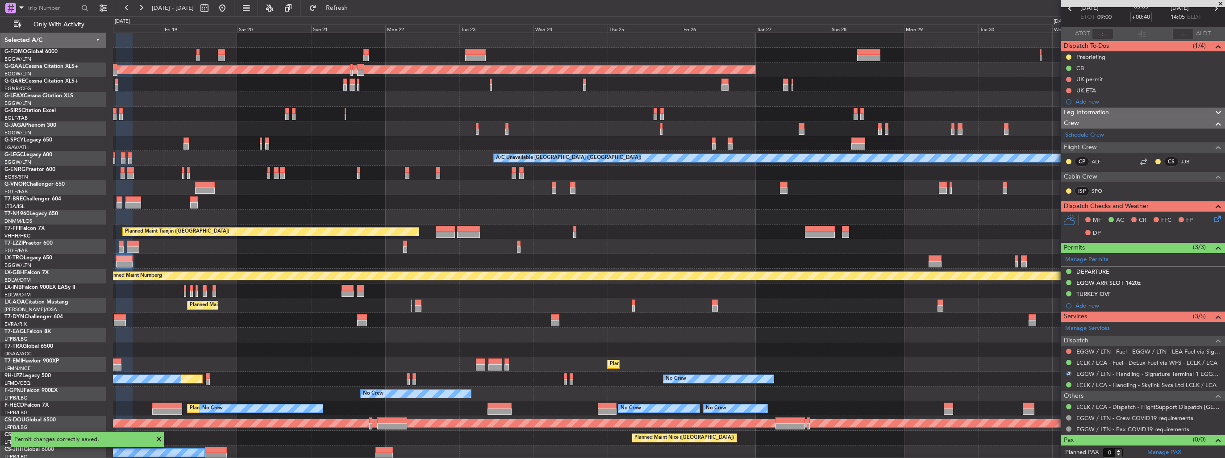
click at [591, 267] on div "Unplanned Maint [GEOGRAPHIC_DATA] ([PERSON_NAME] Intl)" at bounding box center [669, 261] width 1112 height 15
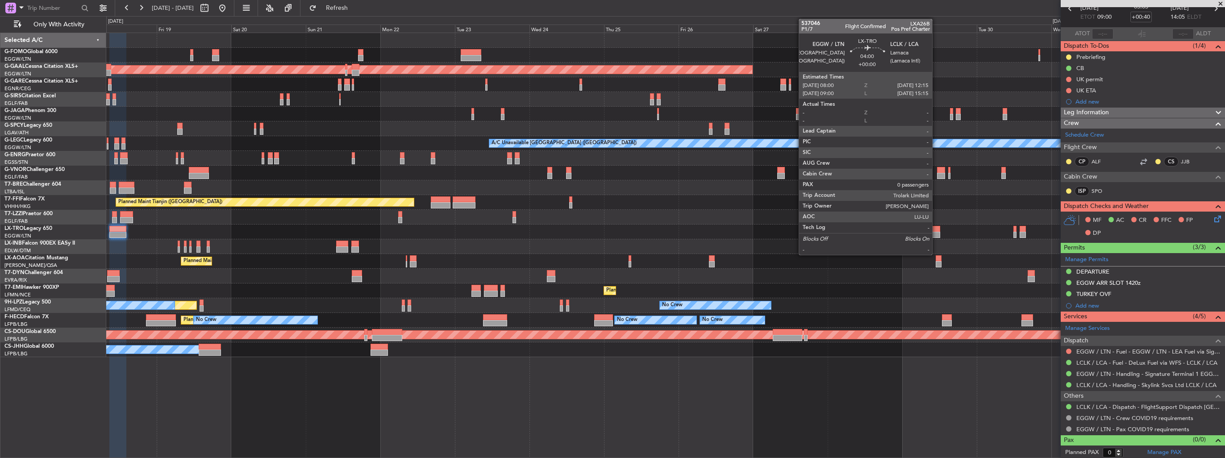
click at [936, 230] on div at bounding box center [933, 229] width 13 height 6
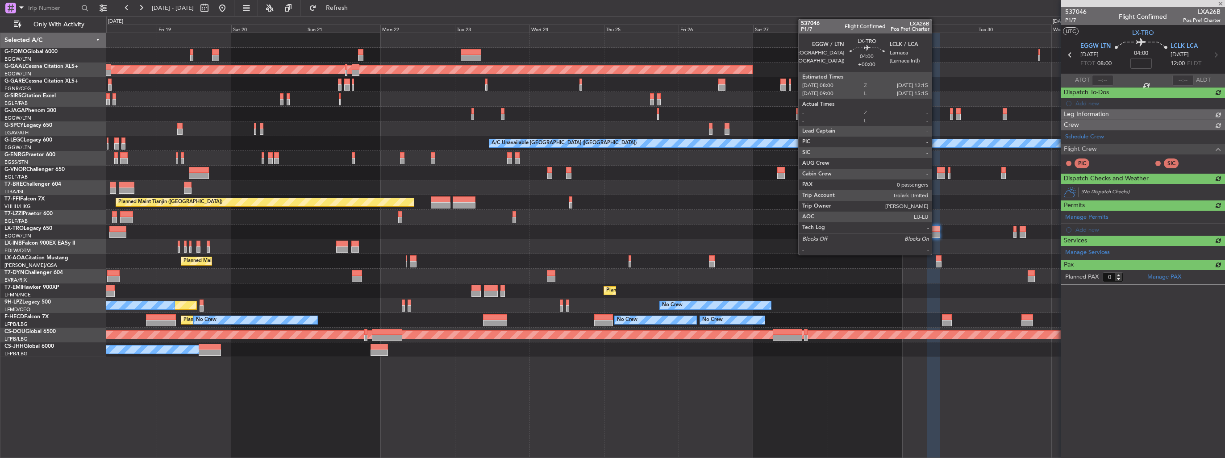
scroll to position [0, 0]
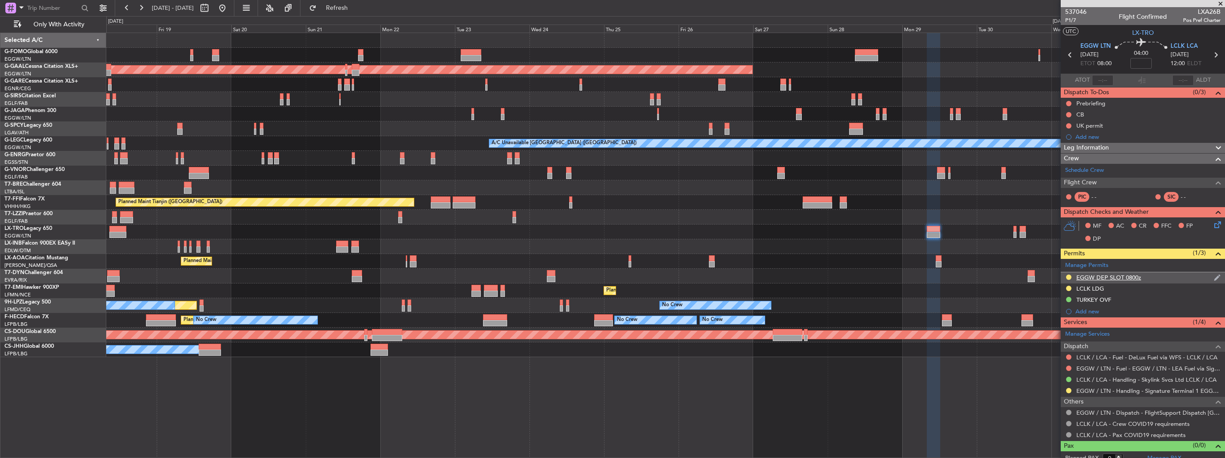
click at [1065, 277] on nimbus-traffic-light at bounding box center [1068, 278] width 7 height 8
click at [1067, 276] on button at bounding box center [1068, 277] width 5 height 5
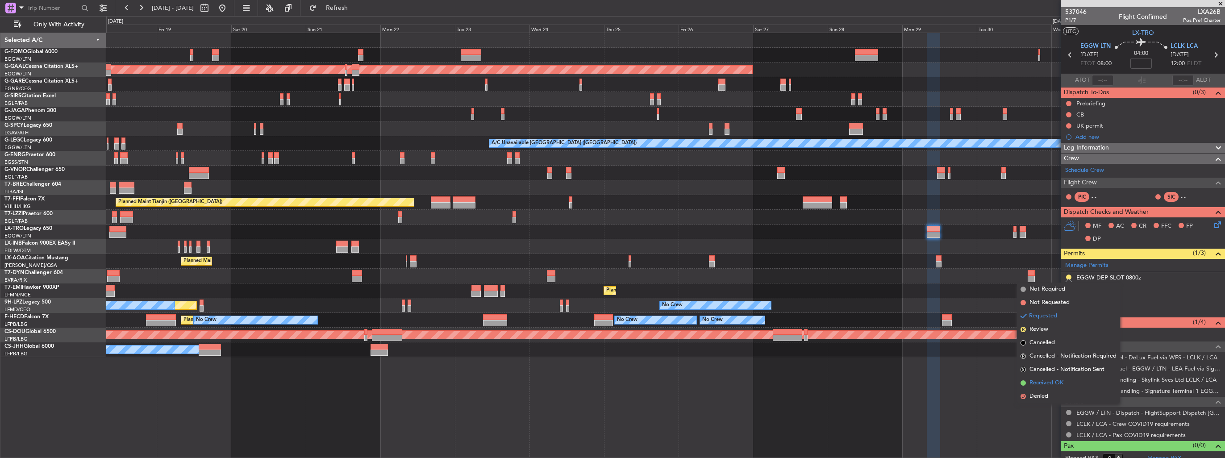
click at [1041, 384] on span "Received OK" at bounding box center [1047, 383] width 34 height 9
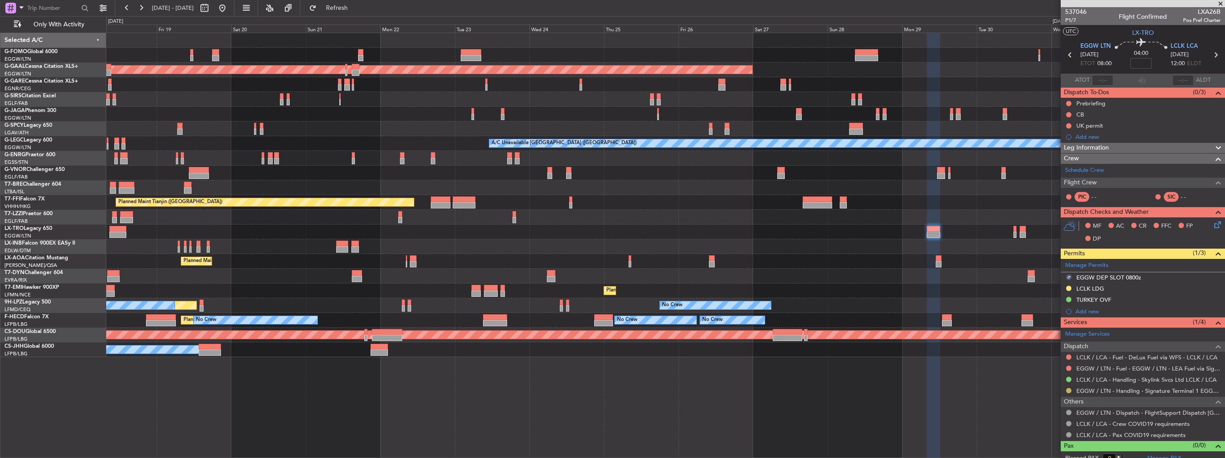
click at [1068, 388] on button at bounding box center [1068, 390] width 5 height 5
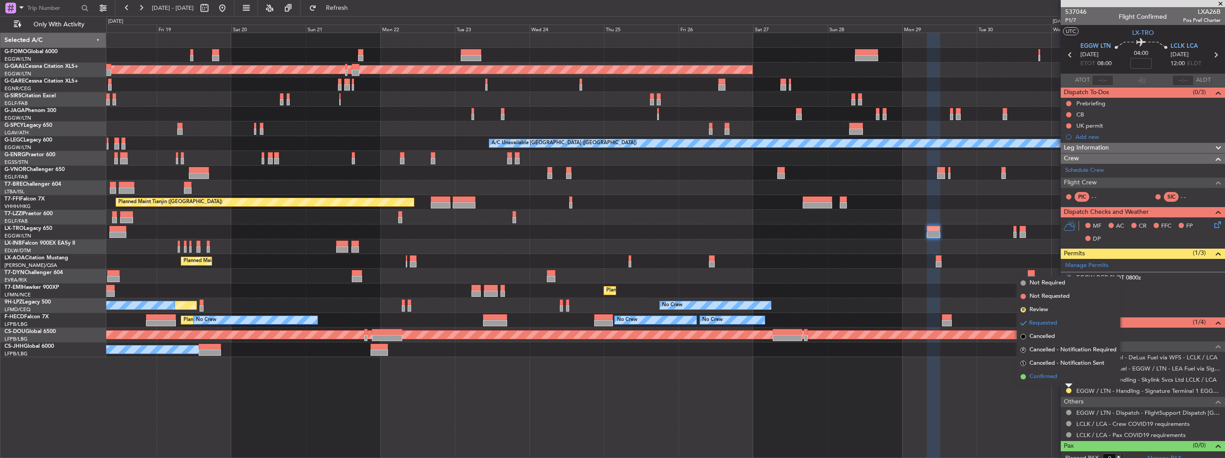
click at [1053, 377] on span "Confirmed" at bounding box center [1044, 376] width 28 height 9
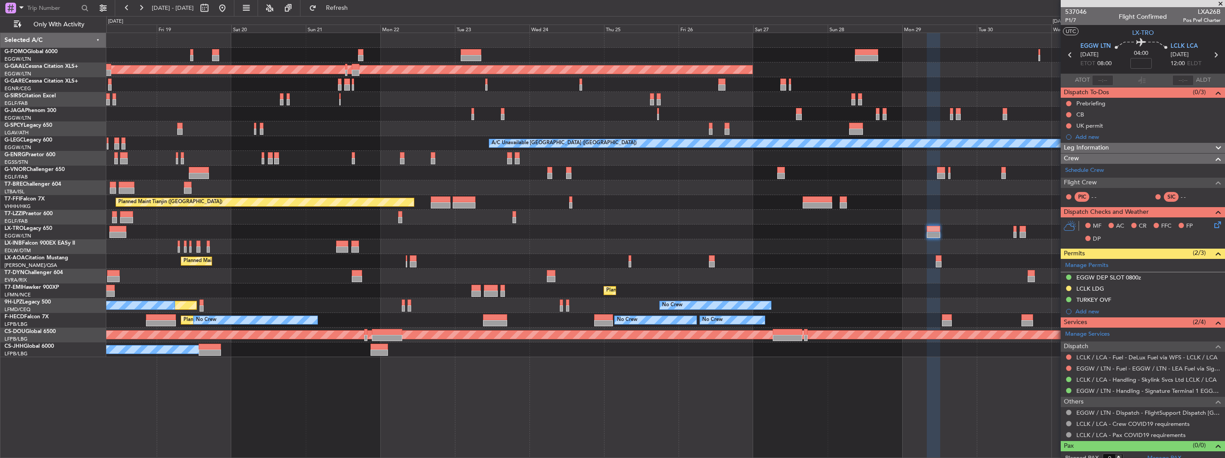
click at [618, 267] on div "OLBA 11:00 Z KTEB 22:45 Z 11:03 Z 22:38 Z Planned [GEOGRAPHIC_DATA] A/C Unavail…" at bounding box center [665, 195] width 1119 height 324
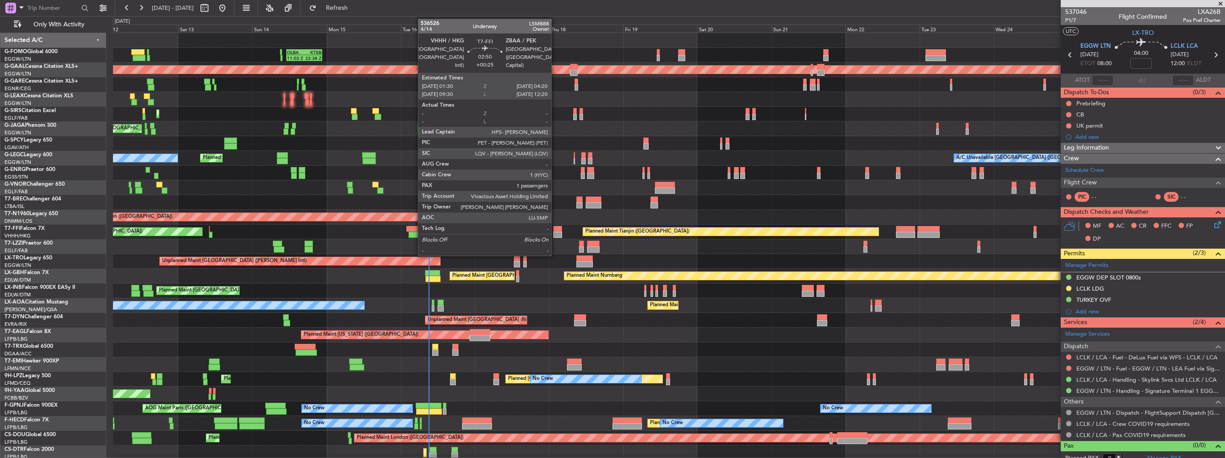
click at [556, 230] on div at bounding box center [557, 229] width 9 height 6
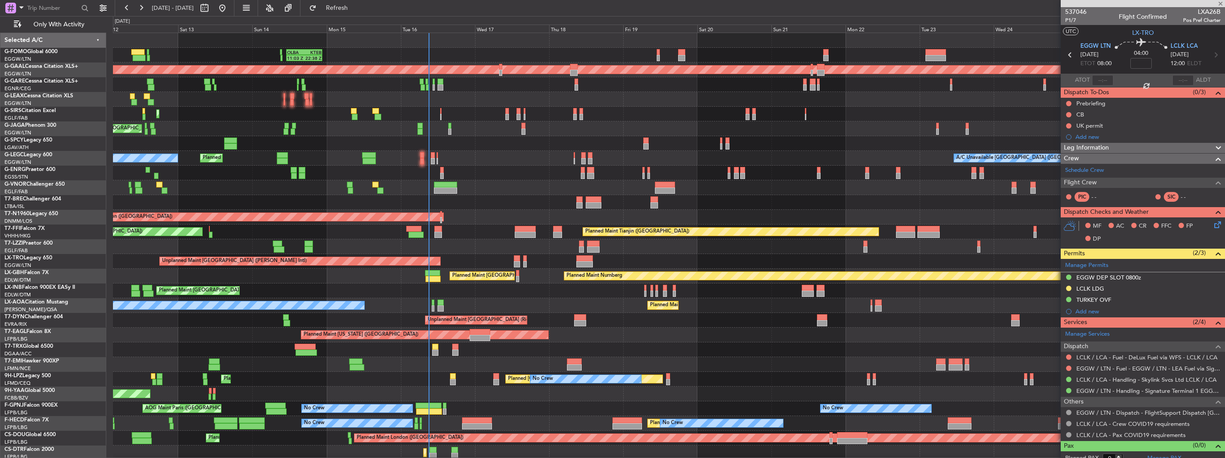
type input "+00:25"
type input "1"
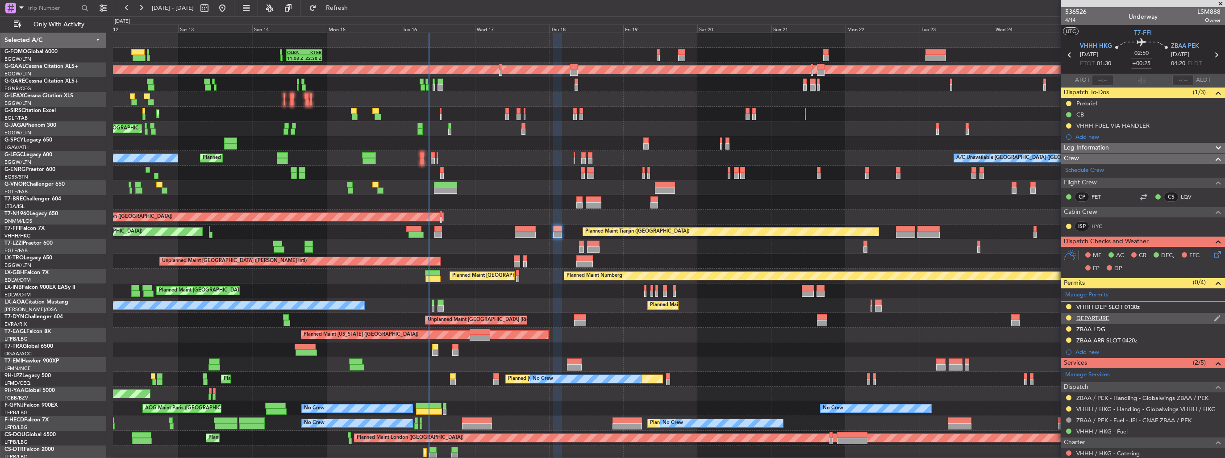
click at [1214, 316] on img at bounding box center [1217, 318] width 7 height 8
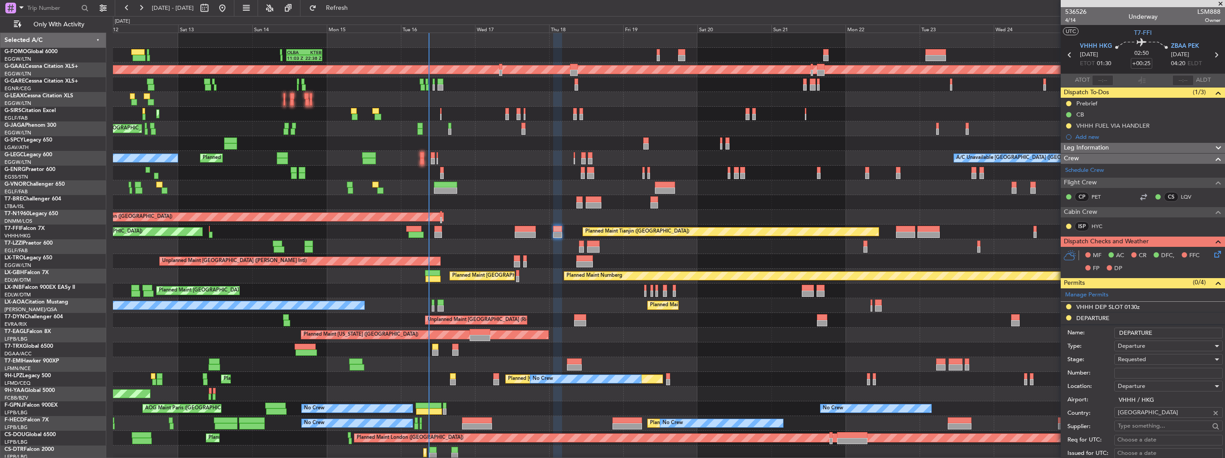
click at [1156, 371] on input "Number:" at bounding box center [1169, 373] width 109 height 11
paste input "862984"
type input "862984"
click at [1155, 360] on div "Requested" at bounding box center [1165, 359] width 95 height 13
click at [1149, 429] on span "Received OK" at bounding box center [1166, 430] width 94 height 13
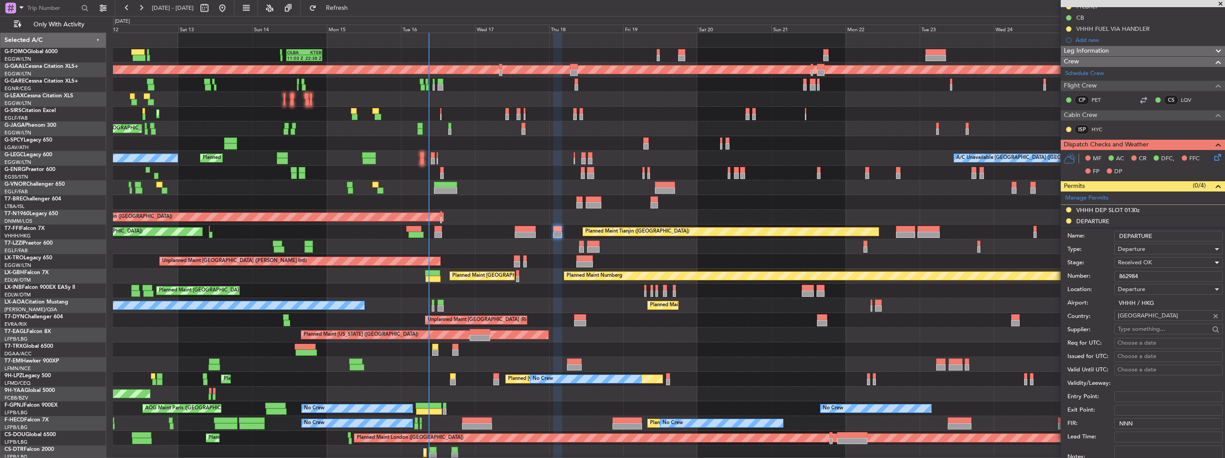
scroll to position [179, 0]
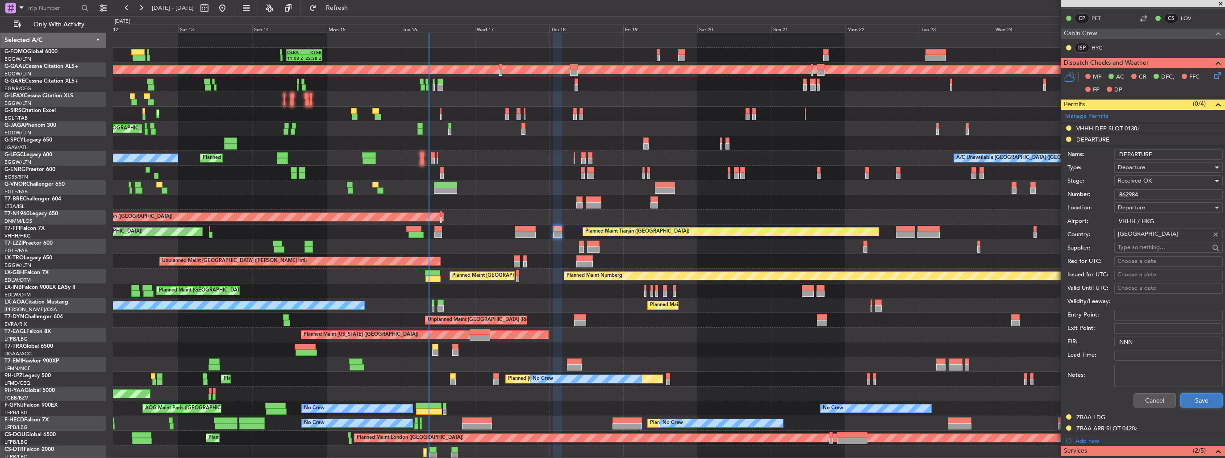
click at [1191, 397] on button "Save" at bounding box center [1202, 400] width 42 height 14
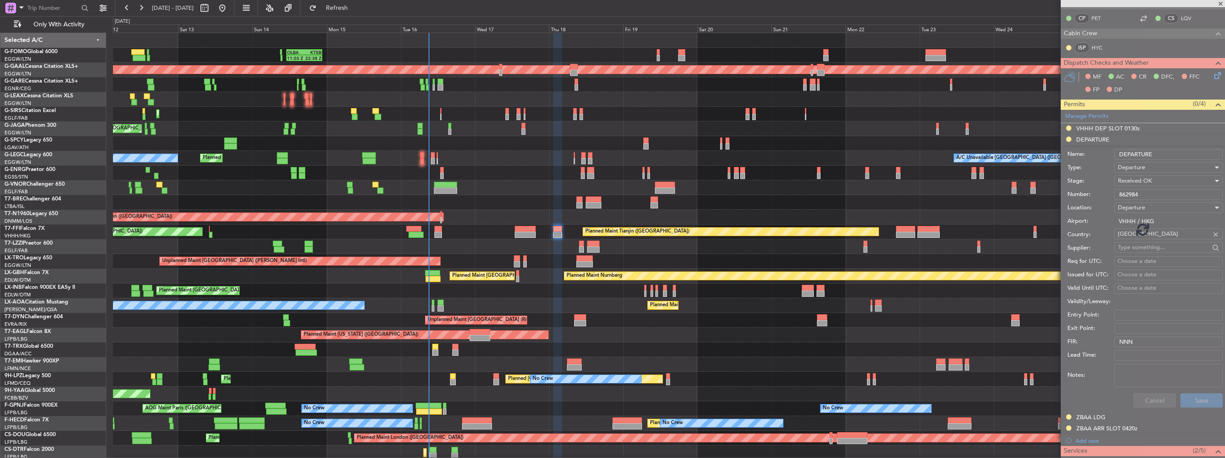
scroll to position [88, 0]
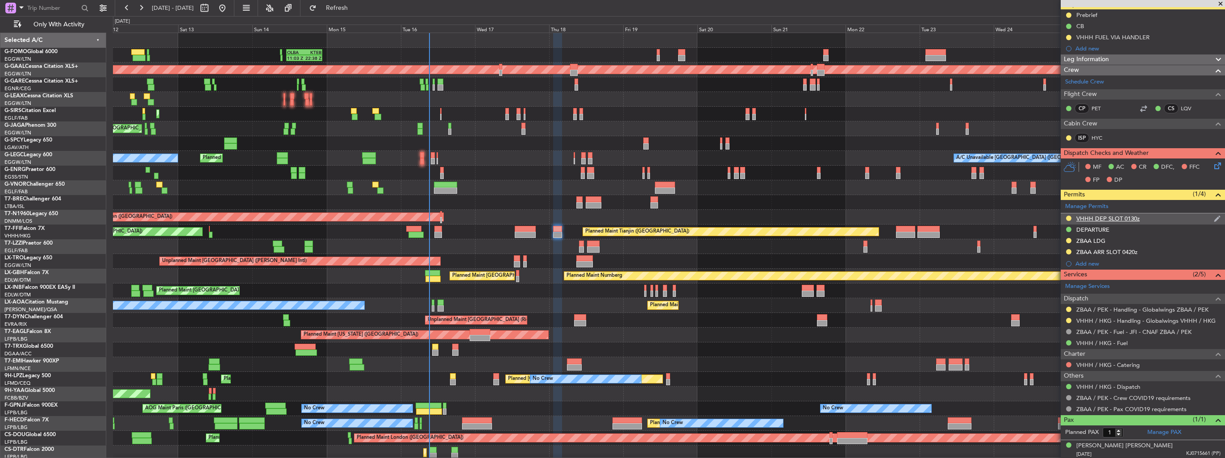
click at [1214, 219] on img at bounding box center [1217, 219] width 7 height 8
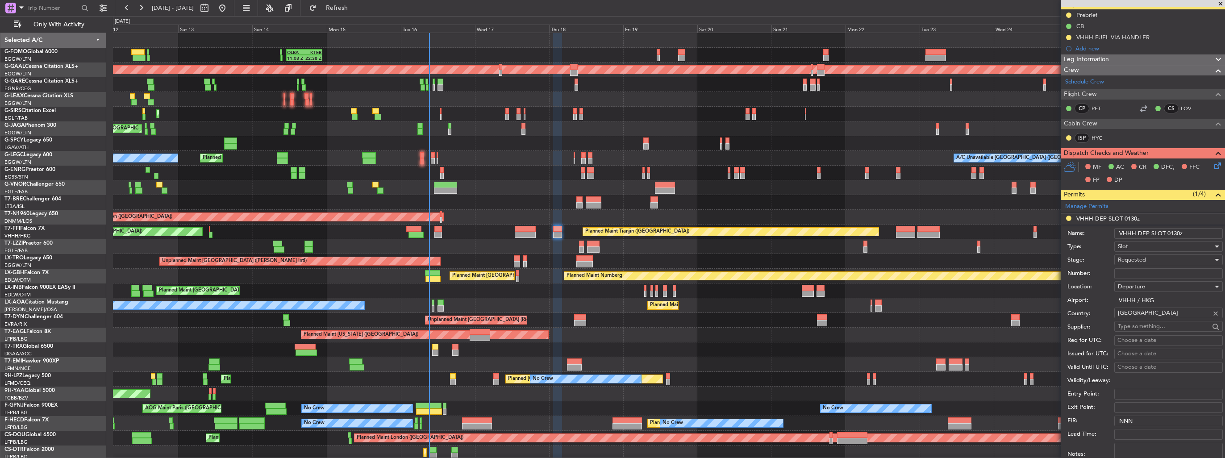
scroll to position [179, 0]
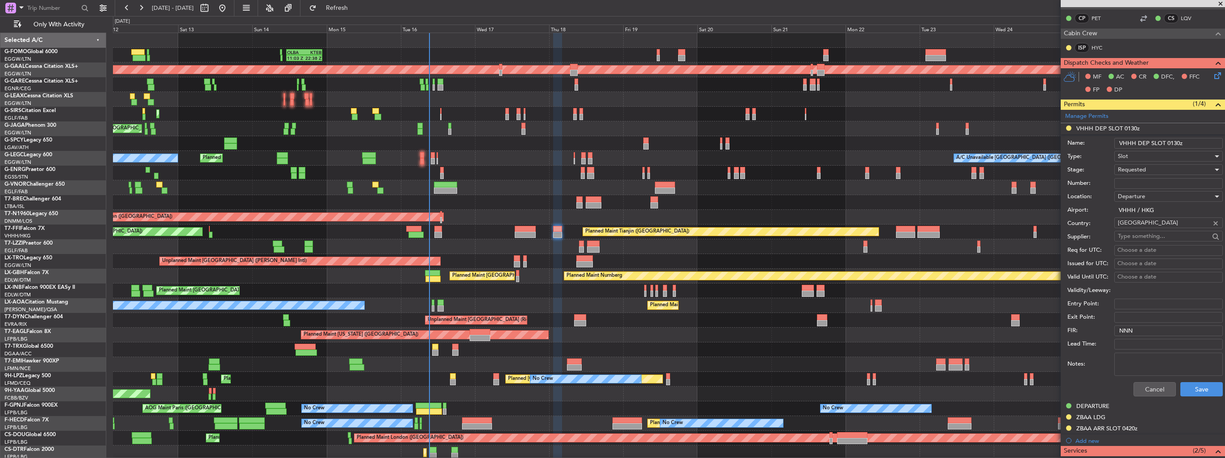
click at [1142, 180] on input "Number:" at bounding box center [1169, 183] width 109 height 11
paste input "VHHHDGN1467000"
type input "VHHHDGN1467000"
click at [1143, 170] on span "Requested" at bounding box center [1132, 170] width 28 height 8
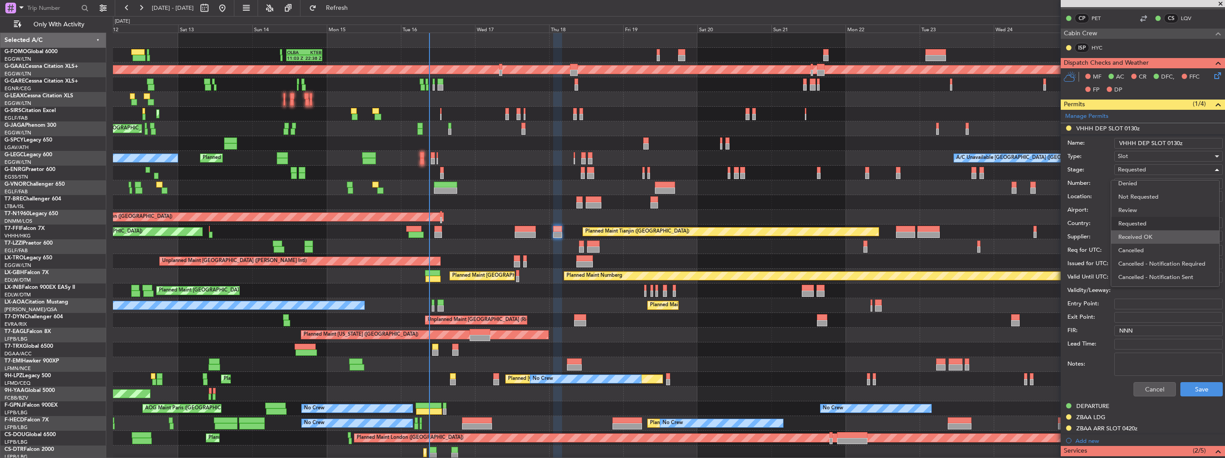
click at [1149, 238] on span "Received OK" at bounding box center [1166, 236] width 94 height 13
click at [1202, 384] on button "Save" at bounding box center [1202, 389] width 42 height 14
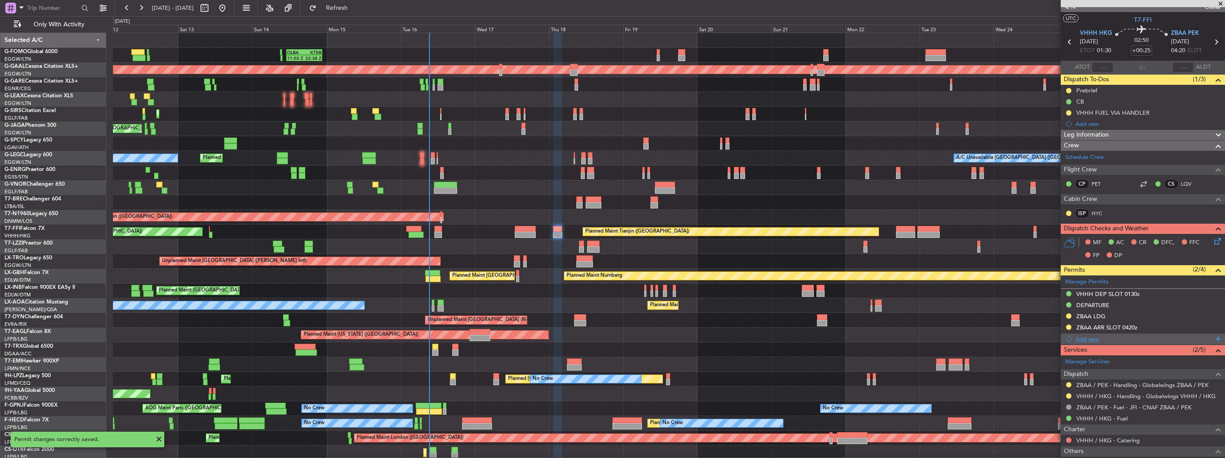
scroll to position [0, 0]
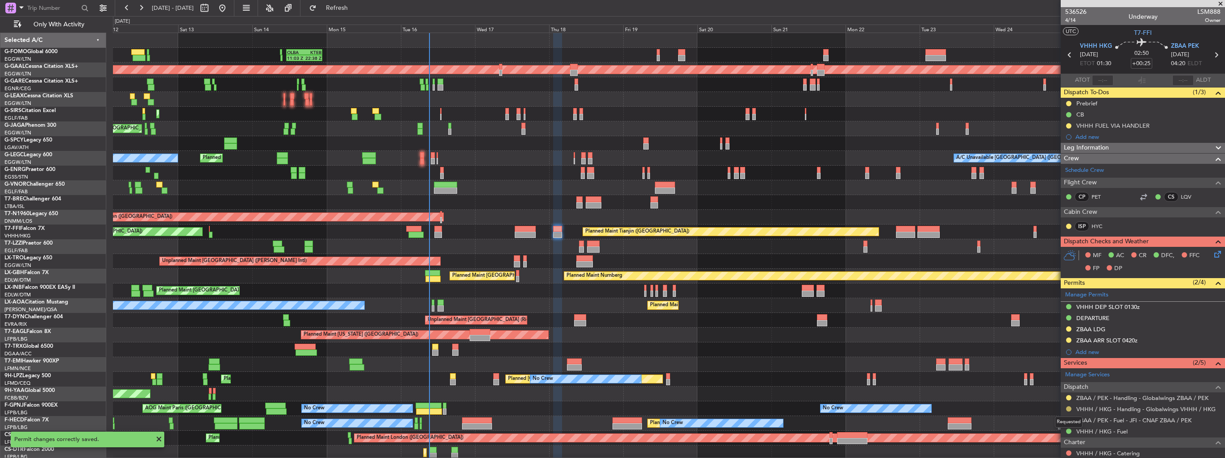
click at [1070, 407] on button at bounding box center [1068, 408] width 5 height 5
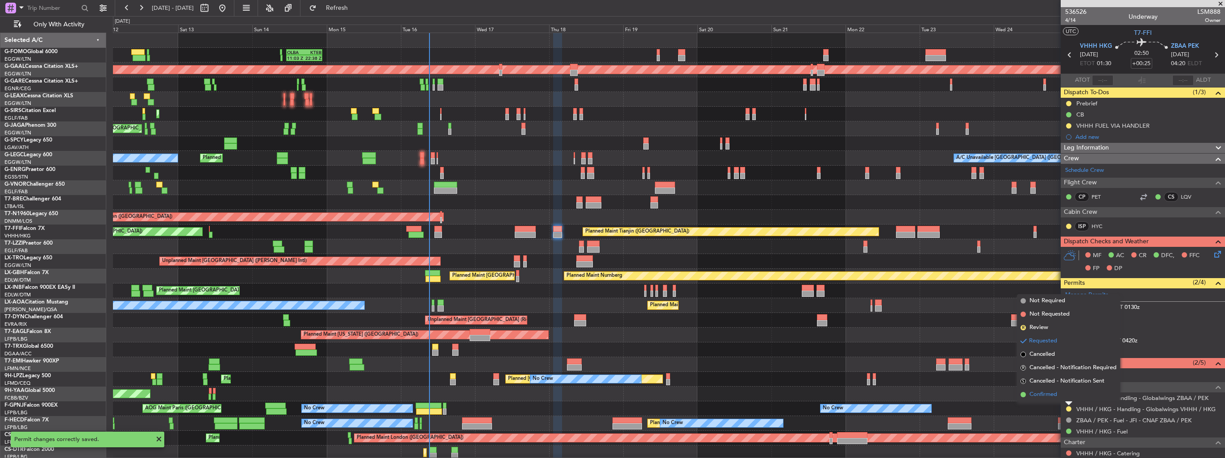
click at [1058, 397] on li "Confirmed" at bounding box center [1068, 394] width 103 height 13
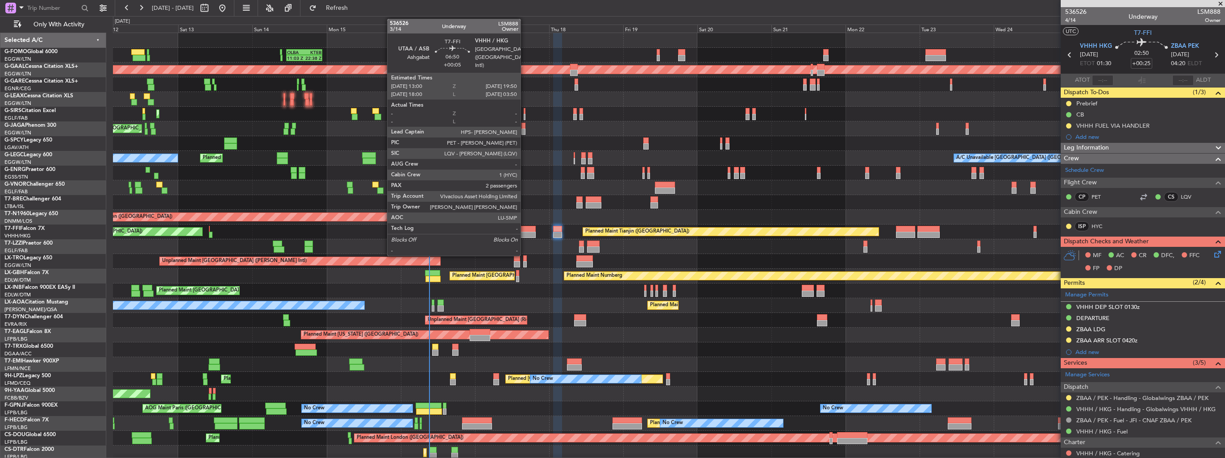
click at [525, 230] on div at bounding box center [525, 229] width 21 height 6
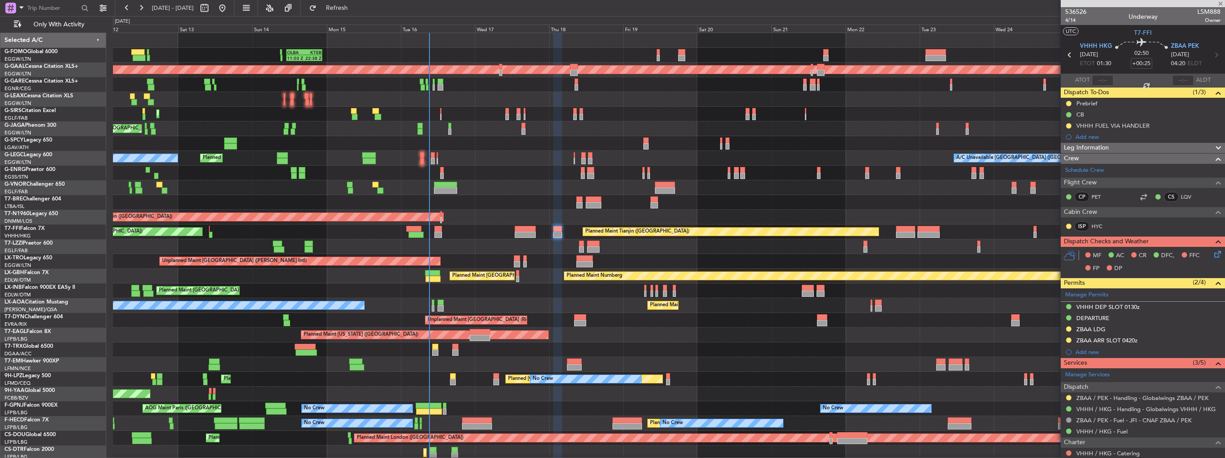
type input "+00:05"
type input "2"
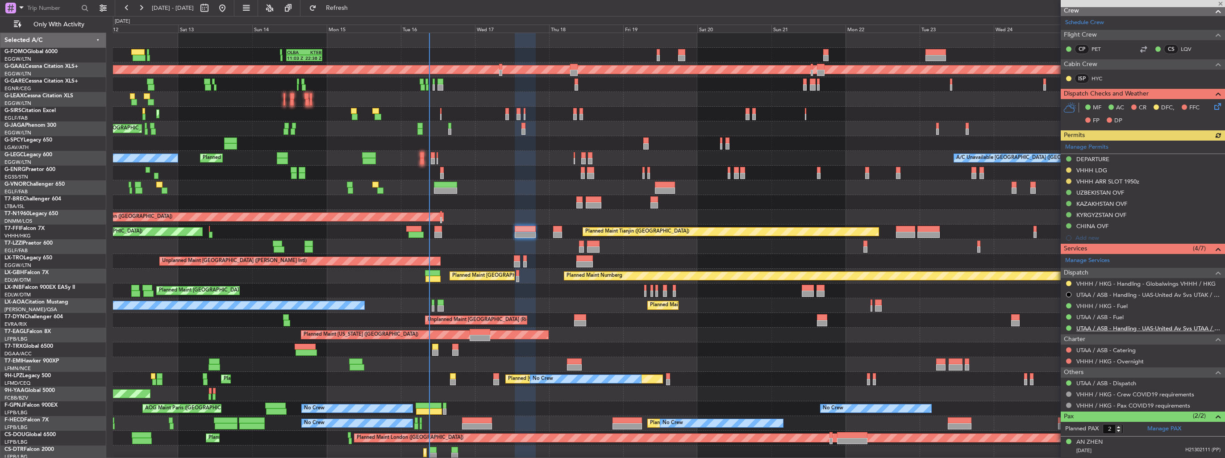
scroll to position [220, 0]
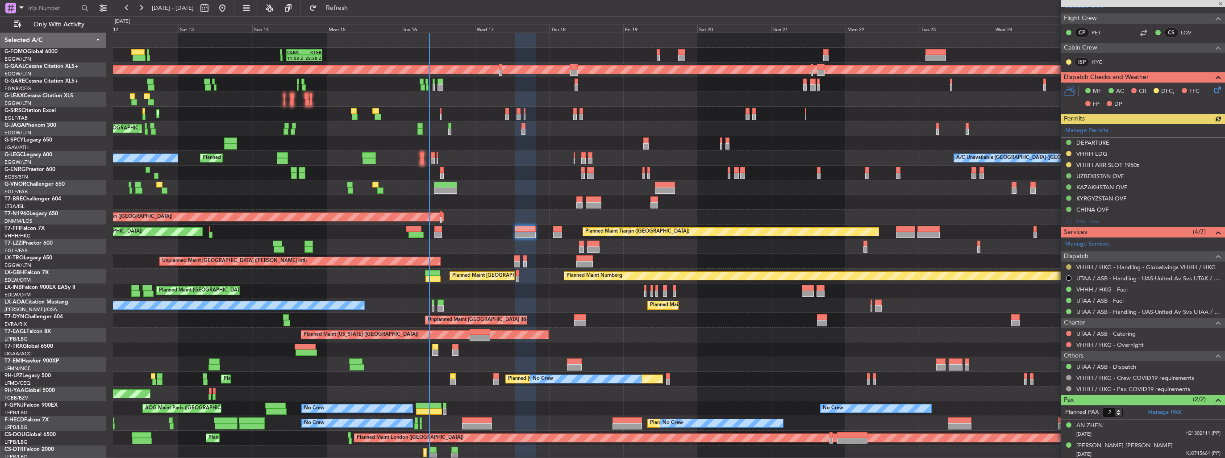
click at [1068, 266] on button at bounding box center [1068, 266] width 5 height 5
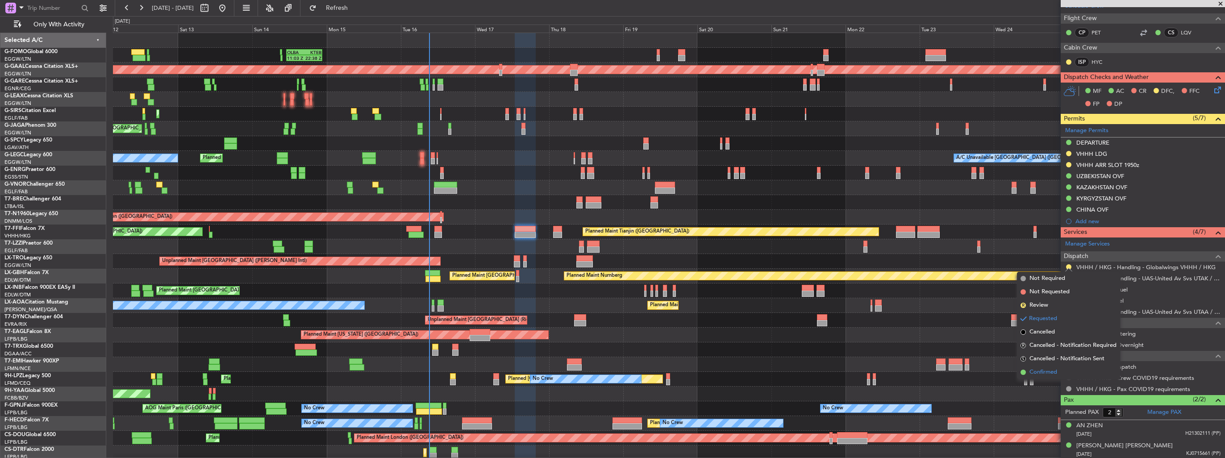
click at [1049, 374] on span "Confirmed" at bounding box center [1044, 372] width 28 height 9
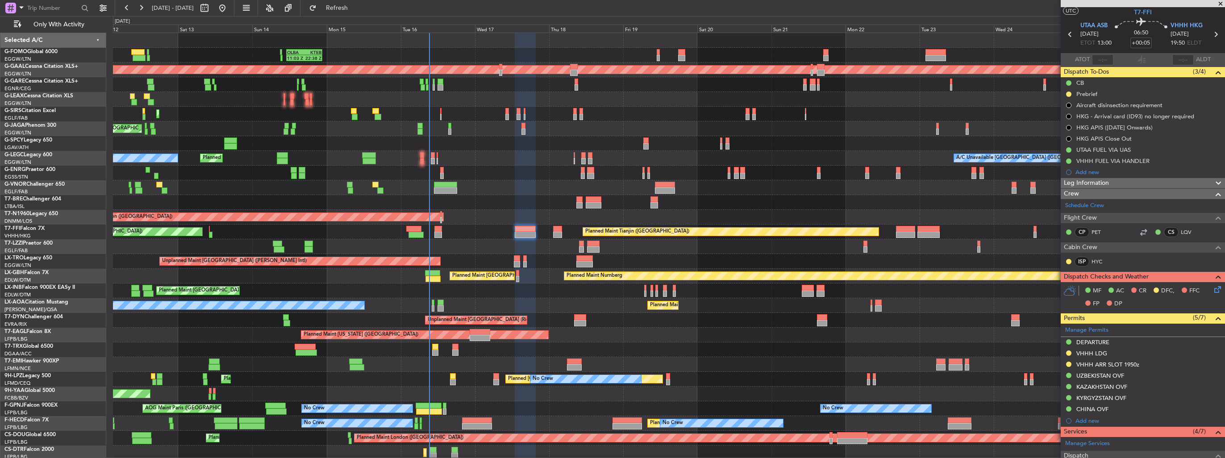
scroll to position [0, 0]
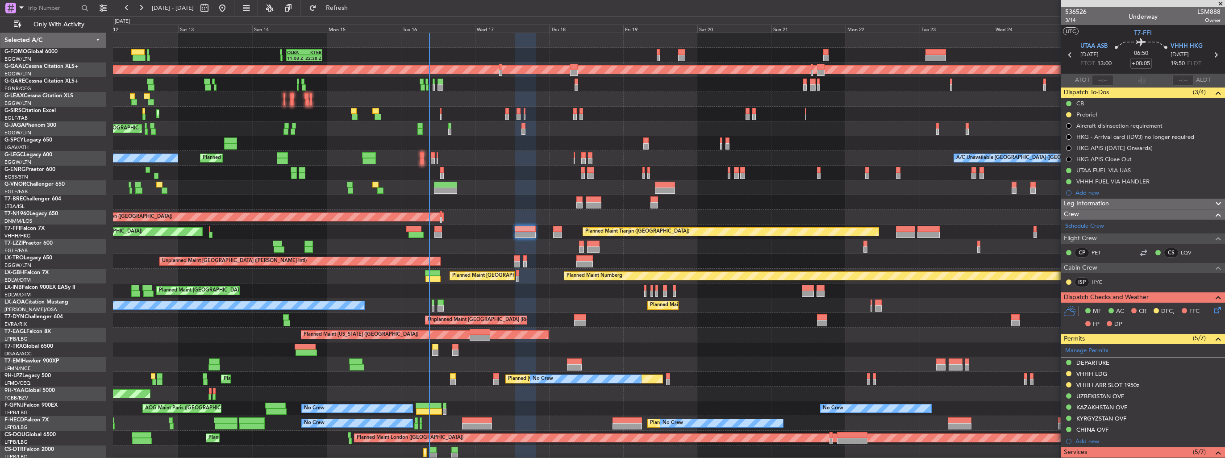
click at [0, 0] on img at bounding box center [0, 0] width 0 height 0
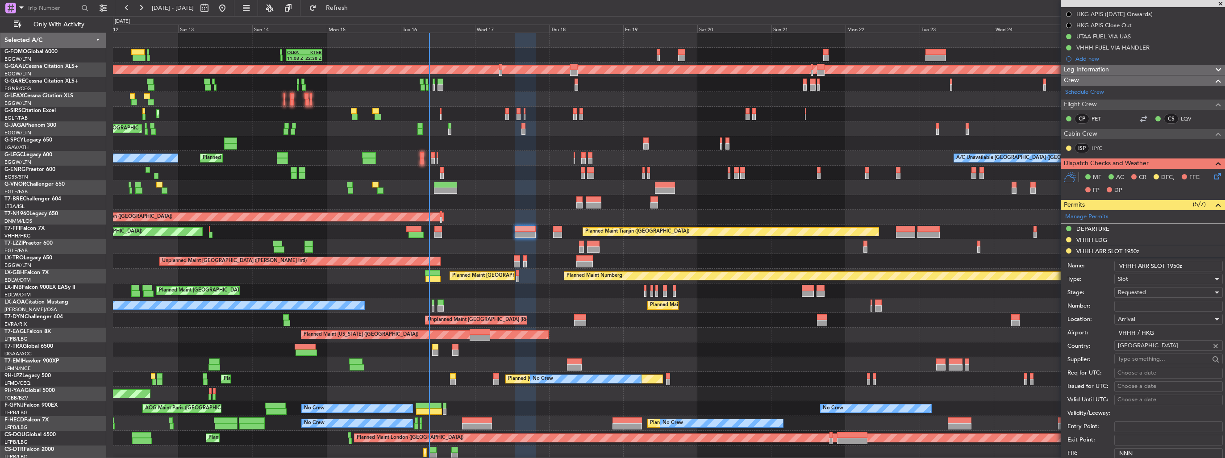
click at [1160, 308] on input "Number:" at bounding box center [1169, 306] width 109 height 11
paste input "VHHHAGN1358000"
type input "VHHHAGN1358000"
click at [1156, 294] on div "Requested" at bounding box center [1165, 292] width 95 height 13
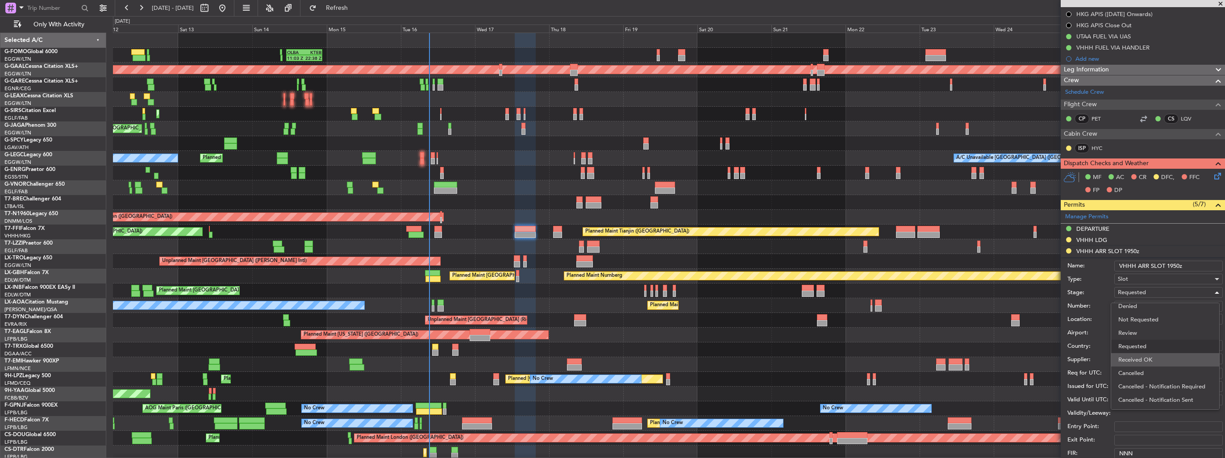
click at [1165, 360] on span "Received OK" at bounding box center [1166, 359] width 94 height 13
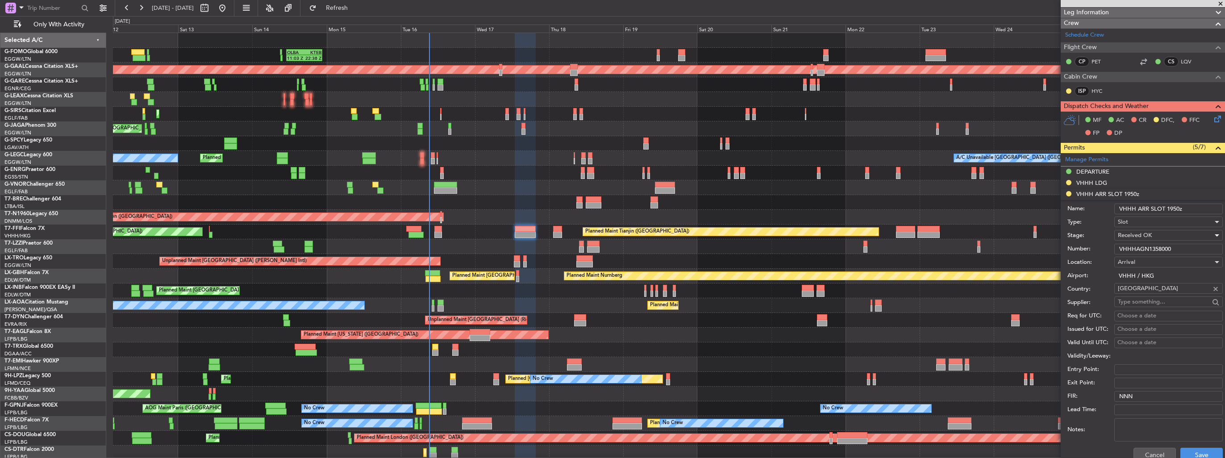
scroll to position [357, 0]
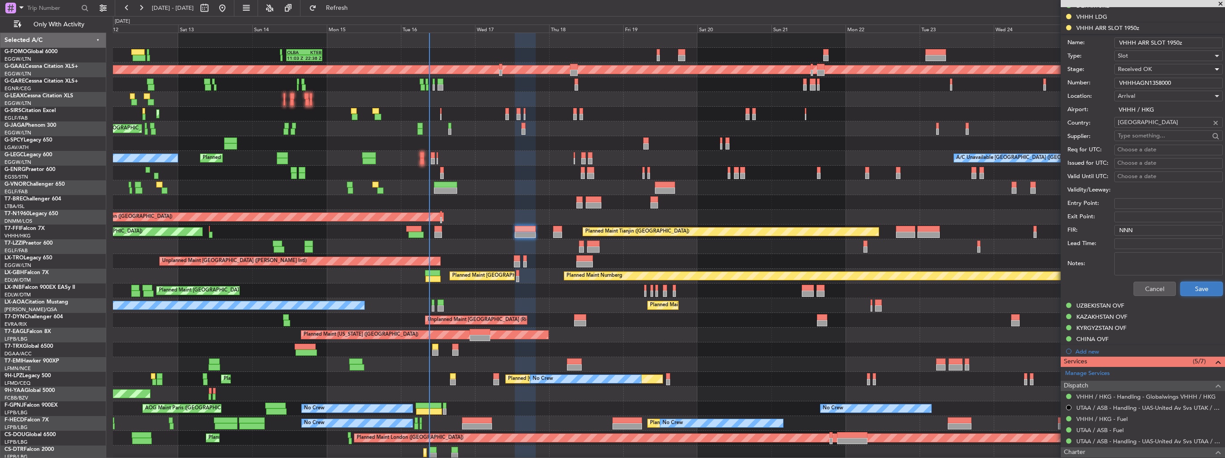
click at [1191, 290] on button "Save" at bounding box center [1202, 289] width 42 height 14
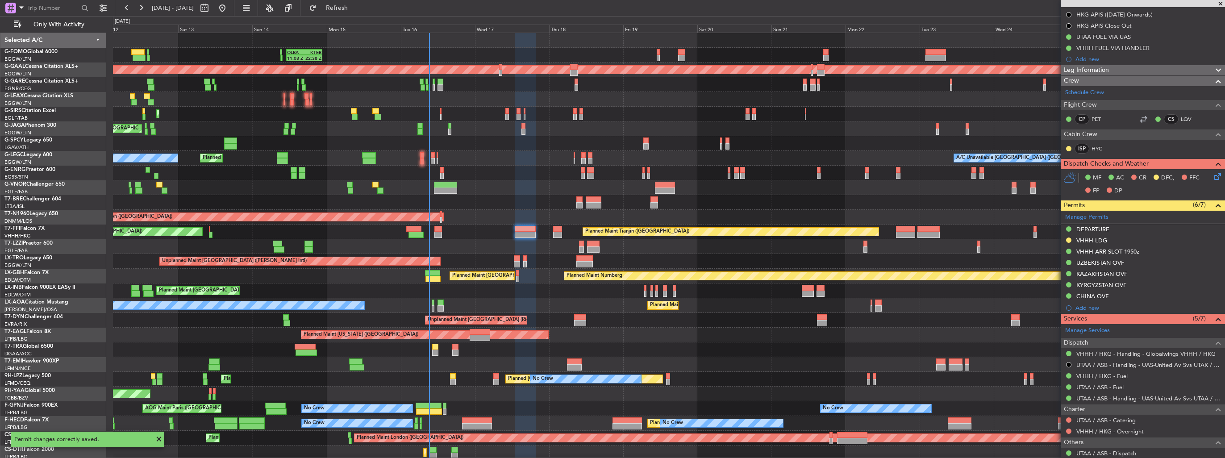
scroll to position [42, 0]
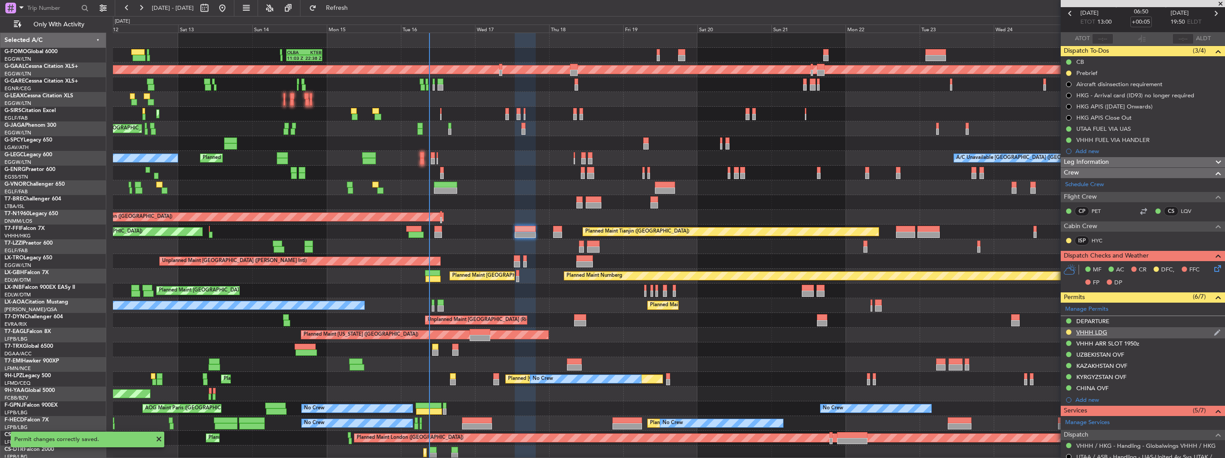
click at [1214, 330] on img at bounding box center [1217, 333] width 7 height 8
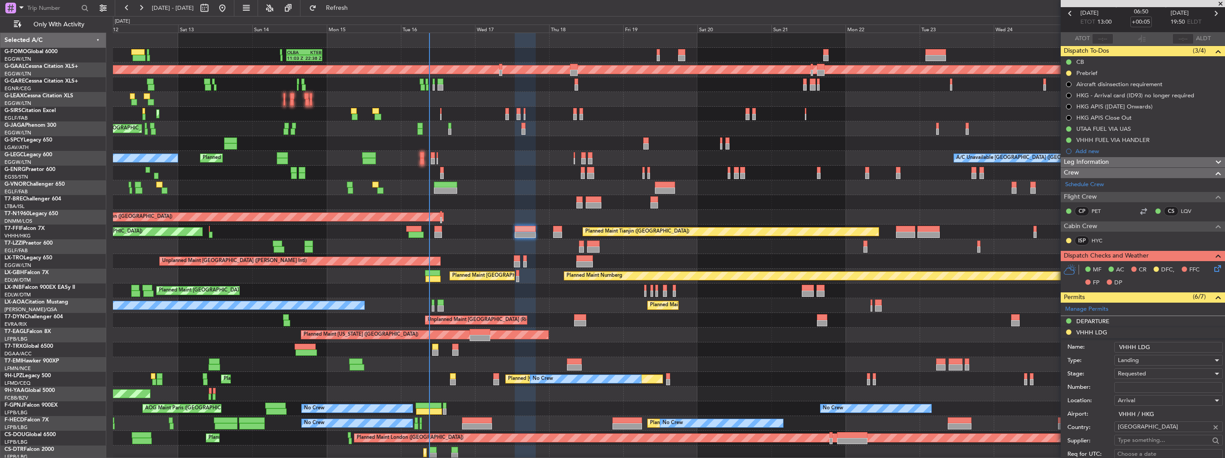
click at [1157, 392] on div "Number:" at bounding box center [1145, 387] width 155 height 13
click at [1157, 385] on input "Number:" at bounding box center [1169, 387] width 109 height 11
paste input "862984"
type input "862984"
click at [1156, 372] on div "Requested" at bounding box center [1165, 373] width 95 height 13
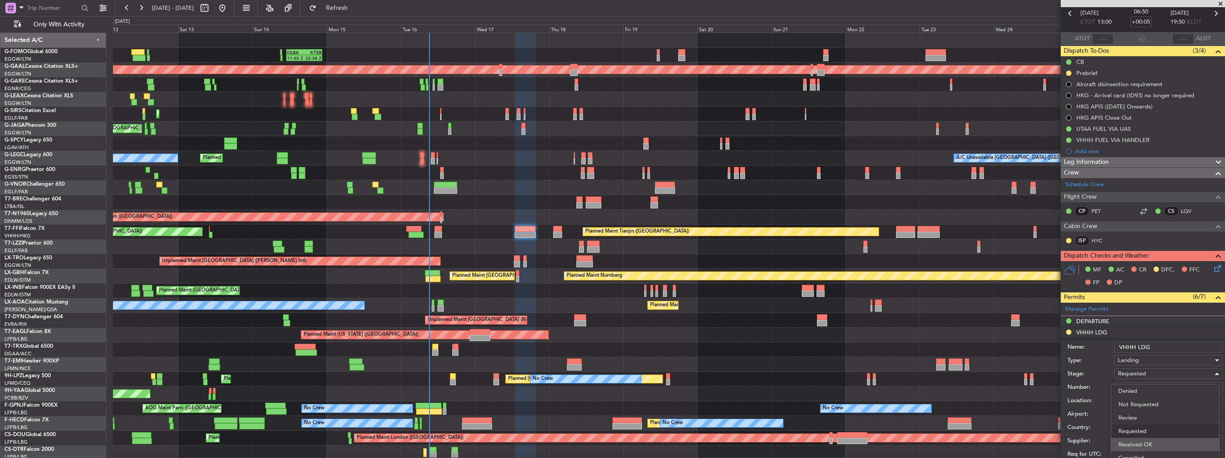
click at [1152, 439] on span "Received OK" at bounding box center [1166, 444] width 94 height 13
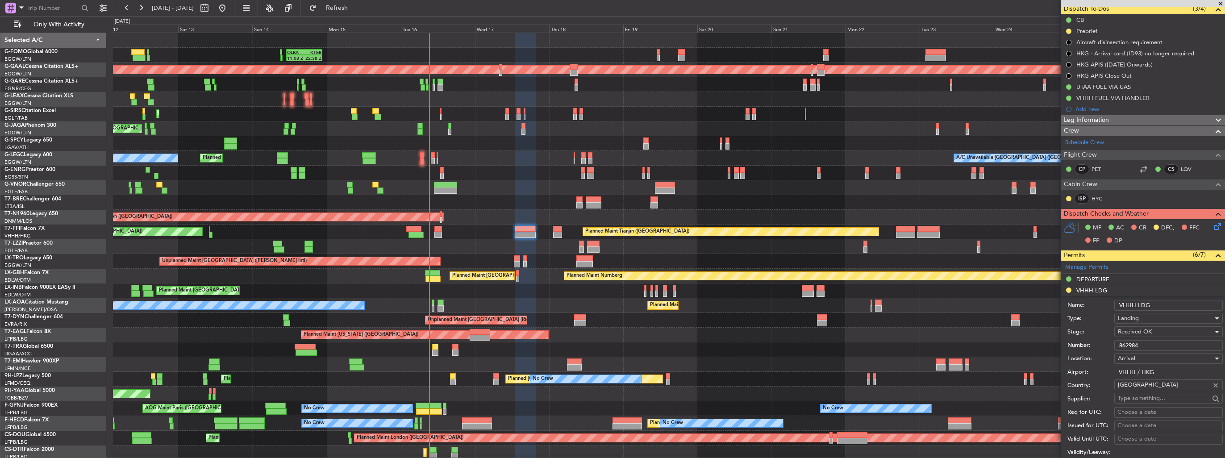
scroll to position [220, 0]
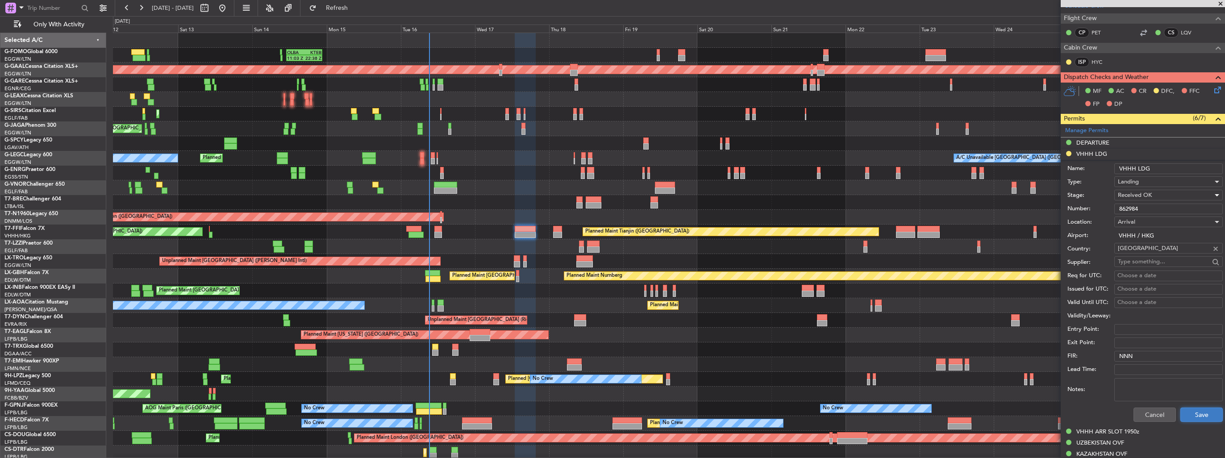
click at [1184, 410] on button "Save" at bounding box center [1202, 415] width 42 height 14
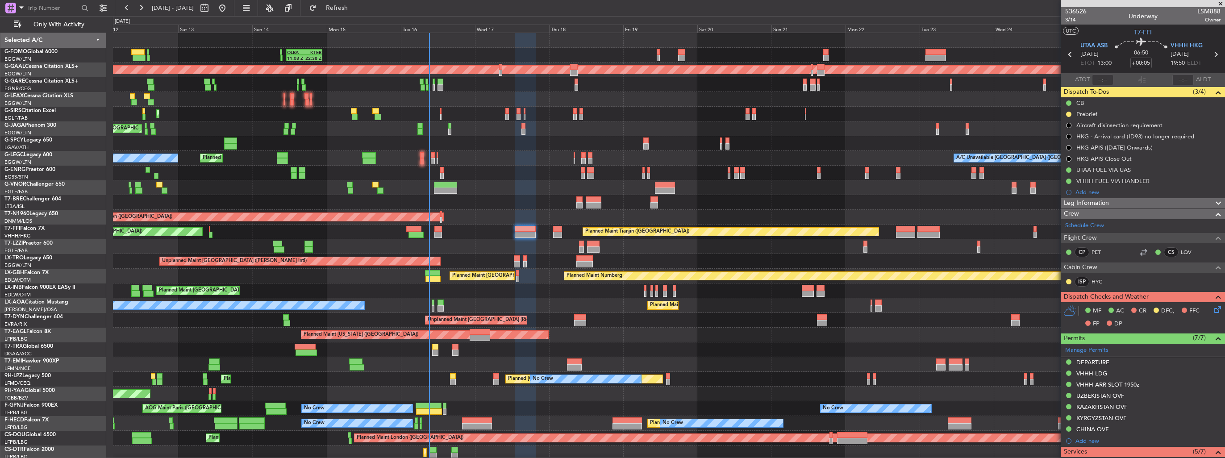
scroll to position [0, 0]
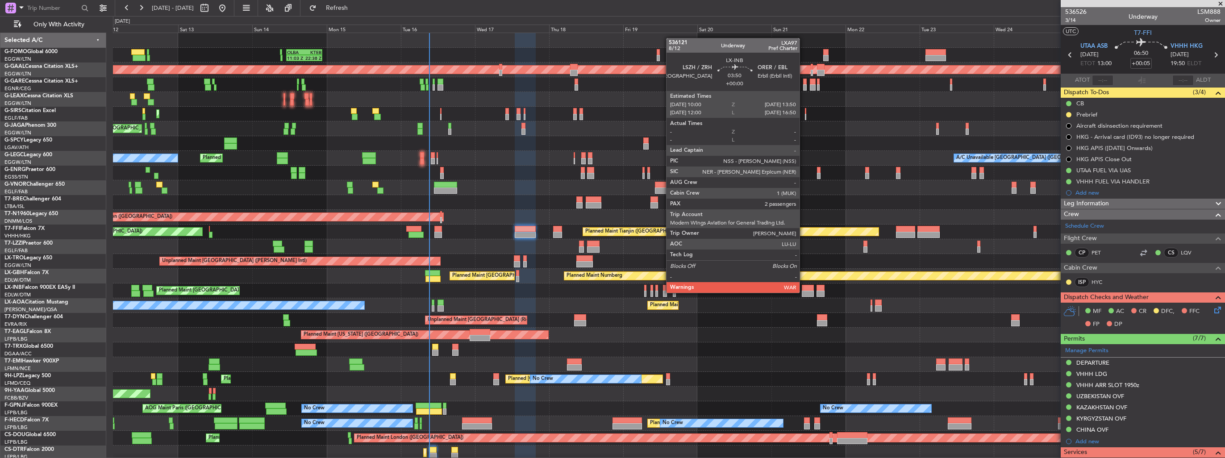
click at [804, 292] on div at bounding box center [808, 294] width 12 height 6
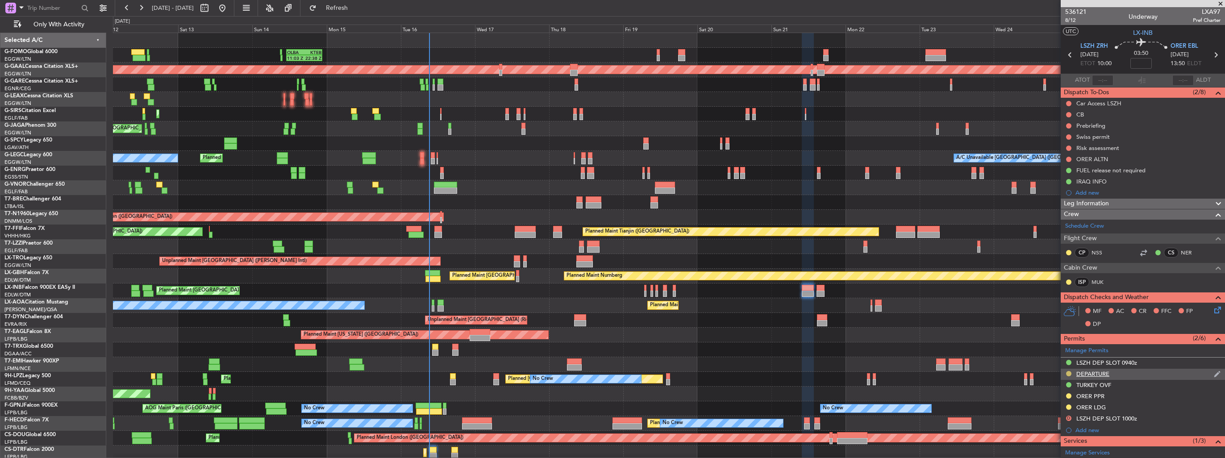
click at [1070, 375] on button at bounding box center [1068, 373] width 5 height 5
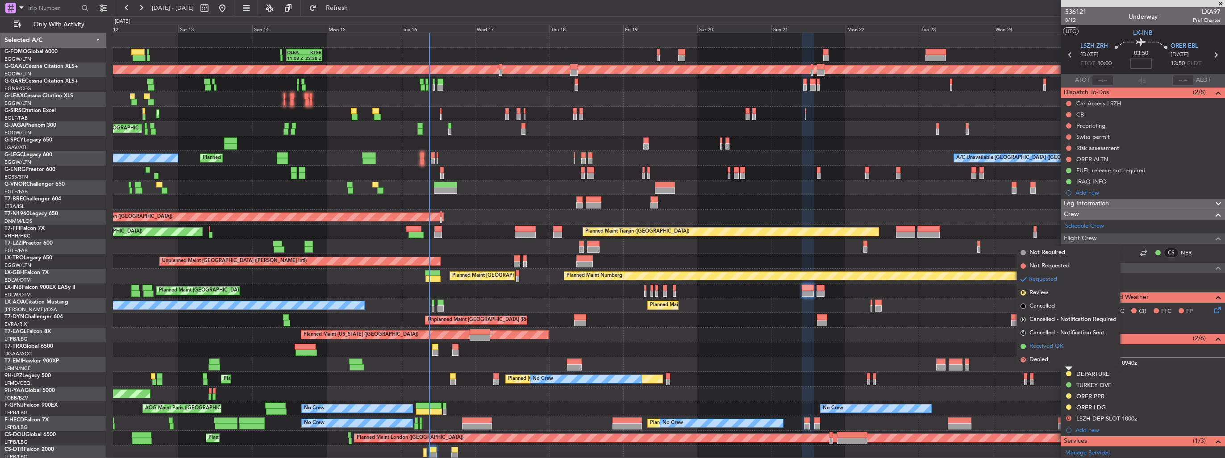
click at [1054, 347] on span "Received OK" at bounding box center [1047, 346] width 34 height 9
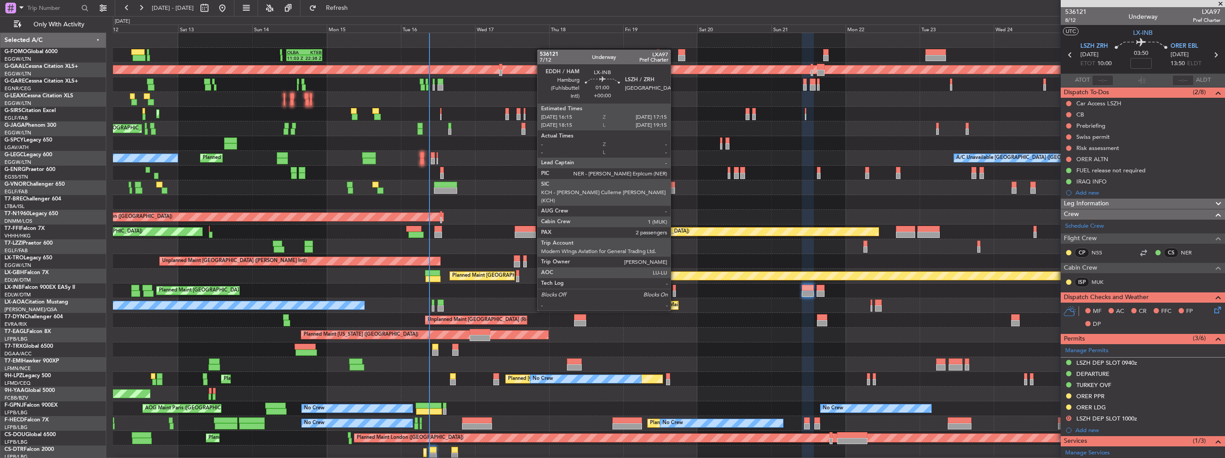
click at [675, 293] on div at bounding box center [674, 294] width 3 height 6
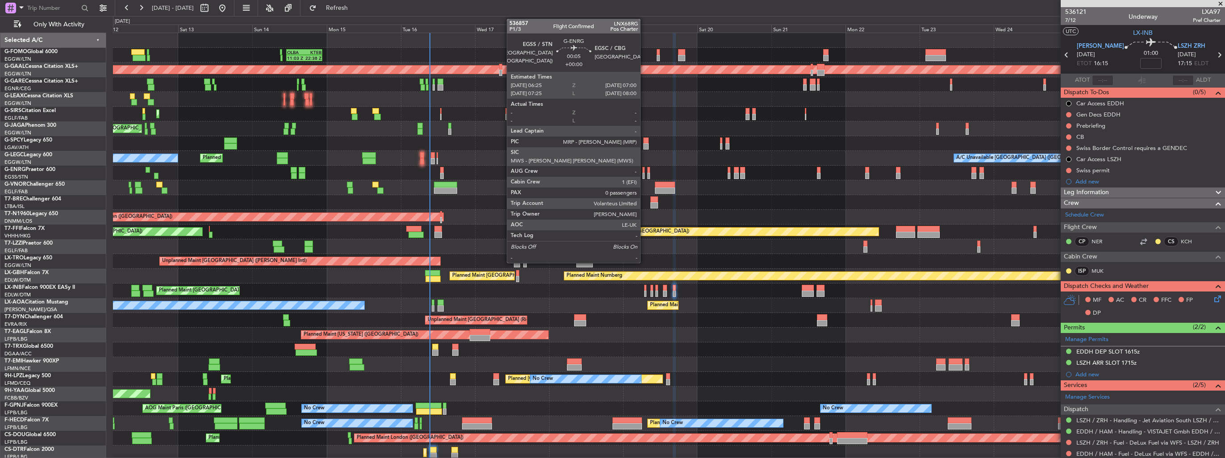
click at [644, 173] on div at bounding box center [644, 176] width 2 height 6
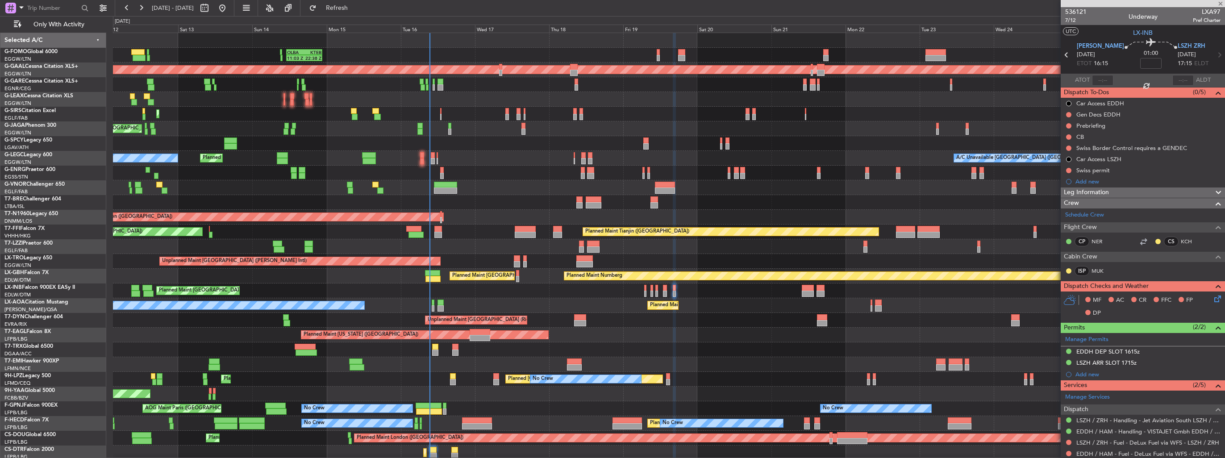
type input "0"
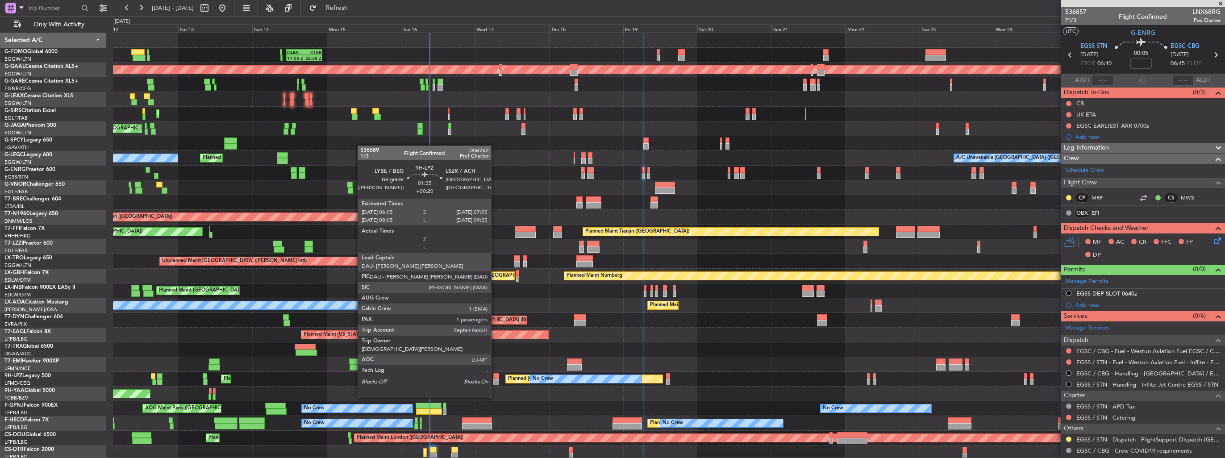
click at [495, 381] on div at bounding box center [496, 382] width 6 height 6
type input "+00:20"
type input "1"
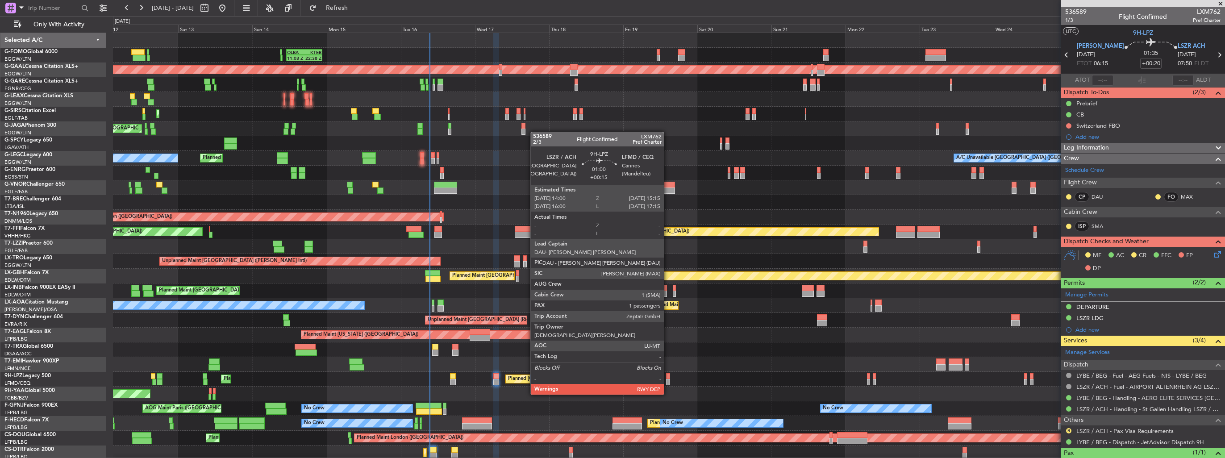
click at [668, 378] on div at bounding box center [668, 376] width 4 height 6
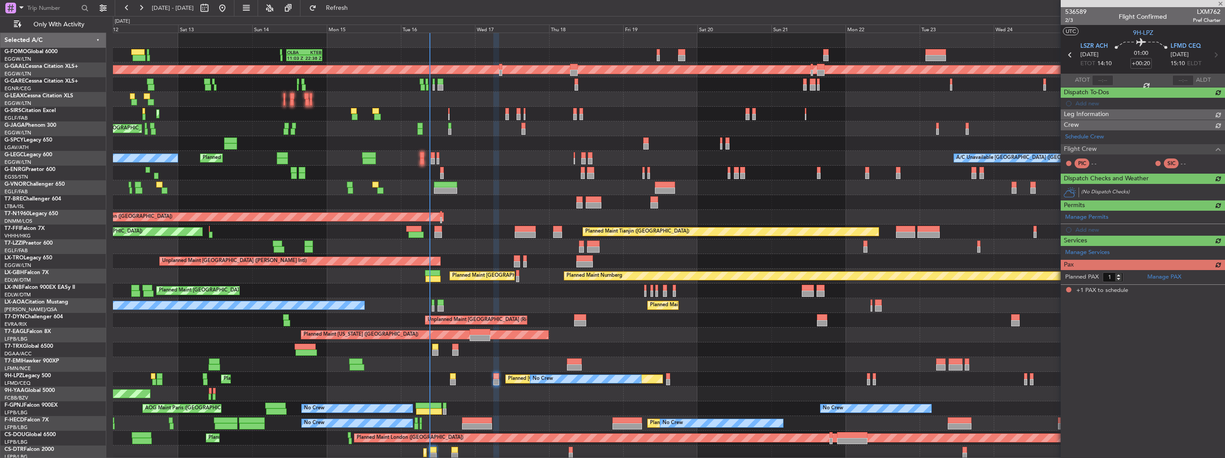
type input "+00:15"
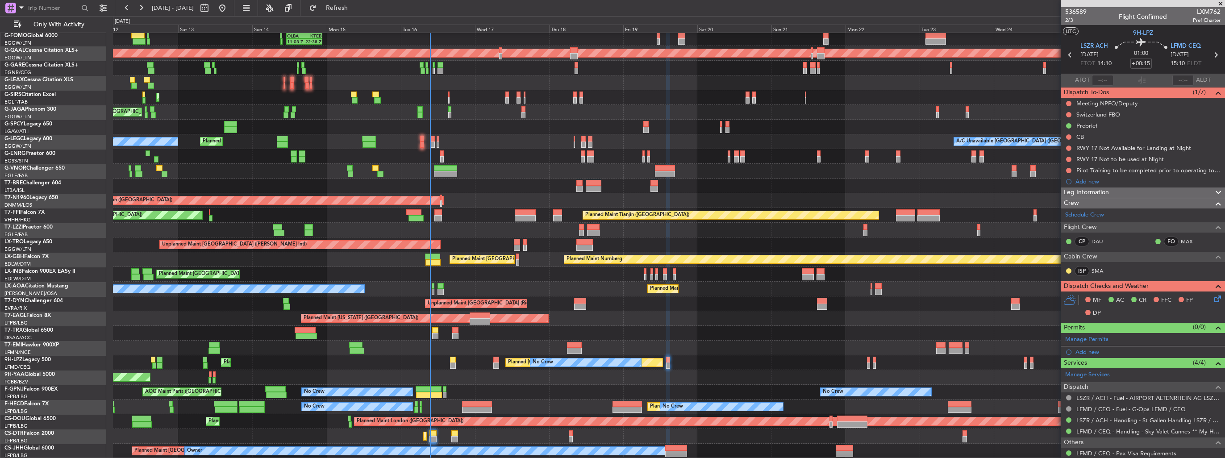
scroll to position [16, 0]
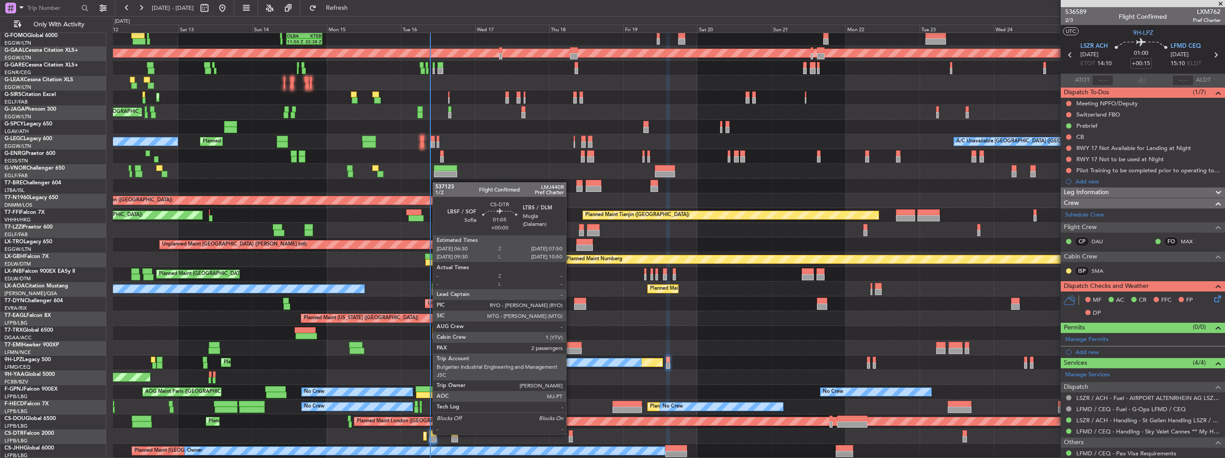
click at [570, 434] on div at bounding box center [571, 433] width 4 height 6
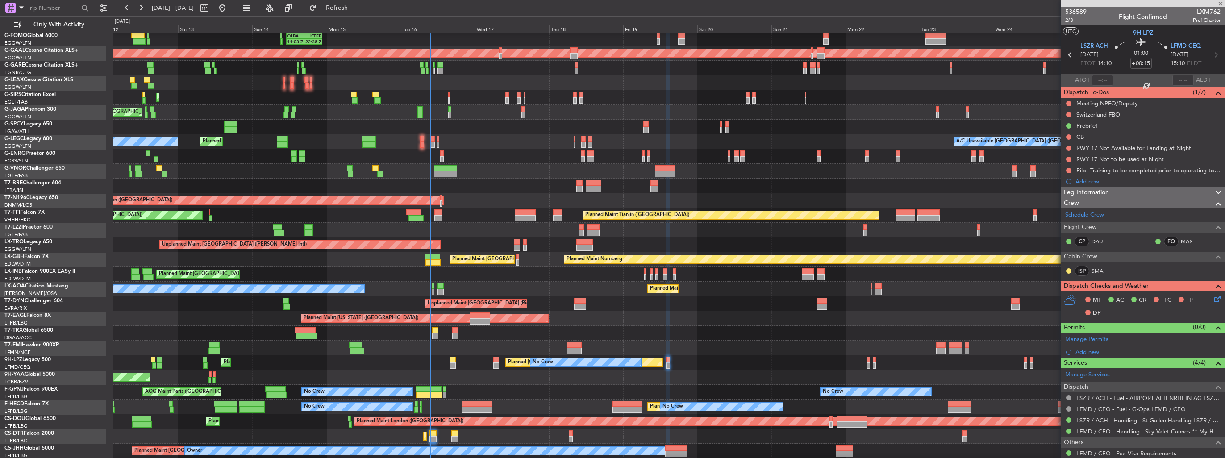
type input "2"
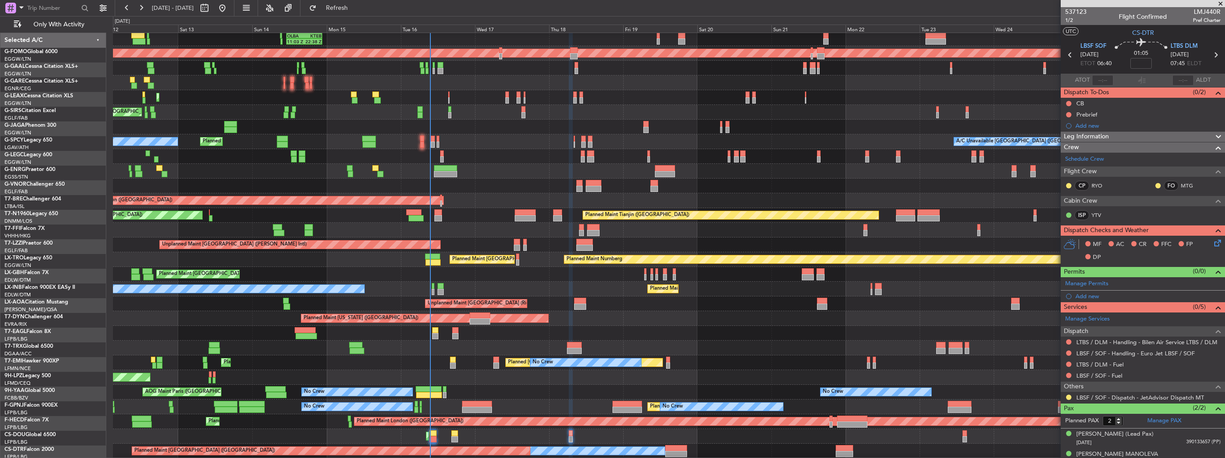
scroll to position [16, 0]
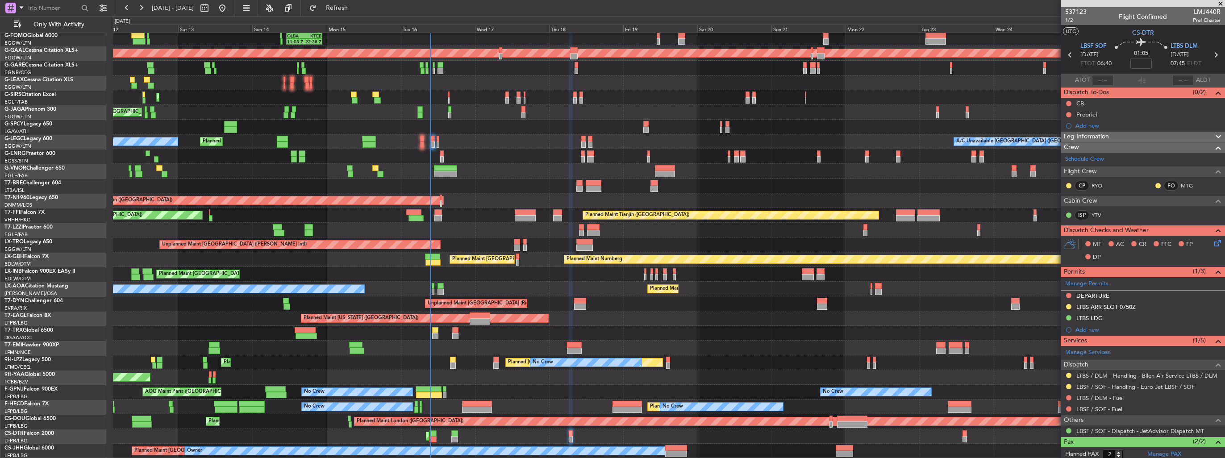
click at [400, 239] on div "Unplanned Maint [GEOGRAPHIC_DATA] ([PERSON_NAME] Intl)" at bounding box center [669, 245] width 1112 height 15
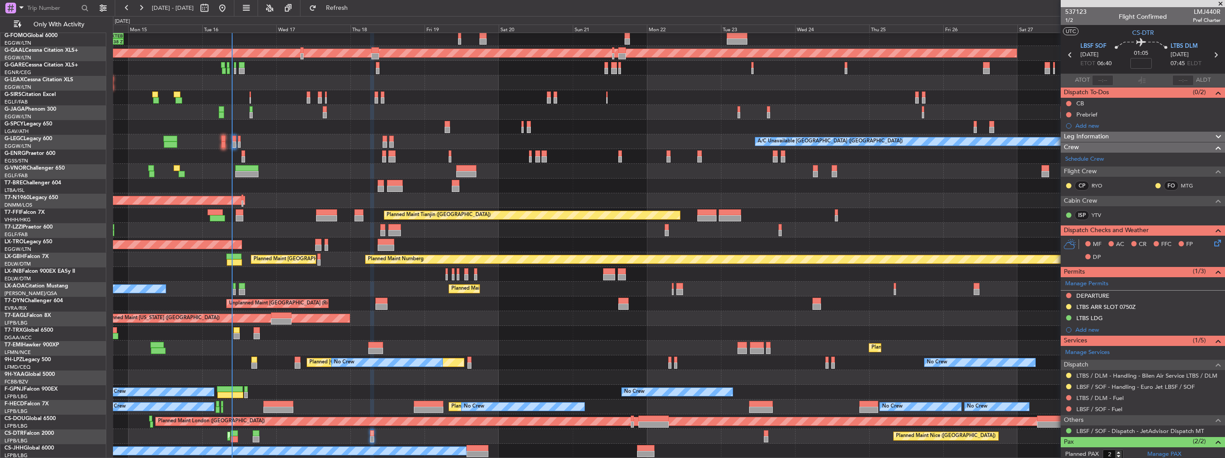
click at [405, 230] on div "11:03 Z 22:38 Z OLBA 11:00 Z KTEB 22:45 Z Planned Maint [GEOGRAPHIC_DATA] ([GEO…" at bounding box center [669, 238] width 1112 height 442
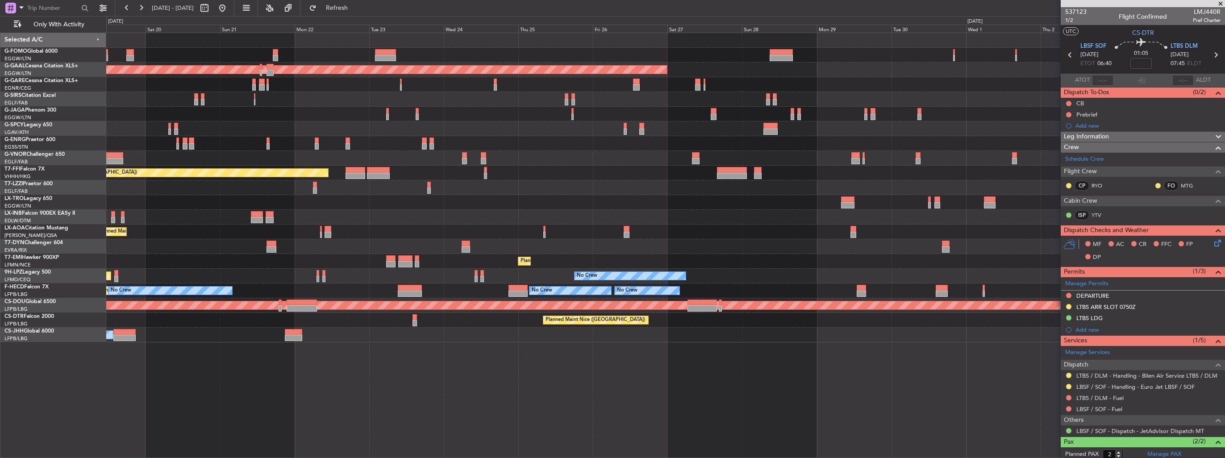
scroll to position [0, 0]
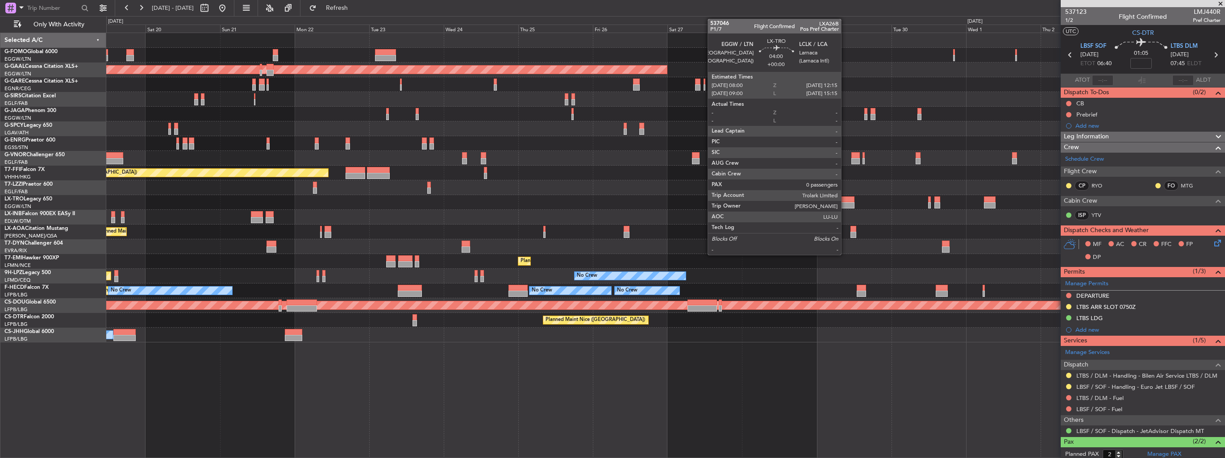
click at [845, 204] on div at bounding box center [847, 205] width 13 height 6
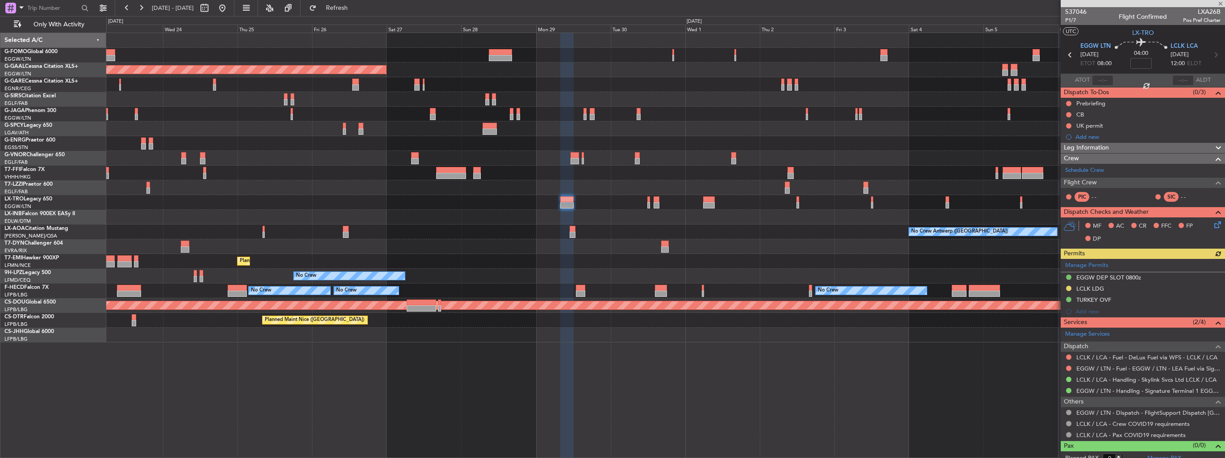
click at [550, 218] on div at bounding box center [665, 217] width 1119 height 15
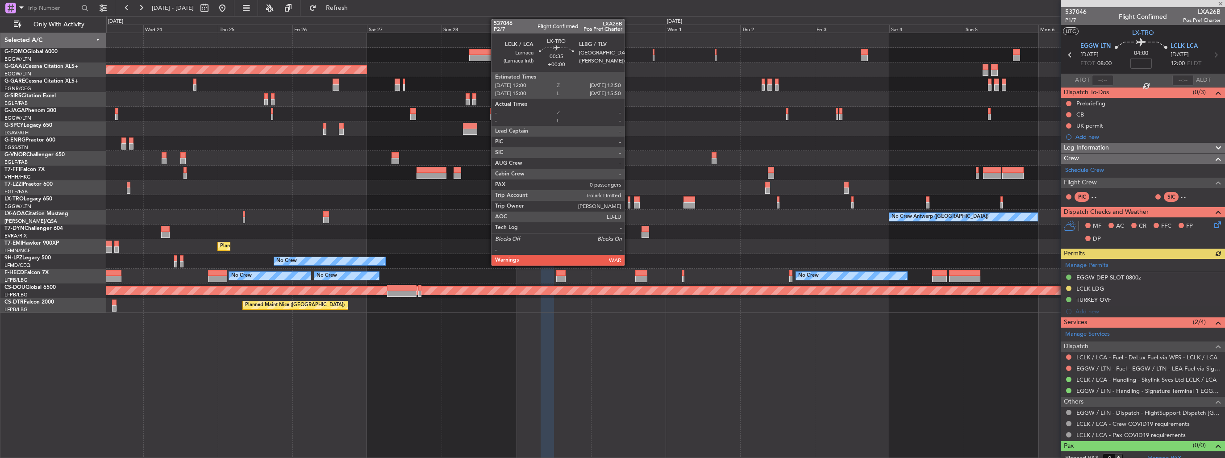
click at [629, 202] on div at bounding box center [629, 205] width 3 height 6
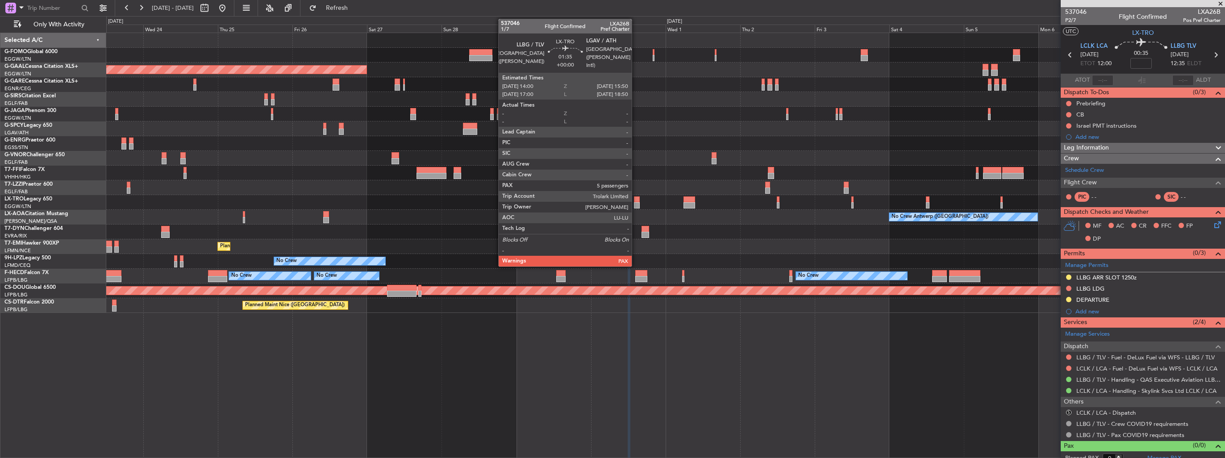
click at [636, 201] on div at bounding box center [637, 199] width 6 height 6
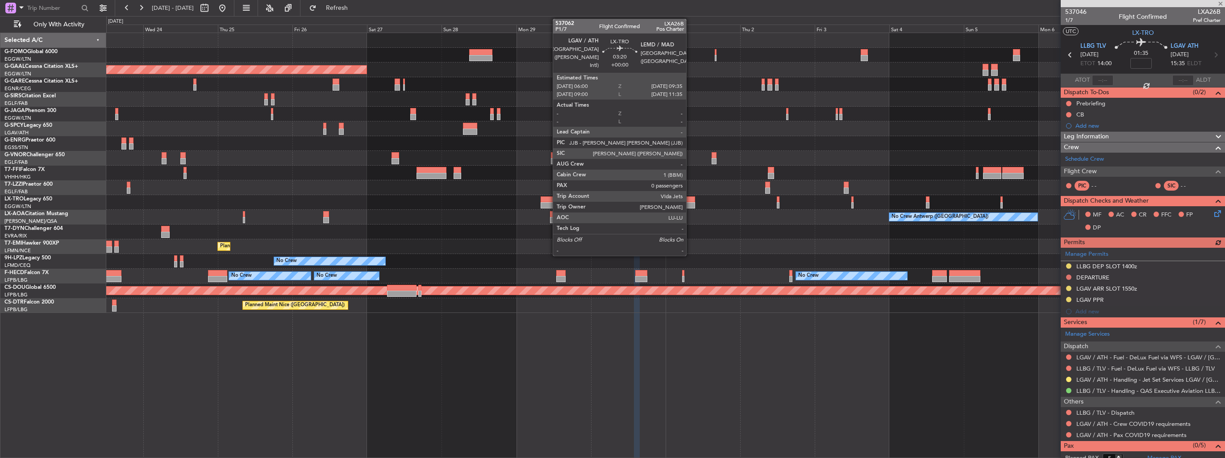
click at [690, 203] on div at bounding box center [689, 205] width 11 height 6
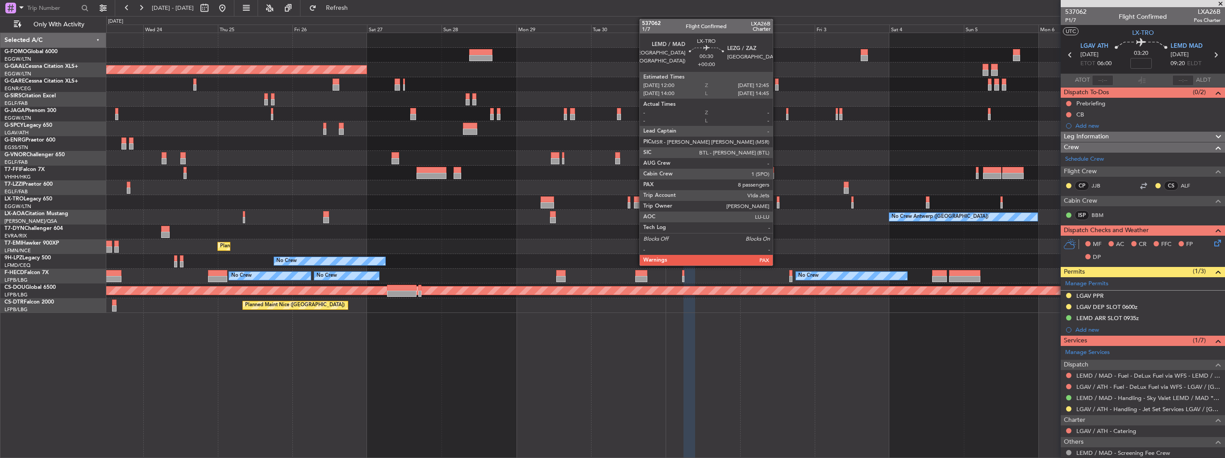
click at [777, 201] on div at bounding box center [778, 199] width 3 height 6
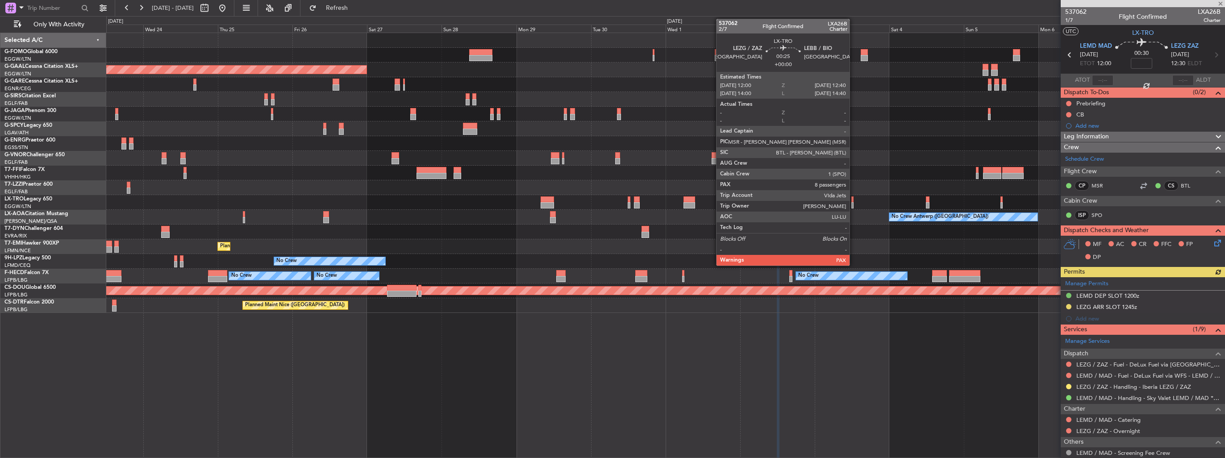
click at [854, 205] on div at bounding box center [853, 205] width 2 height 6
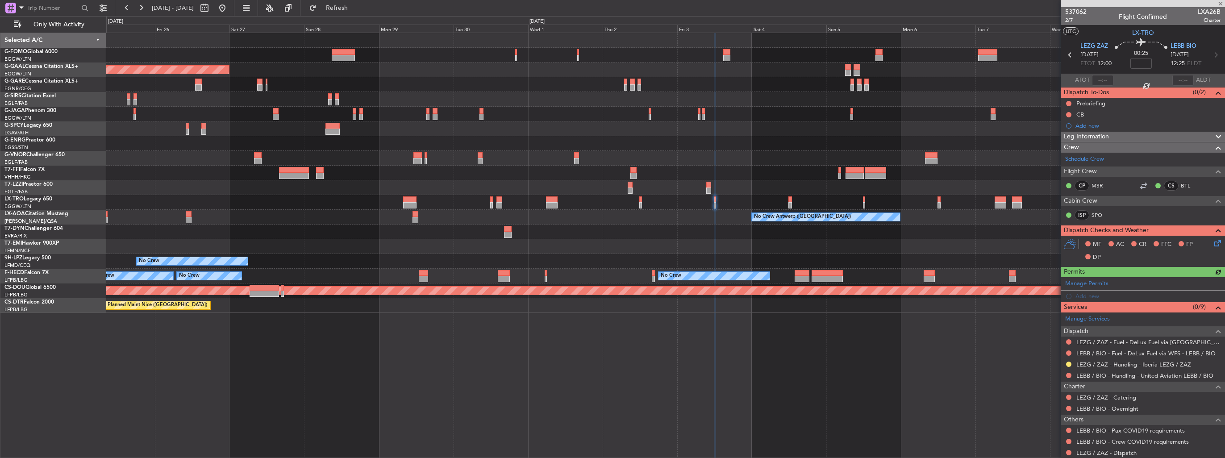
click at [691, 218] on div "Planned Maint Dusseldorf Planned Maint Geneva ([GEOGRAPHIC_DATA]) Planned Maint…" at bounding box center [665, 173] width 1119 height 280
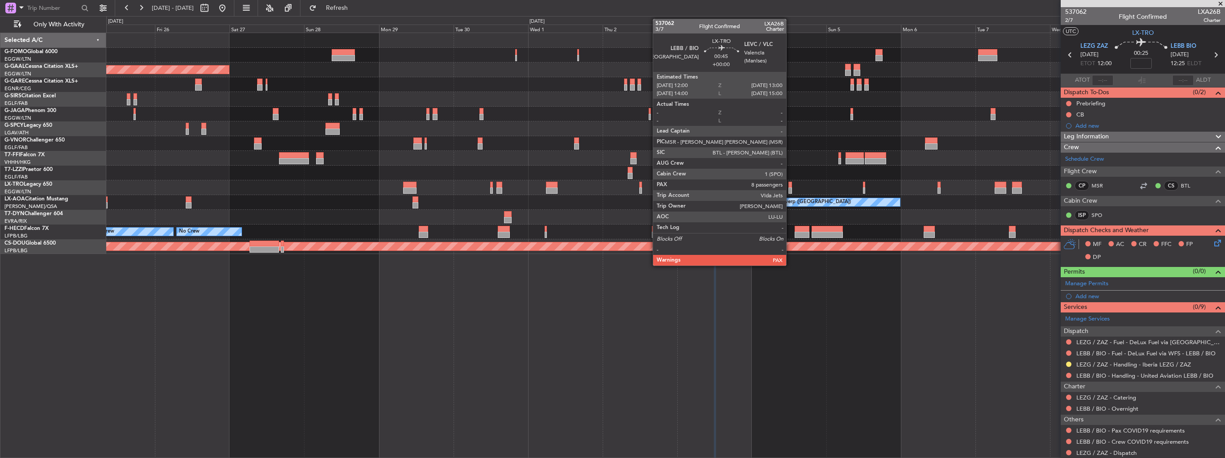
click at [790, 188] on div at bounding box center [790, 191] width 3 height 6
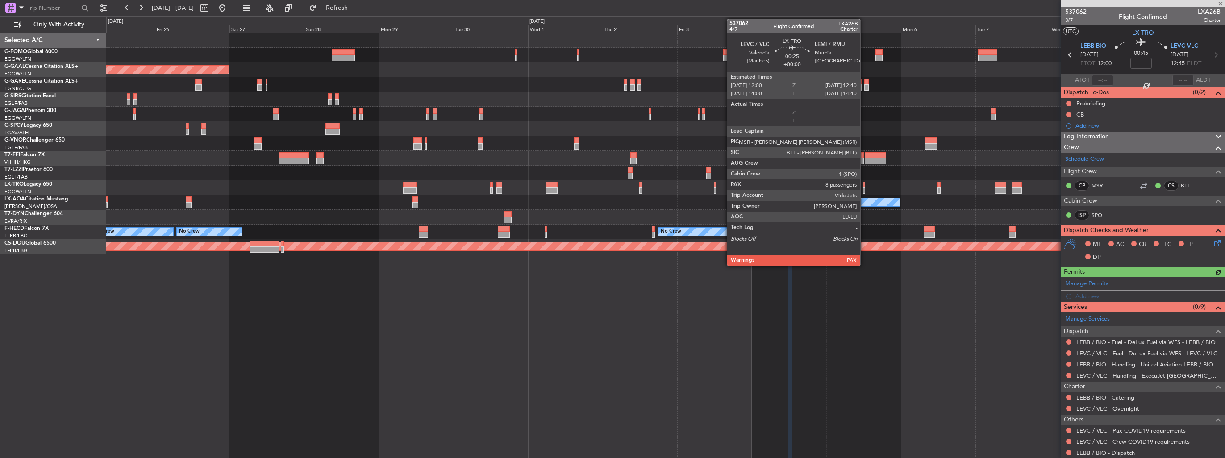
click at [865, 191] on div at bounding box center [864, 191] width 2 height 6
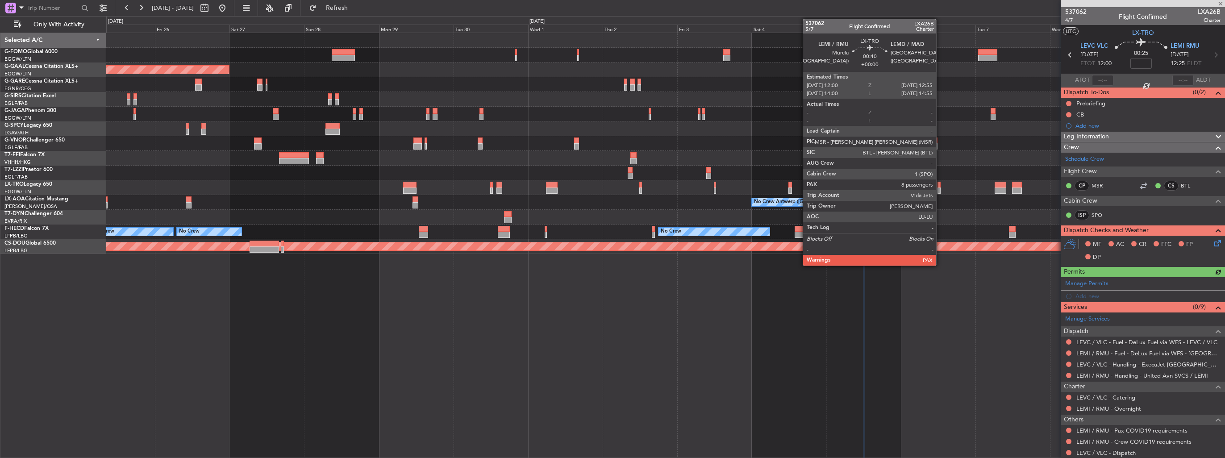
click at [940, 191] on div at bounding box center [939, 191] width 3 height 6
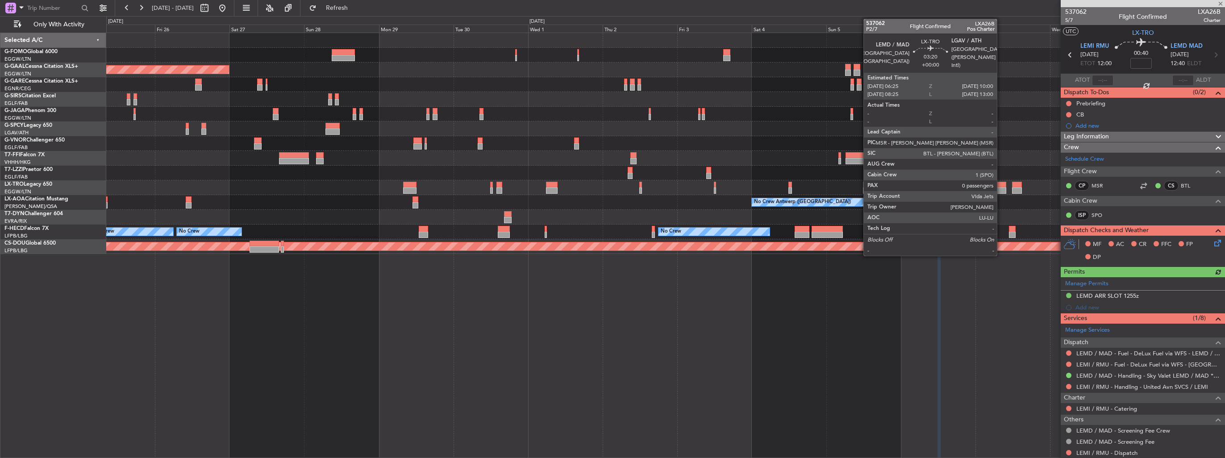
click at [1001, 185] on div at bounding box center [1000, 185] width 11 height 6
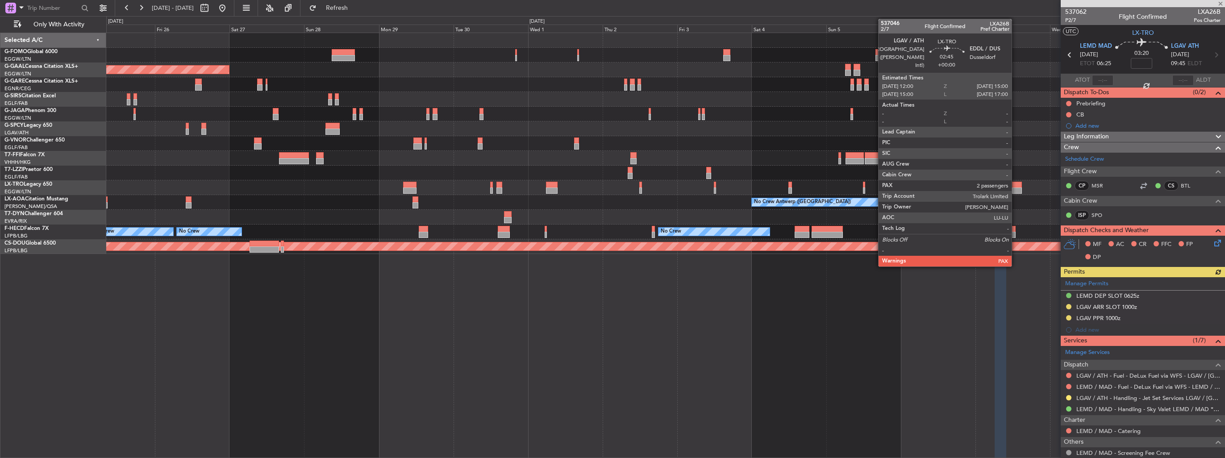
click at [1016, 186] on div at bounding box center [1016, 185] width 9 height 6
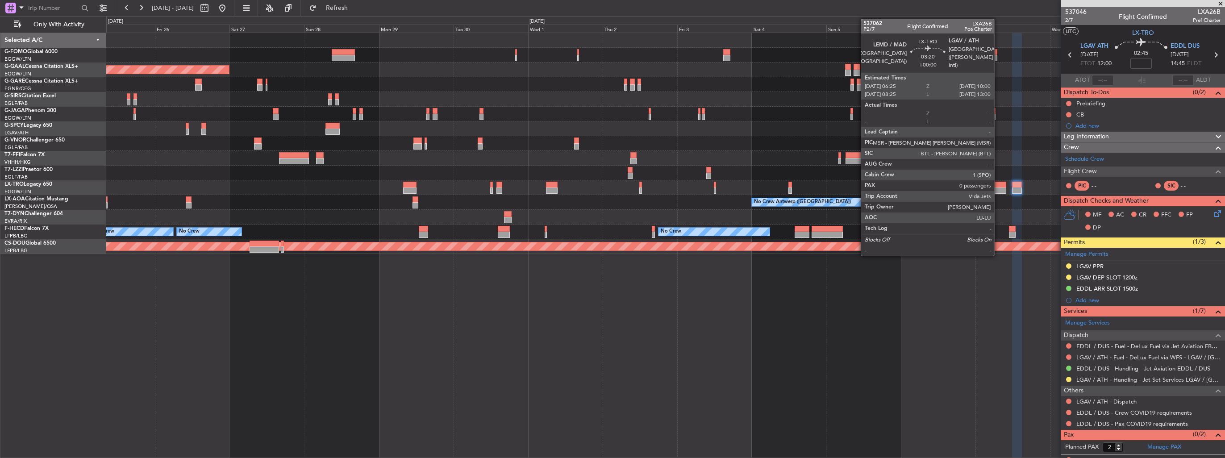
click at [999, 190] on div at bounding box center [1000, 191] width 11 height 6
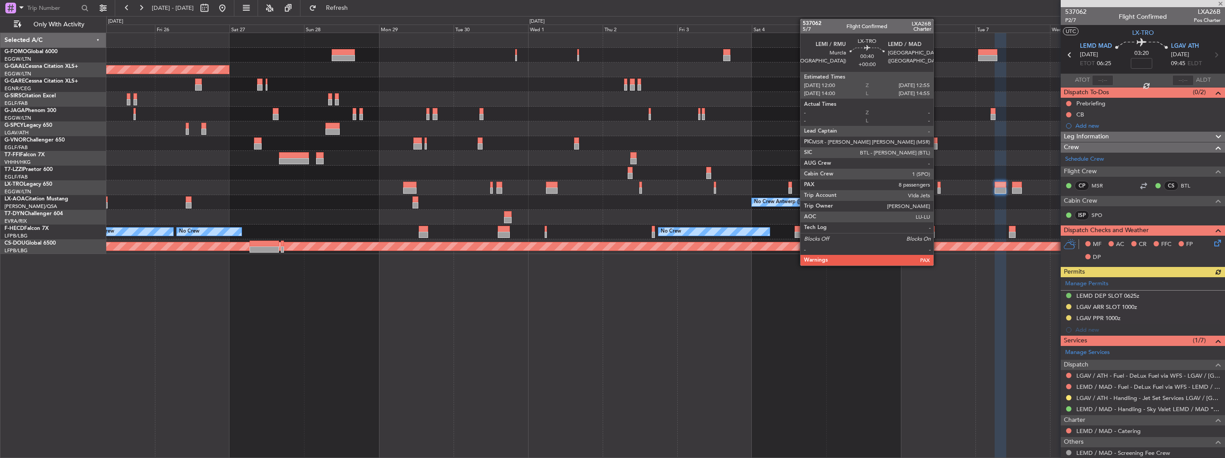
click at [938, 190] on div at bounding box center [939, 191] width 3 height 6
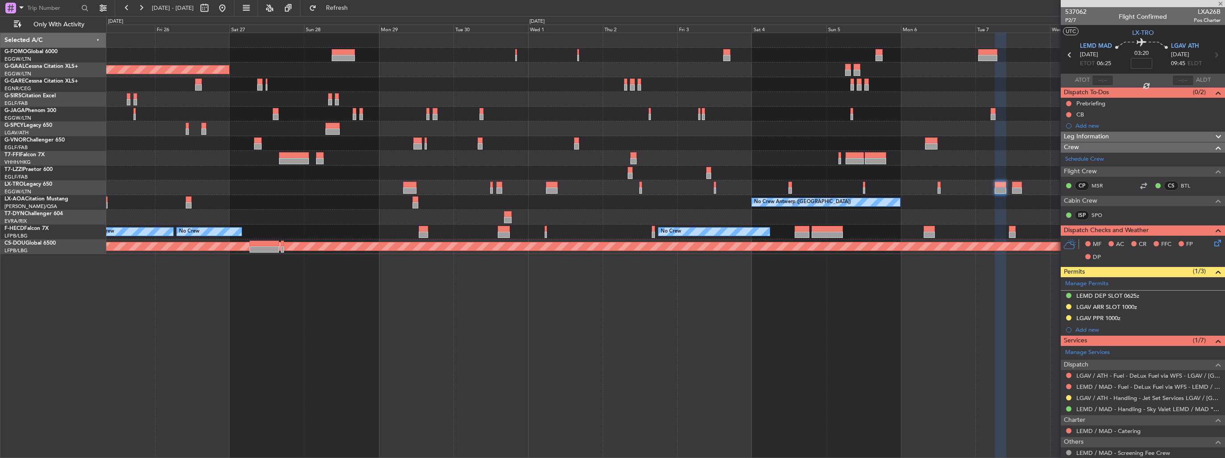
type input "8"
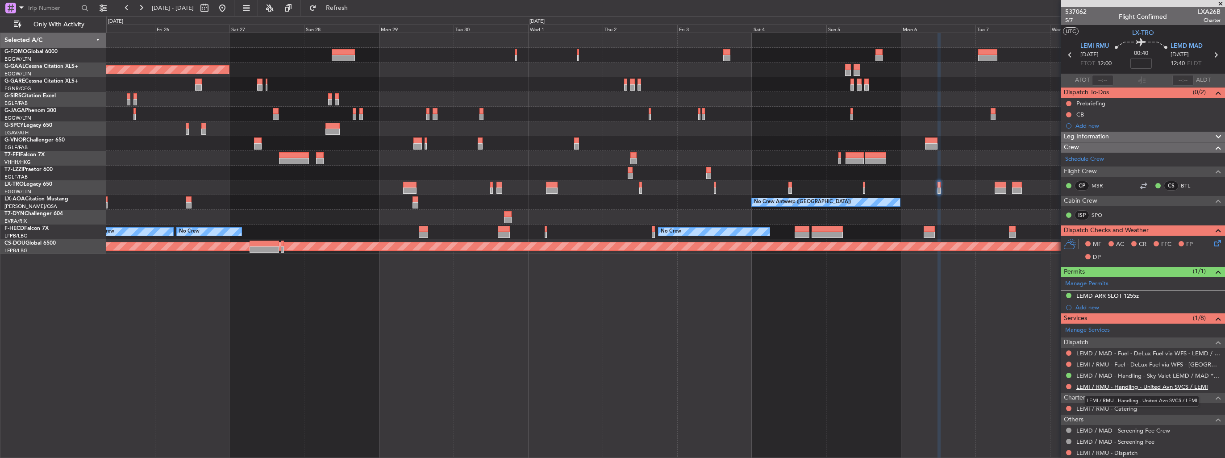
click at [1108, 384] on link "LEMI / RMU - Handling - United Avn SVCS / LEMI" at bounding box center [1143, 387] width 132 height 8
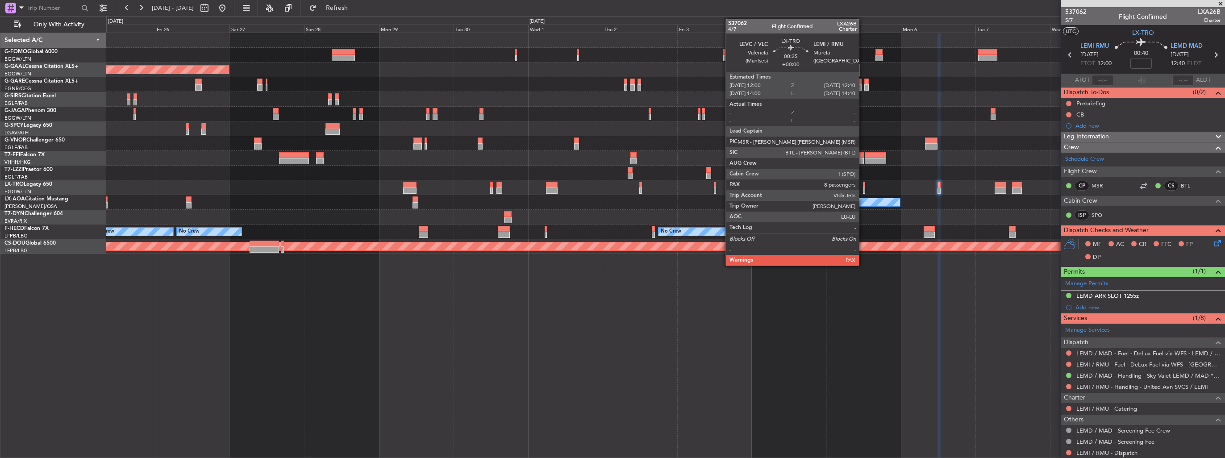
click at [863, 187] on div at bounding box center [864, 185] width 2 height 6
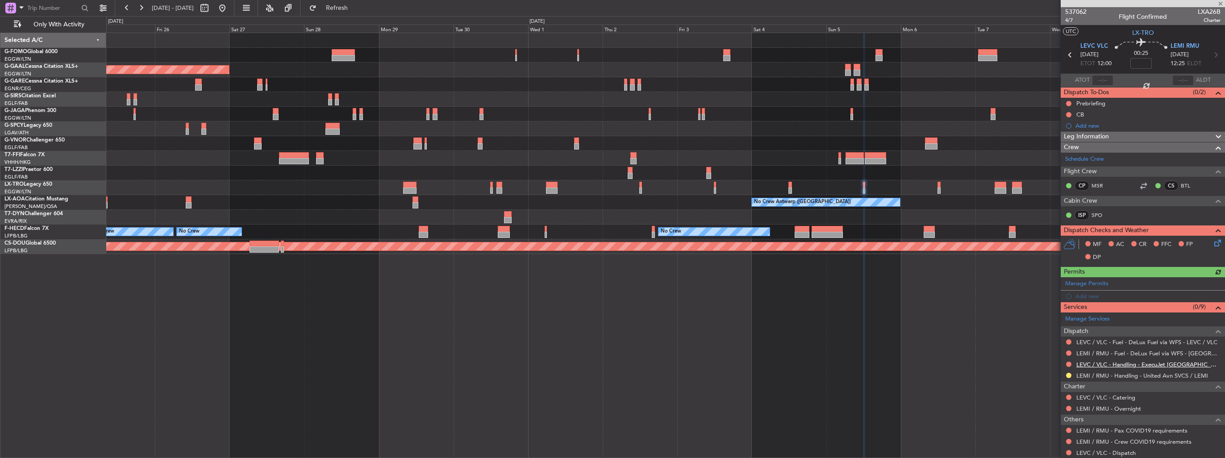
click at [1124, 365] on link "LEVC / VLC - Handling - ExecuJet [GEOGRAPHIC_DATA] LEVC / VLC" at bounding box center [1149, 365] width 144 height 8
click at [349, 6] on span "Refresh" at bounding box center [337, 8] width 38 height 6
click at [1076, 297] on div "Add new" at bounding box center [1144, 296] width 137 height 8
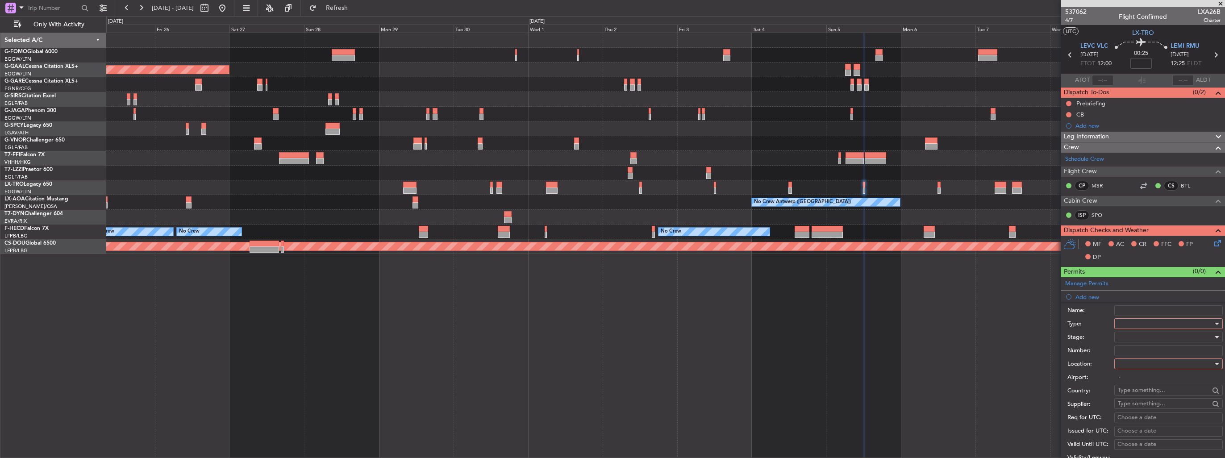
click at [1137, 321] on div at bounding box center [1165, 323] width 95 height 13
click at [1153, 409] on span "Slot" at bounding box center [1166, 407] width 94 height 13
click at [1152, 362] on div at bounding box center [1165, 363] width 95 height 13
click at [1152, 373] on div at bounding box center [612, 229] width 1225 height 458
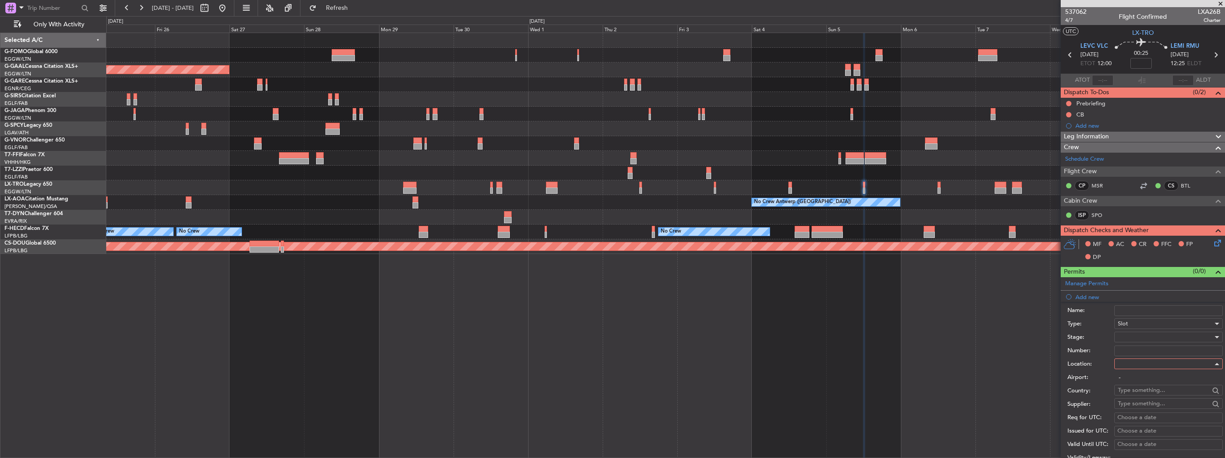
click at [1152, 378] on input "-" at bounding box center [1169, 377] width 109 height 11
click at [1152, 368] on div at bounding box center [1165, 363] width 95 height 13
click at [1152, 382] on span "Departure" at bounding box center [1166, 381] width 94 height 13
type input "LEVC / VLC"
click at [1153, 338] on div at bounding box center [1165, 336] width 95 height 13
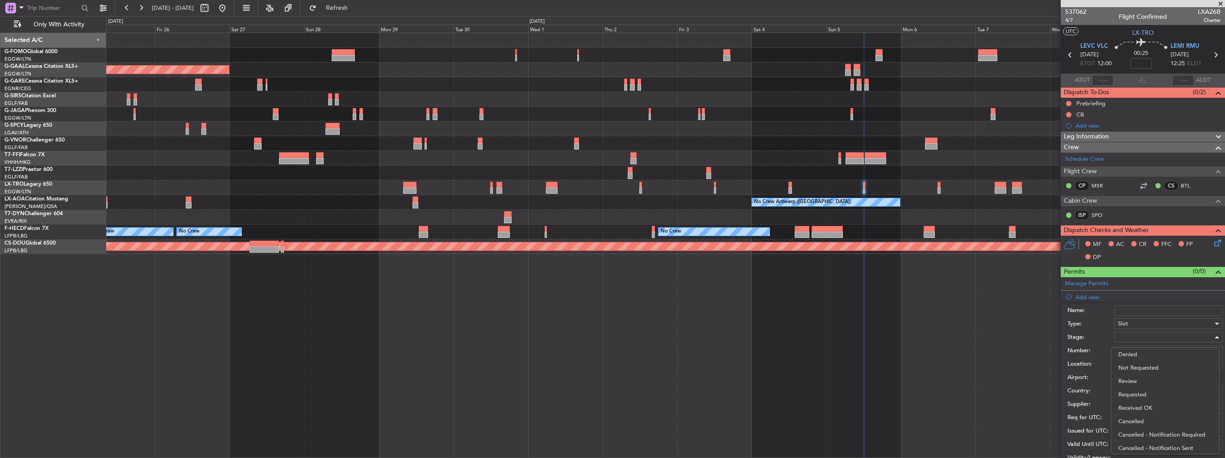
click at [1158, 398] on span "Requested" at bounding box center [1166, 394] width 94 height 13
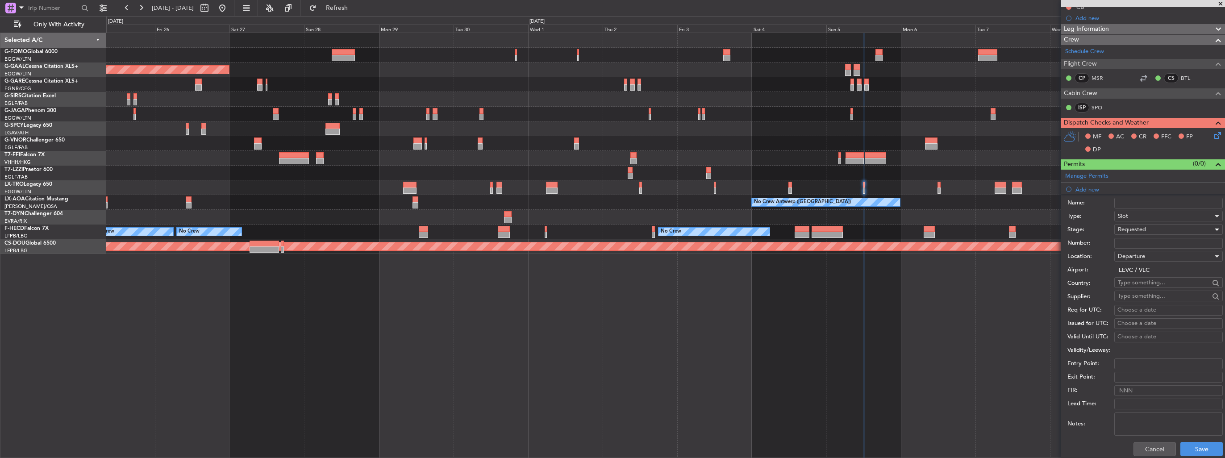
scroll to position [179, 0]
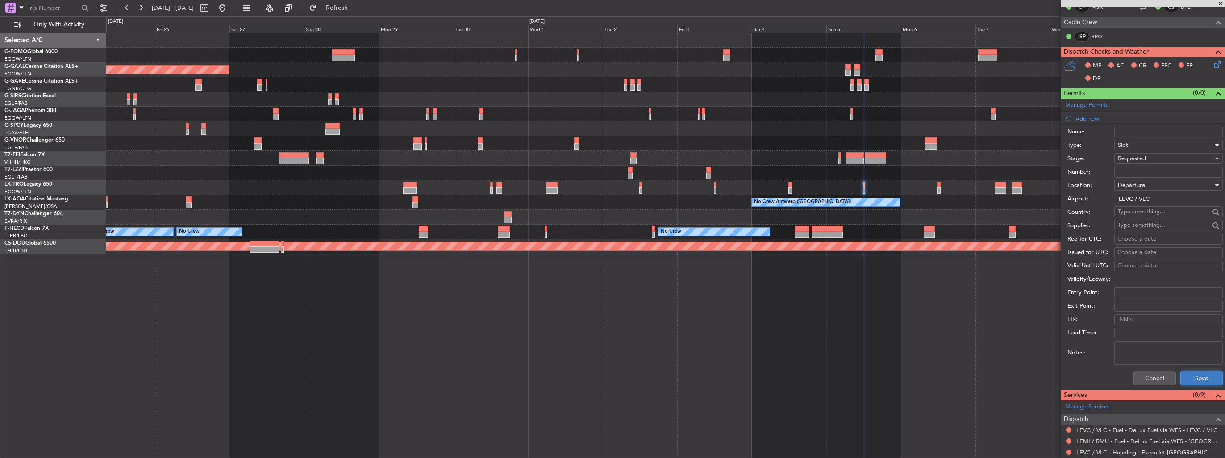
click at [1181, 378] on button "Save" at bounding box center [1202, 378] width 42 height 14
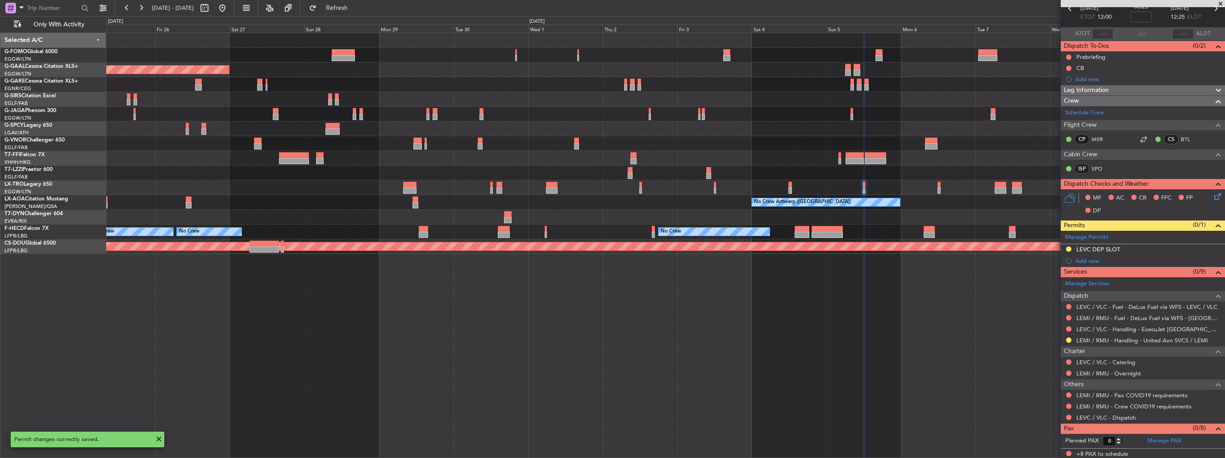
scroll to position [0, 0]
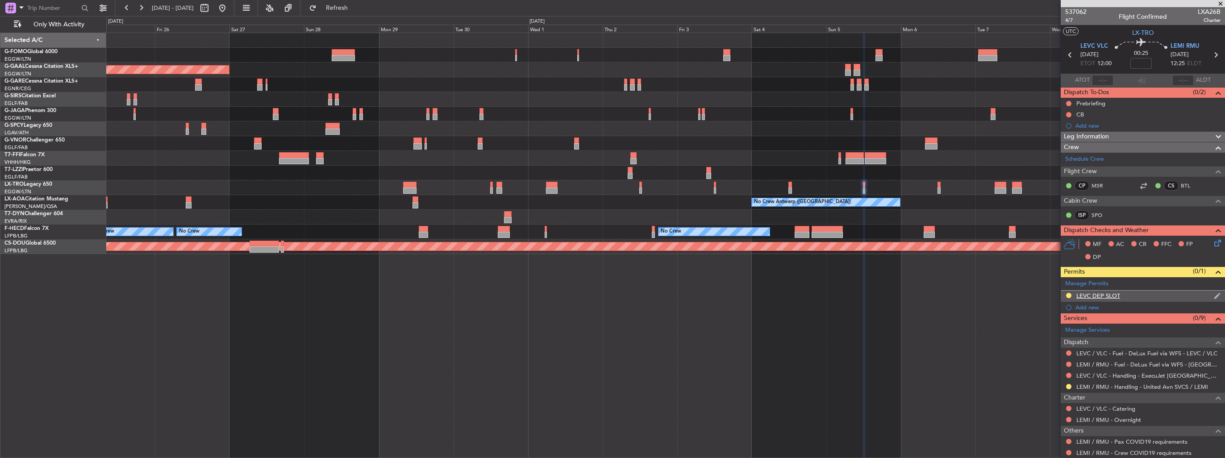
click at [1215, 294] on div "LEVC DEP SLOT" at bounding box center [1143, 296] width 164 height 11
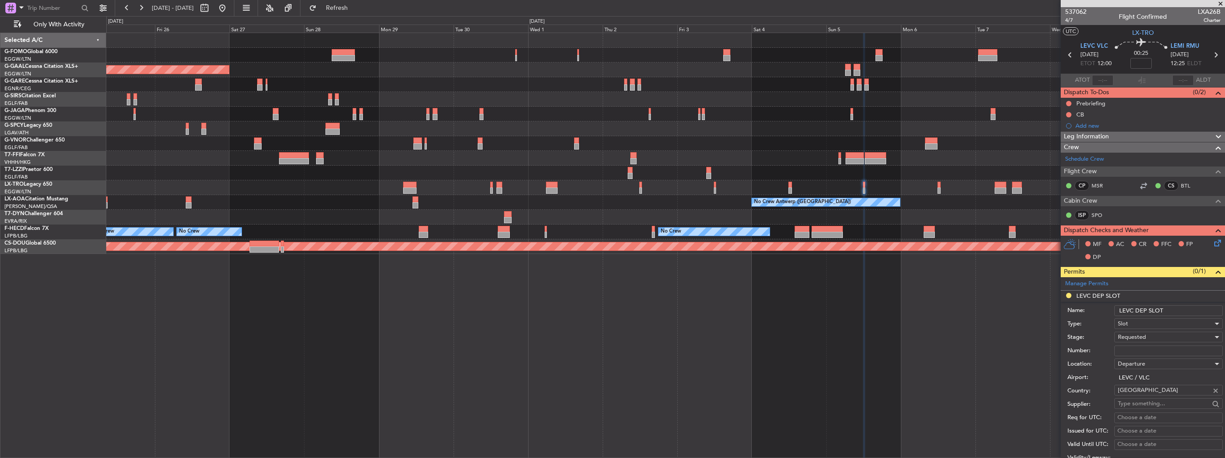
click at [1182, 309] on input "LEVC DEP SLOT" at bounding box center [1169, 310] width 109 height 11
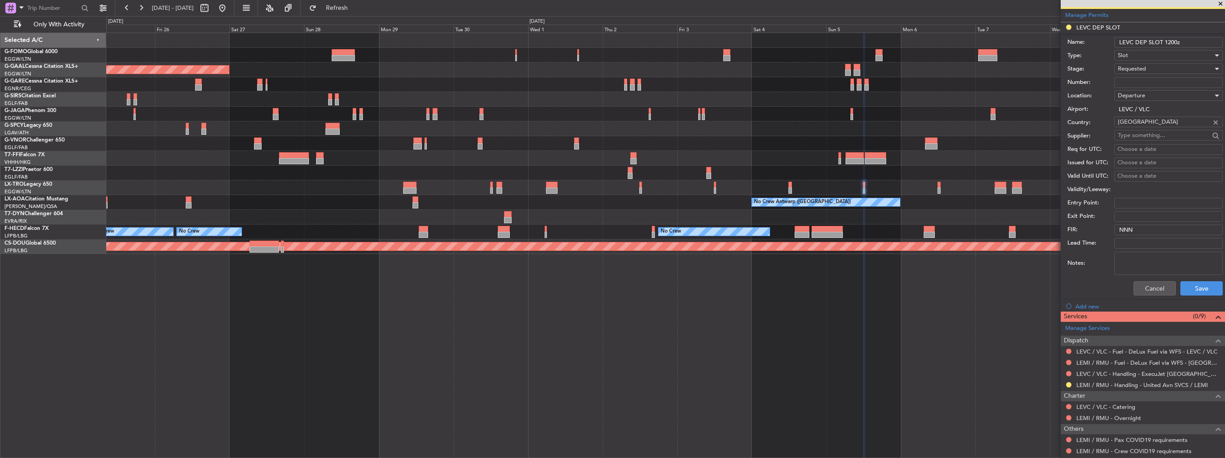
scroll to position [313, 0]
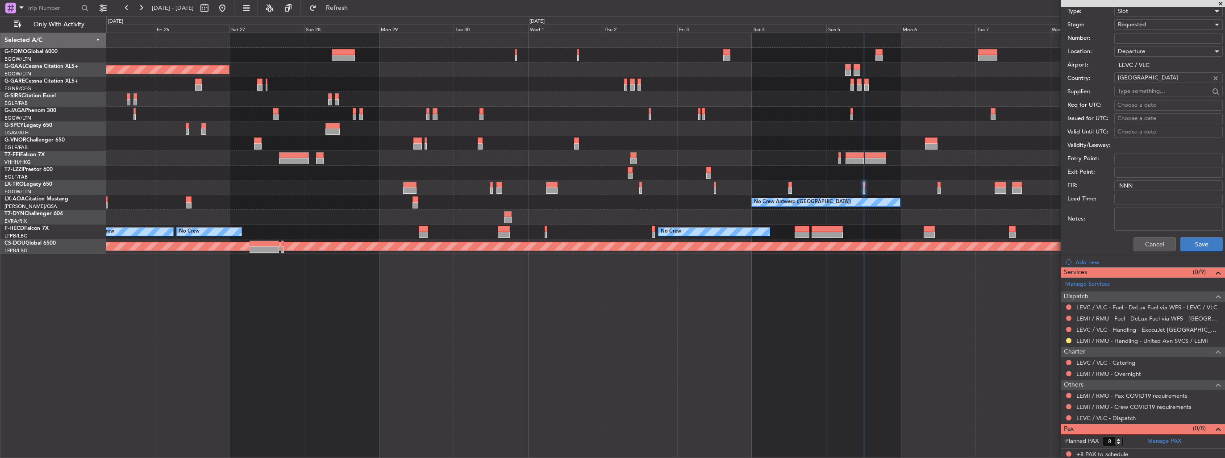
type input "LEVC DEP SLOT 1200z"
click at [1195, 249] on button "Save" at bounding box center [1202, 244] width 42 height 14
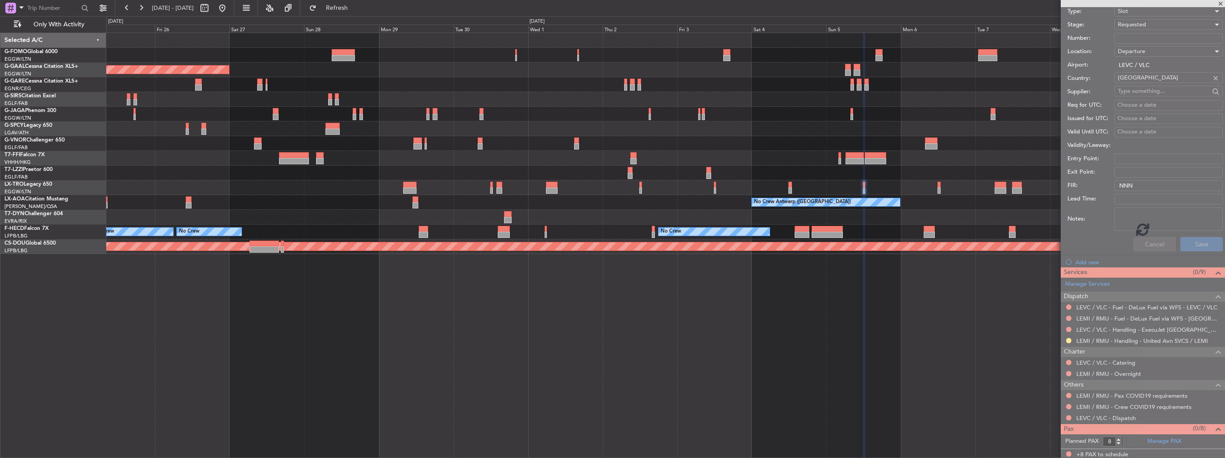
scroll to position [46, 0]
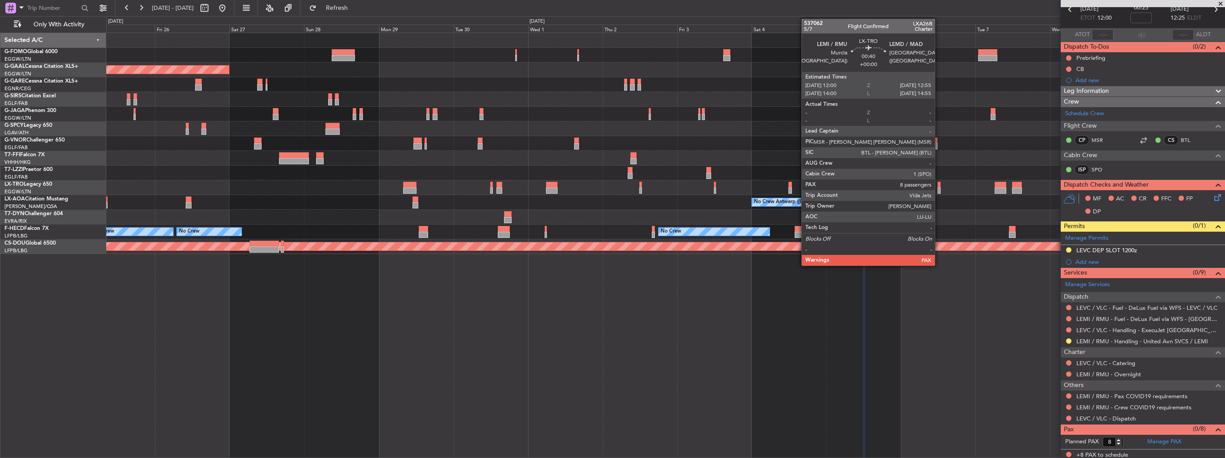
click at [939, 189] on div at bounding box center [939, 191] width 3 height 6
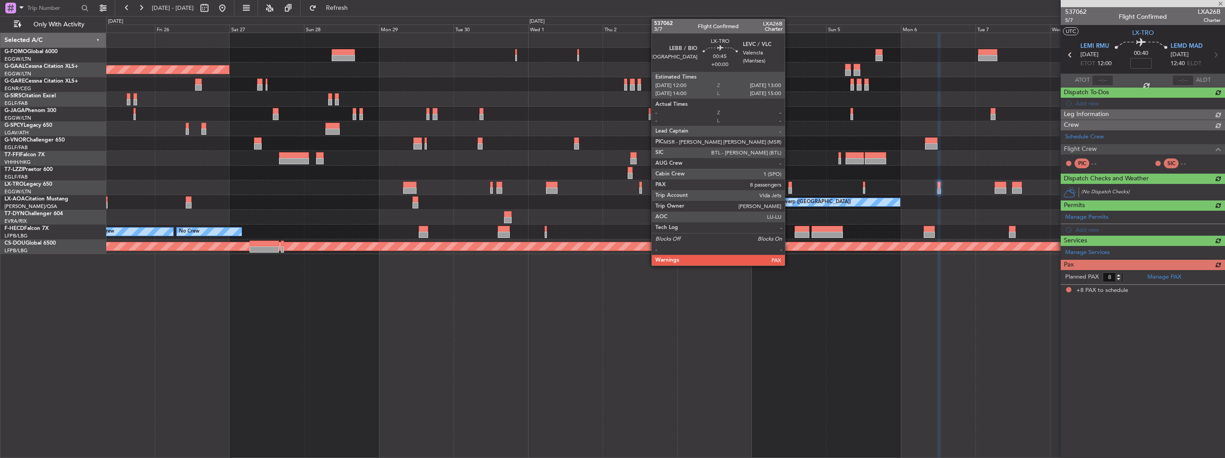
scroll to position [0, 0]
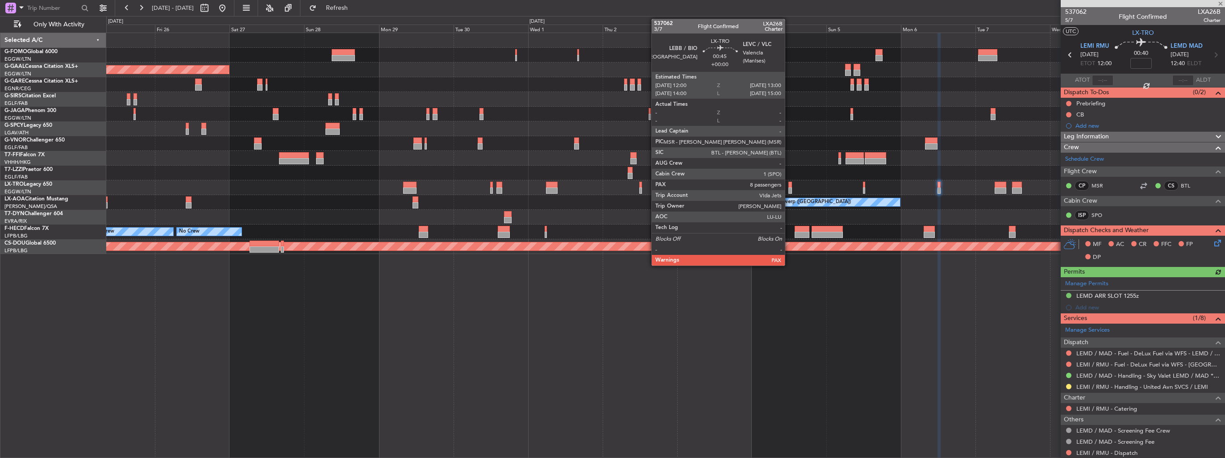
click at [789, 190] on div at bounding box center [790, 191] width 3 height 6
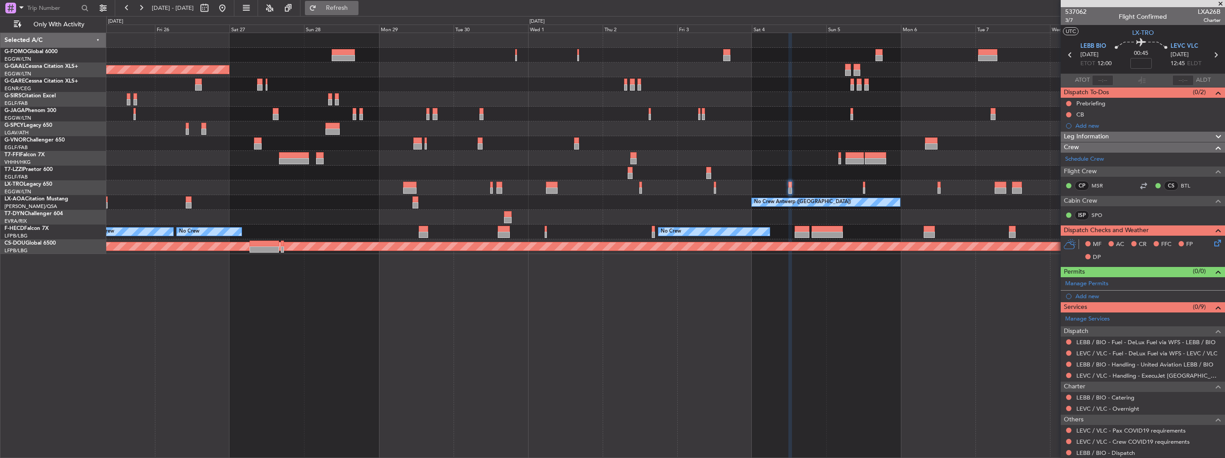
click at [356, 5] on span "Refresh" at bounding box center [337, 8] width 38 height 6
click at [1088, 295] on div "Add new" at bounding box center [1144, 296] width 137 height 8
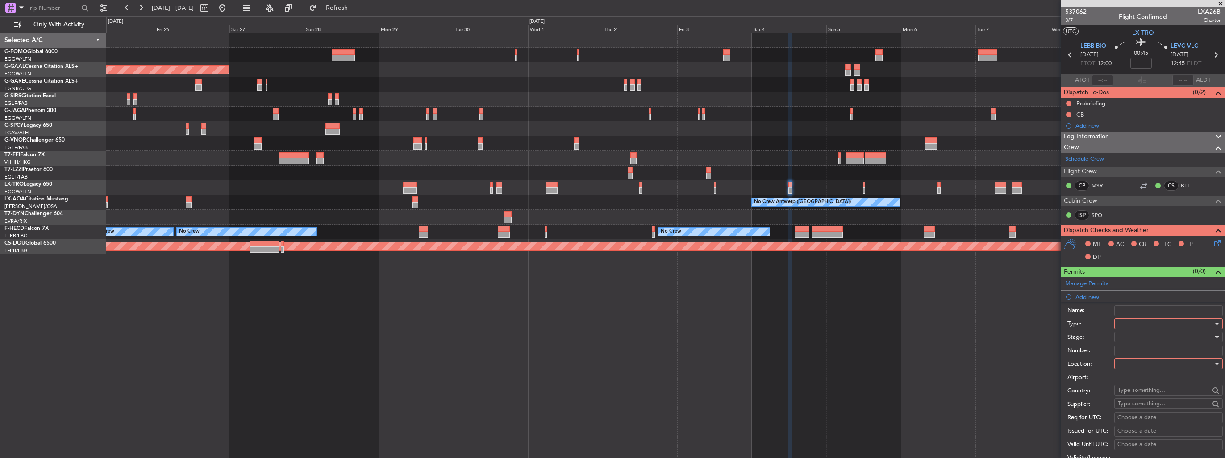
click at [1145, 321] on div at bounding box center [1165, 323] width 95 height 13
click at [1152, 407] on span "Slot" at bounding box center [1166, 407] width 94 height 13
click at [1149, 362] on div at bounding box center [1165, 363] width 95 height 13
click at [1151, 407] on span "Arrival" at bounding box center [1166, 407] width 94 height 13
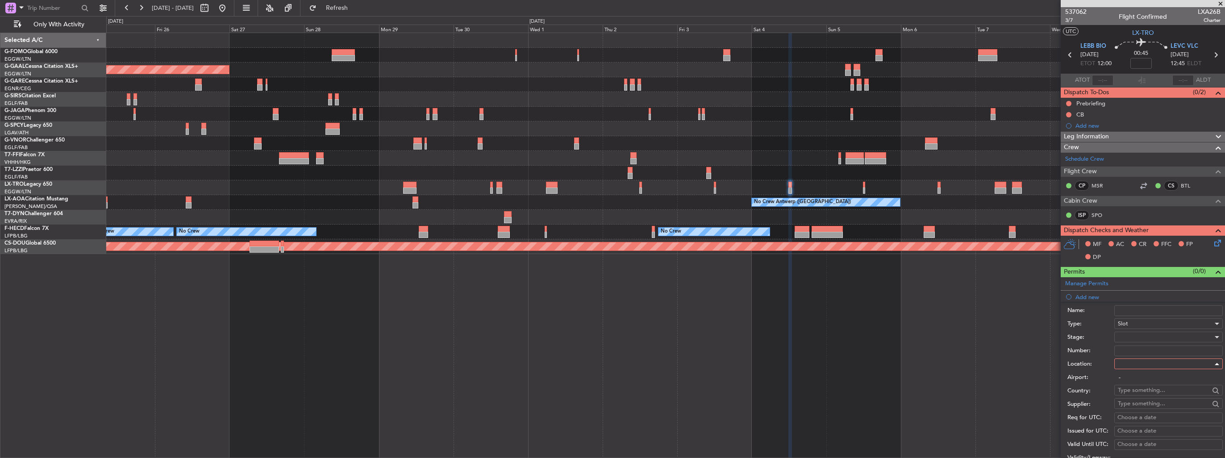
type input "LEVC / VLC"
click at [1143, 335] on div at bounding box center [1165, 336] width 95 height 13
click at [1150, 395] on span "Requested" at bounding box center [1166, 394] width 94 height 13
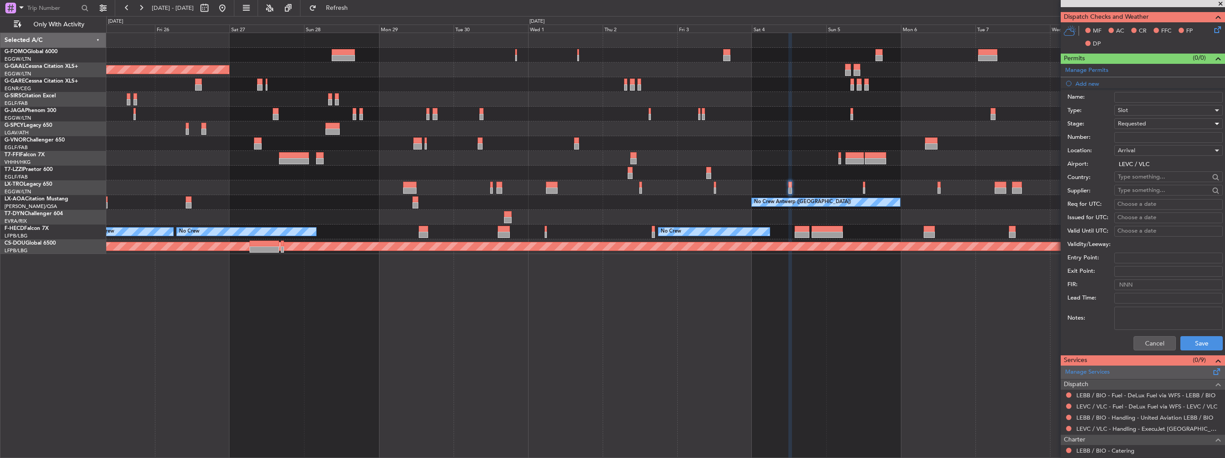
scroll to position [223, 0]
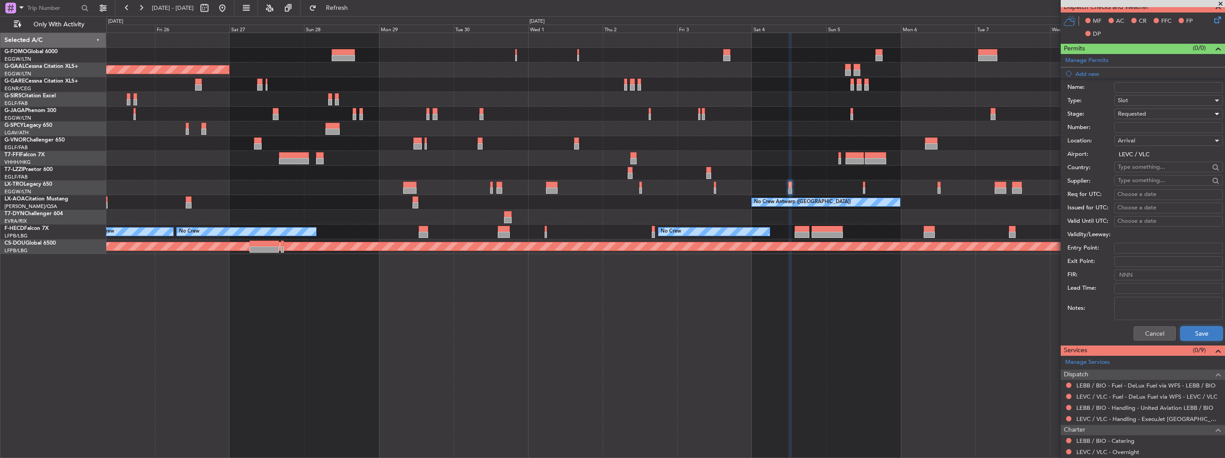
click at [1198, 329] on button "Save" at bounding box center [1202, 333] width 42 height 14
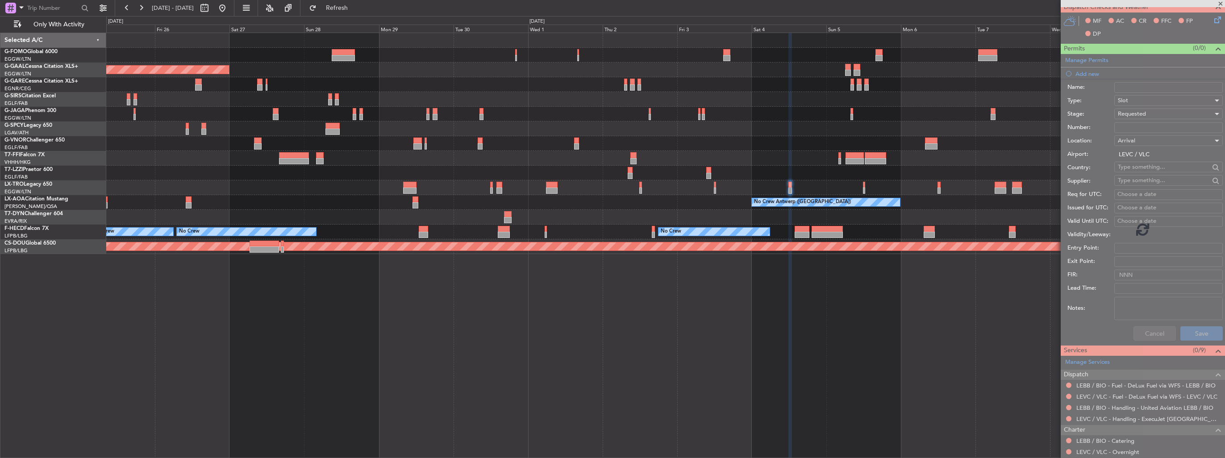
scroll to position [46, 0]
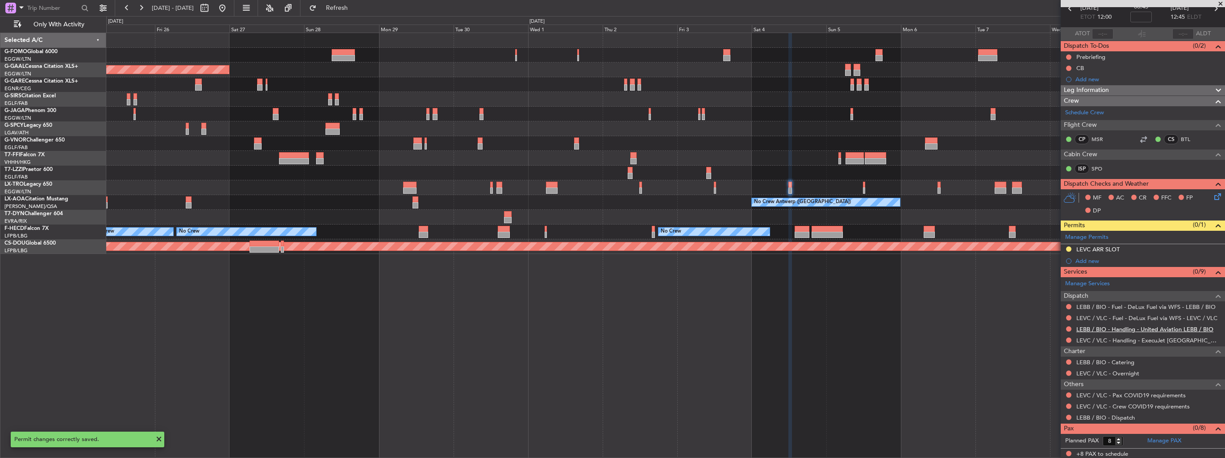
click at [1131, 328] on link "LEBB / BIO - Handling - United Aviation LEBB / BIO" at bounding box center [1145, 330] width 137 height 8
click at [340, 15] on button "Refresh" at bounding box center [332, 8] width 54 height 14
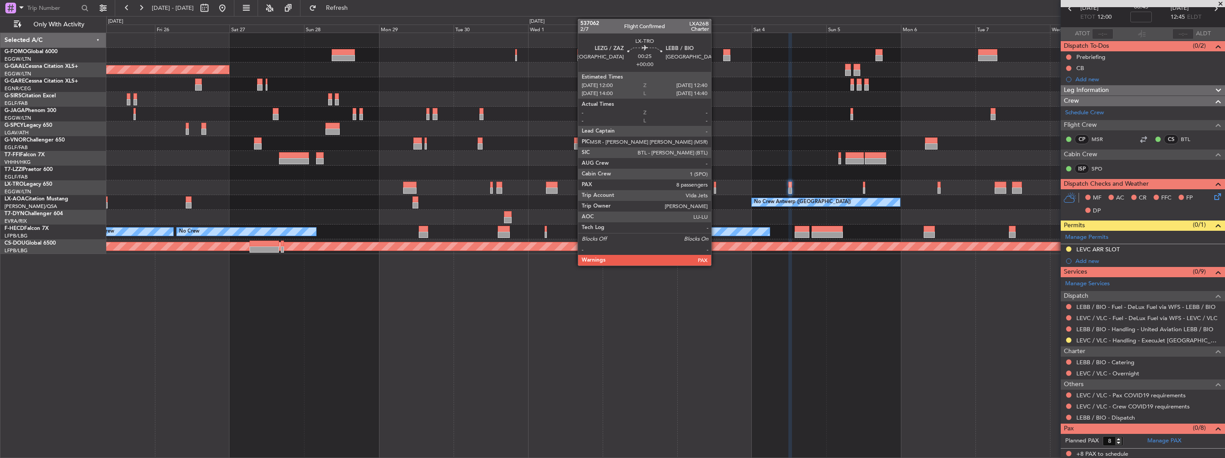
click at [715, 188] on div at bounding box center [715, 191] width 2 height 6
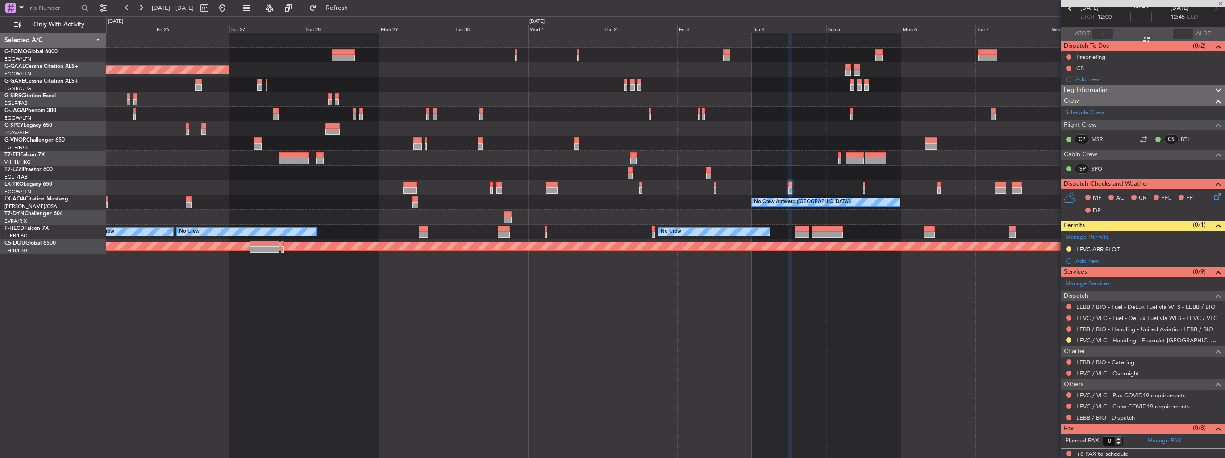
scroll to position [0, 0]
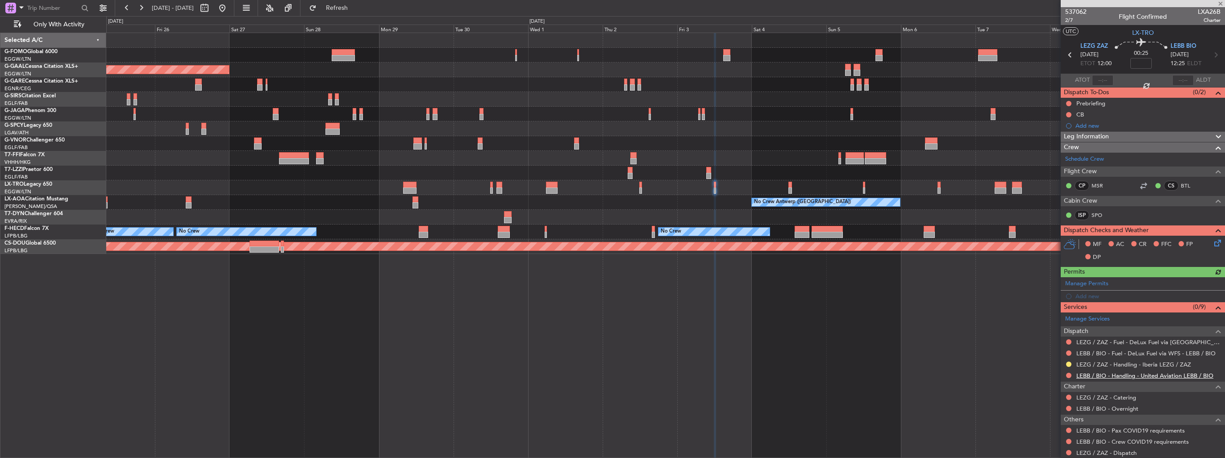
click at [1115, 374] on link "LEBB / BIO - Handling - United Aviation LEBB / BIO" at bounding box center [1145, 376] width 137 height 8
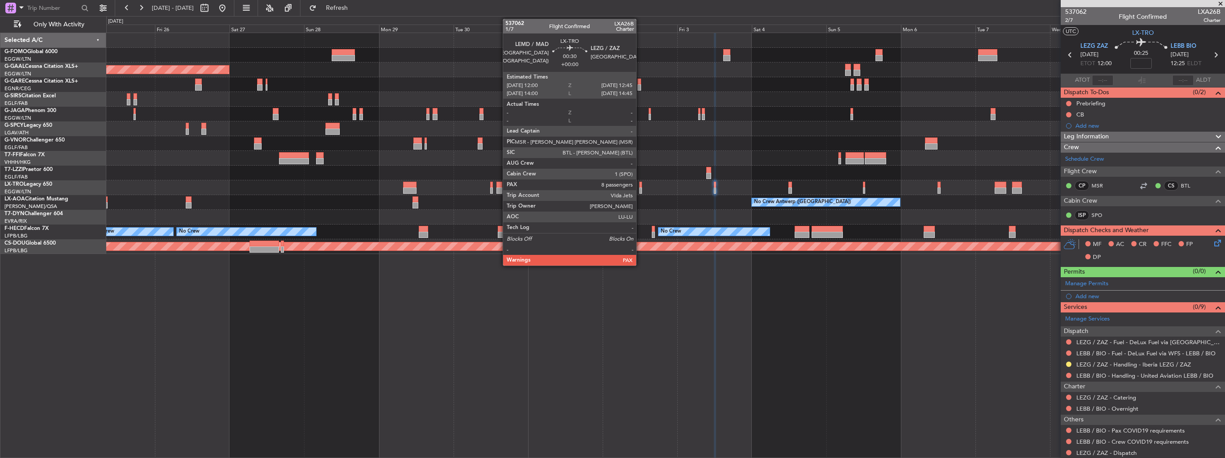
click at [640, 190] on div at bounding box center [640, 191] width 3 height 6
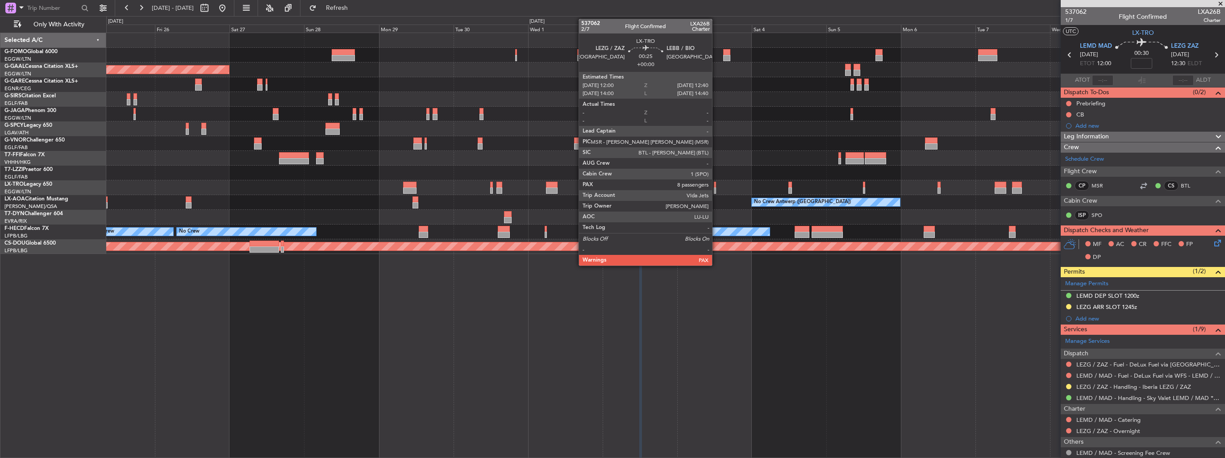
click at [716, 190] on div at bounding box center [665, 187] width 1119 height 15
click at [714, 190] on div at bounding box center [715, 191] width 2 height 6
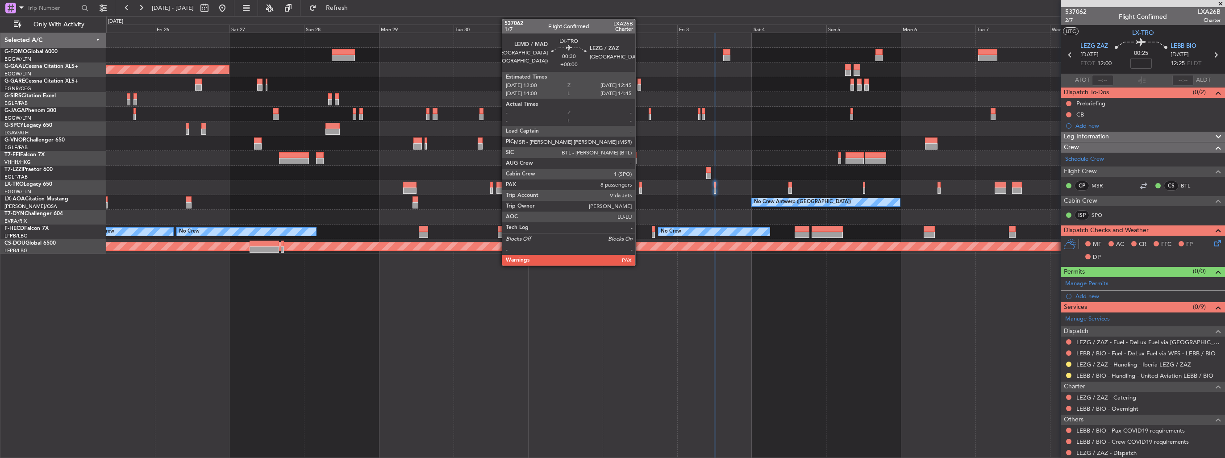
click at [639, 188] on div at bounding box center [640, 191] width 3 height 6
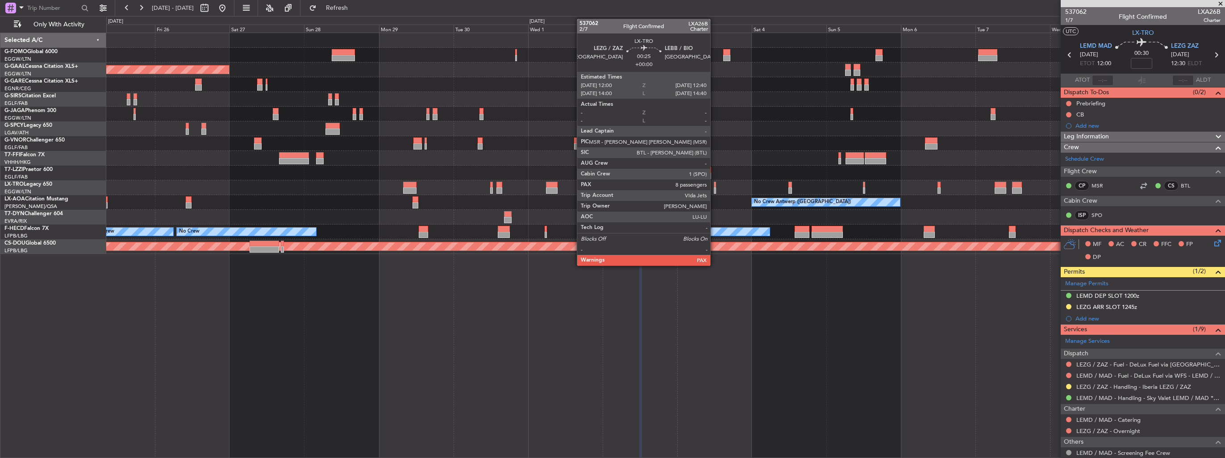
click at [714, 188] on div at bounding box center [715, 191] width 2 height 6
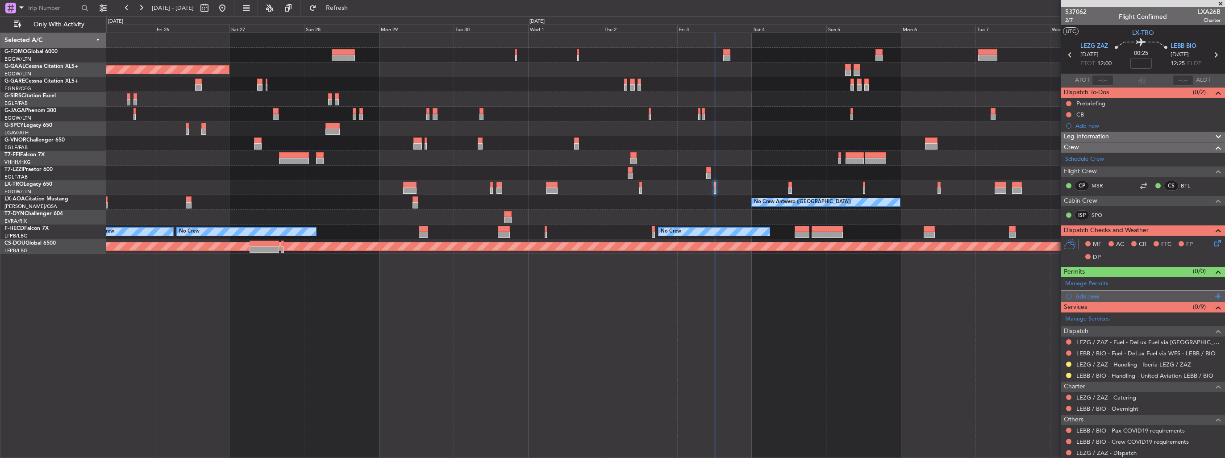
click at [1077, 296] on div "Add new" at bounding box center [1144, 296] width 137 height 8
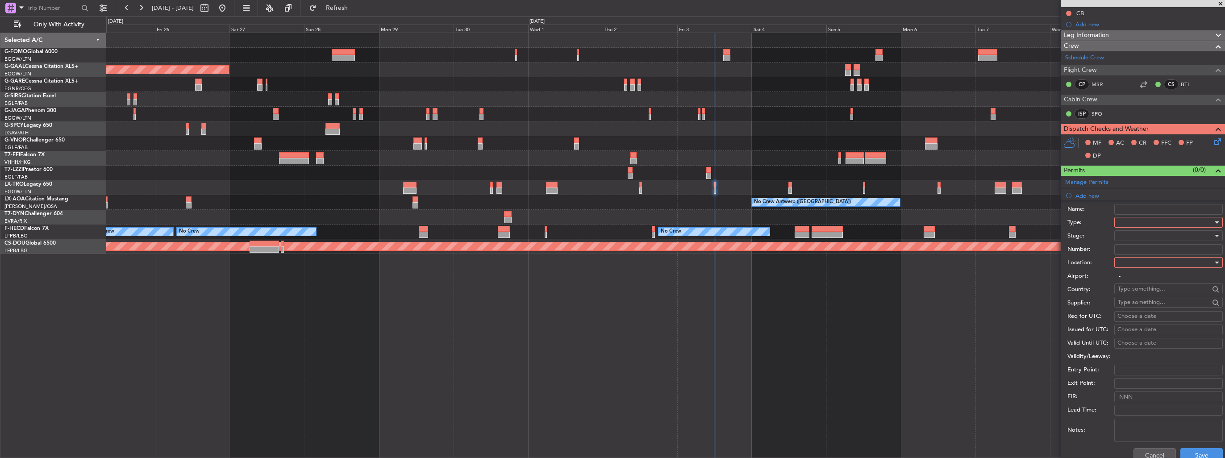
scroll to position [268, 0]
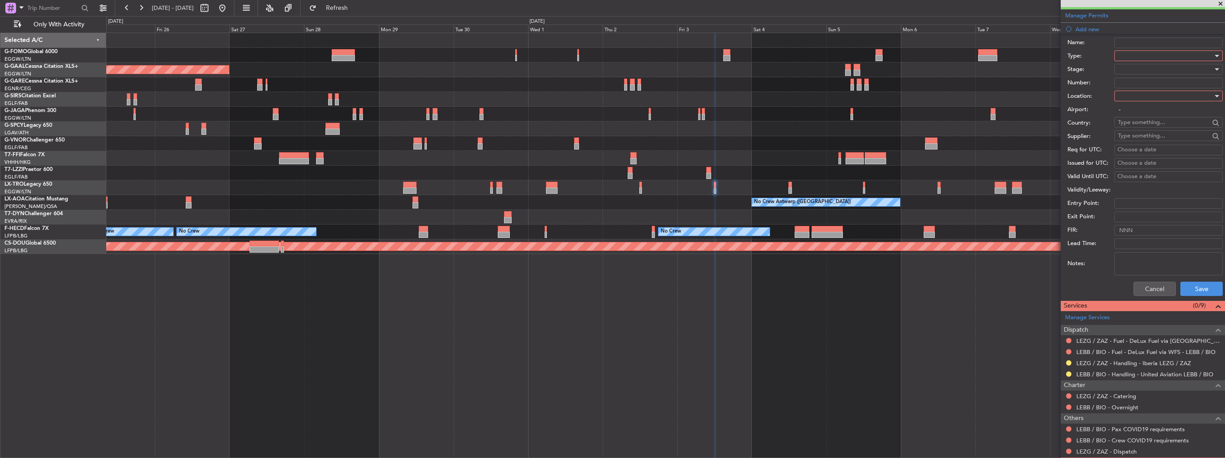
click at [1155, 53] on div at bounding box center [1165, 55] width 95 height 13
click at [1175, 140] on span "Slot" at bounding box center [1166, 140] width 94 height 13
click at [1166, 101] on div at bounding box center [1165, 95] width 95 height 13
click at [1167, 112] on span "Departure" at bounding box center [1166, 113] width 94 height 13
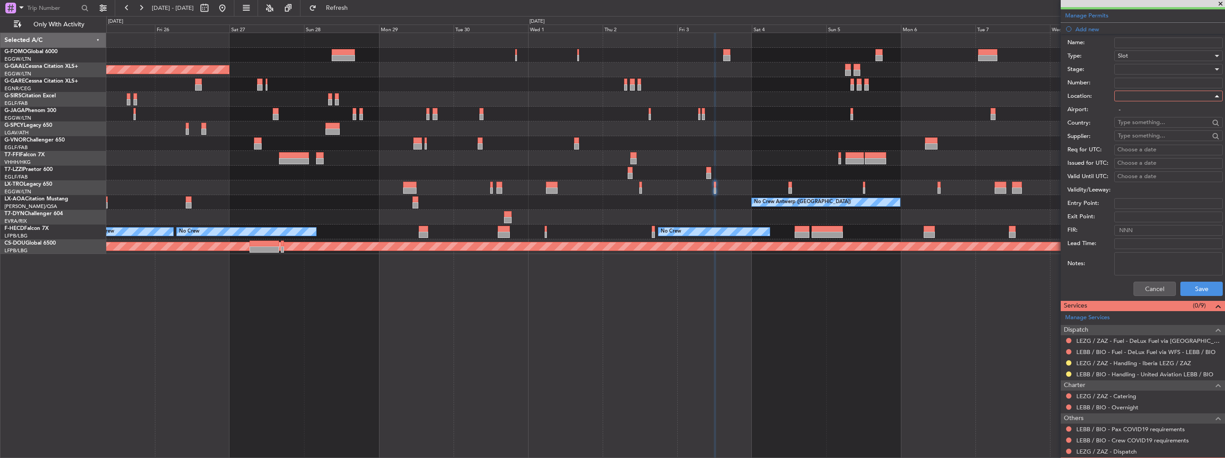
type input "LEZG / ZAZ"
click at [1164, 64] on div at bounding box center [1165, 69] width 95 height 13
click at [1168, 130] on span "Requested" at bounding box center [1166, 126] width 94 height 13
click at [1191, 291] on button "Save" at bounding box center [1202, 289] width 42 height 14
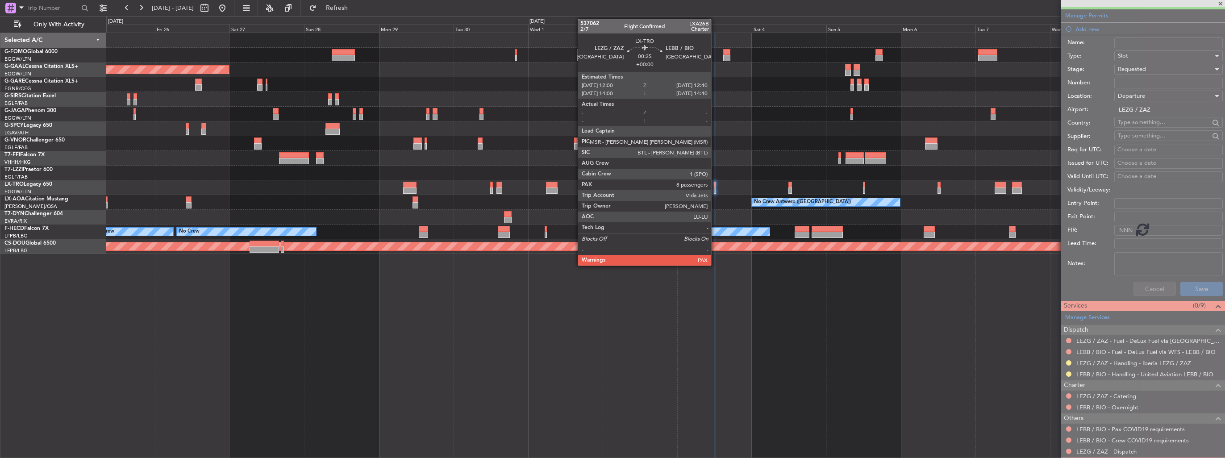
scroll to position [46, 0]
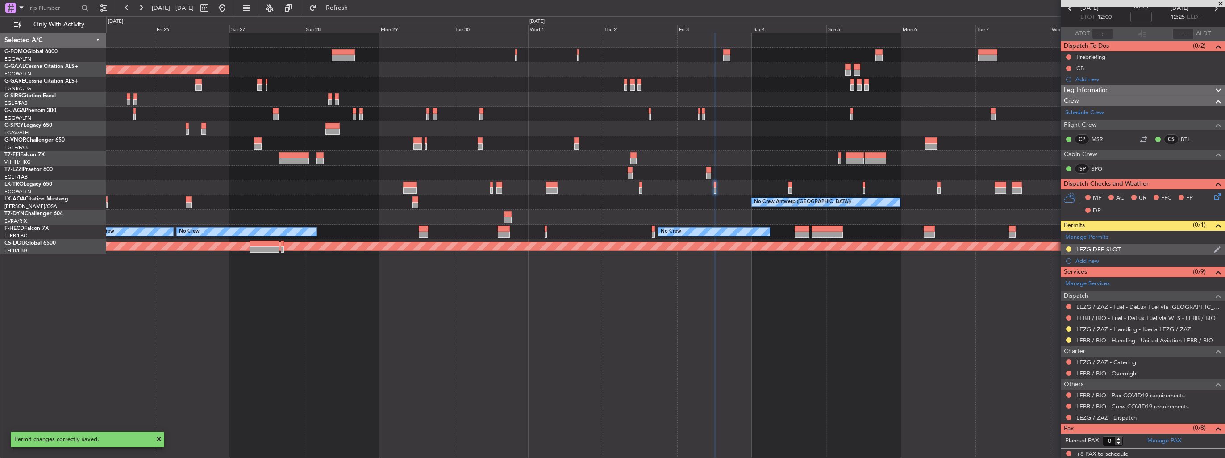
click at [1206, 248] on div "LEZG DEP SLOT" at bounding box center [1143, 249] width 164 height 11
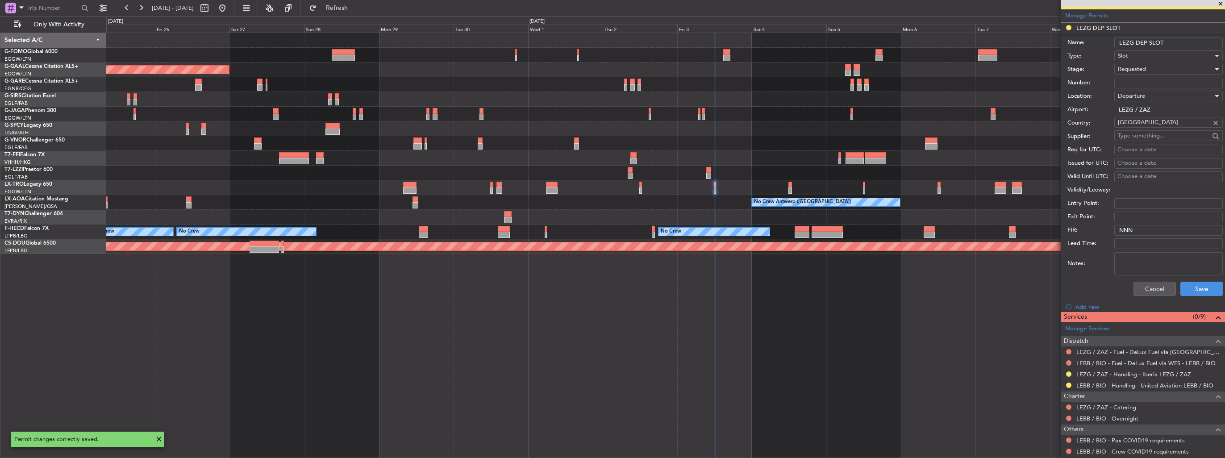
click at [1180, 44] on input "LEZG DEP SLOT" at bounding box center [1169, 43] width 109 height 11
type input "LEZG DEP SLOT 1200z"
click at [1195, 283] on button "Save" at bounding box center [1202, 289] width 42 height 14
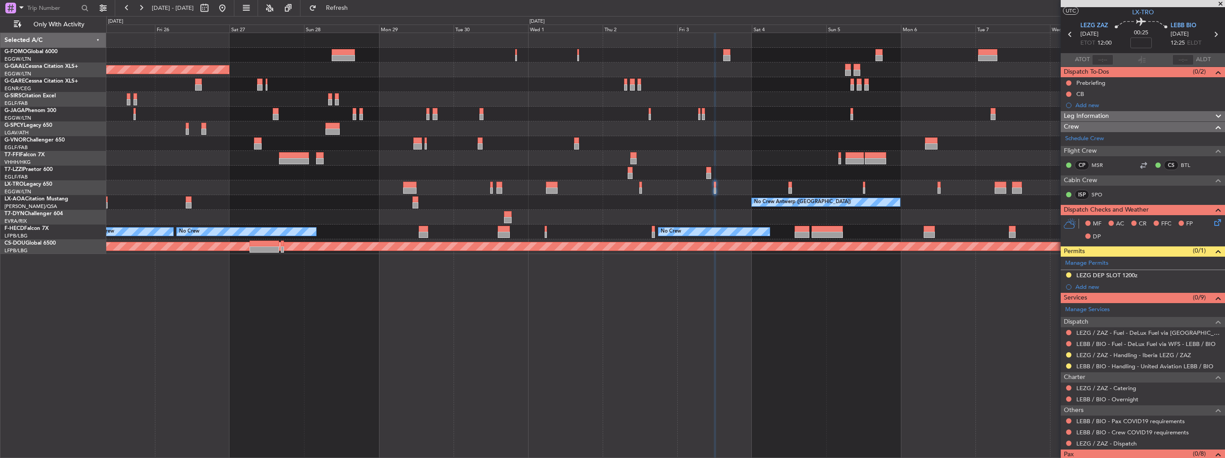
scroll to position [0, 0]
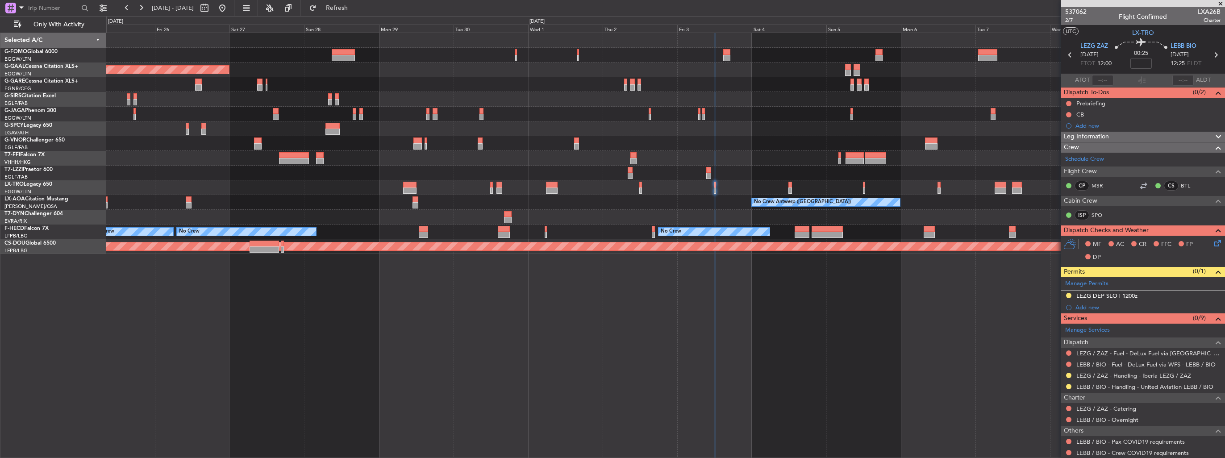
click at [1085, 294] on fb-app "[DATE] - [DATE] Refresh Quick Links Only With Activity Planned [GEOGRAPHIC_DATA…" at bounding box center [612, 232] width 1225 height 451
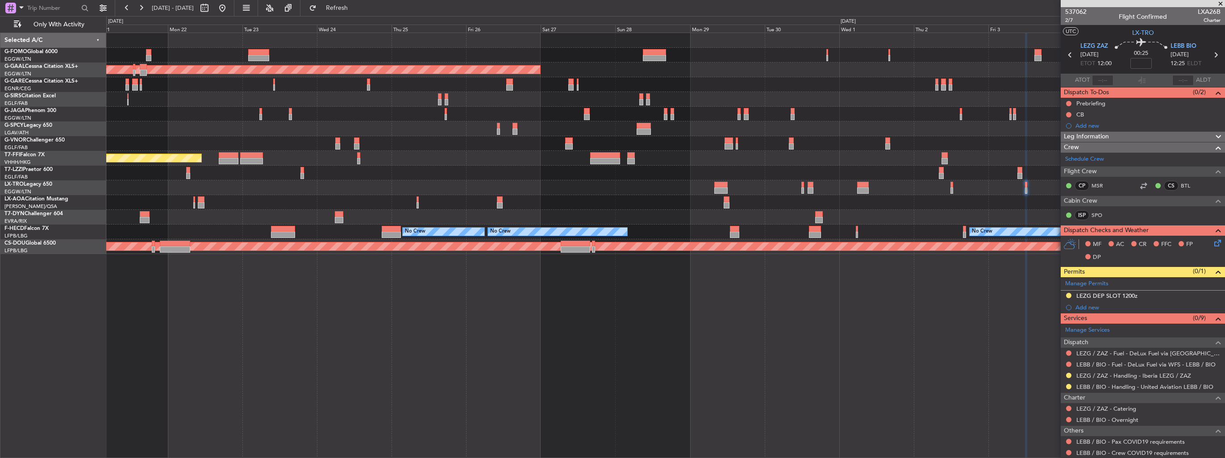
click at [1058, 323] on div "Planned Maint Dusseldorf Planned Maint Tianjin ([GEOGRAPHIC_DATA]) No Crew [GEO…" at bounding box center [665, 246] width 1119 height 426
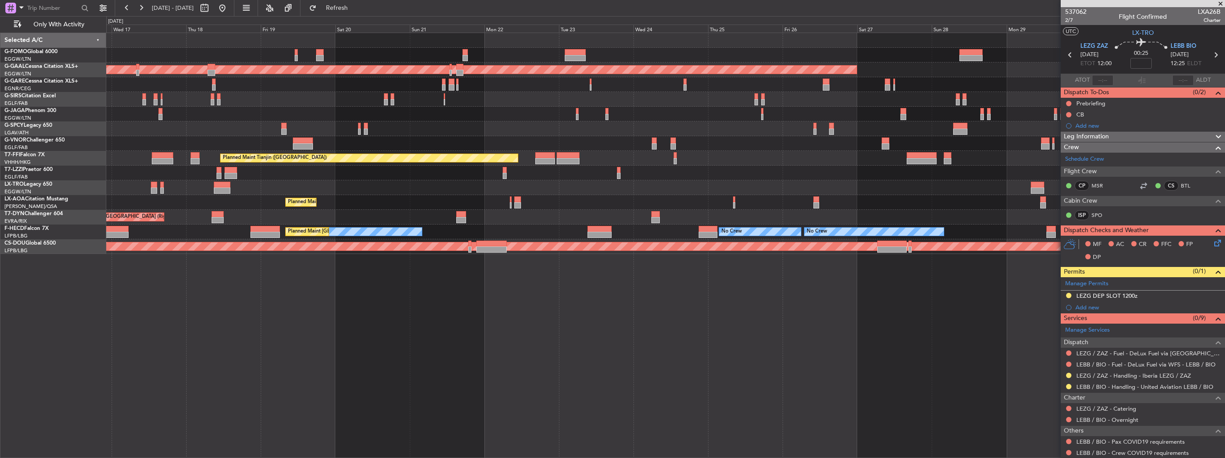
click at [868, 349] on div "11:03 Z 22:38 Z OLBA 11:00 Z KTEB 22:45 Z Planned [GEOGRAPHIC_DATA] Planned Mai…" at bounding box center [665, 246] width 1119 height 426
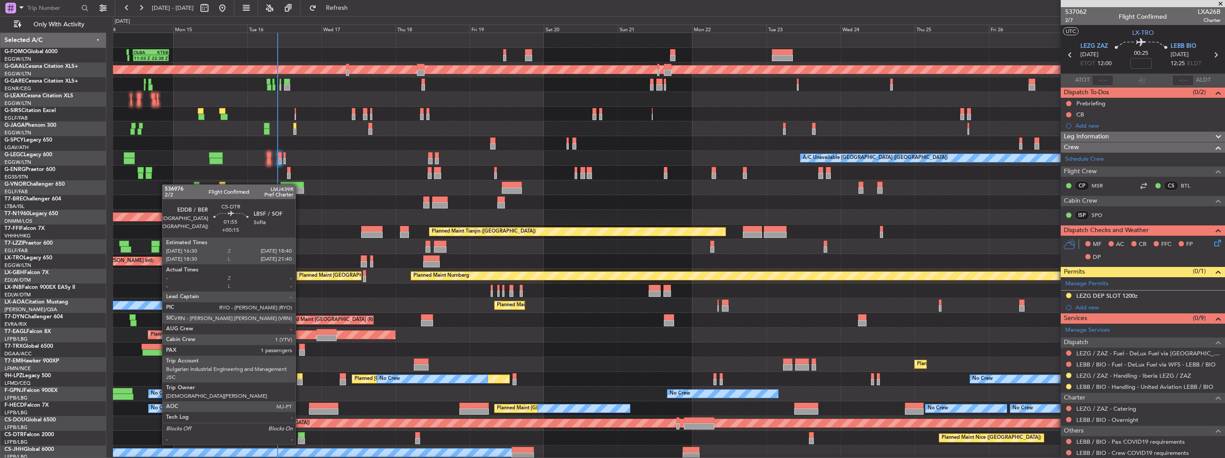
click at [300, 436] on div at bounding box center [301, 435] width 7 height 6
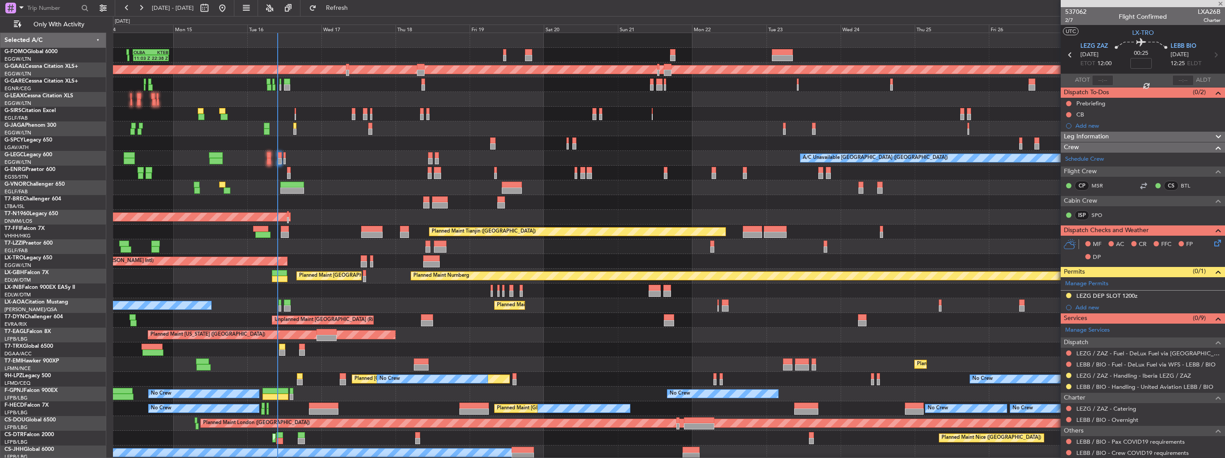
type input "+00:15"
type input "1"
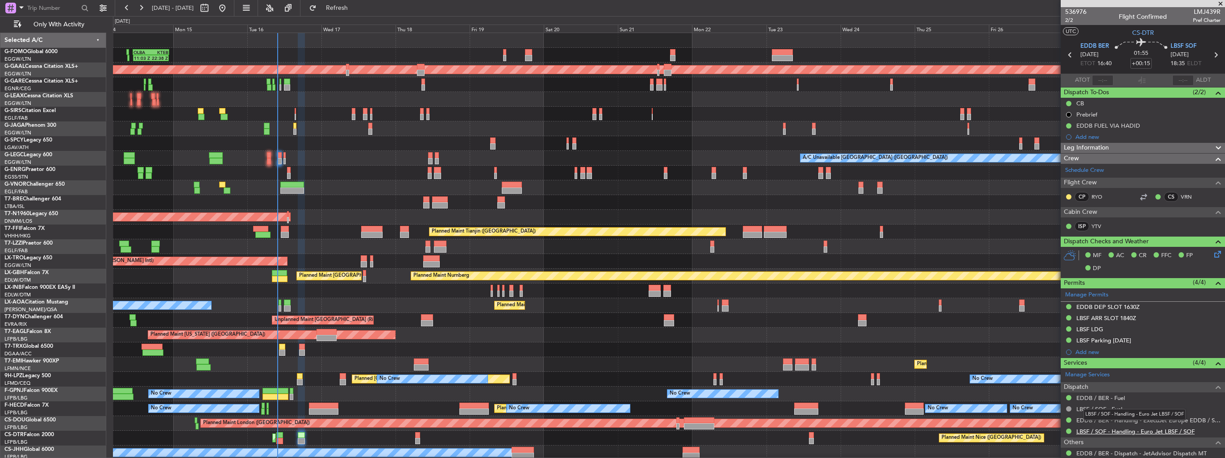
click at [1105, 430] on link "LBSF / SOF - Handling - Euro Jet LBSF / SOF" at bounding box center [1136, 432] width 118 height 8
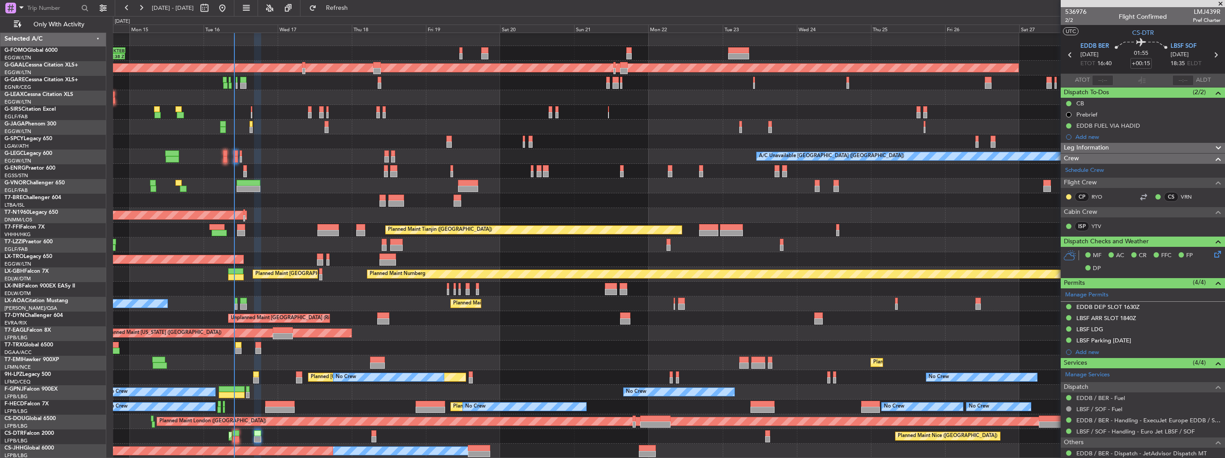
scroll to position [2, 0]
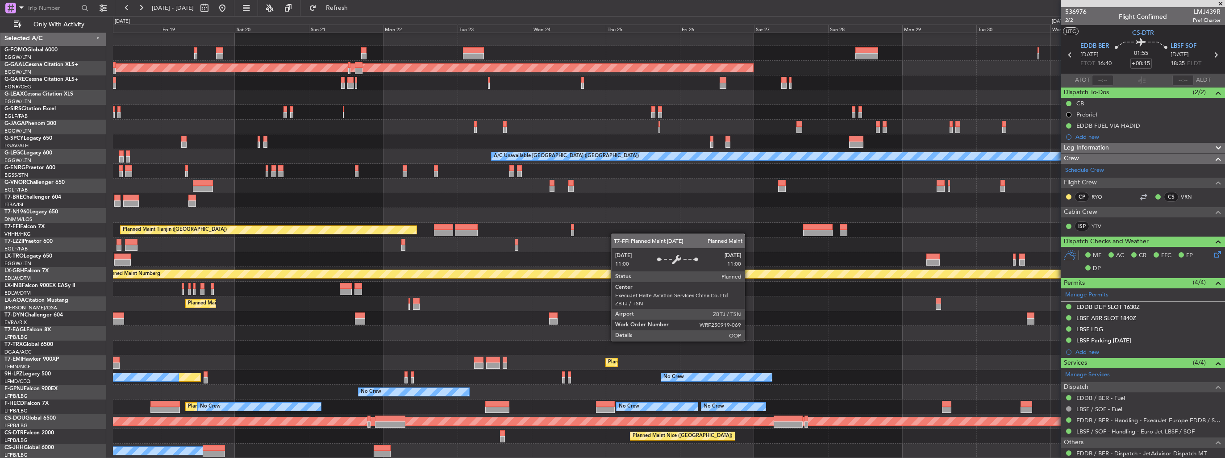
click at [363, 219] on div "OLBA 11:00 Z KTEB 22:45 Z 11:03 Z 22:38 Z Planned [GEOGRAPHIC_DATA] A/C Unavail…" at bounding box center [669, 244] width 1112 height 427
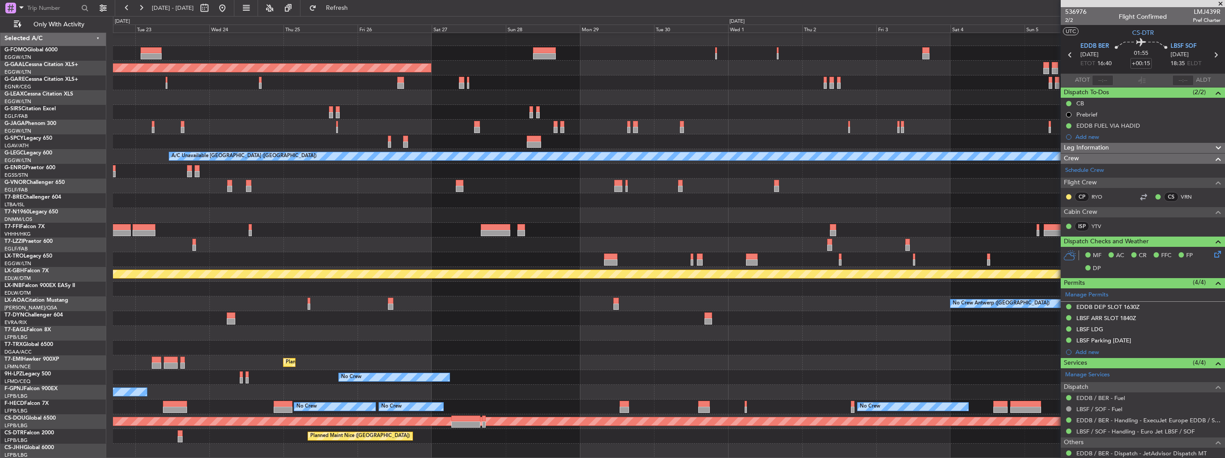
click at [448, 184] on div "Planned Maint Dusseldorf A/C Unavailable [GEOGRAPHIC_DATA] ([GEOGRAPHIC_DATA]) …" at bounding box center [669, 244] width 1112 height 427
click at [391, 149] on div "Planned Maint Dusseldorf A/C Unavailable [GEOGRAPHIC_DATA] ([GEOGRAPHIC_DATA]) …" at bounding box center [669, 244] width 1112 height 427
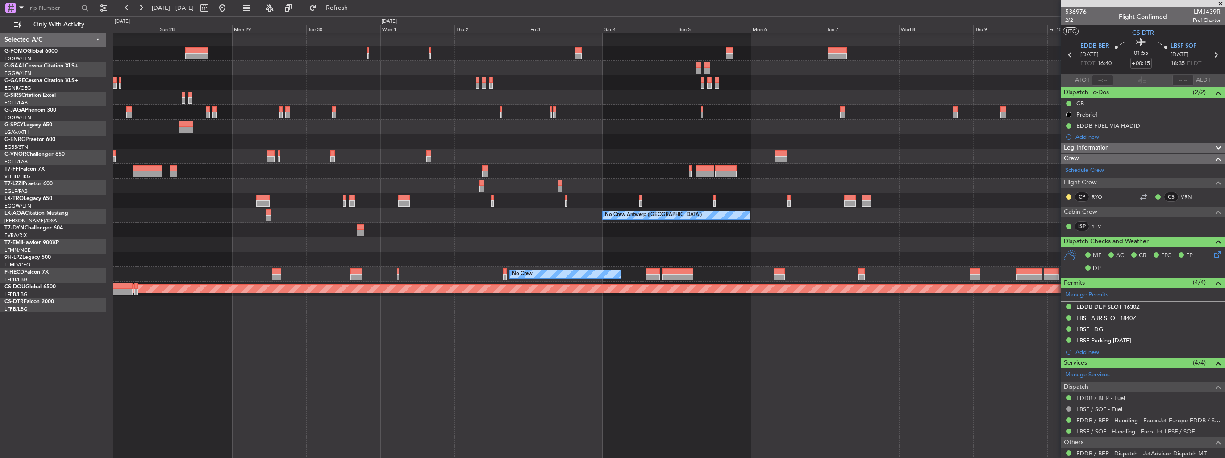
scroll to position [0, 0]
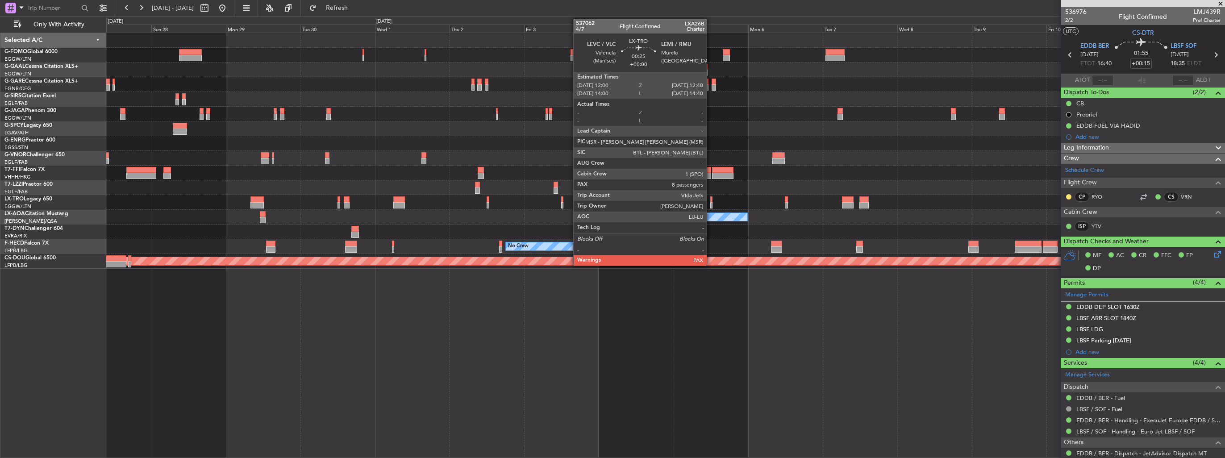
click at [711, 200] on div at bounding box center [711, 199] width 2 height 6
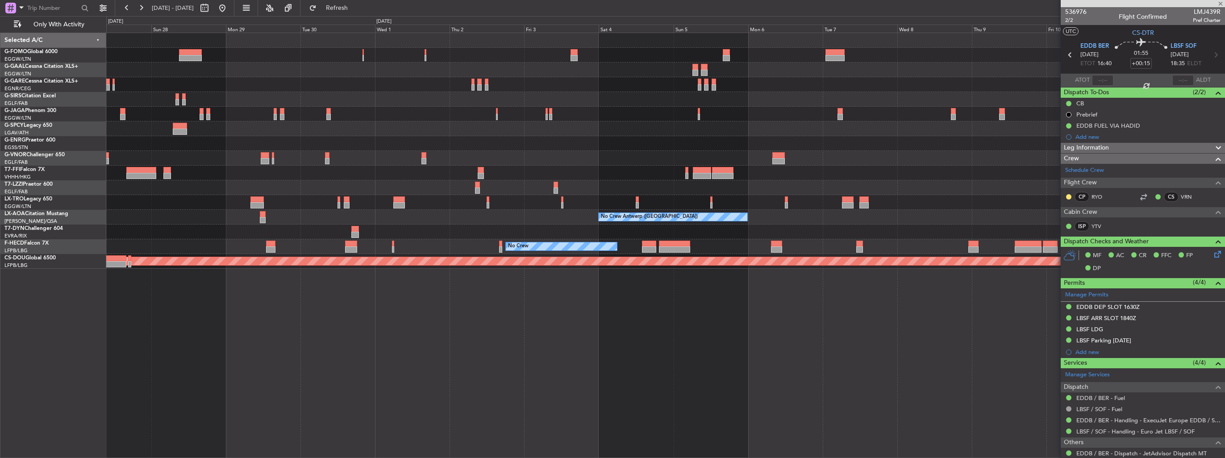
type input "8"
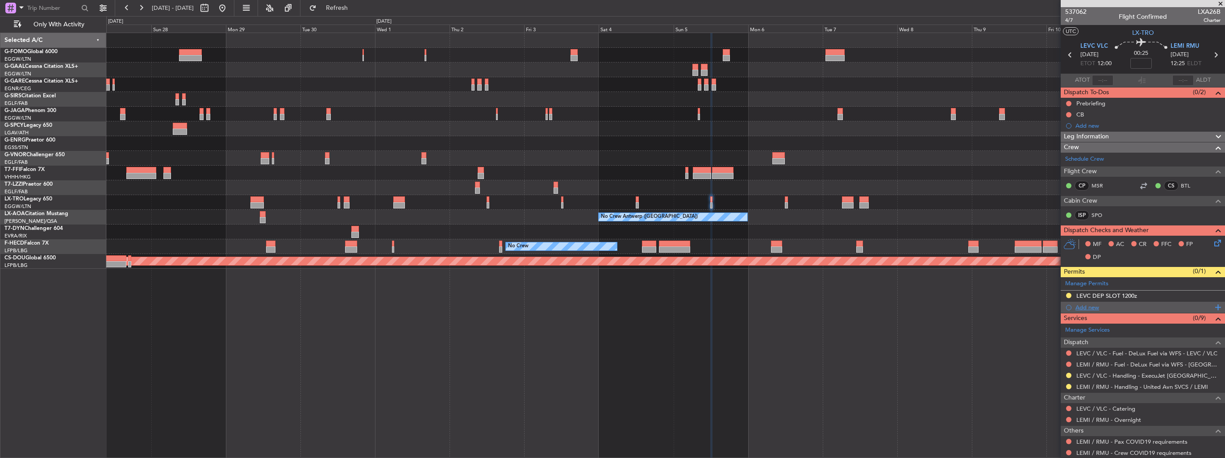
click at [1095, 308] on div "Add new" at bounding box center [1144, 308] width 137 height 8
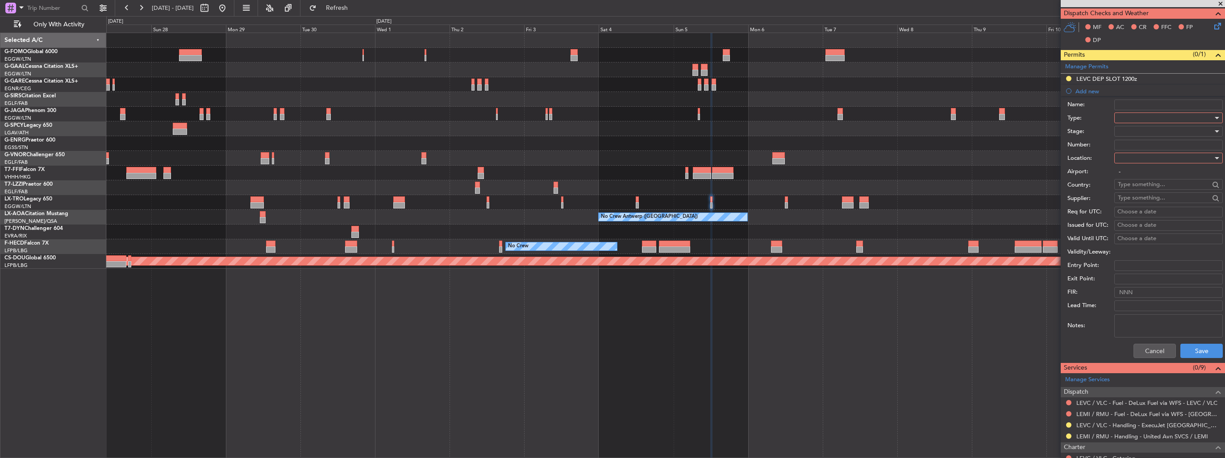
scroll to position [223, 0]
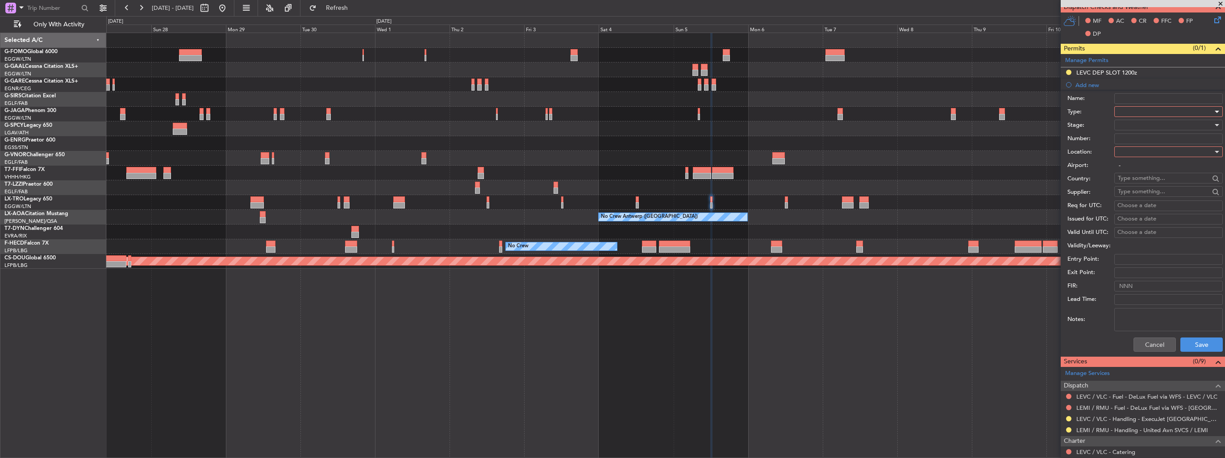
click at [1134, 113] on div at bounding box center [1165, 111] width 95 height 13
click at [1139, 158] on span "PPR" at bounding box center [1166, 155] width 94 height 13
click at [1161, 153] on div at bounding box center [1165, 151] width 95 height 13
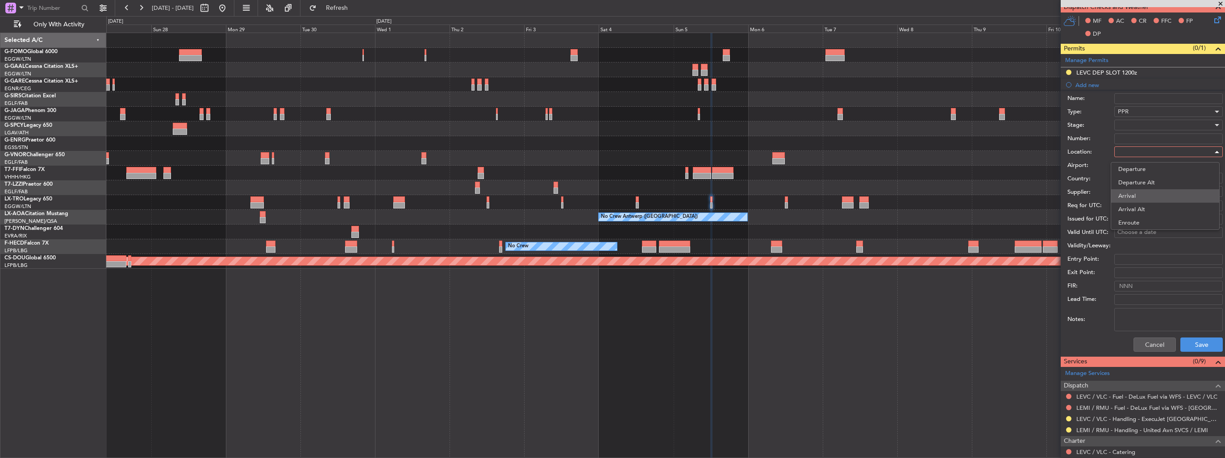
click at [1150, 195] on span "Arrival" at bounding box center [1166, 195] width 94 height 13
type input "LEMI / RMU"
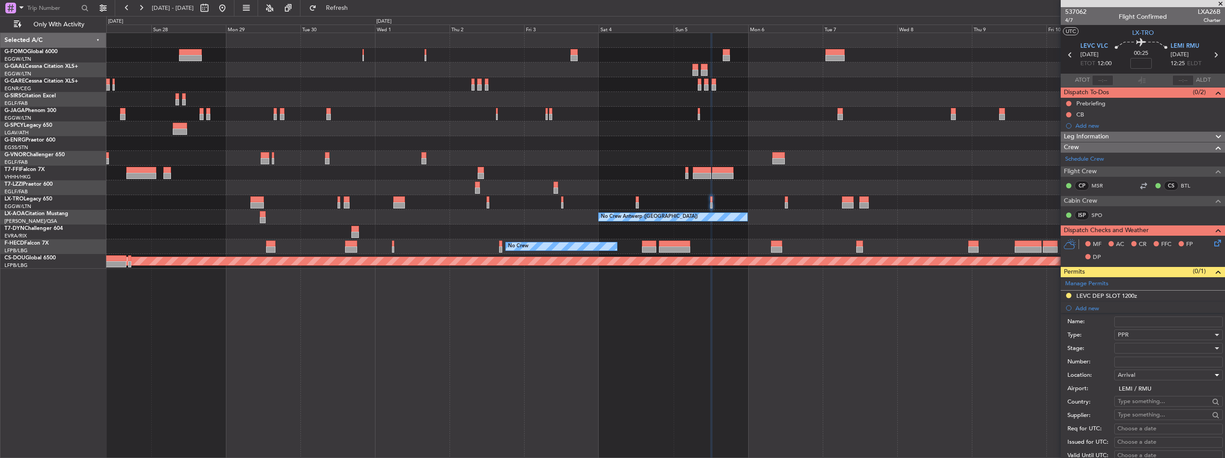
scroll to position [179, 0]
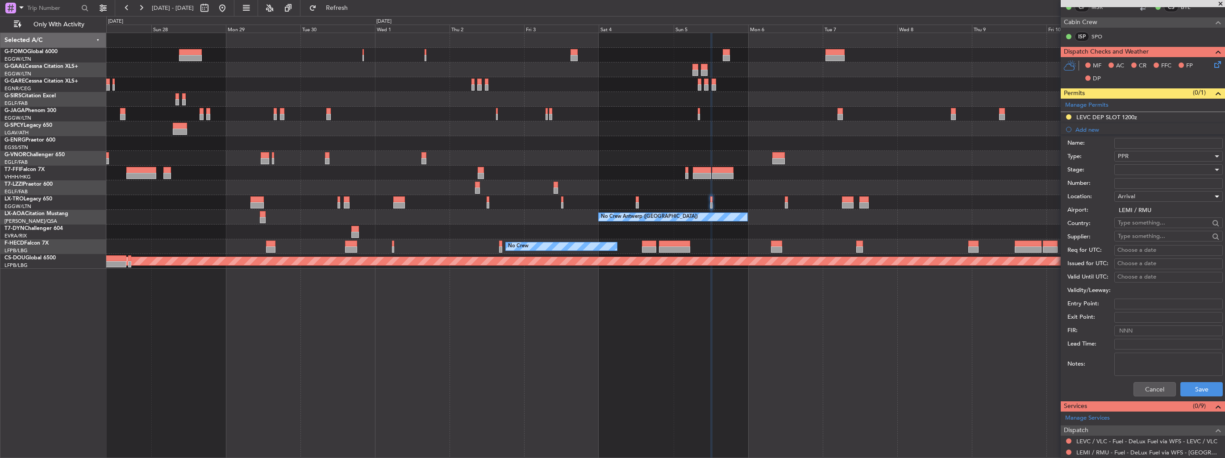
click at [1144, 169] on div at bounding box center [1165, 169] width 95 height 13
click at [1155, 228] on span "Requested" at bounding box center [1166, 227] width 94 height 13
click at [1204, 392] on button "Save" at bounding box center [1202, 389] width 42 height 14
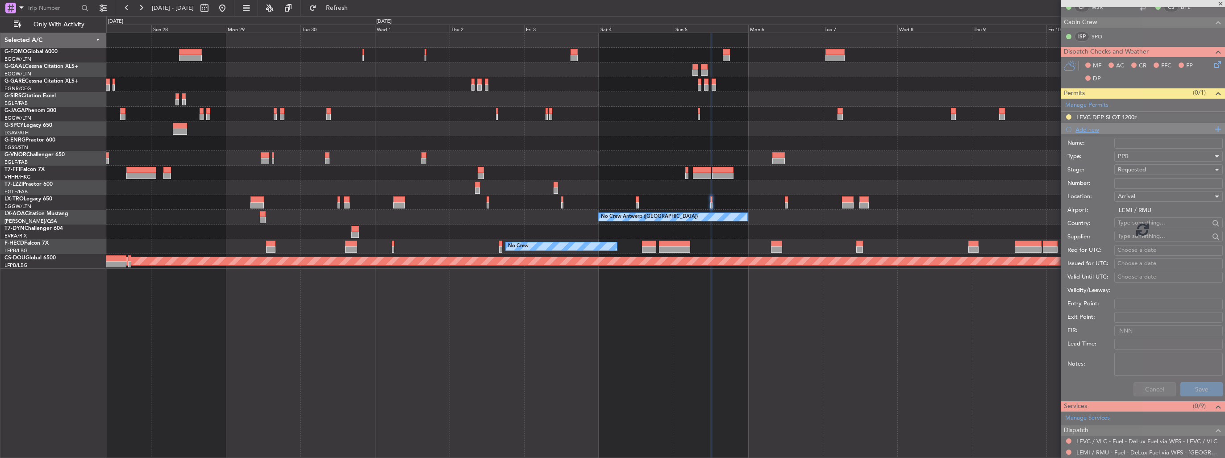
scroll to position [58, 0]
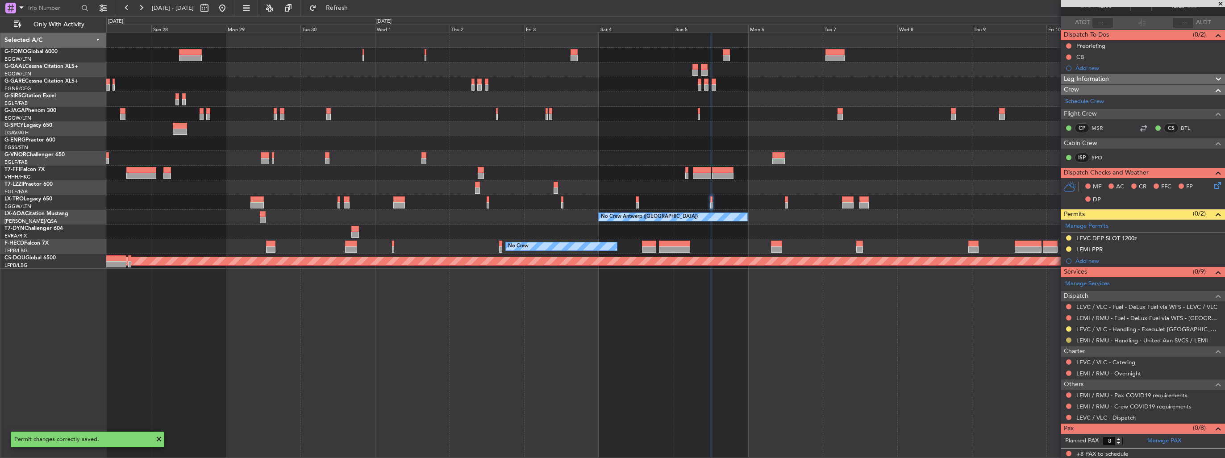
click at [1070, 338] on button at bounding box center [1068, 340] width 5 height 5
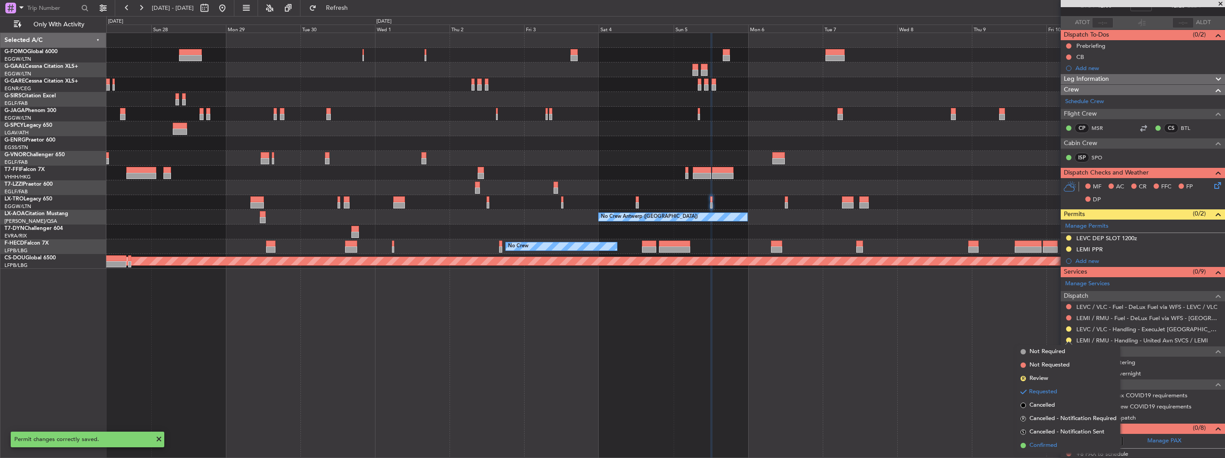
click at [1041, 442] on span "Confirmed" at bounding box center [1044, 445] width 28 height 9
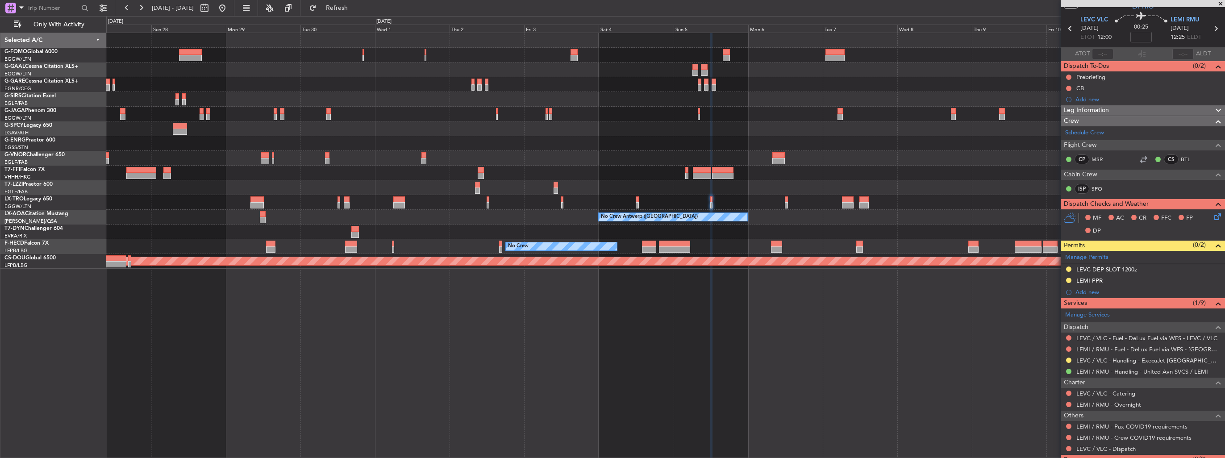
scroll to position [0, 0]
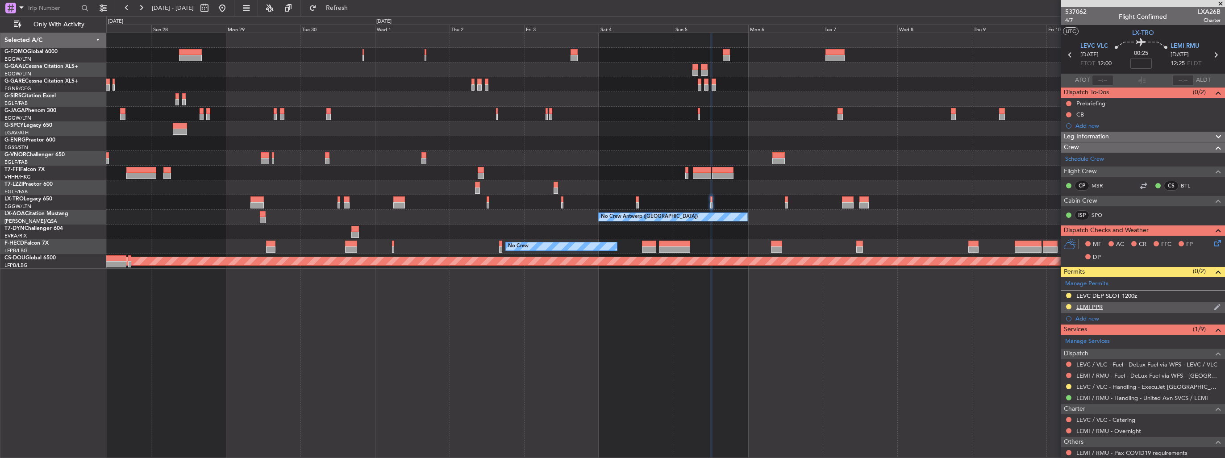
click at [1214, 307] on img at bounding box center [1217, 307] width 7 height 8
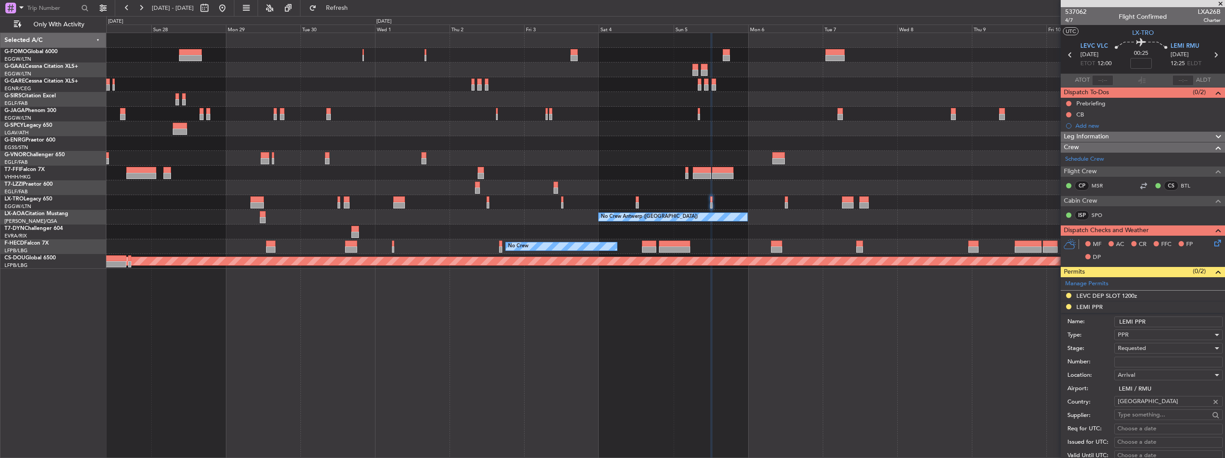
click at [1154, 321] on input "LEMI PPR" at bounding box center [1169, 322] width 109 height 11
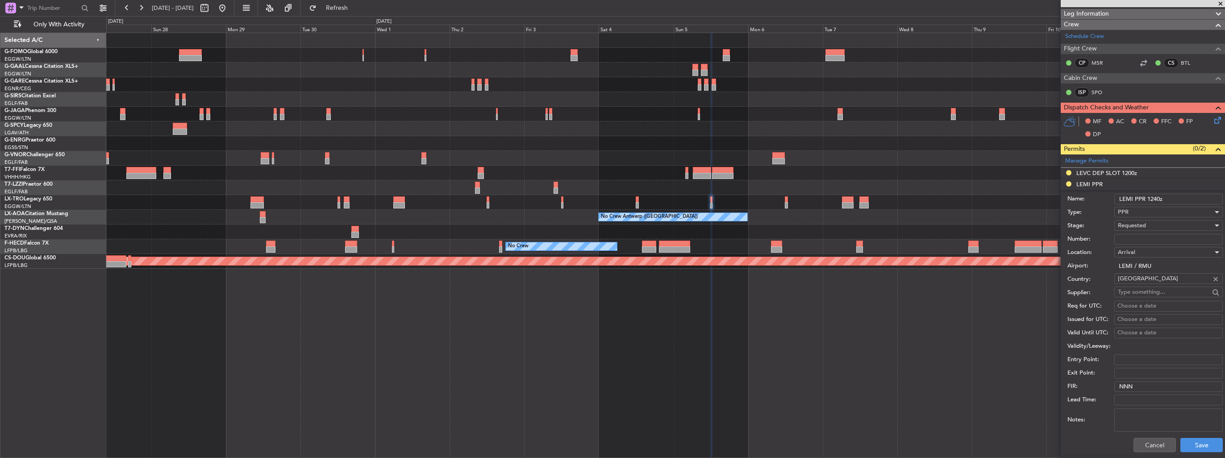
scroll to position [179, 0]
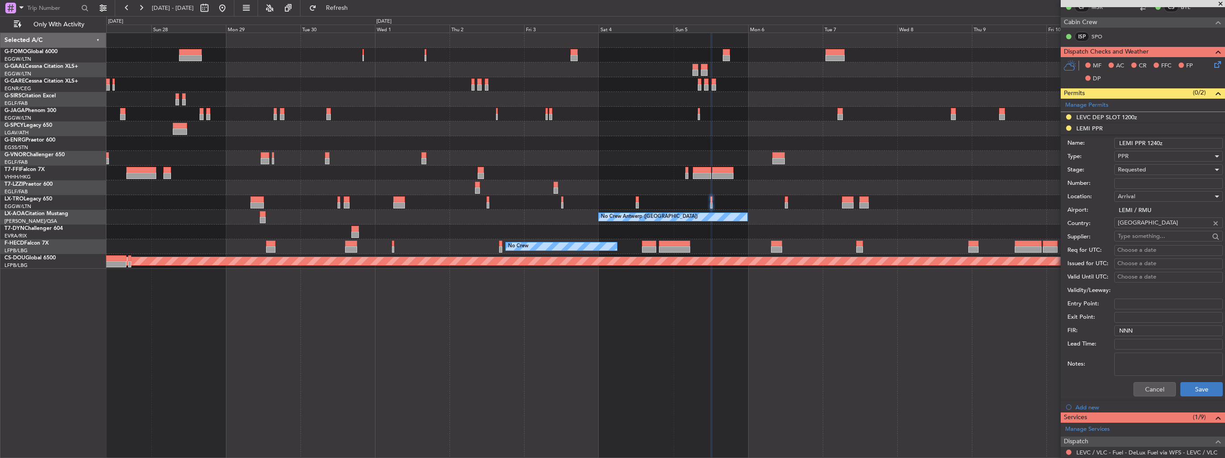
type input "LEMI PPR 1240z"
click at [1190, 384] on button "Save" at bounding box center [1202, 389] width 42 height 14
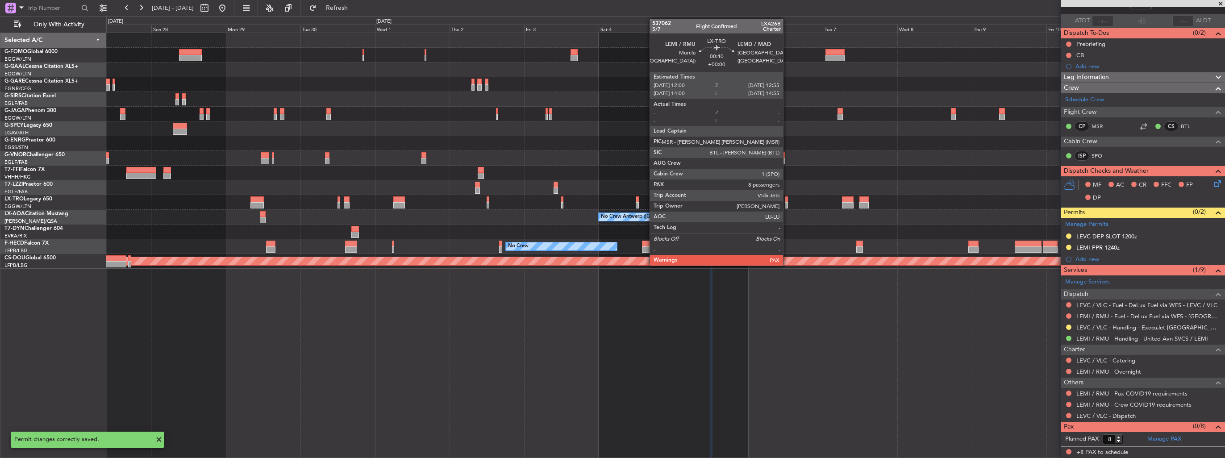
scroll to position [58, 0]
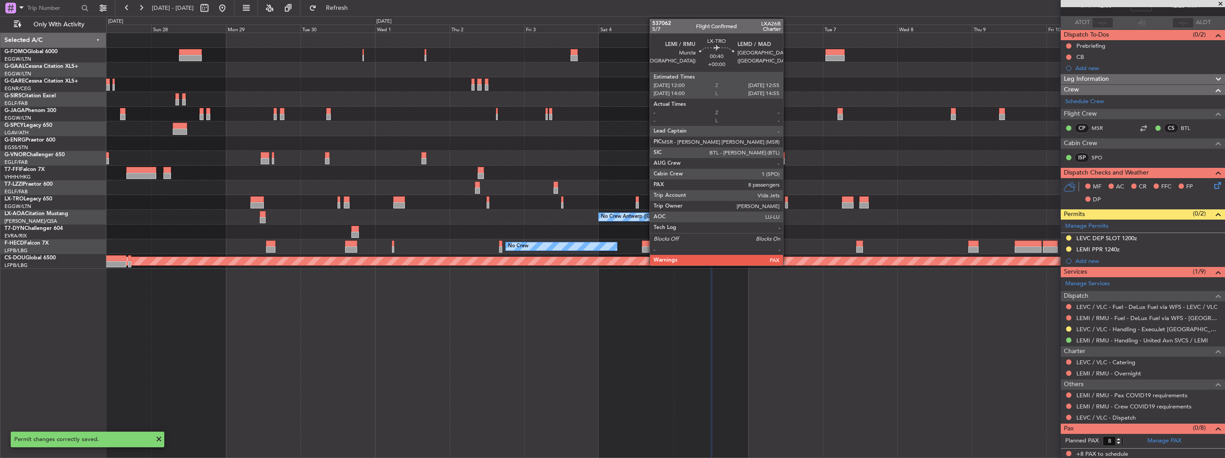
click at [787, 199] on div at bounding box center [786, 199] width 3 height 6
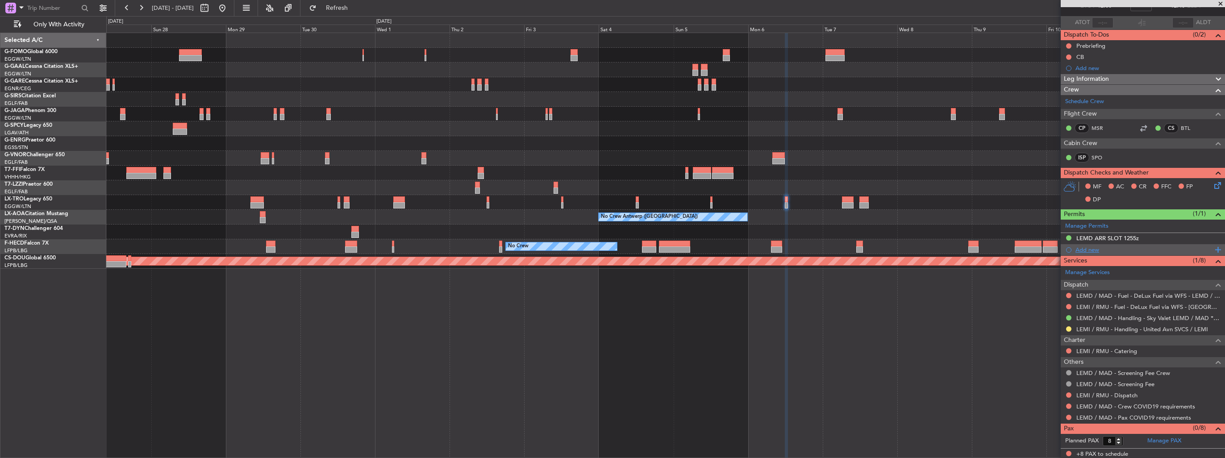
click at [1082, 250] on div "Add new" at bounding box center [1144, 250] width 137 height 8
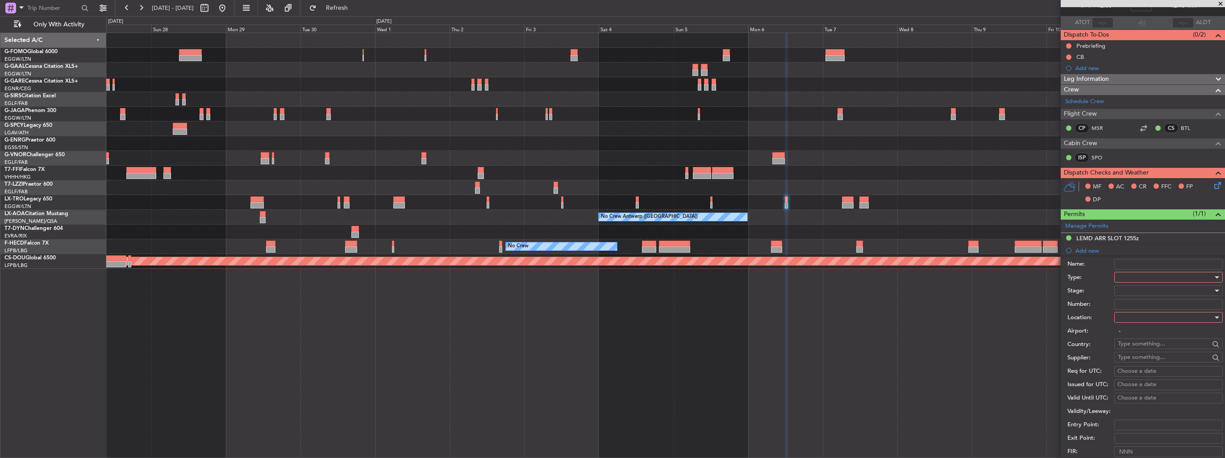
click at [1150, 276] on div at bounding box center [1165, 277] width 95 height 13
click at [1153, 363] on span "PPR" at bounding box center [1166, 365] width 94 height 13
click at [1156, 319] on div at bounding box center [1165, 317] width 95 height 13
click at [1156, 331] on span "Departure" at bounding box center [1166, 334] width 94 height 13
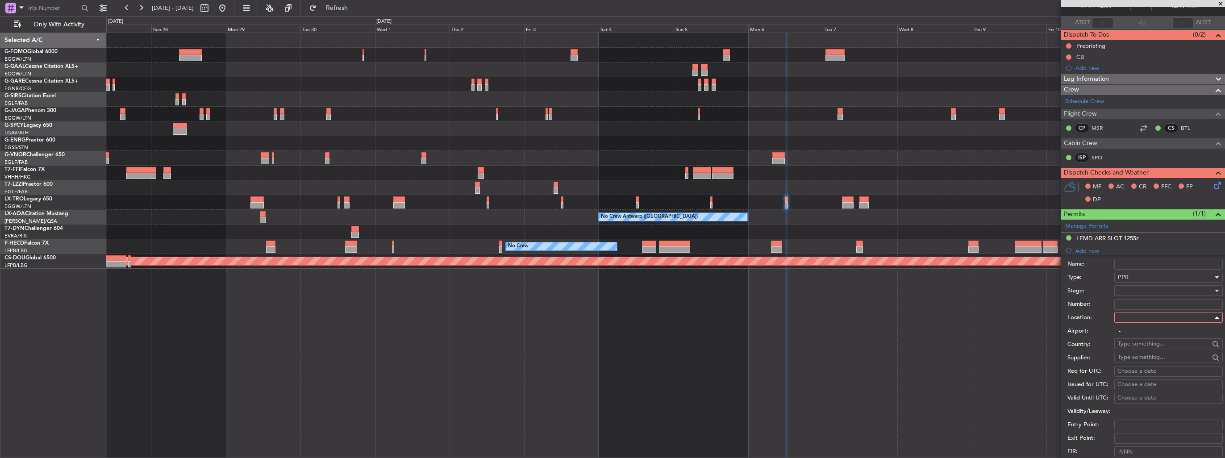
type input "LEMI / RMU"
click at [1157, 291] on div at bounding box center [1165, 290] width 95 height 13
click at [1159, 347] on span "Requested" at bounding box center [1166, 348] width 94 height 13
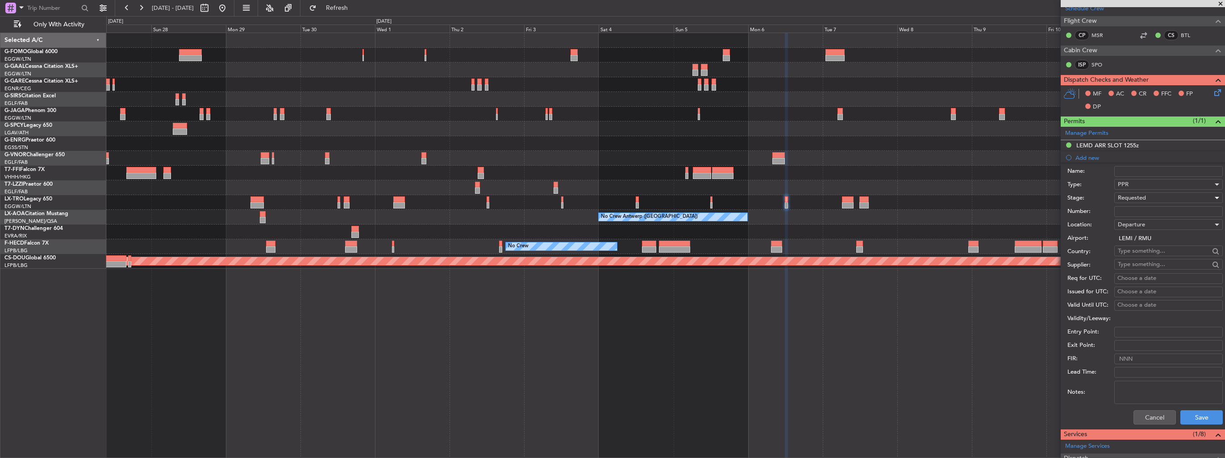
scroll to position [236, 0]
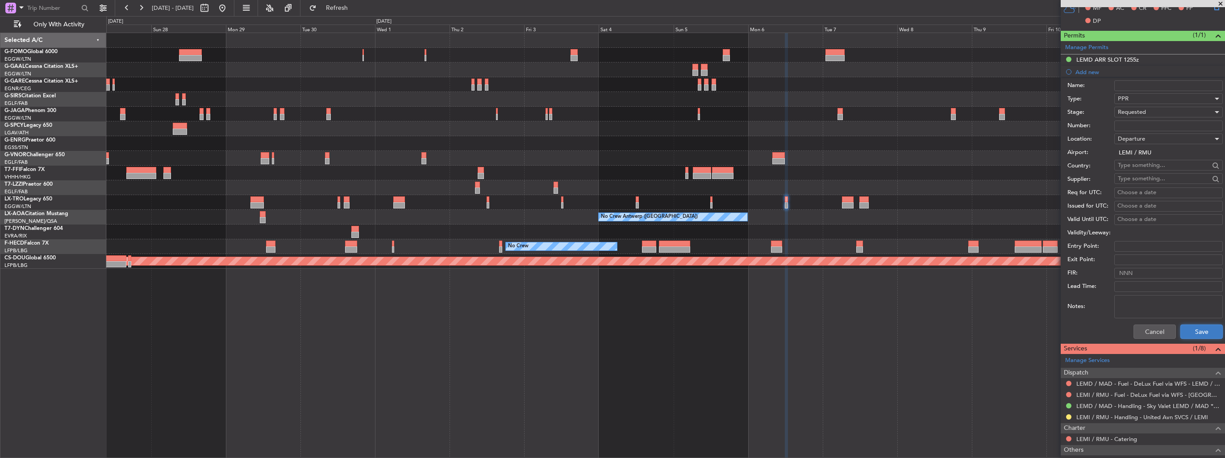
click at [1189, 326] on button "Save" at bounding box center [1202, 332] width 42 height 14
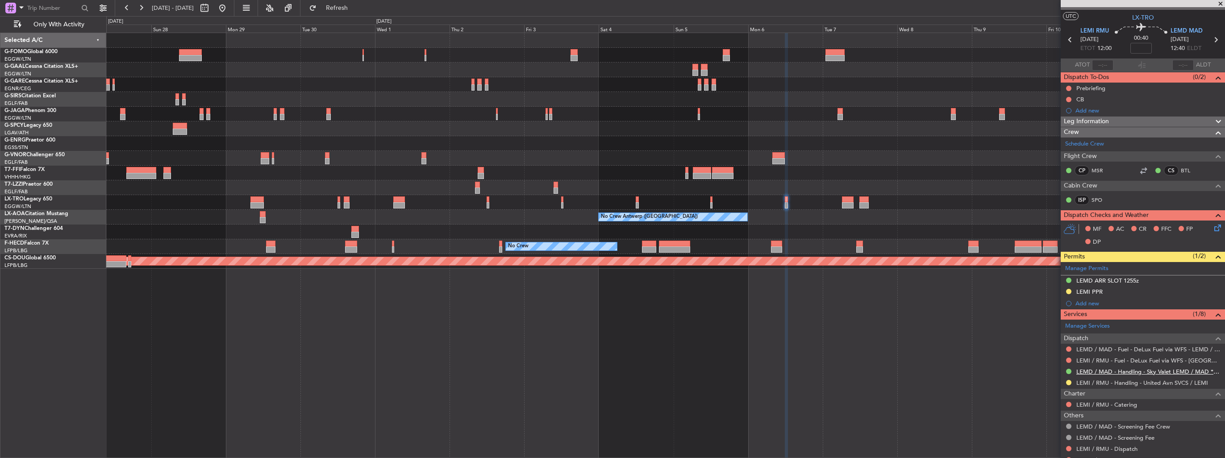
scroll to position [0, 0]
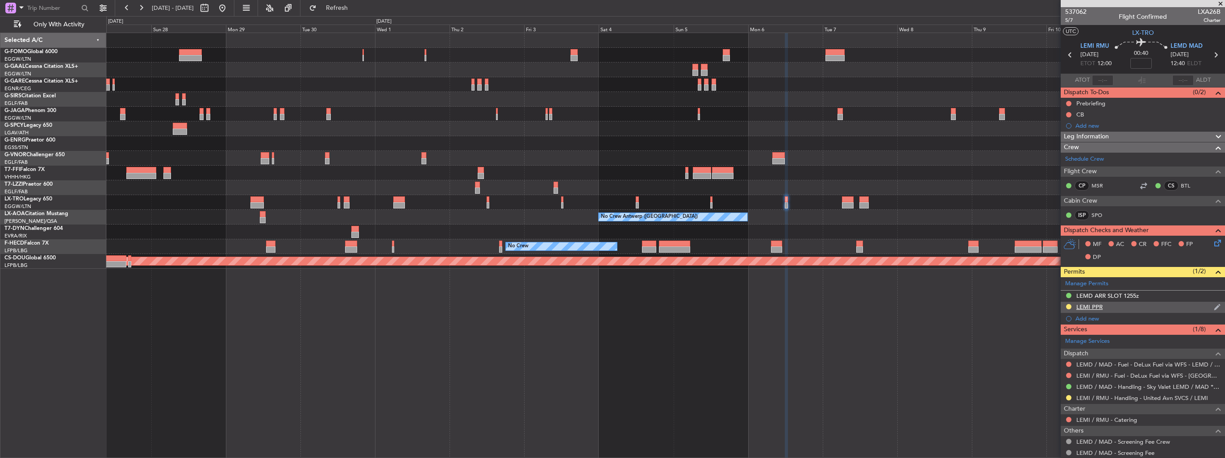
click at [1214, 306] on img at bounding box center [1217, 307] width 7 height 8
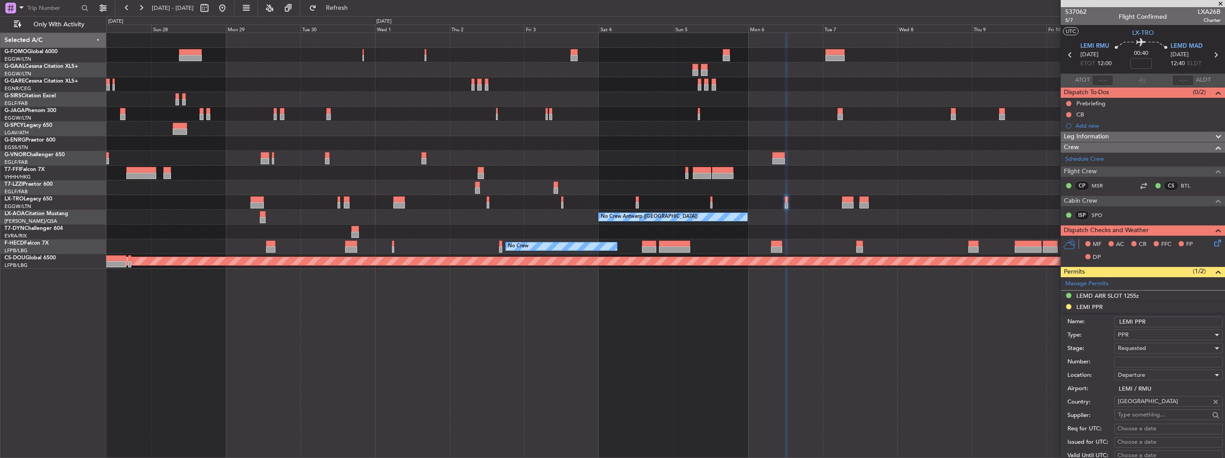
click at [1160, 322] on input "LEMI PPR" at bounding box center [1169, 322] width 109 height 11
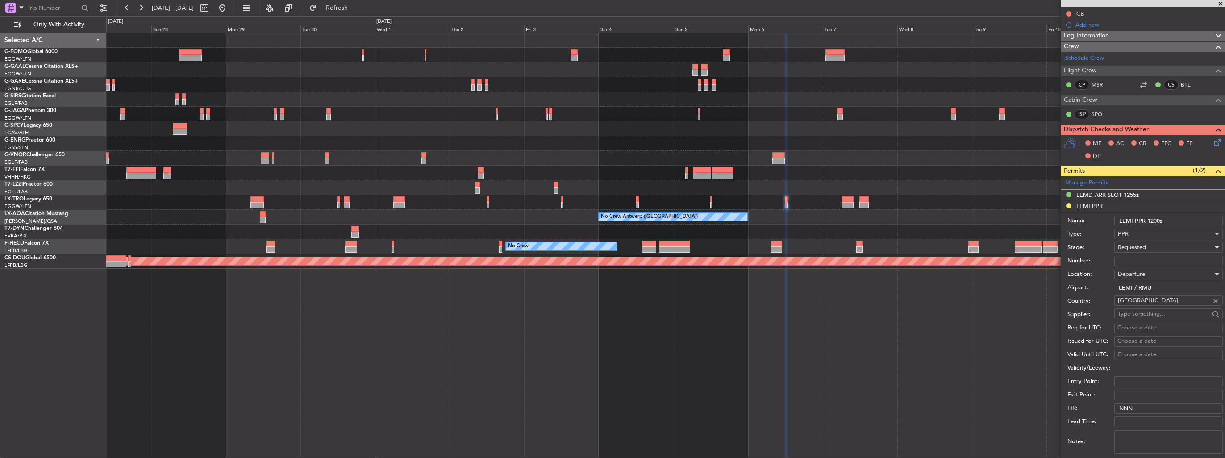
scroll to position [134, 0]
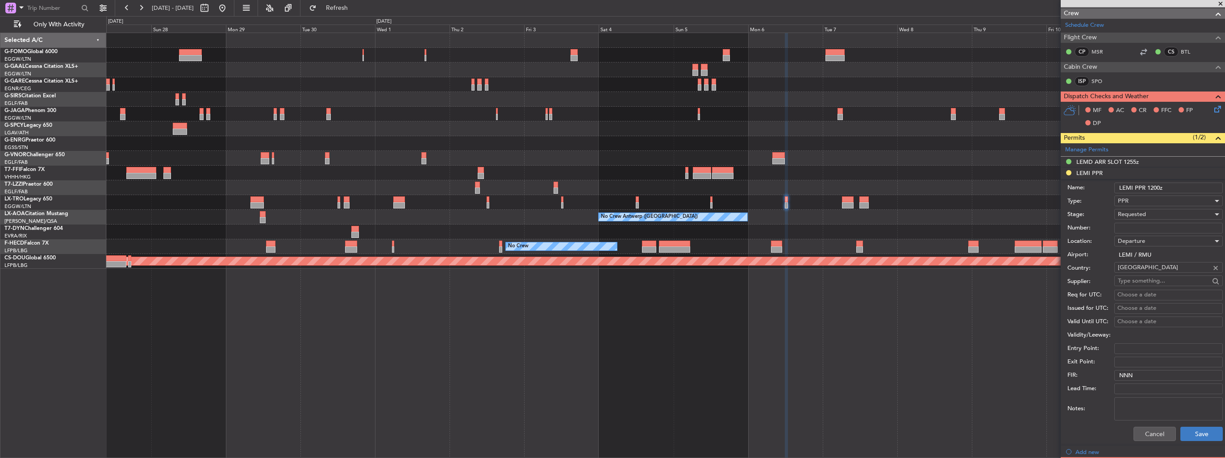
type input "LEMI PPR 1200z"
click at [1203, 427] on button "Save" at bounding box center [1202, 434] width 42 height 14
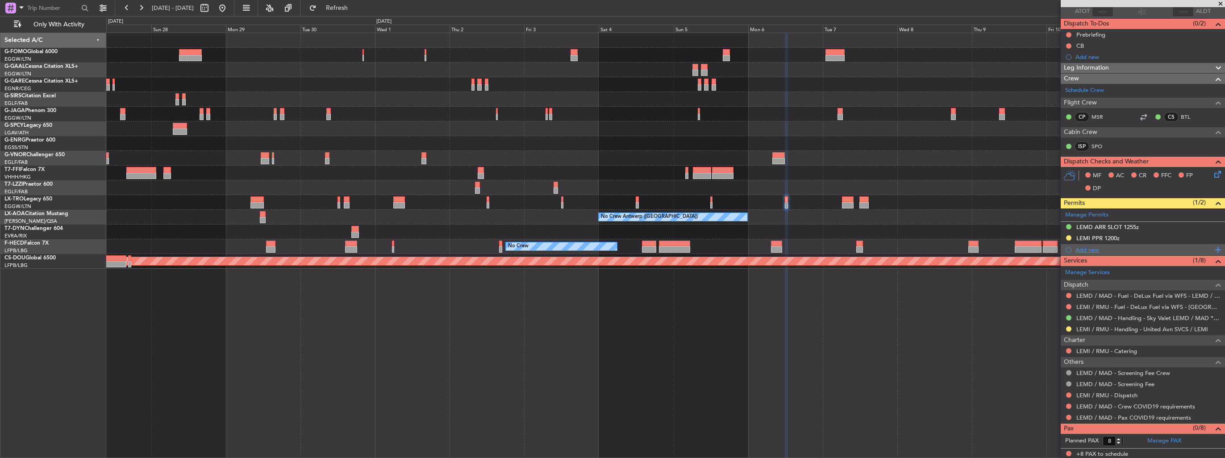
scroll to position [0, 0]
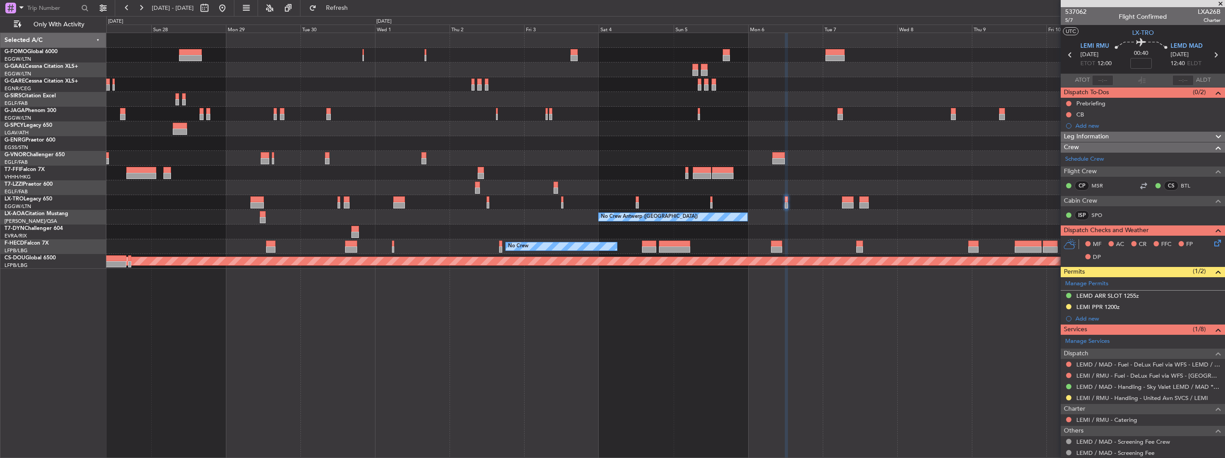
click at [824, 292] on div "Owner [GEOGRAPHIC_DATA] ([GEOGRAPHIC_DATA]) Planned [GEOGRAPHIC_DATA] Planned M…" at bounding box center [665, 246] width 1119 height 426
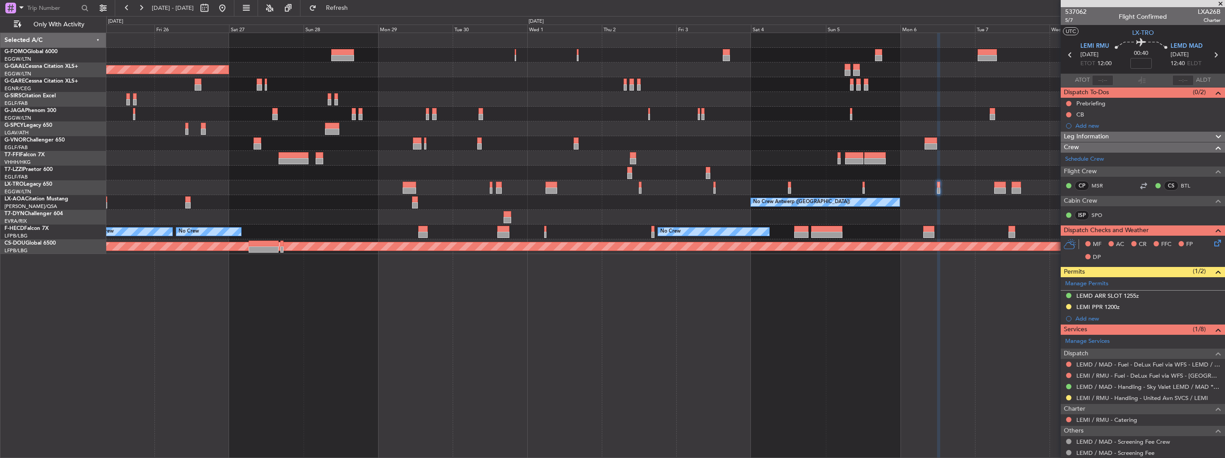
click at [786, 235] on div "No Crew No Crew No Crew No Crew Planned Maint [GEOGRAPHIC_DATA] ([GEOGRAPHIC_DA…" at bounding box center [665, 232] width 1119 height 15
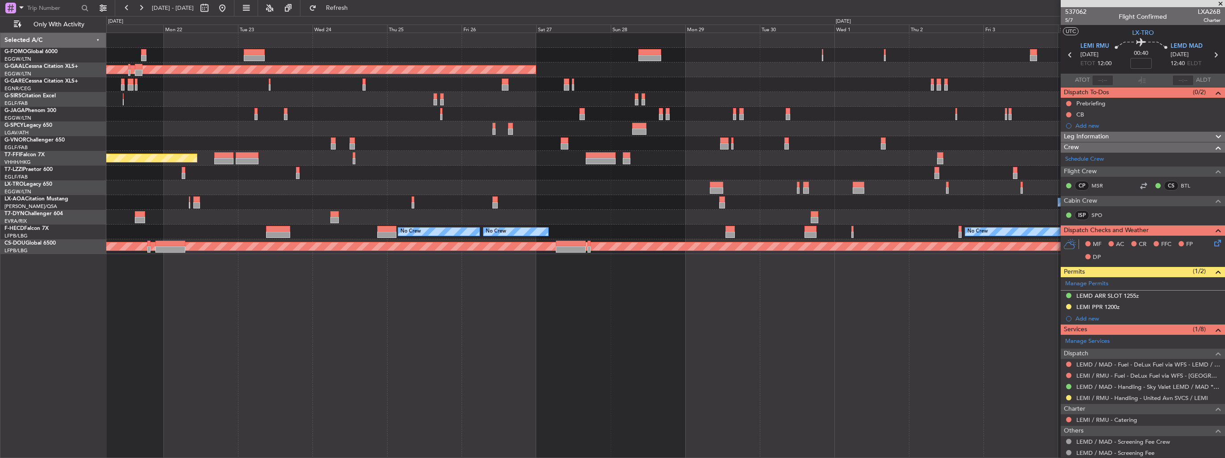
click at [622, 418] on div "Planned Maint Dusseldorf Planned Maint Tianjin ([GEOGRAPHIC_DATA]) No Crew [GEO…" at bounding box center [665, 246] width 1119 height 426
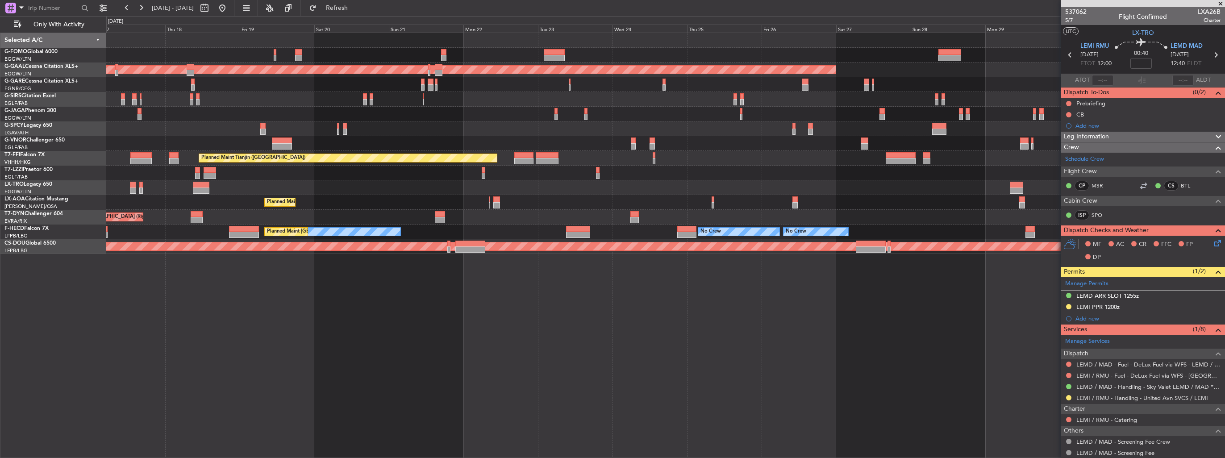
click at [586, 406] on div "11:03 Z 22:38 Z OLBA 11:00 Z KTEB 22:45 Z Planned [GEOGRAPHIC_DATA] Planned Mai…" at bounding box center [665, 246] width 1119 height 426
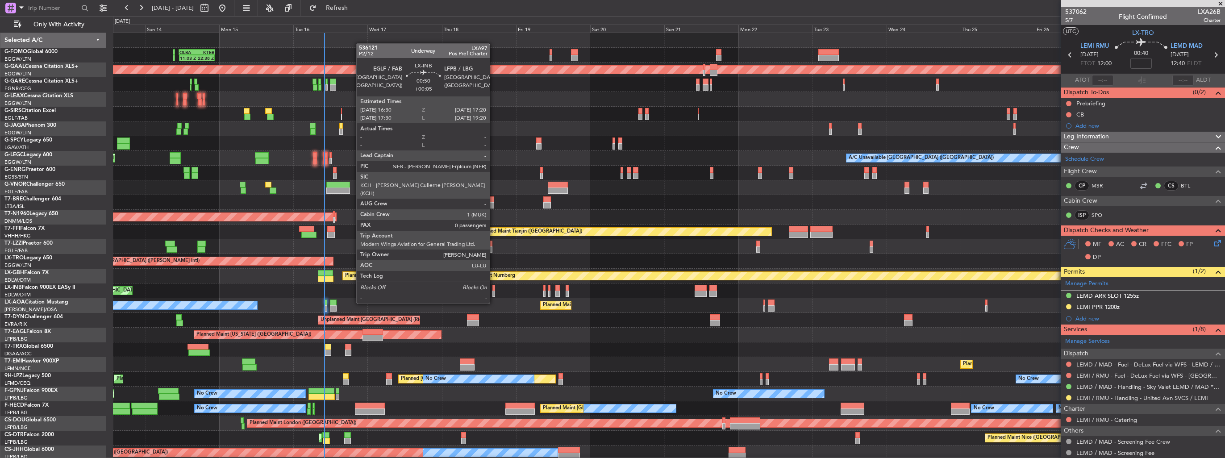
click at [494, 287] on div at bounding box center [494, 288] width 3 height 6
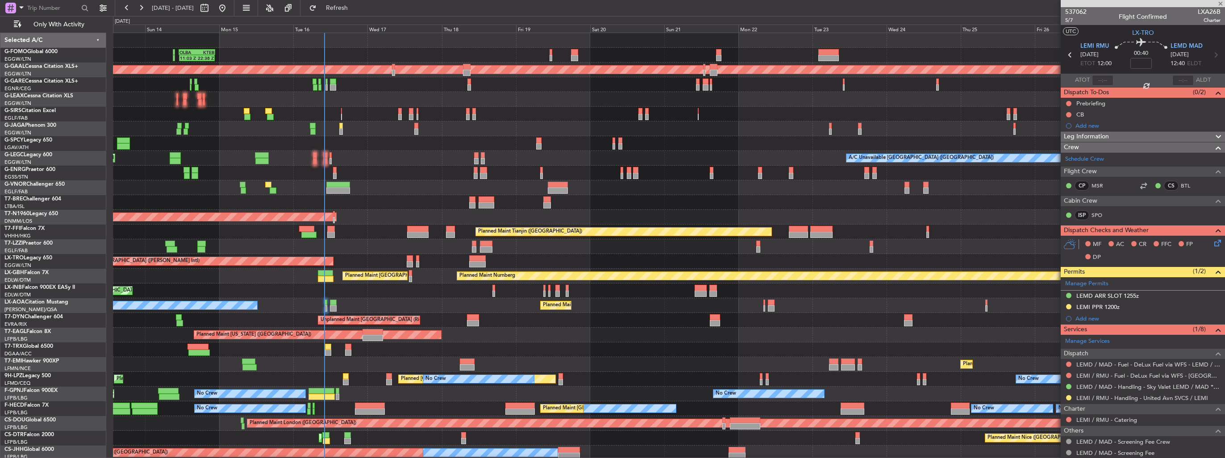
type input "+00:05"
type input "0"
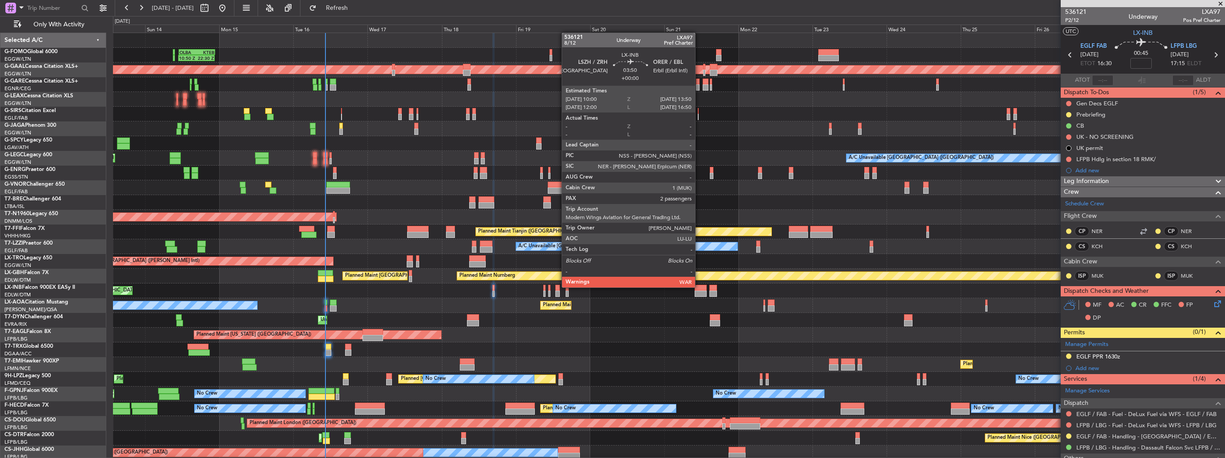
click at [699, 287] on div at bounding box center [701, 288] width 12 height 6
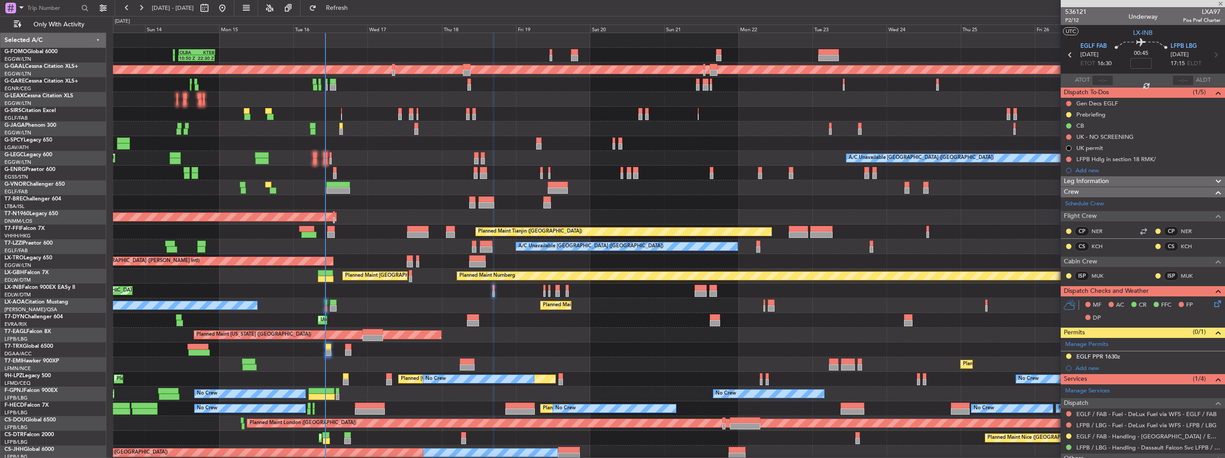
type input "2"
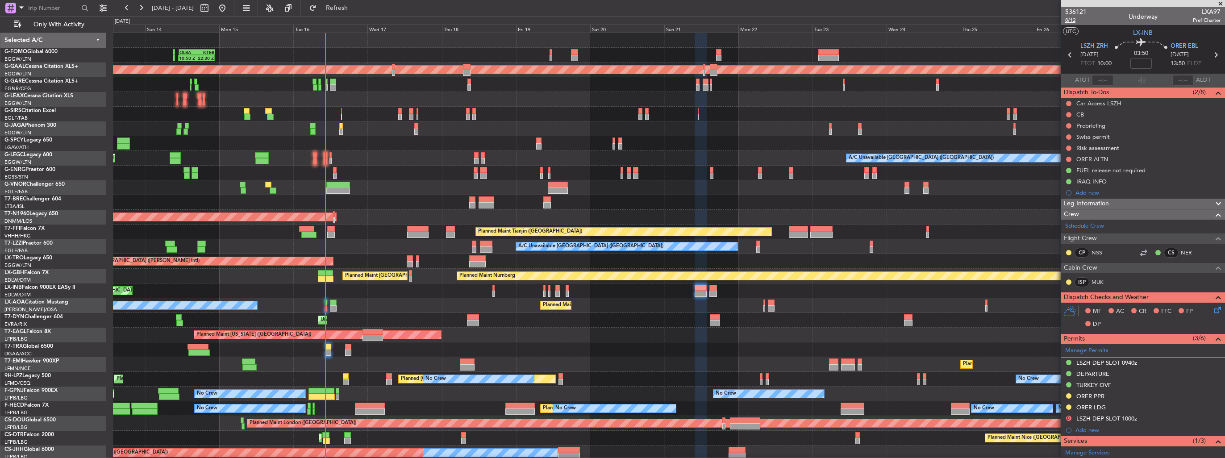
click at [1074, 18] on span "8/12" at bounding box center [1075, 21] width 21 height 8
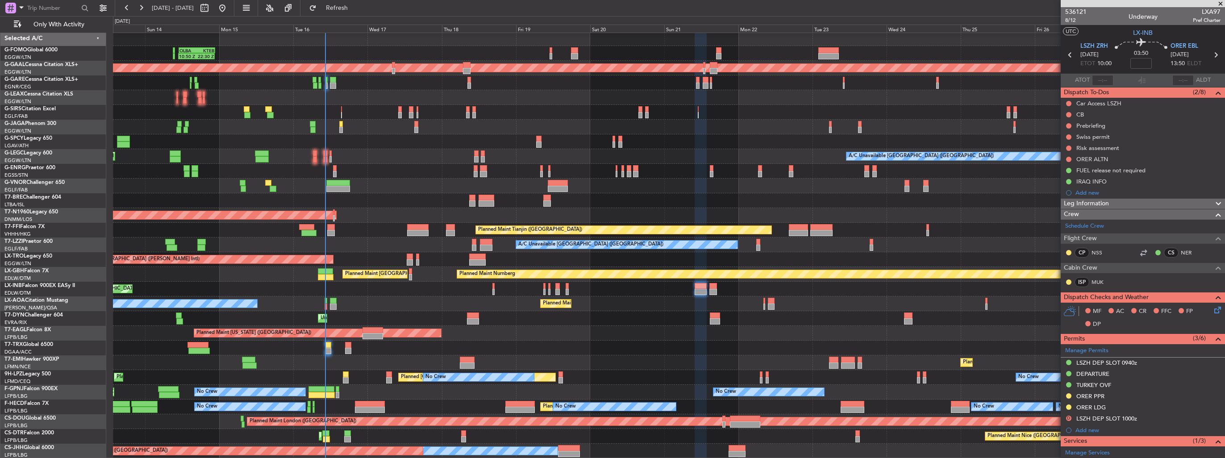
scroll to position [2, 0]
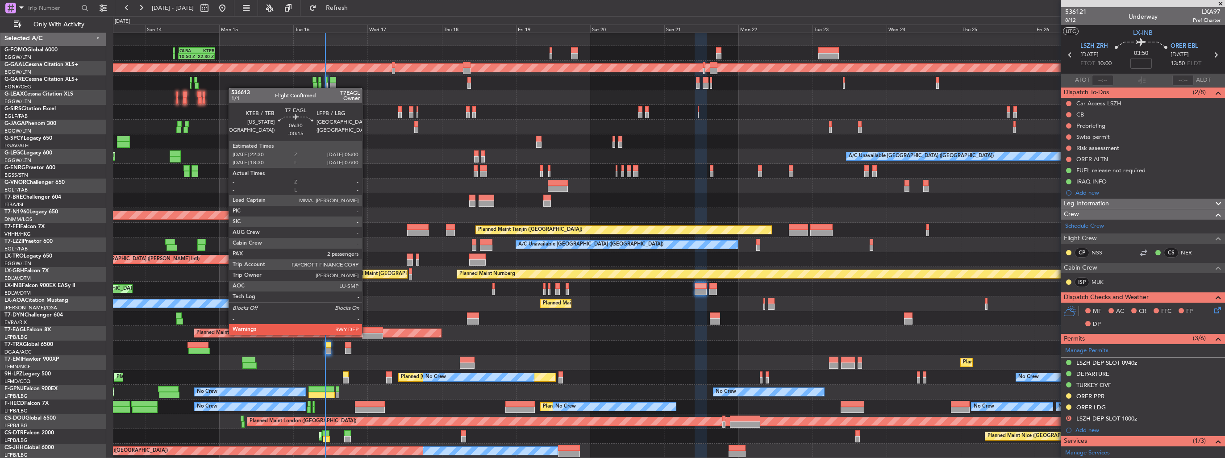
click at [366, 334] on div at bounding box center [373, 336] width 20 height 6
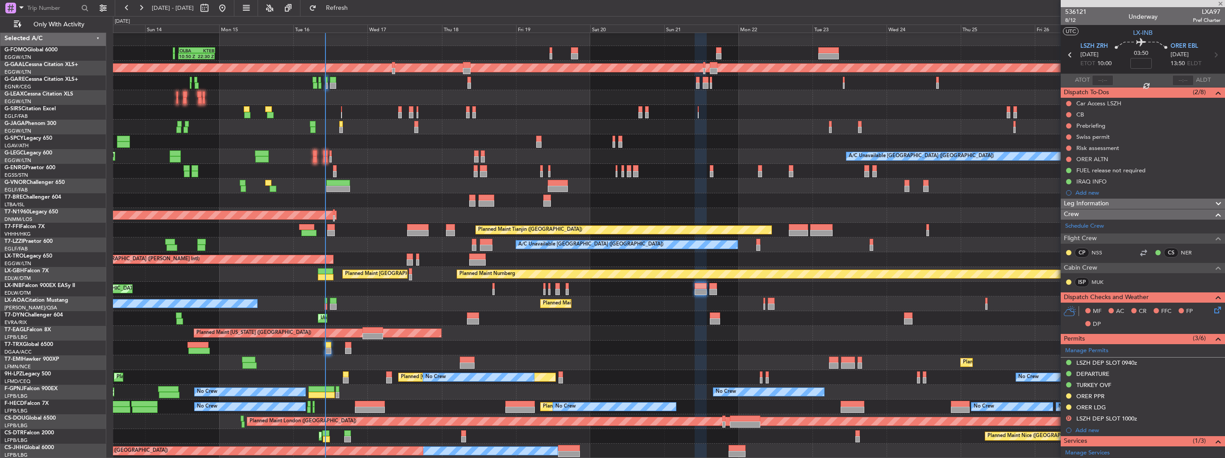
type input "-00:15"
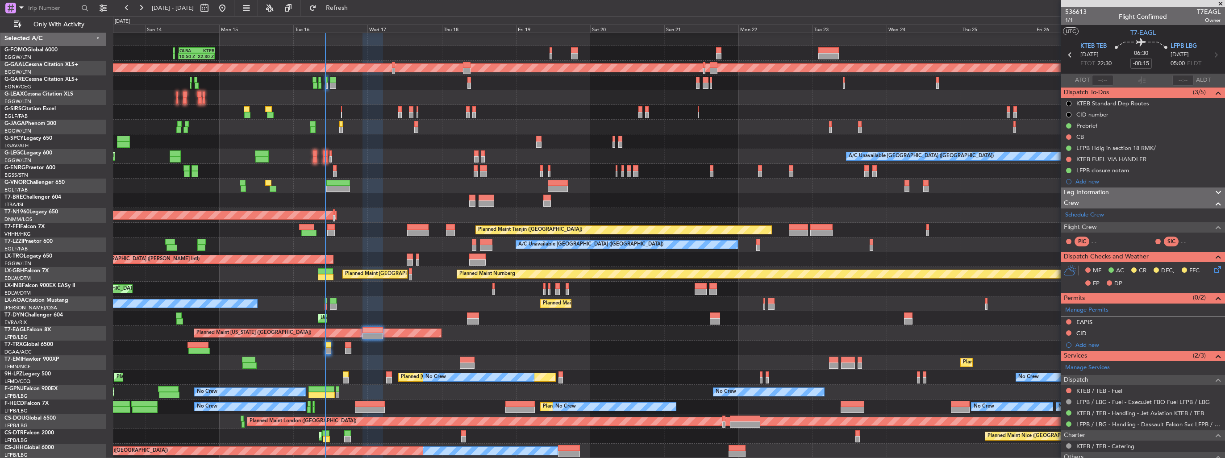
scroll to position [79, 0]
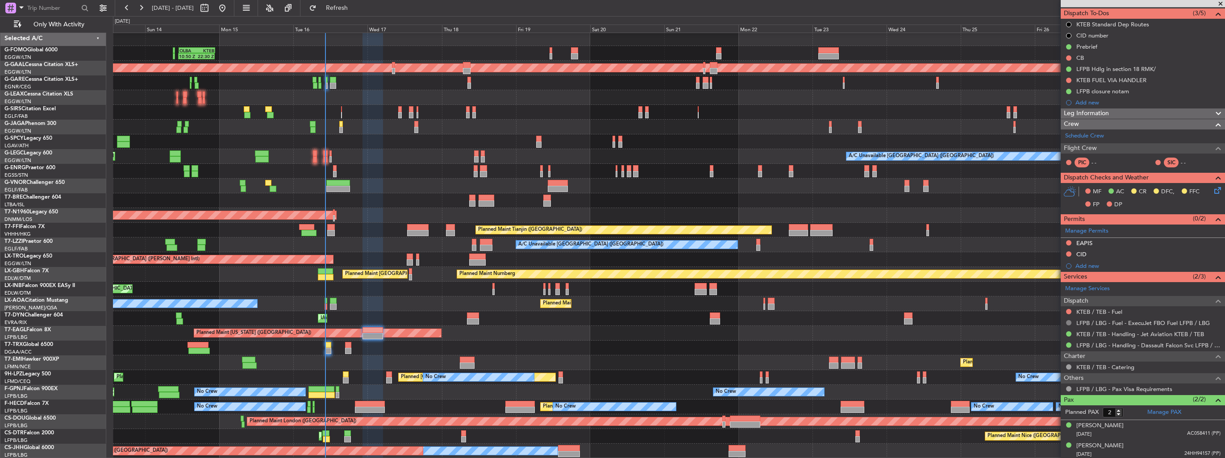
click at [1069, 321] on button at bounding box center [1068, 322] width 5 height 5
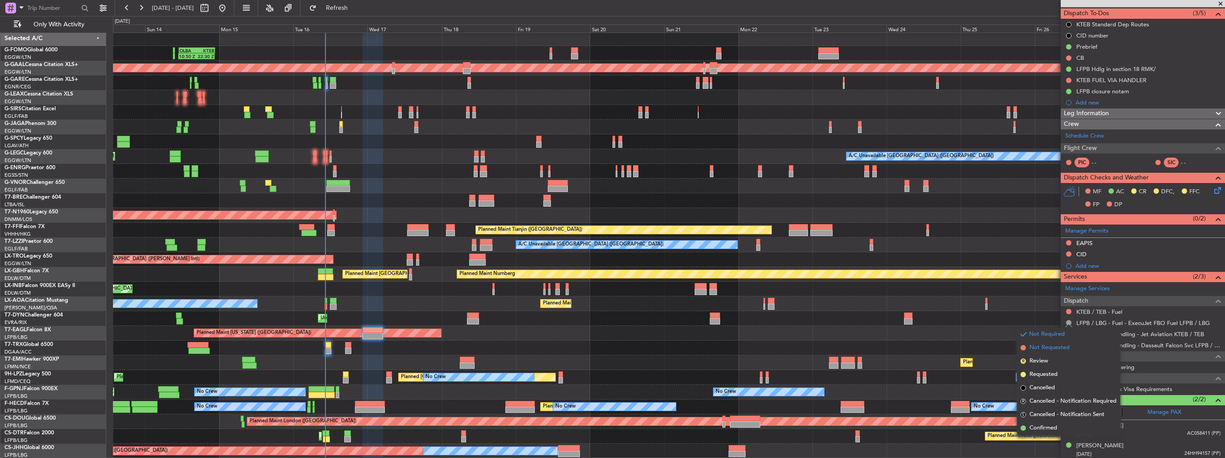
click at [1049, 350] on span "Not Requested" at bounding box center [1050, 347] width 40 height 9
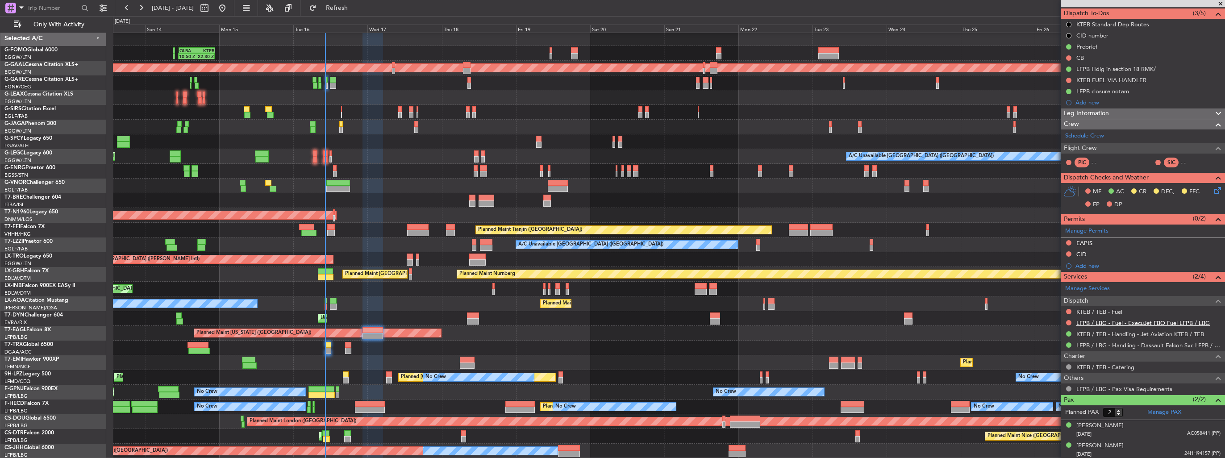
click at [1107, 323] on link "LFPB / LBG - Fuel - ExecuJet FBO Fuel LFPB / LBG" at bounding box center [1144, 323] width 134 height 8
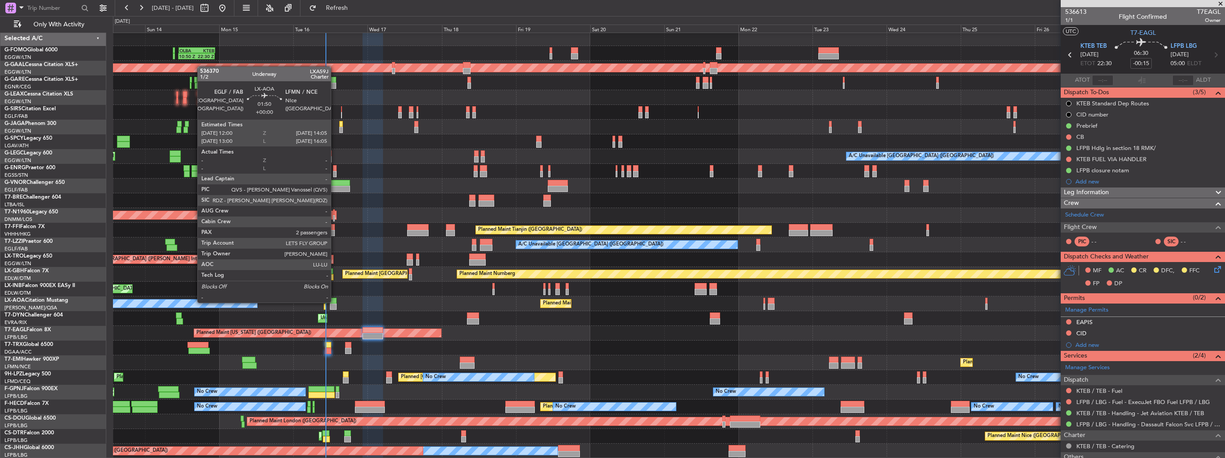
click at [335, 302] on div at bounding box center [333, 301] width 7 height 6
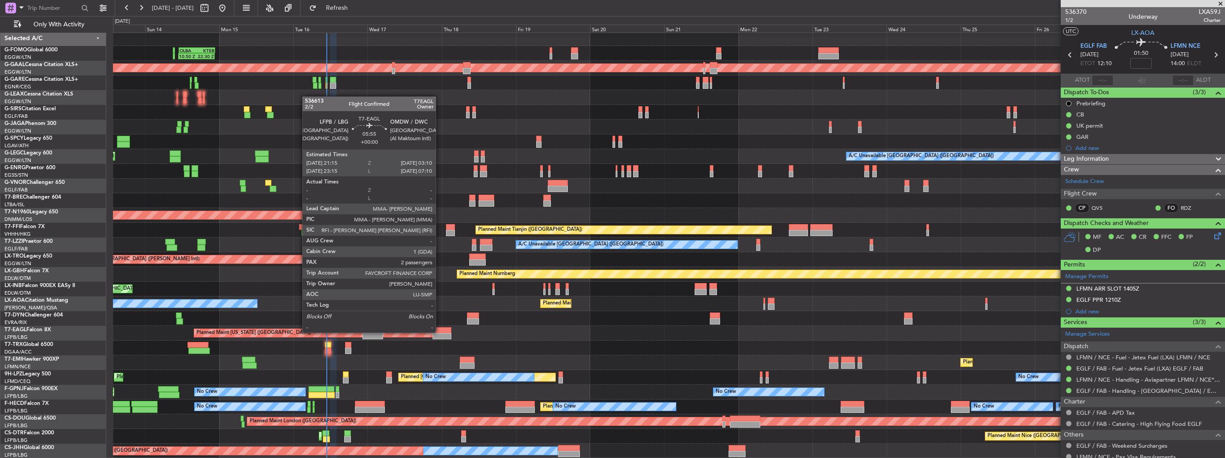
click at [440, 332] on div at bounding box center [442, 330] width 18 height 6
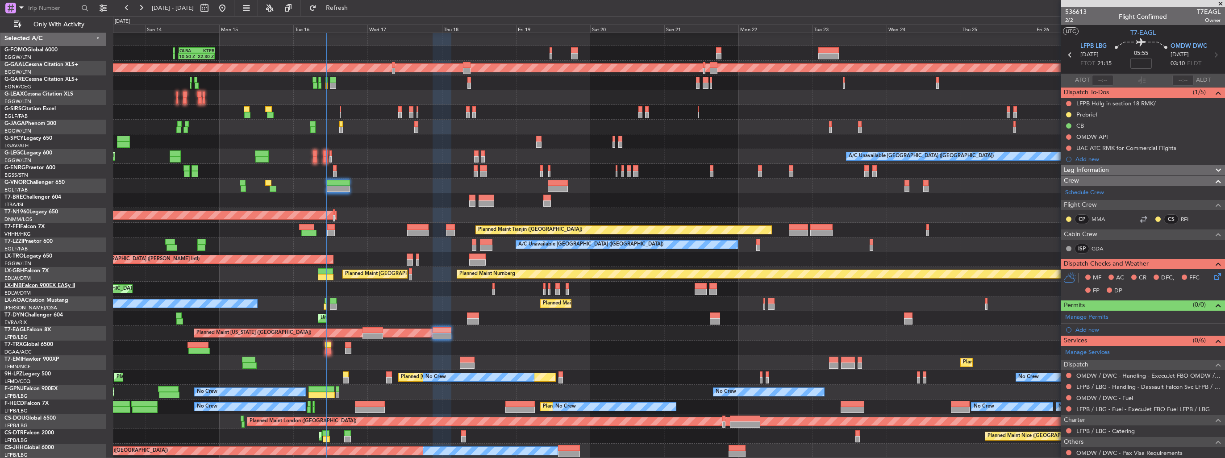
scroll to position [2, 0]
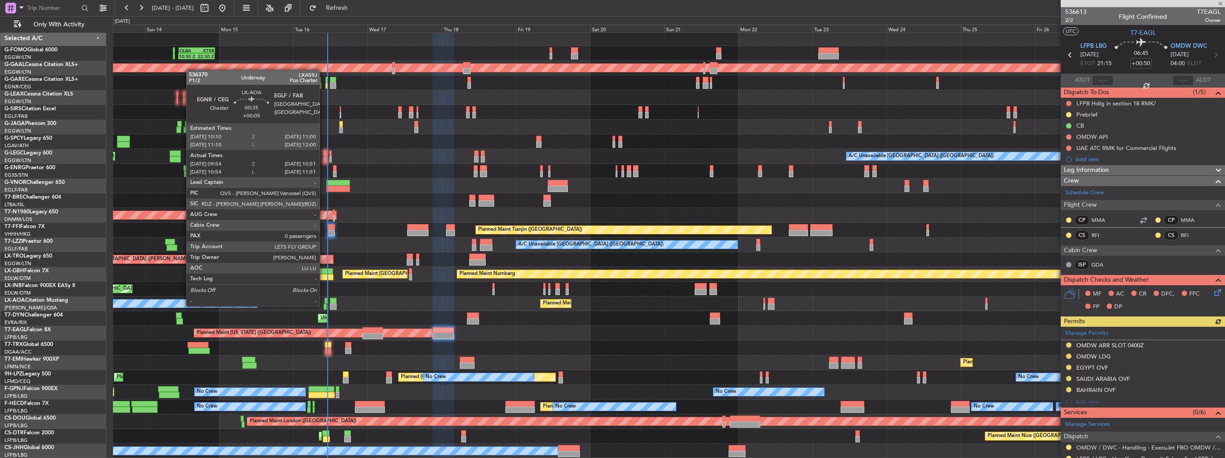
click at [324, 305] on div at bounding box center [325, 307] width 3 height 6
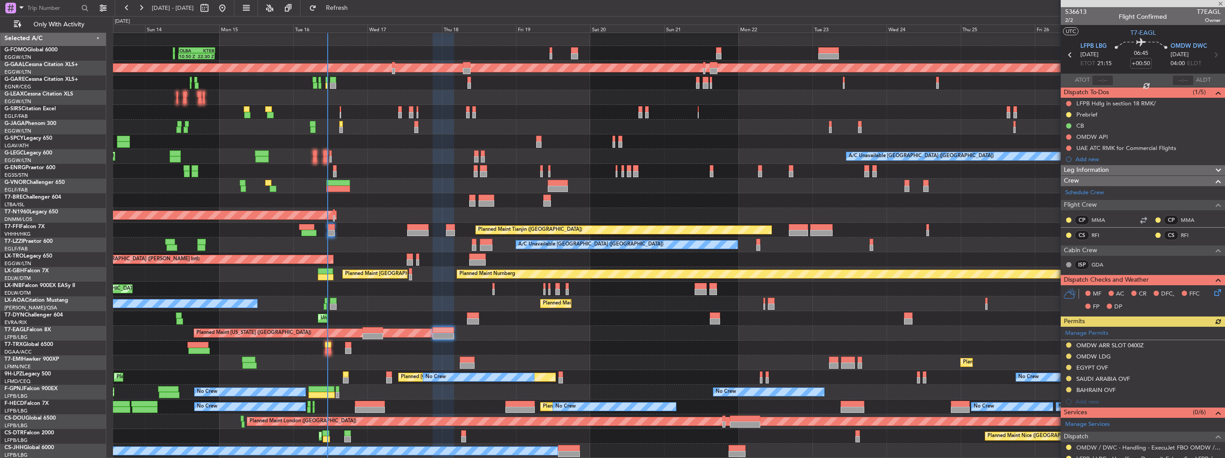
type input "+00:05"
type input "10:04"
type input "10:46"
type input "0"
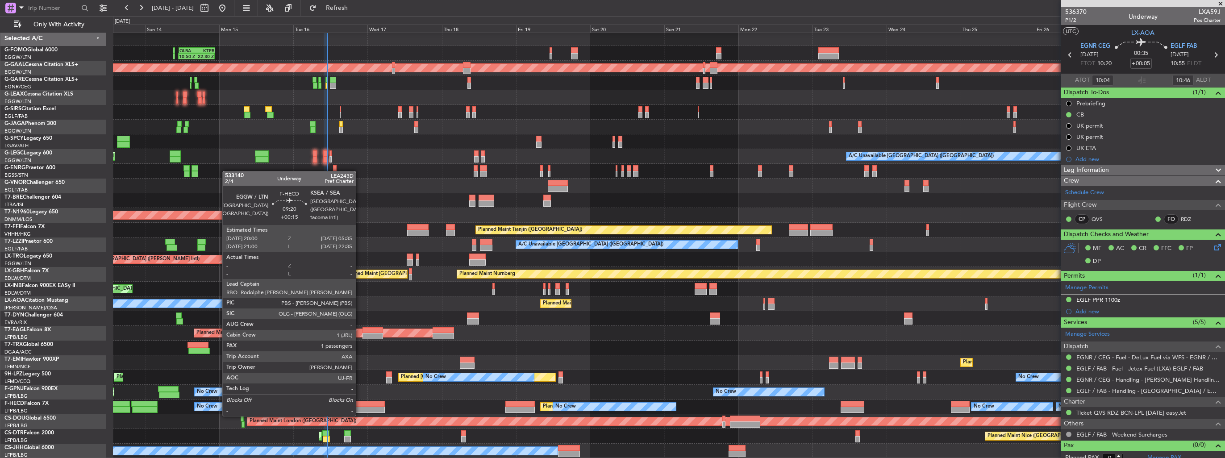
click at [360, 407] on div at bounding box center [370, 410] width 30 height 6
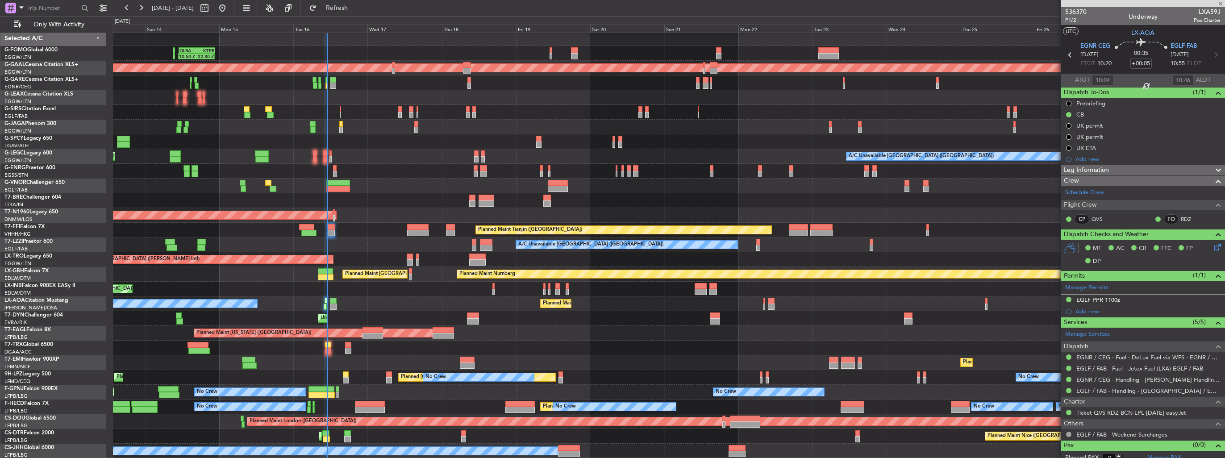
type input "+00:15"
type input "1"
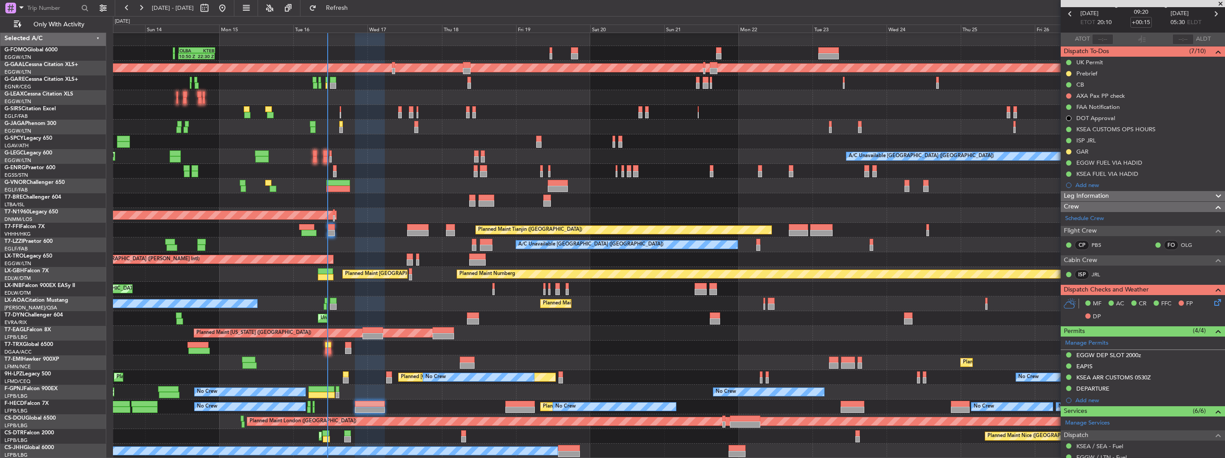
scroll to position [0, 0]
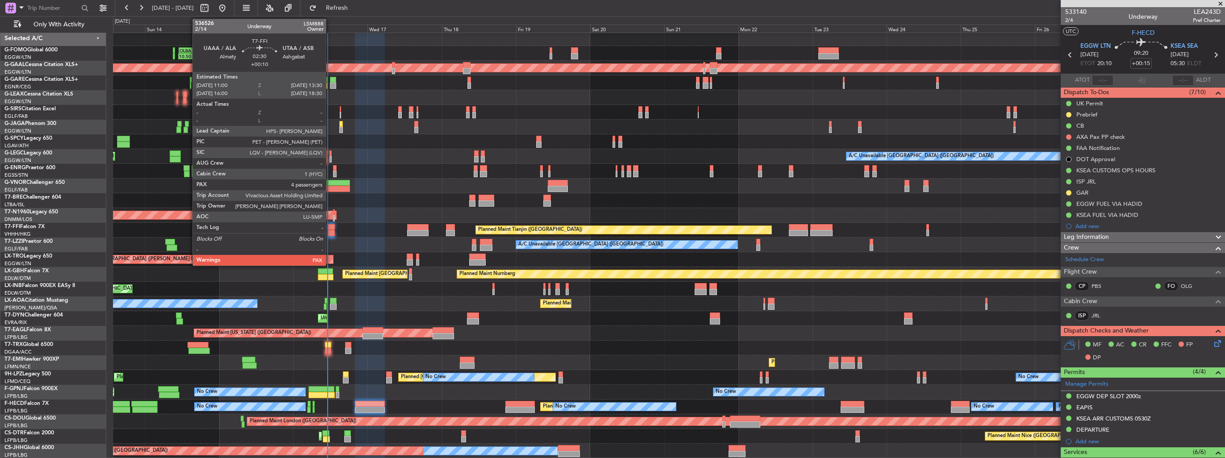
click at [330, 230] on div at bounding box center [331, 233] width 8 height 6
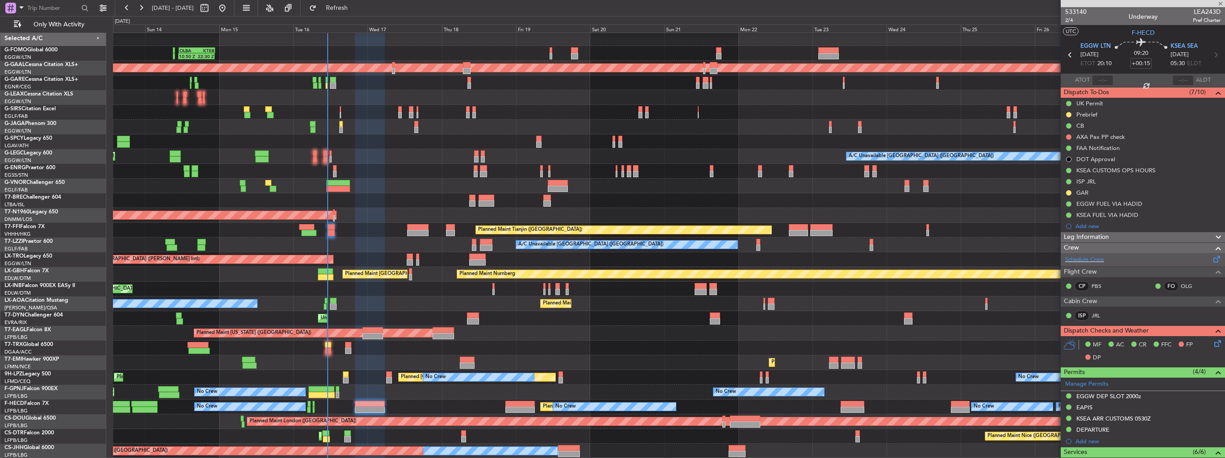
type input "+00:10"
type input "4"
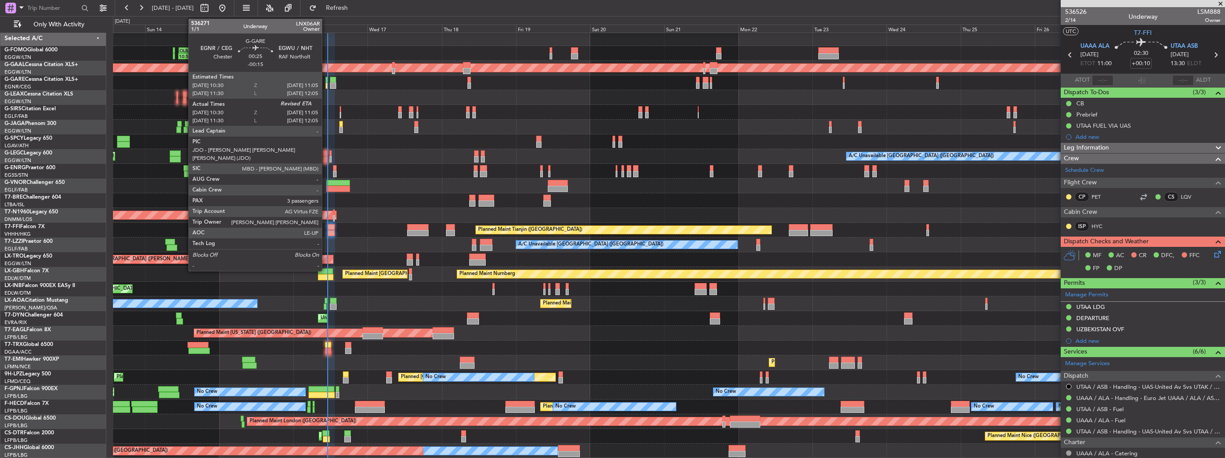
click at [326, 85] on div at bounding box center [327, 86] width 2 height 6
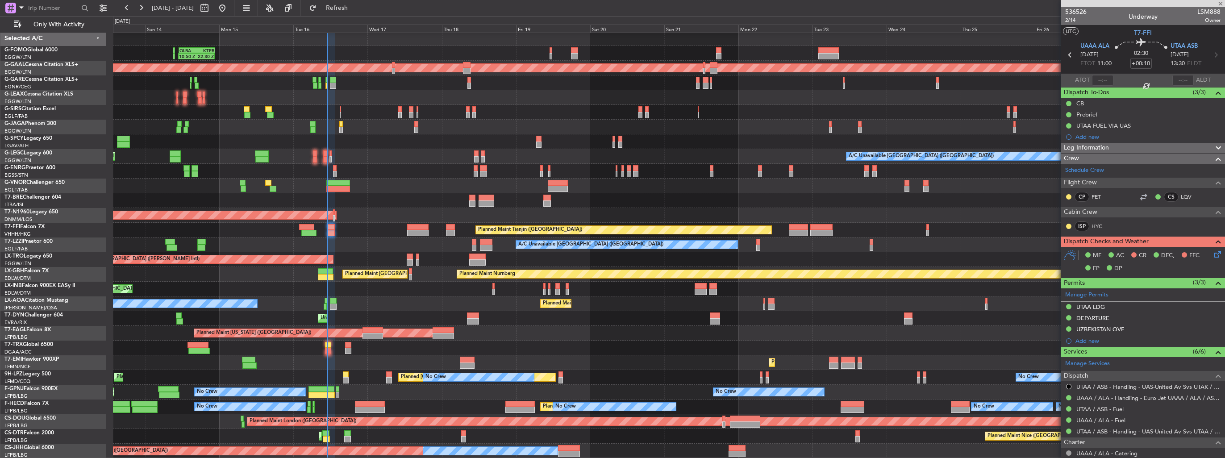
type input "-00:15"
type input "10:30"
type input "3"
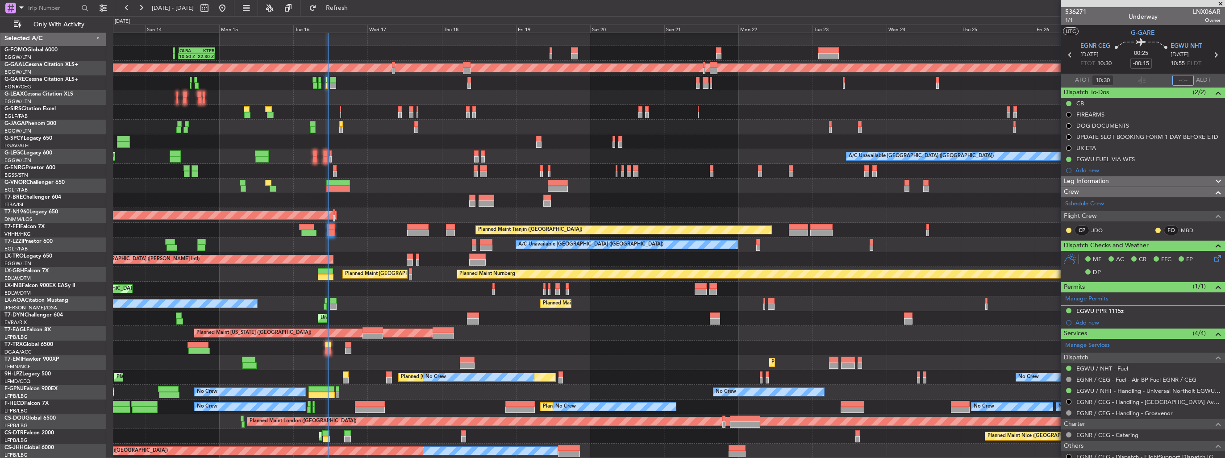
click at [1179, 79] on input "text" at bounding box center [1183, 80] width 21 height 11
type input "11:03"
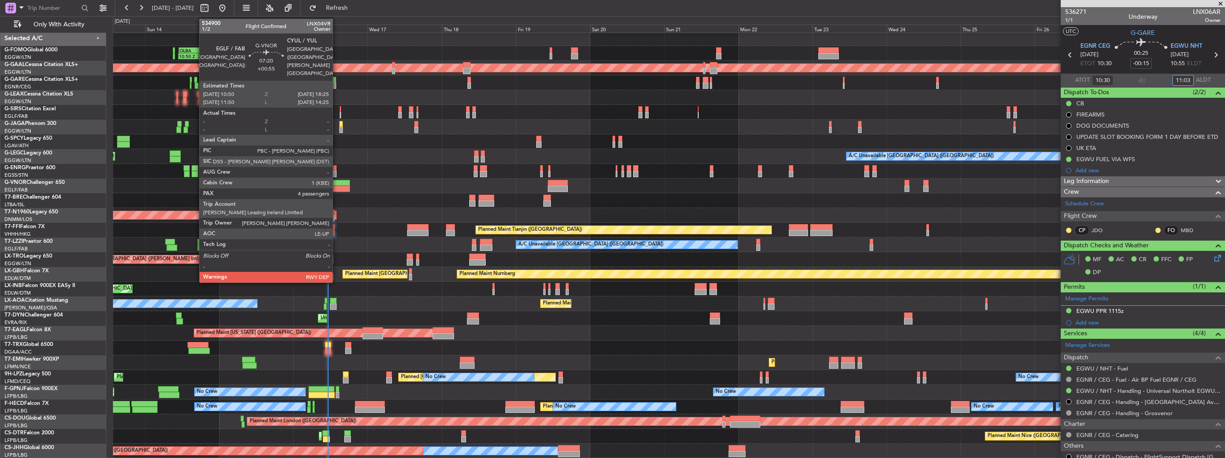
click at [337, 183] on div at bounding box center [338, 183] width 24 height 6
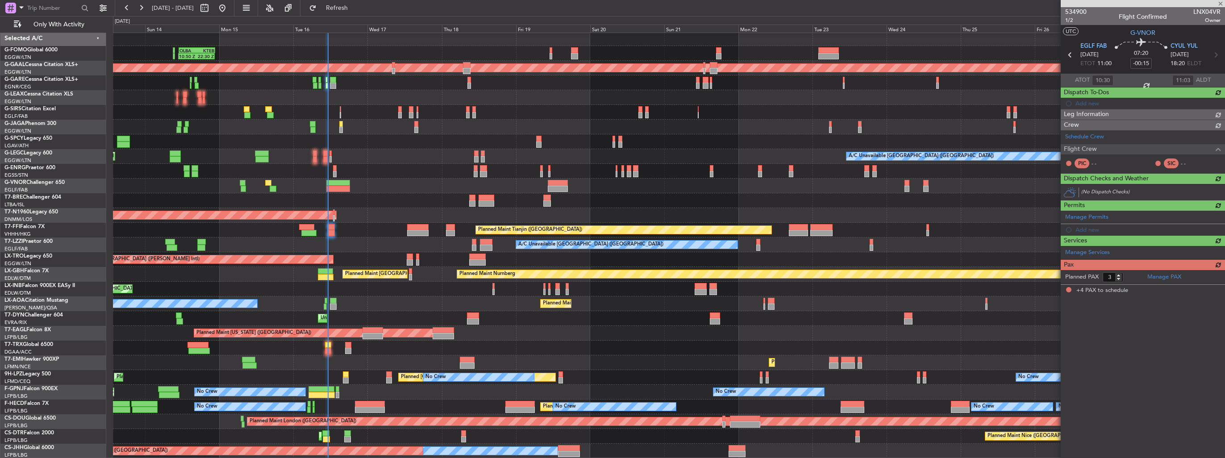
type input "+00:55"
type input "4"
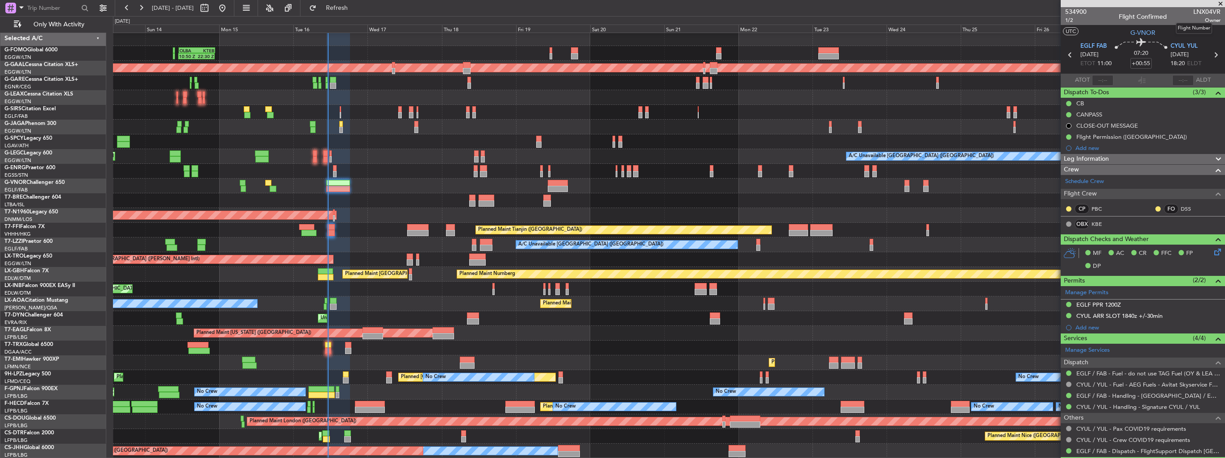
click at [1202, 13] on span "LNX04VR" at bounding box center [1207, 11] width 27 height 9
copy span "LNX04VR"
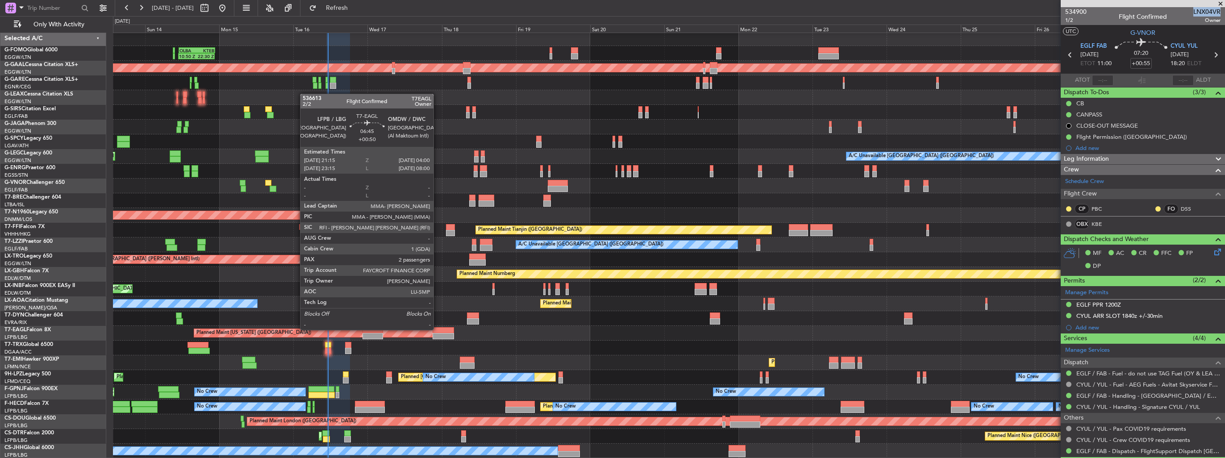
click at [438, 329] on div at bounding box center [443, 330] width 21 height 6
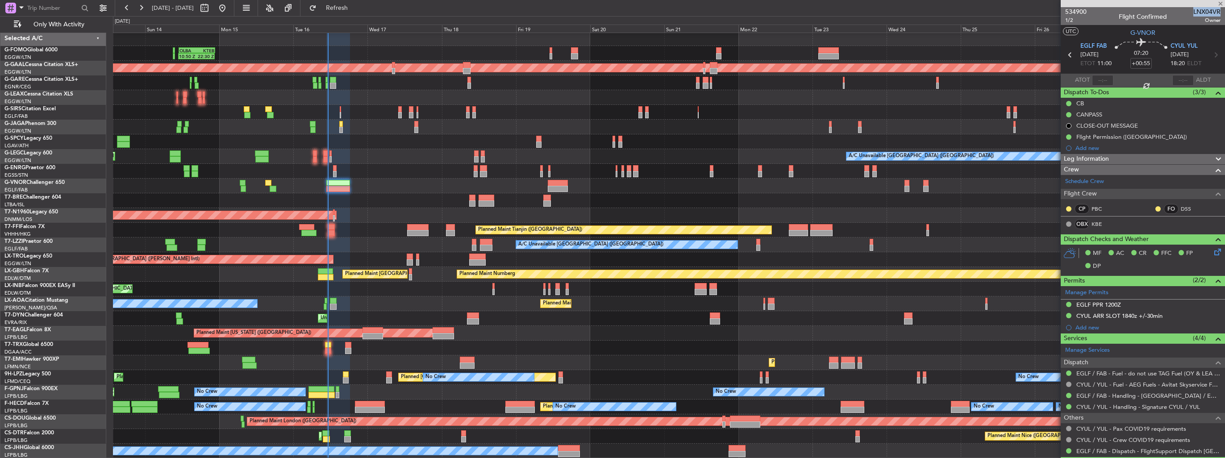
type input "+00:50"
type input "2"
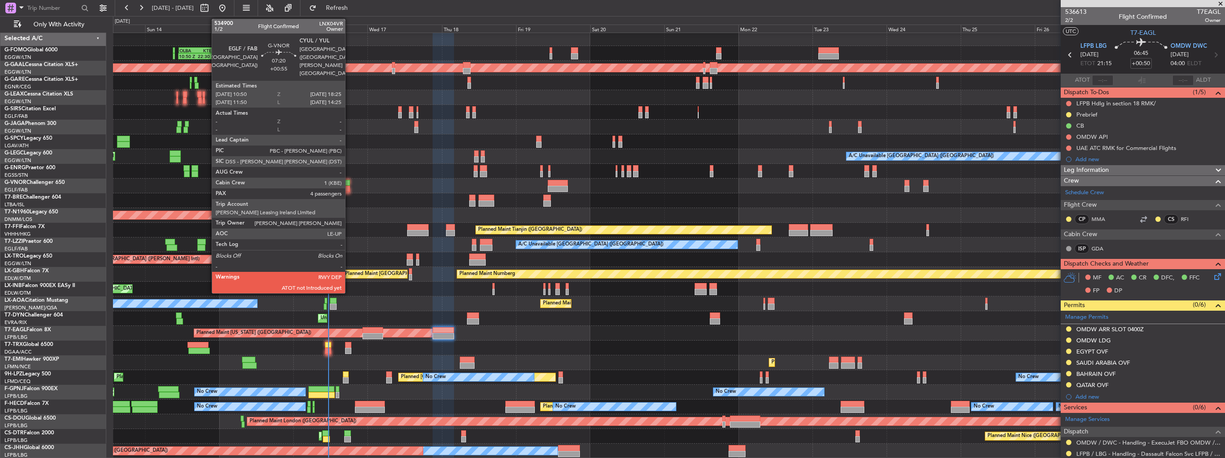
click at [349, 188] on div at bounding box center [338, 189] width 24 height 6
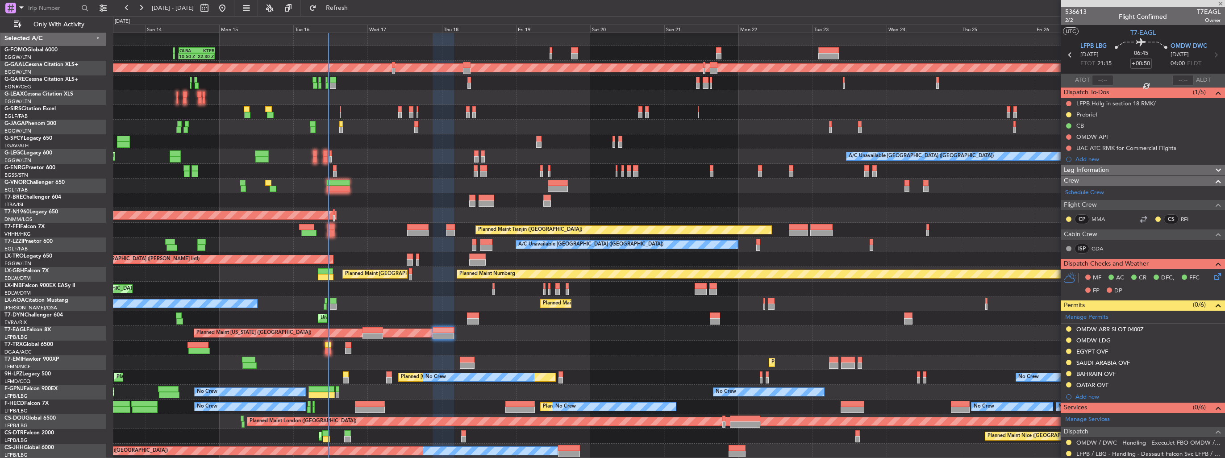
type input "+00:55"
type input "4"
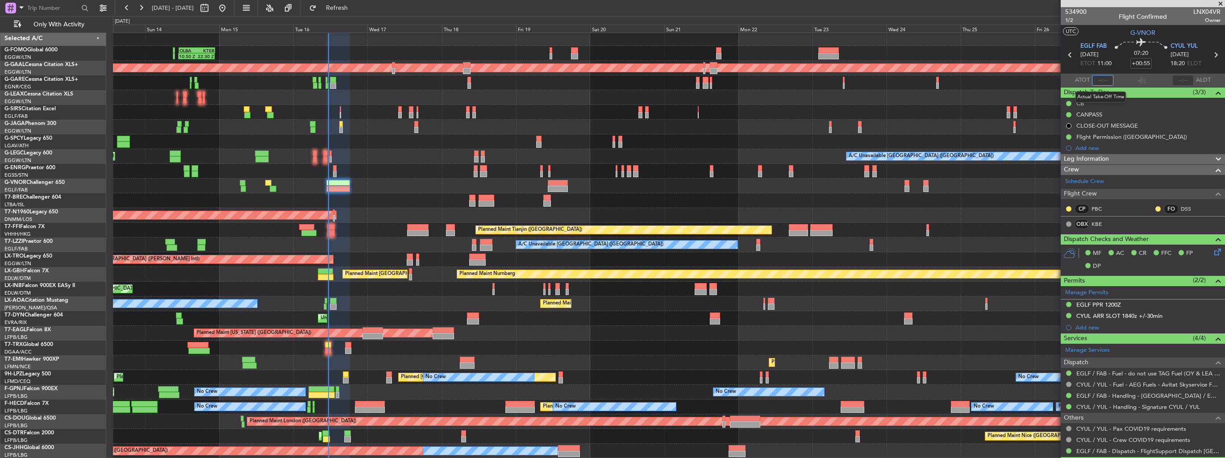
click at [1105, 81] on input "text" at bounding box center [1102, 80] width 21 height 11
type input "11:14"
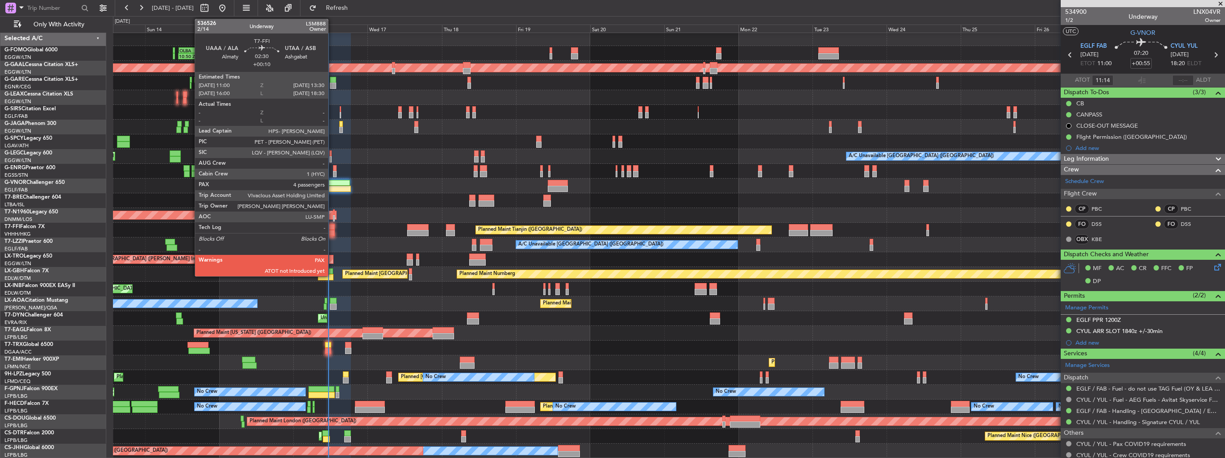
click at [332, 234] on div at bounding box center [331, 233] width 8 height 6
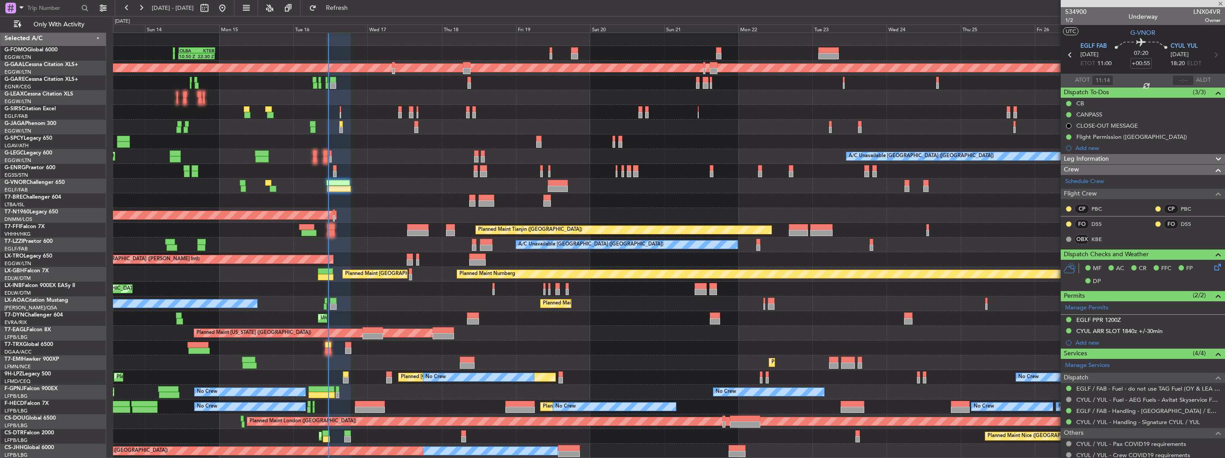
type input "+00:10"
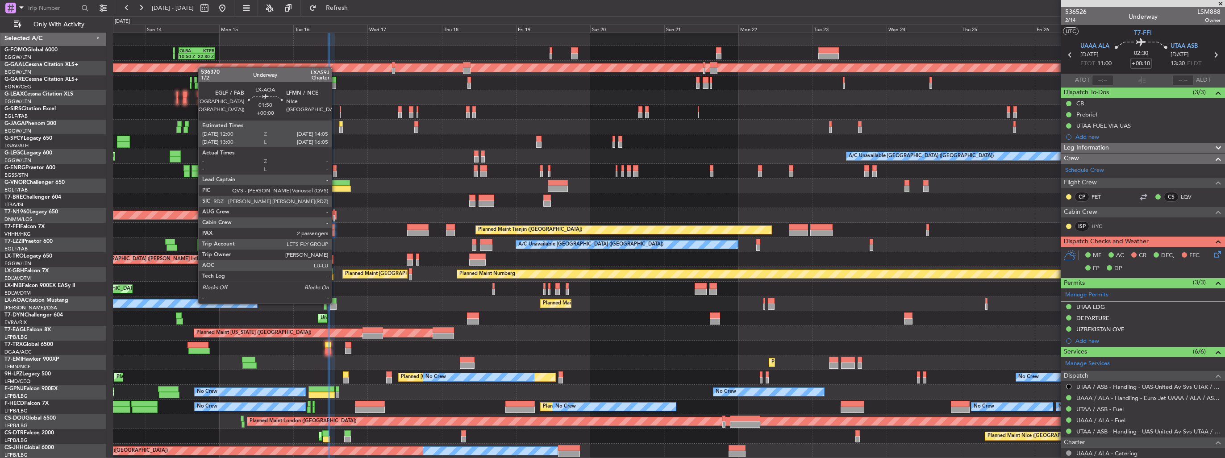
click at [336, 303] on div at bounding box center [333, 301] width 7 height 6
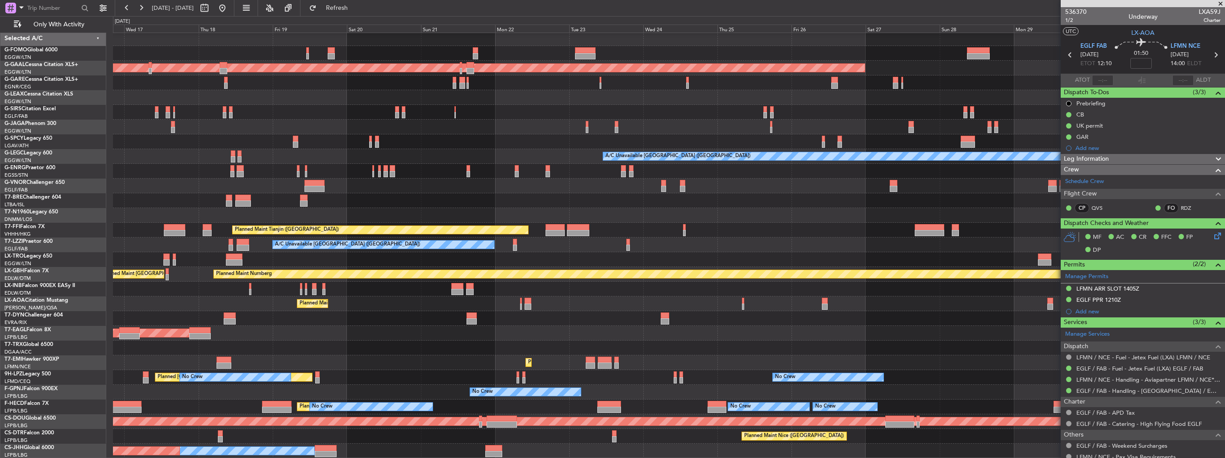
click at [442, 152] on div "OLBA 11:00 Z KTEB 22:45 Z 10:50 Z 22:30 Z Planned [GEOGRAPHIC_DATA] A/C Unavail…" at bounding box center [669, 244] width 1112 height 427
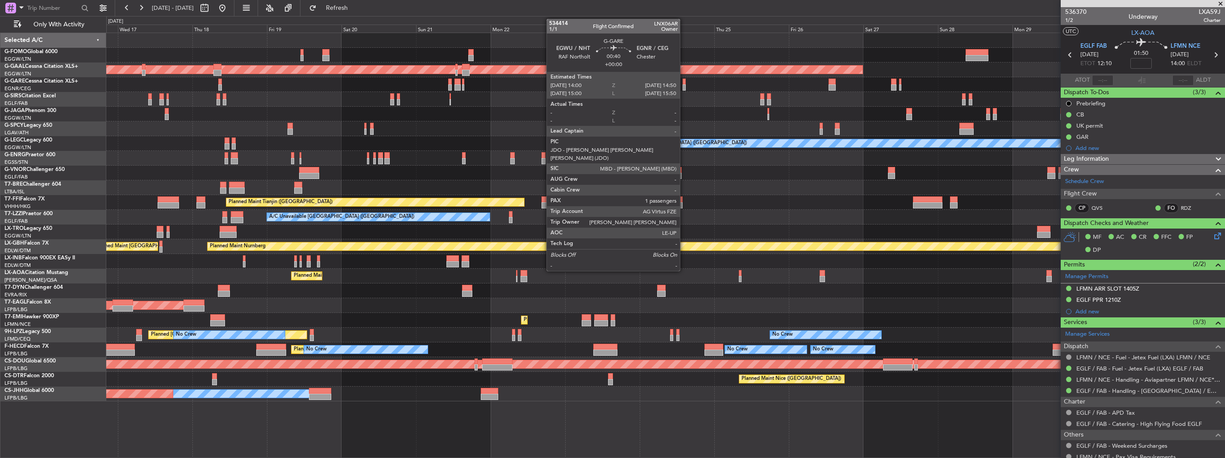
click at [684, 85] on div at bounding box center [684, 87] width 3 height 6
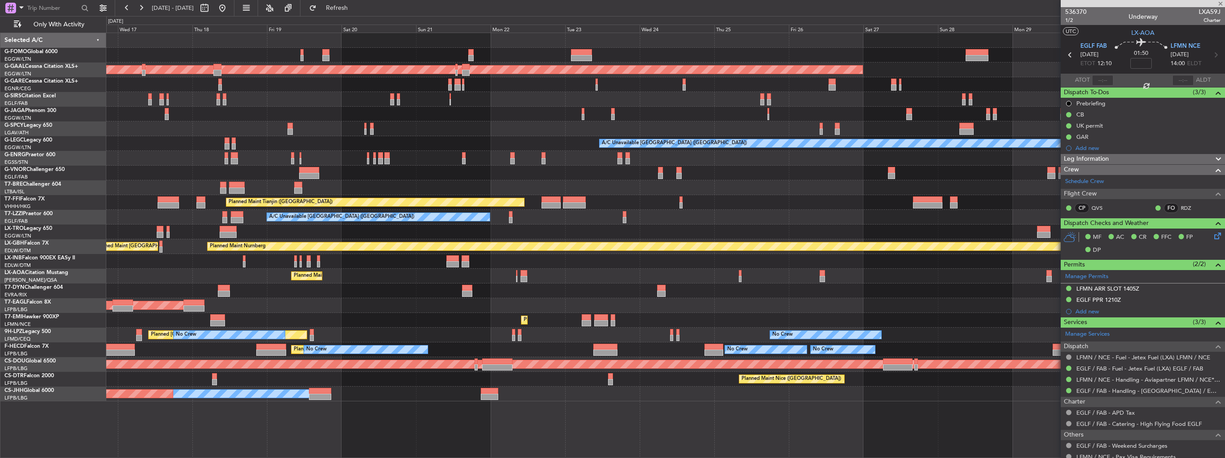
type input "1"
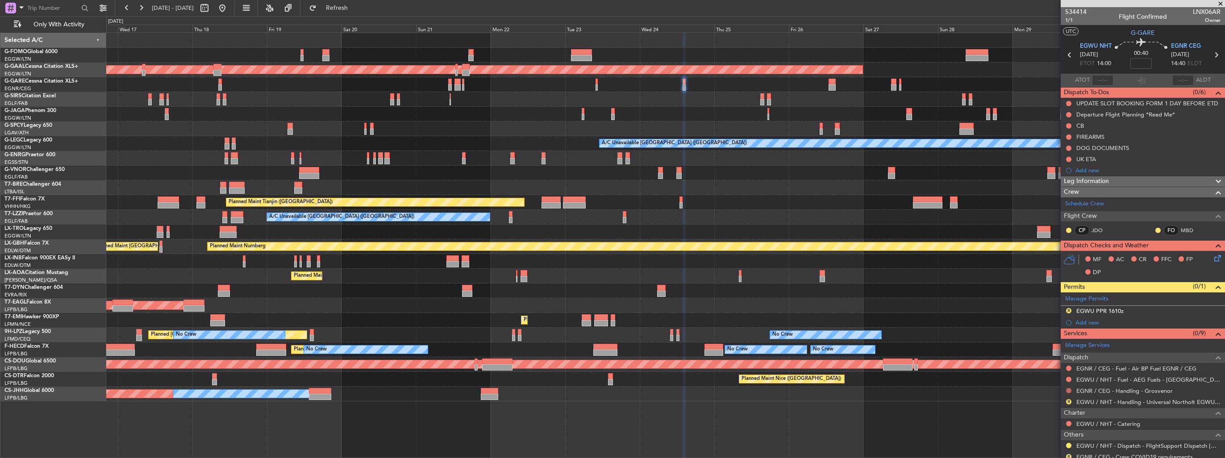
click at [1067, 390] on button at bounding box center [1068, 390] width 5 height 5
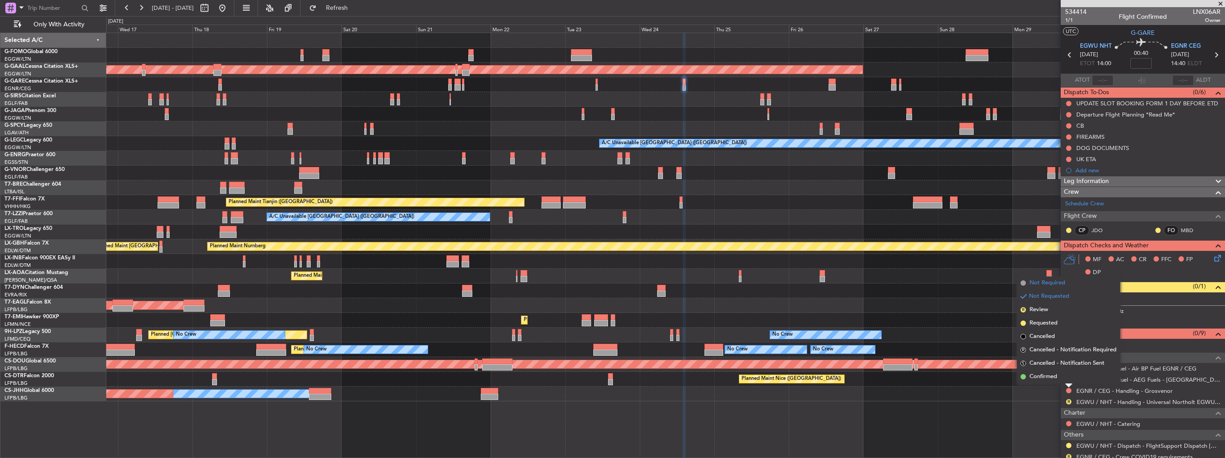
click at [1050, 283] on span "Not Required" at bounding box center [1048, 283] width 36 height 9
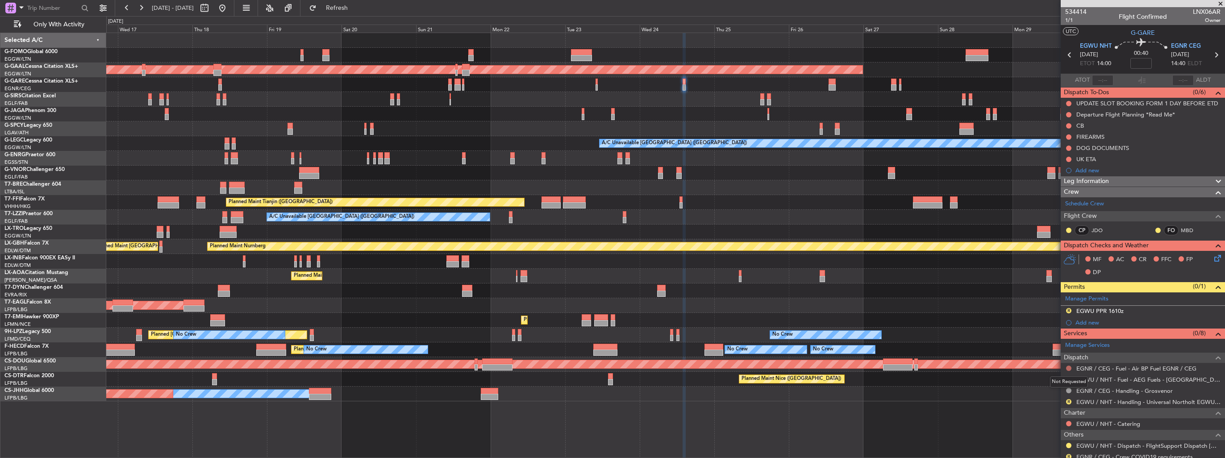
click at [1067, 367] on button at bounding box center [1068, 368] width 5 height 5
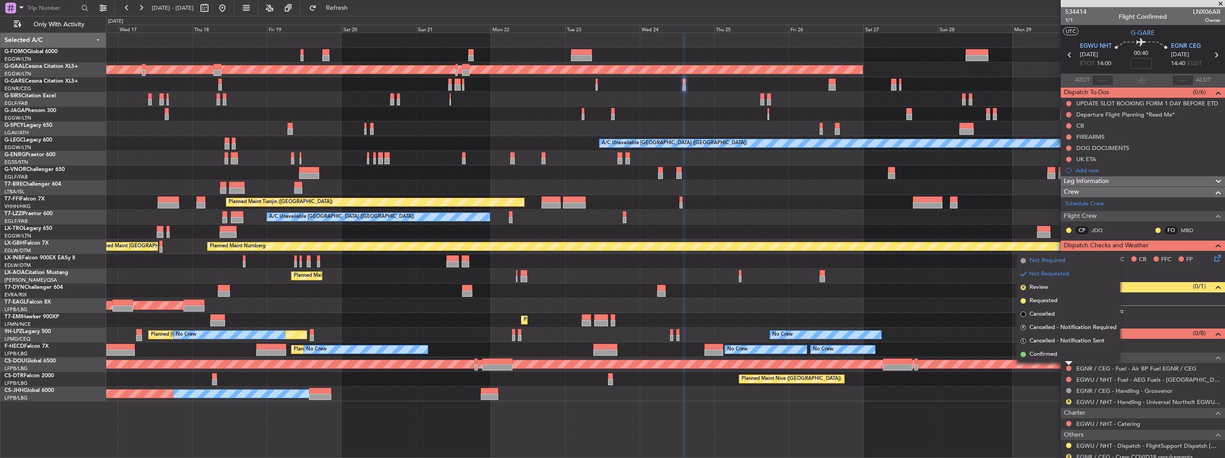
click at [1051, 261] on span "Not Required" at bounding box center [1048, 260] width 36 height 9
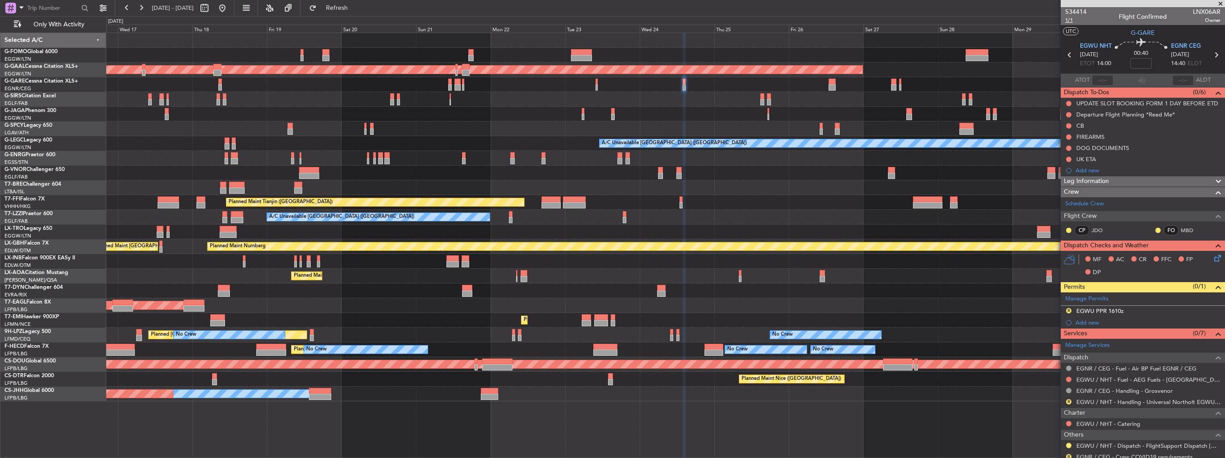
click at [1067, 22] on span "1/1" at bounding box center [1075, 21] width 21 height 8
click at [0, 0] on img at bounding box center [0, 0] width 0 height 0
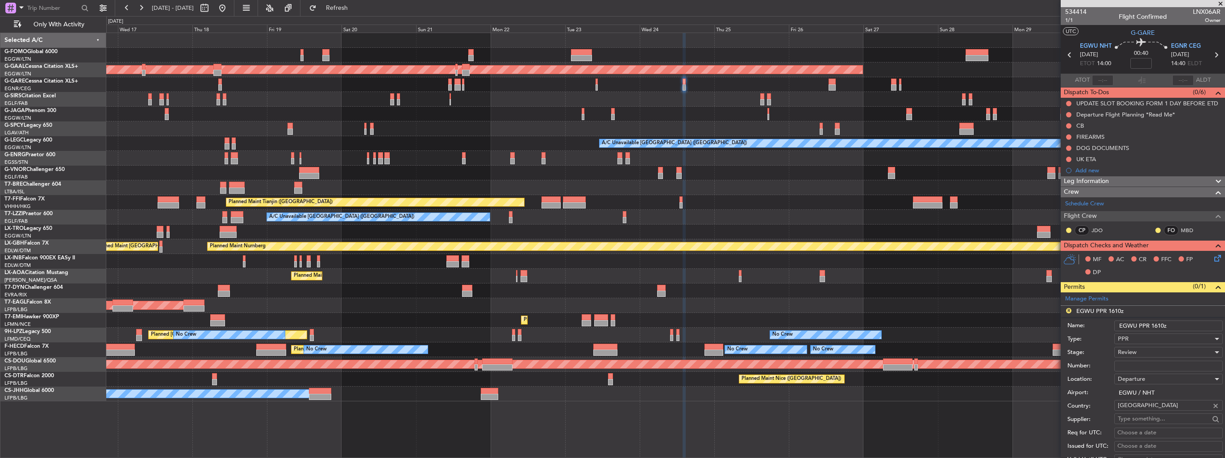
drag, startPoint x: 1187, startPoint y: 328, endPoint x: 1154, endPoint y: 323, distance: 33.9
click at [1154, 323] on input "EGWU PPR 1610z" at bounding box center [1169, 326] width 109 height 11
type input "EGWU PPR 1400z"
click at [1125, 350] on span "Review" at bounding box center [1127, 352] width 19 height 8
click at [1146, 409] on span "Requested" at bounding box center [1166, 409] width 94 height 13
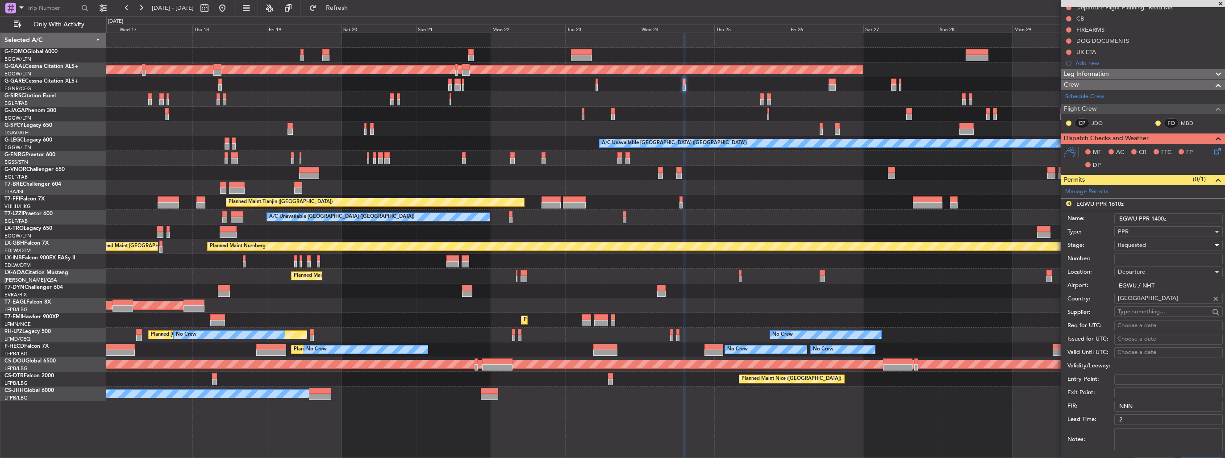
scroll to position [179, 0]
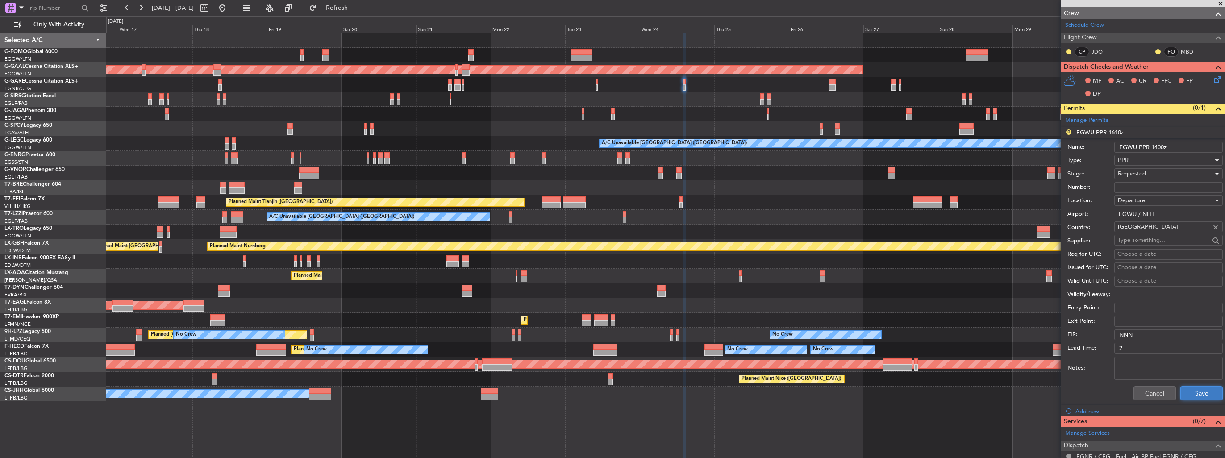
click at [1195, 389] on button "Save" at bounding box center [1202, 393] width 42 height 14
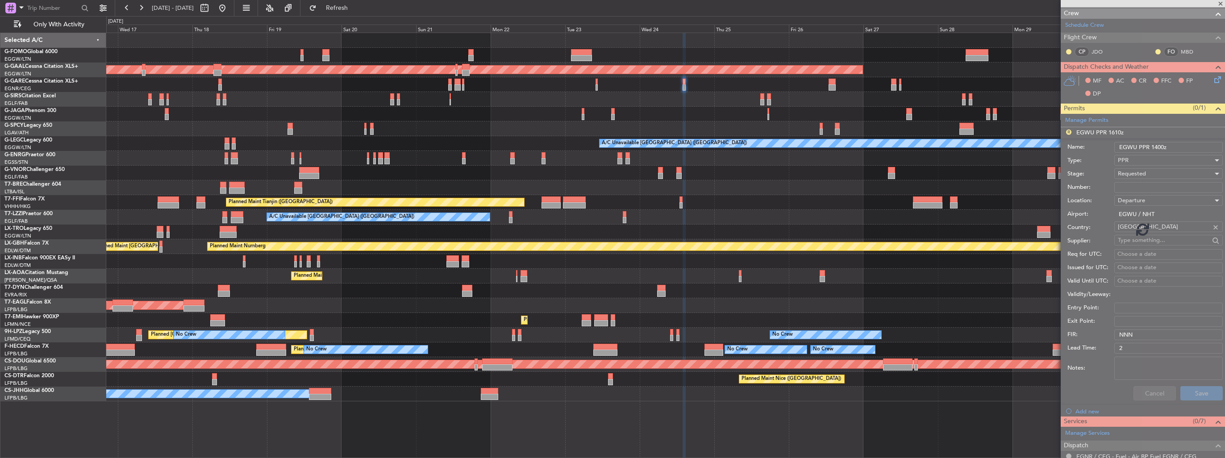
scroll to position [70, 0]
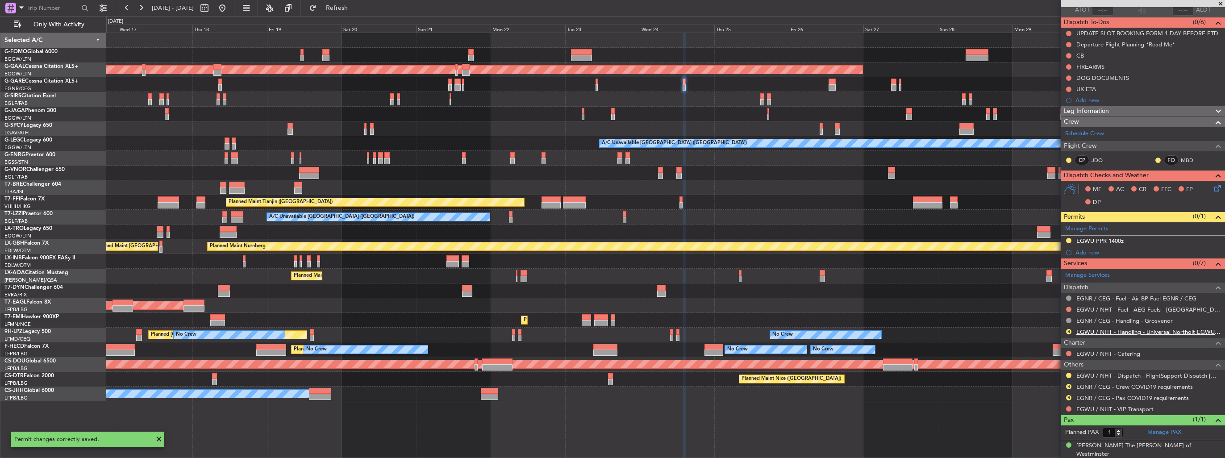
click at [1102, 332] on link "EGWU / NHT - Handling - Universal Northolt EGWU / NHT" at bounding box center [1149, 332] width 144 height 8
click at [356, 6] on span "Refresh" at bounding box center [337, 8] width 38 height 6
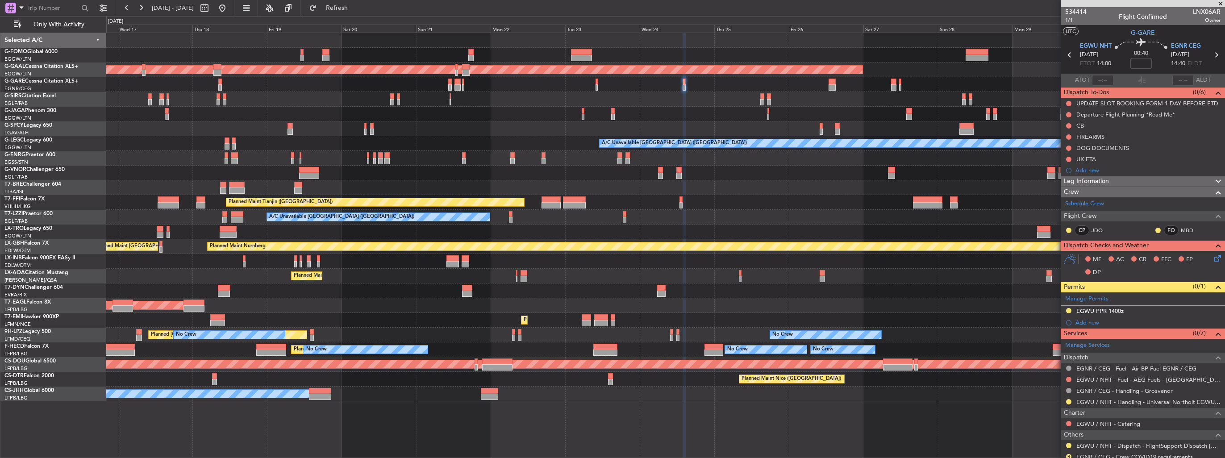
scroll to position [70, 0]
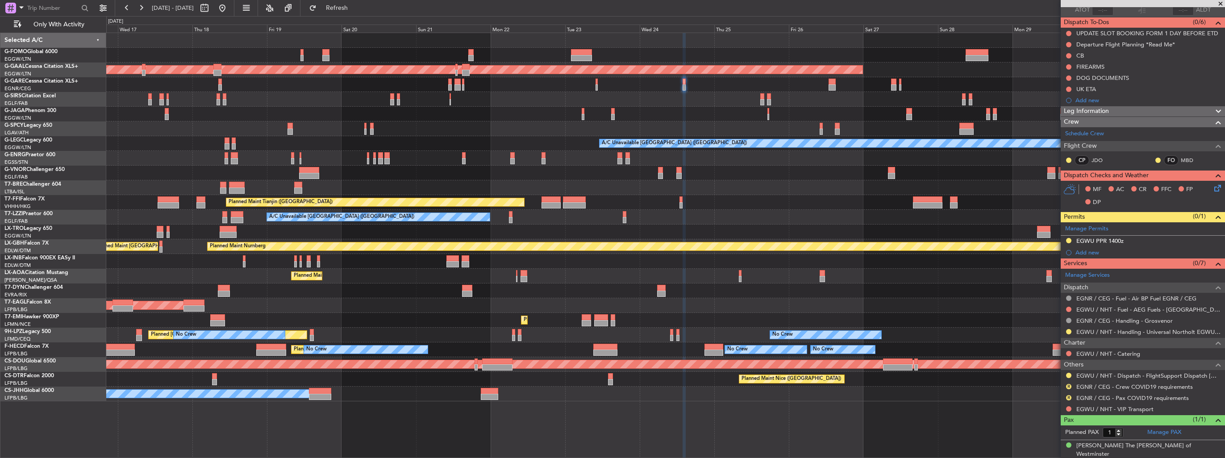
click at [566, 146] on div "A/C Unavailable [GEOGRAPHIC_DATA] ([GEOGRAPHIC_DATA]) Planned Maint [GEOGRAPHIC…" at bounding box center [665, 143] width 1119 height 15
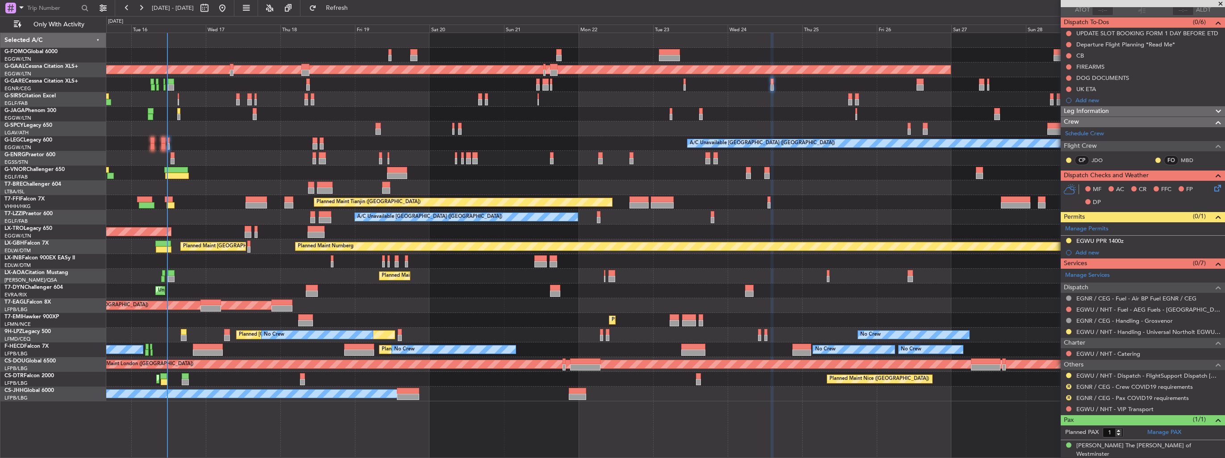
click at [464, 144] on div "A/C Unavailable [GEOGRAPHIC_DATA] ([GEOGRAPHIC_DATA]) Planned Maint [GEOGRAPHIC…" at bounding box center [665, 143] width 1119 height 15
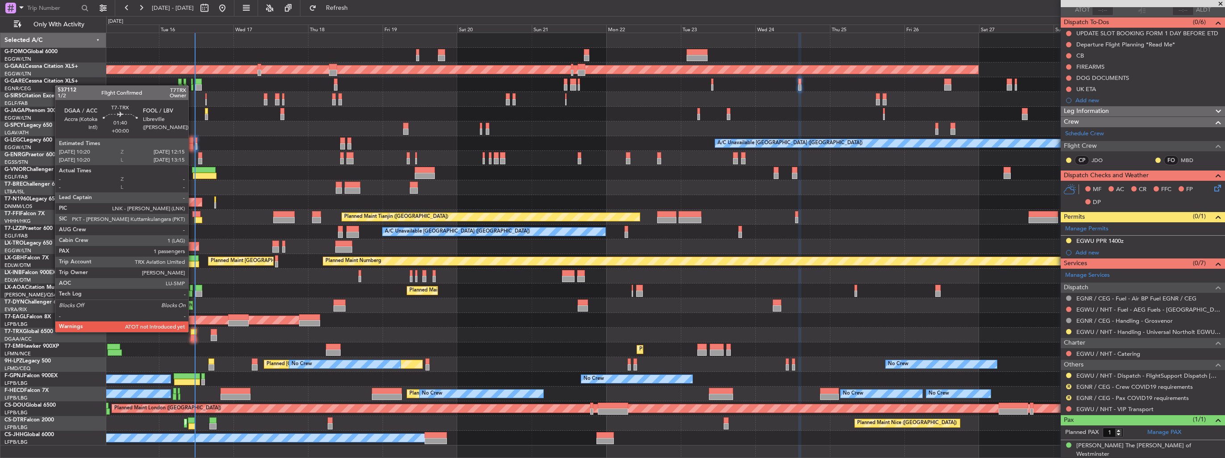
click at [192, 331] on div at bounding box center [194, 332] width 6 height 6
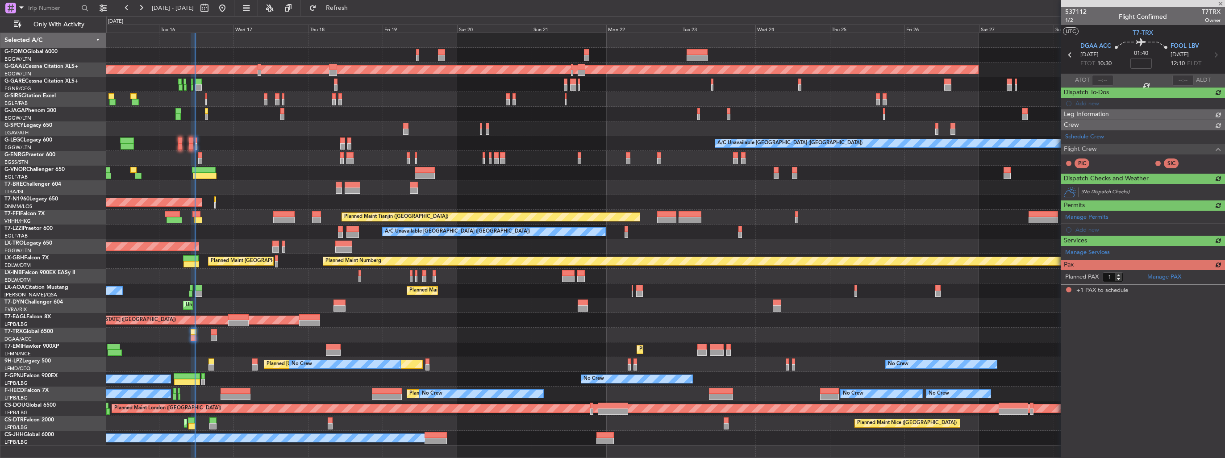
scroll to position [0, 0]
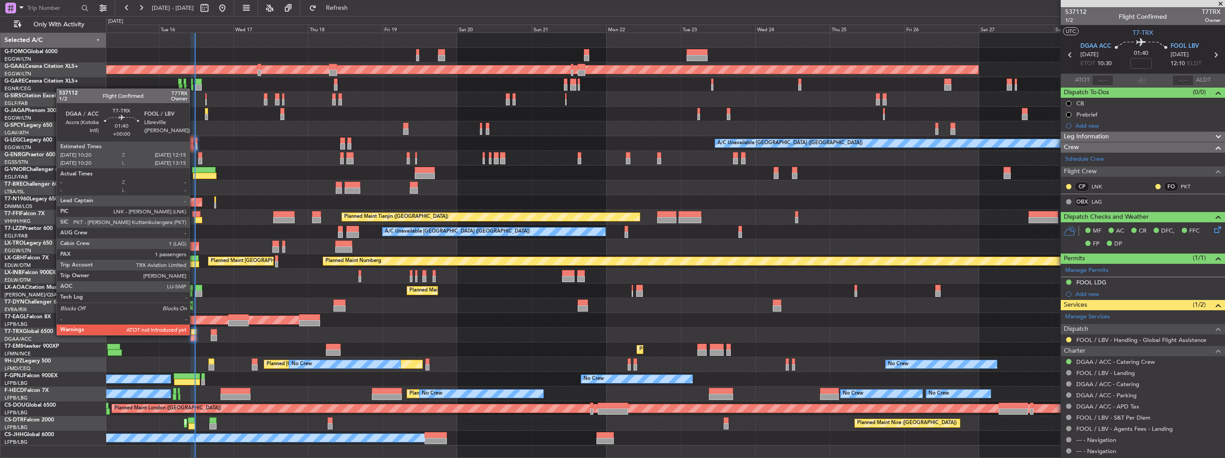
click at [194, 334] on div at bounding box center [194, 332] width 6 height 6
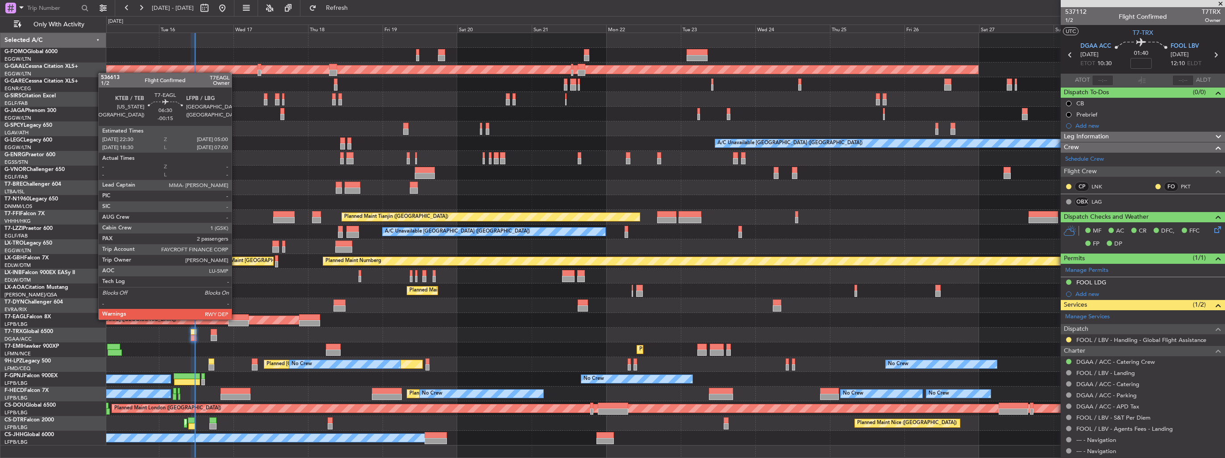
click at [236, 319] on div at bounding box center [238, 317] width 21 height 6
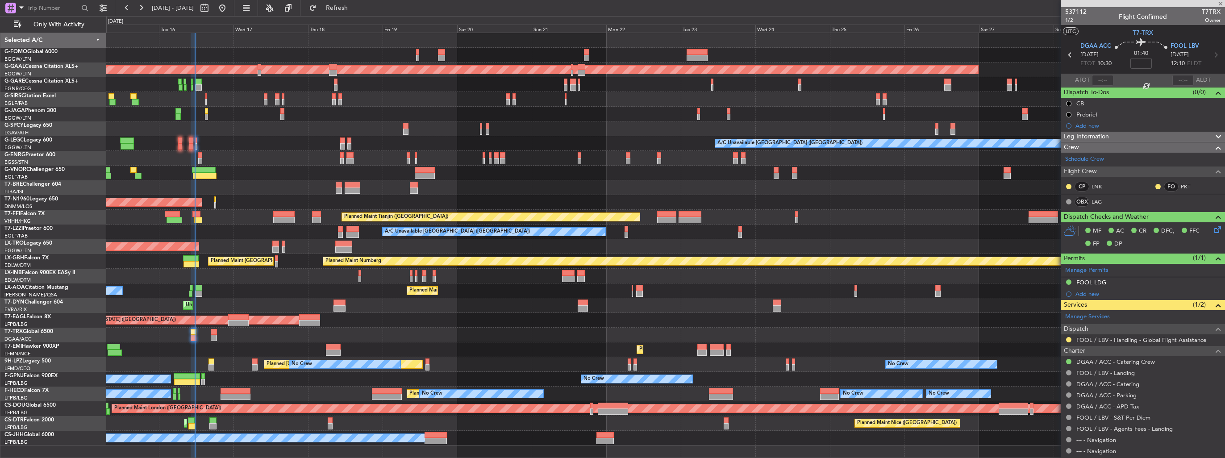
type input "-00:15"
type input "2"
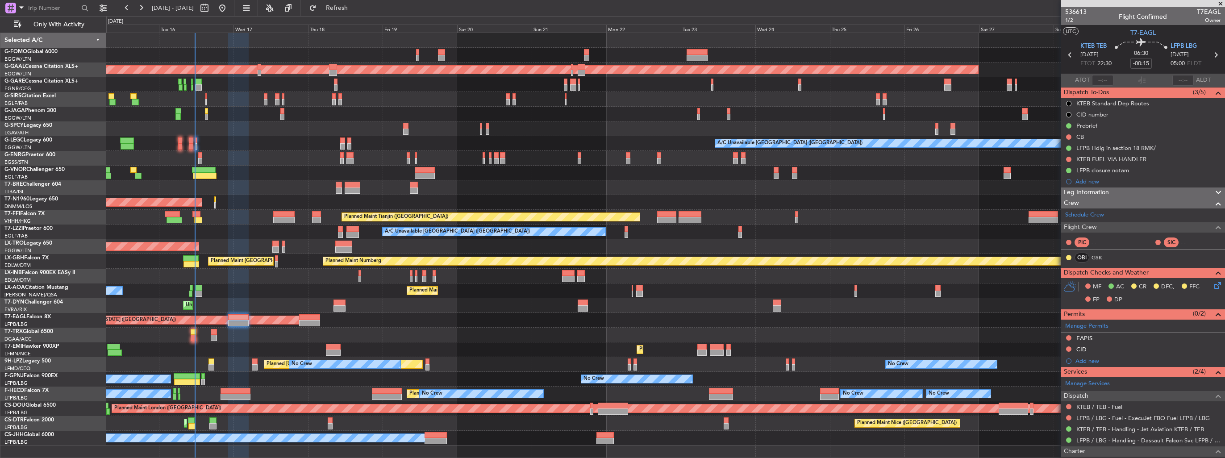
click at [0, 149] on html "[DATE] - [DATE] Refresh Quick Links Only With Activity OLBA 11:00 Z KTEB 22:45 …" at bounding box center [612, 229] width 1225 height 458
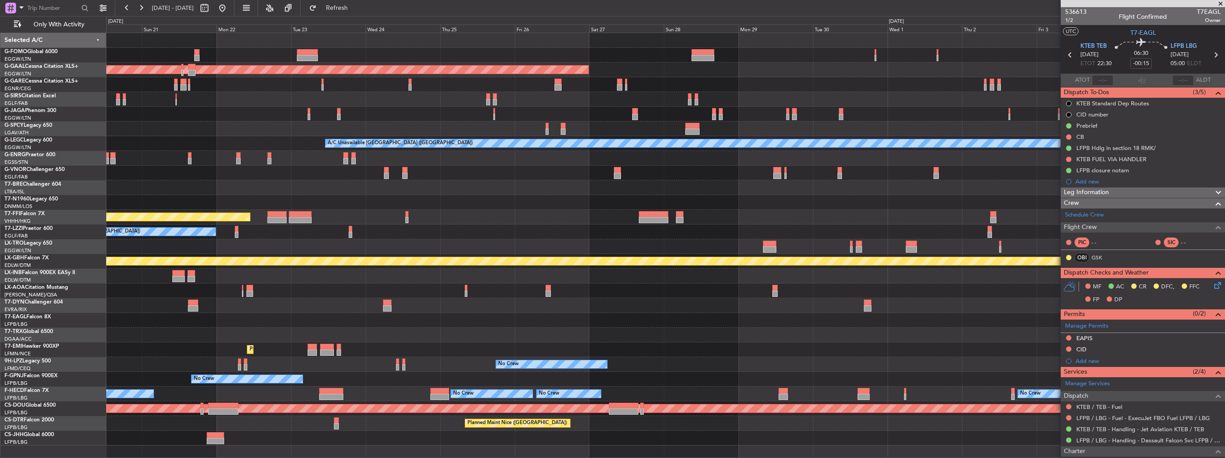
click at [210, 171] on div at bounding box center [665, 173] width 1119 height 15
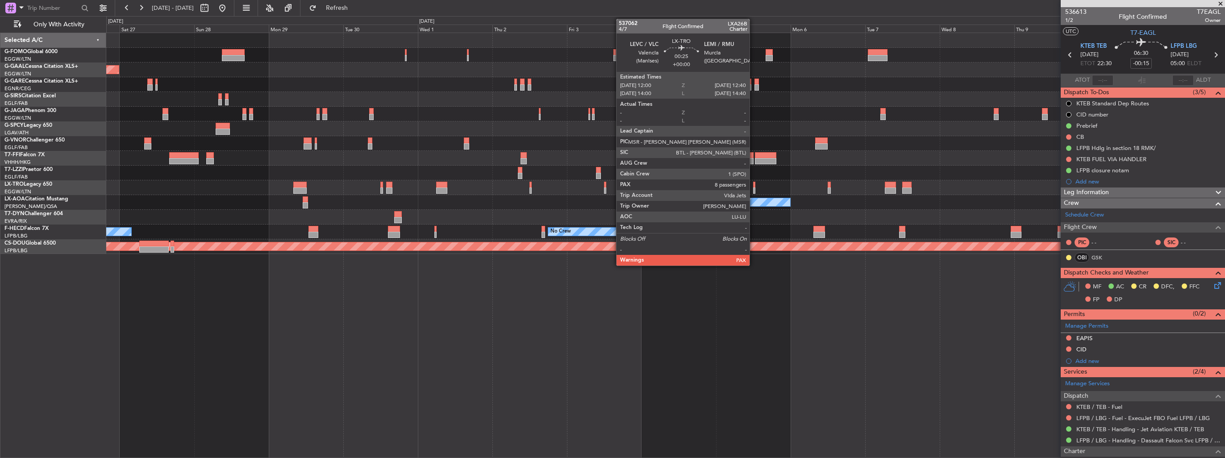
click at [754, 188] on div at bounding box center [754, 191] width 2 height 6
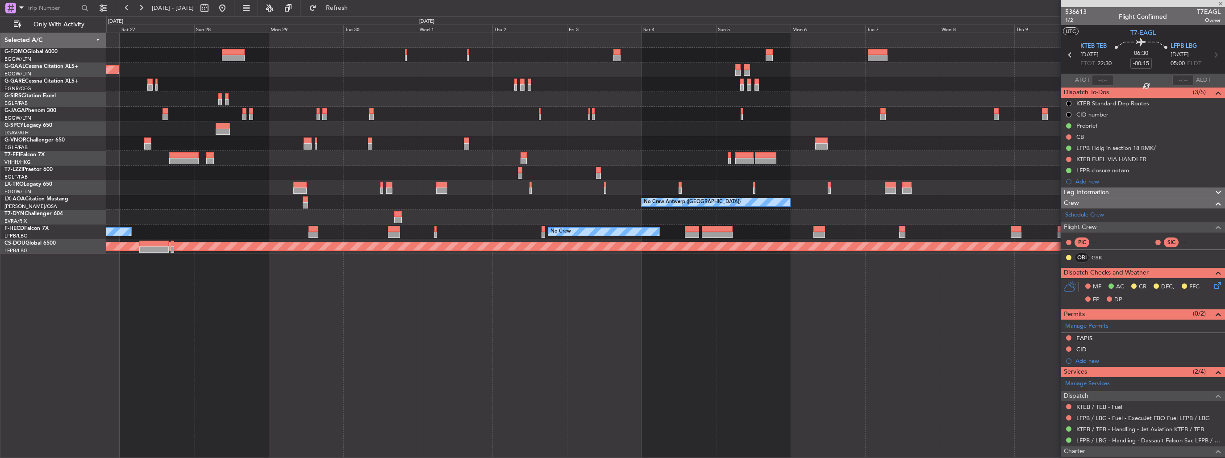
type input "8"
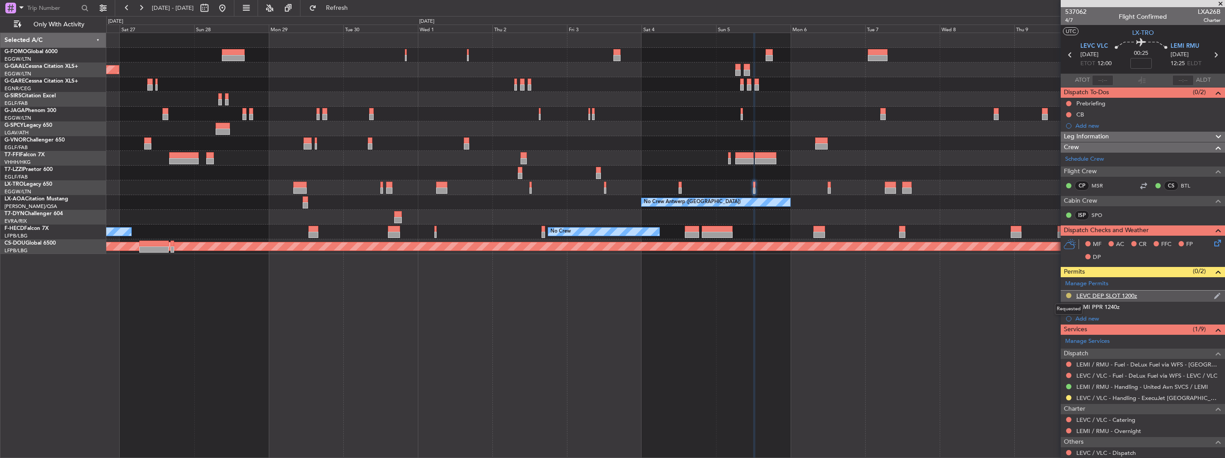
click at [1070, 295] on button at bounding box center [1068, 295] width 5 height 5
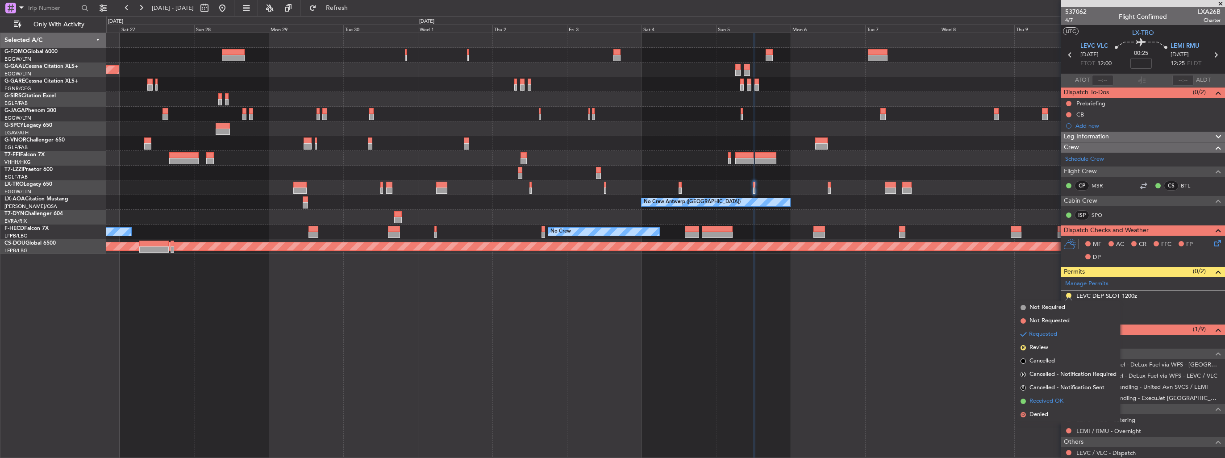
click at [1049, 402] on span "Received OK" at bounding box center [1047, 401] width 34 height 9
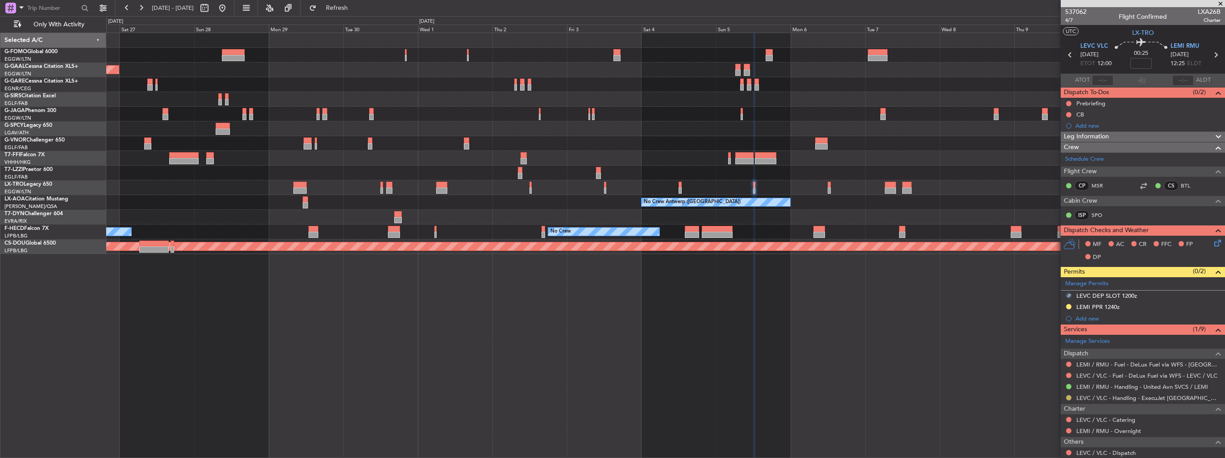
click at [1068, 396] on button at bounding box center [1068, 397] width 5 height 5
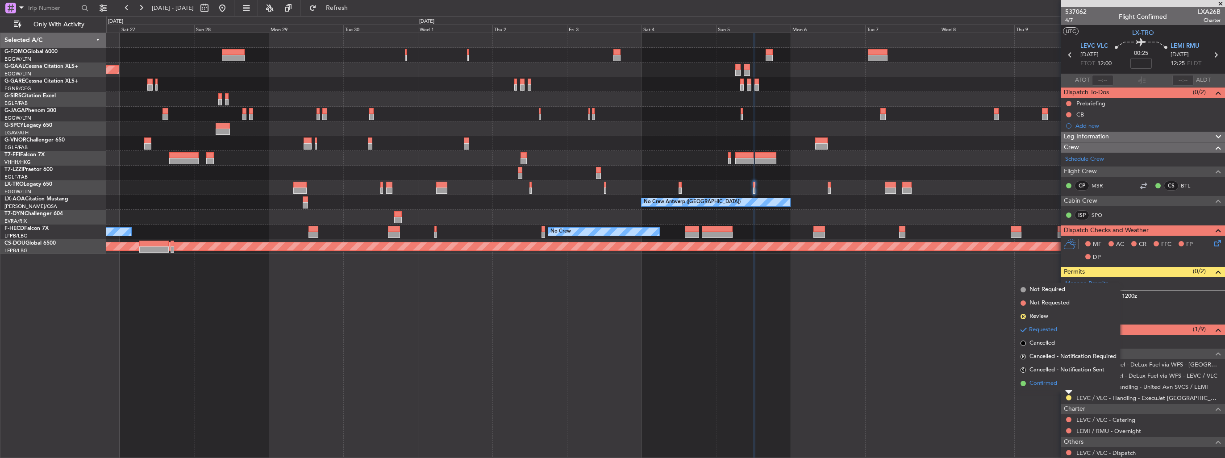
click at [1053, 383] on span "Confirmed" at bounding box center [1044, 383] width 28 height 9
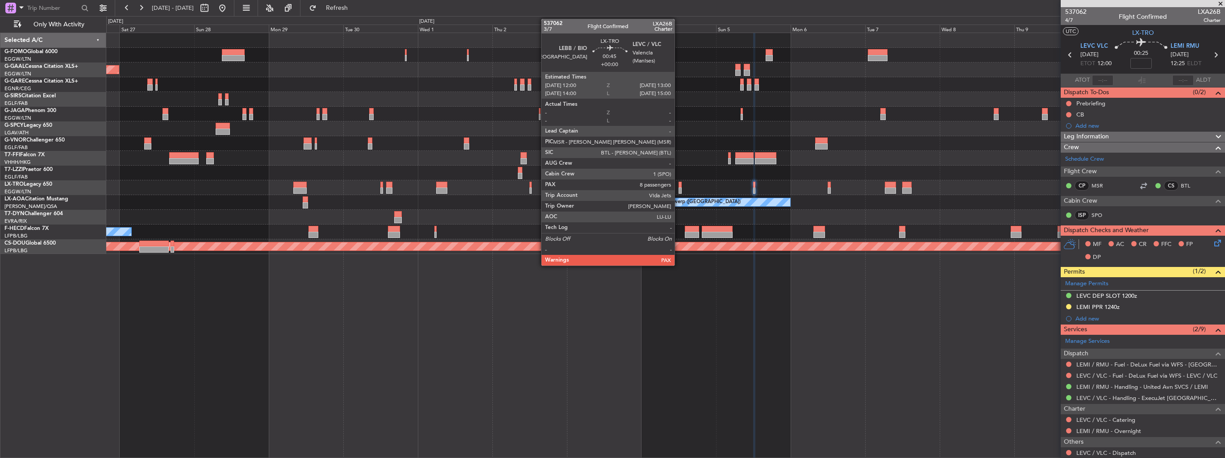
click at [679, 189] on div at bounding box center [680, 191] width 3 height 6
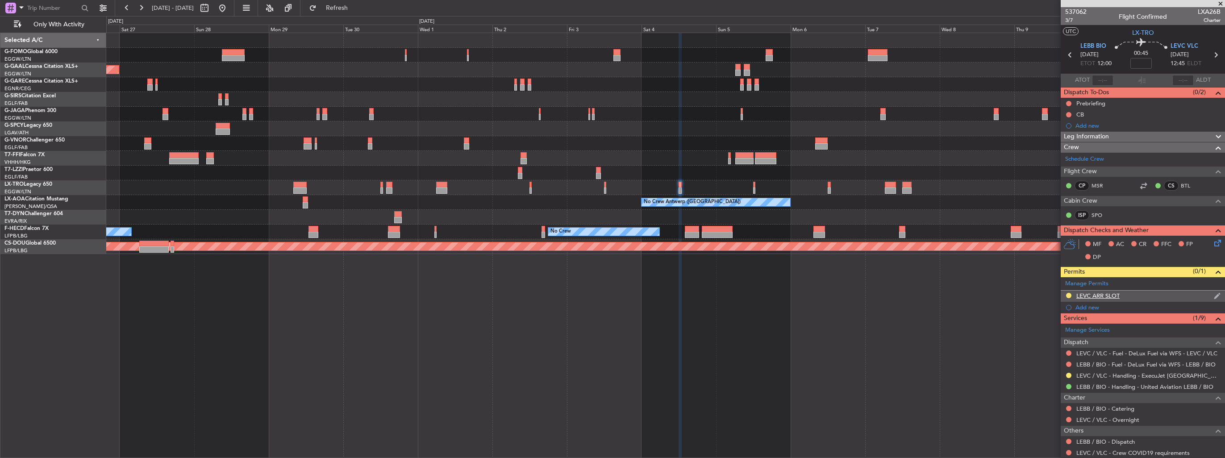
click at [1214, 295] on img at bounding box center [1217, 296] width 7 height 8
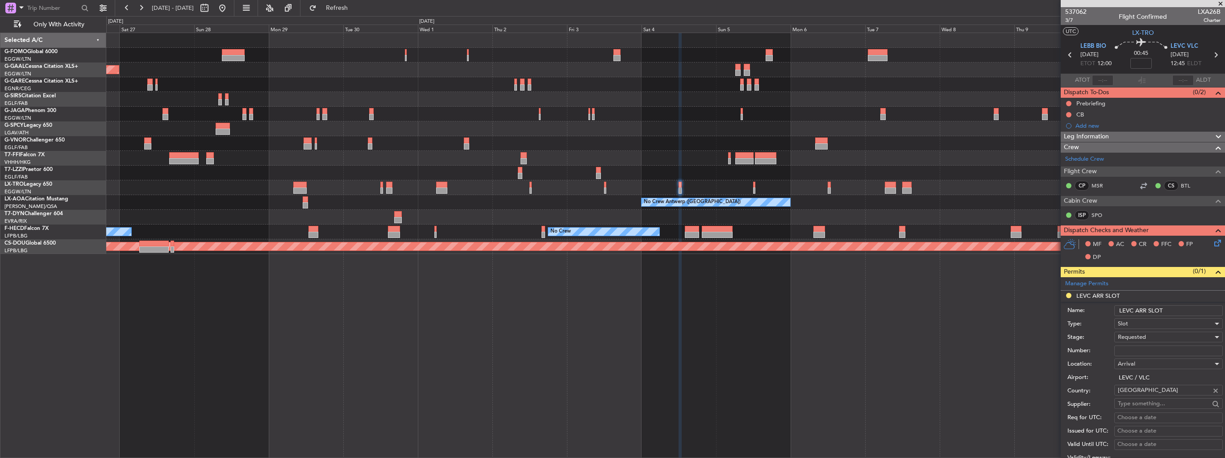
click at [1191, 309] on input "LEVC ARR SLOT" at bounding box center [1169, 310] width 109 height 11
type input "LEVC ARR SLOT 1300z"
click at [1154, 338] on div "Requested" at bounding box center [1165, 336] width 95 height 13
click at [1153, 409] on span "Received OK" at bounding box center [1166, 404] width 94 height 13
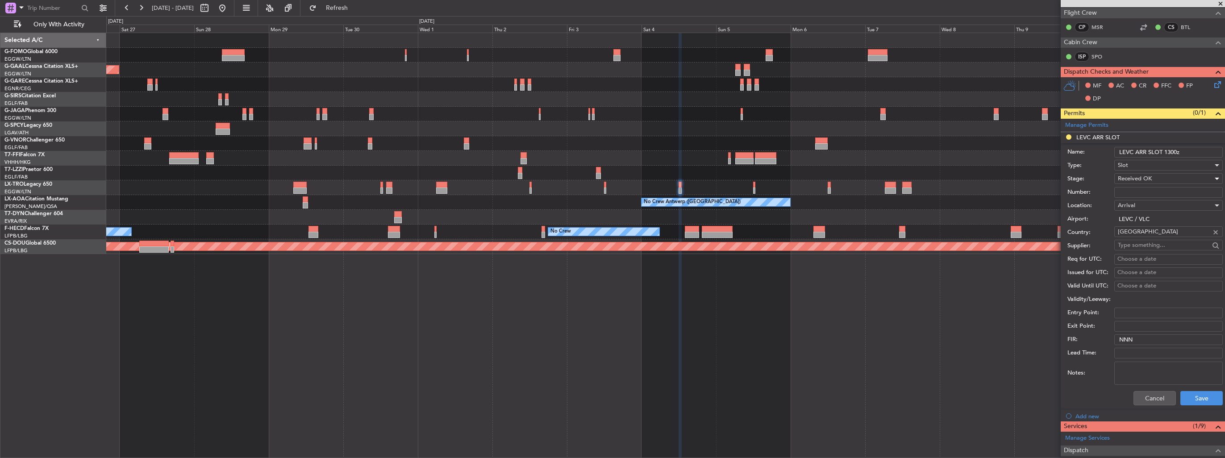
scroll to position [223, 0]
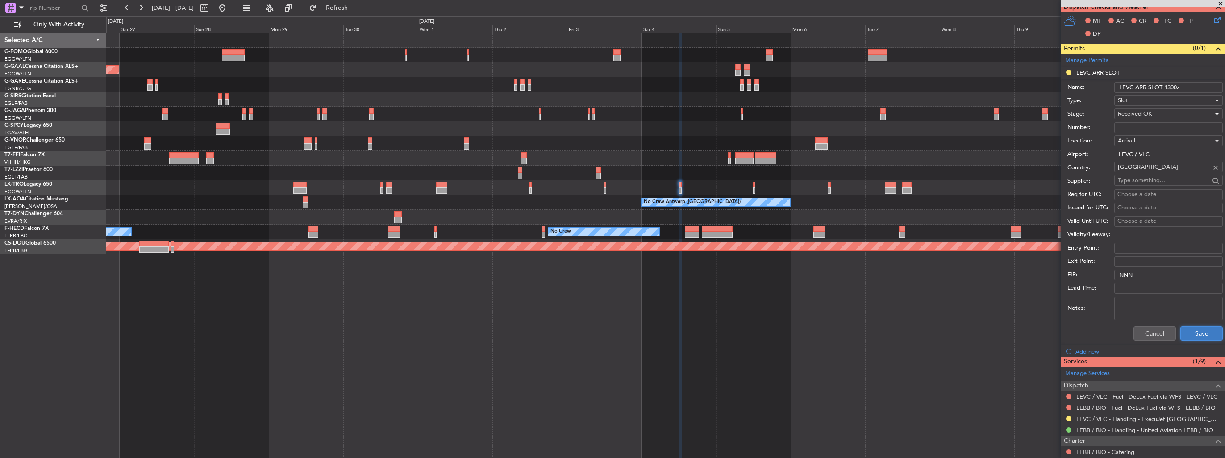
click at [1185, 335] on button "Save" at bounding box center [1202, 333] width 42 height 14
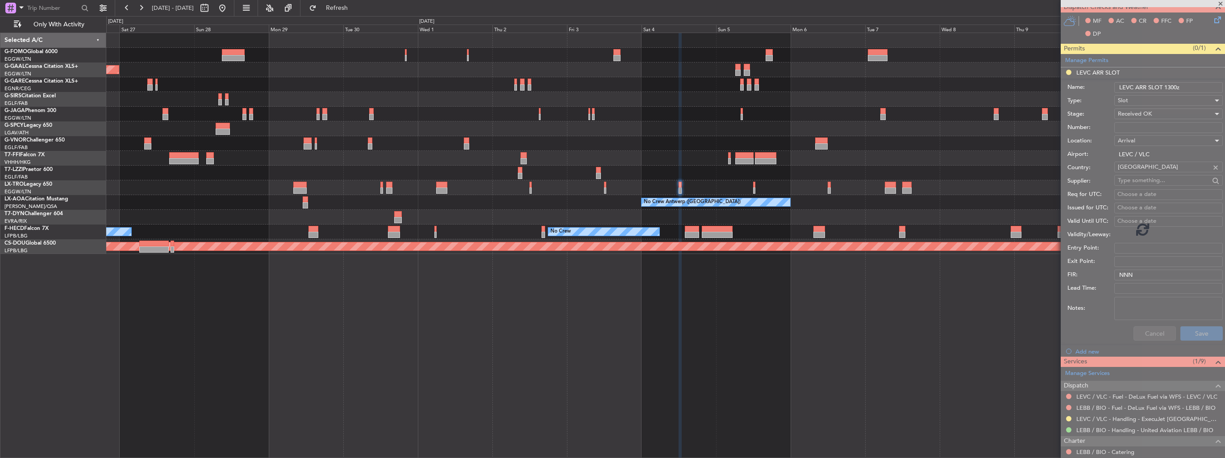
scroll to position [46, 0]
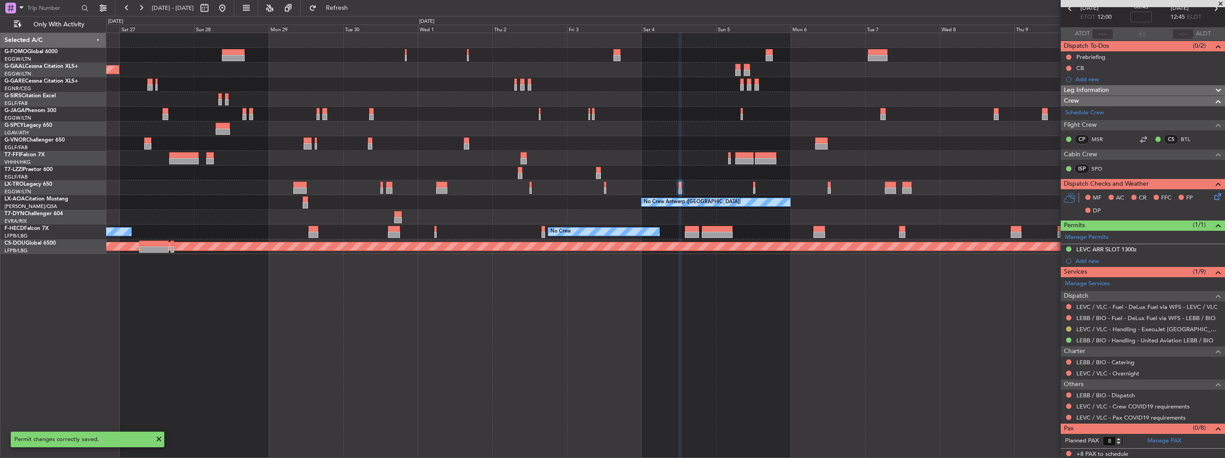
click at [1071, 328] on button at bounding box center [1068, 328] width 5 height 5
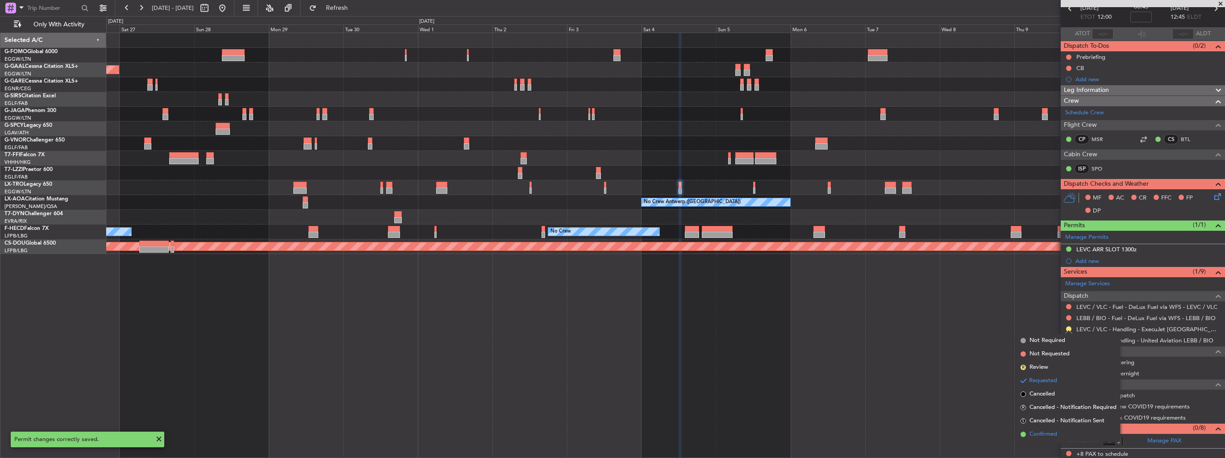
click at [1041, 435] on span "Confirmed" at bounding box center [1044, 434] width 28 height 9
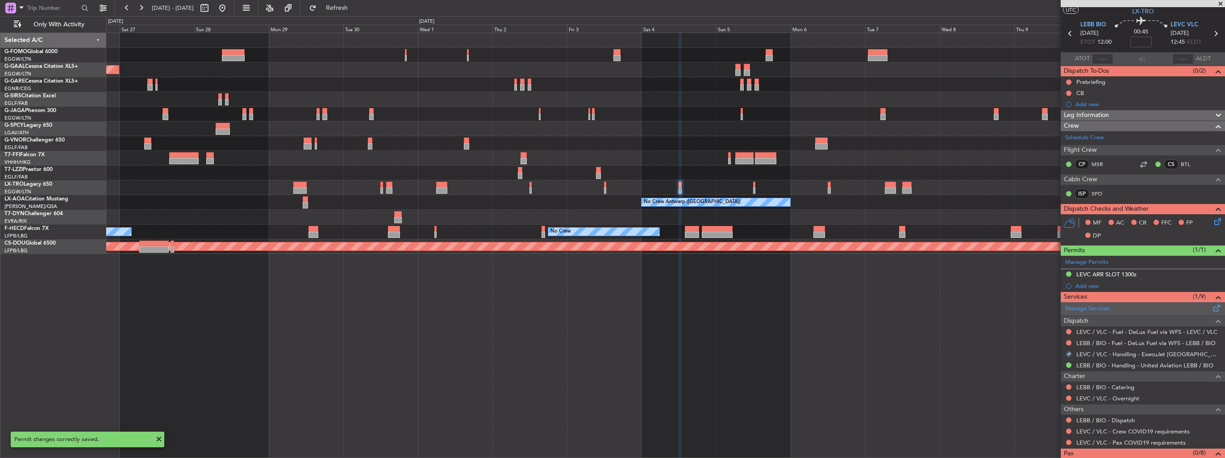
scroll to position [0, 0]
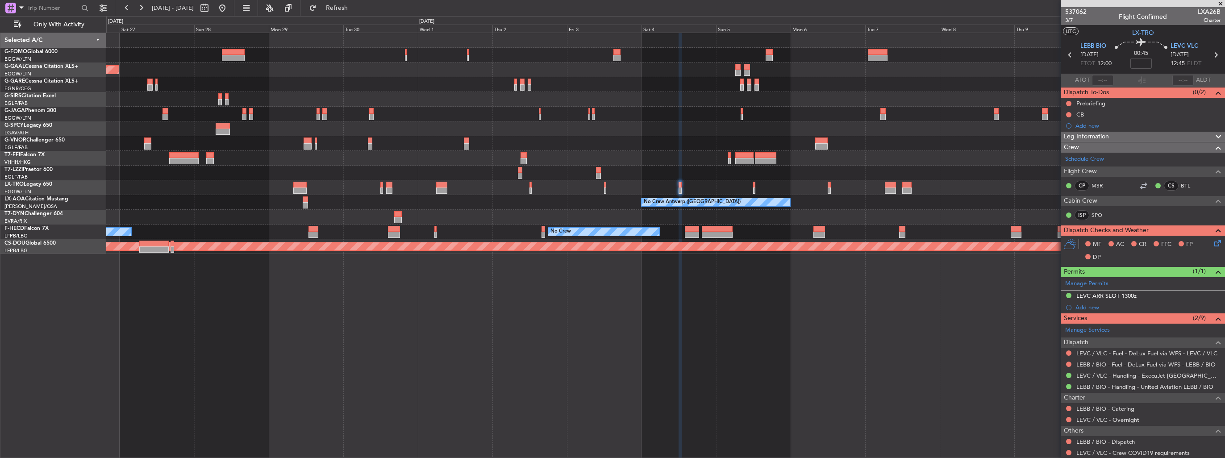
click at [818, 131] on div "Planned Maint Dusseldorf Owner London (Luton) Planned Maint Geneva (Cointrin) N…" at bounding box center [665, 143] width 1119 height 221
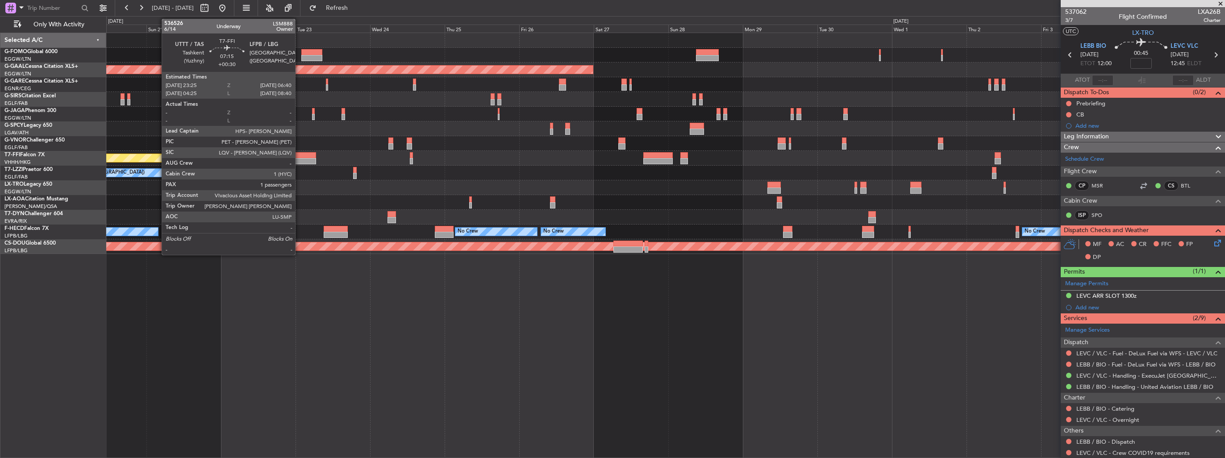
click at [907, 179] on div "Planned Maint Dusseldorf Planned Maint Tianjin (Binhai) A/C Unavailable London …" at bounding box center [665, 143] width 1119 height 221
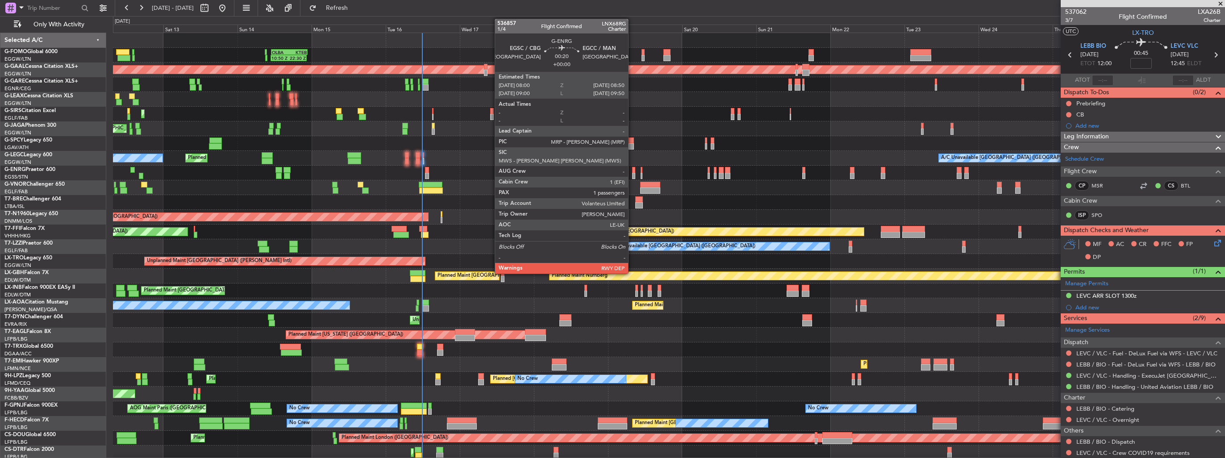
click at [632, 172] on div at bounding box center [633, 170] width 3 height 6
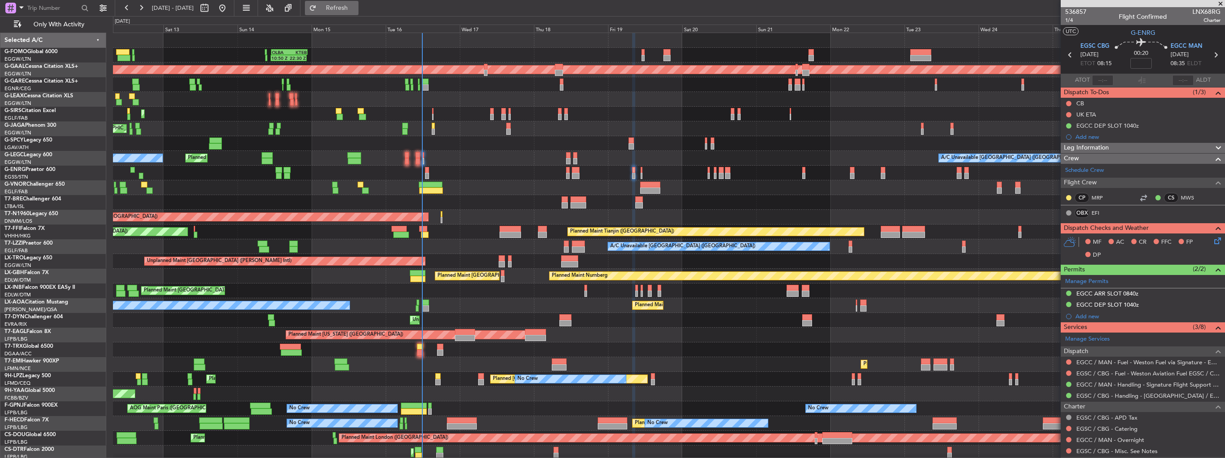
click at [356, 5] on span "Refresh" at bounding box center [337, 8] width 38 height 6
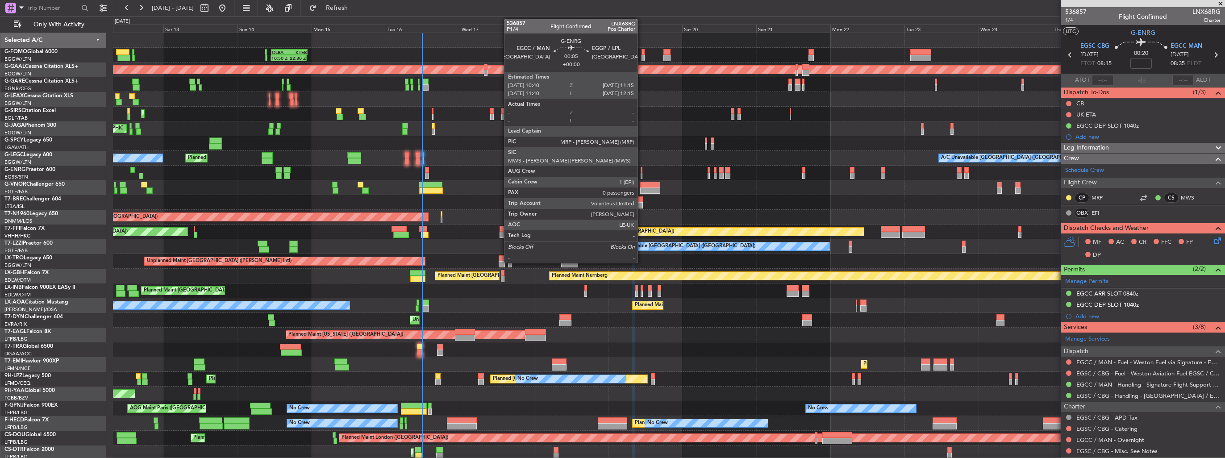
click at [642, 171] on div at bounding box center [642, 170] width 2 height 6
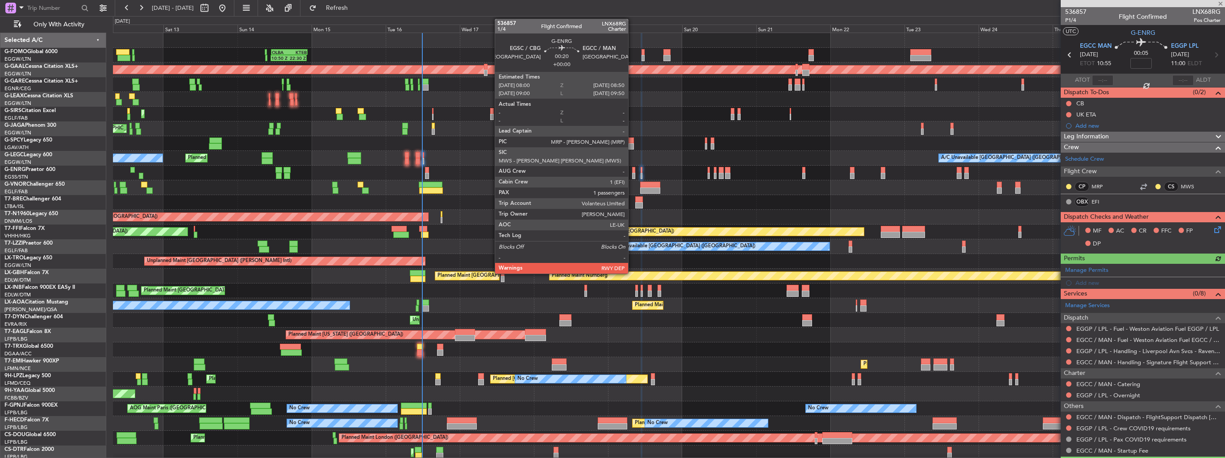
click at [632, 172] on div at bounding box center [633, 170] width 3 height 6
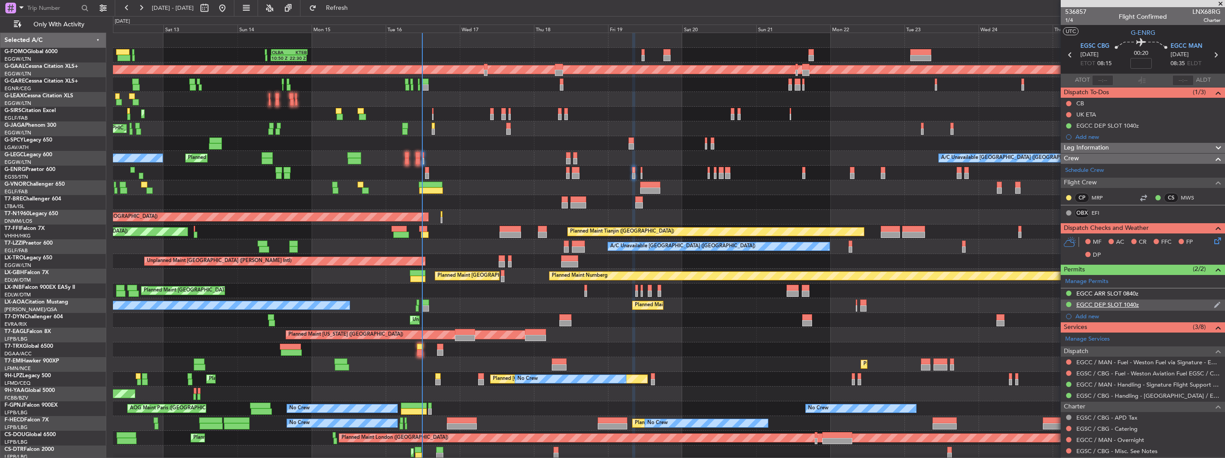
click at [1214, 306] on img at bounding box center [1217, 305] width 7 height 8
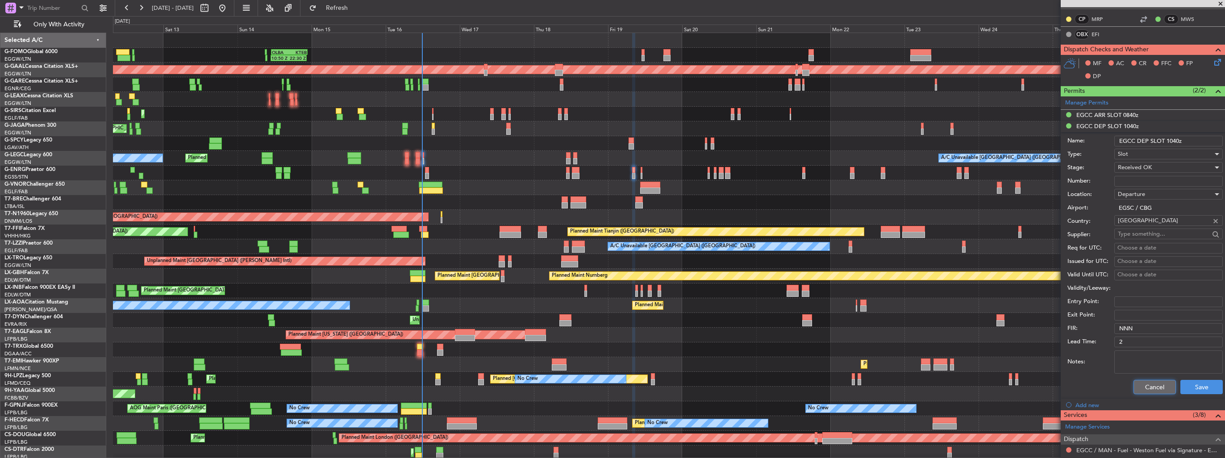
click at [1145, 385] on button "Cancel" at bounding box center [1155, 387] width 42 height 14
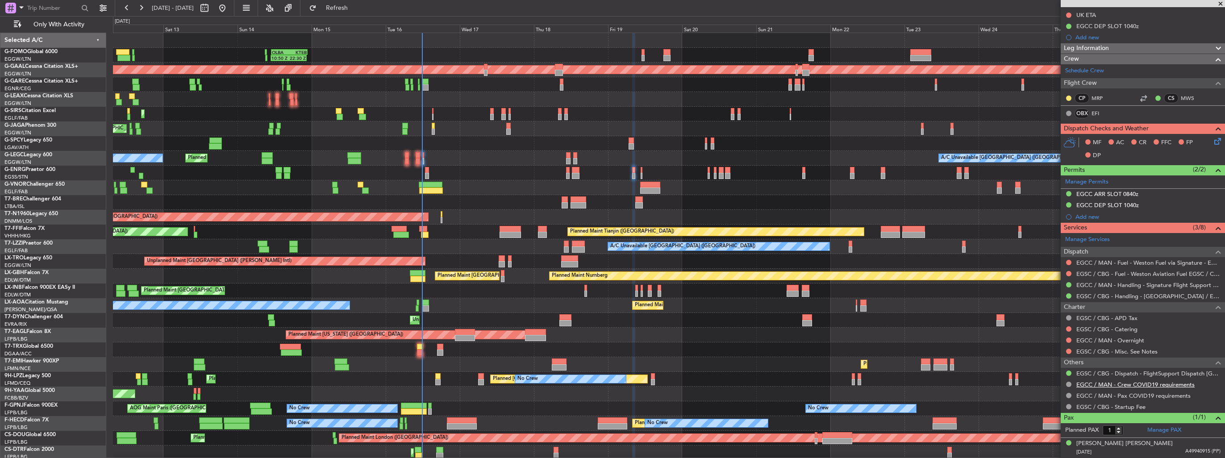
scroll to position [97, 0]
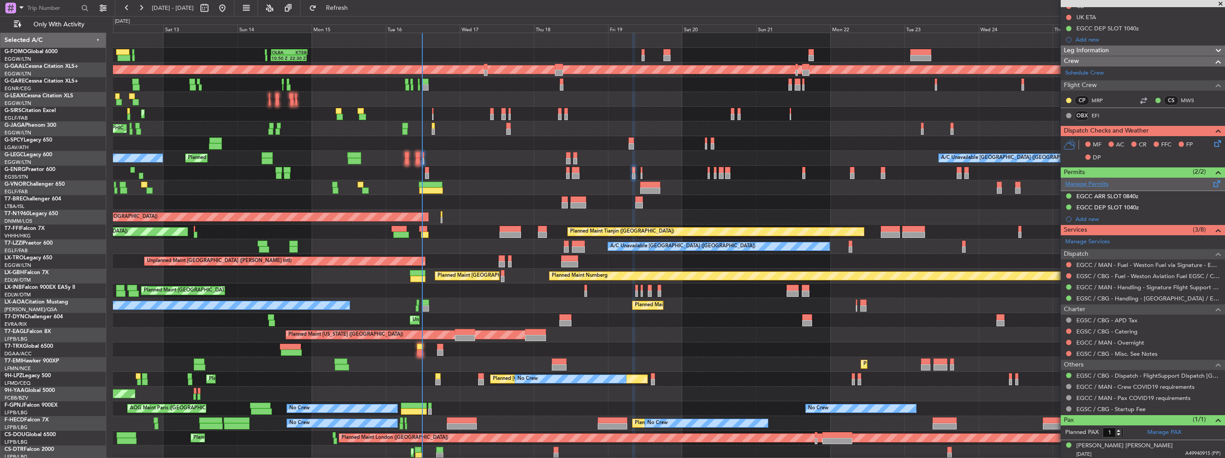
click at [1086, 182] on link "Manage Permits" at bounding box center [1086, 184] width 43 height 9
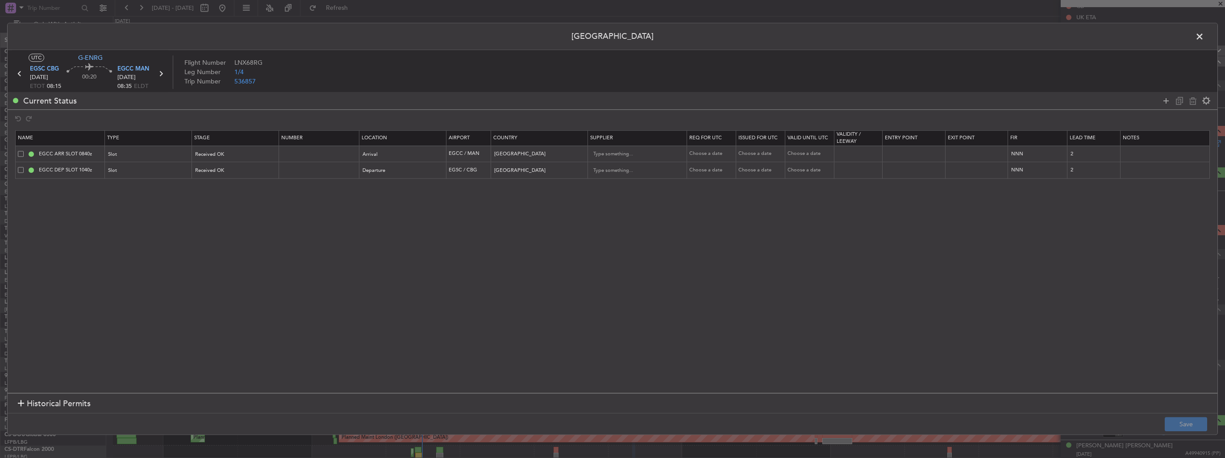
click at [18, 170] on span at bounding box center [21, 170] width 6 height 6
click at [24, 167] on input "checkbox" at bounding box center [24, 167] width 0 height 0
click at [1197, 102] on icon at bounding box center [1193, 101] width 11 height 11
click at [1181, 422] on button "Save" at bounding box center [1186, 425] width 42 height 14
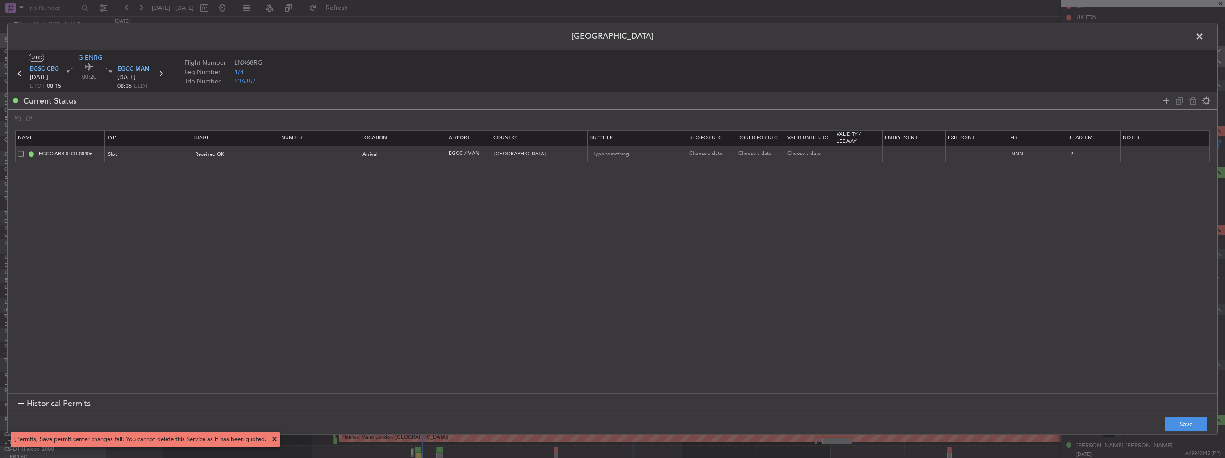
click at [1204, 35] on span at bounding box center [1204, 39] width 0 height 18
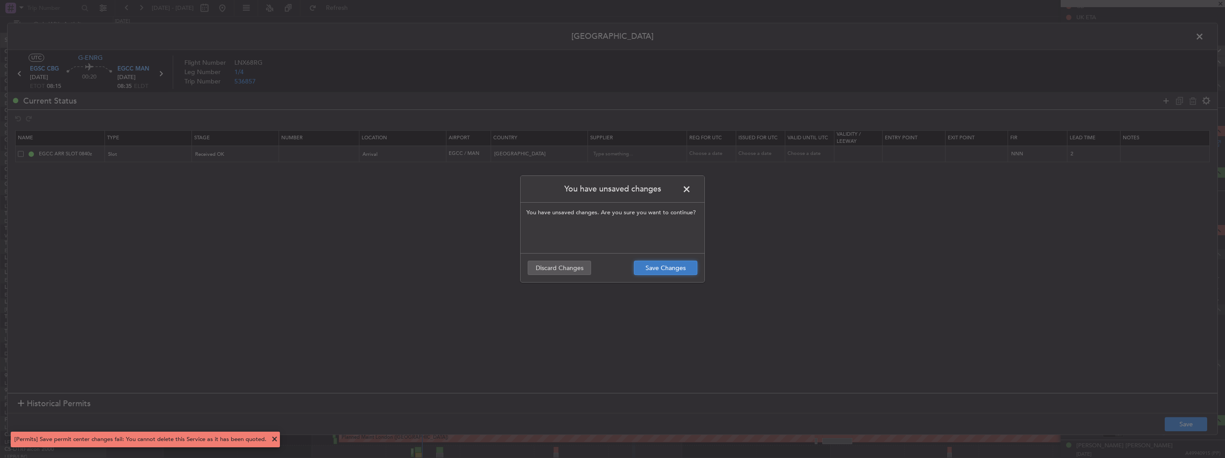
click at [674, 265] on button "Save Changes" at bounding box center [665, 268] width 63 height 14
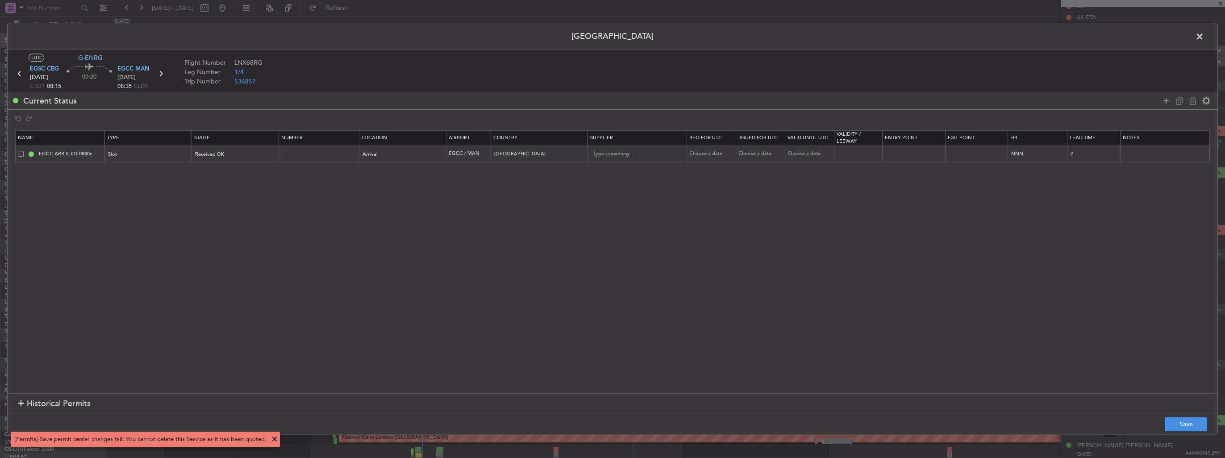
click at [1204, 38] on span at bounding box center [1204, 39] width 0 height 18
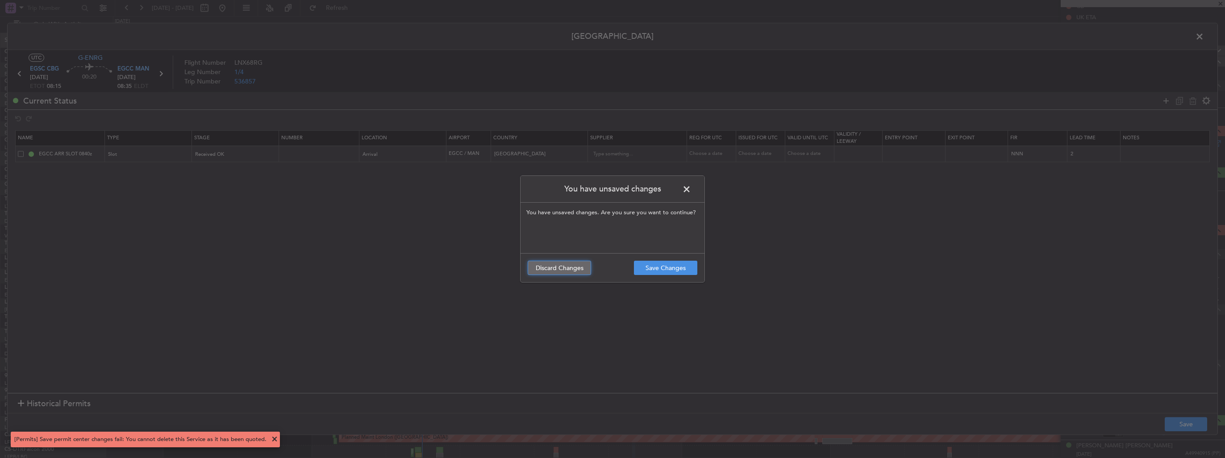
click at [554, 267] on button "Discard Changes" at bounding box center [559, 268] width 63 height 14
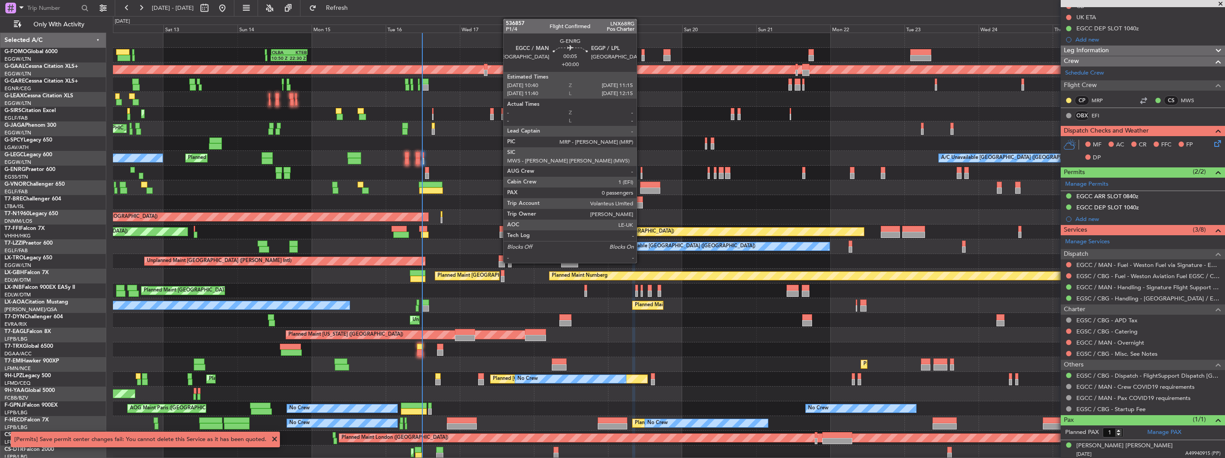
click at [641, 175] on div at bounding box center [642, 176] width 2 height 6
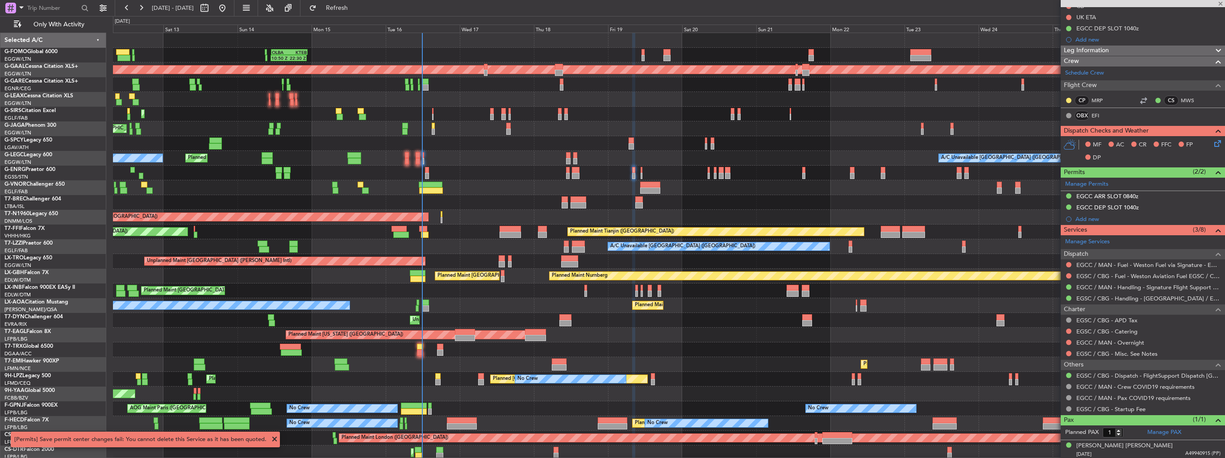
type input "0"
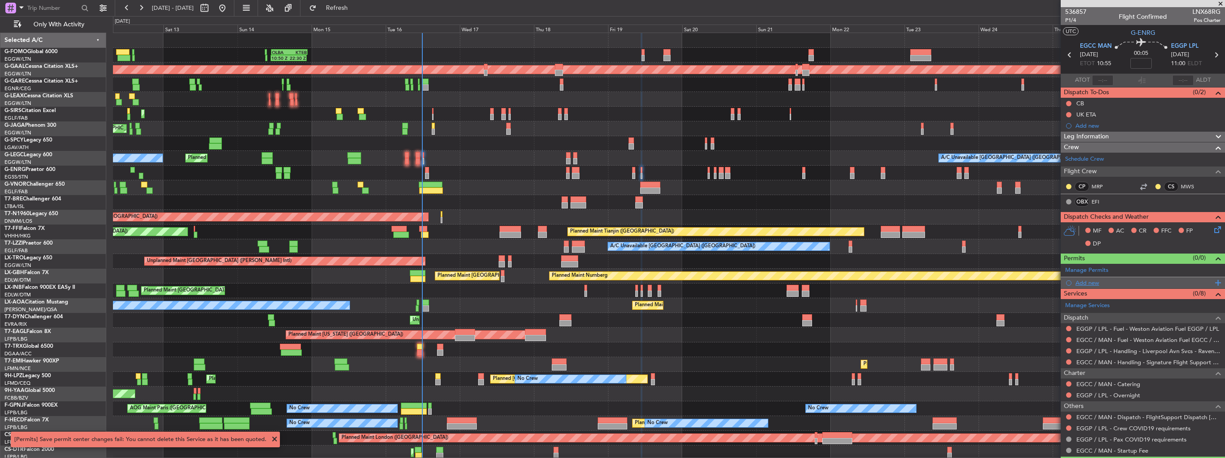
click at [1086, 280] on div "Add new" at bounding box center [1144, 283] width 137 height 8
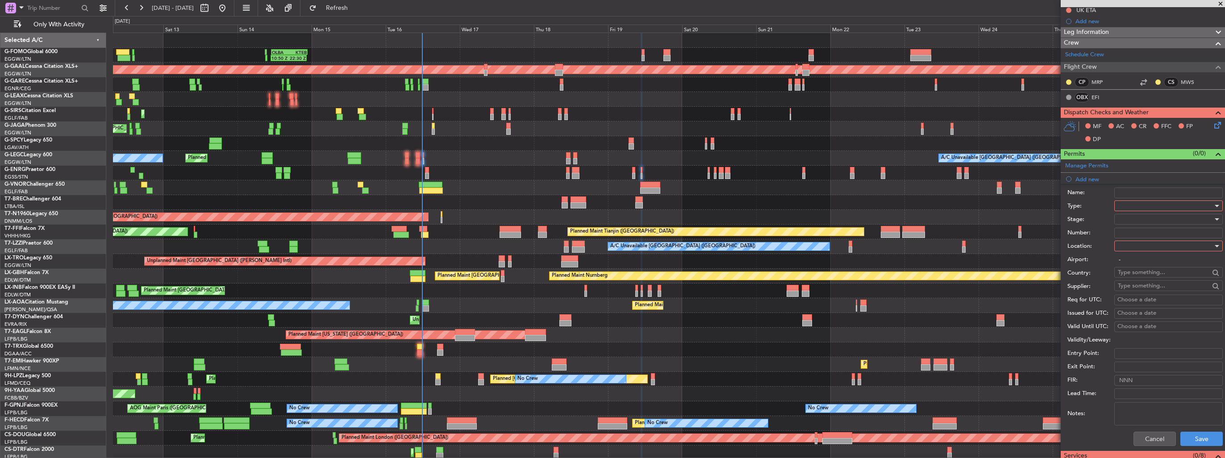
scroll to position [179, 0]
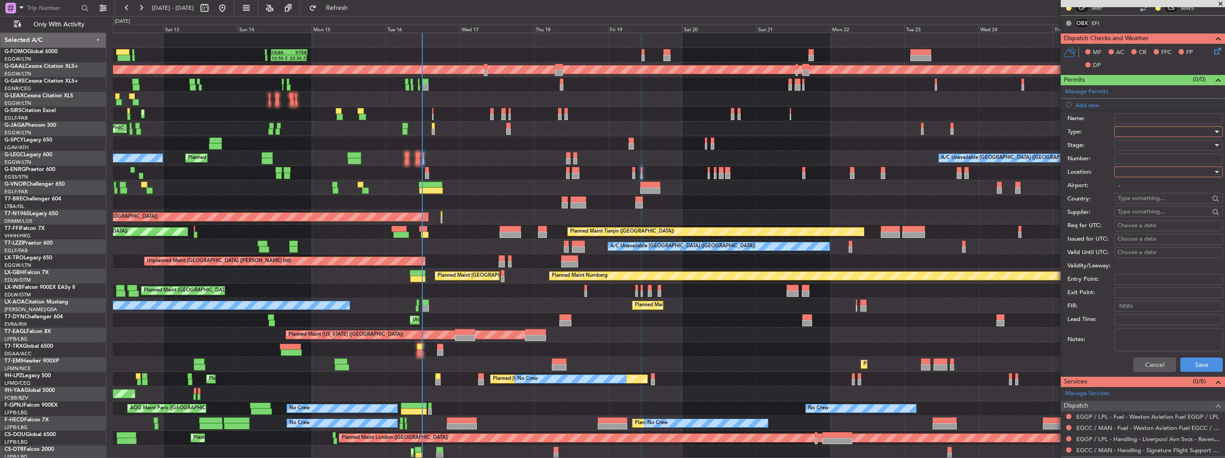
click at [1140, 130] on div at bounding box center [1165, 131] width 95 height 13
click at [1152, 213] on span "Slot" at bounding box center [1166, 215] width 94 height 13
click at [1146, 170] on div at bounding box center [1165, 171] width 95 height 13
click at [1152, 188] on span "Departure" at bounding box center [1166, 189] width 94 height 13
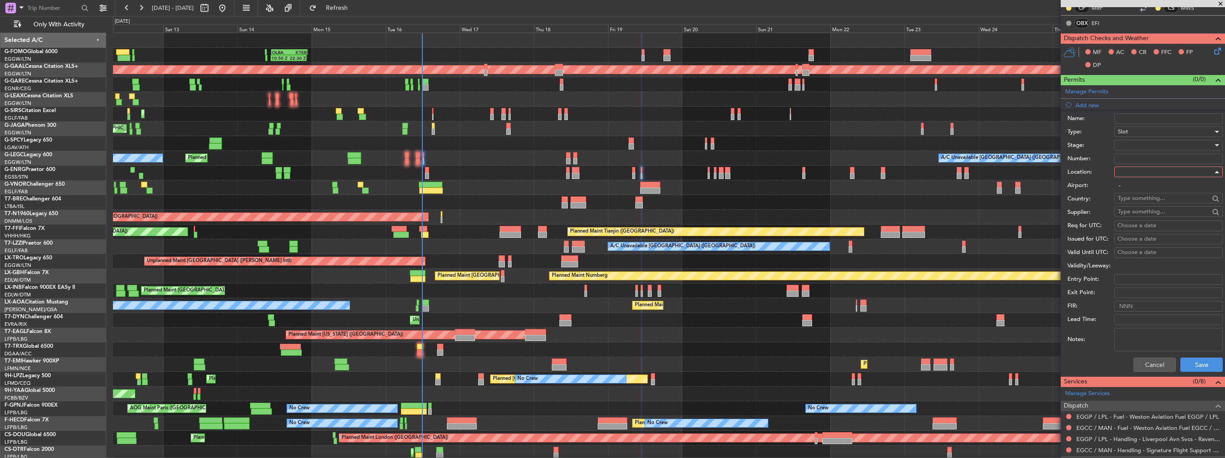
type input "EGCC / MAN"
click at [1151, 144] on div at bounding box center [1165, 144] width 95 height 13
click at [1154, 217] on span "Received OK" at bounding box center [1166, 215] width 94 height 13
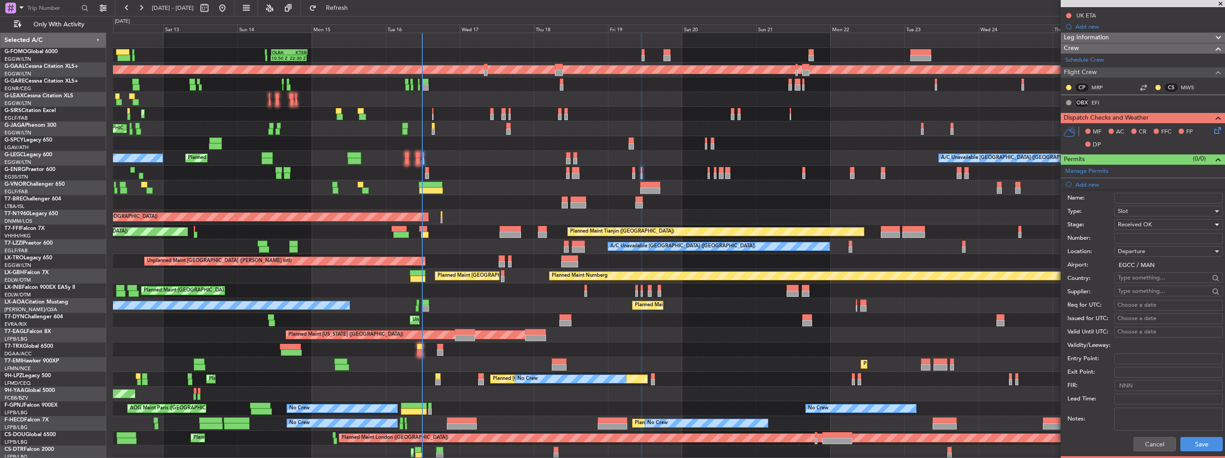
scroll to position [179, 0]
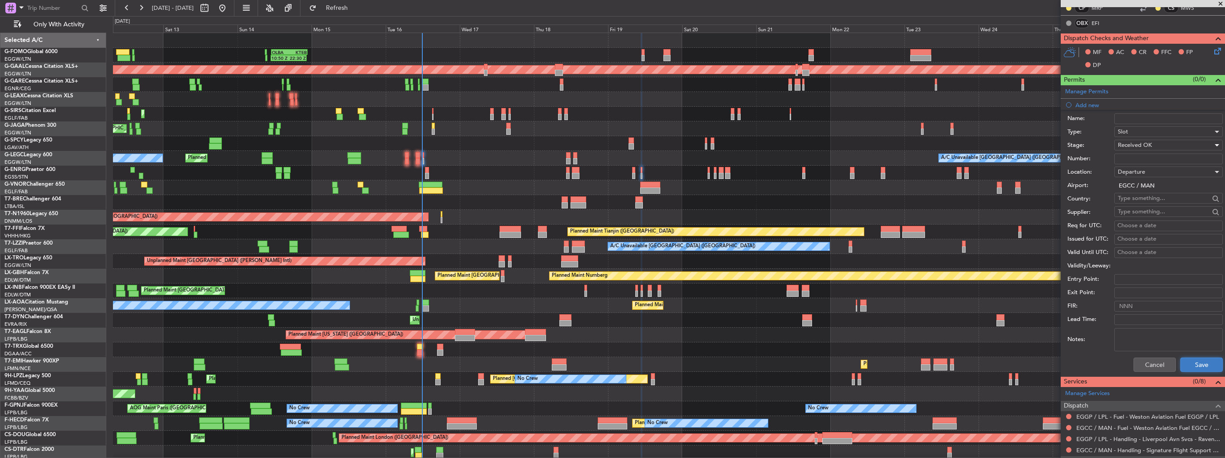
click at [1191, 362] on button "Save" at bounding box center [1202, 365] width 42 height 14
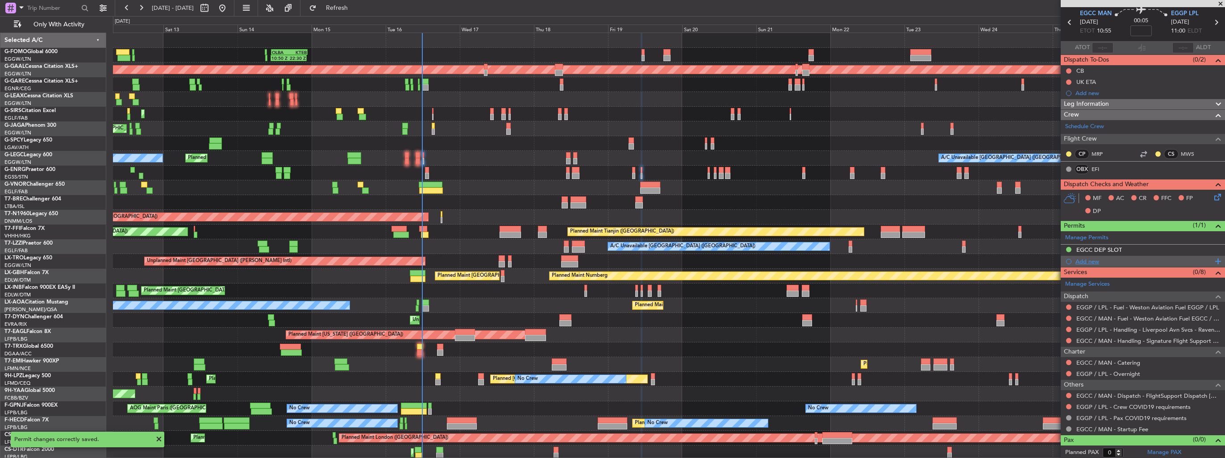
scroll to position [0, 0]
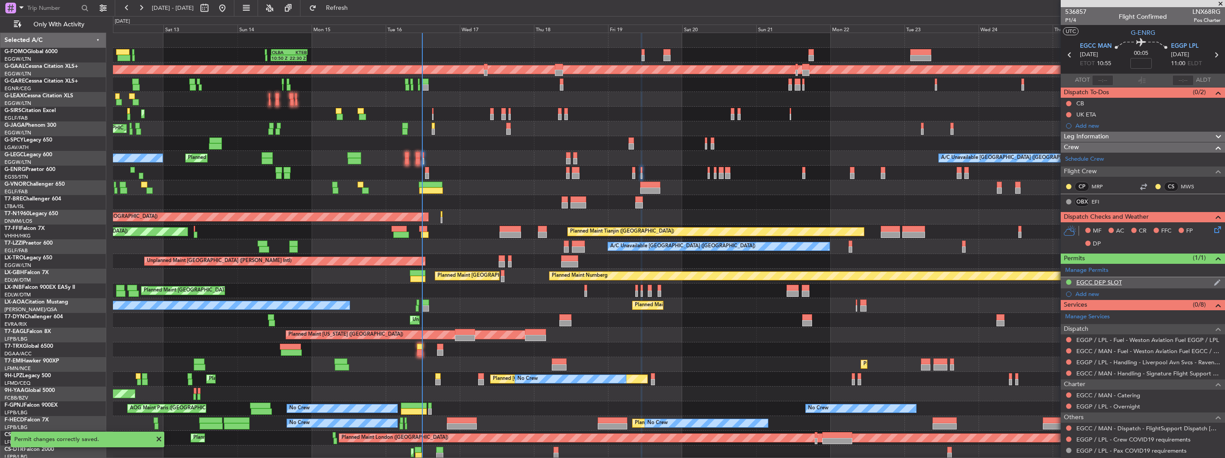
click at [1214, 279] on img at bounding box center [1217, 283] width 7 height 8
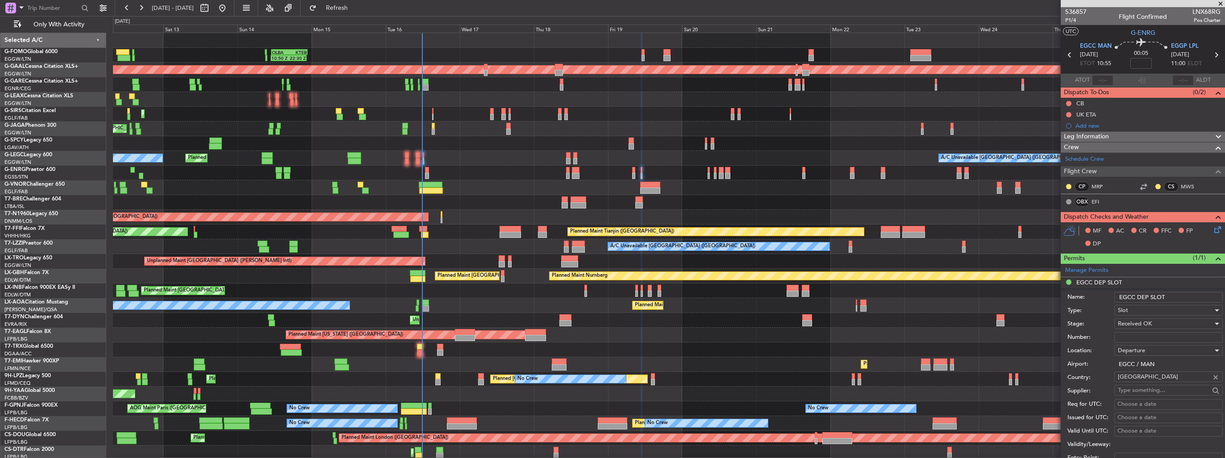
click at [1181, 301] on input "EGCC DEP SLOT" at bounding box center [1169, 297] width 109 height 11
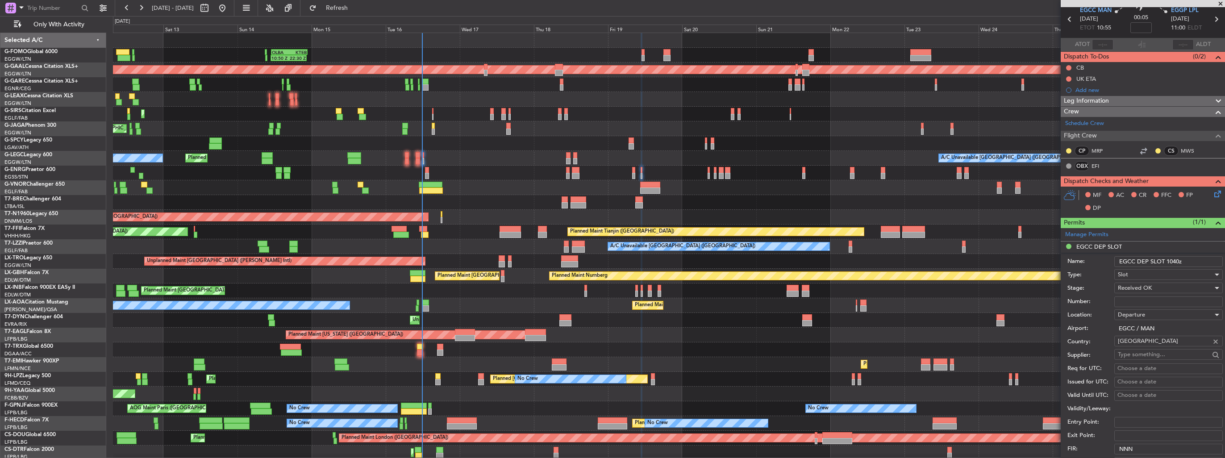
scroll to position [134, 0]
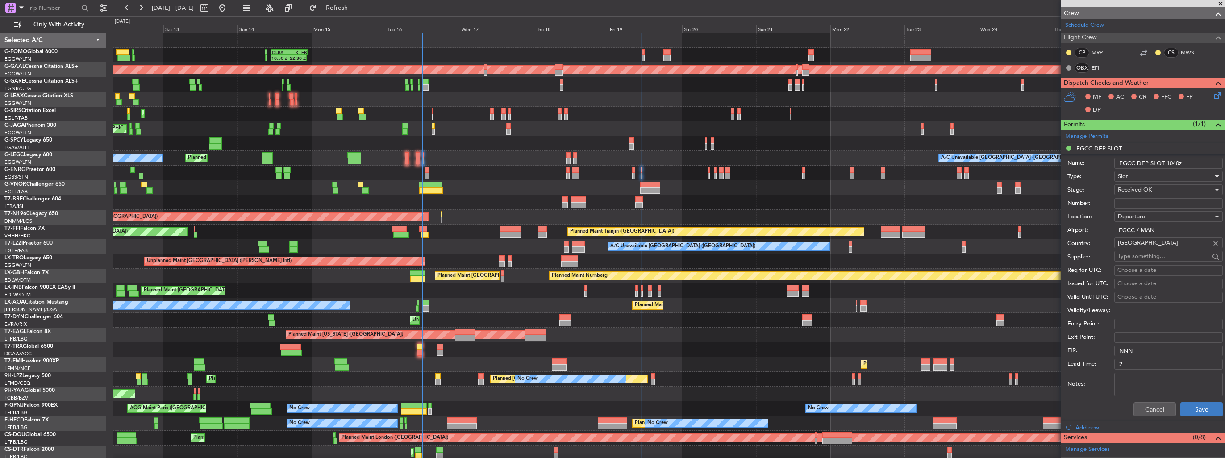
type input "EGCC DEP SLOT 1040z"
click at [1192, 407] on button "Save" at bounding box center [1202, 409] width 42 height 14
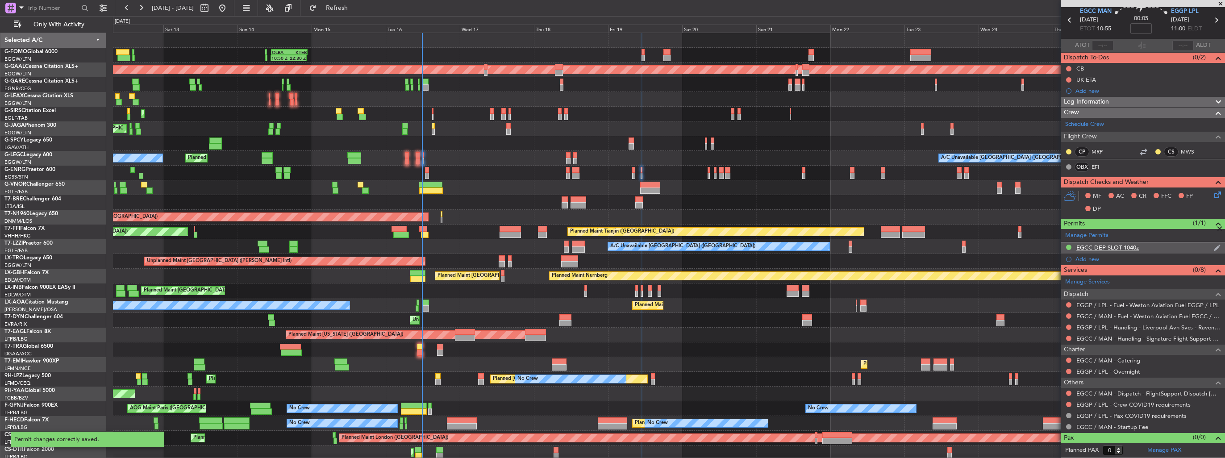
scroll to position [33, 0]
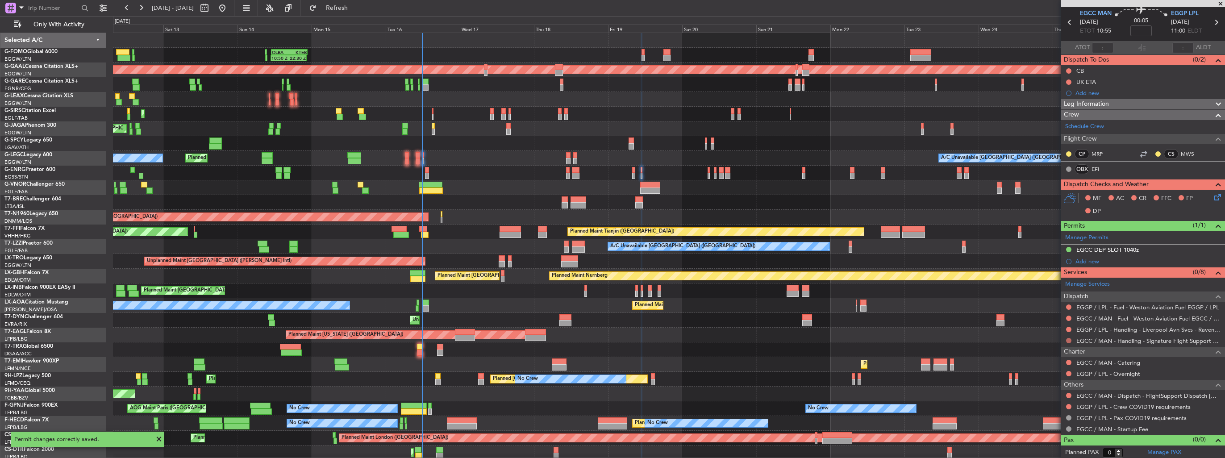
click at [1069, 339] on button at bounding box center [1068, 340] width 5 height 5
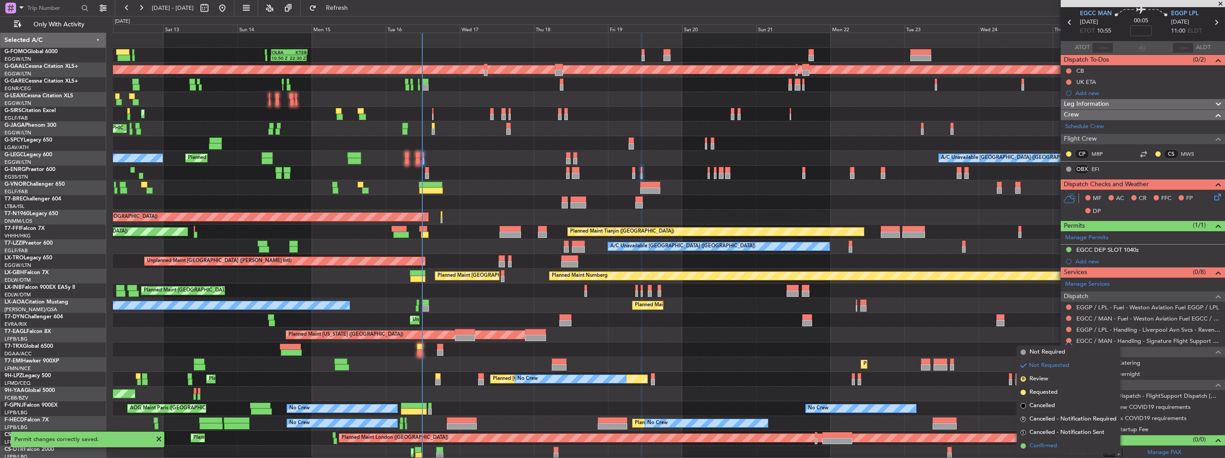
click at [1034, 449] on span "Confirmed" at bounding box center [1044, 446] width 28 height 9
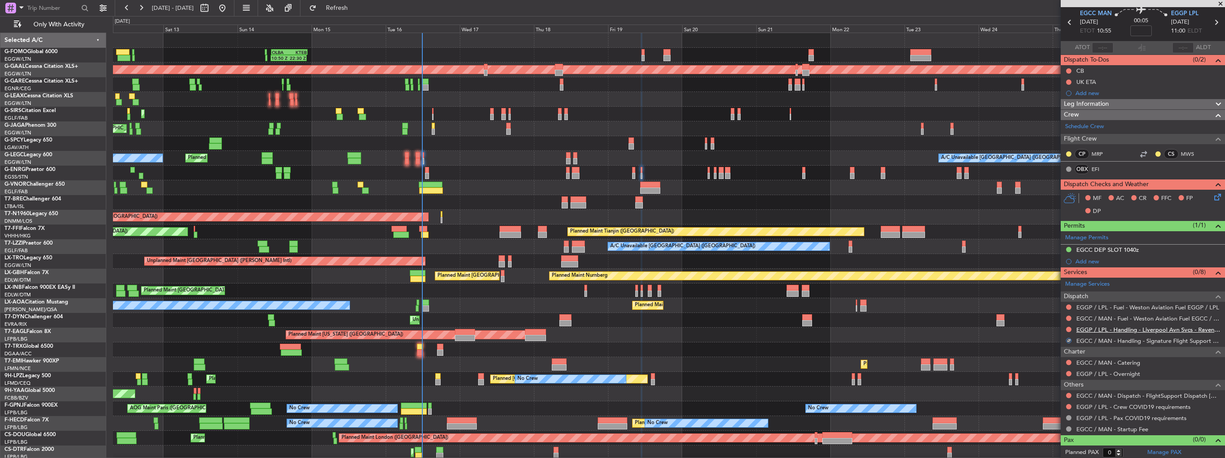
click at [1096, 328] on link "EGGP / LPL - Handling - Liverpool Avn Svcs - Ravenair EGGP LPL" at bounding box center [1149, 330] width 144 height 8
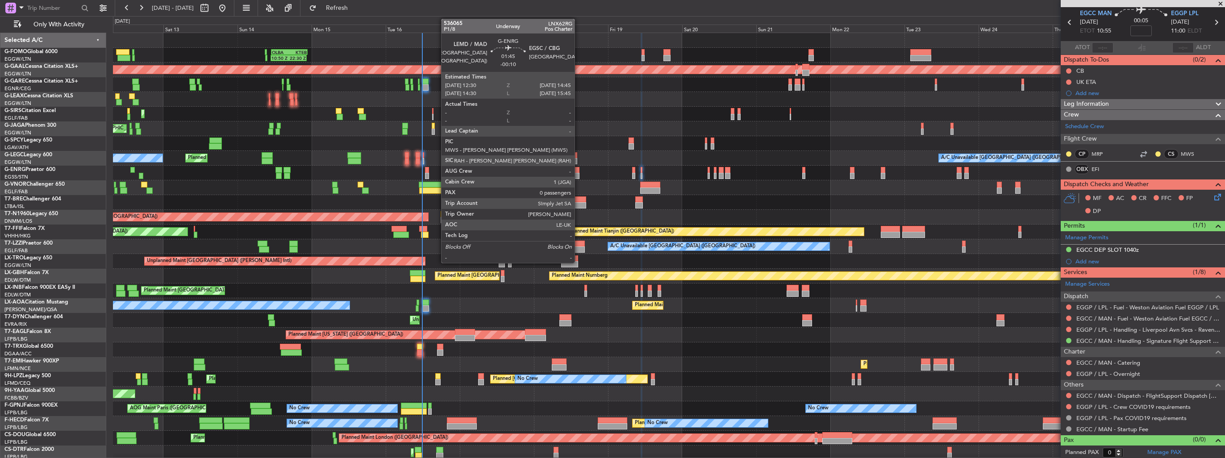
click at [579, 169] on div at bounding box center [575, 170] width 7 height 6
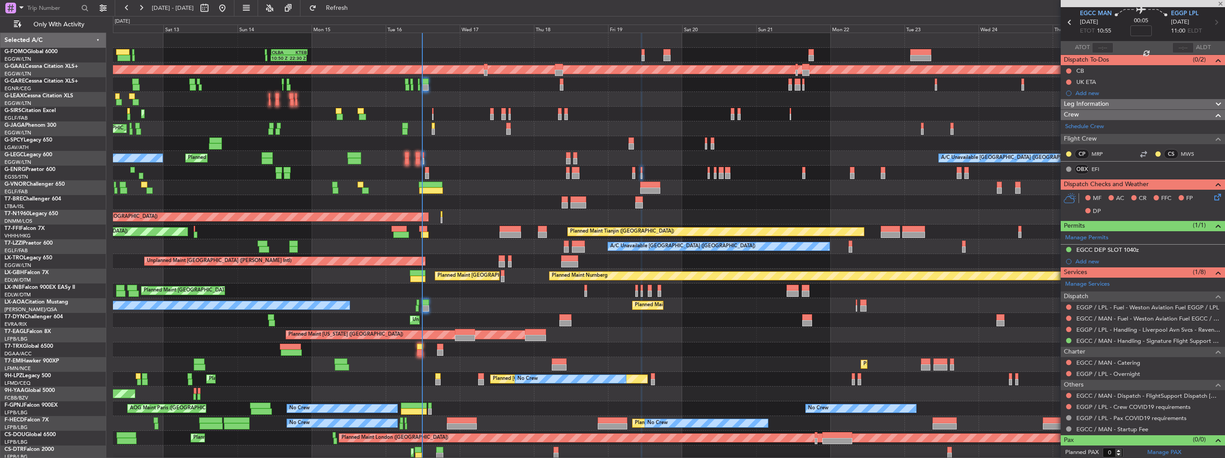
type input "-00:10"
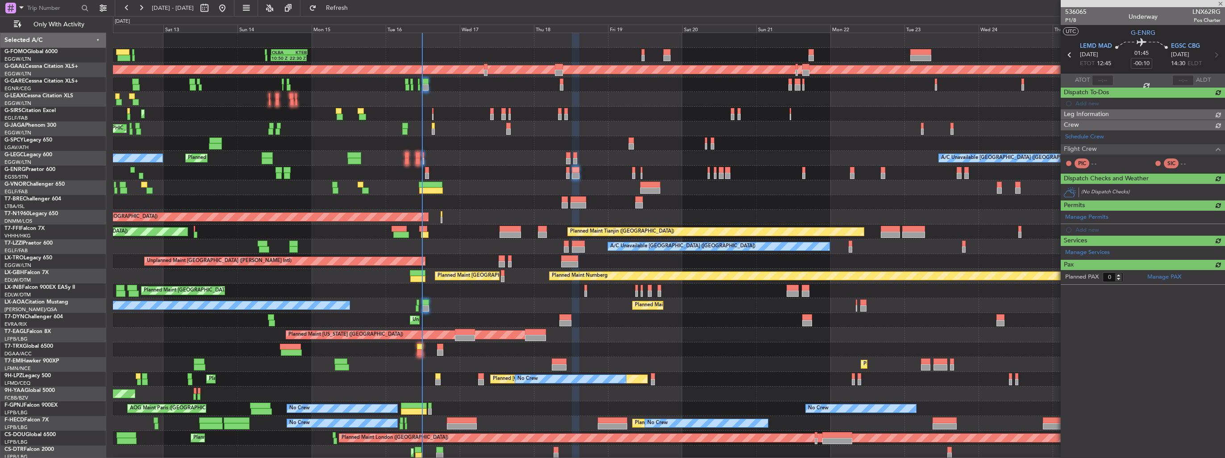
scroll to position [0, 0]
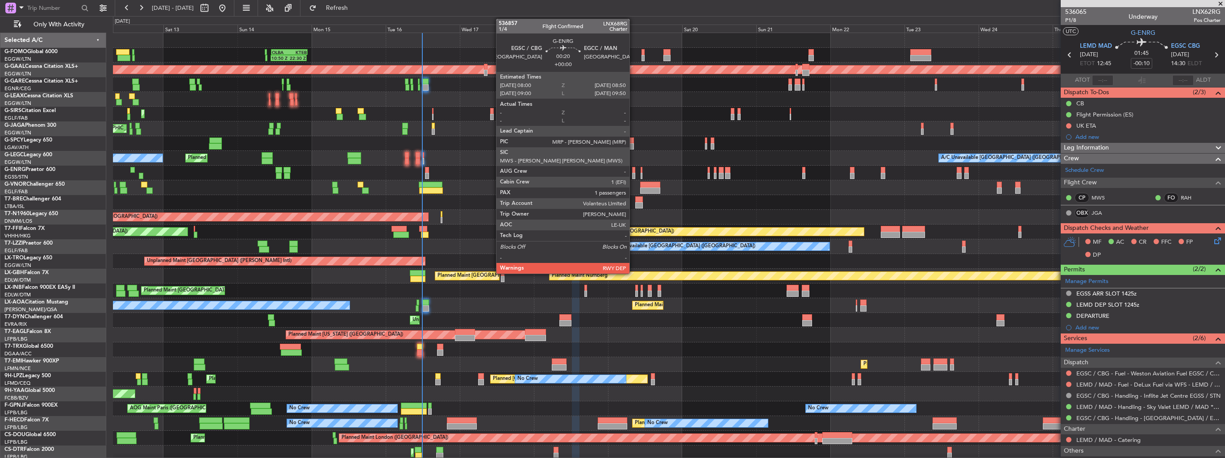
click at [634, 175] on div at bounding box center [633, 176] width 3 height 6
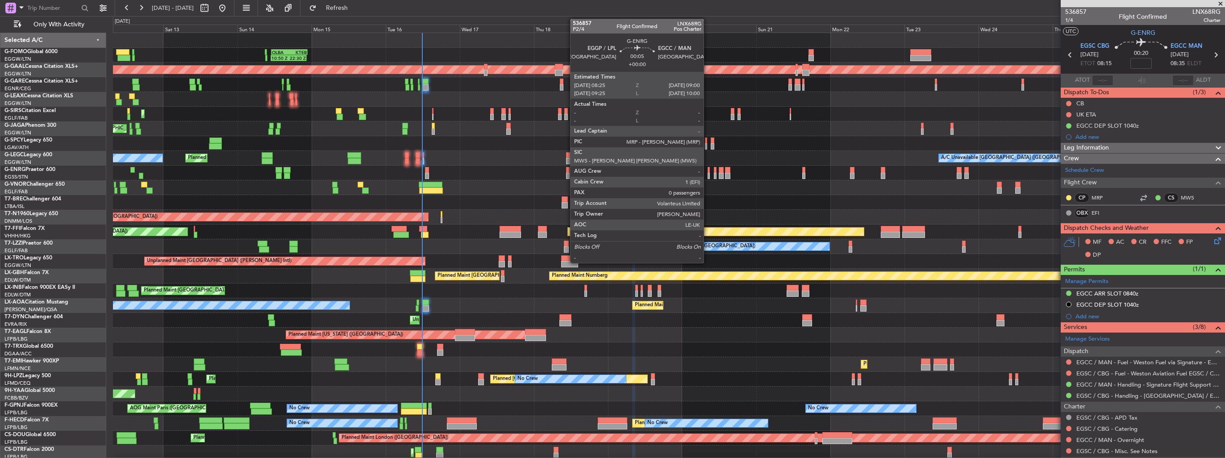
click at [708, 174] on div at bounding box center [709, 176] width 2 height 6
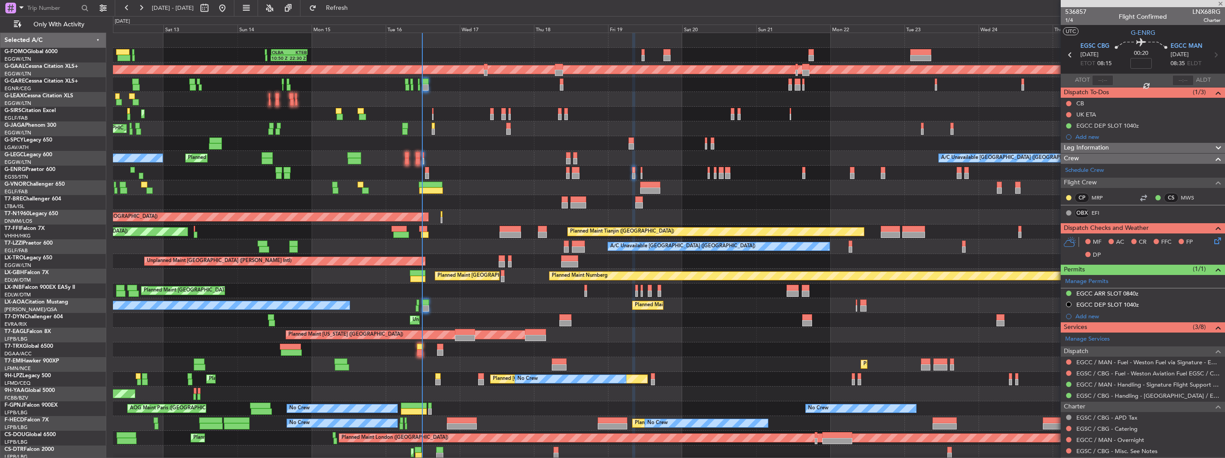
type input "0"
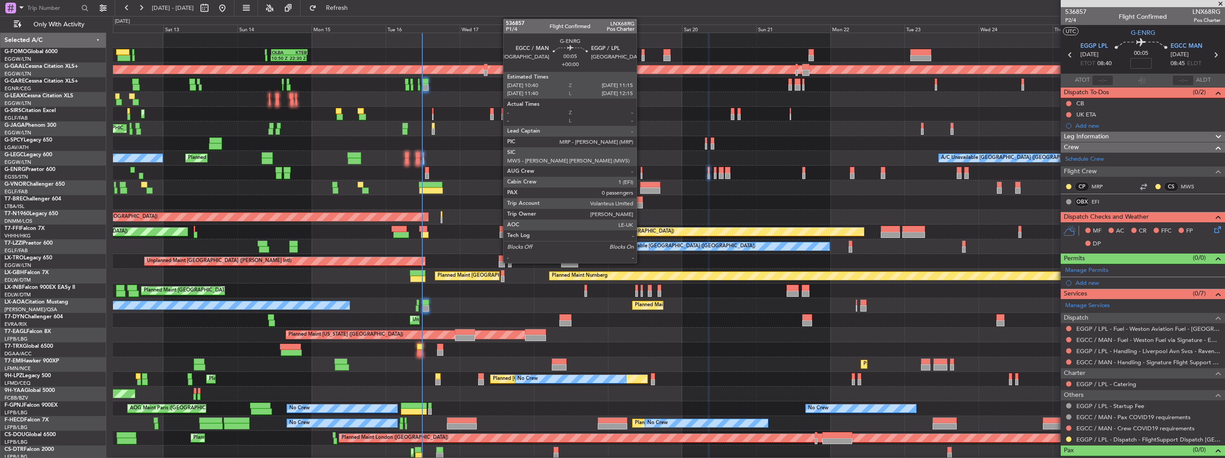
click at [641, 173] on div at bounding box center [642, 176] width 2 height 6
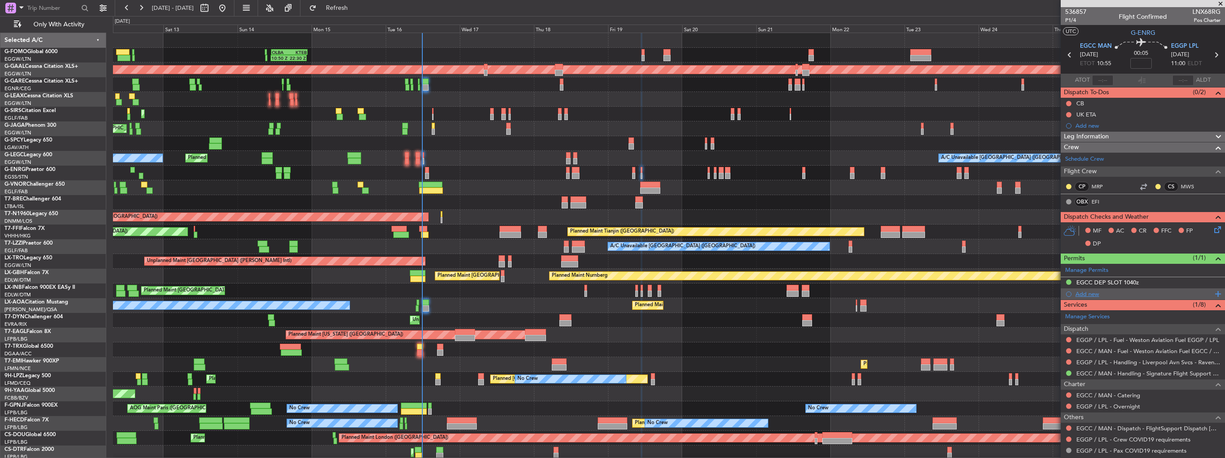
click at [1088, 294] on div "Add new" at bounding box center [1144, 294] width 137 height 8
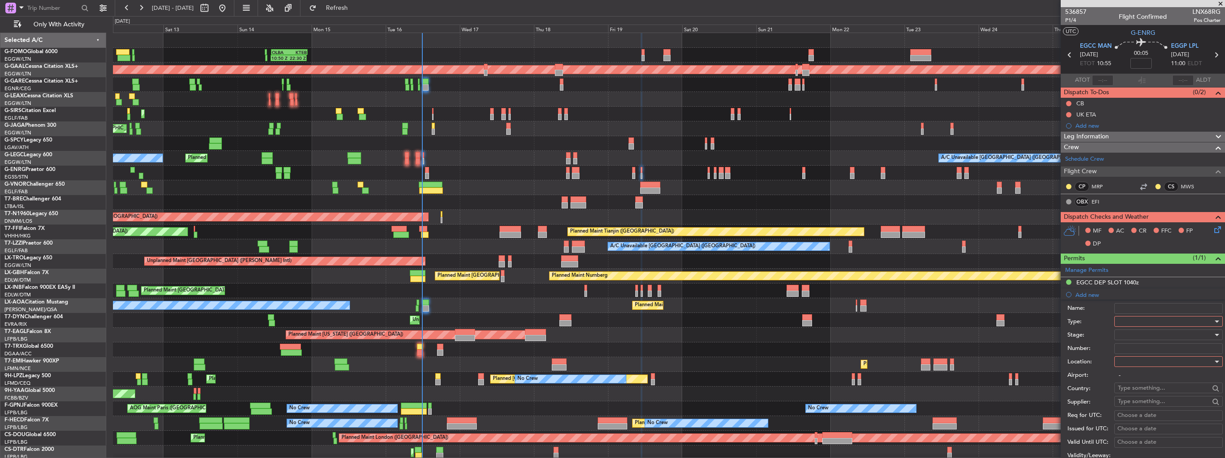
click at [1130, 319] on div at bounding box center [1165, 321] width 95 height 13
click at [1150, 367] on span "PPR" at bounding box center [1166, 365] width 94 height 13
click at [1154, 362] on div at bounding box center [1165, 361] width 95 height 13
click at [1150, 408] on span "Arrival" at bounding box center [1166, 405] width 94 height 13
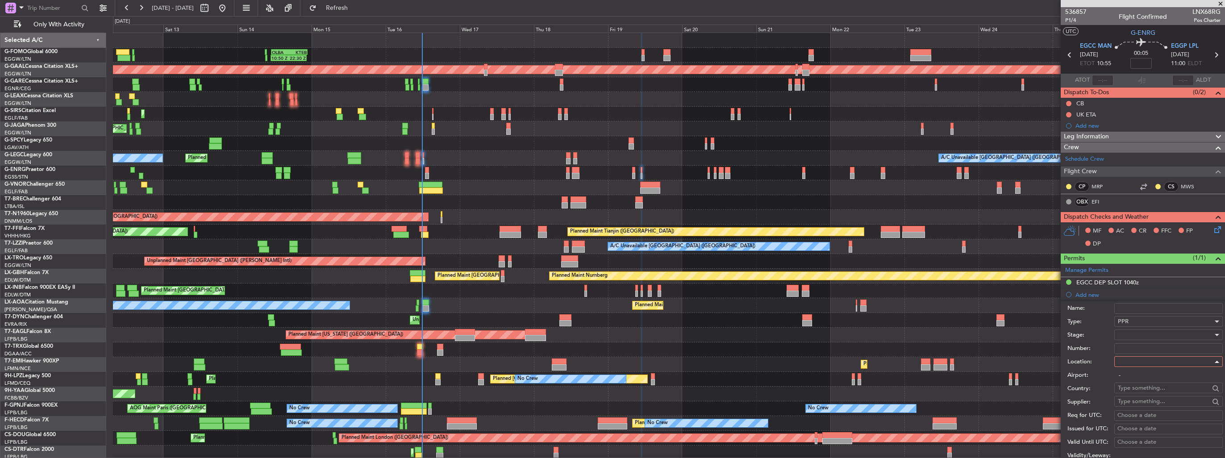
type input "EGGP / LPL"
click at [1157, 340] on div at bounding box center [1165, 334] width 95 height 13
click at [1159, 388] on span "Requested" at bounding box center [1166, 392] width 94 height 13
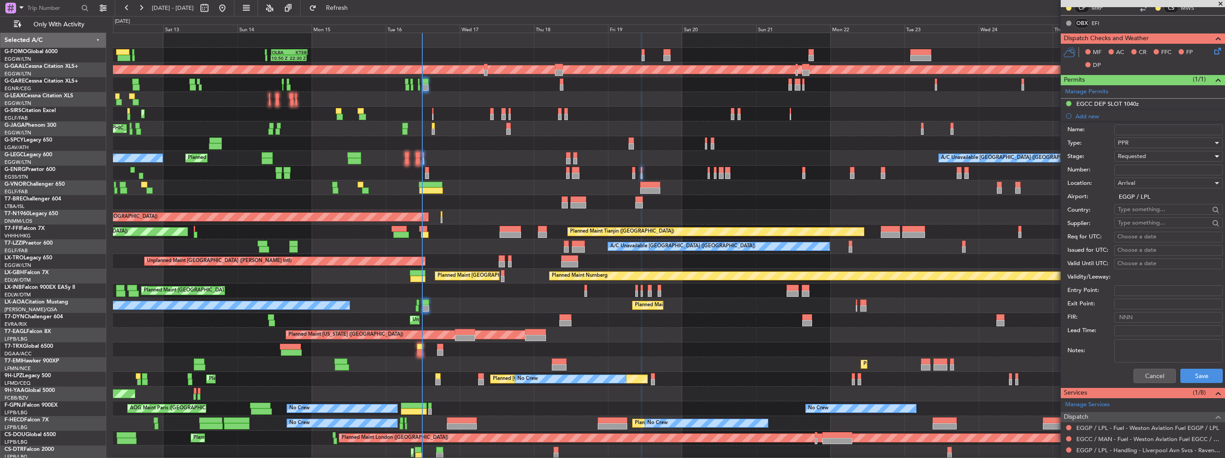
scroll to position [223, 0]
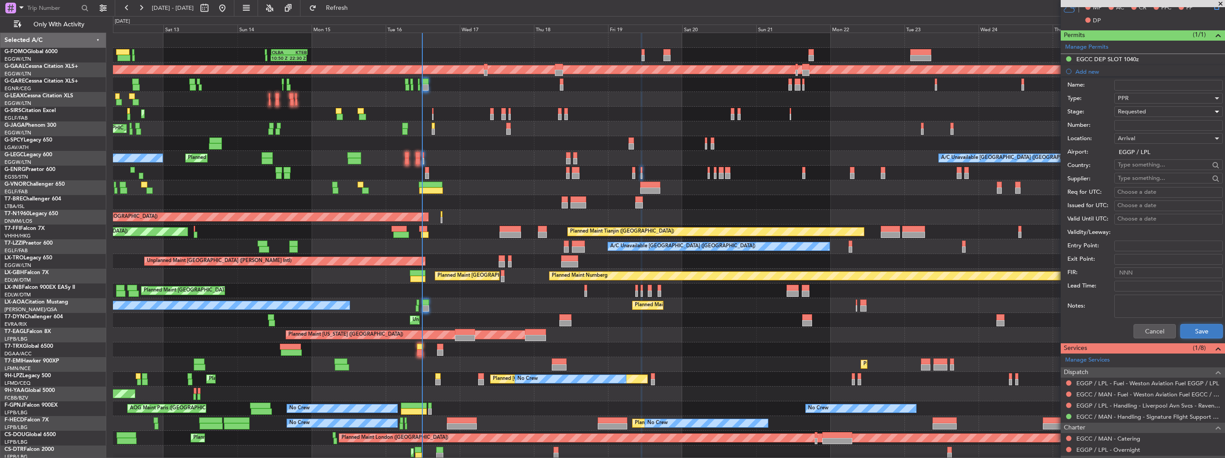
click at [1196, 324] on button "Save" at bounding box center [1202, 331] width 42 height 14
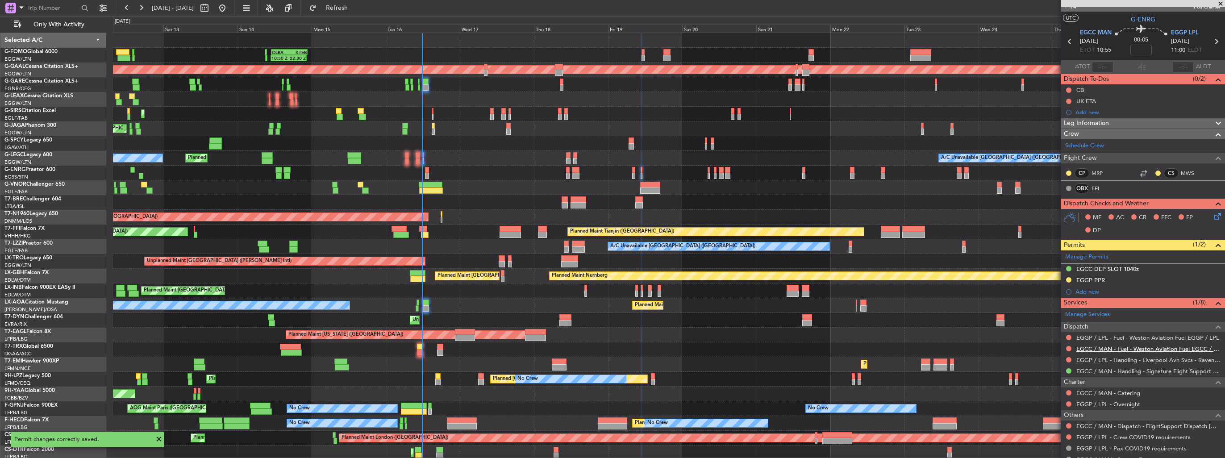
scroll to position [0, 0]
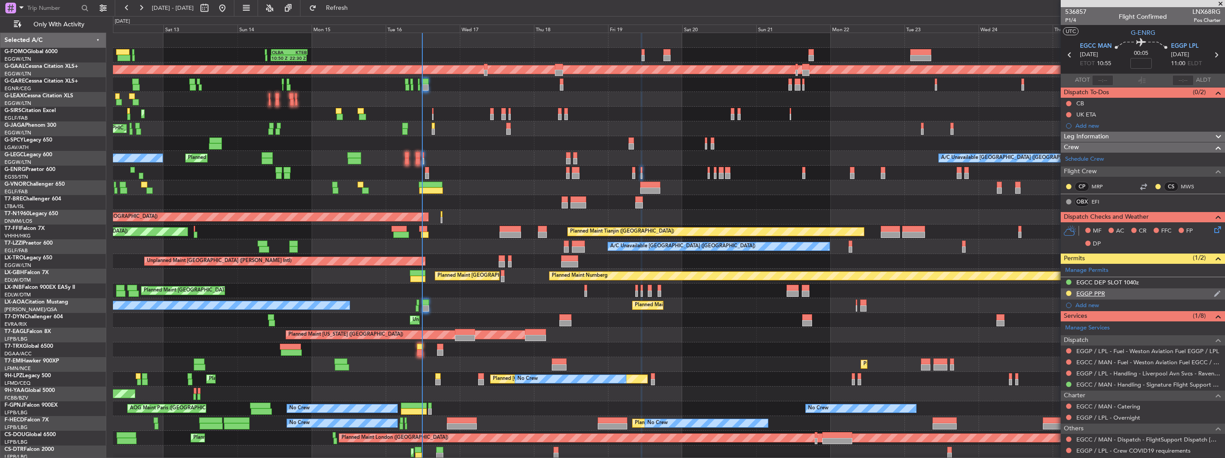
click at [1214, 292] on img at bounding box center [1217, 294] width 7 height 8
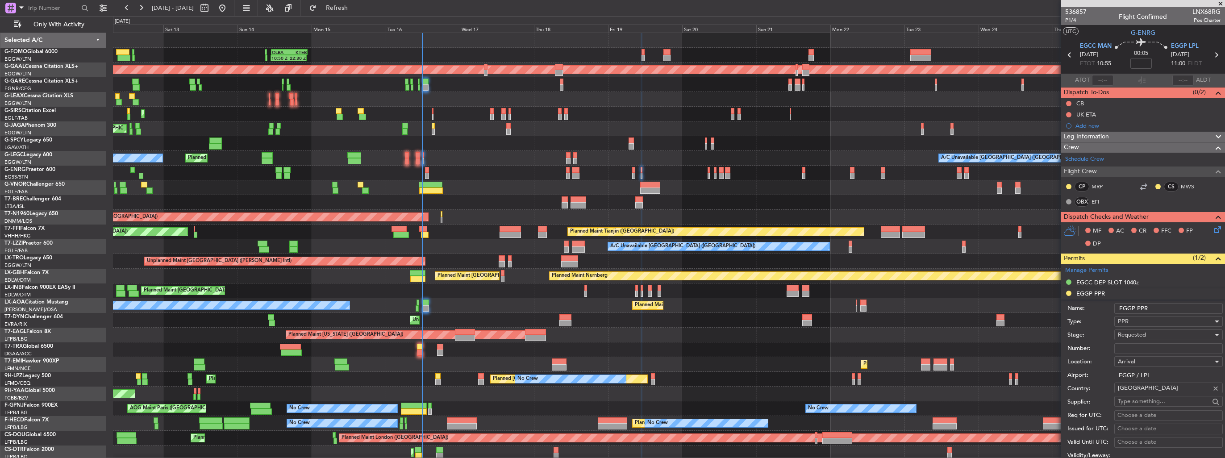
click at [1187, 305] on input "EGGP PPR" at bounding box center [1169, 308] width 109 height 11
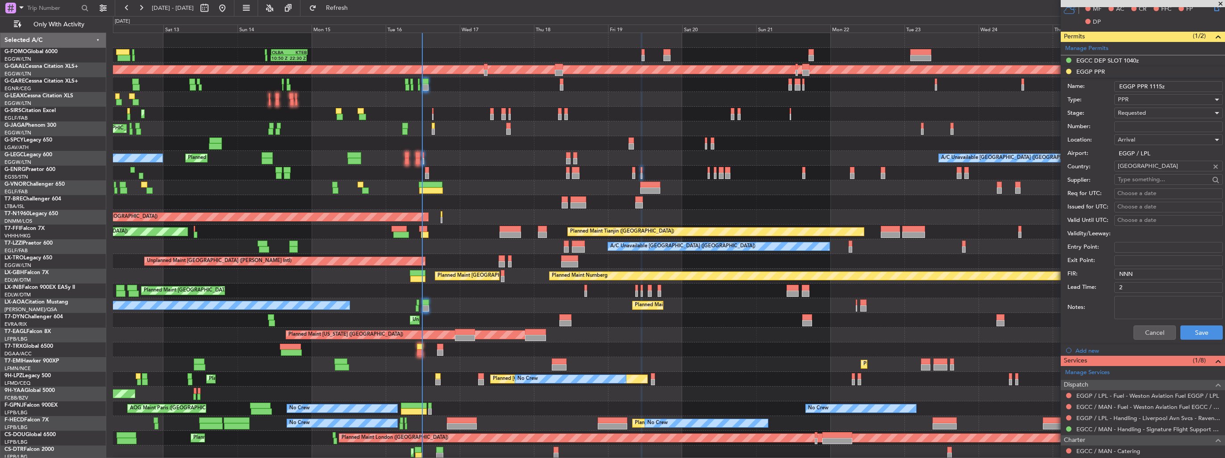
scroll to position [223, 0]
type input "EGGP PPR 1115z"
click at [1187, 328] on button "Save" at bounding box center [1202, 331] width 42 height 14
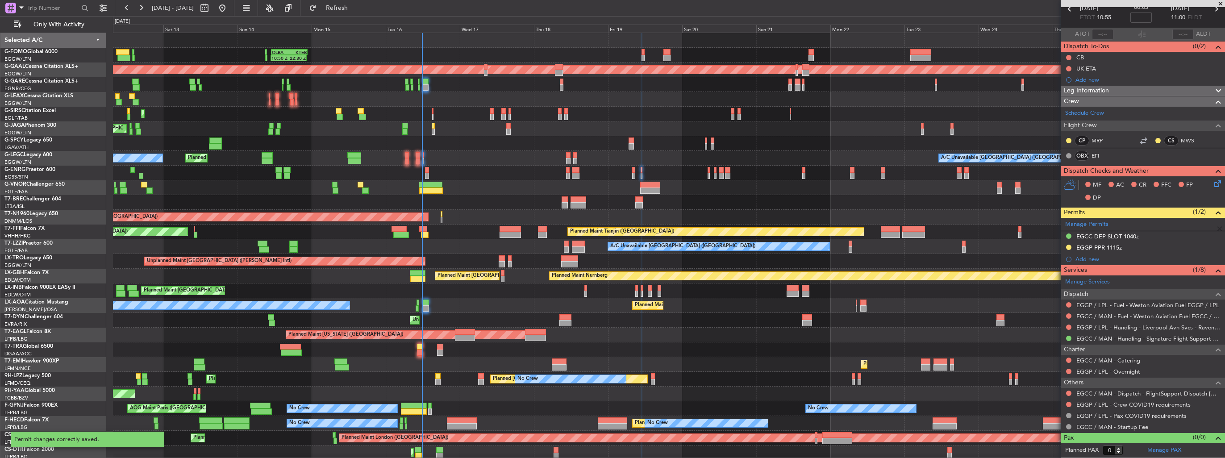
scroll to position [44, 0]
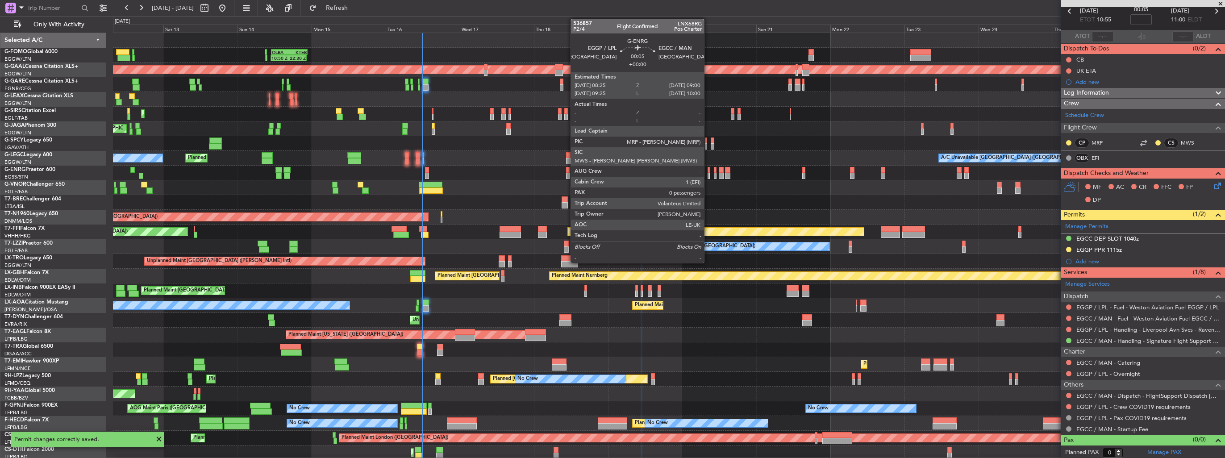
click at [708, 173] on div at bounding box center [709, 176] width 2 height 6
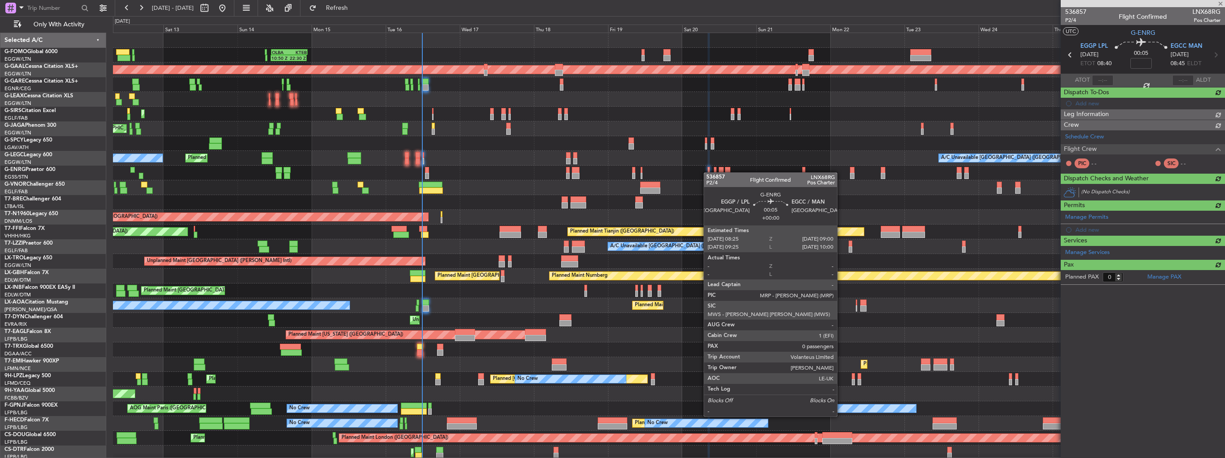
scroll to position [0, 0]
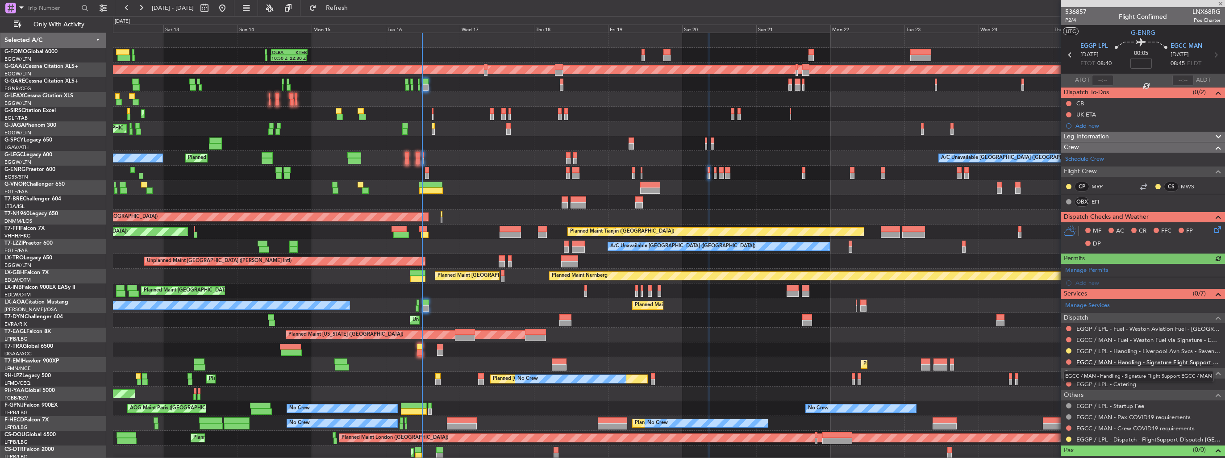
click at [1118, 359] on link "EGCC / MAN - Handling - Signature Flight Support EGCC / MAN" at bounding box center [1149, 363] width 144 height 8
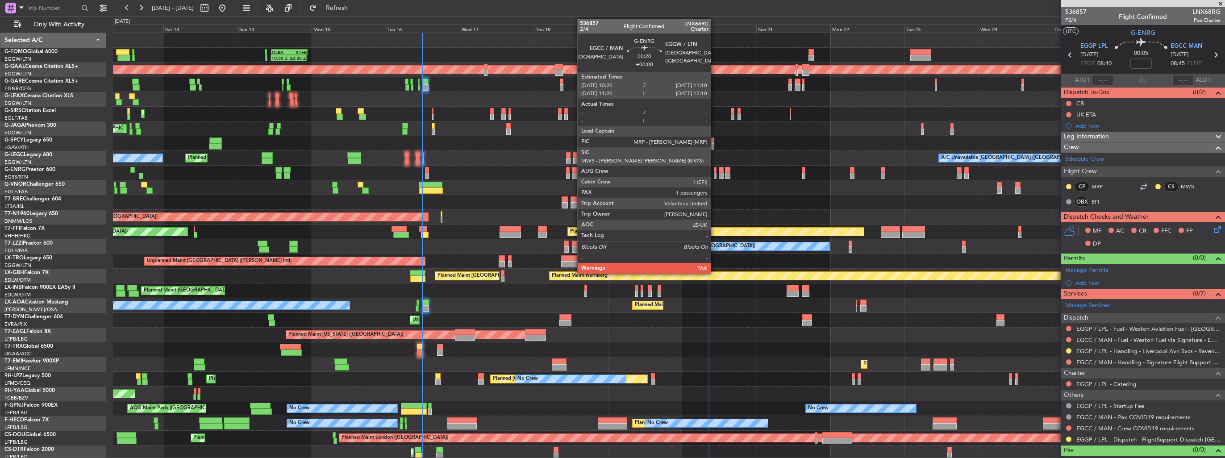
click at [715, 176] on div at bounding box center [715, 176] width 3 height 6
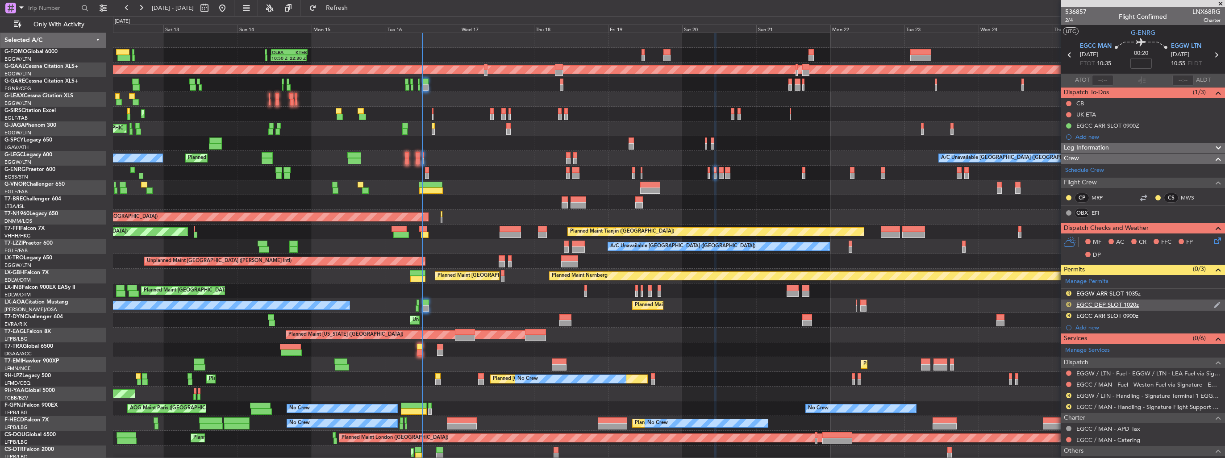
click at [1069, 303] on button "R" at bounding box center [1068, 304] width 5 height 5
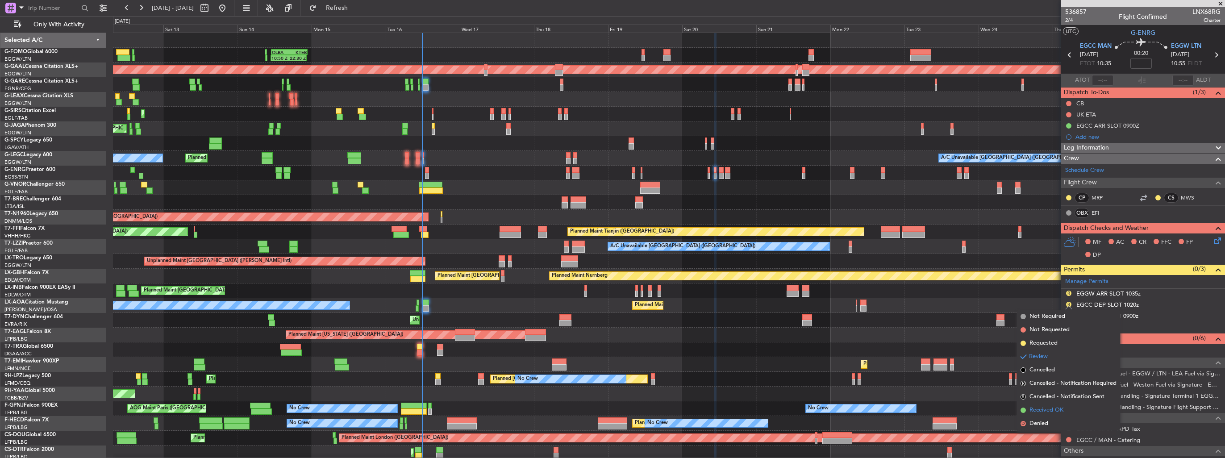
click at [1040, 411] on span "Received OK" at bounding box center [1047, 410] width 34 height 9
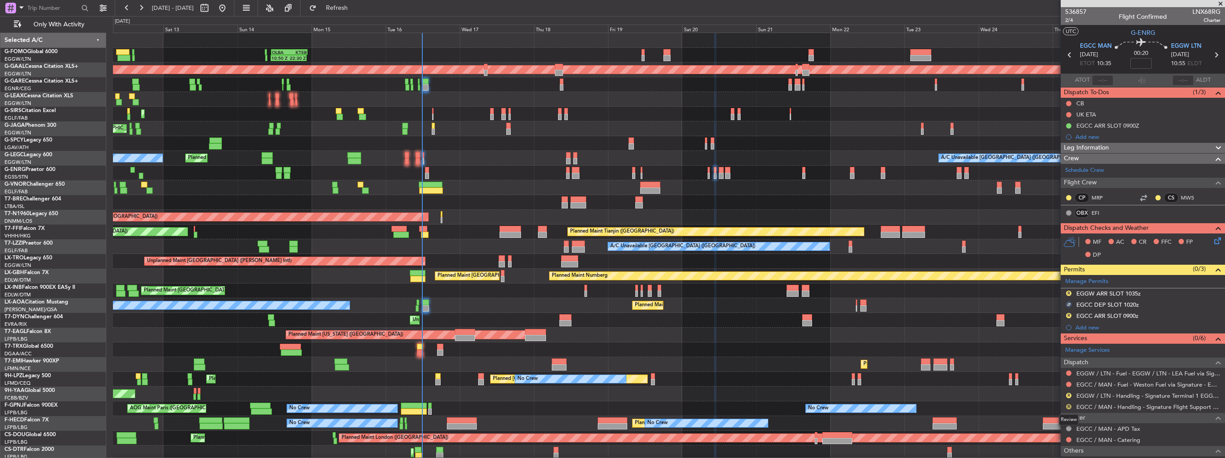
click at [1069, 405] on button "R" at bounding box center [1068, 406] width 5 height 5
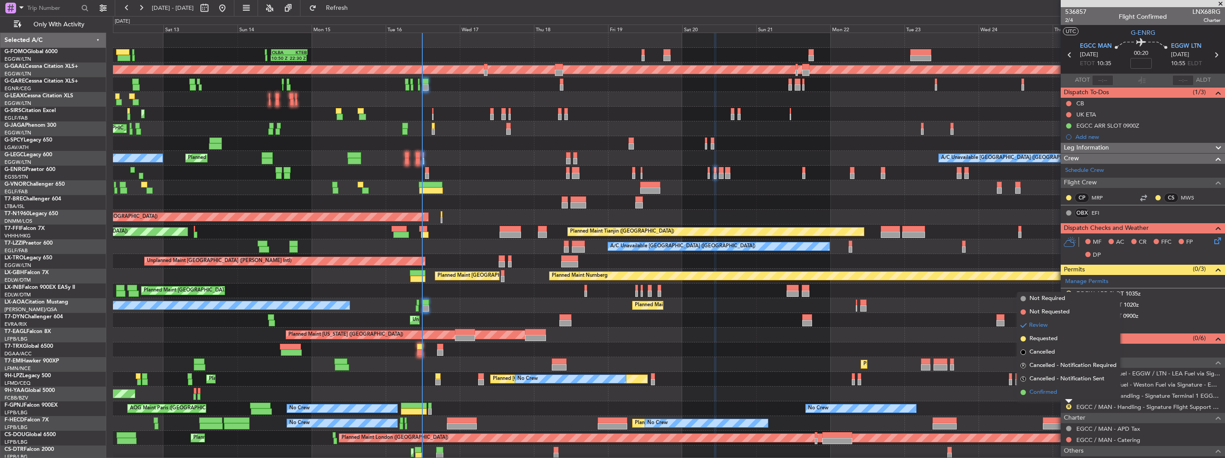
click at [1043, 390] on span "Confirmed" at bounding box center [1044, 392] width 28 height 9
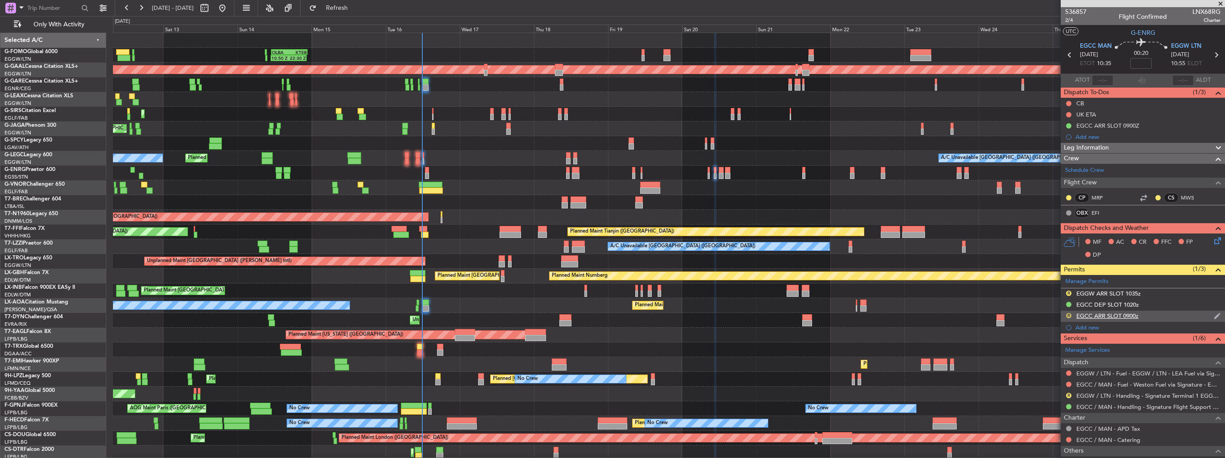
click at [1069, 315] on button "R" at bounding box center [1068, 315] width 5 height 5
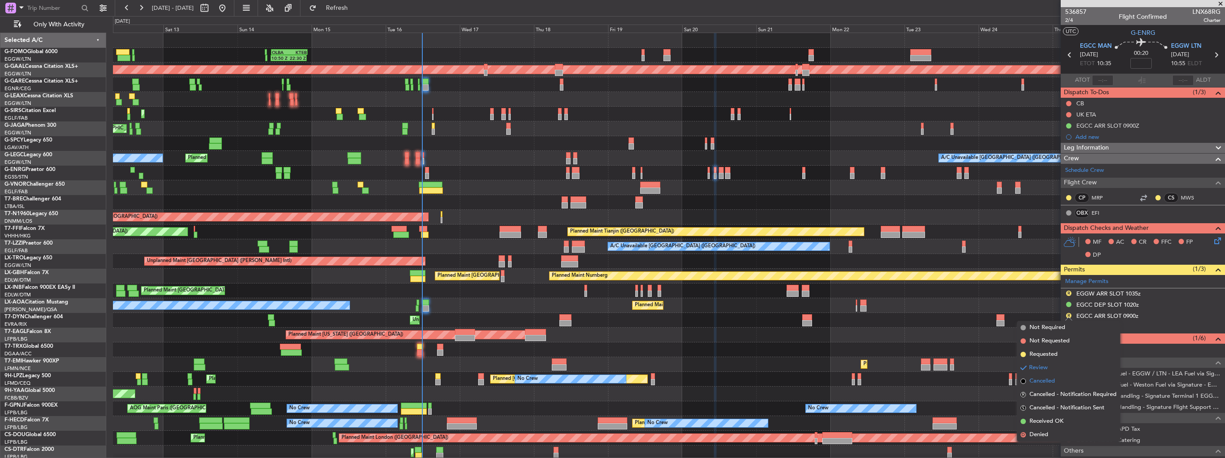
click at [1049, 380] on span "Cancelled" at bounding box center [1042, 381] width 25 height 9
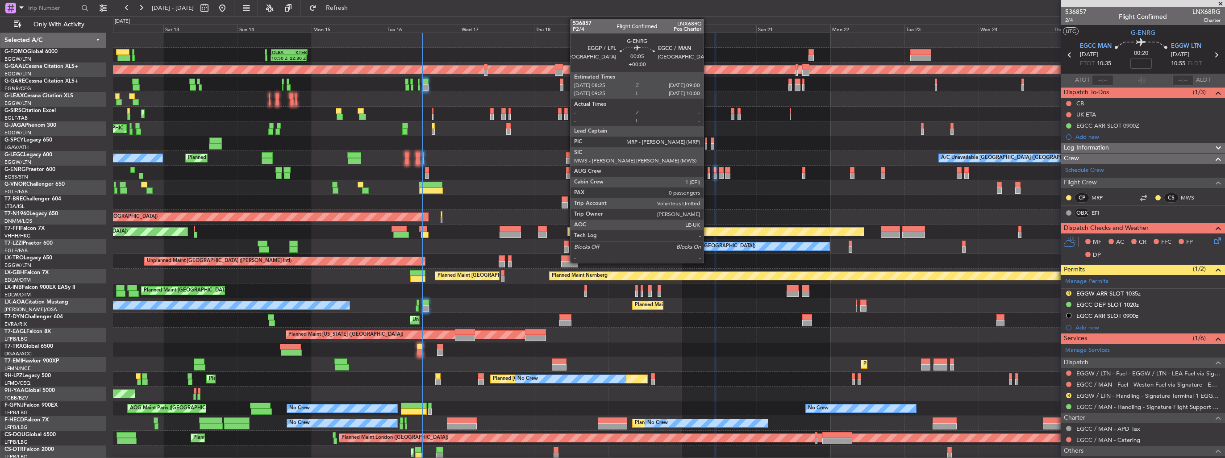
click at [708, 173] on div at bounding box center [709, 176] width 2 height 6
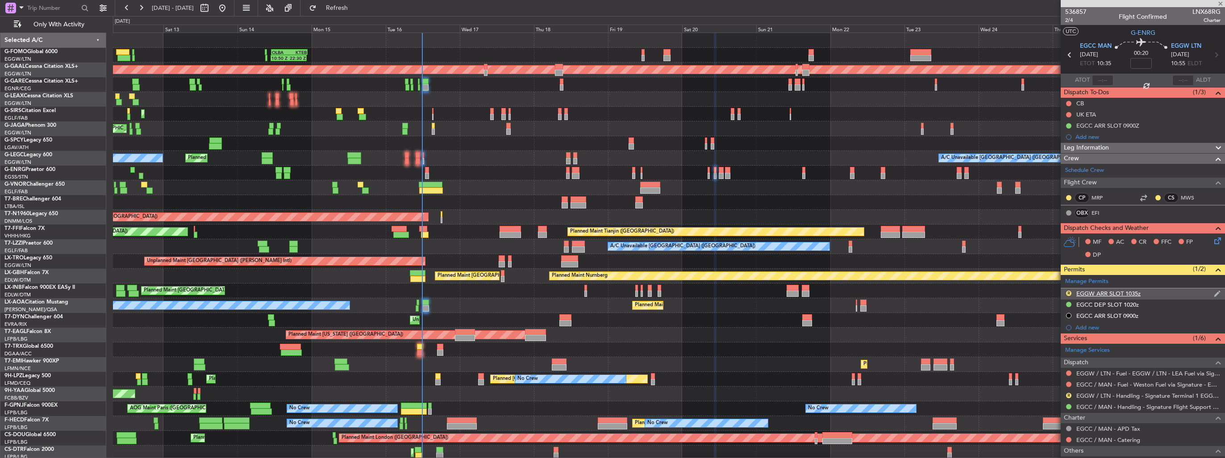
type input "0"
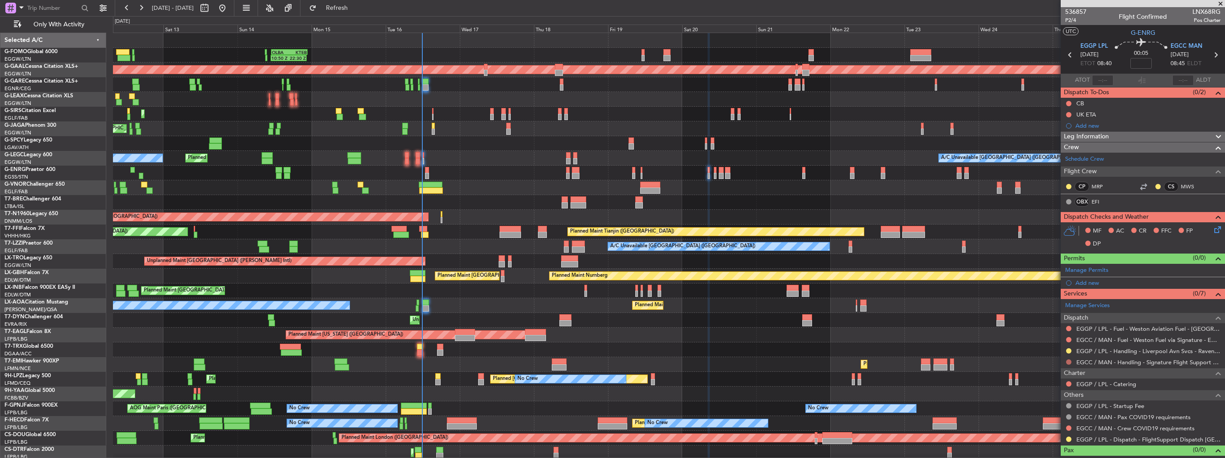
click at [1069, 362] on button at bounding box center [1068, 361] width 5 height 5
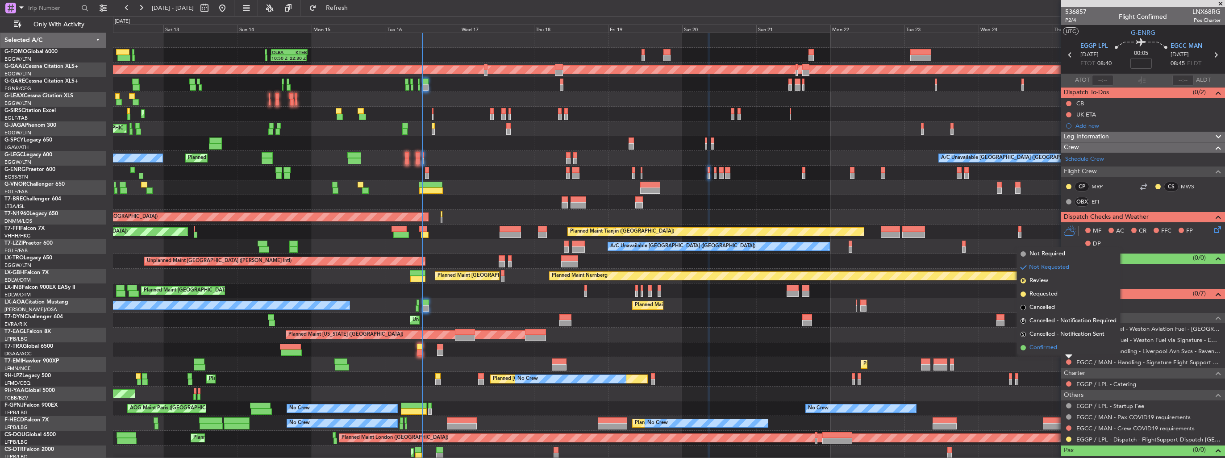
click at [1046, 350] on span "Confirmed" at bounding box center [1044, 347] width 28 height 9
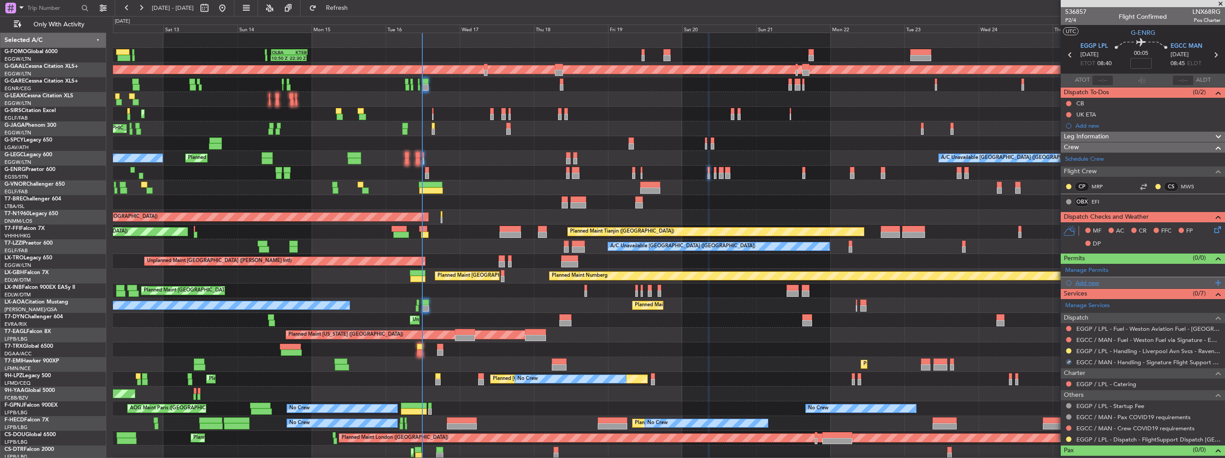
click at [1083, 279] on div "Add new" at bounding box center [1144, 283] width 137 height 8
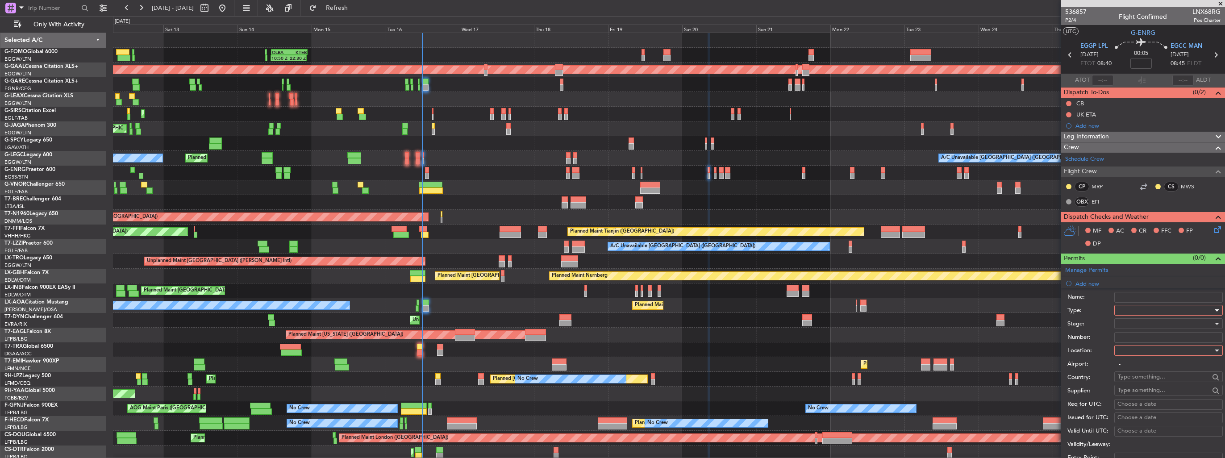
click at [1124, 310] on div at bounding box center [1165, 310] width 95 height 13
click at [1158, 391] on span "Slot" at bounding box center [1166, 394] width 94 height 13
click at [1157, 344] on div at bounding box center [1165, 350] width 95 height 13
click at [1148, 394] on span "Arrival" at bounding box center [1166, 394] width 94 height 13
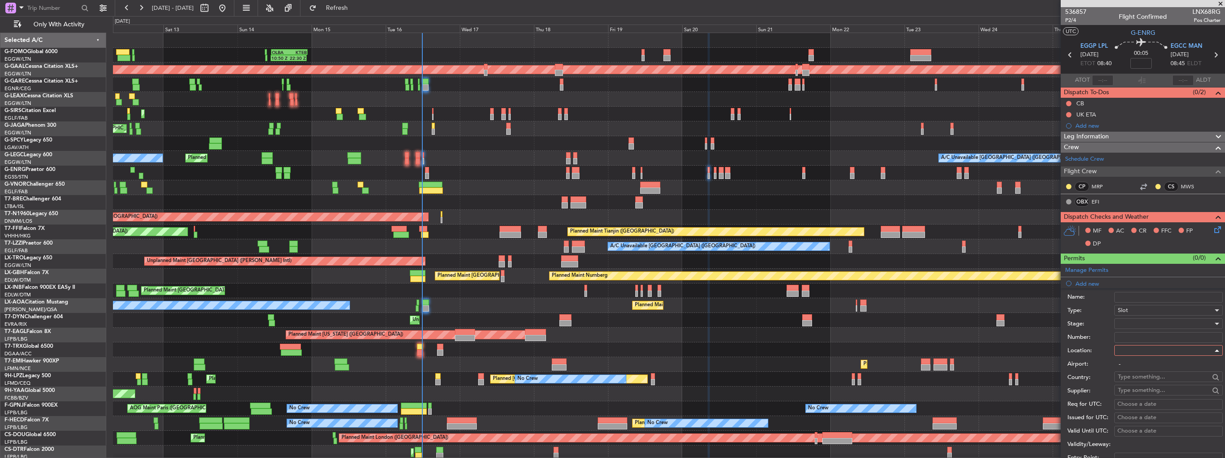
type input "EGCC / MAN"
click at [1151, 320] on div at bounding box center [1165, 323] width 95 height 13
click at [1152, 395] on span "Received OK" at bounding box center [1166, 394] width 94 height 13
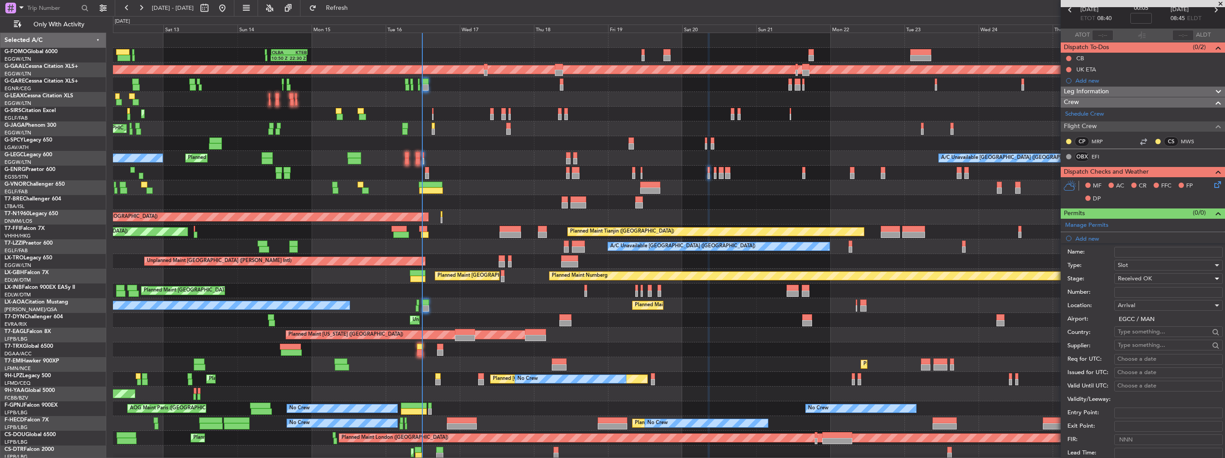
scroll to position [179, 0]
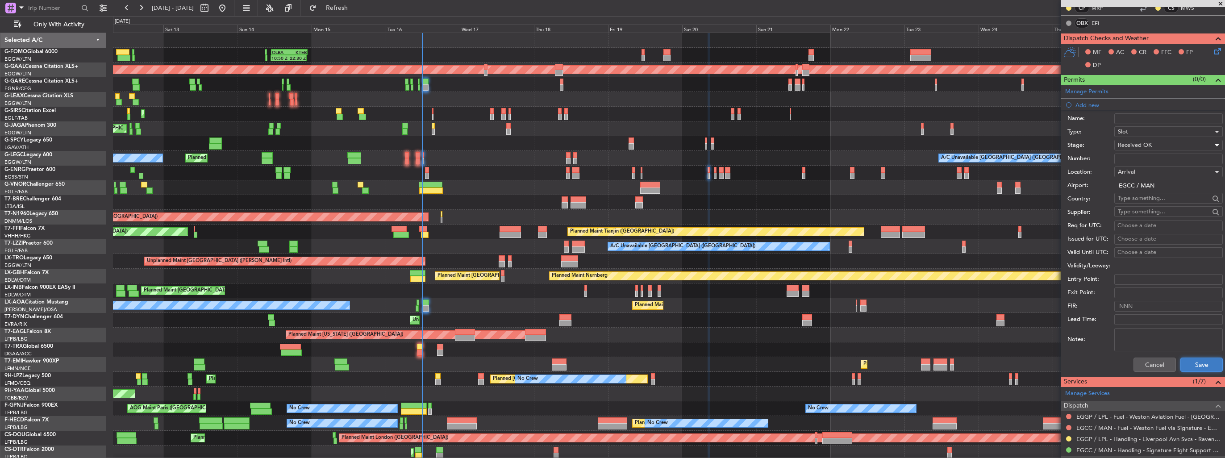
click at [1191, 361] on button "Save" at bounding box center [1202, 365] width 42 height 14
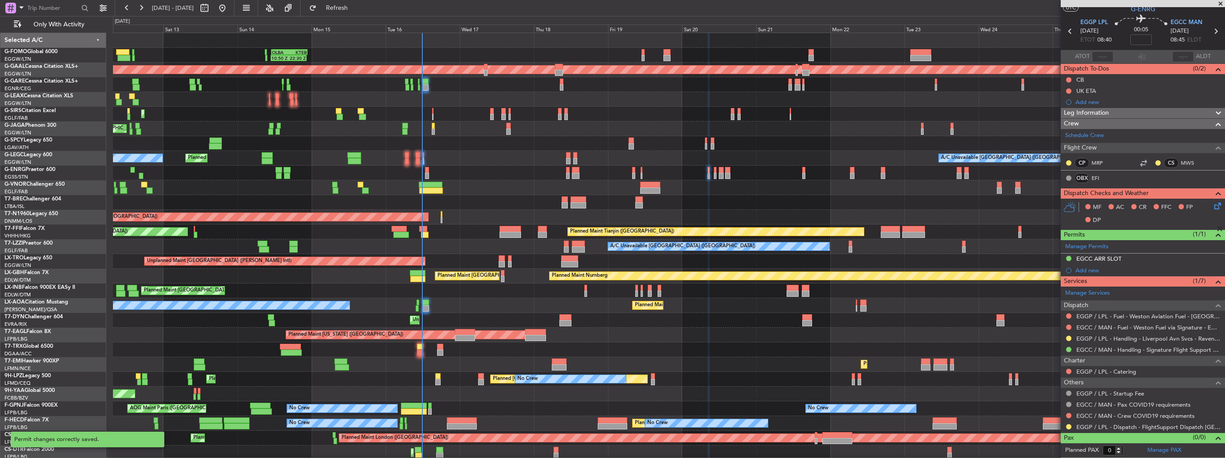
scroll to position [21, 0]
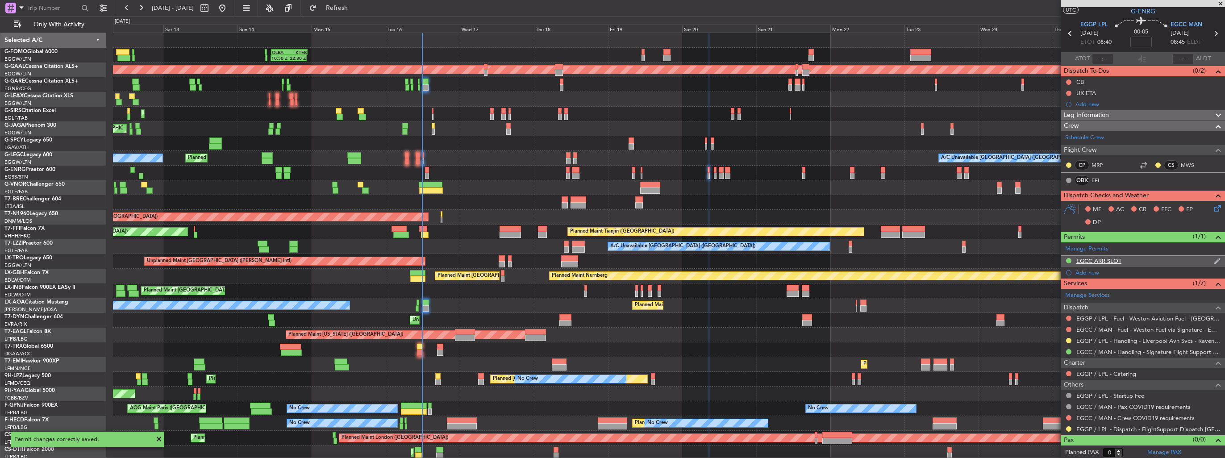
click at [1214, 258] on img at bounding box center [1217, 261] width 7 height 8
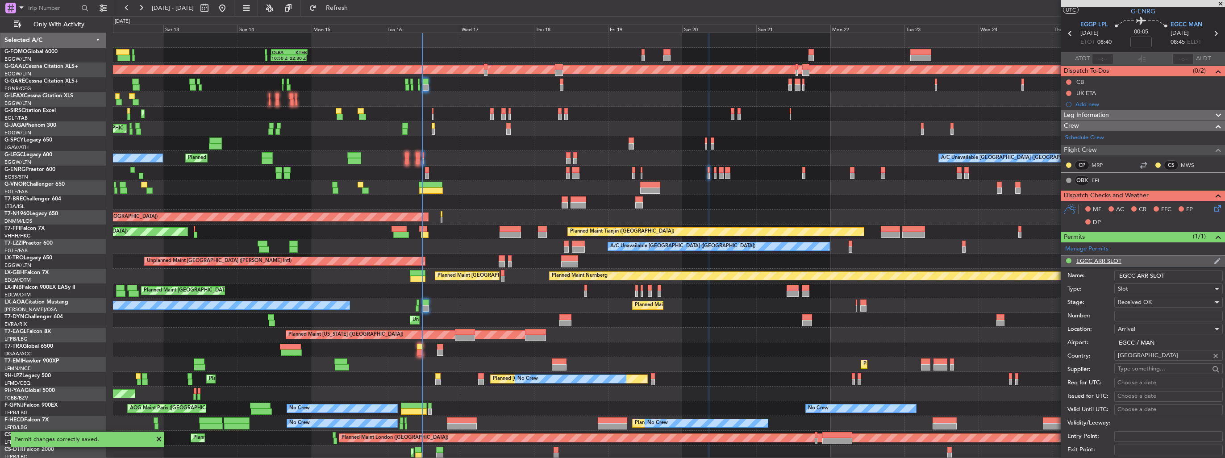
scroll to position [179, 0]
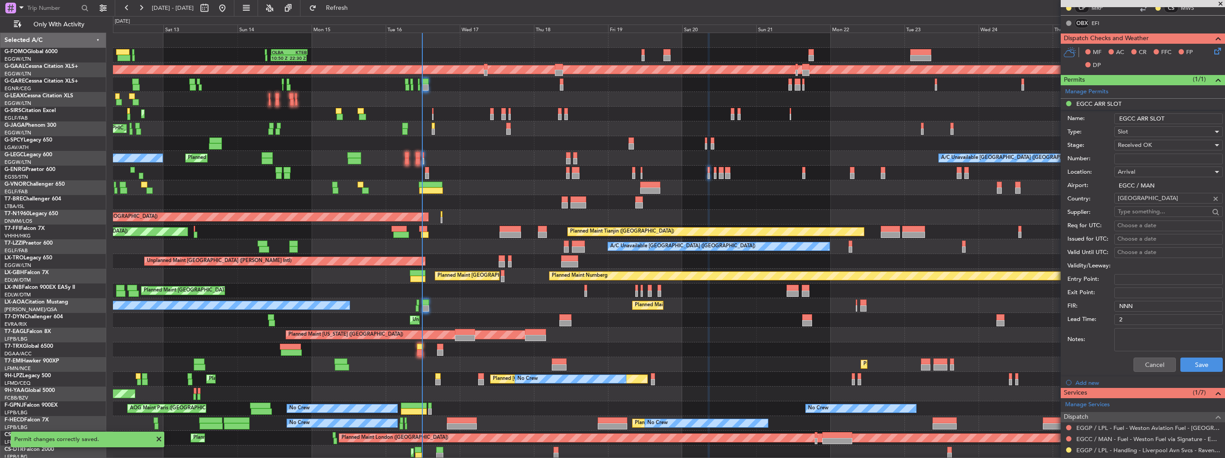
click at [1188, 114] on input "EGCC ARR SLOT" at bounding box center [1169, 118] width 109 height 11
type input "EGCC ARR SLOT 0900z"
click at [1193, 360] on button "Save" at bounding box center [1202, 365] width 42 height 14
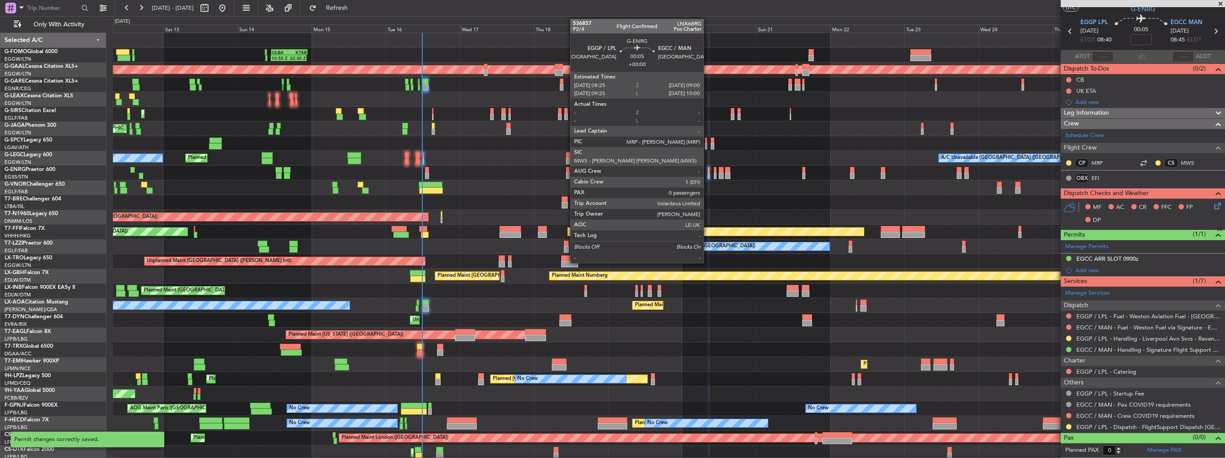
scroll to position [21, 0]
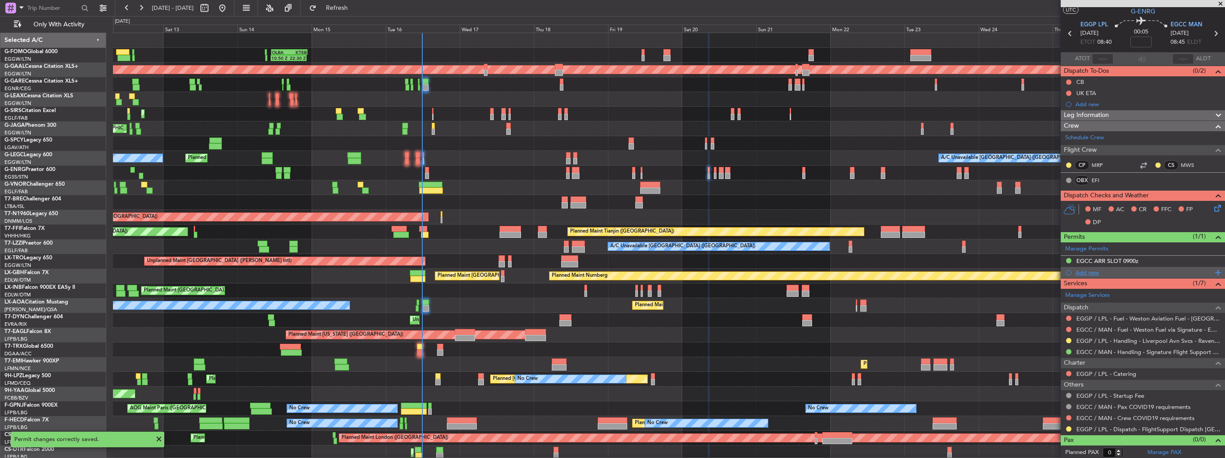
click at [1075, 272] on div "Add new" at bounding box center [1143, 272] width 164 height 11
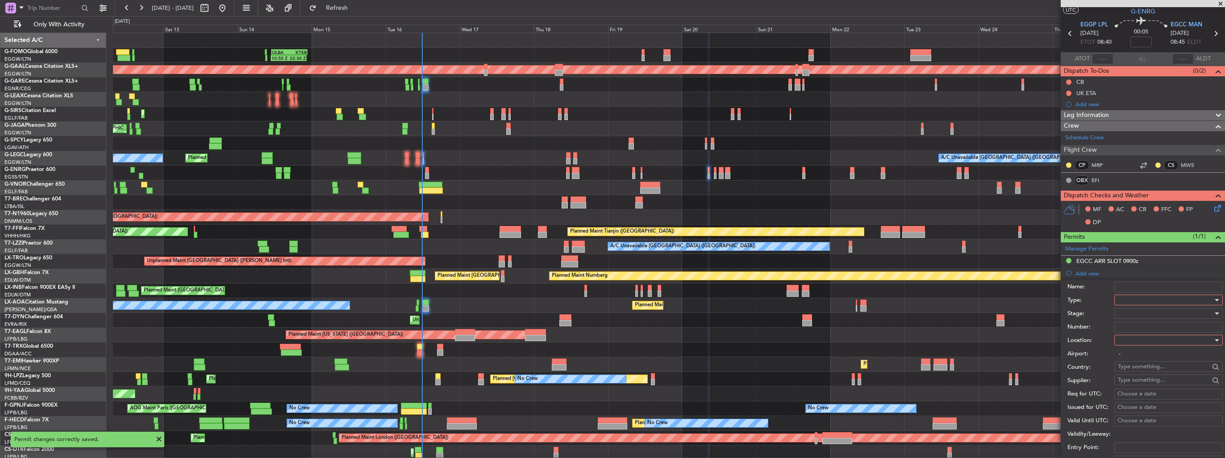
scroll to position [179, 0]
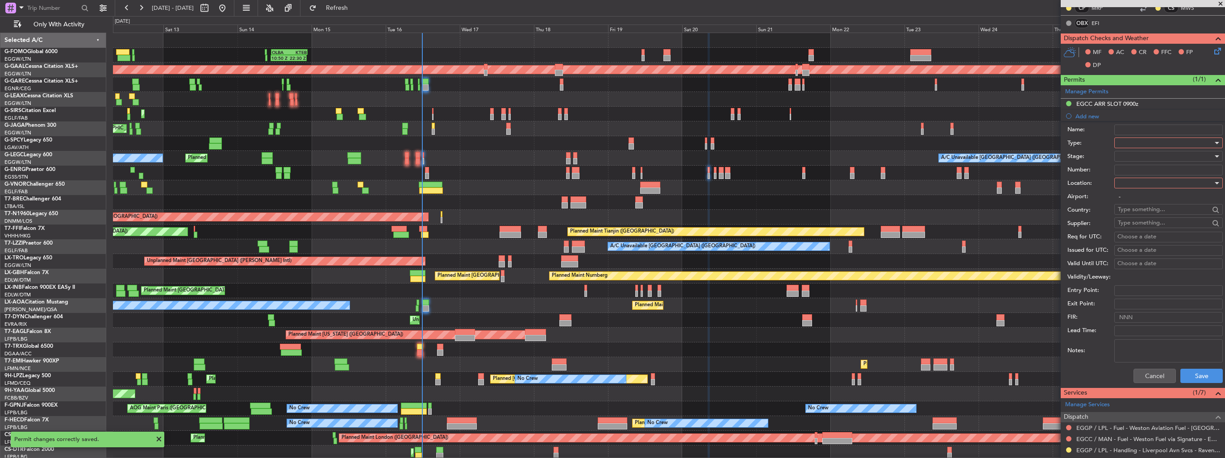
click at [1149, 142] on div at bounding box center [1165, 142] width 95 height 13
click at [1187, 230] on span "PPR" at bounding box center [1166, 231] width 94 height 13
click at [1166, 179] on div at bounding box center [1165, 182] width 95 height 13
click at [1157, 199] on span "Departure" at bounding box center [1166, 200] width 94 height 13
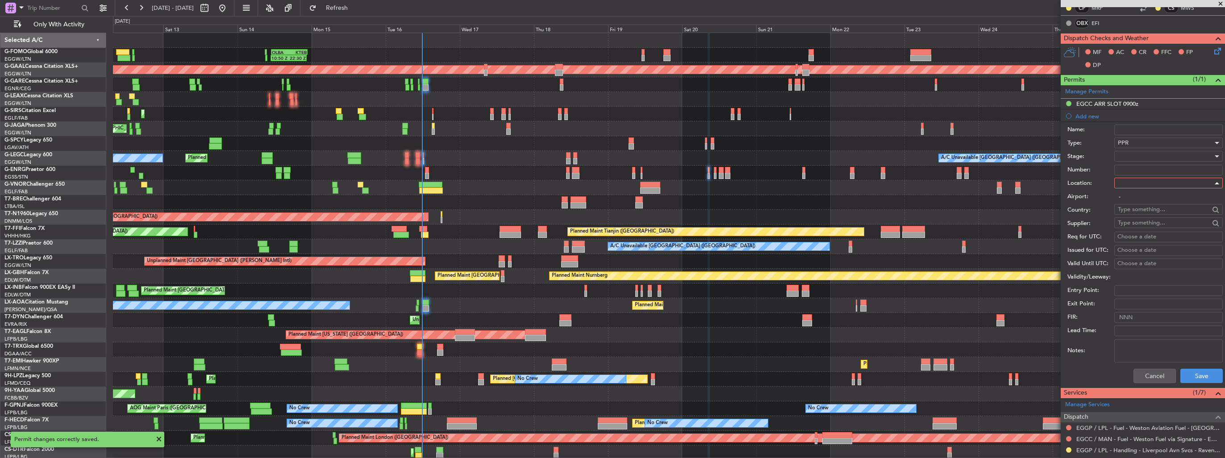
type input "EGGP / LPL"
click at [1147, 155] on div at bounding box center [1165, 156] width 95 height 13
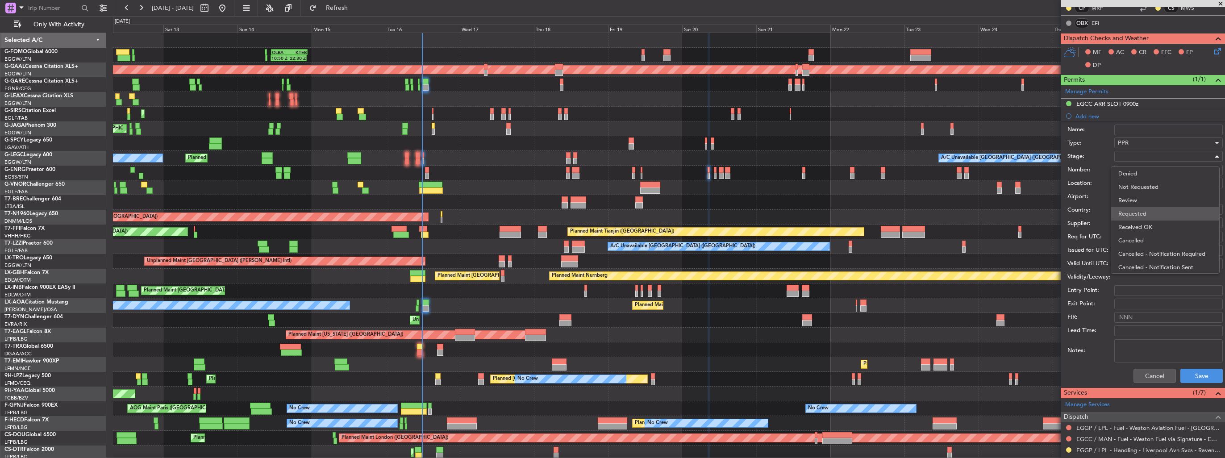
click at [1152, 211] on span "Requested" at bounding box center [1166, 213] width 94 height 13
click at [1190, 371] on button "Save" at bounding box center [1202, 376] width 42 height 14
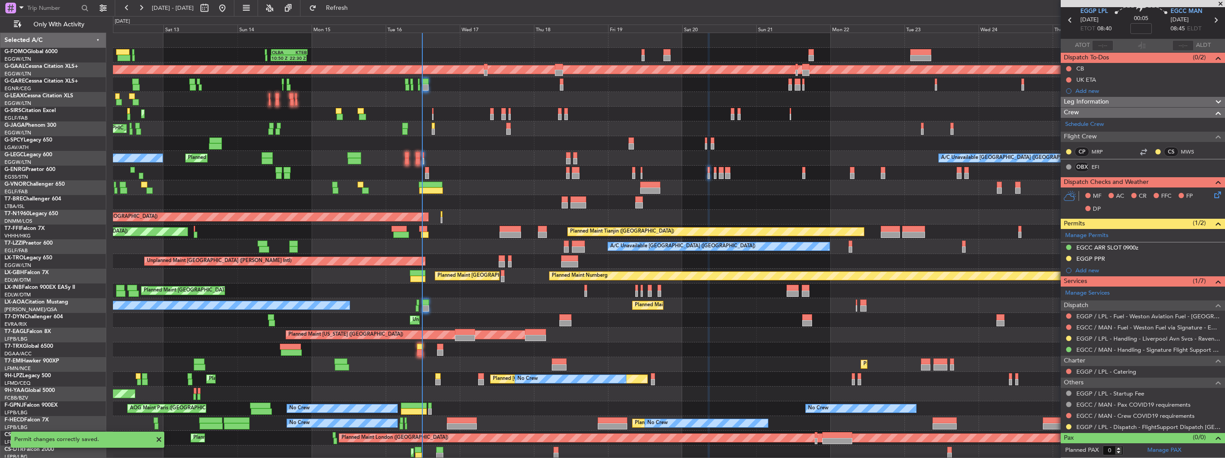
scroll to position [33, 0]
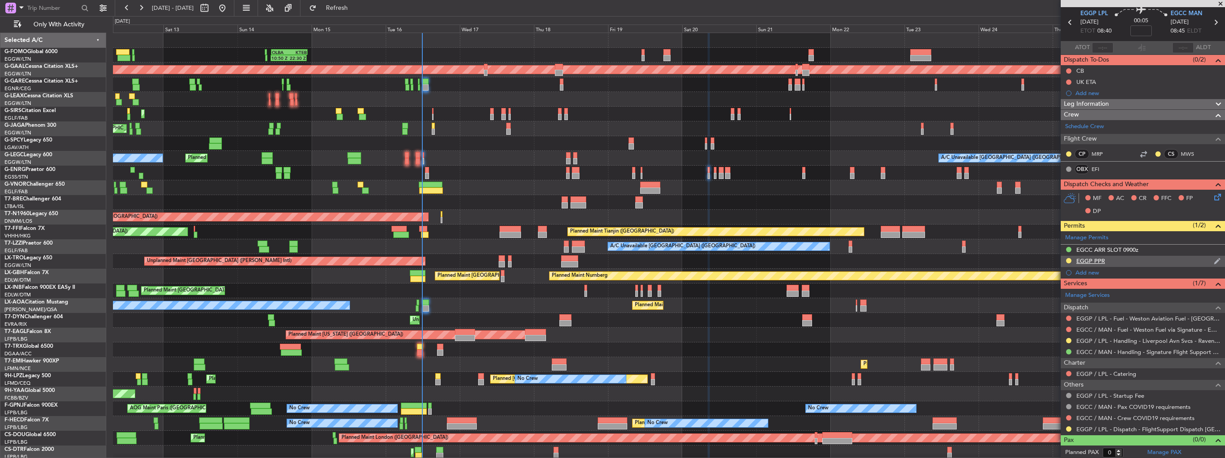
click at [1214, 259] on img at bounding box center [1217, 261] width 7 height 8
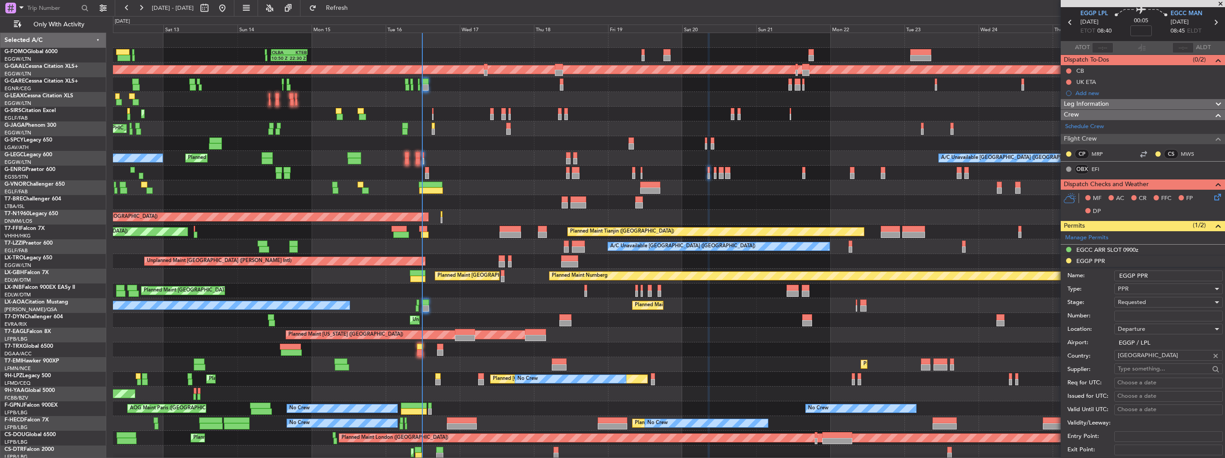
scroll to position [179, 0]
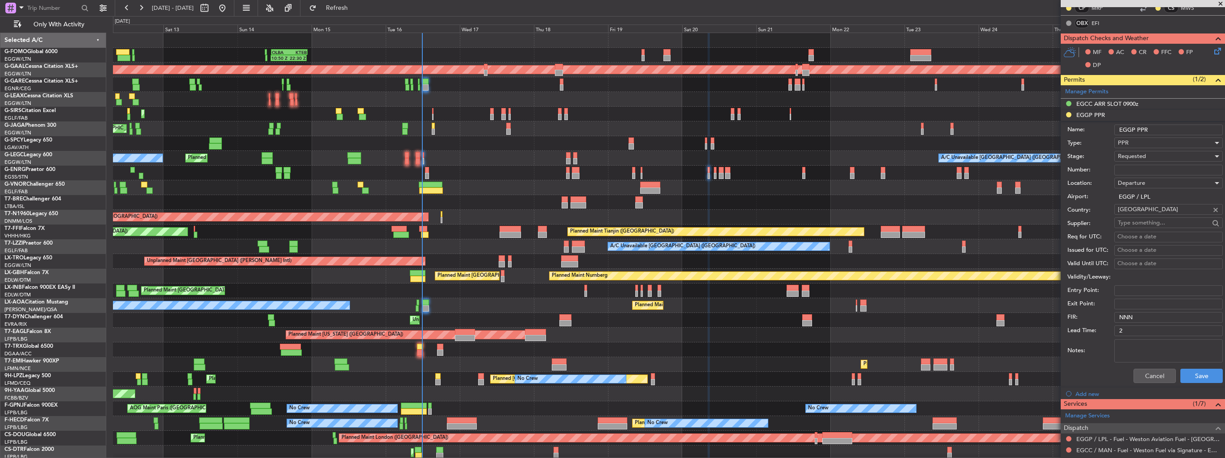
click at [1162, 130] on input "EGGP PPR" at bounding box center [1169, 130] width 109 height 11
type input "EGGP PPR 0825z"
click at [1195, 376] on button "Save" at bounding box center [1202, 376] width 42 height 14
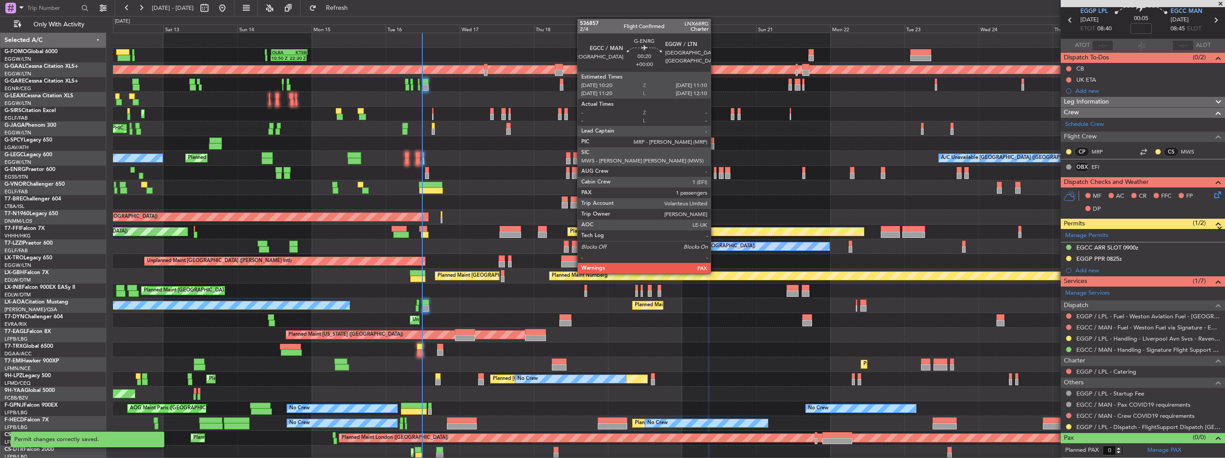
scroll to position [33, 0]
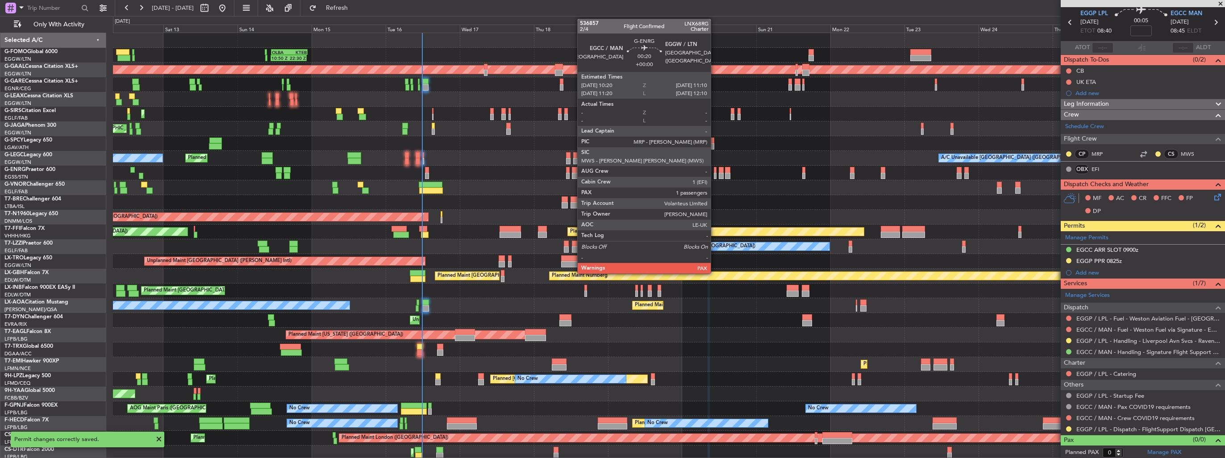
click at [715, 174] on div at bounding box center [715, 176] width 3 height 6
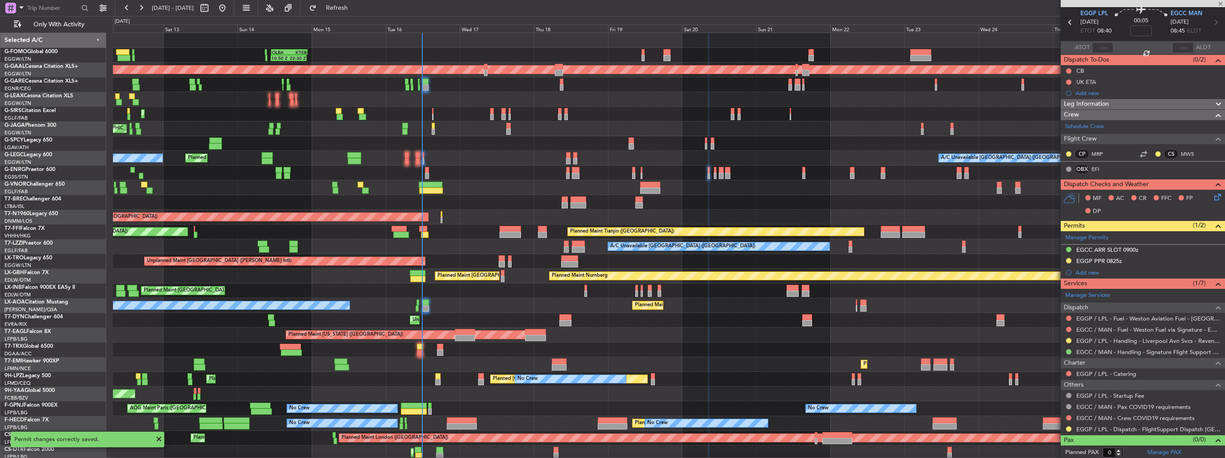
type input "8"
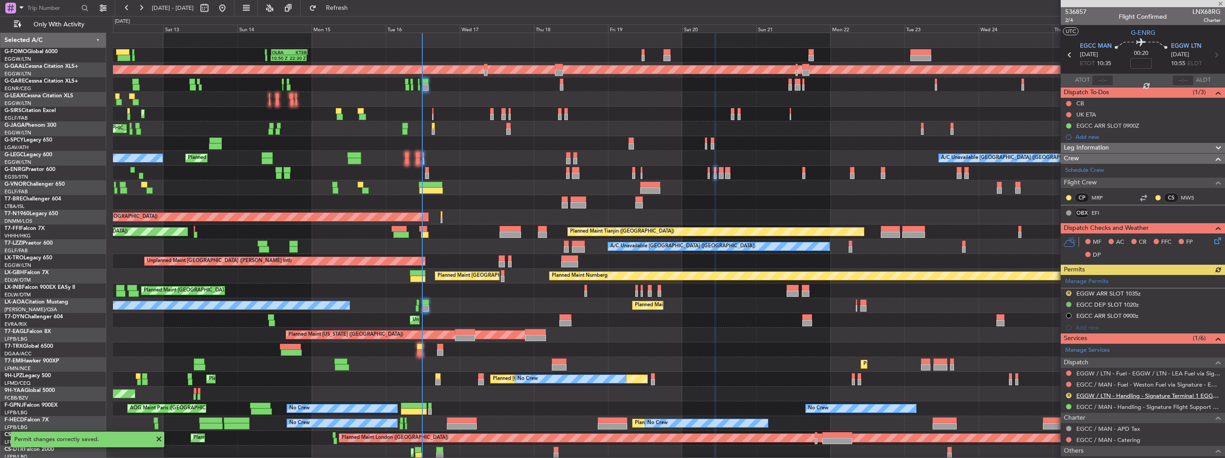
click at [1095, 396] on link "EGGW / LTN - Handling - Signature Terminal 1 EGGW / LTN" at bounding box center [1149, 396] width 144 height 8
click at [0, 0] on img at bounding box center [0, 0] width 0 height 0
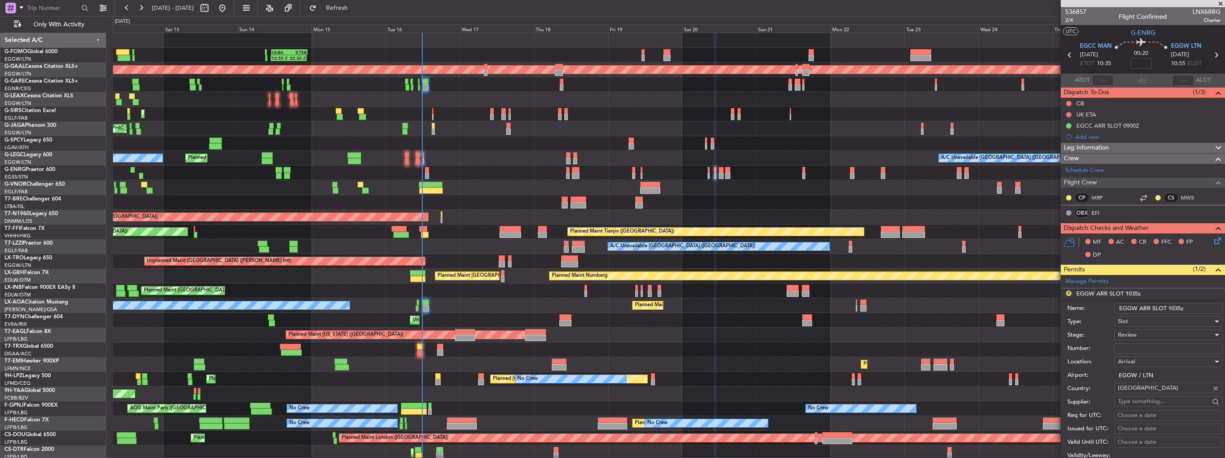
drag, startPoint x: 1179, startPoint y: 306, endPoint x: 1168, endPoint y: 307, distance: 10.7
click at [1168, 307] on input "EGGW ARR SLOT 1035z" at bounding box center [1169, 308] width 109 height 11
type input "EGGW ARR SLOT 1110z"
click at [1151, 336] on div "Review" at bounding box center [1165, 334] width 95 height 13
click at [1153, 398] on span "Requested" at bounding box center [1166, 392] width 94 height 13
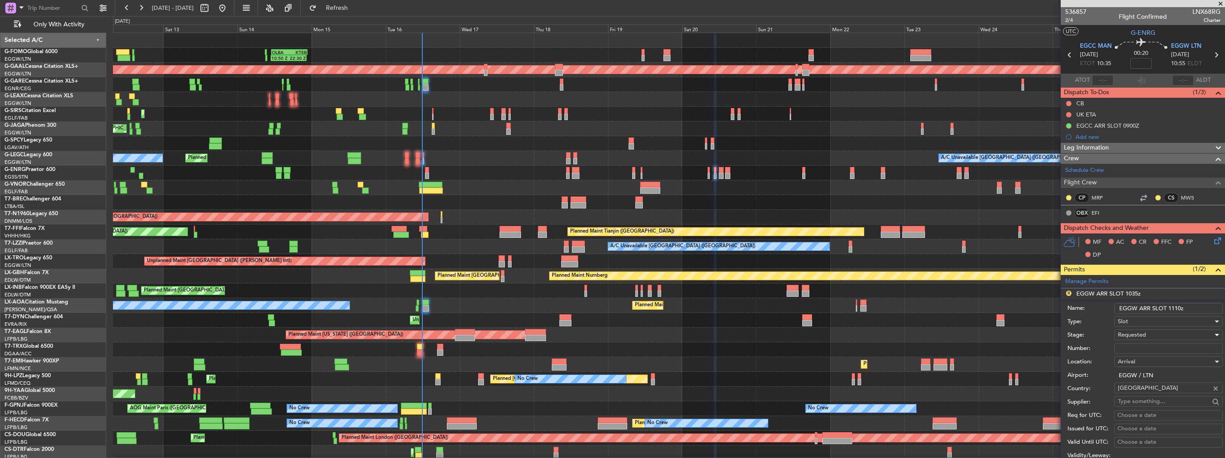
scroll to position [179, 0]
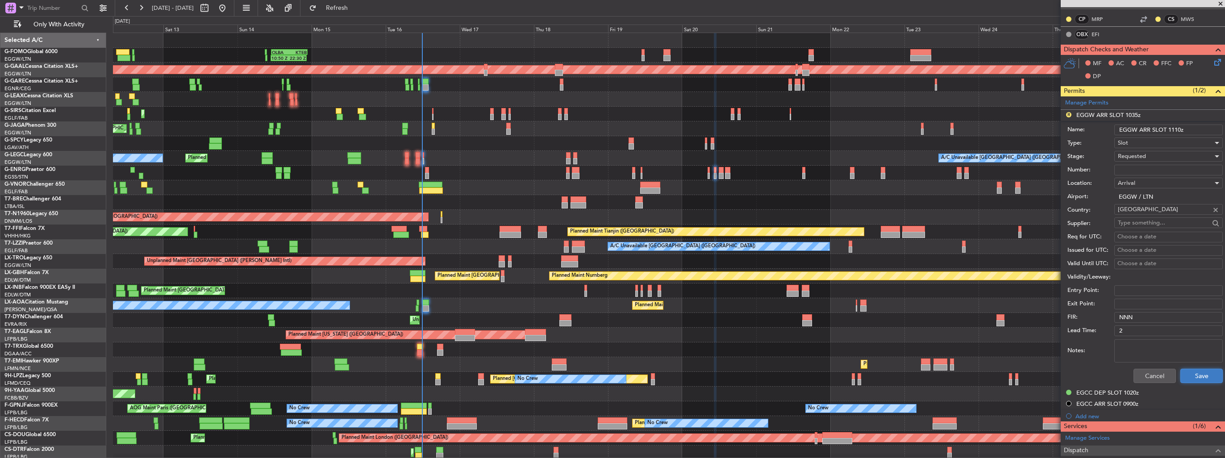
click at [1190, 377] on button "Save" at bounding box center [1202, 376] width 42 height 14
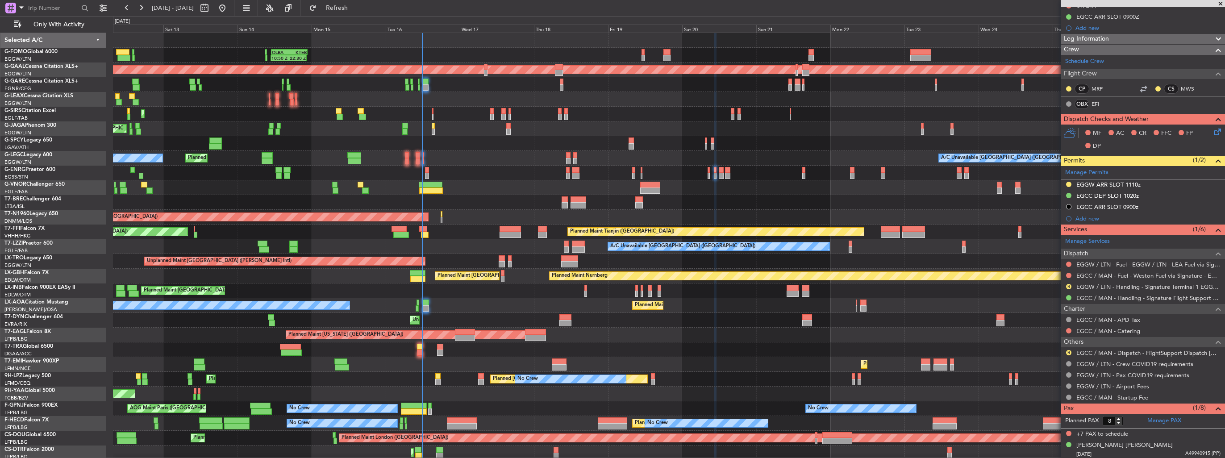
scroll to position [20, 0]
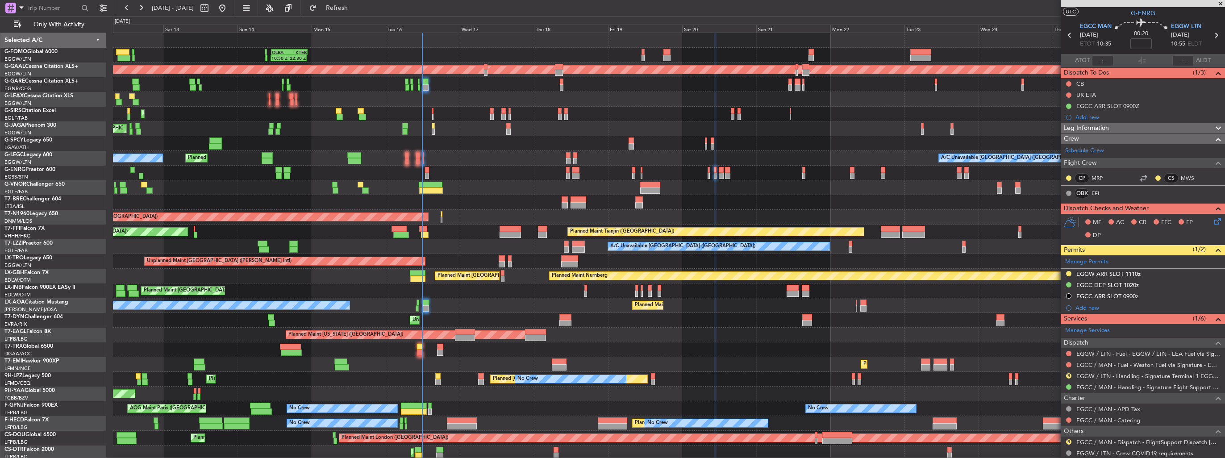
click at [329, 7] on fb-refresh-button "Refresh" at bounding box center [332, 8] width 63 height 16
click at [356, 10] on span "Refresh" at bounding box center [337, 8] width 38 height 6
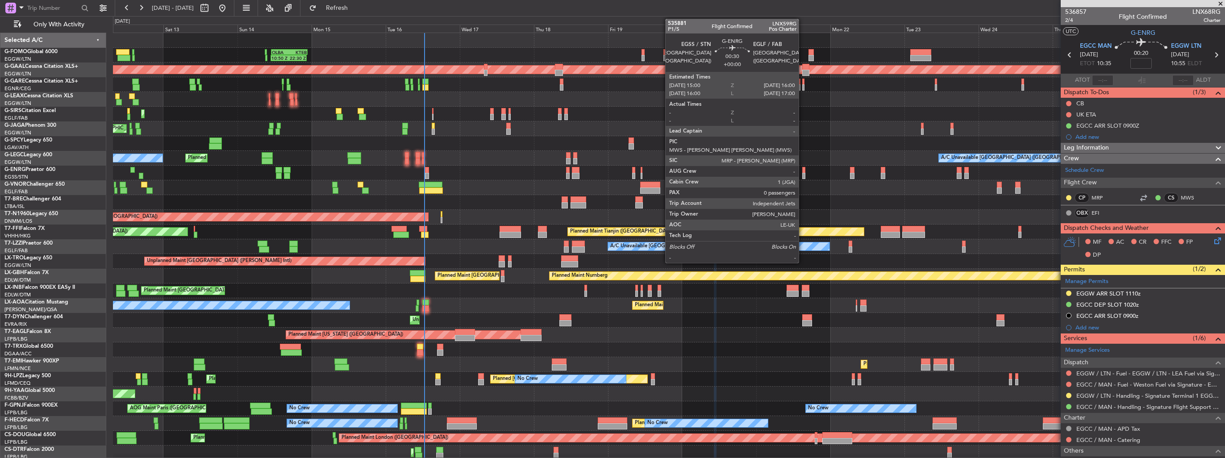
click at [803, 172] on div at bounding box center [803, 170] width 3 height 6
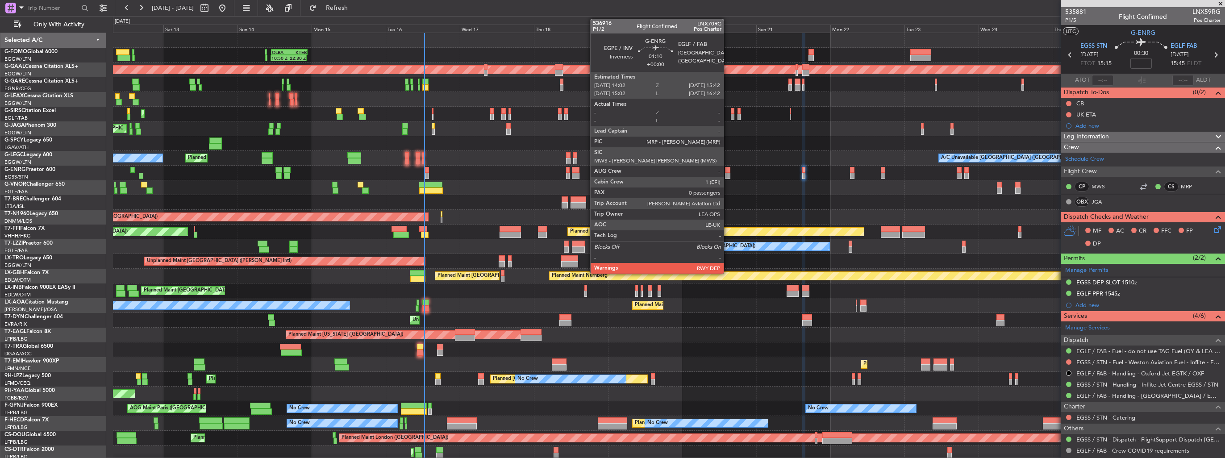
click at [728, 174] on div at bounding box center [727, 176] width 5 height 6
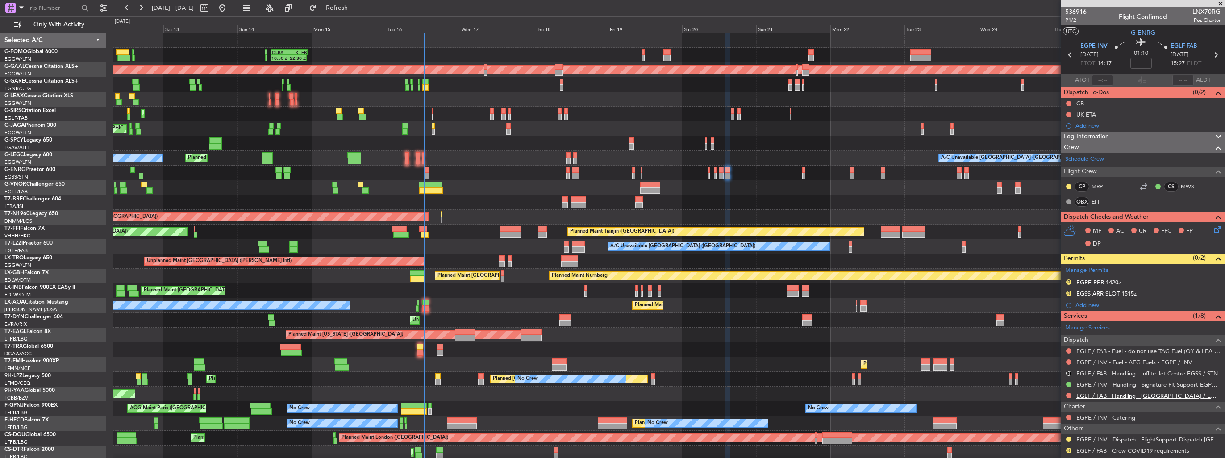
click at [1127, 394] on link "EGLF / FAB - Handling - [GEOGRAPHIC_DATA] / EGLF / FAB" at bounding box center [1149, 396] width 144 height 8
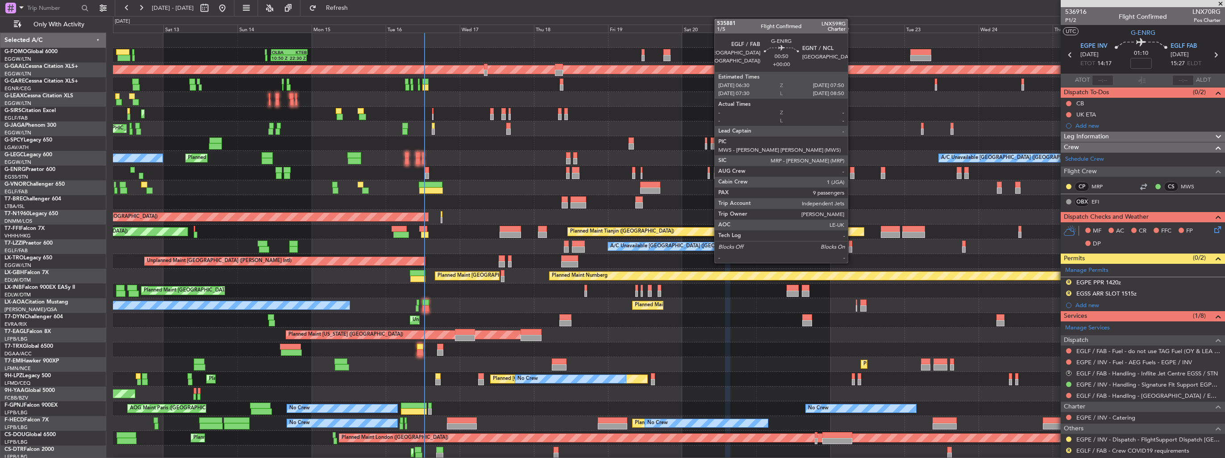
click at [852, 171] on div at bounding box center [852, 170] width 4 height 6
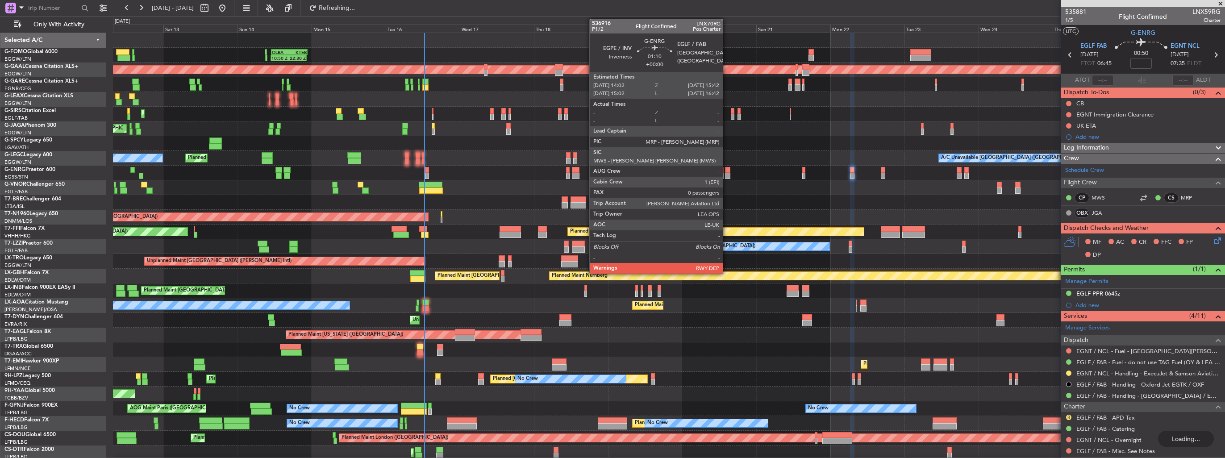
click at [727, 173] on div at bounding box center [727, 176] width 5 height 6
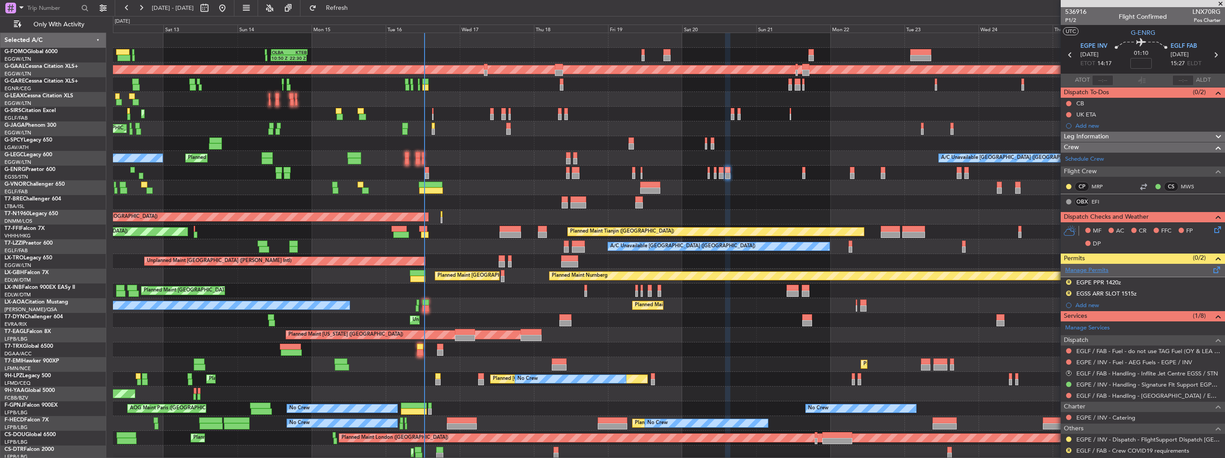
click at [1107, 271] on link "Manage Permits" at bounding box center [1086, 270] width 43 height 9
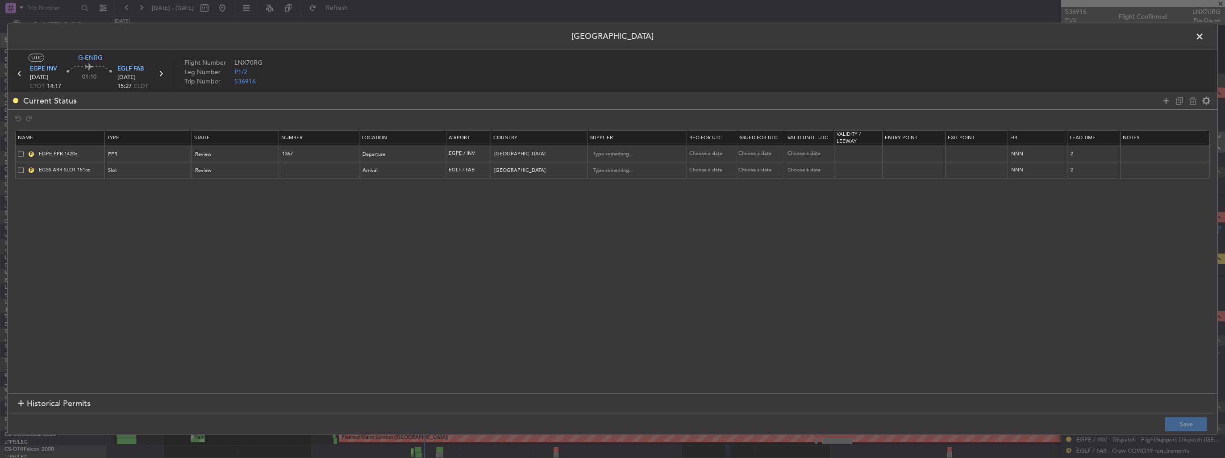
click at [19, 170] on span at bounding box center [21, 170] width 6 height 6
click at [24, 167] on input "checkbox" at bounding box center [24, 167] width 0 height 0
click at [1190, 103] on icon at bounding box center [1193, 101] width 11 height 11
click at [1175, 419] on button "Save" at bounding box center [1186, 425] width 42 height 14
drag, startPoint x: 1200, startPoint y: 36, endPoint x: 1193, endPoint y: 44, distance: 10.4
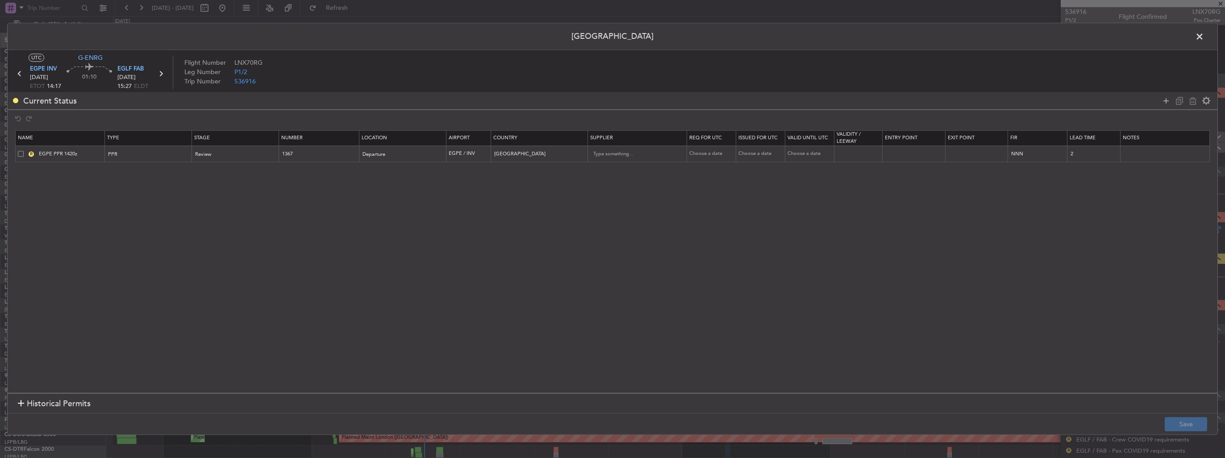
click at [1204, 36] on span at bounding box center [1204, 39] width 0 height 18
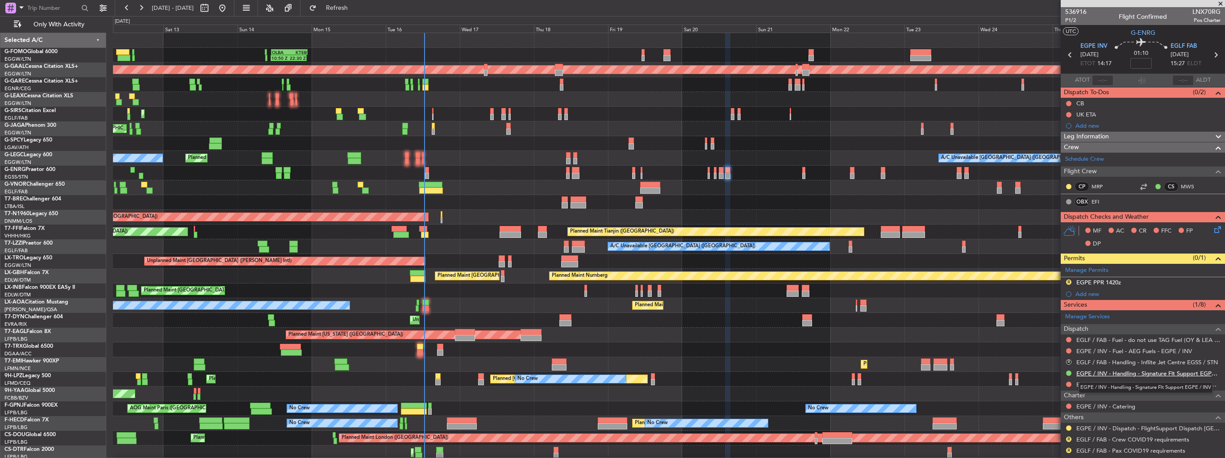
click at [1103, 372] on link "EGPE / INV - Handling - Signature Flt Support EGPE / INV" at bounding box center [1149, 374] width 144 height 8
click at [1068, 281] on button "R" at bounding box center [1068, 282] width 5 height 5
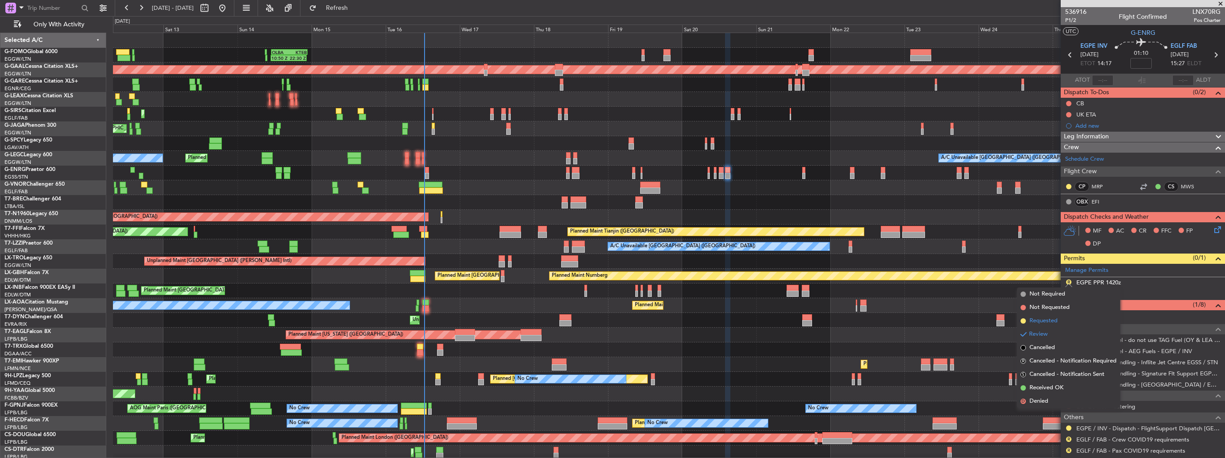
click at [1043, 318] on span "Requested" at bounding box center [1044, 321] width 28 height 9
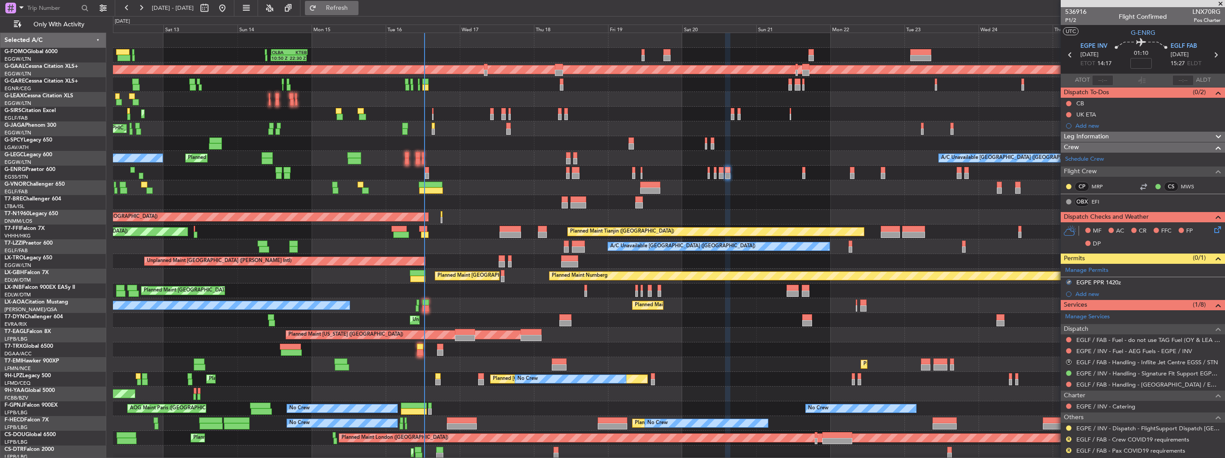
click at [351, 12] on button "Refresh" at bounding box center [332, 8] width 54 height 14
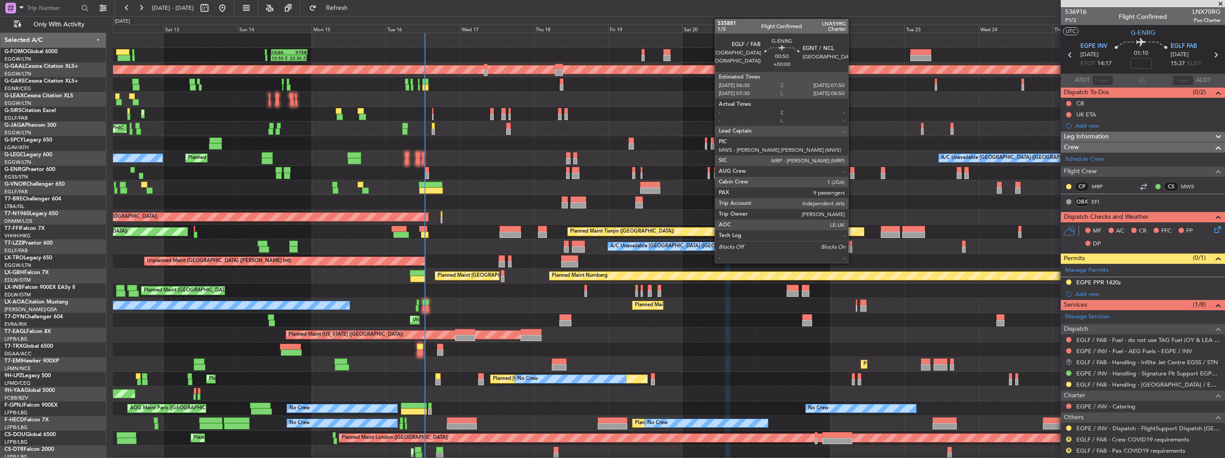
click at [852, 176] on div at bounding box center [852, 176] width 4 height 6
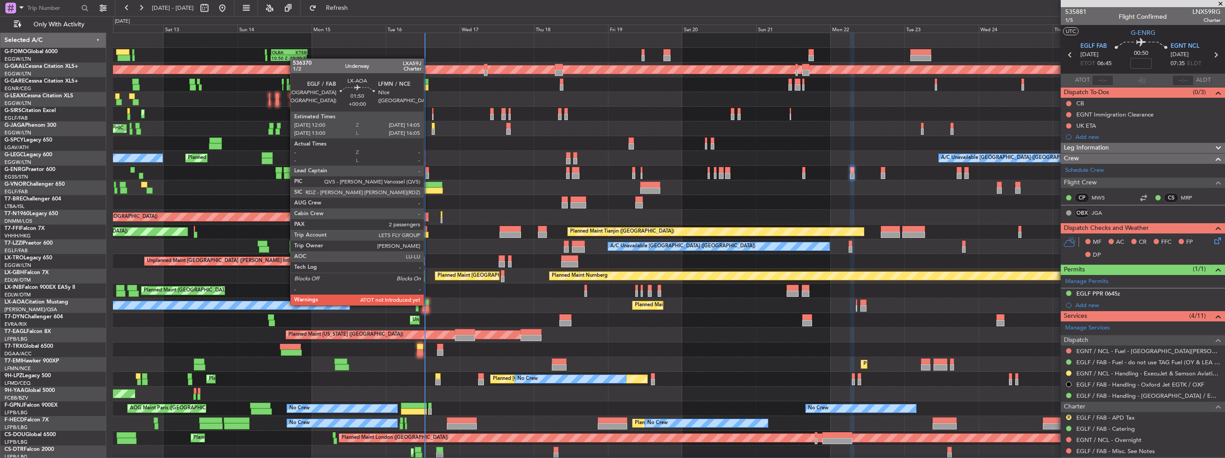
click at [428, 305] on div at bounding box center [425, 303] width 7 height 6
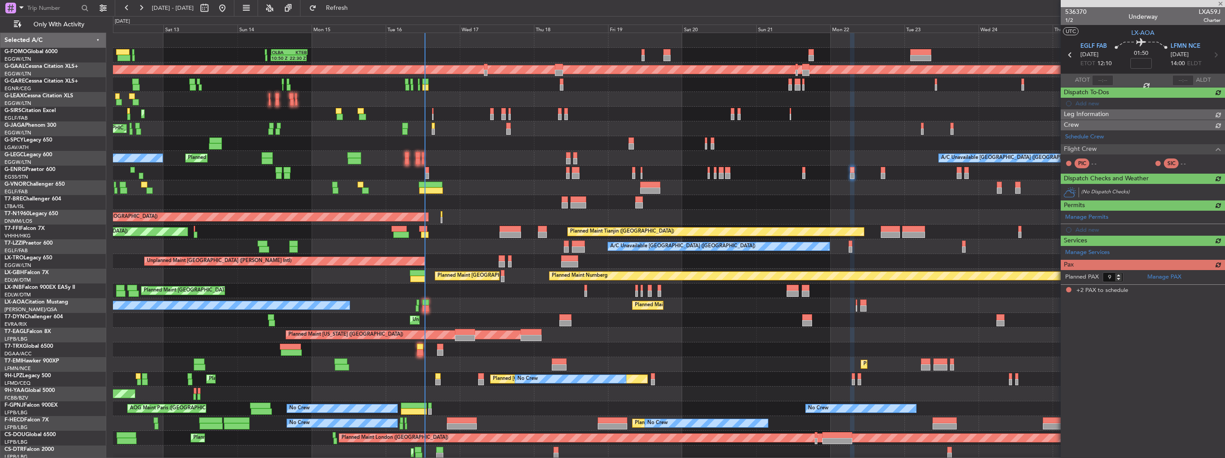
type input "2"
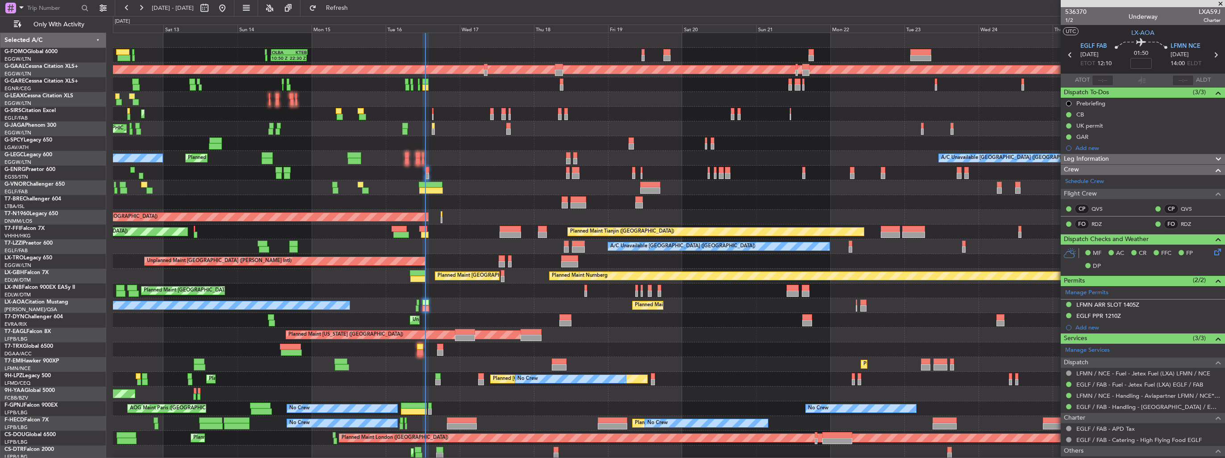
type input "12:39"
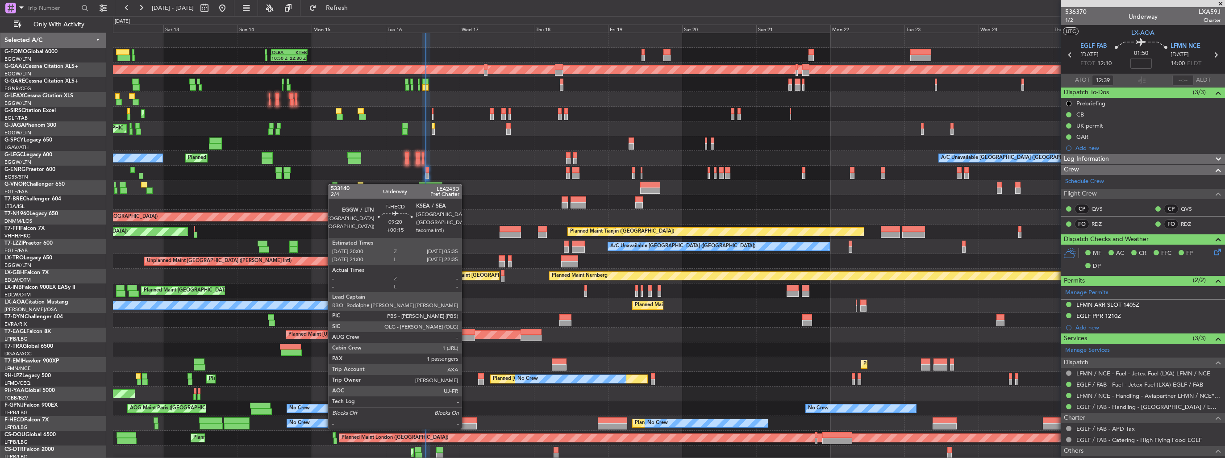
click at [466, 419] on div at bounding box center [462, 421] width 30 height 6
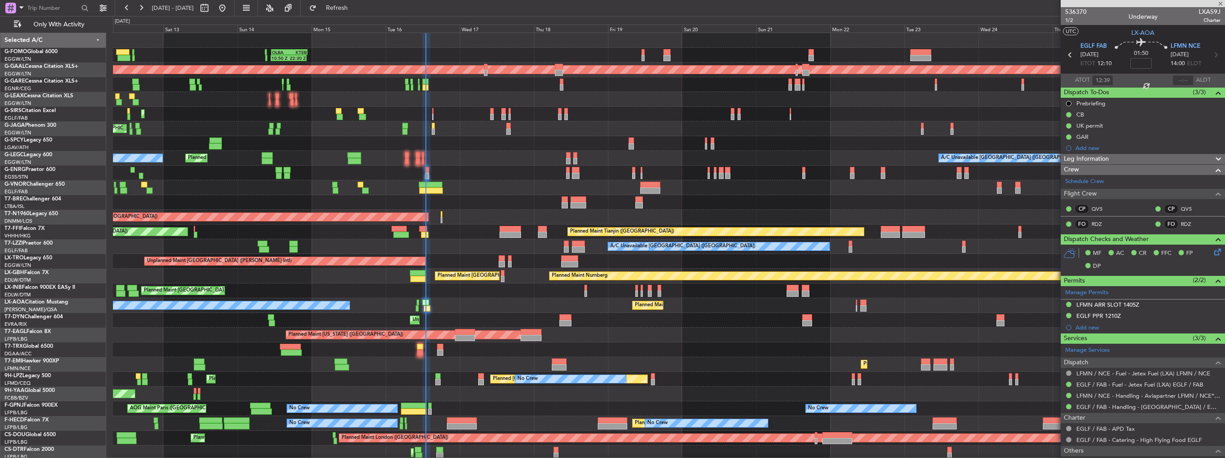
type input "+00:15"
type input "1"
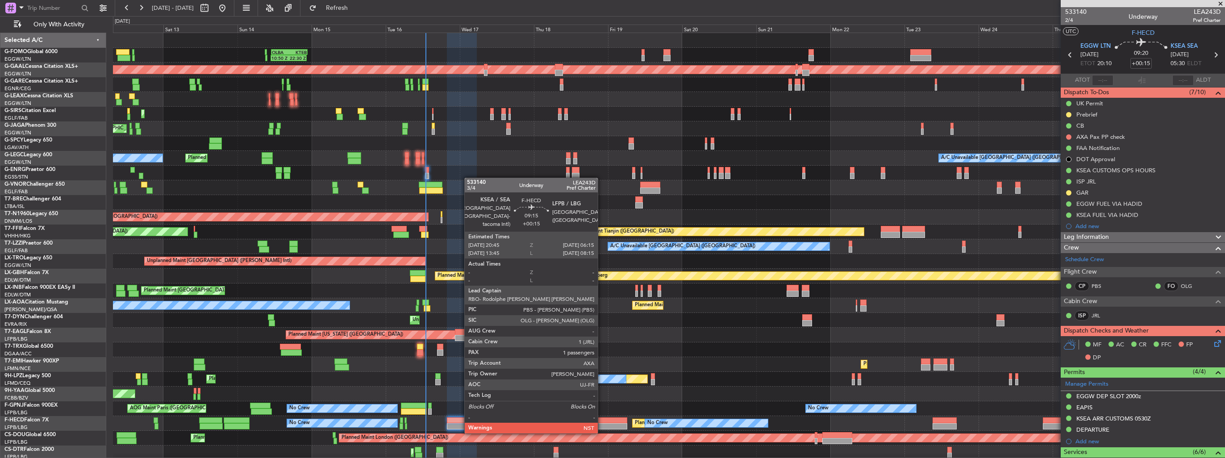
click at [602, 424] on div at bounding box center [612, 426] width 29 height 6
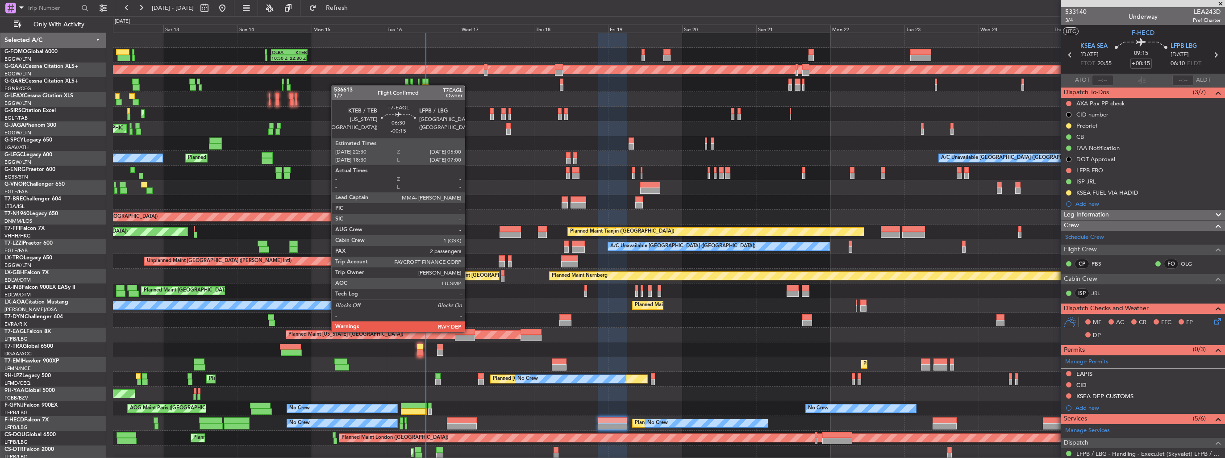
click at [469, 331] on div at bounding box center [465, 332] width 20 height 6
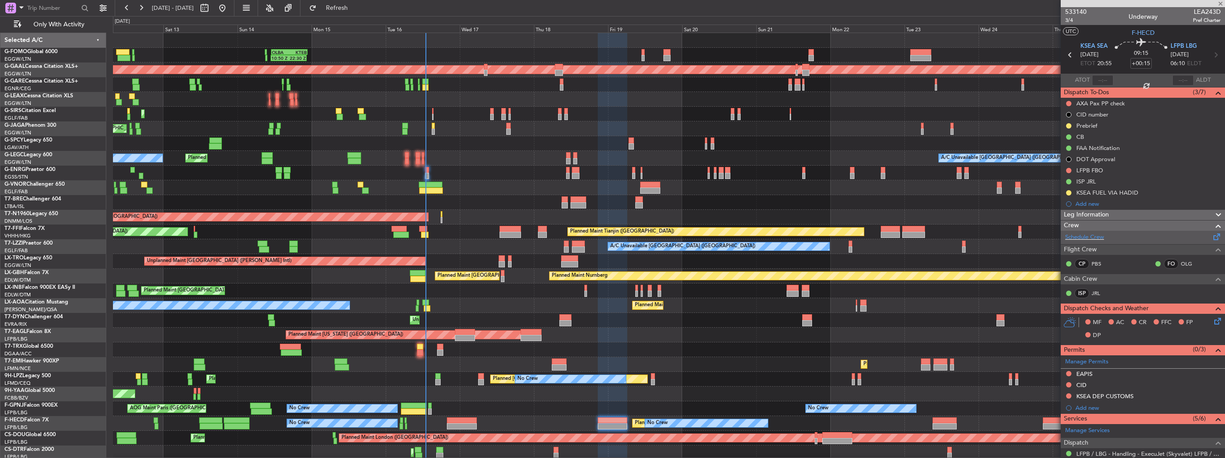
type input "-00:15"
type input "2"
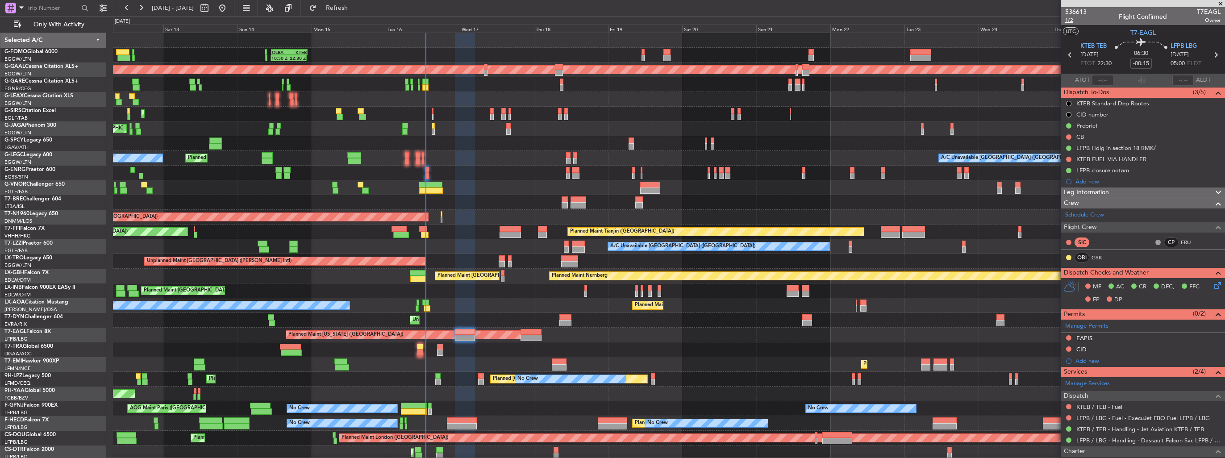
click at [1067, 20] on span "1/2" at bounding box center [1075, 21] width 21 height 8
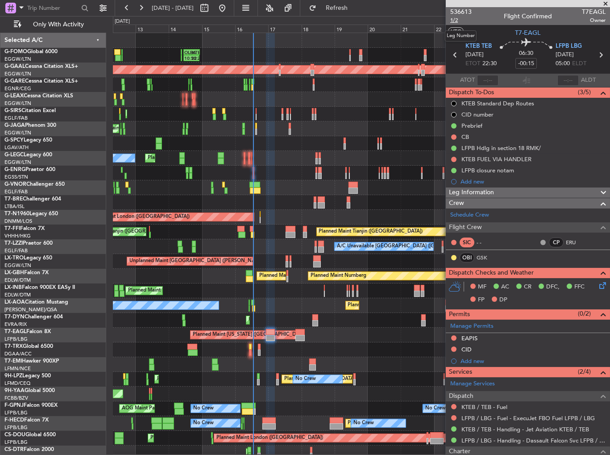
click at [459, 21] on span "1/2" at bounding box center [461, 21] width 21 height 8
click at [591, 335] on div "EAPIS" at bounding box center [528, 338] width 164 height 11
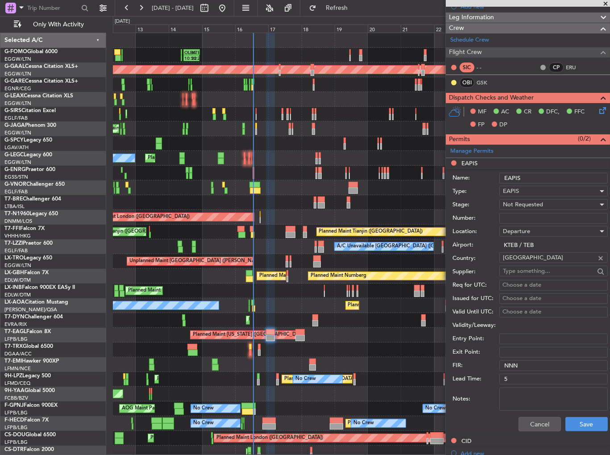
scroll to position [179, 0]
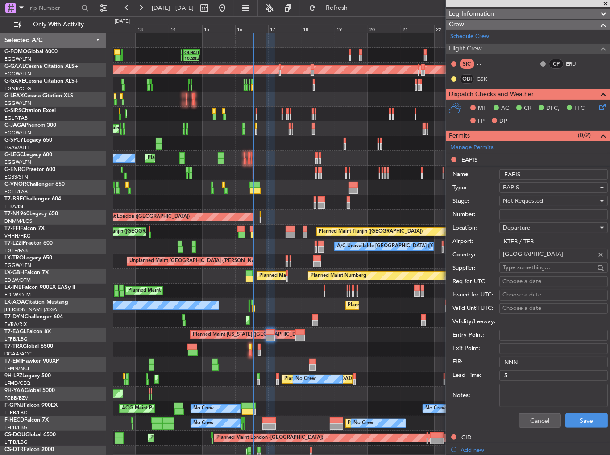
click at [539, 214] on input "Number:" at bounding box center [554, 214] width 109 height 11
paste input "EAPIS-17721290"
type input "EAPIS-17721290"
click at [546, 202] on div "Not Requested" at bounding box center [550, 200] width 95 height 13
click at [550, 269] on span "Received OK" at bounding box center [551, 271] width 94 height 13
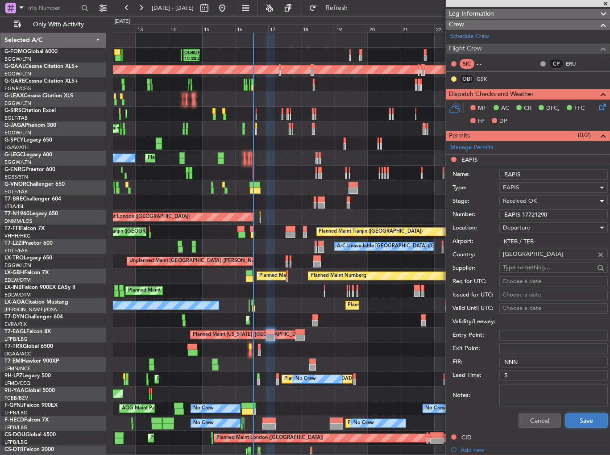
click at [581, 420] on button "Save" at bounding box center [587, 421] width 42 height 14
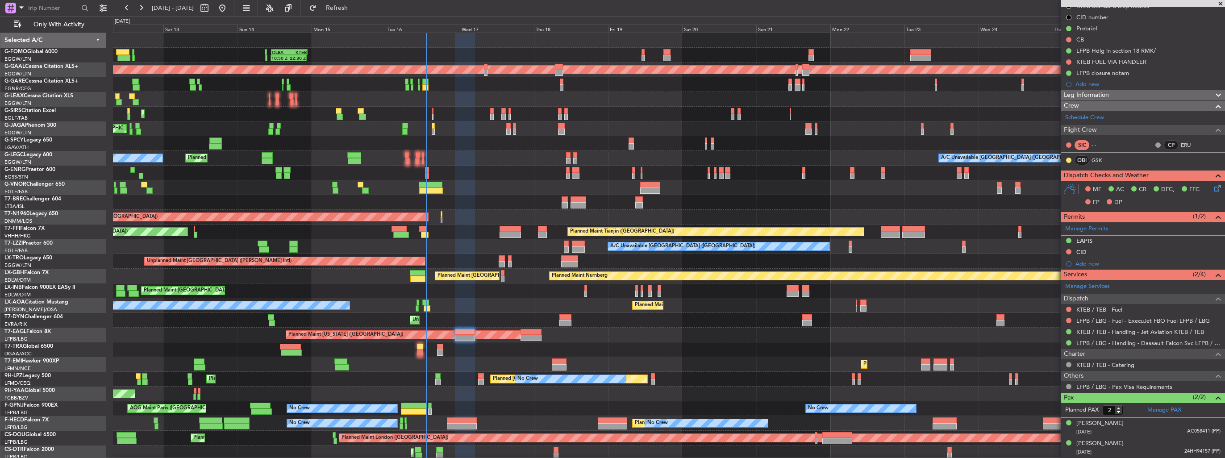
scroll to position [95, 0]
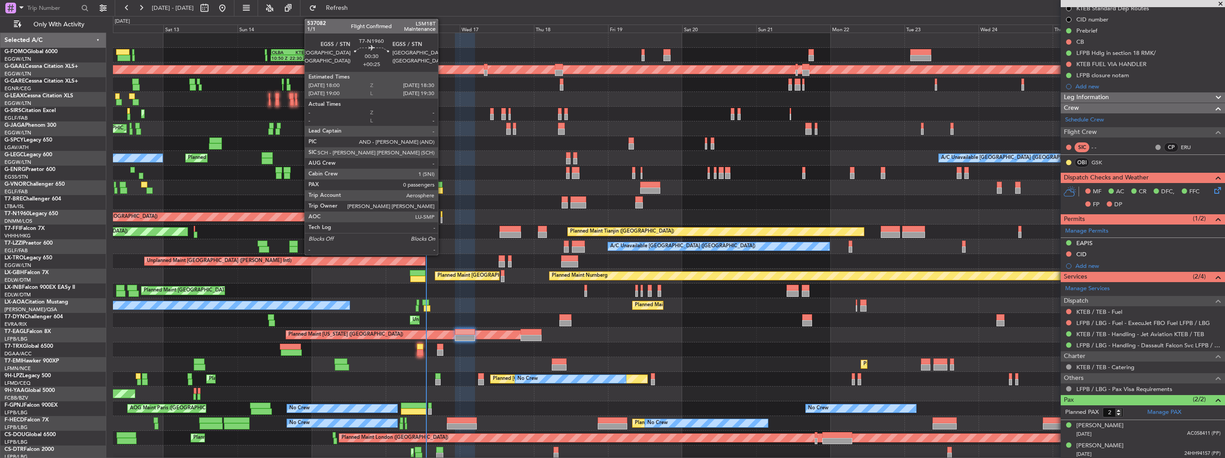
click at [442, 220] on div at bounding box center [442, 220] width 2 height 6
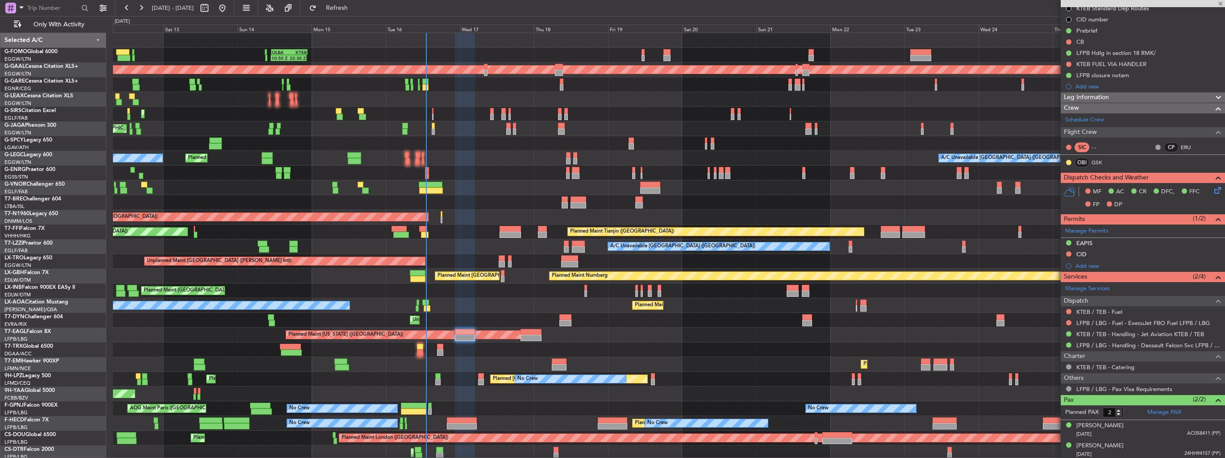
type input "+00:25"
type input "0"
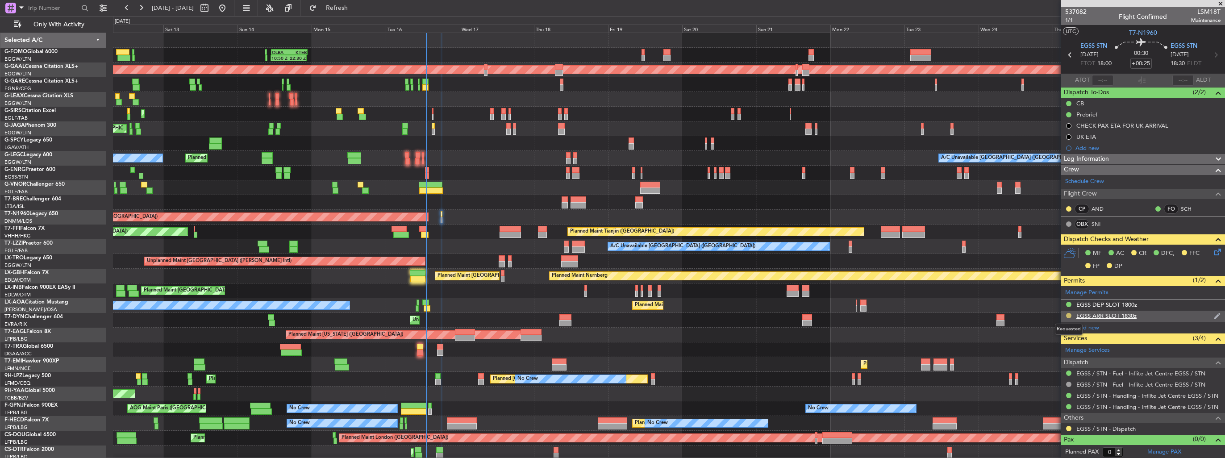
click at [1068, 318] on mat-tooltip-component "Requested" at bounding box center [1069, 330] width 40 height 24
click at [1069, 316] on button at bounding box center [1068, 315] width 5 height 5
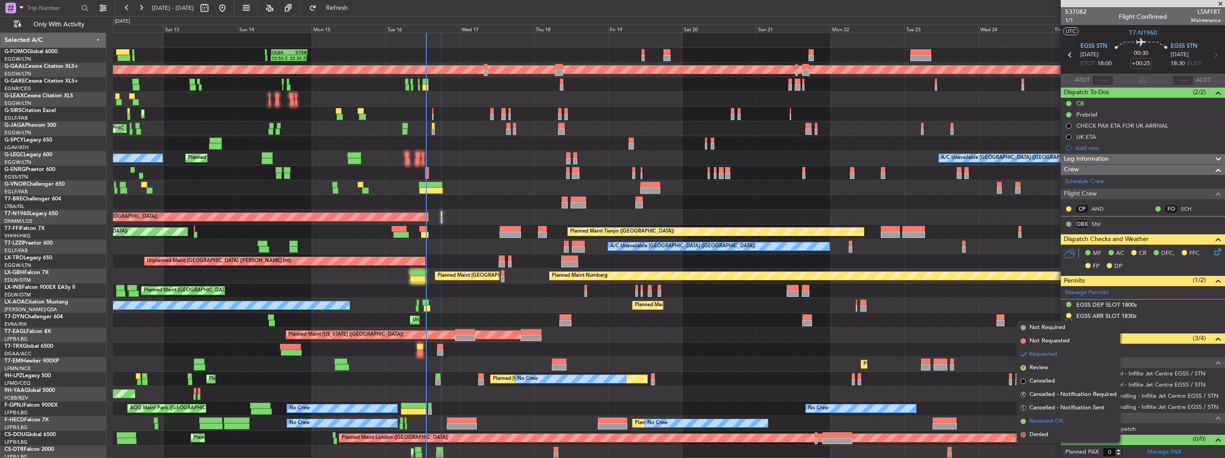
click at [1042, 419] on span "Received OK" at bounding box center [1047, 421] width 34 height 9
